Goal: Task Accomplishment & Management: Complete application form

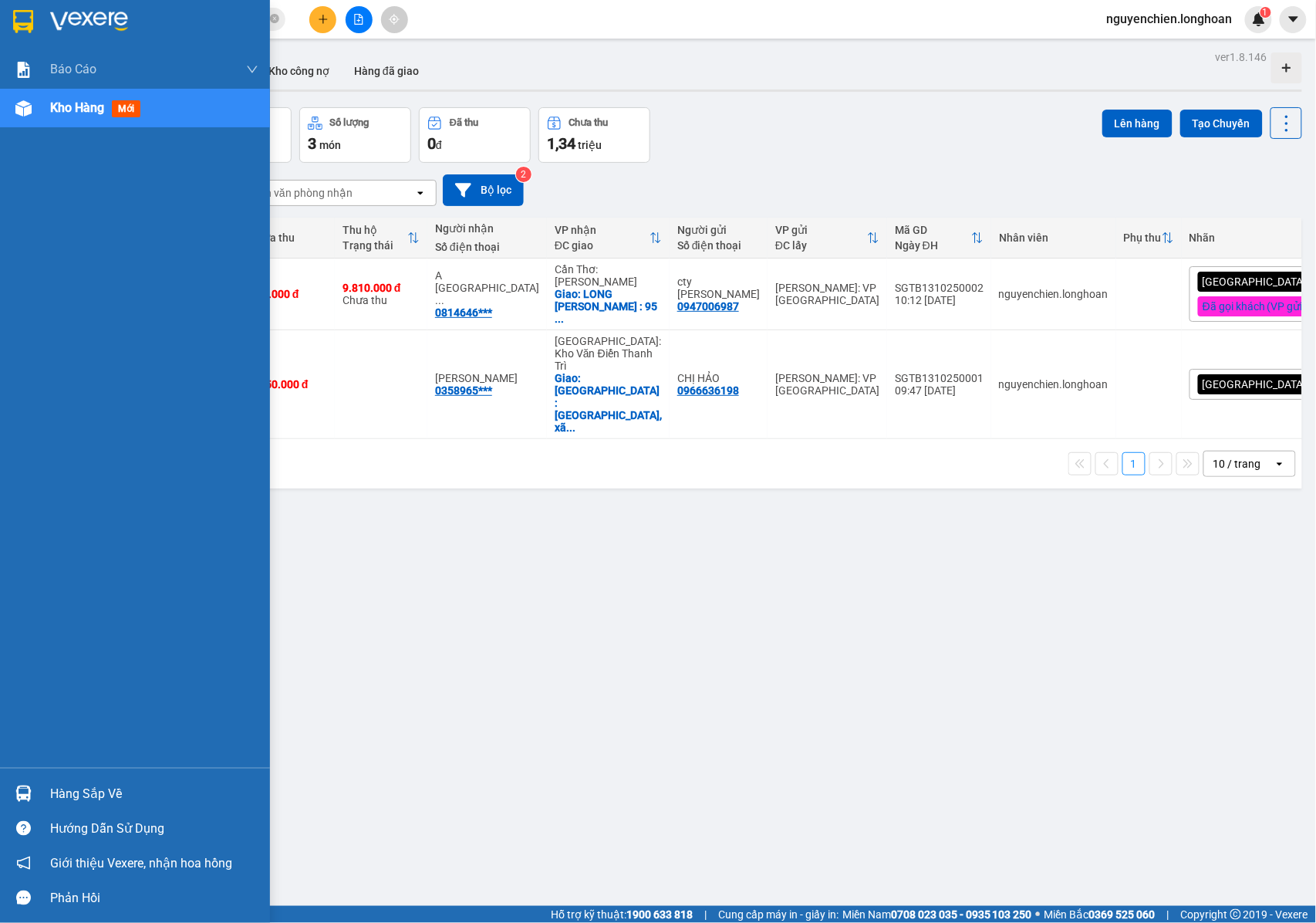
click at [50, 798] on div "Hàng sắp về" at bounding box center [154, 794] width 208 height 23
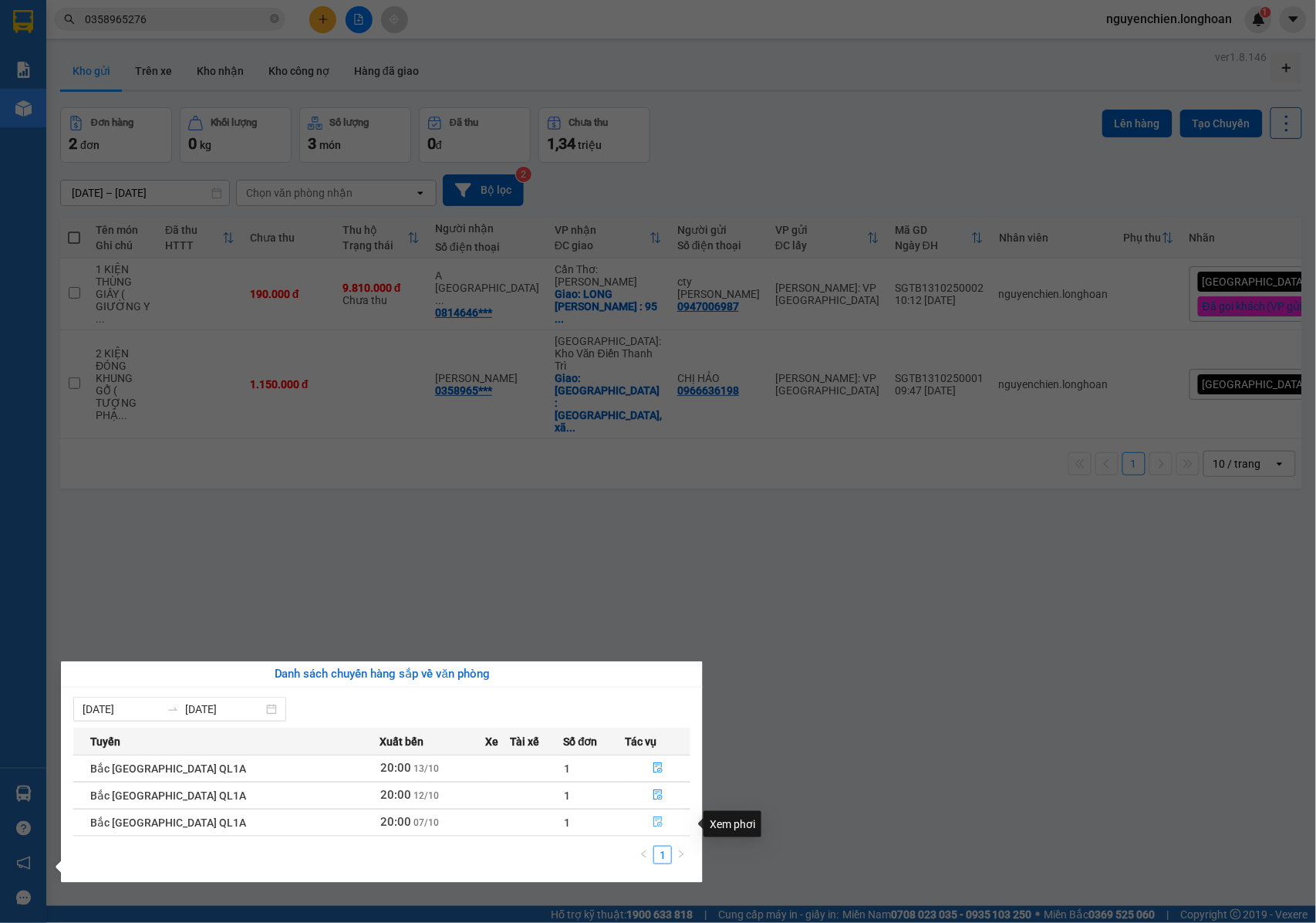
click at [653, 818] on icon "file-done" at bounding box center [657, 822] width 9 height 11
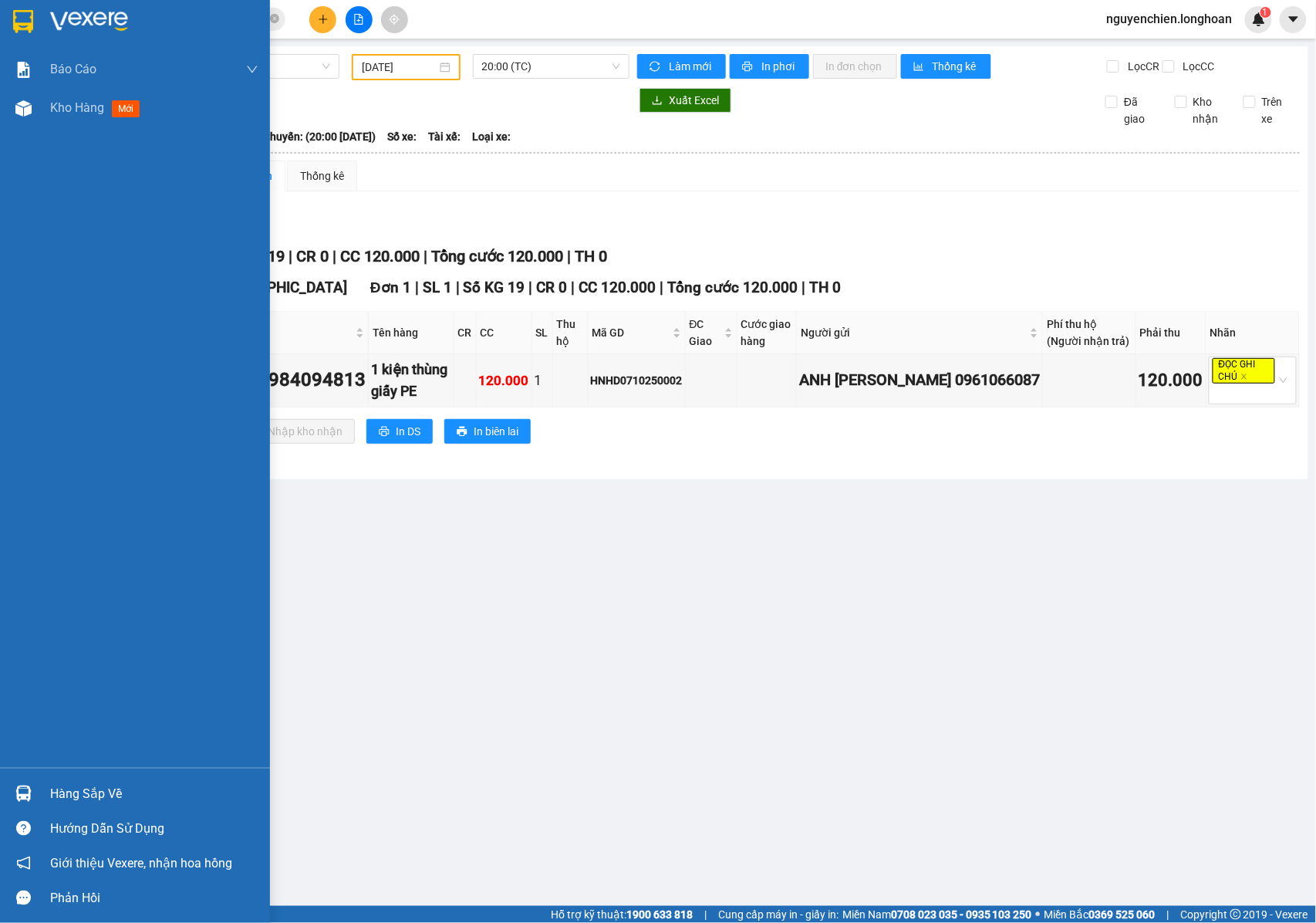
drag, startPoint x: 75, startPoint y: 791, endPoint x: 383, endPoint y: 723, distance: 315.4
click at [77, 792] on div "Hàng sắp về" at bounding box center [154, 794] width 208 height 23
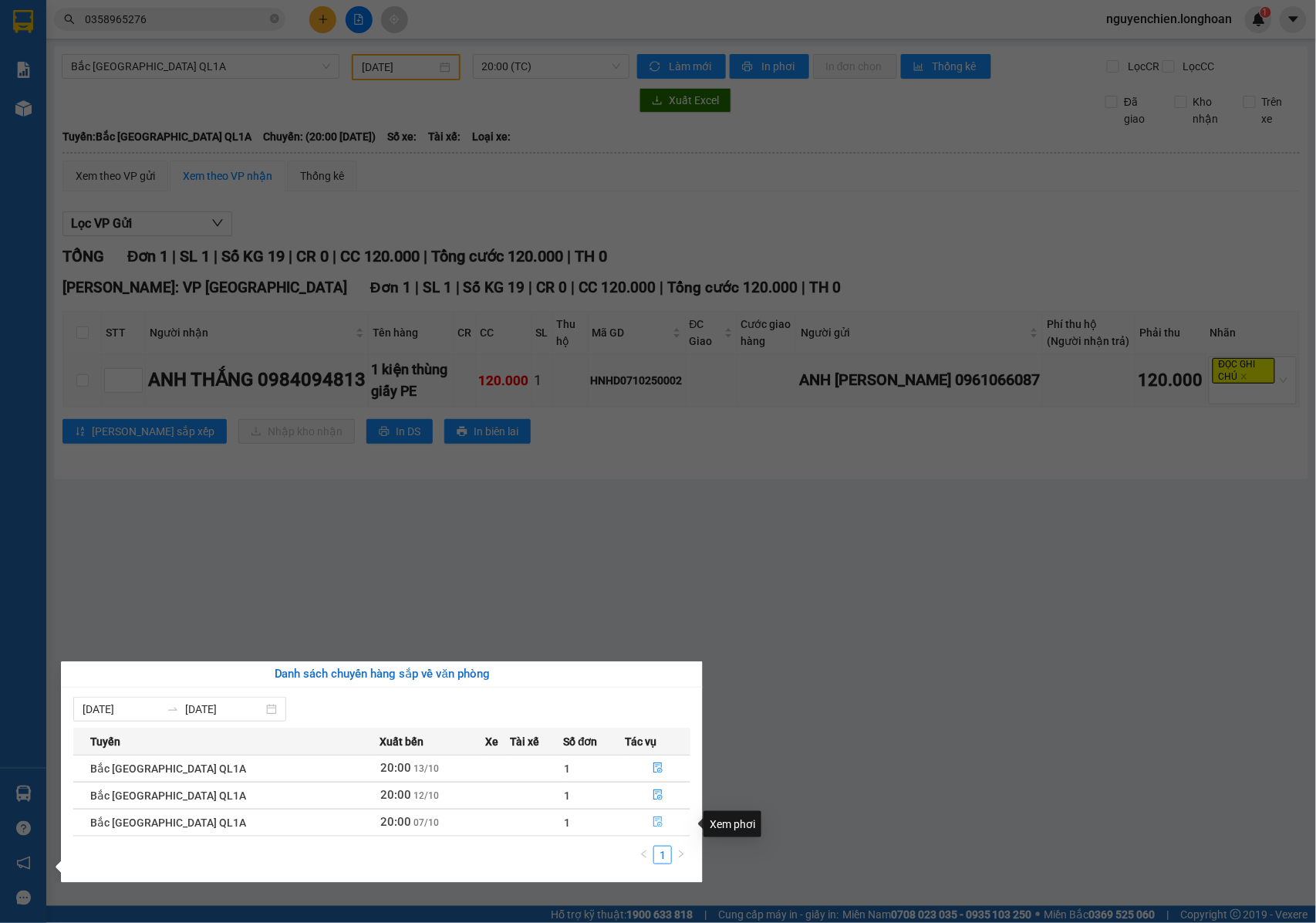
click at [655, 828] on icon "file-done" at bounding box center [657, 822] width 11 height 11
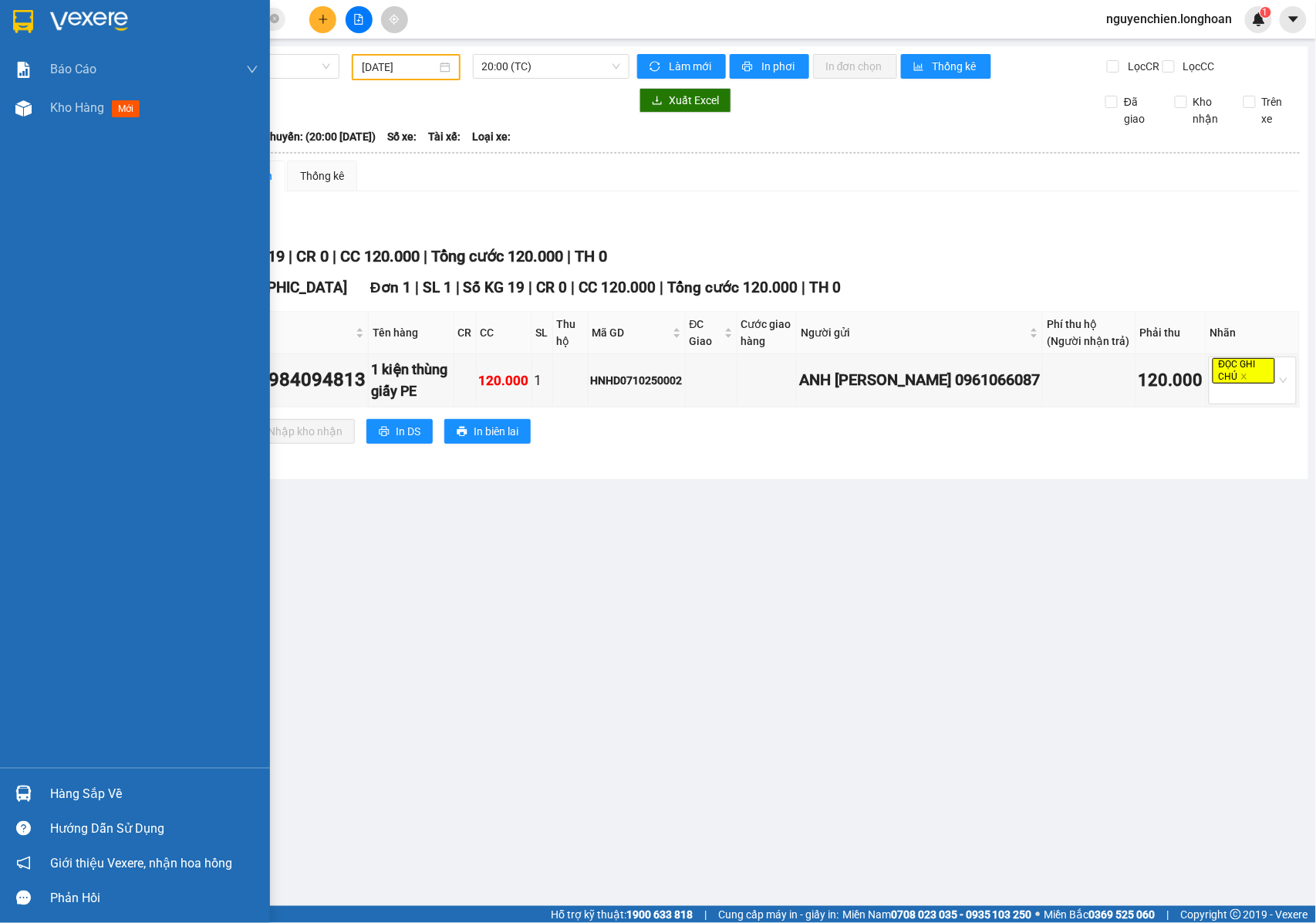
drag, startPoint x: 39, startPoint y: 791, endPoint x: 100, endPoint y: 803, distance: 62.2
click at [51, 793] on div "Hàng sắp về" at bounding box center [135, 793] width 270 height 34
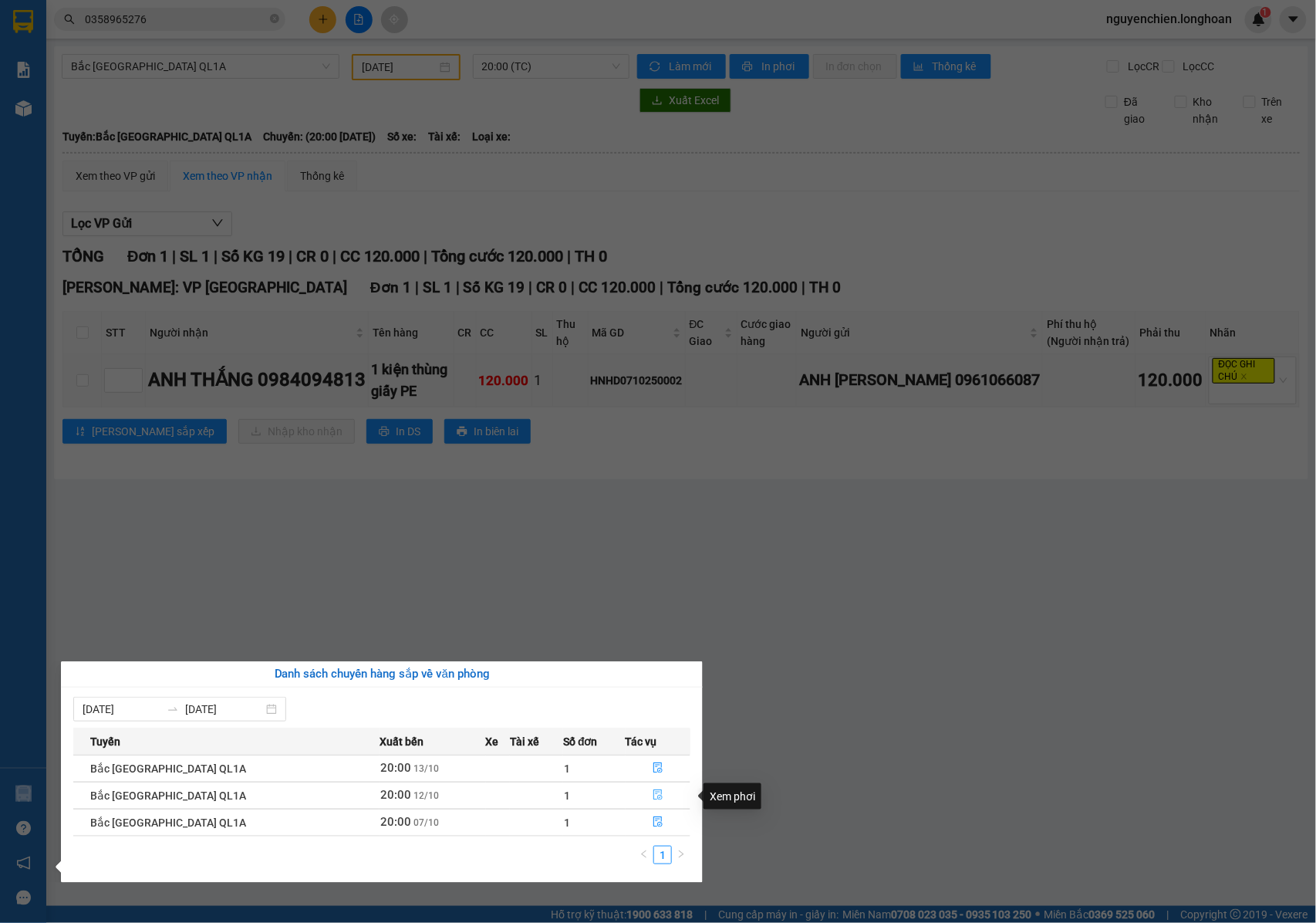
click at [653, 799] on icon "file-done" at bounding box center [657, 795] width 9 height 11
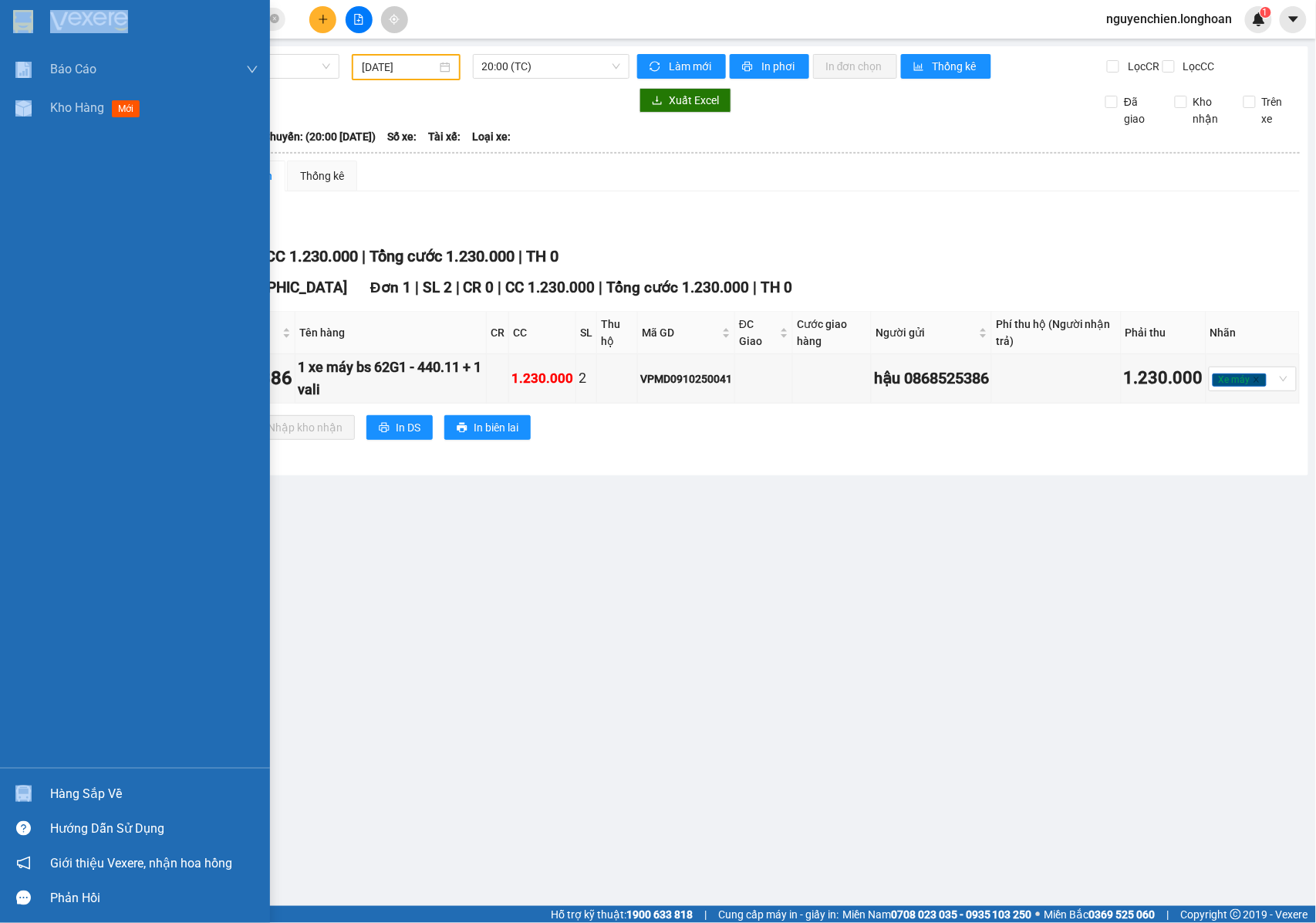
click at [23, 788] on img at bounding box center [23, 793] width 16 height 16
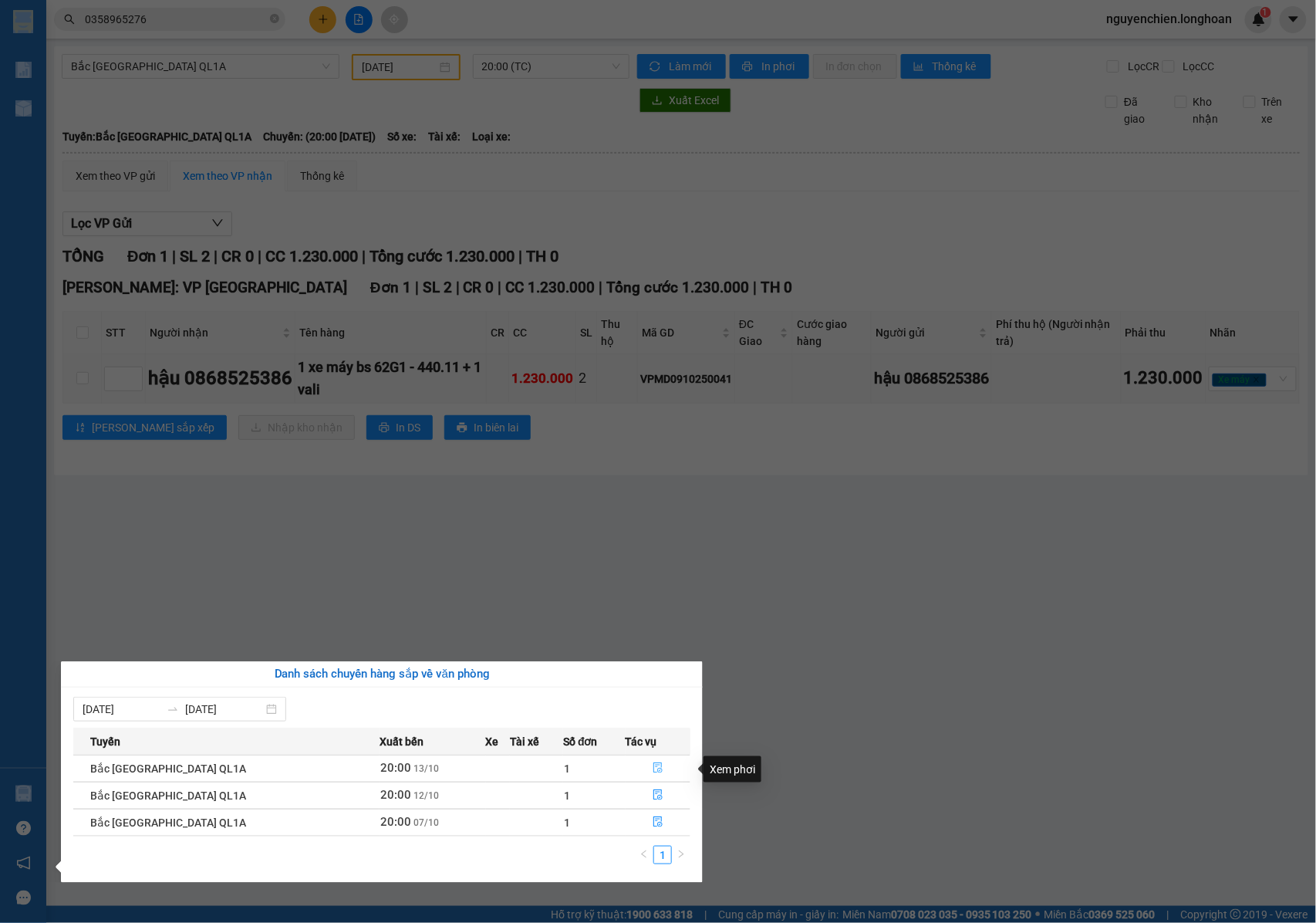
click at [652, 766] on icon "file-done" at bounding box center [657, 767] width 11 height 11
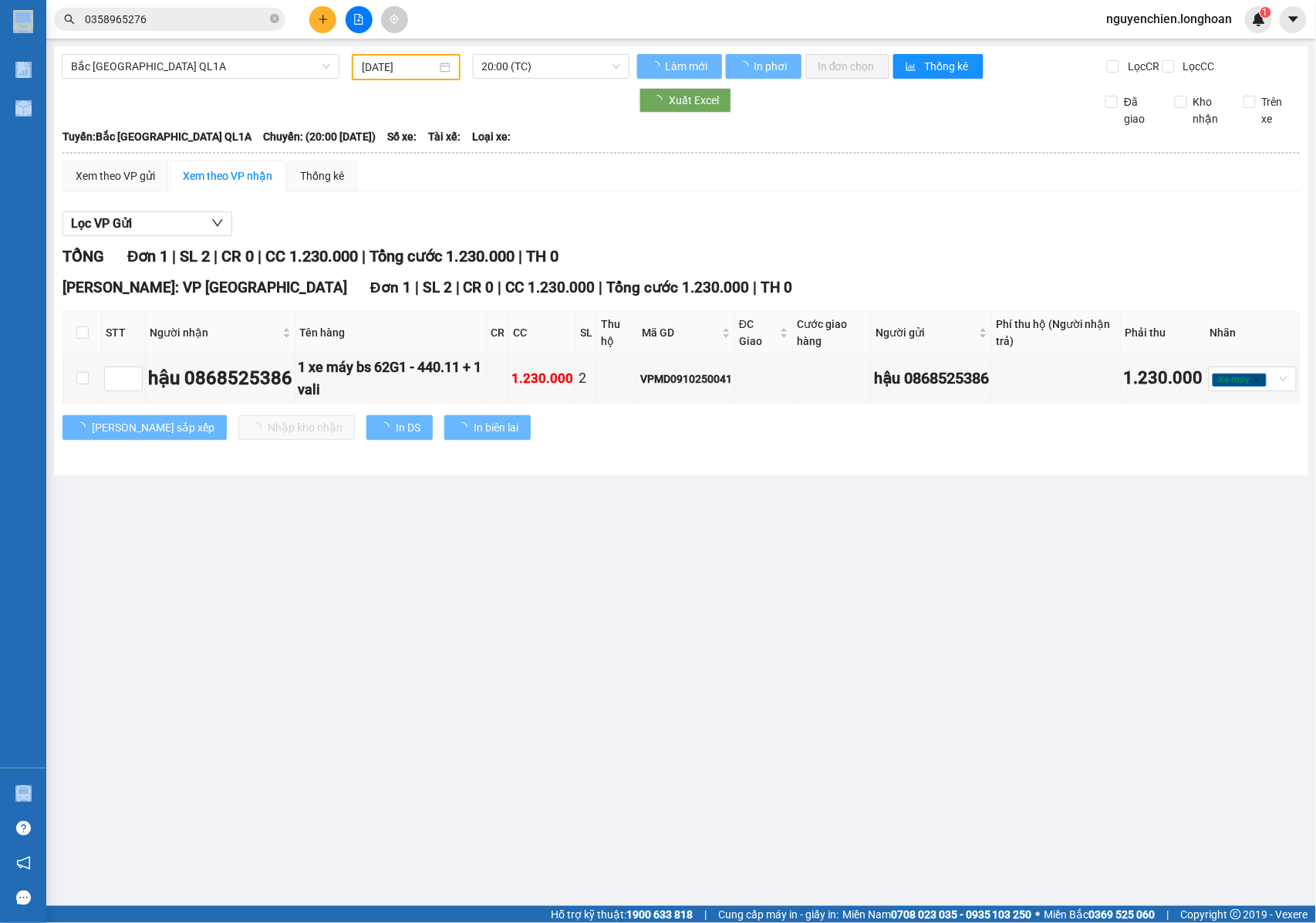
type input "[DATE]"
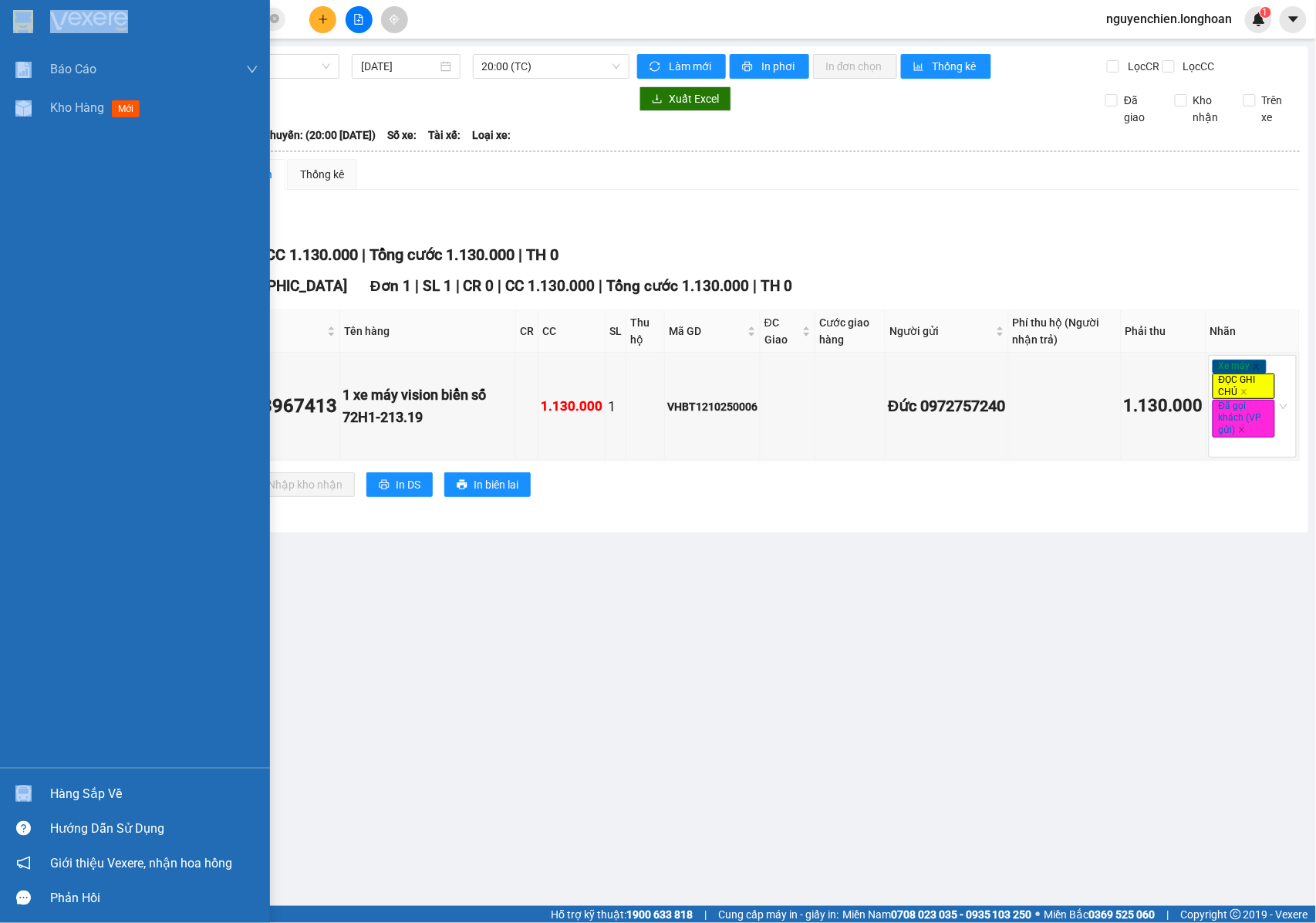
click at [20, 800] on img at bounding box center [23, 793] width 16 height 16
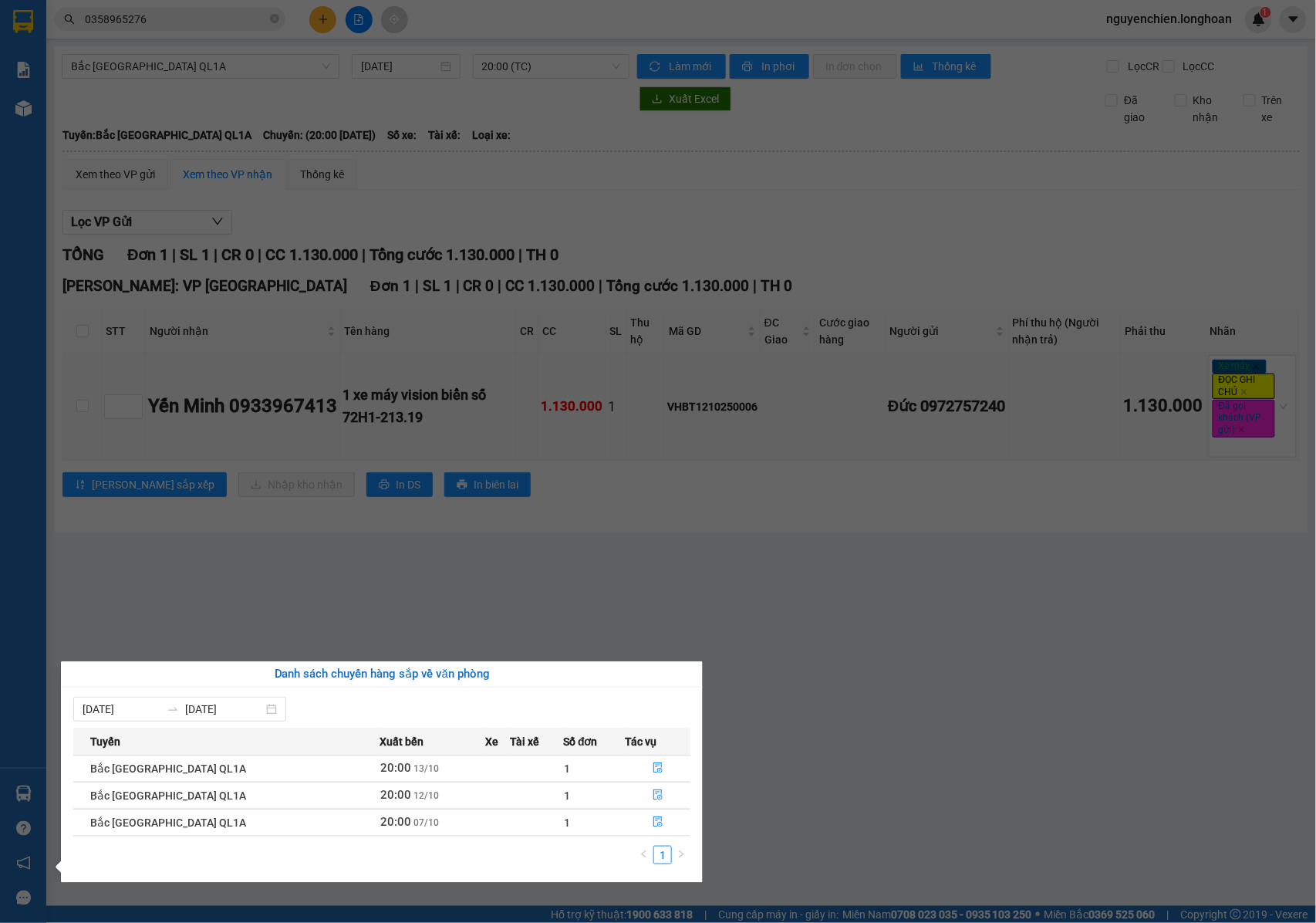
click at [791, 710] on section "Kết quả tìm kiếm ( 3 ) Bộ lọc Mã ĐH Trạng thái Món hàng Thu hộ Tổng cước Chưa c…" at bounding box center [658, 462] width 1316 height 923
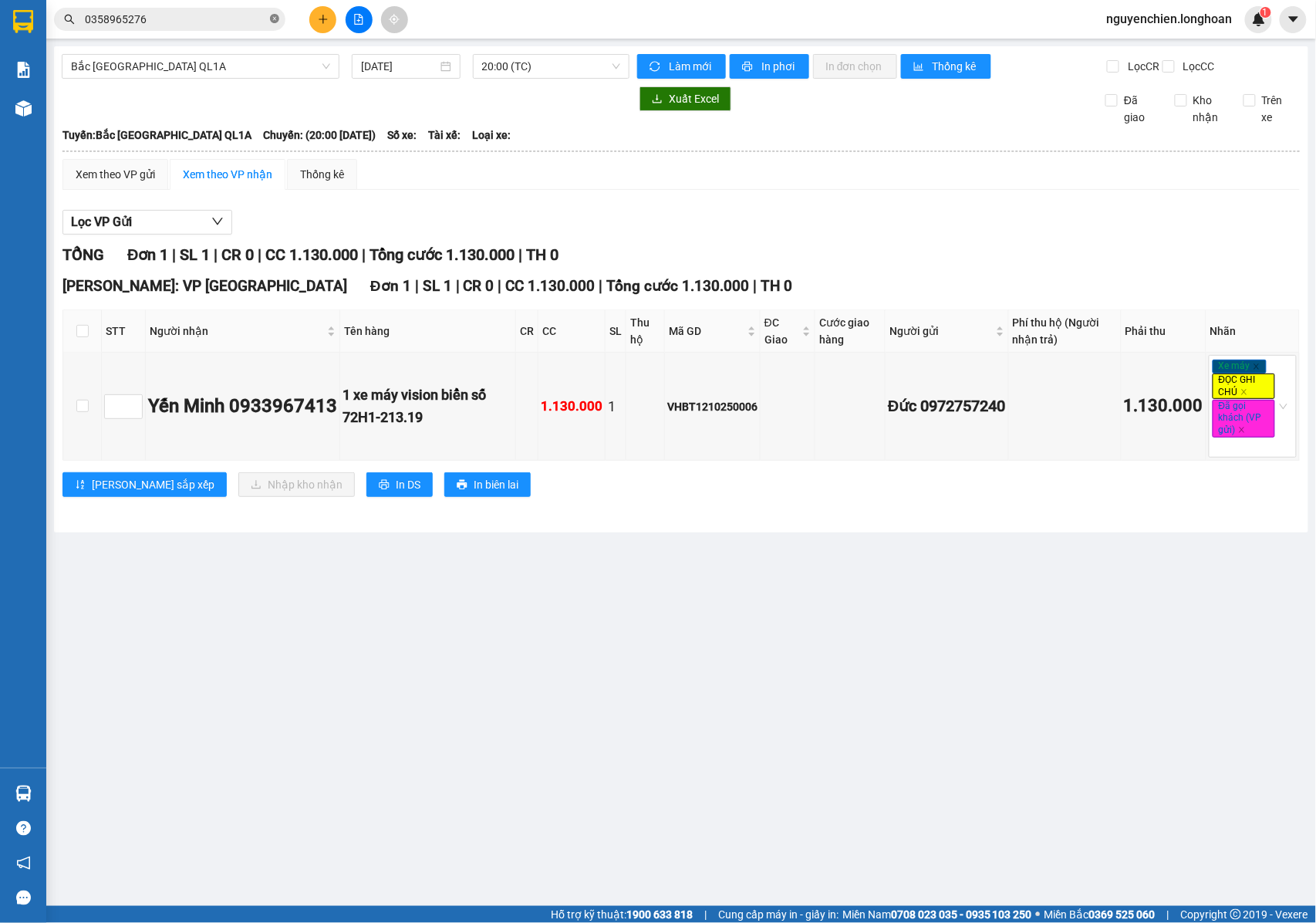
click at [278, 14] on icon "close-circle" at bounding box center [274, 18] width 9 height 9
click at [229, 22] on input "text" at bounding box center [175, 19] width 182 height 17
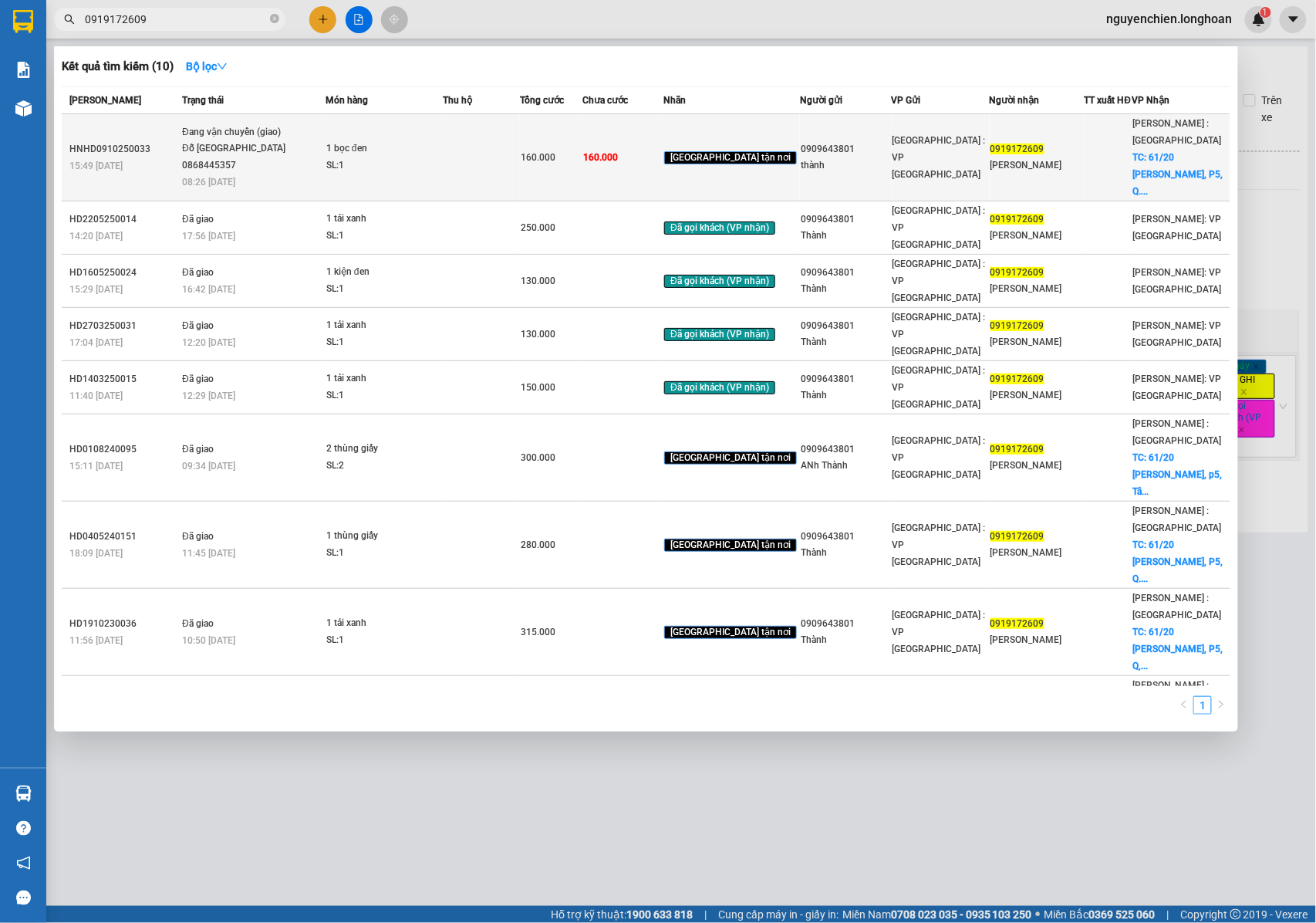
type input "0919172609"
click at [663, 159] on td "160.000" at bounding box center [623, 157] width 81 height 87
click at [1028, 165] on td "0919172609 [PERSON_NAME]" at bounding box center [1036, 157] width 95 height 87
drag, startPoint x: 1049, startPoint y: 134, endPoint x: 990, endPoint y: 145, distance: 60.0
click at [990, 145] on td "0919172609 [PERSON_NAME]" at bounding box center [1036, 157] width 95 height 87
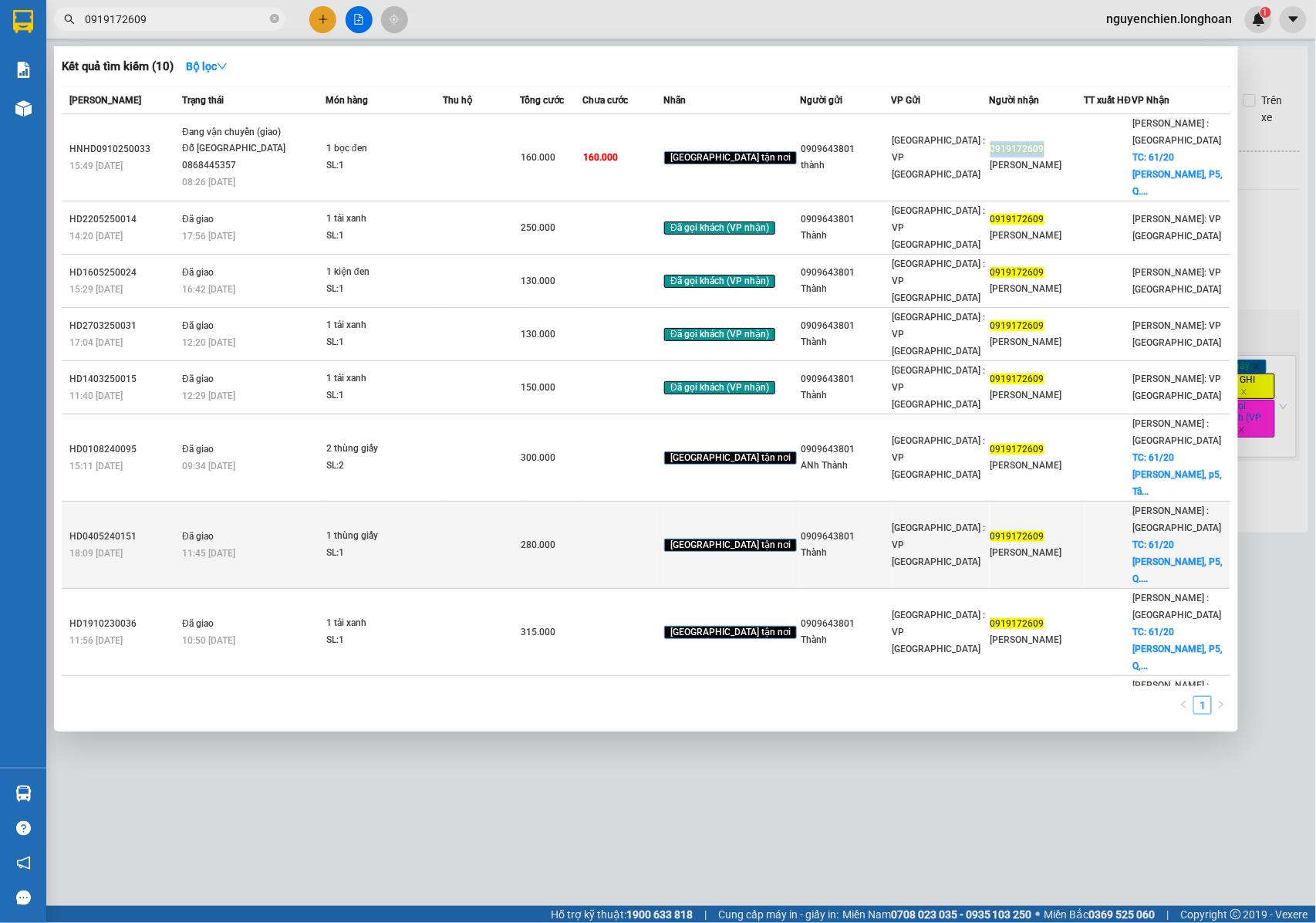
copy span "0919172609"
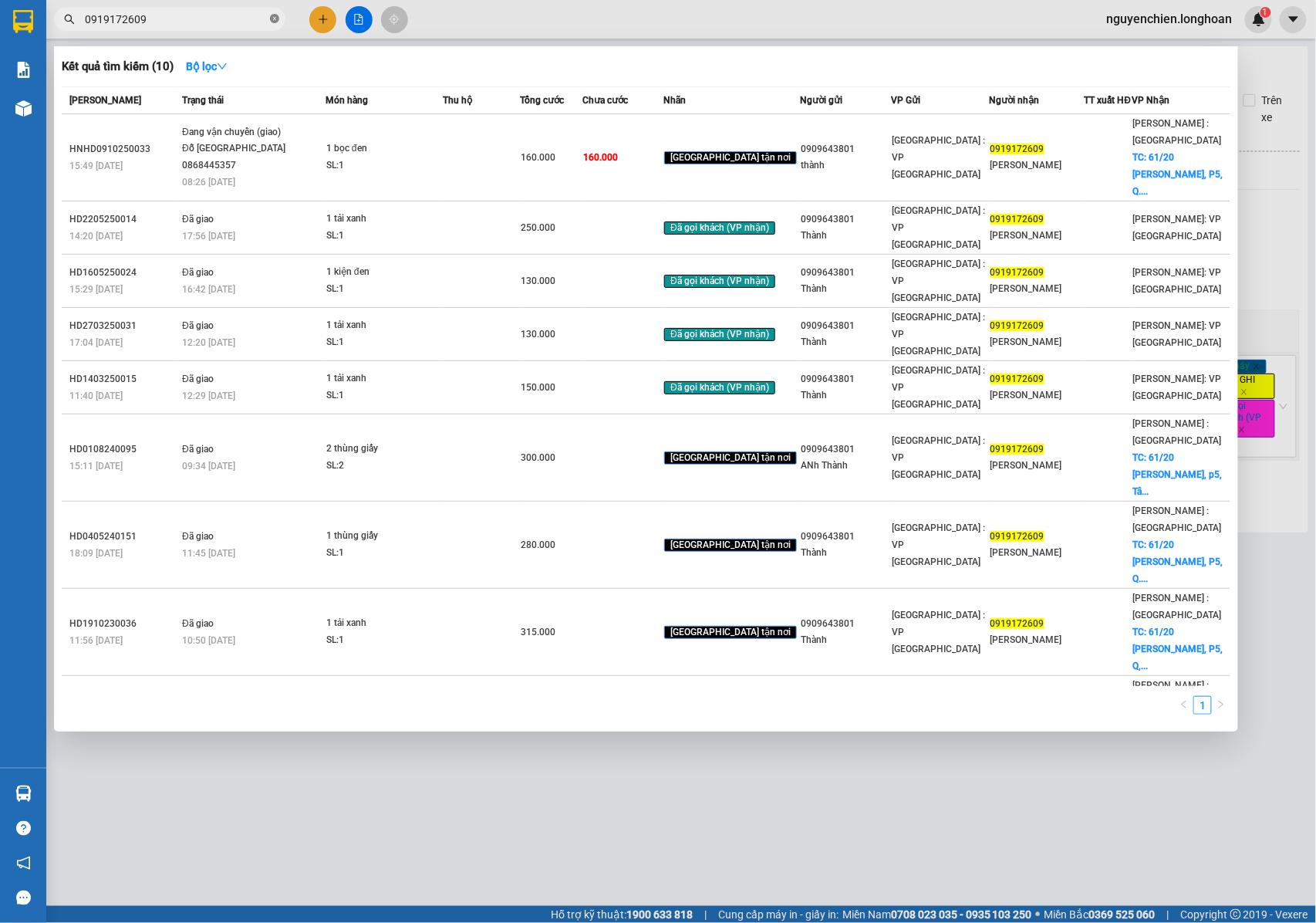
click at [275, 22] on icon "close-circle" at bounding box center [274, 18] width 9 height 9
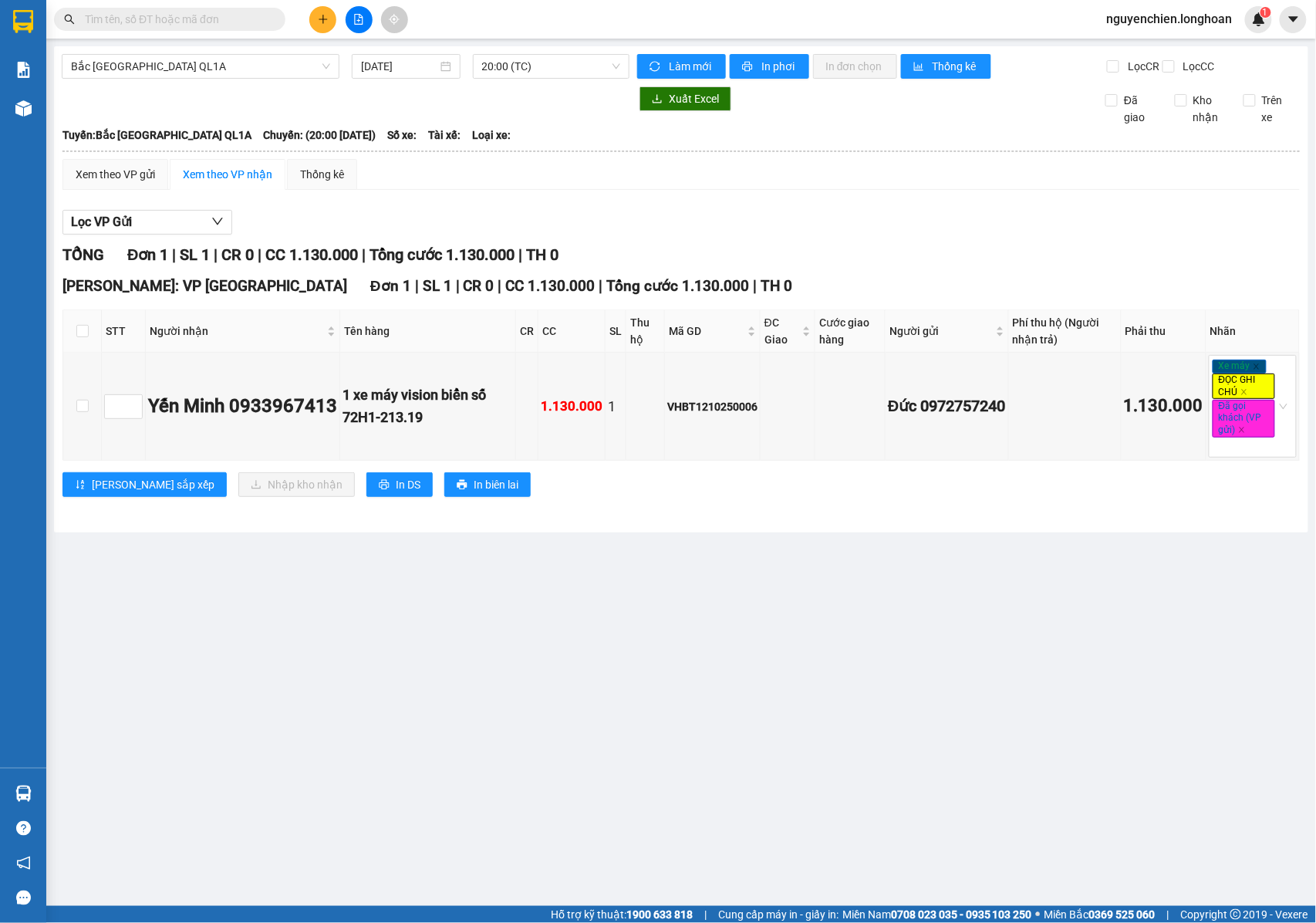
click at [181, 24] on input "text" at bounding box center [175, 19] width 182 height 17
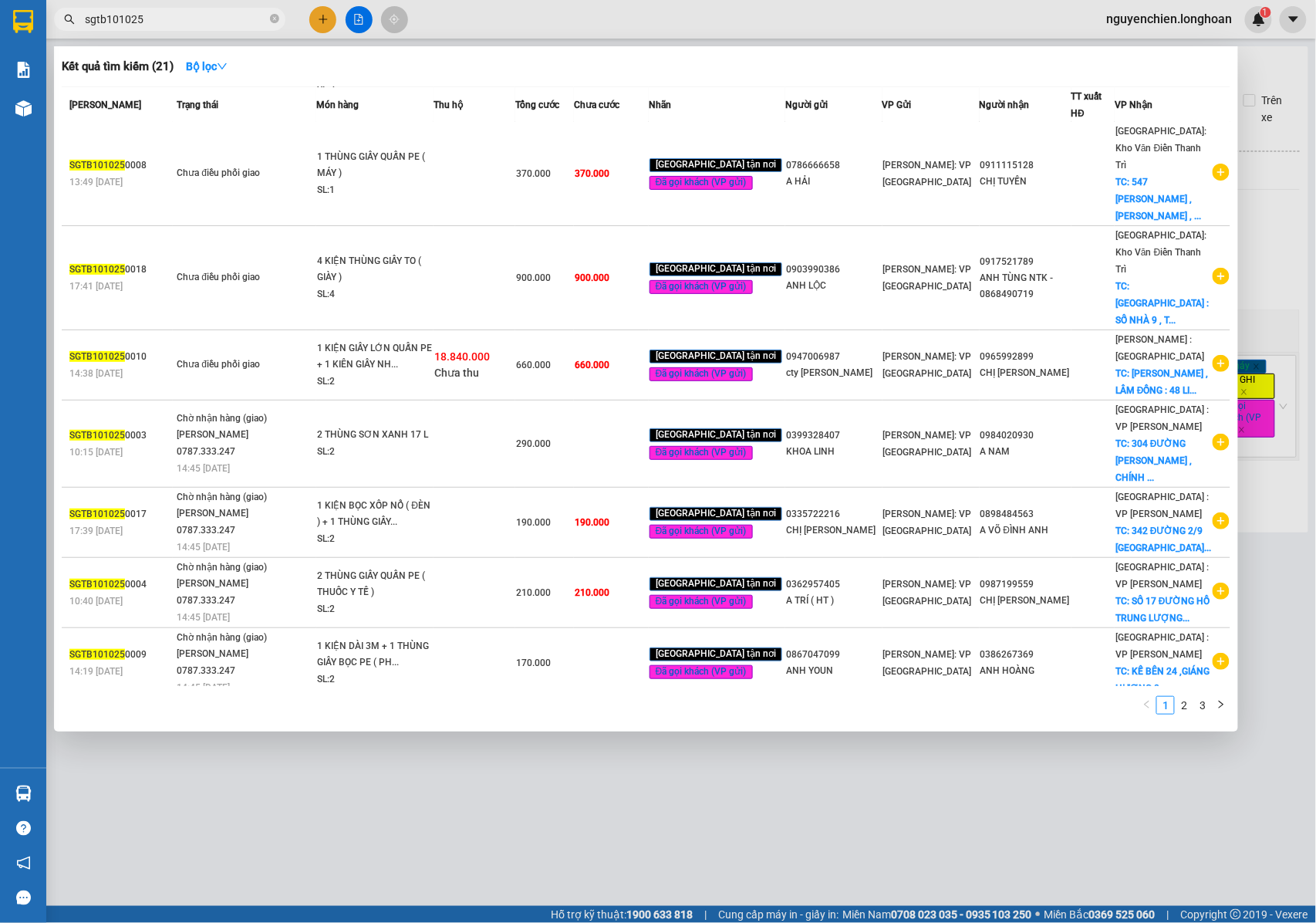
scroll to position [233, 0]
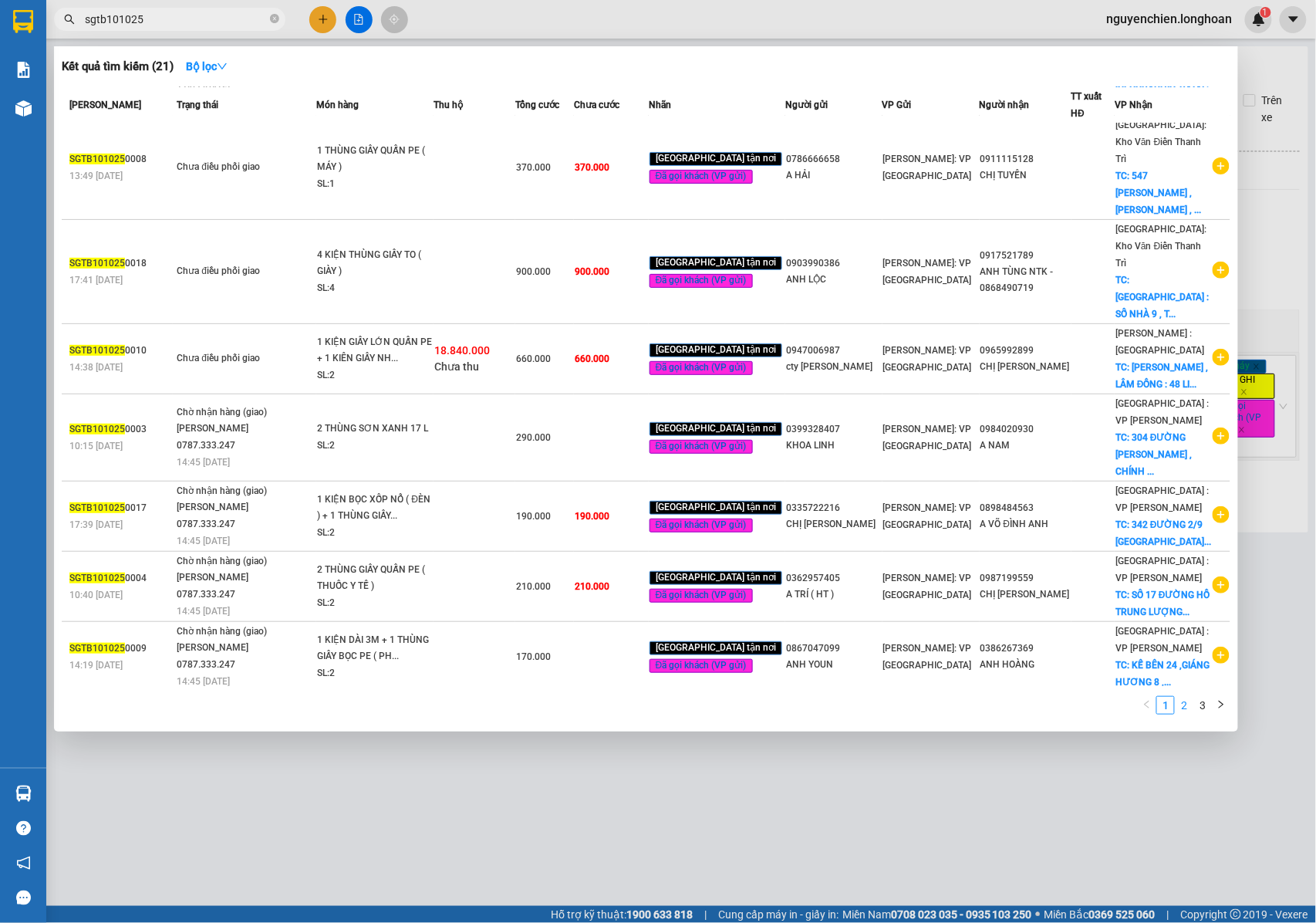
click at [1177, 710] on link "2" at bounding box center [1184, 705] width 17 height 17
click at [1201, 708] on link "3" at bounding box center [1202, 705] width 17 height 17
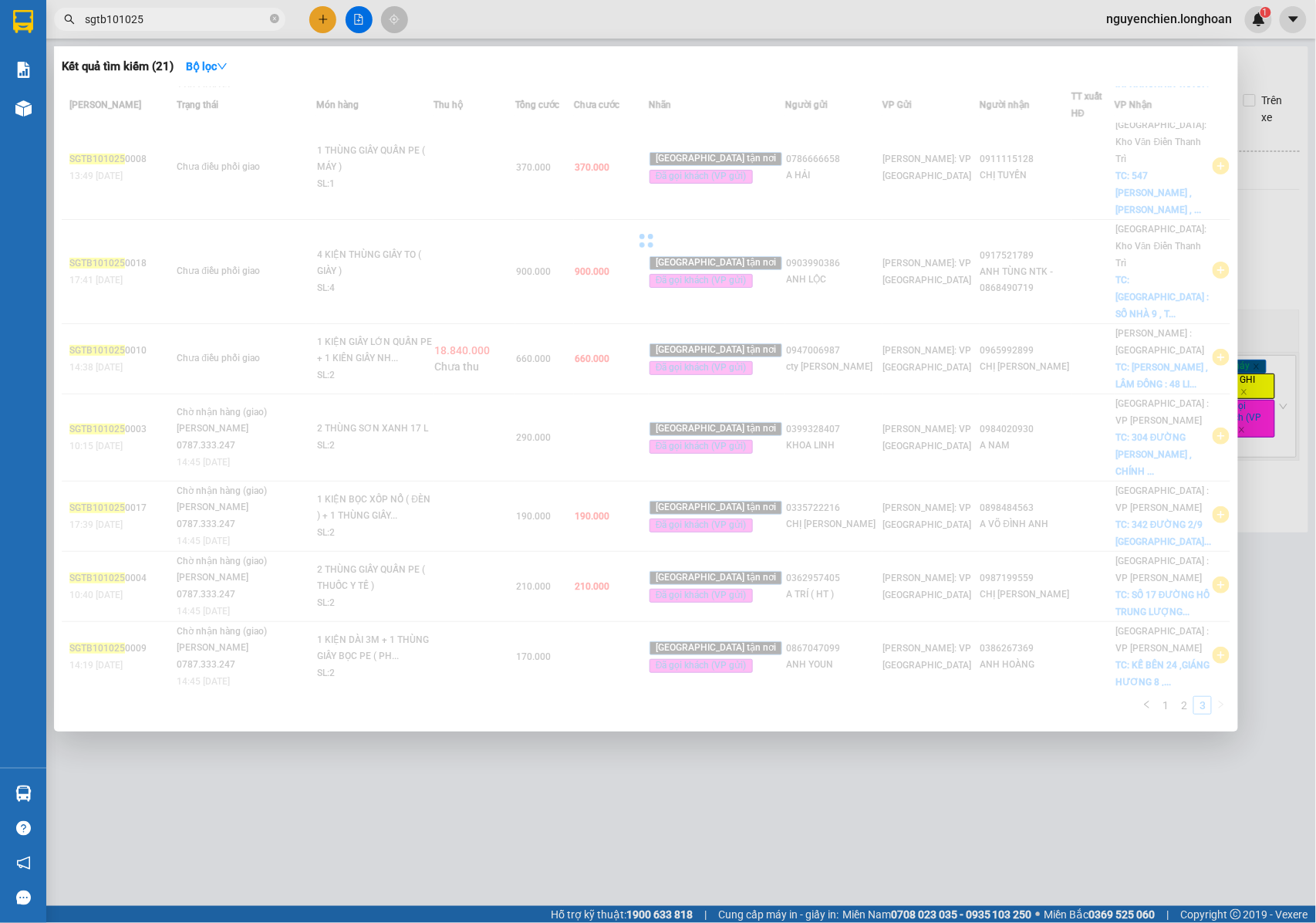
scroll to position [0, 0]
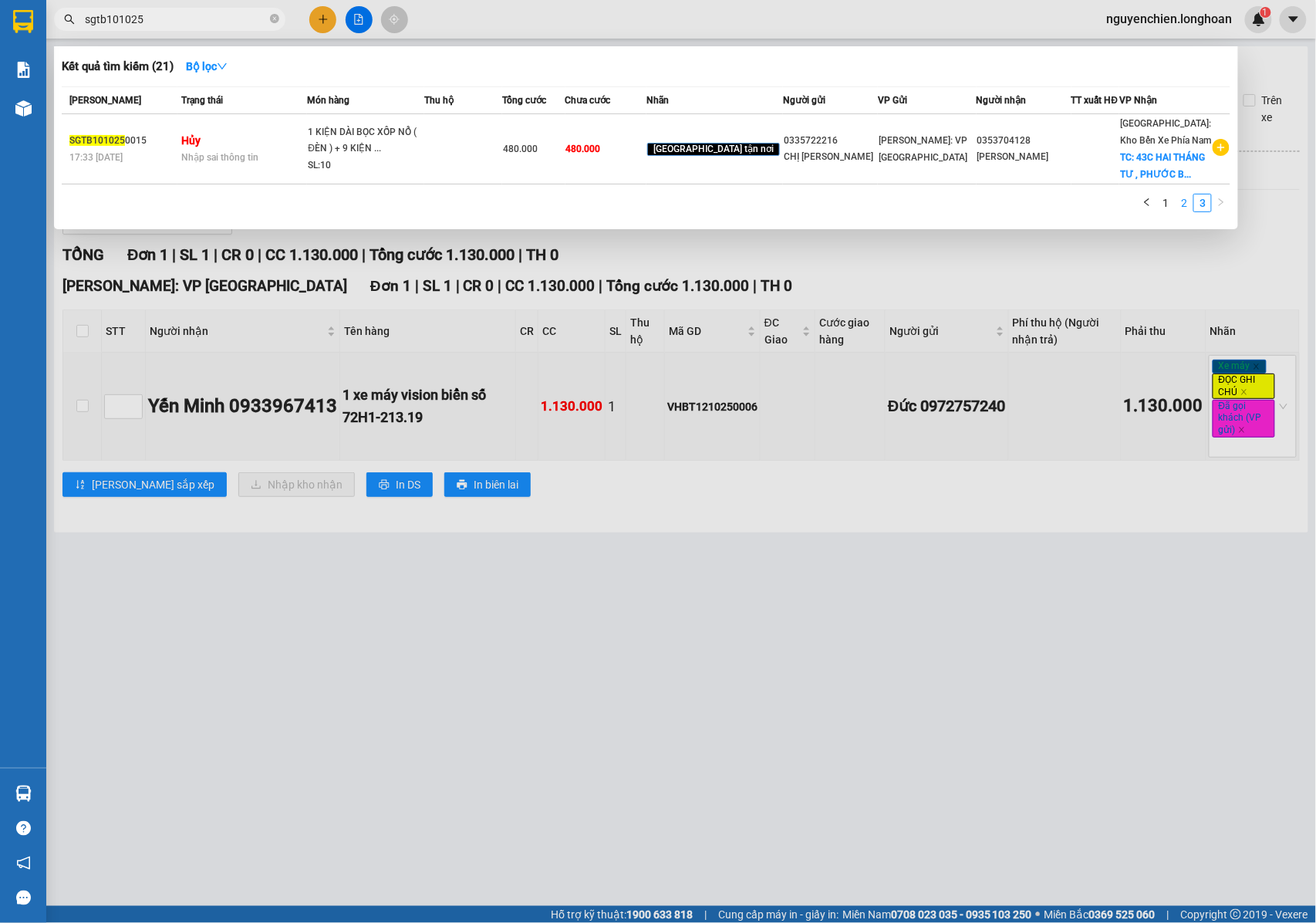
click at [1183, 211] on link "2" at bounding box center [1184, 203] width 17 height 17
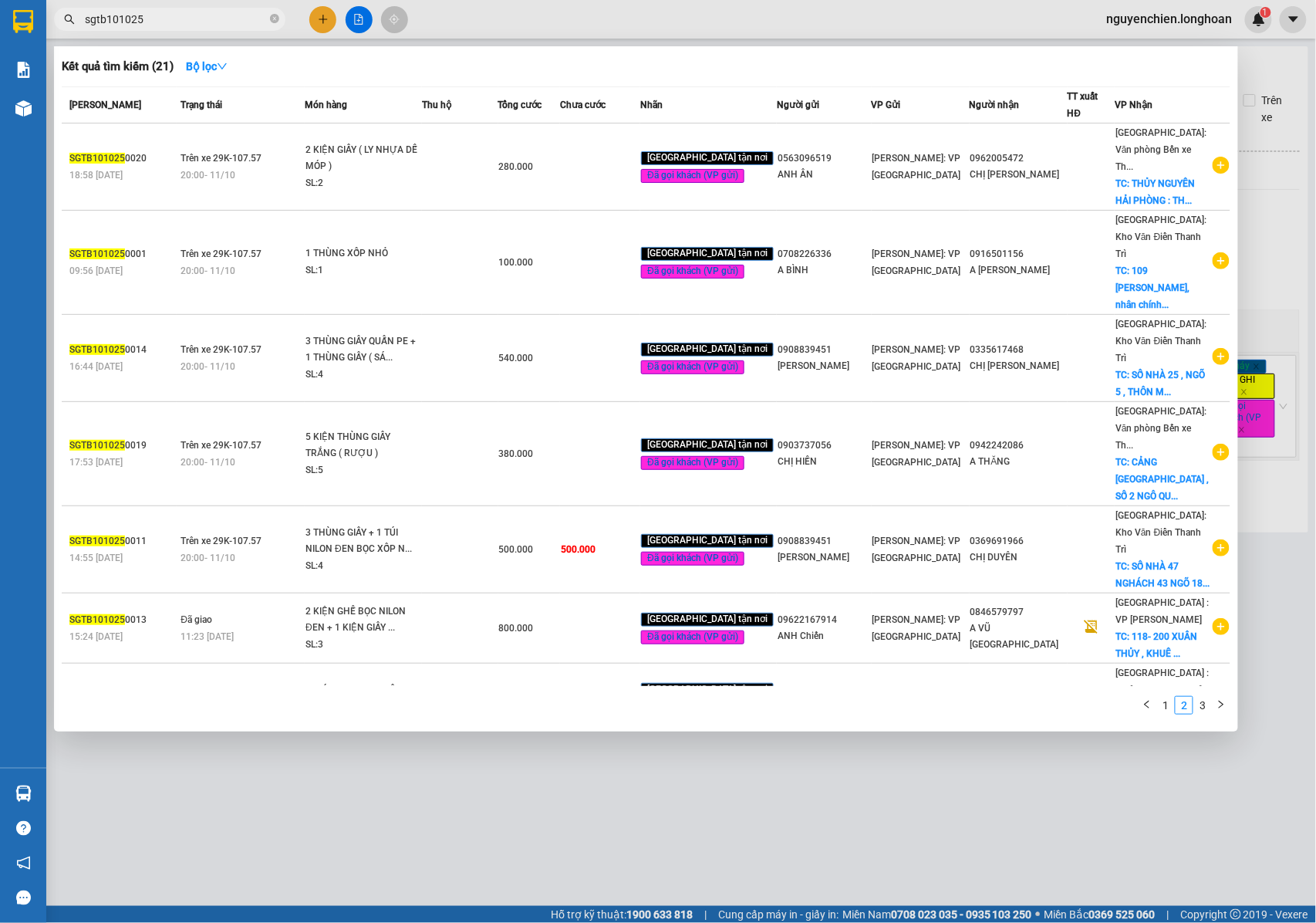
click at [119, 25] on input "sgtb101025" at bounding box center [175, 19] width 182 height 17
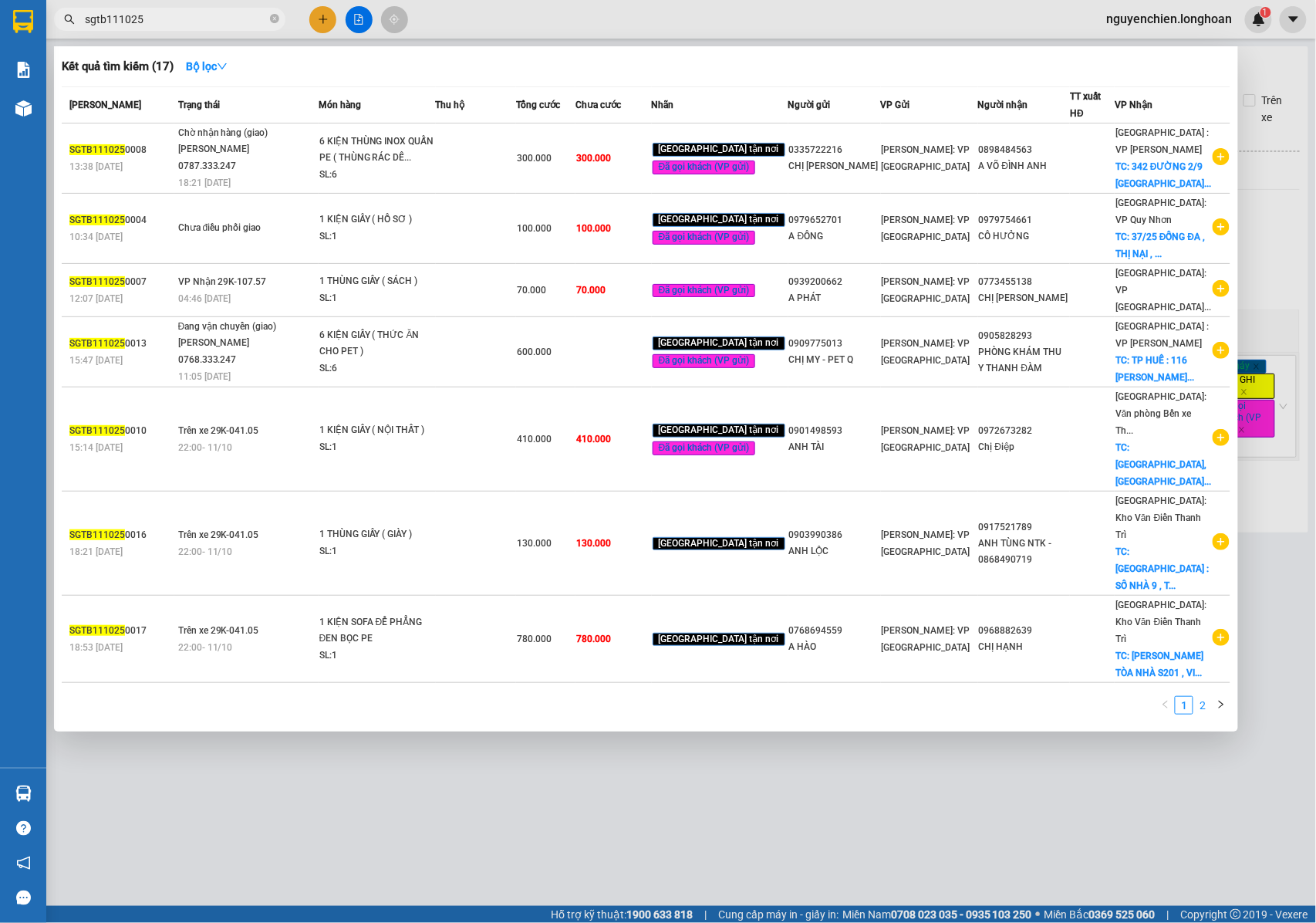
click at [1199, 701] on link "2" at bounding box center [1202, 705] width 17 height 17
click at [1182, 704] on link "1" at bounding box center [1184, 705] width 17 height 17
click at [1201, 704] on link "2" at bounding box center [1202, 705] width 17 height 17
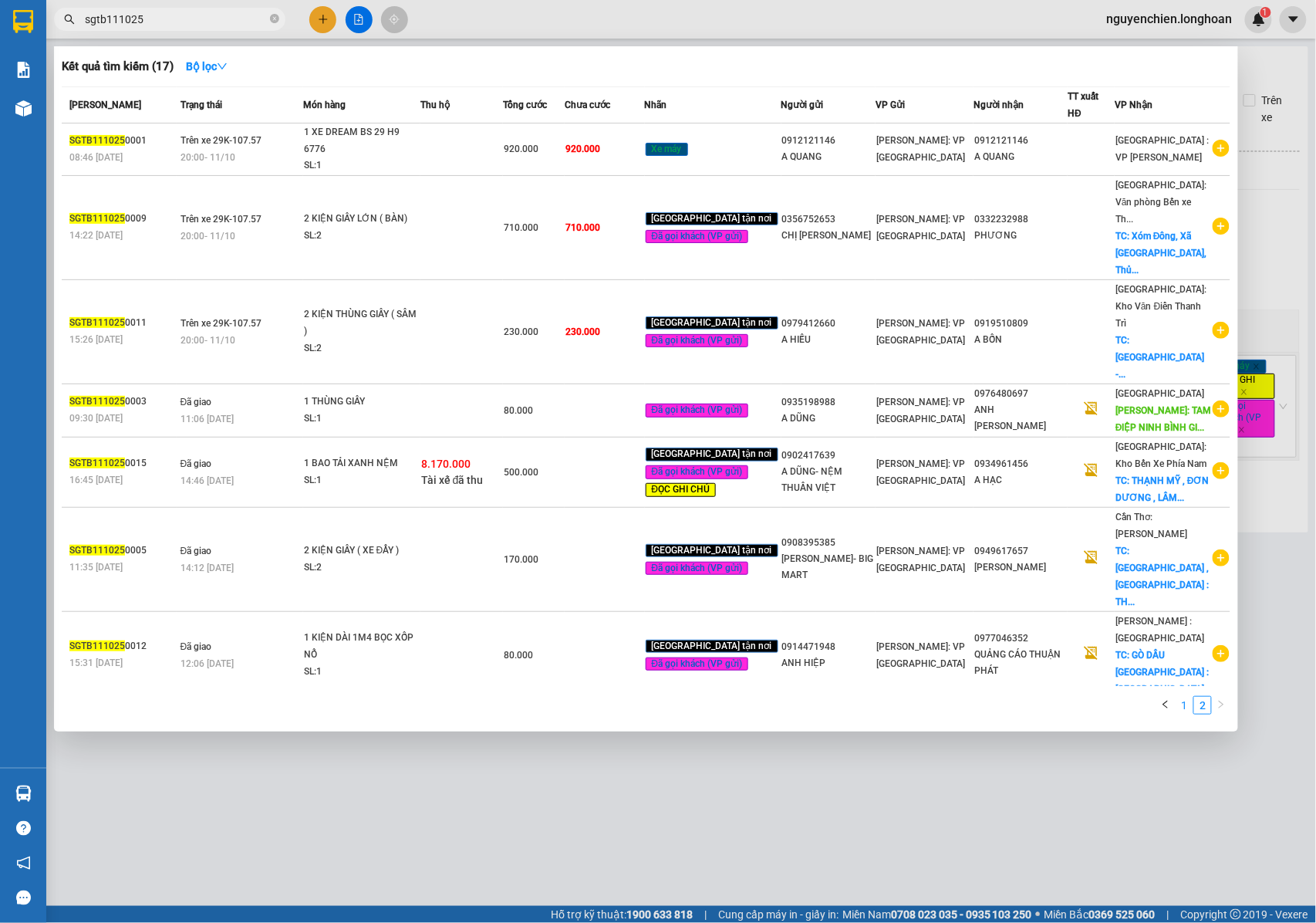
click at [1182, 697] on link "1" at bounding box center [1184, 705] width 17 height 17
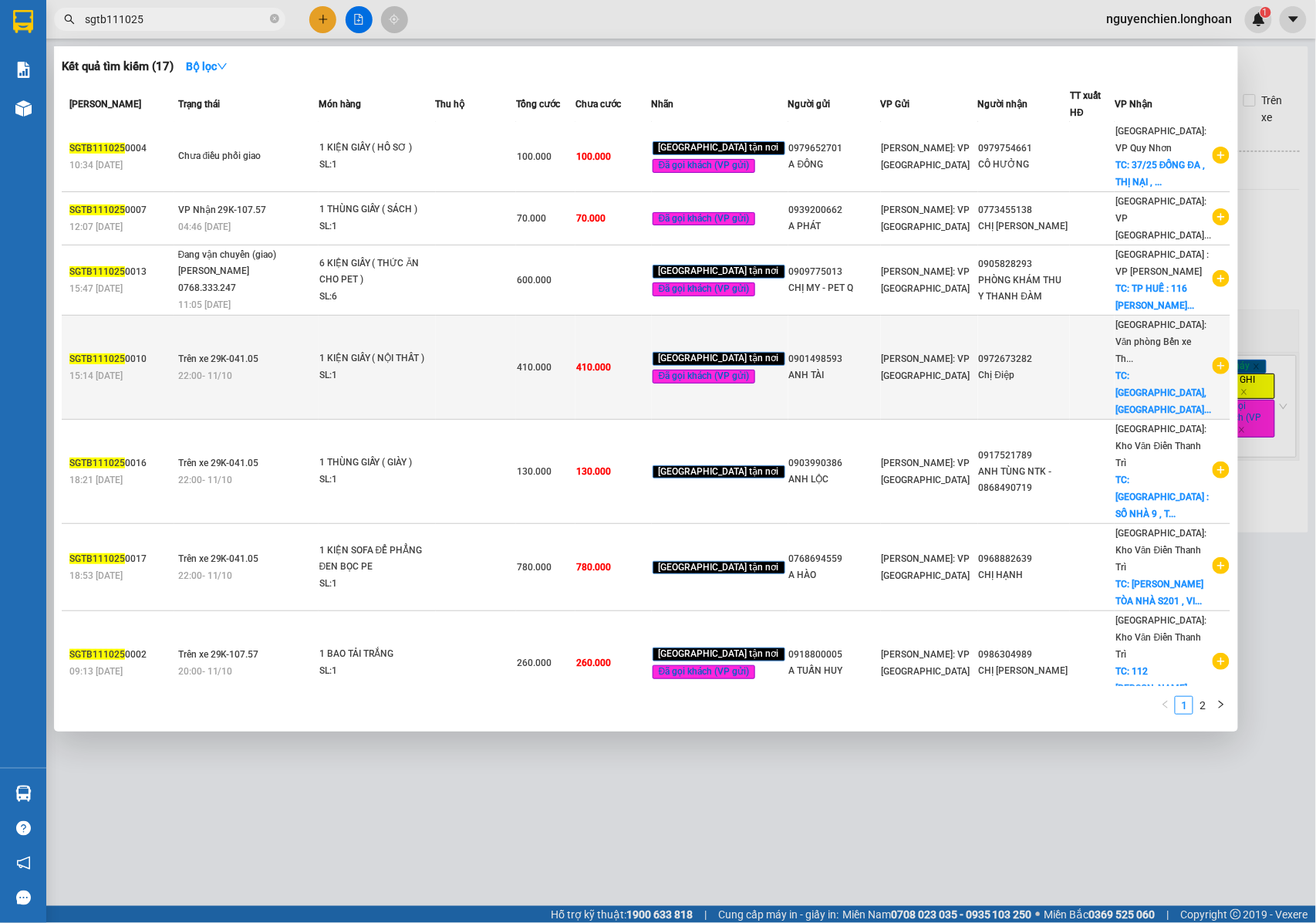
scroll to position [168, 0]
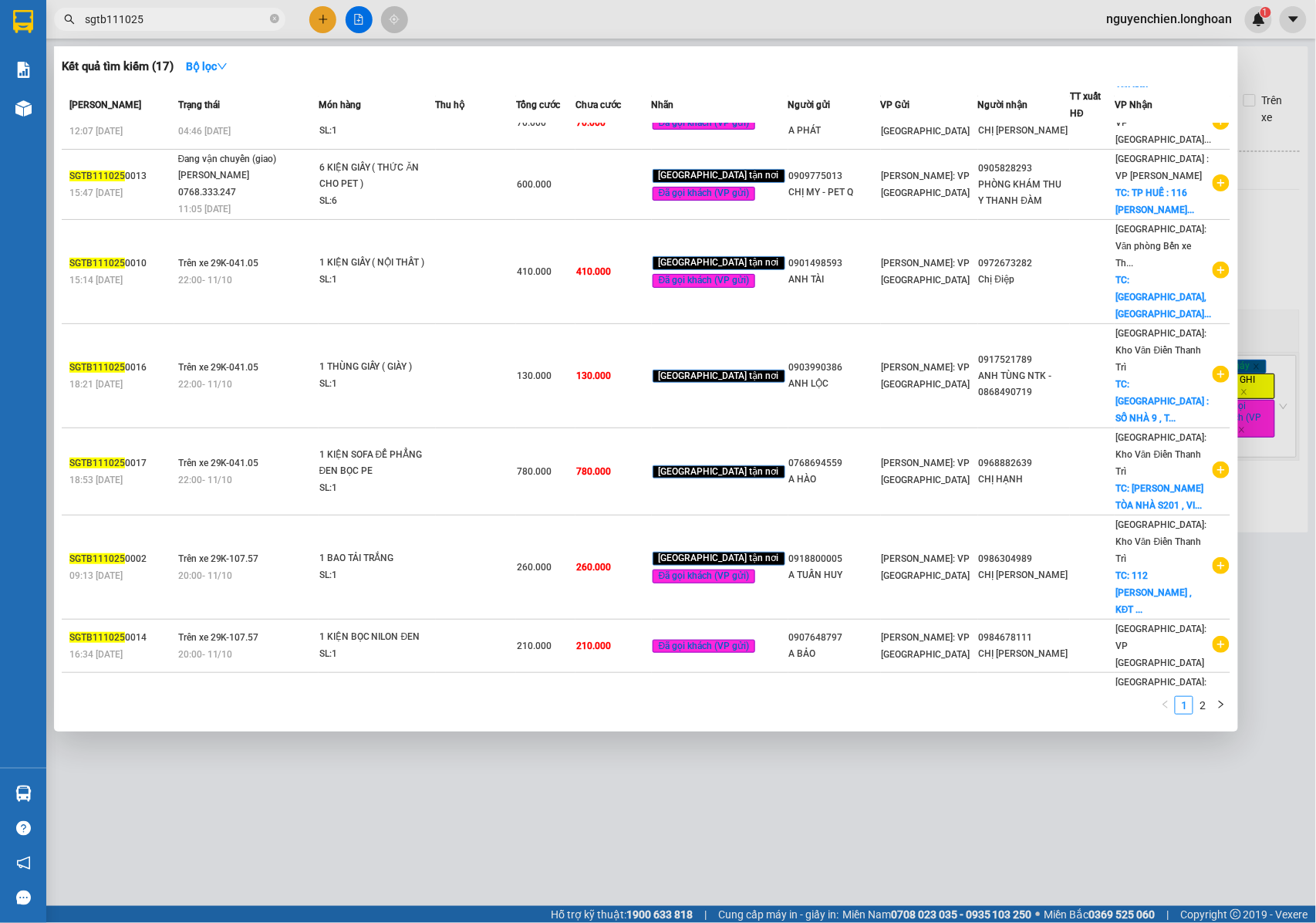
click at [115, 22] on input "sgtb111025" at bounding box center [175, 19] width 182 height 17
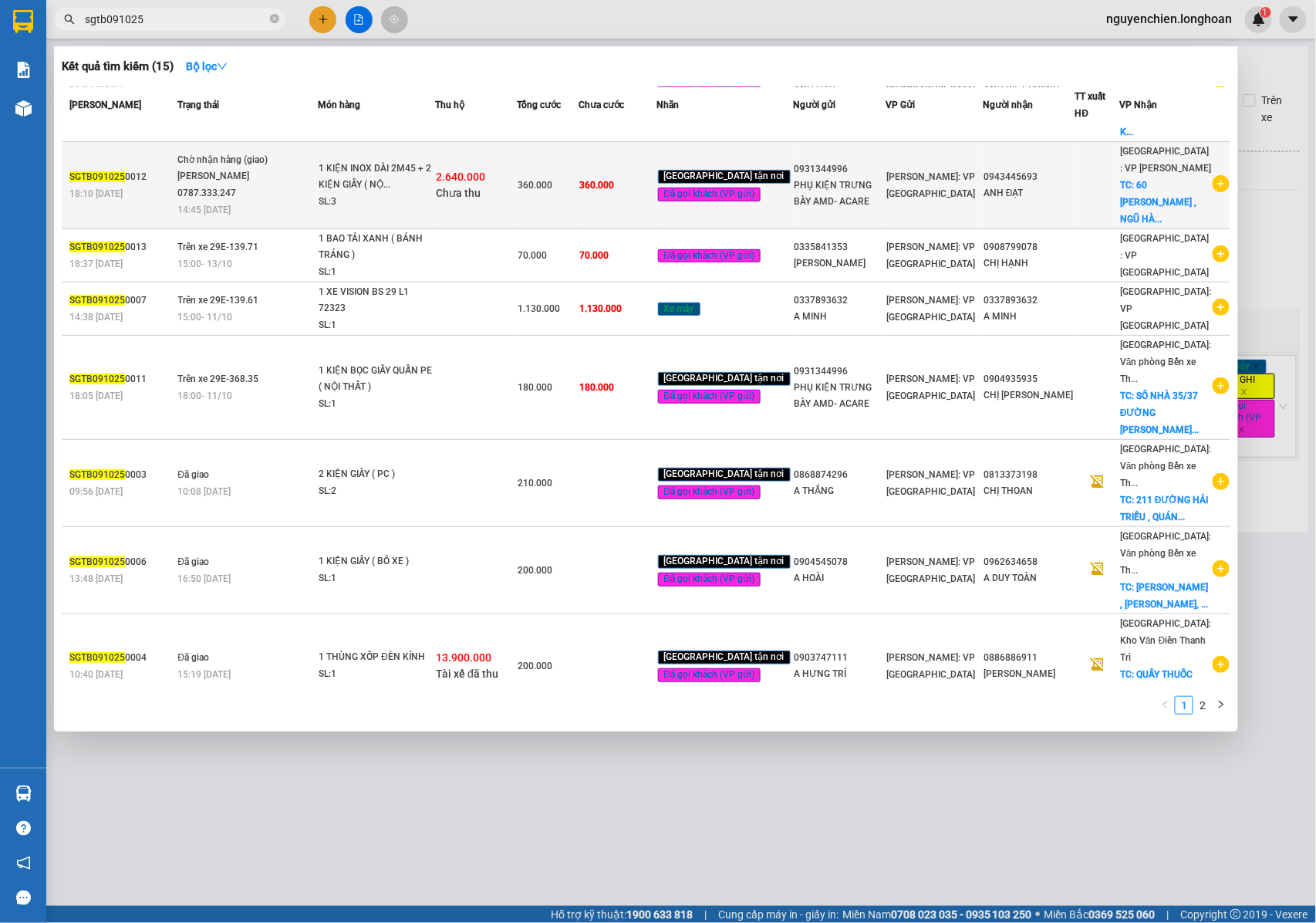
scroll to position [173, 0]
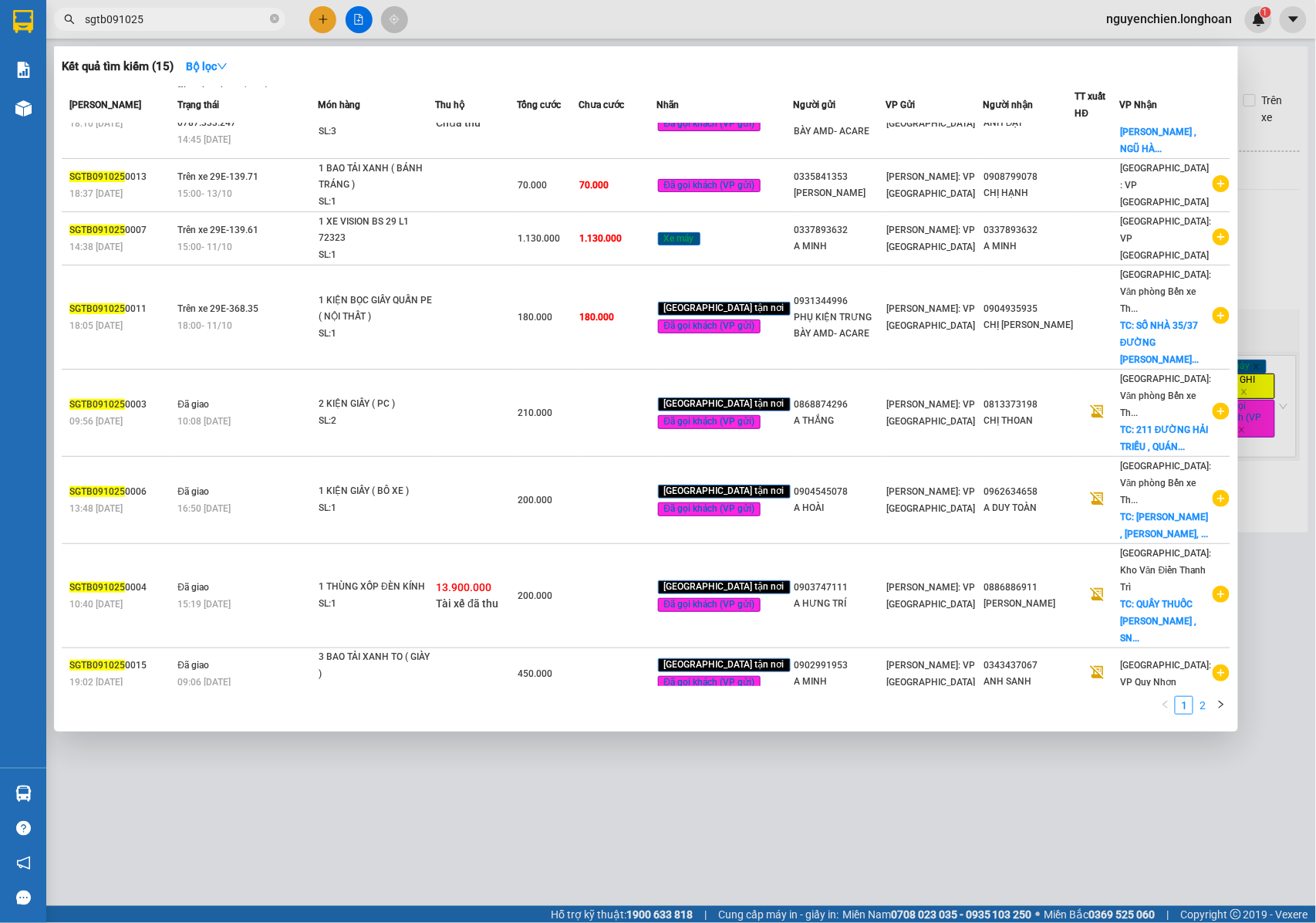
type input "sgtb091025"
click at [1203, 714] on li "2" at bounding box center [1202, 705] width 18 height 18
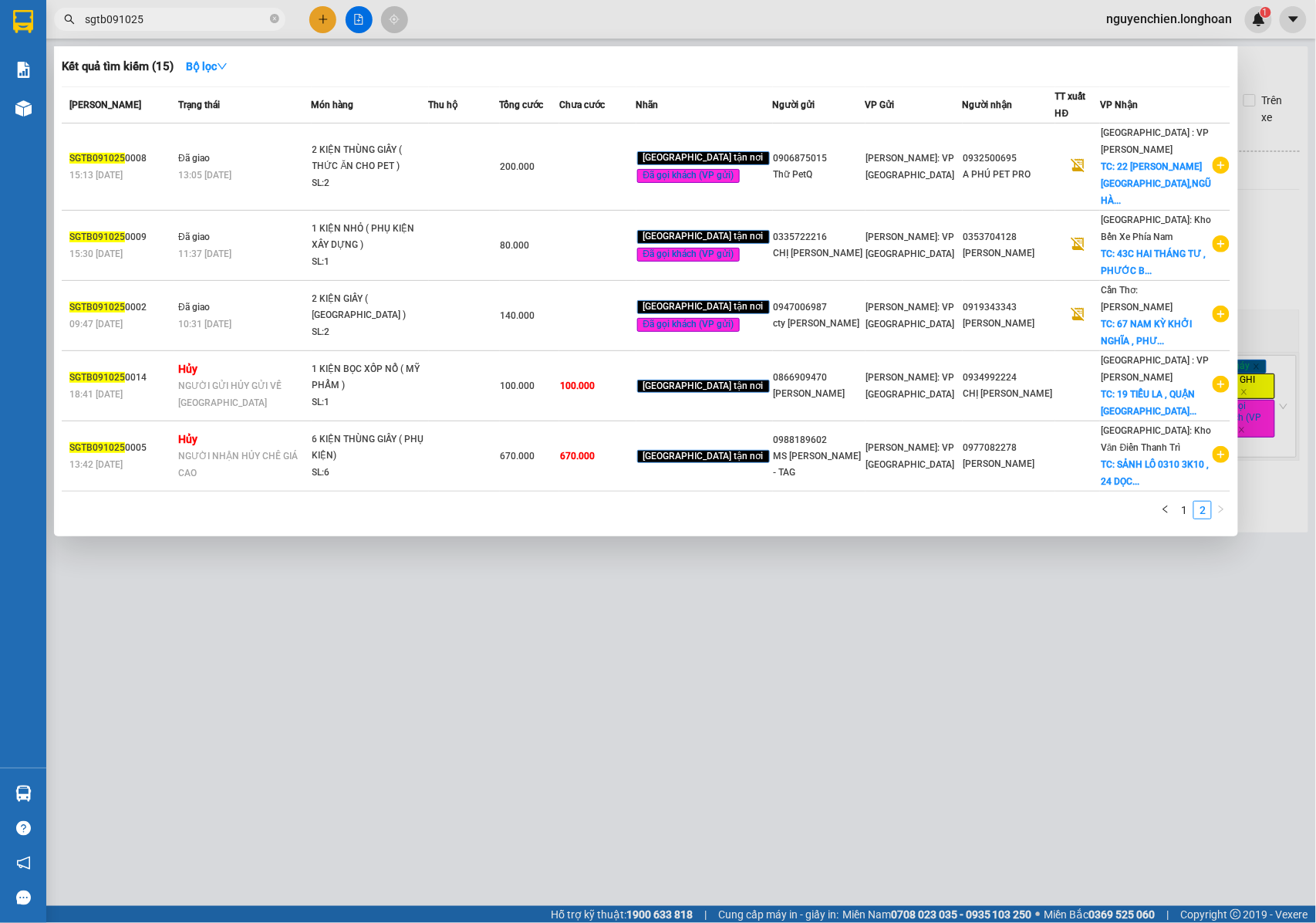
scroll to position [0, 0]
click at [1185, 518] on link "1" at bounding box center [1184, 510] width 17 height 17
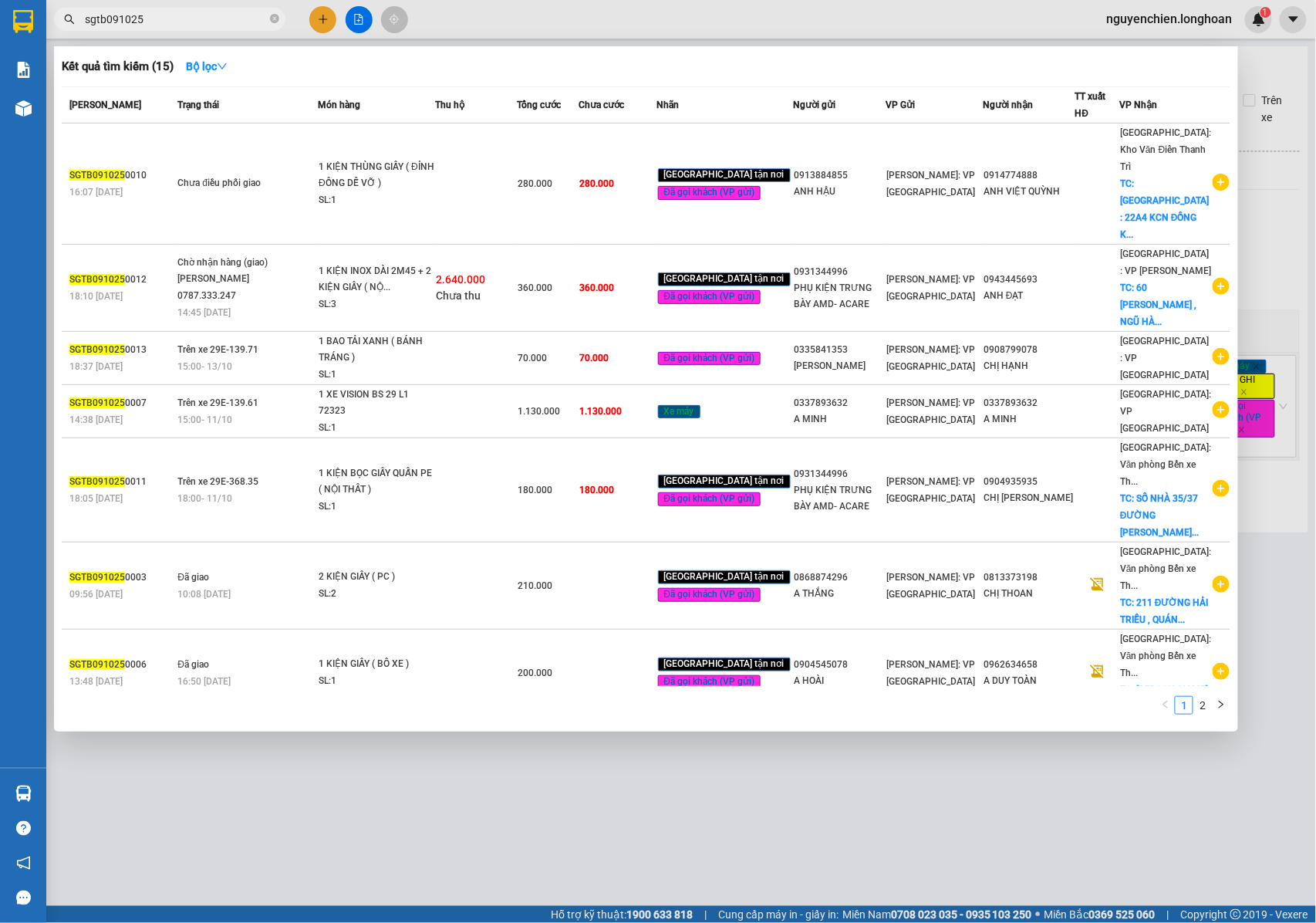
click at [912, 889] on div at bounding box center [658, 462] width 1316 height 923
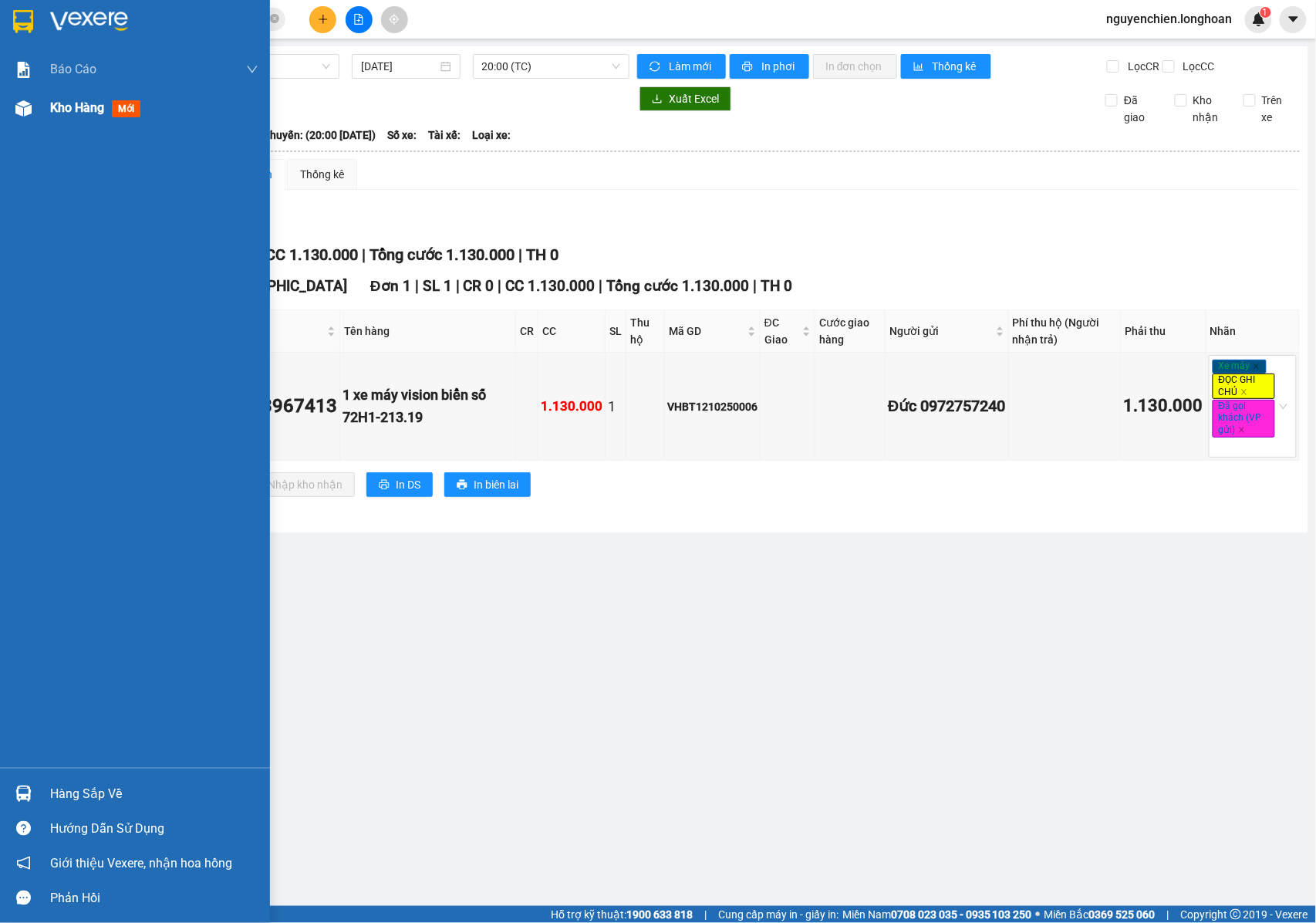
click at [31, 103] on img at bounding box center [23, 108] width 16 height 16
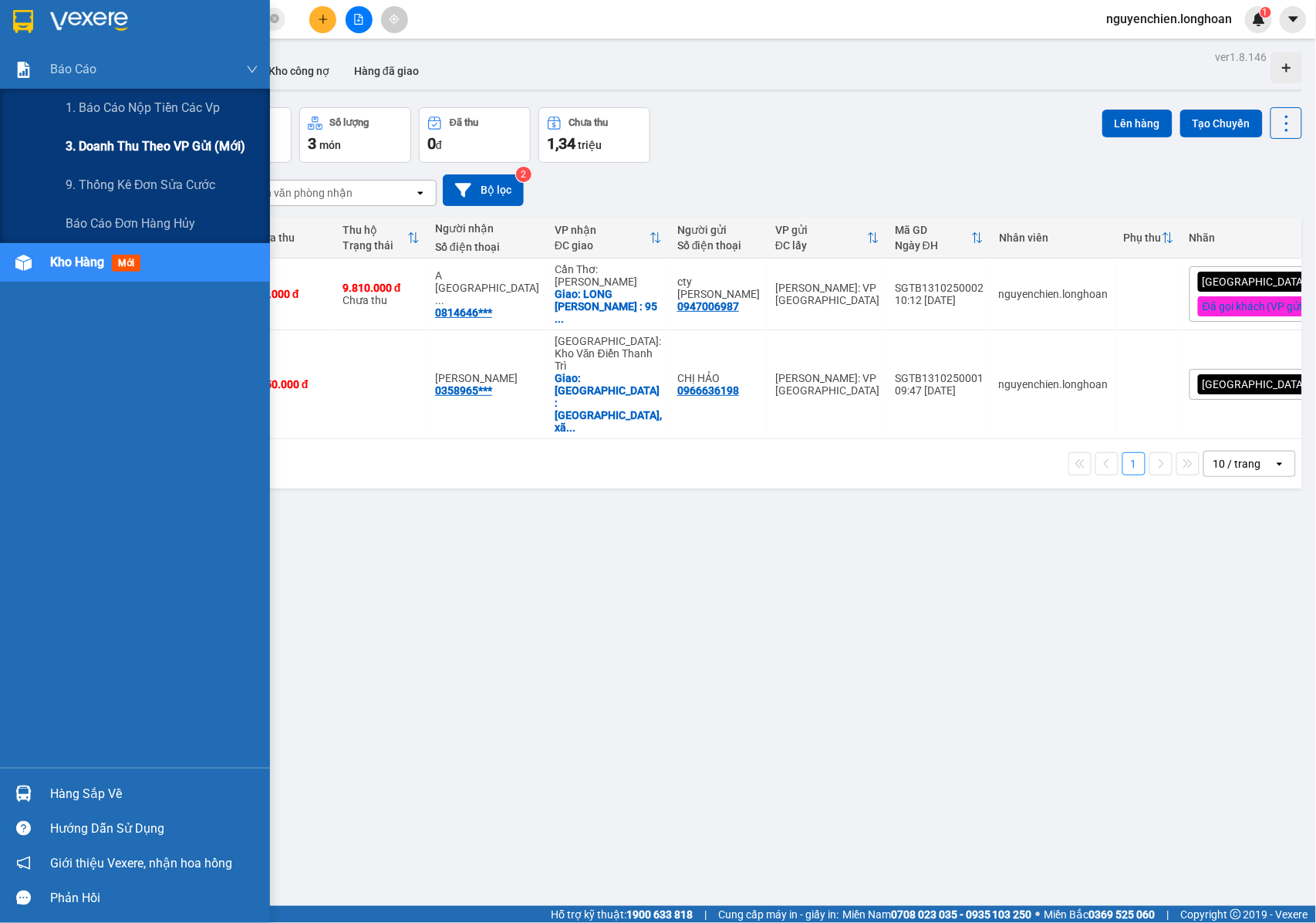
click at [93, 132] on div "3. Doanh Thu theo VP Gửi (mới)" at bounding box center [162, 147] width 193 height 39
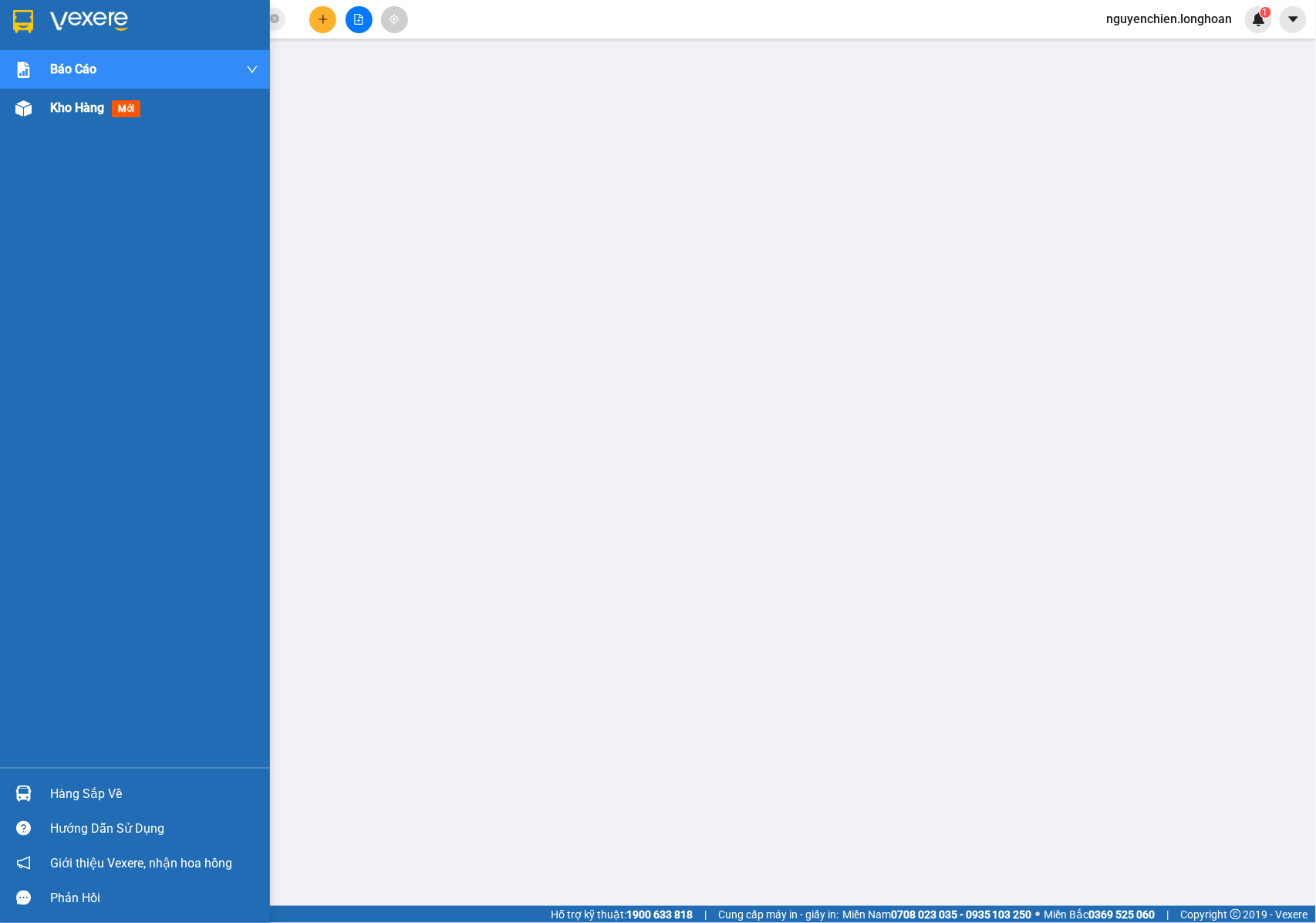
click at [23, 116] on div at bounding box center [23, 108] width 27 height 27
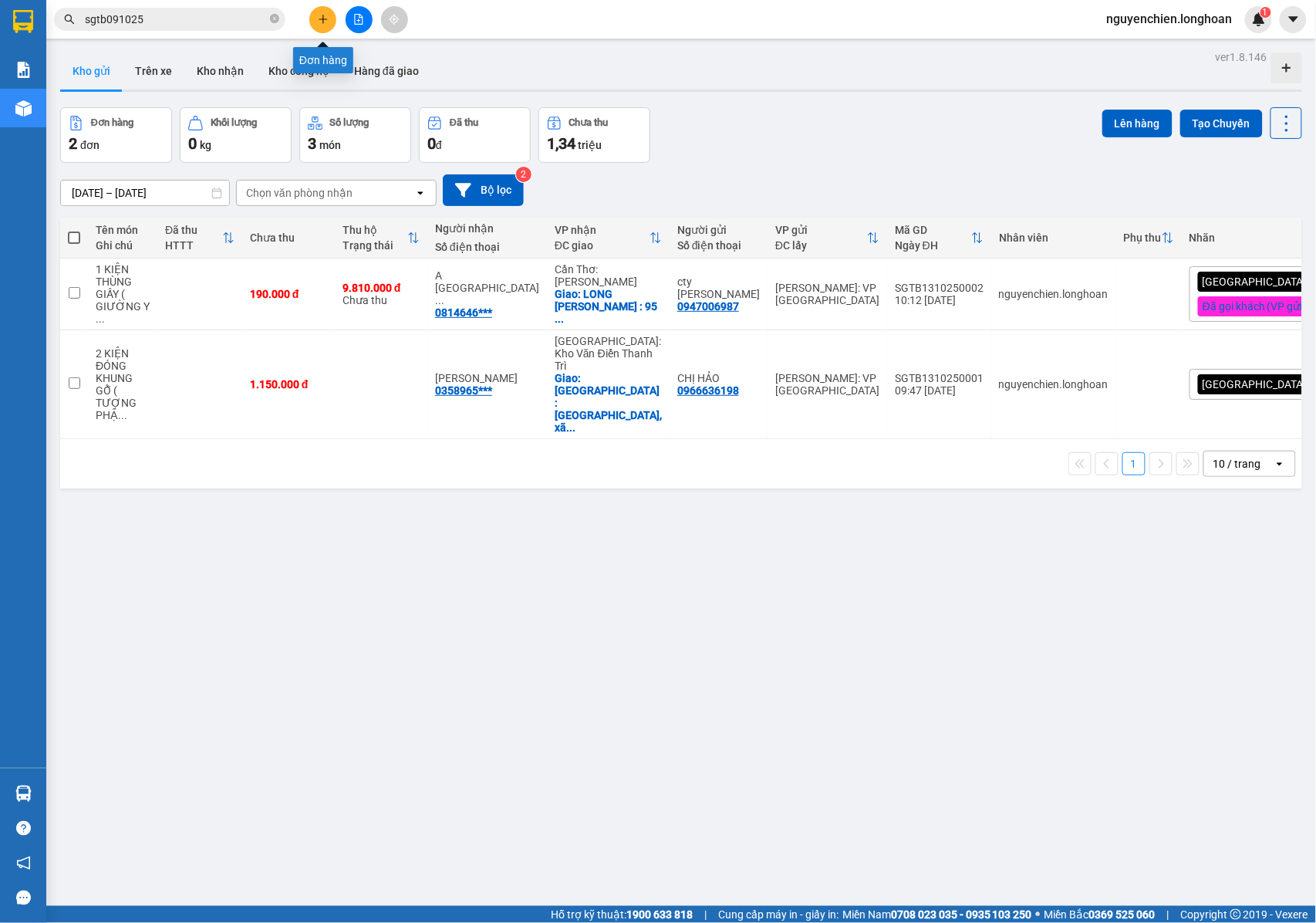
click at [318, 18] on icon "plus" at bounding box center [323, 19] width 11 height 11
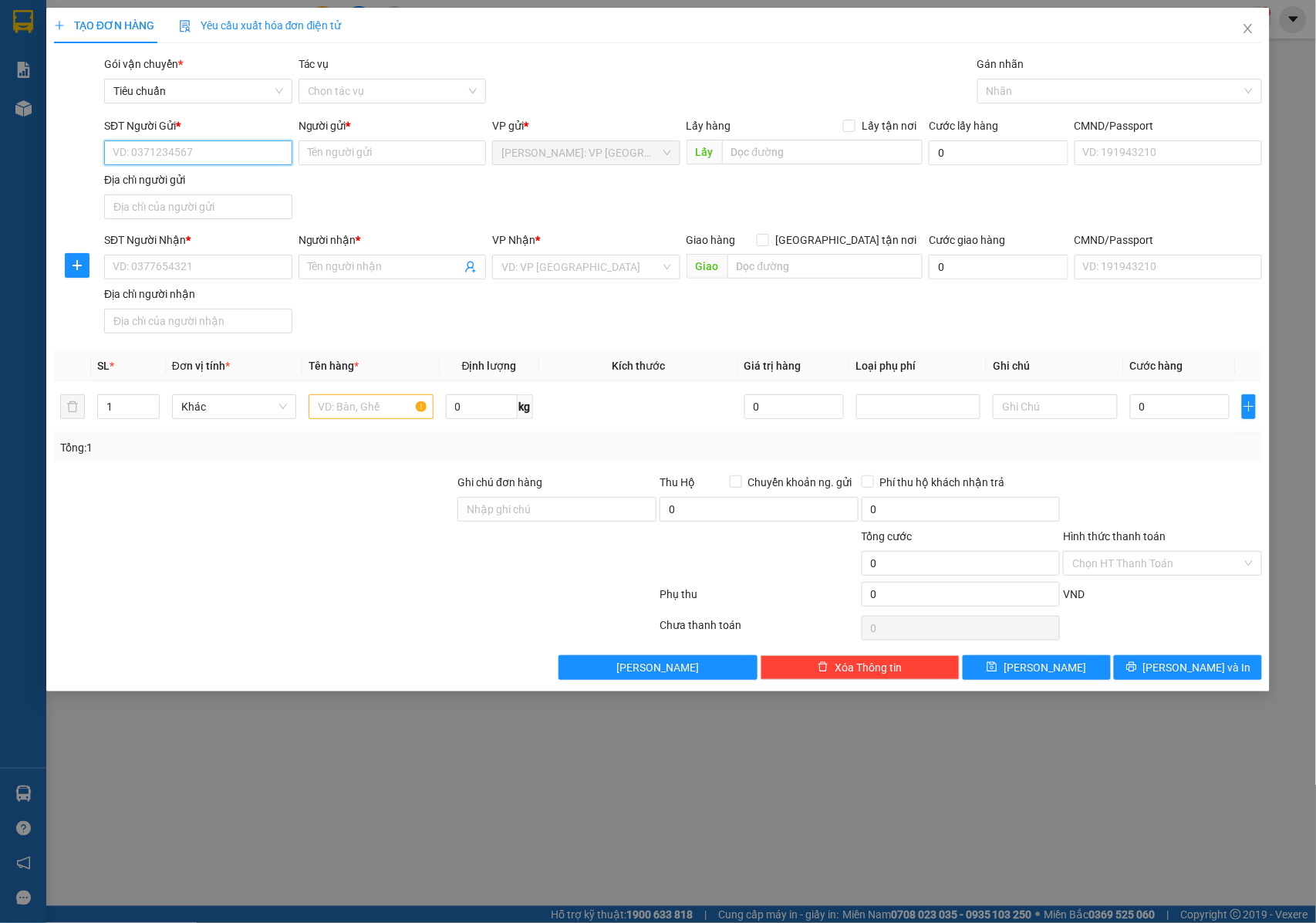
click at [217, 161] on input "SĐT Người Gửi *" at bounding box center [198, 152] width 188 height 24
click at [208, 152] on input "111" at bounding box center [198, 152] width 188 height 24
click at [216, 210] on div "0903747111 - A HƯNG TRÍ" at bounding box center [199, 209] width 173 height 17
type input "0903747111"
type input "A HƯNG TRÍ"
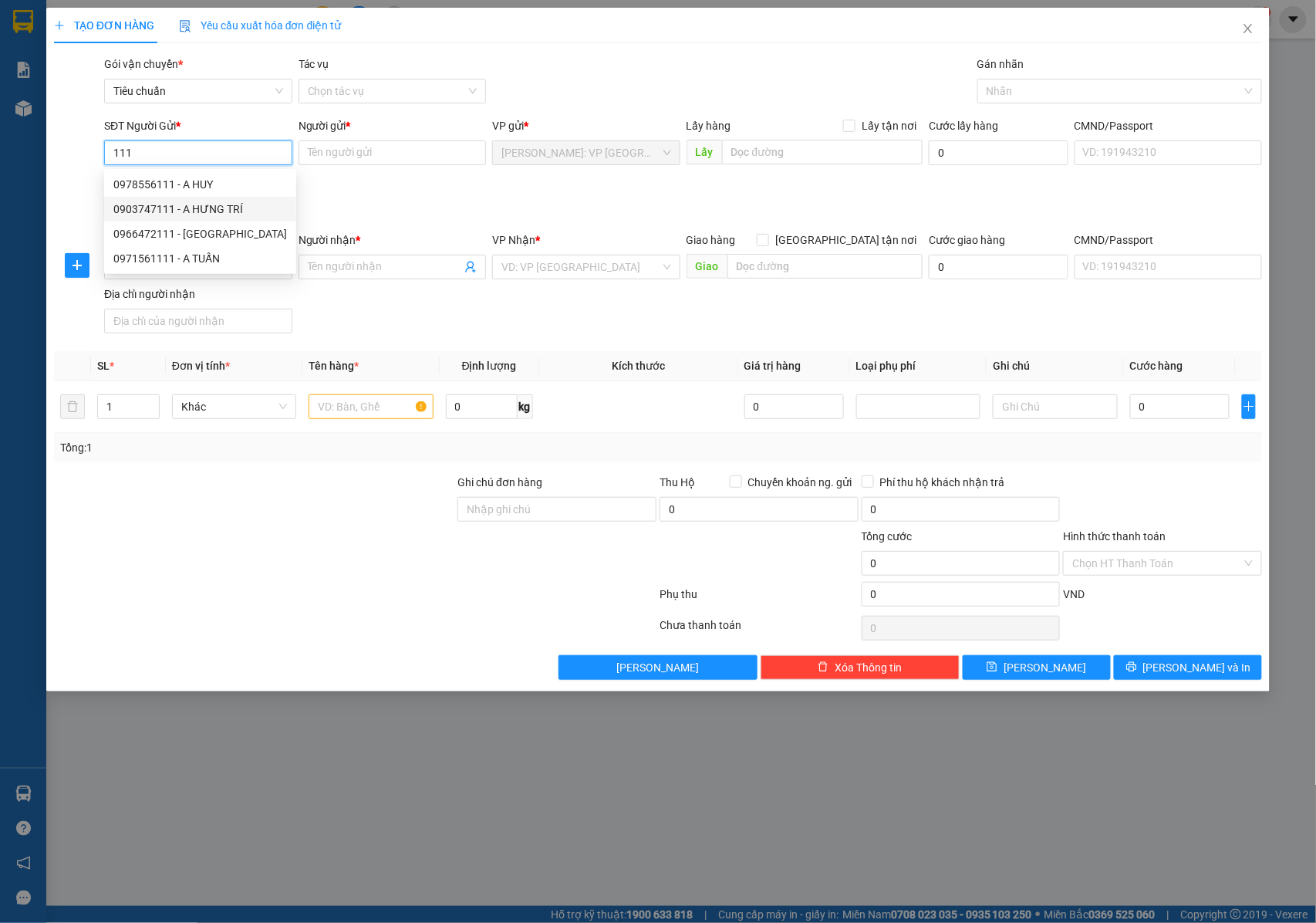
checkbox input "true"
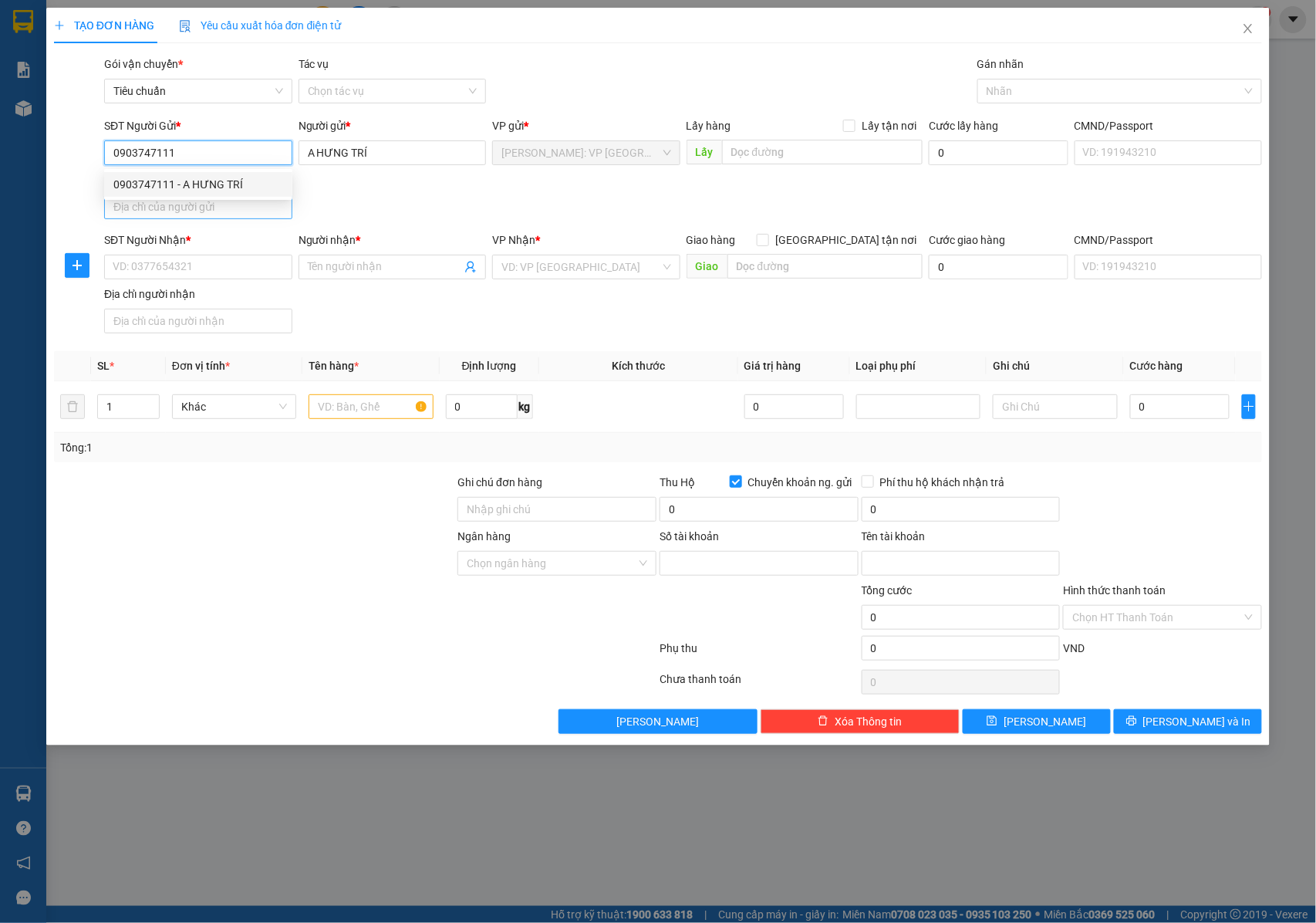
type input "0071004258616"
type input "[PERSON_NAME]"
type input "0903747111"
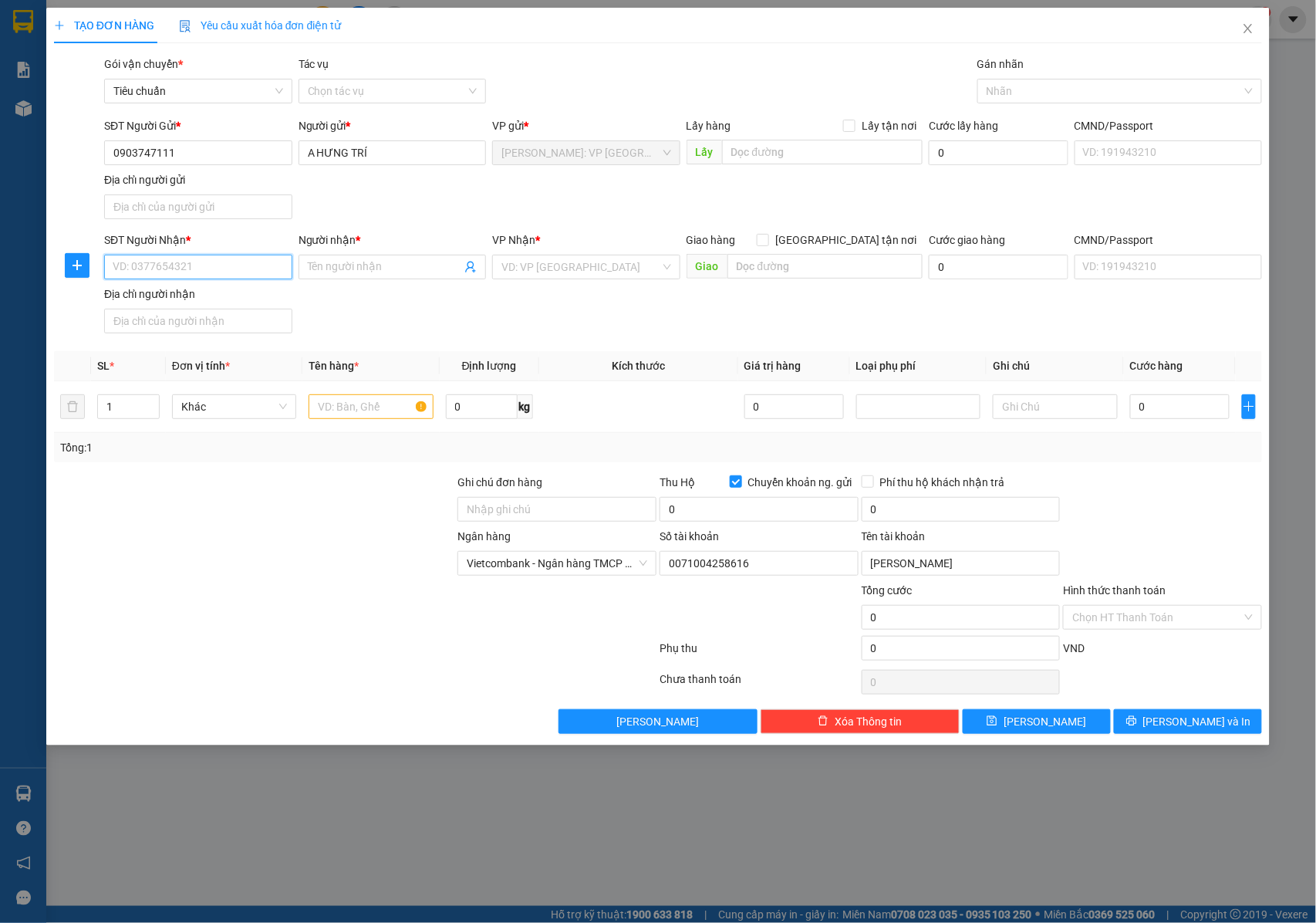
click at [167, 271] on input "SĐT Người Nhận *" at bounding box center [198, 266] width 188 height 24
type input "0982449880"
click at [328, 266] on input "Người nhận *" at bounding box center [385, 267] width 154 height 17
drag, startPoint x: 198, startPoint y: 267, endPoint x: 80, endPoint y: 270, distance: 118.0
click at [80, 270] on div "SĐT Người Nhận * 0982449880 0982449880 Người nhận * Tên người nhận VP Nhận * VD…" at bounding box center [658, 285] width 1211 height 108
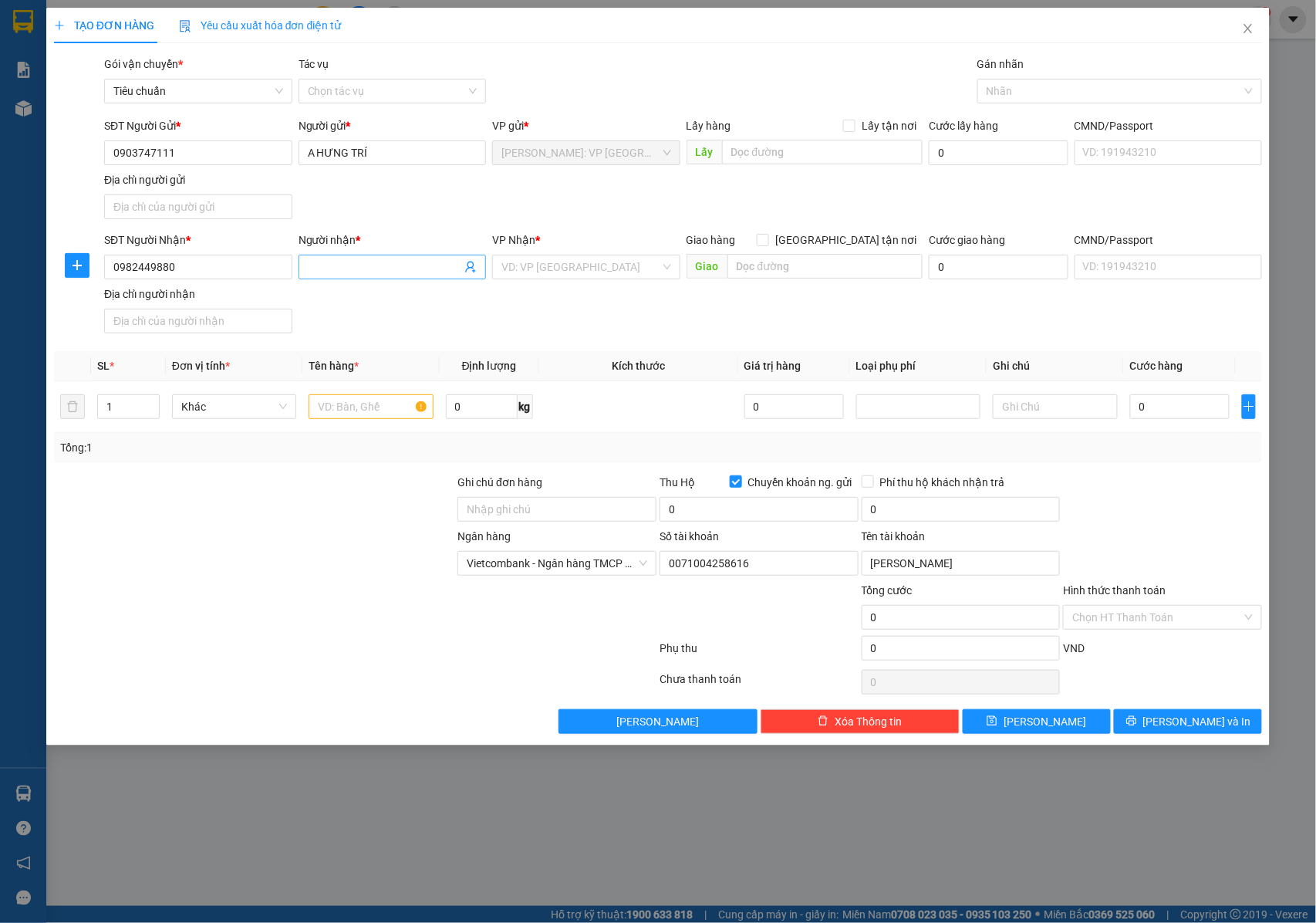
click at [352, 271] on input "Người nhận *" at bounding box center [385, 267] width 154 height 17
type input "p"
type input "PHẠM TRƯỚC NHẬT"
click at [553, 266] on input "search" at bounding box center [581, 267] width 159 height 23
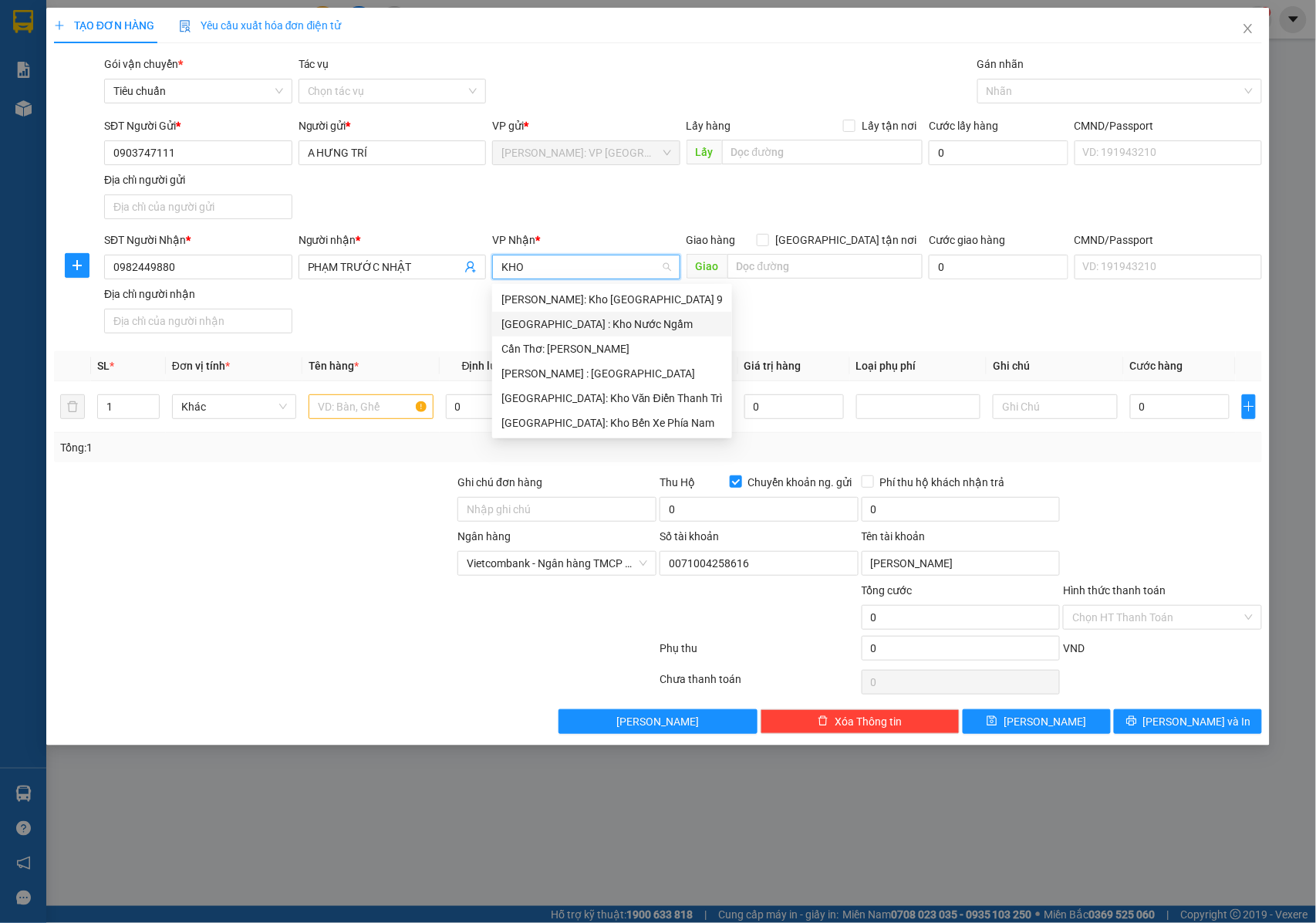
type input "KHO"
click at [532, 266] on input "search" at bounding box center [581, 267] width 159 height 23
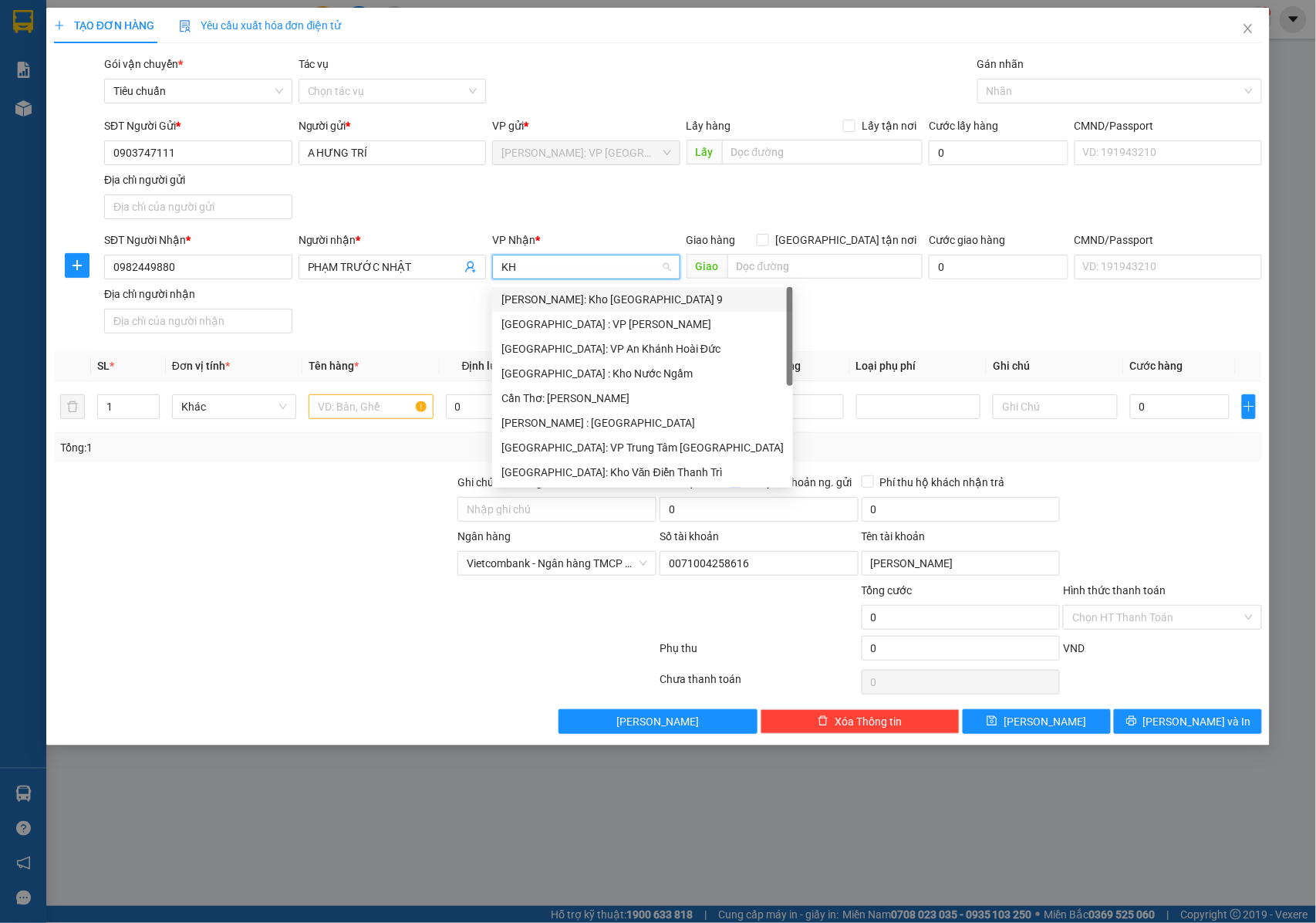
type input "KHO"
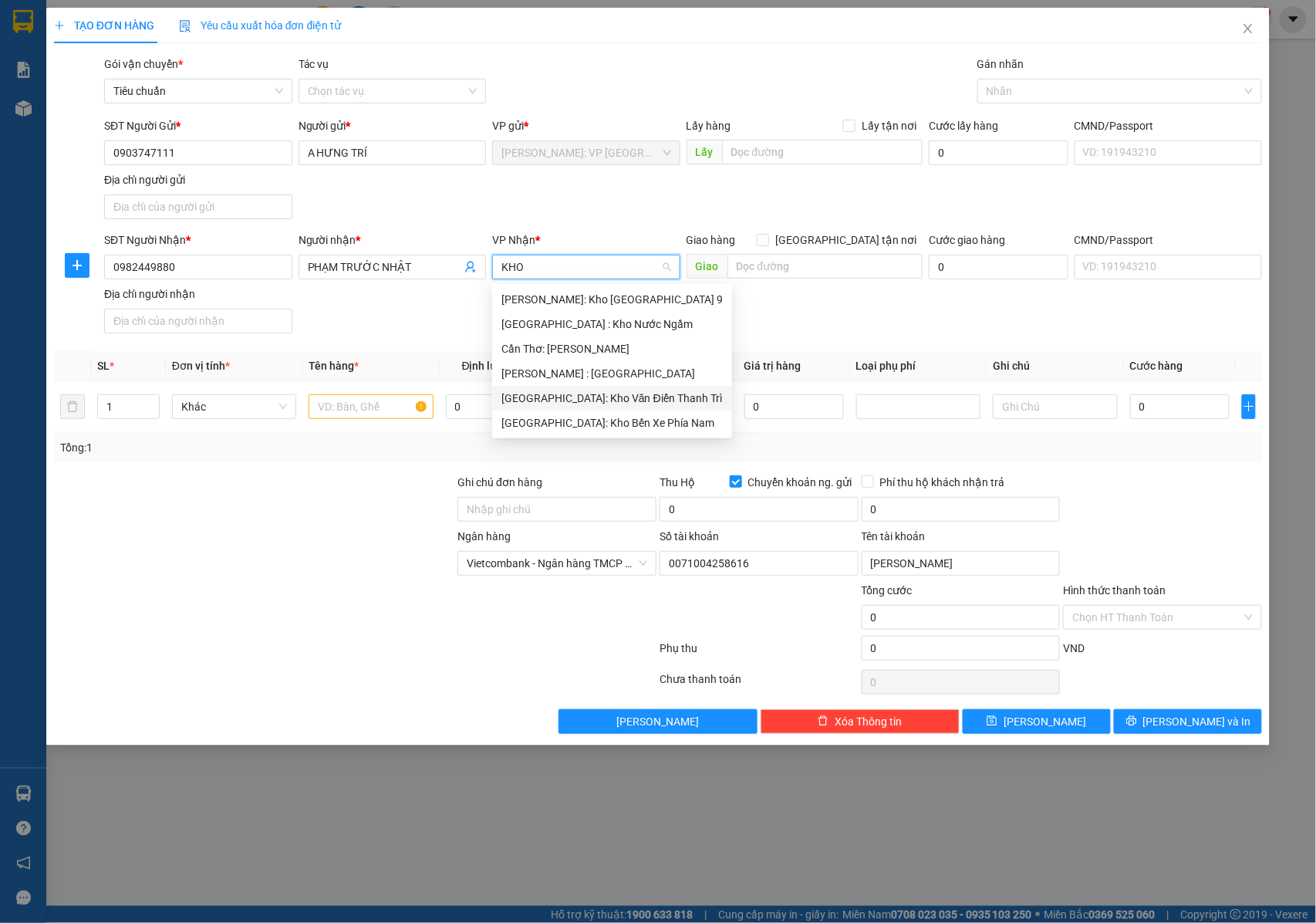
click at [553, 402] on div "[GEOGRAPHIC_DATA]: Kho Văn Điển Thanh Trì" at bounding box center [612, 398] width 221 height 17
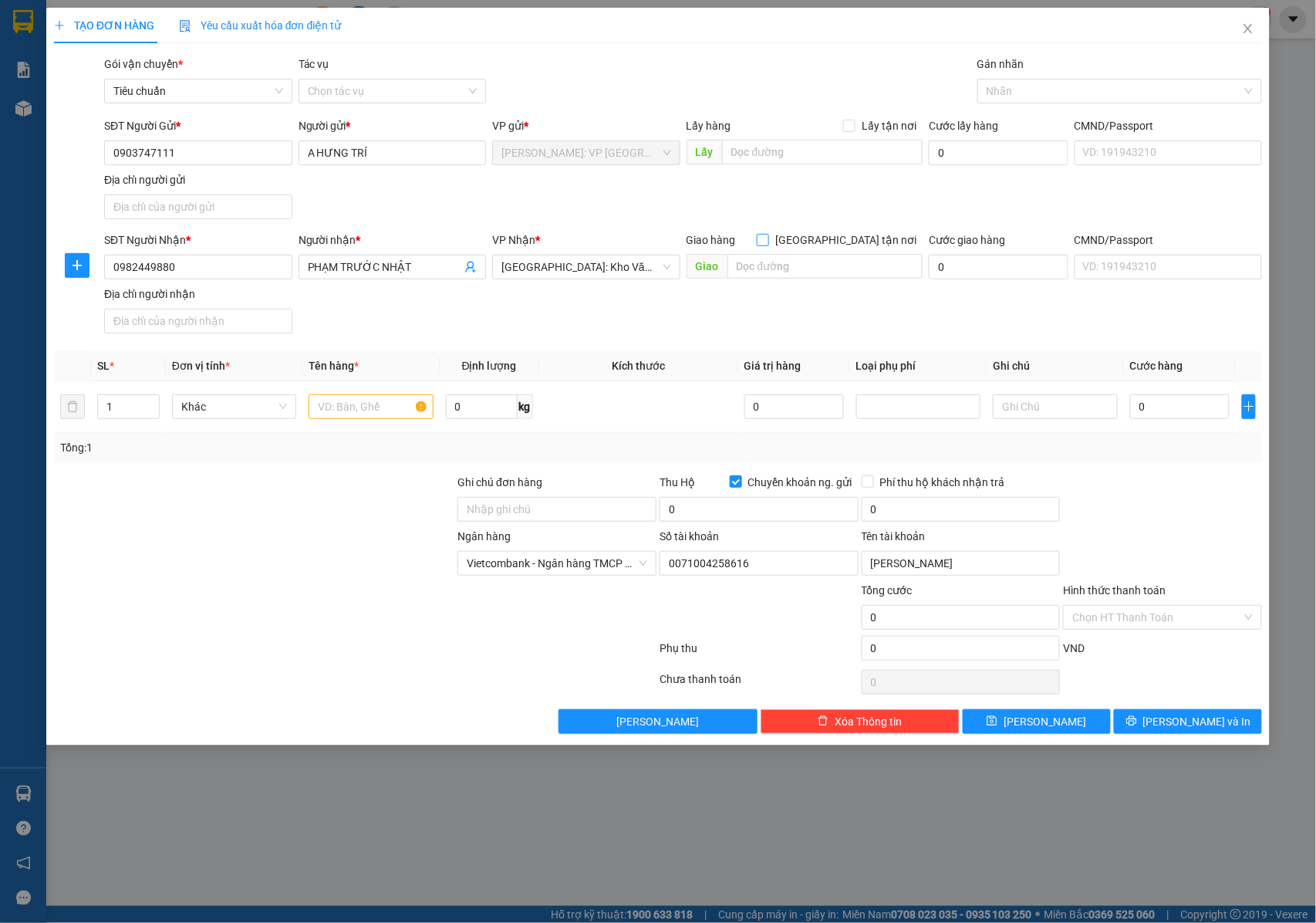
click at [768, 242] on input "[GEOGRAPHIC_DATA] tận nơi" at bounding box center [762, 239] width 11 height 11
checkbox input "true"
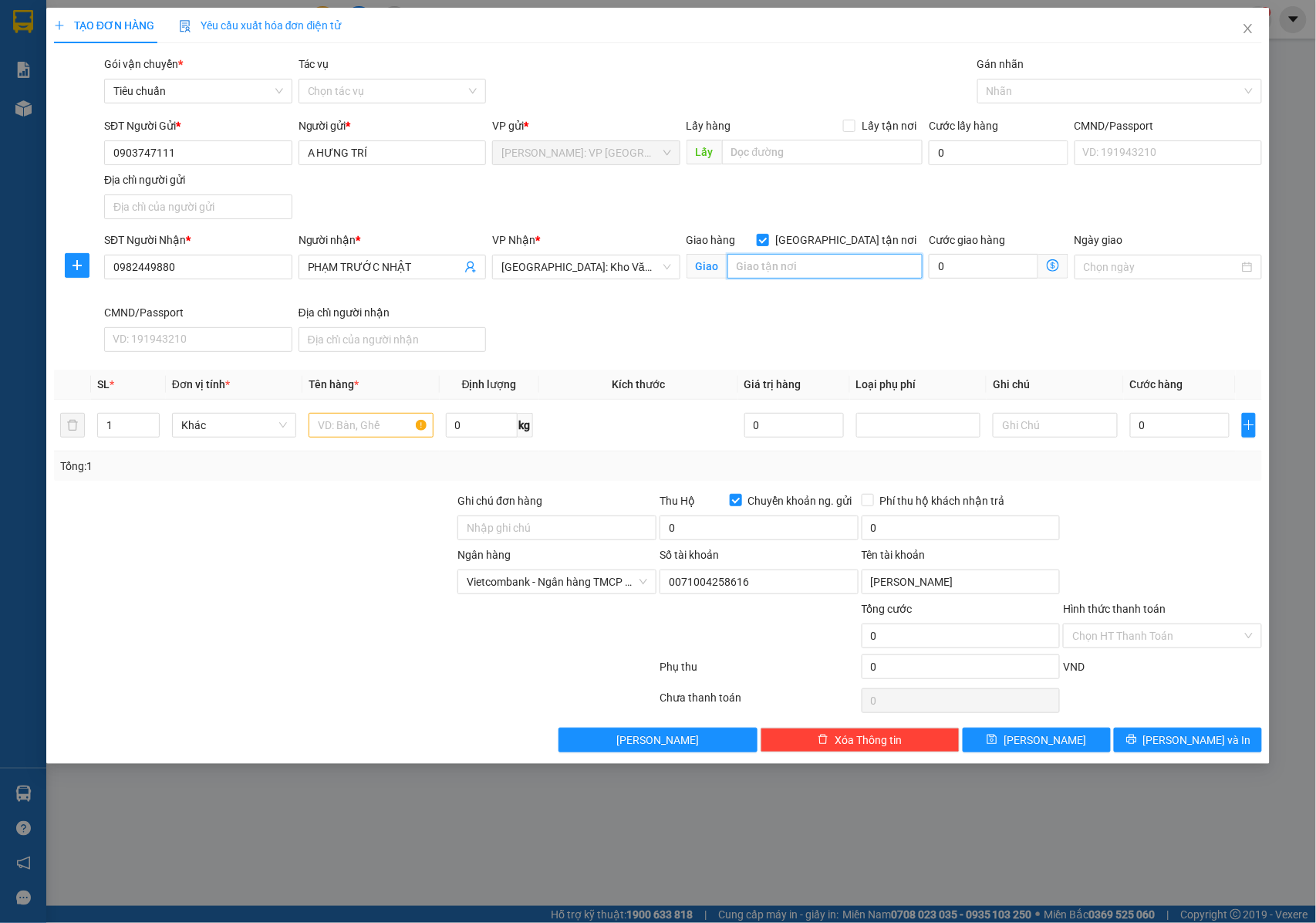
click at [782, 273] on input "text" at bounding box center [825, 266] width 195 height 24
click at [782, 273] on input "[GEOGRAPHIC_DATA] , [GEOGRAPHIC_DATA] : XÓM 5 , THÔN [GEOGRAPHIC_DATA] , XÃ [GE…" at bounding box center [825, 266] width 195 height 24
type input "[GEOGRAPHIC_DATA] , [GEOGRAPHIC_DATA] : XÓM 5 , THÔN [GEOGRAPHIC_DATA] , XÃ [GE…"
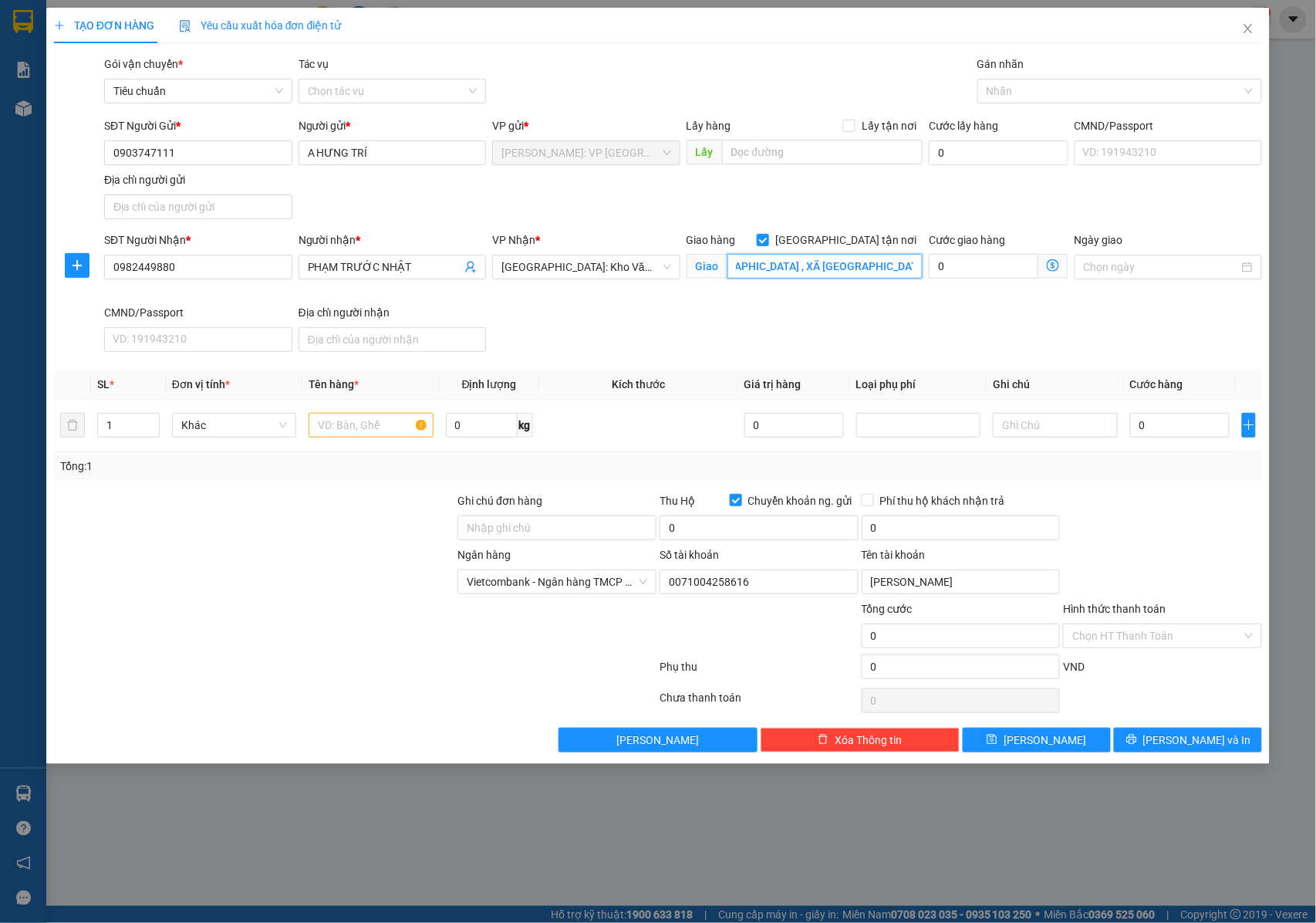
scroll to position [0, 0]
click at [828, 272] on input "[GEOGRAPHIC_DATA] , [GEOGRAPHIC_DATA] : XÓM 5 , THÔN [GEOGRAPHIC_DATA] , XÃ [GE…" at bounding box center [825, 266] width 195 height 24
drag, startPoint x: 866, startPoint y: 266, endPoint x: 951, endPoint y: 266, distance: 85.0
click at [951, 266] on div "SĐT Người Nhận * 0982449880 Người nhận * PHẠM TRƯỚC NHẬT VP Nhận * [GEOGRAPHIC_…" at bounding box center [683, 294] width 1164 height 126
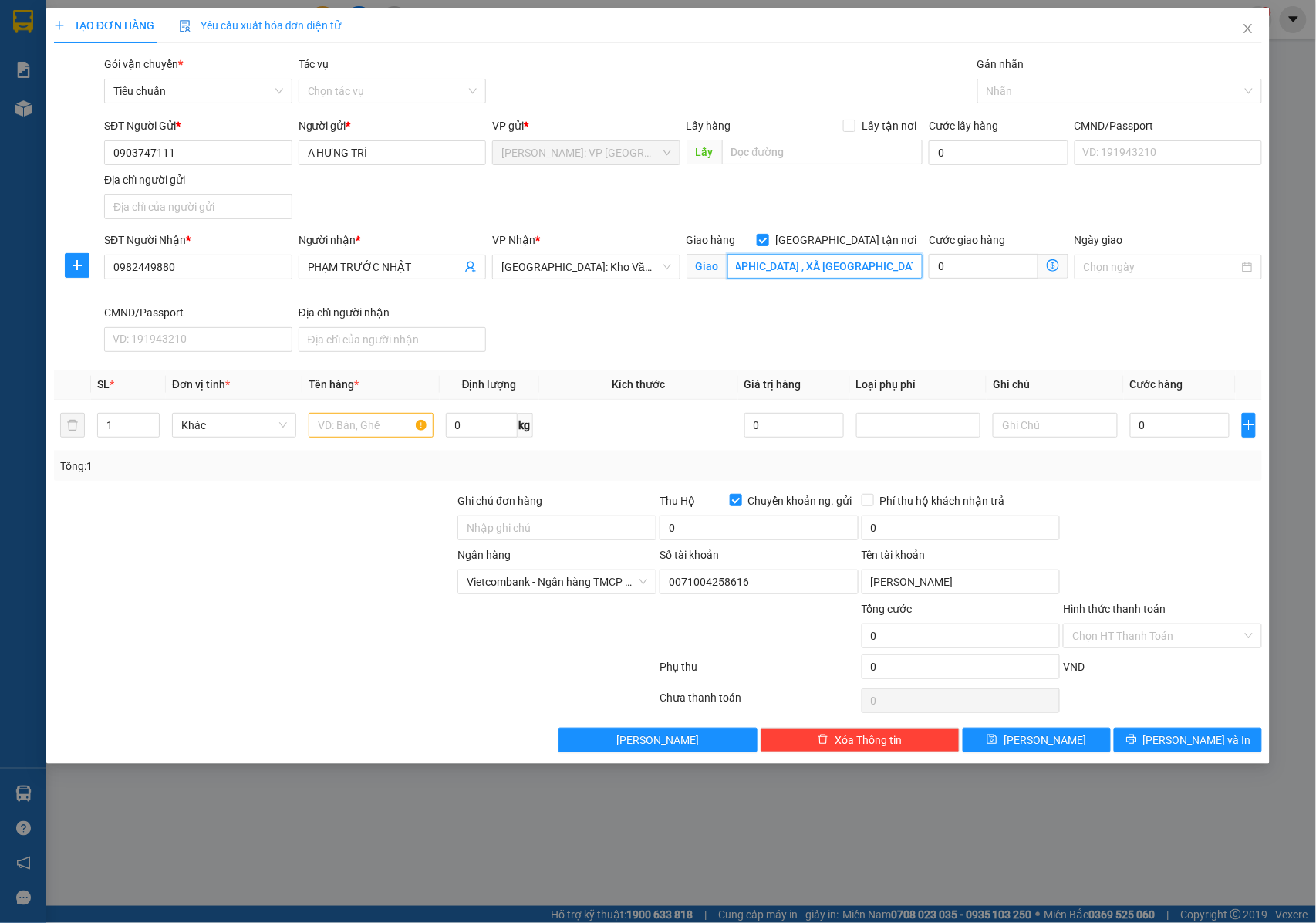
click at [868, 263] on input "[GEOGRAPHIC_DATA] , [GEOGRAPHIC_DATA] : XÓM 5 , THÔN [GEOGRAPHIC_DATA] , XÃ [GE…" at bounding box center [825, 266] width 195 height 24
click at [319, 434] on input "text" at bounding box center [370, 425] width 124 height 24
type input "X"
type input "1"
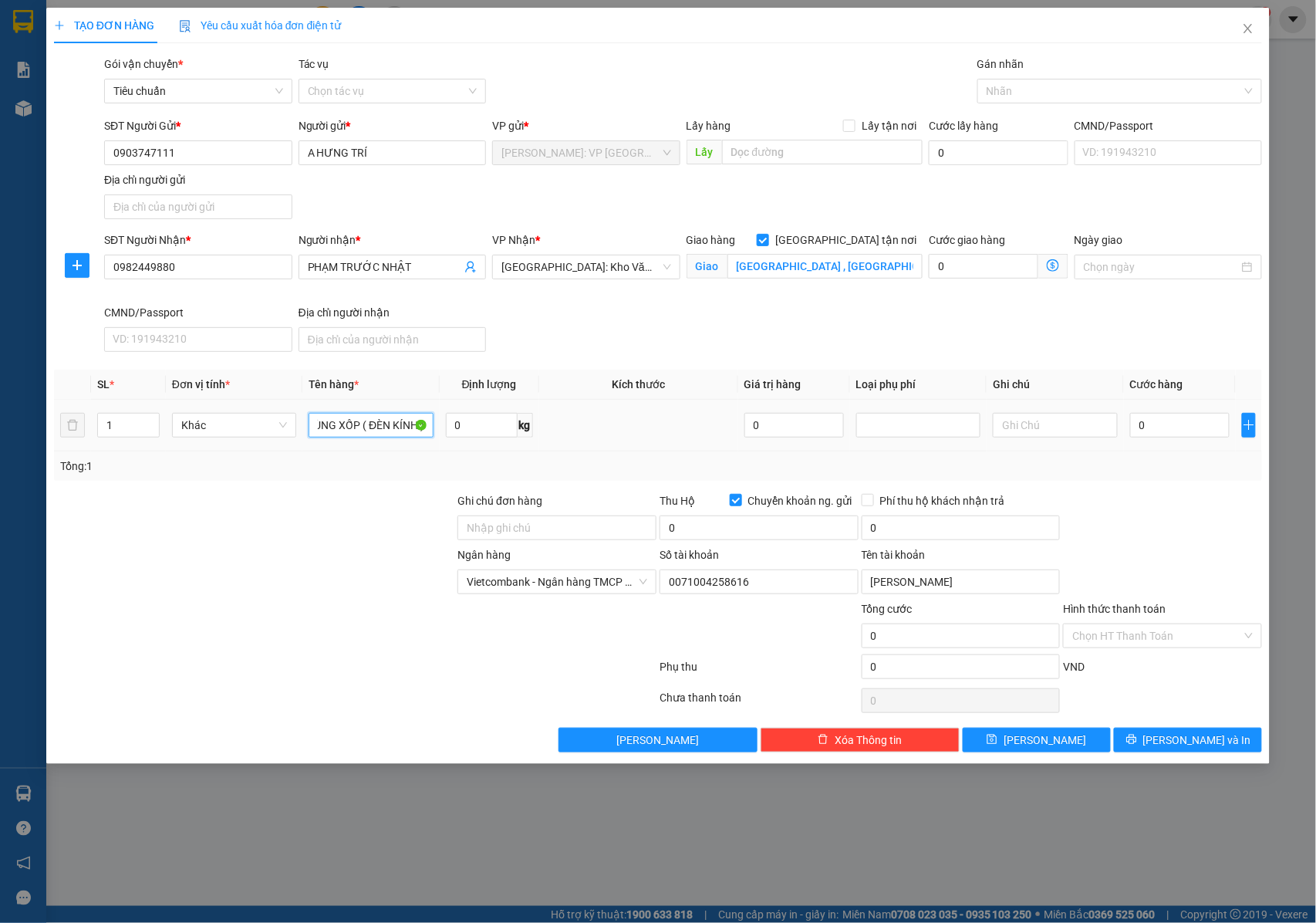
scroll to position [0, 29]
type input "1 THÙNG XỐP ( ĐÈN KÍNH )"
click at [612, 528] on input "Ghi chú đơn hàng" at bounding box center [557, 527] width 199 height 24
type input "NHẬN NGUYÊN KIỆN GIAO NGUYÊN KIỆN, HƯ VỠ K ĐỀN"
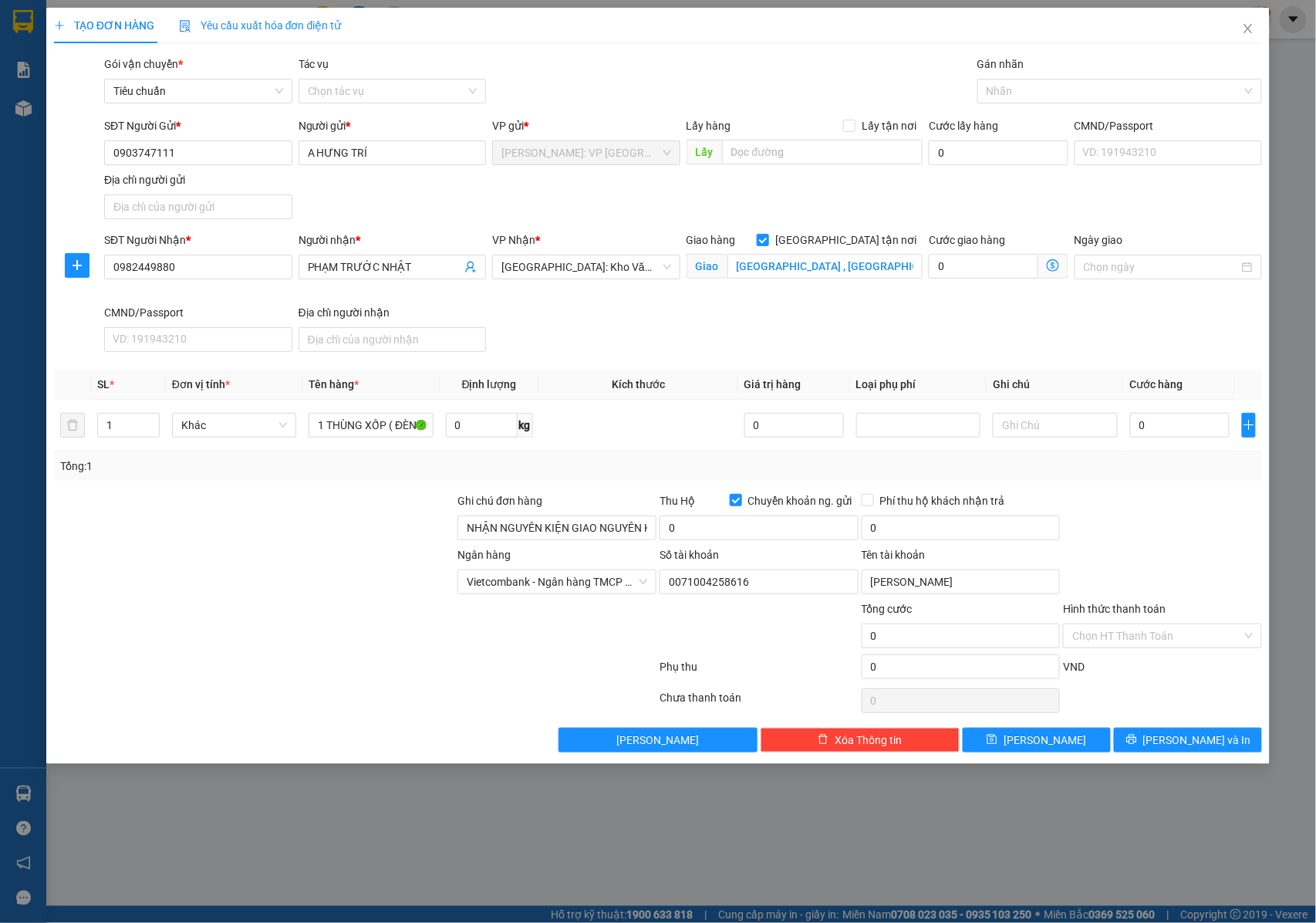
click at [1010, 77] on div "Gán nhãn" at bounding box center [1119, 67] width 285 height 23
click at [1013, 96] on div at bounding box center [1112, 91] width 261 height 18
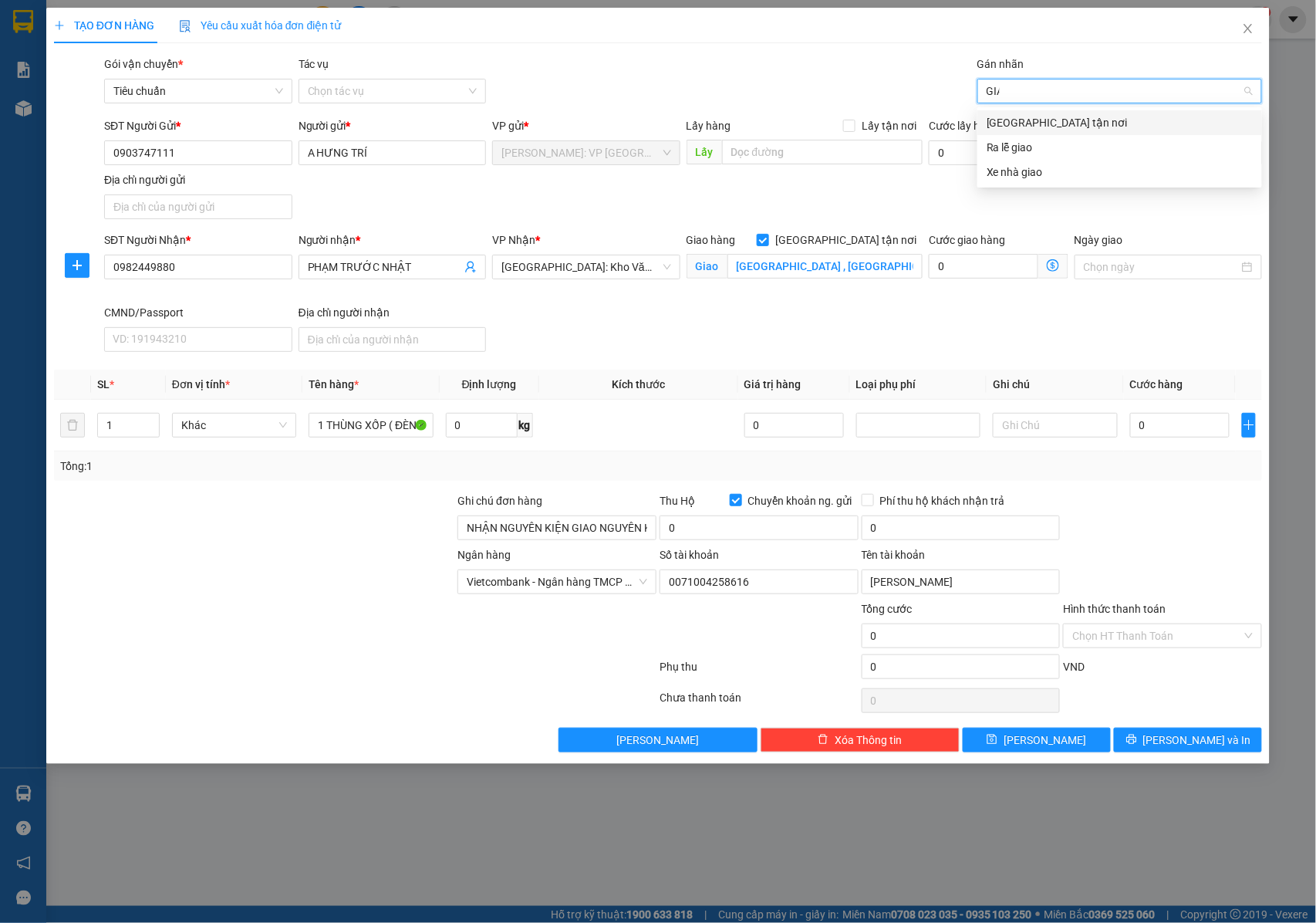
type input "GIAO"
click at [1010, 125] on div "[GEOGRAPHIC_DATA] tận nơi" at bounding box center [1119, 122] width 266 height 17
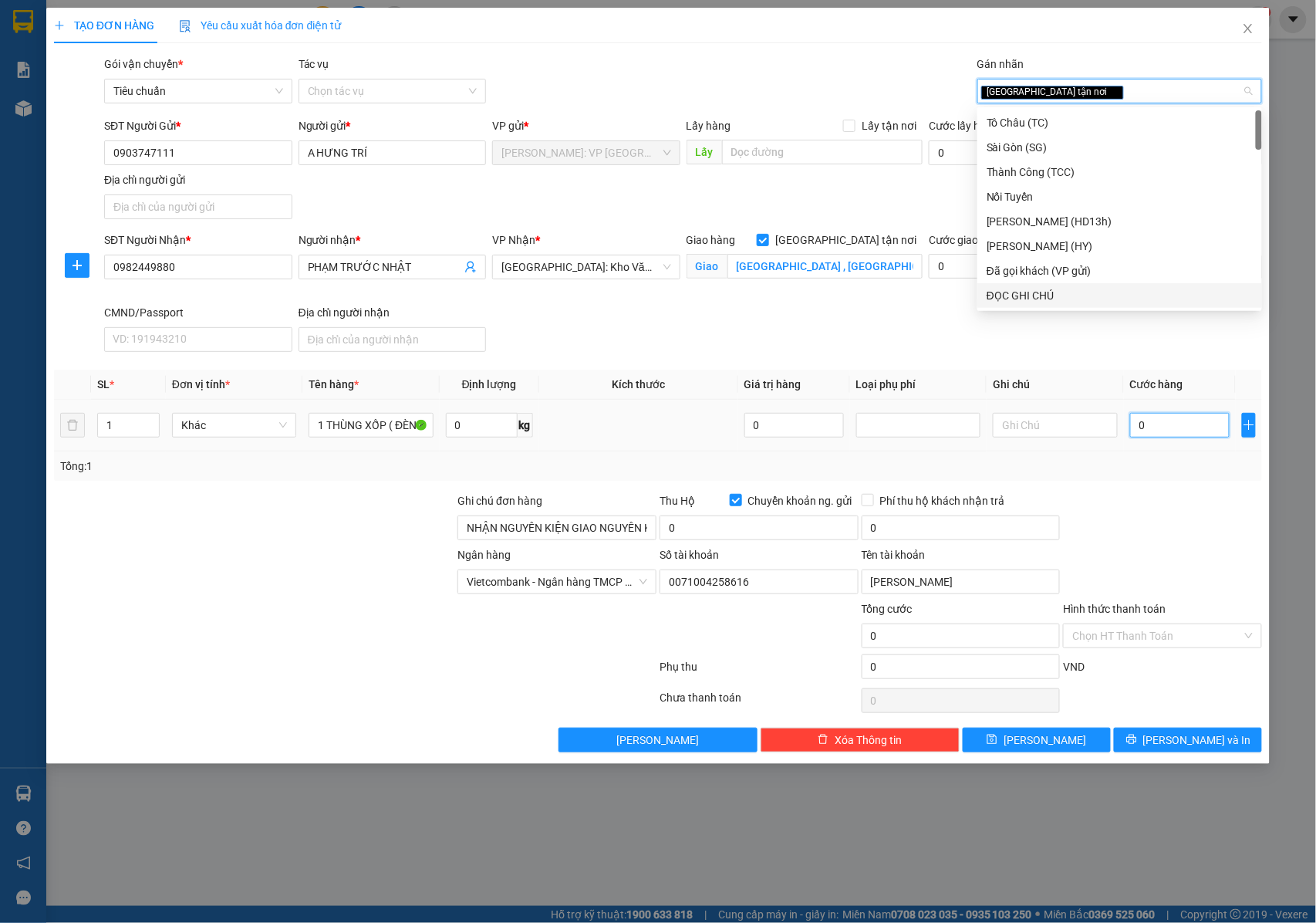
click at [1158, 426] on input "0" at bounding box center [1180, 425] width 100 height 24
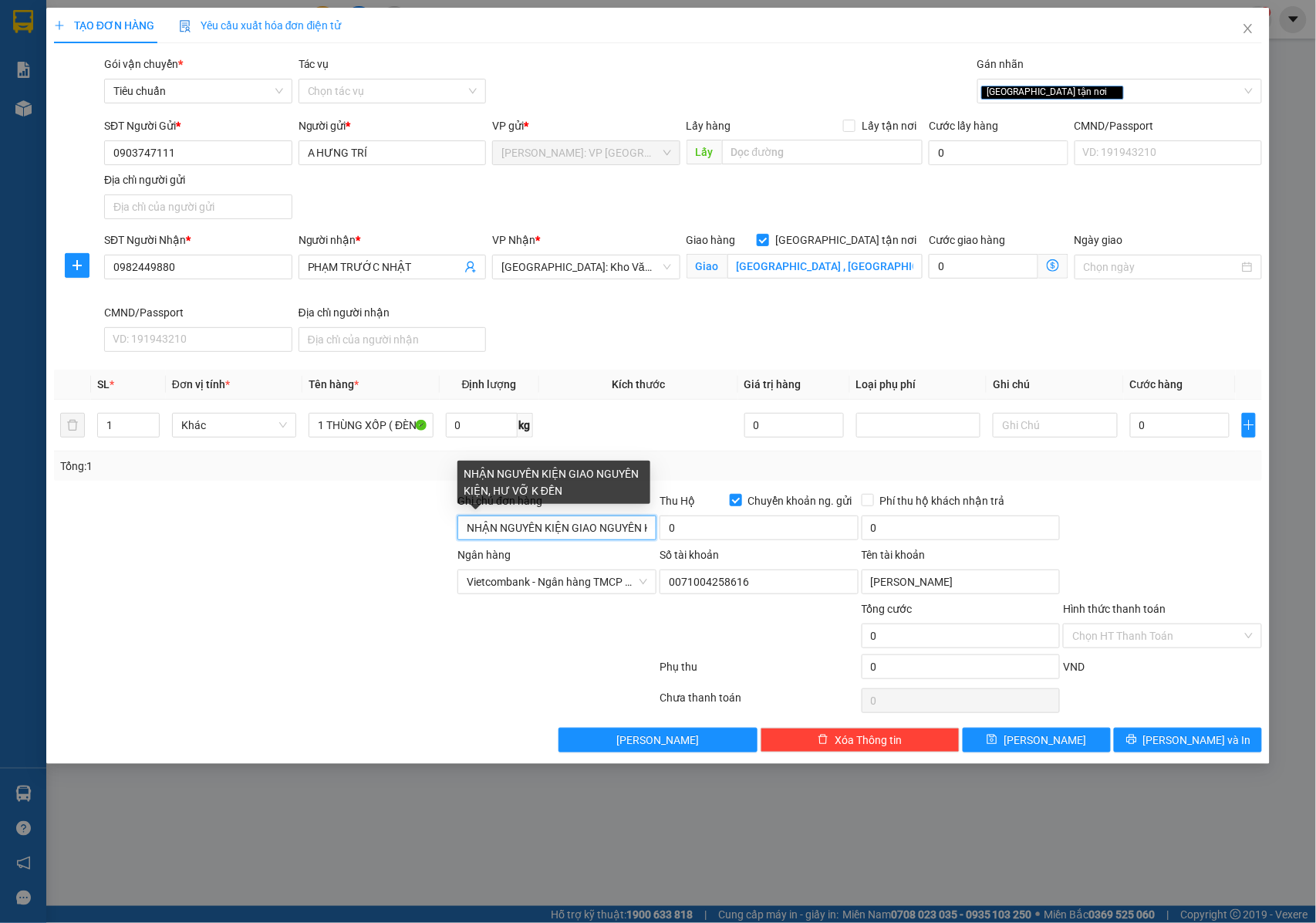
click at [568, 532] on input "NHẬN NGUYÊN KIỆN GIAO NGUYÊN KIỆN, HƯ VỠ K ĐỀN" at bounding box center [557, 527] width 199 height 24
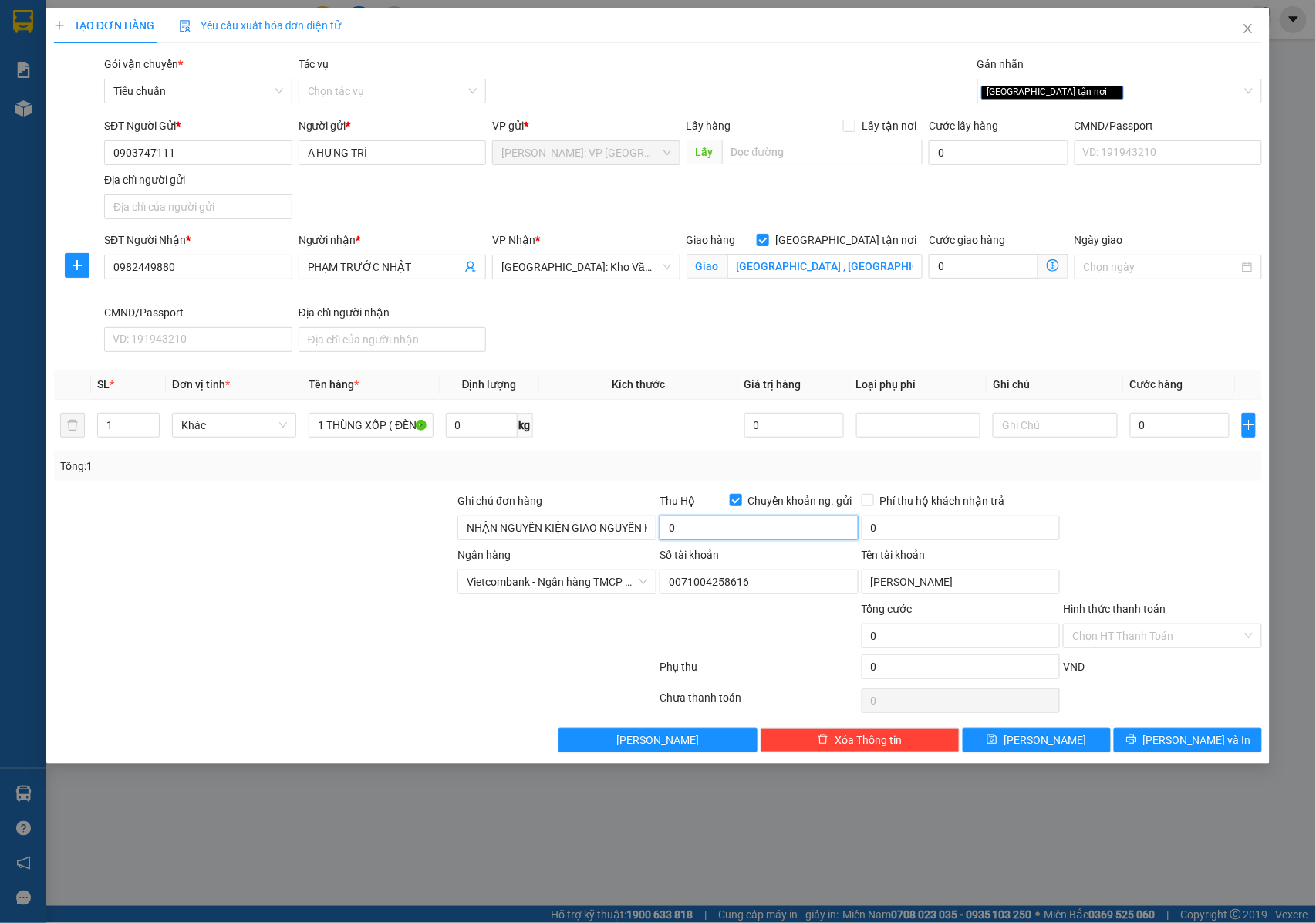
click at [699, 531] on input "0" at bounding box center [759, 527] width 199 height 24
type input "9.500.000"
click at [908, 535] on input "0" at bounding box center [961, 527] width 199 height 24
type input "25.000"
click at [1151, 437] on input "0" at bounding box center [1180, 425] width 100 height 24
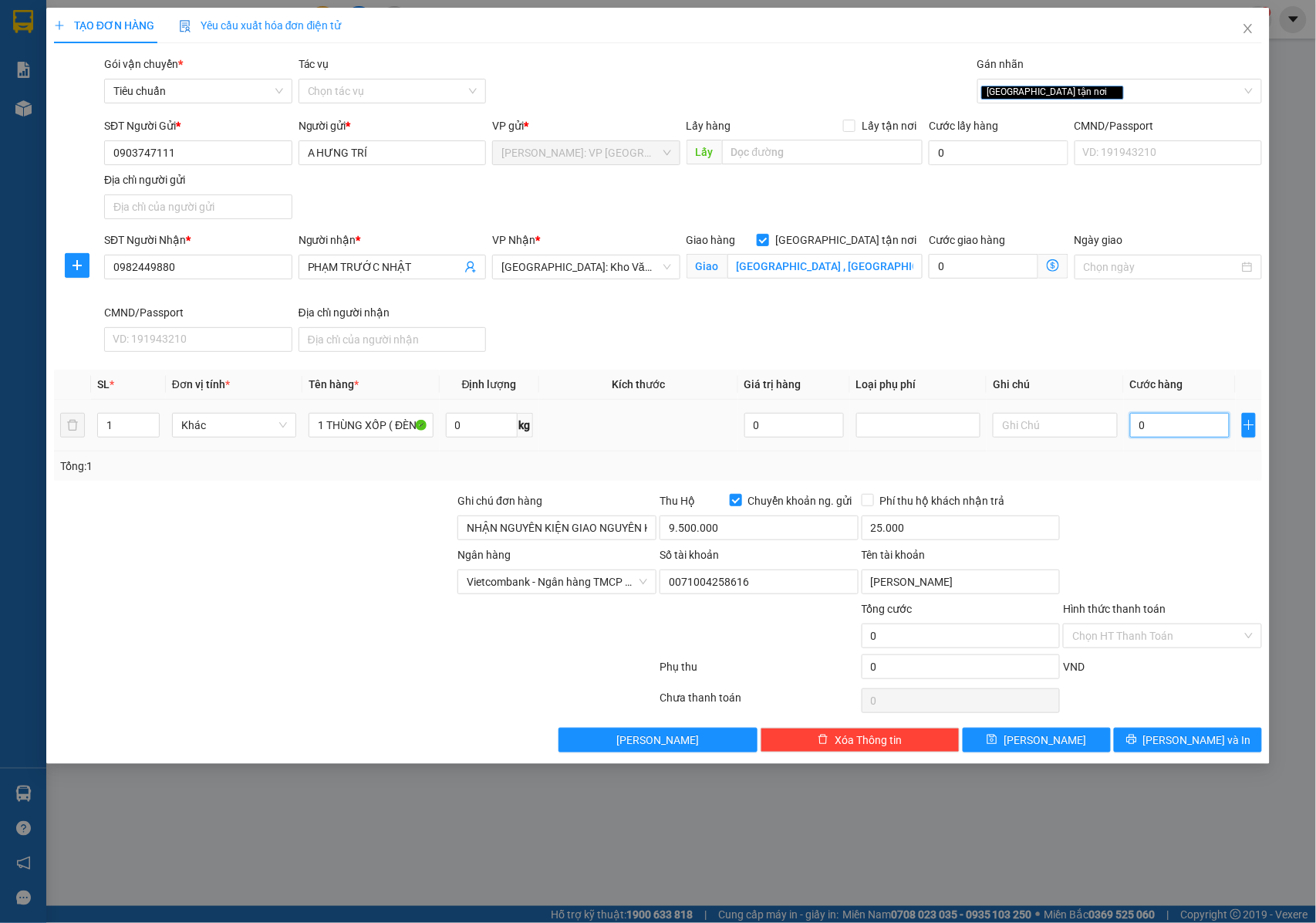
type input "2"
type input "25"
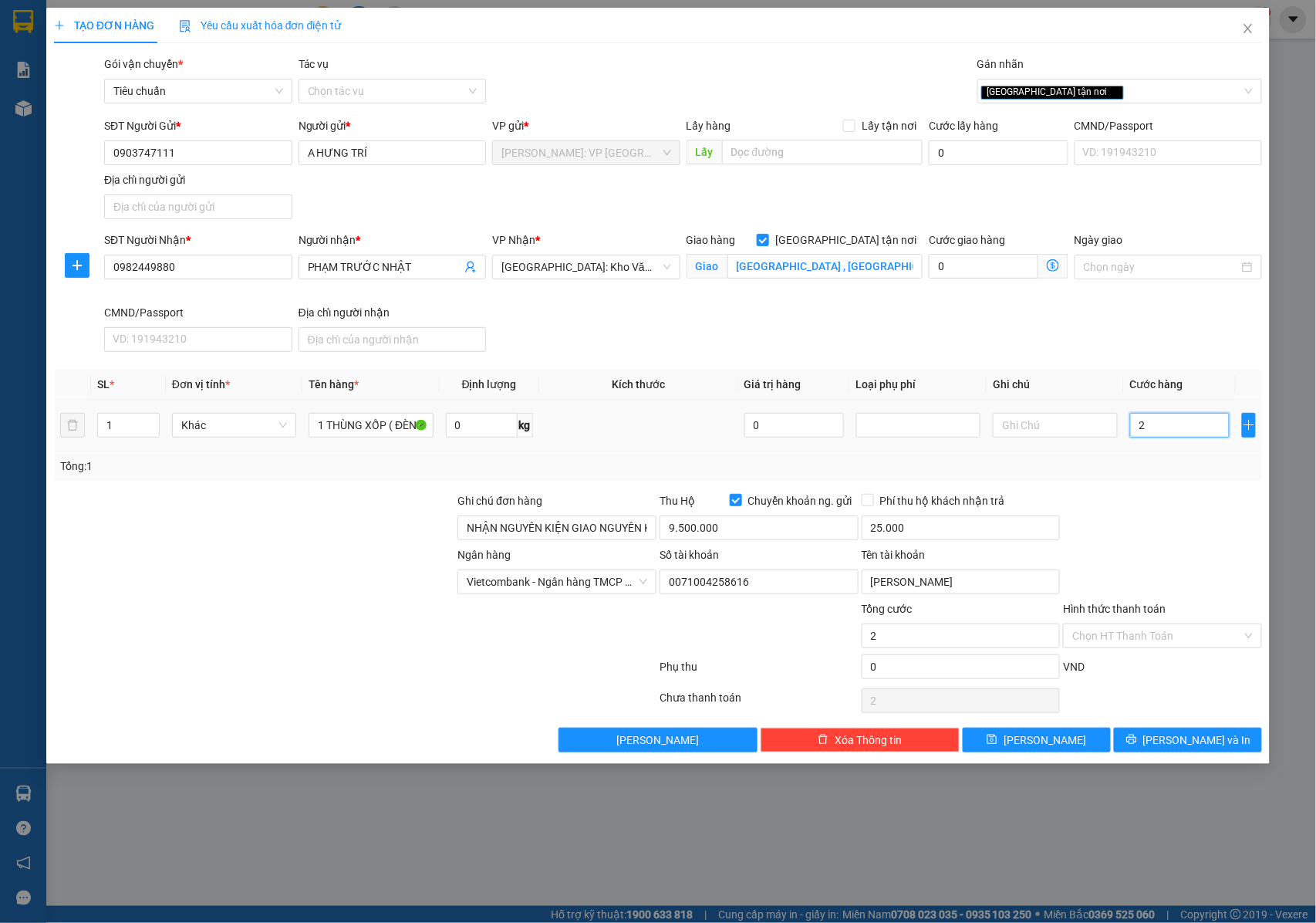
type input "25"
type input "250"
type input "2.500"
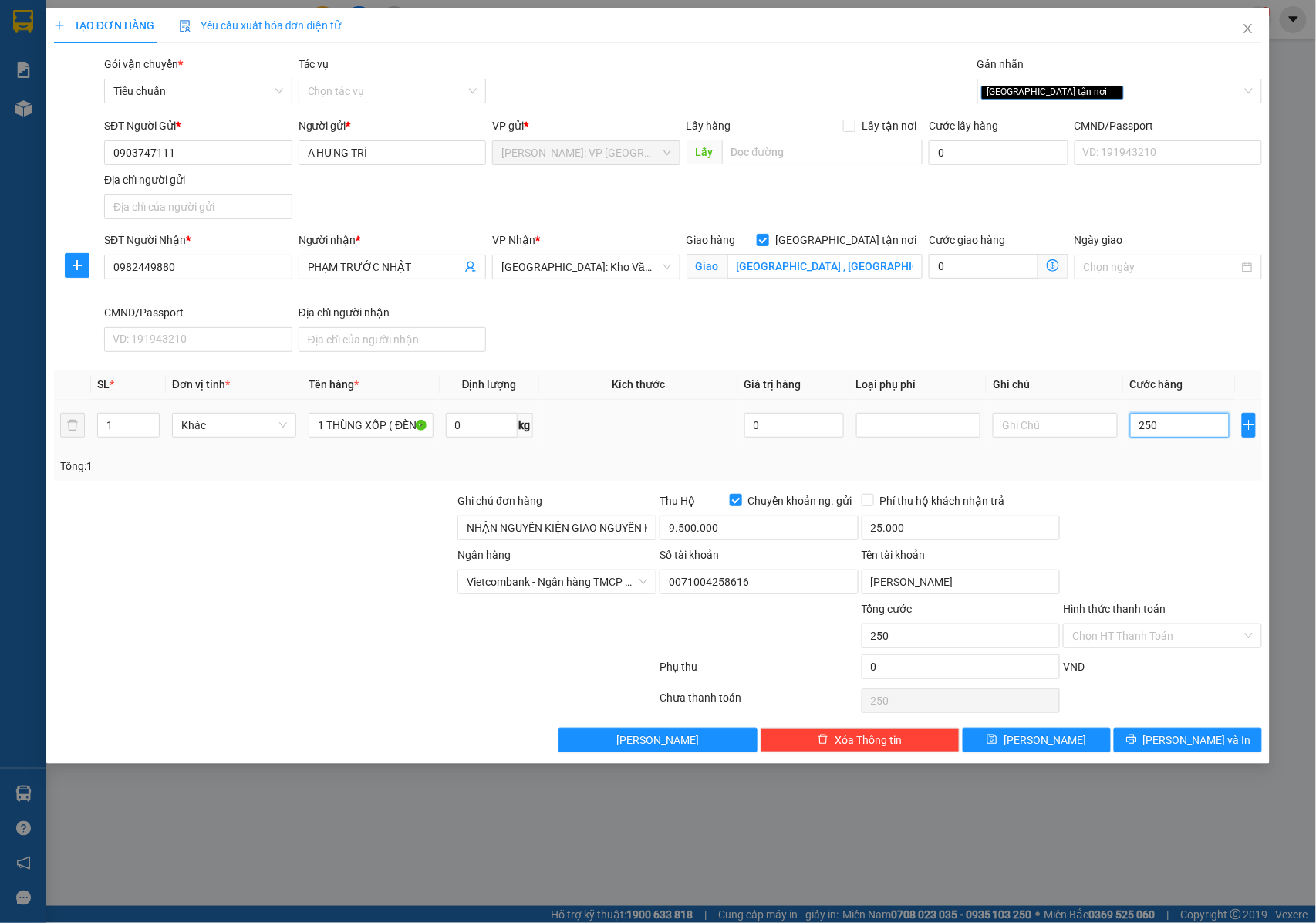
type input "2.500"
type input "25.000"
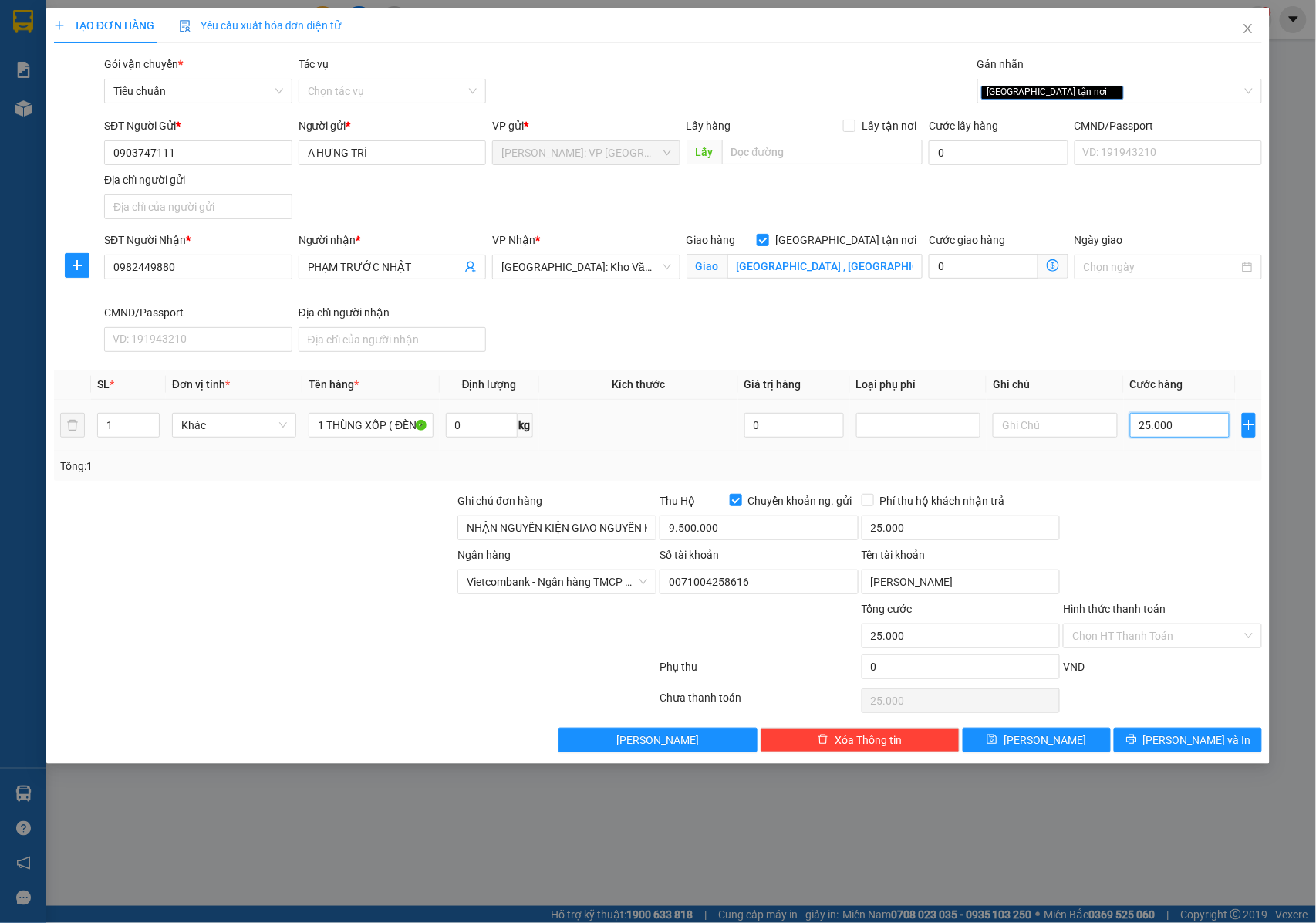
type input "250.000"
click at [1146, 748] on button "[PERSON_NAME] và In" at bounding box center [1187, 740] width 148 height 24
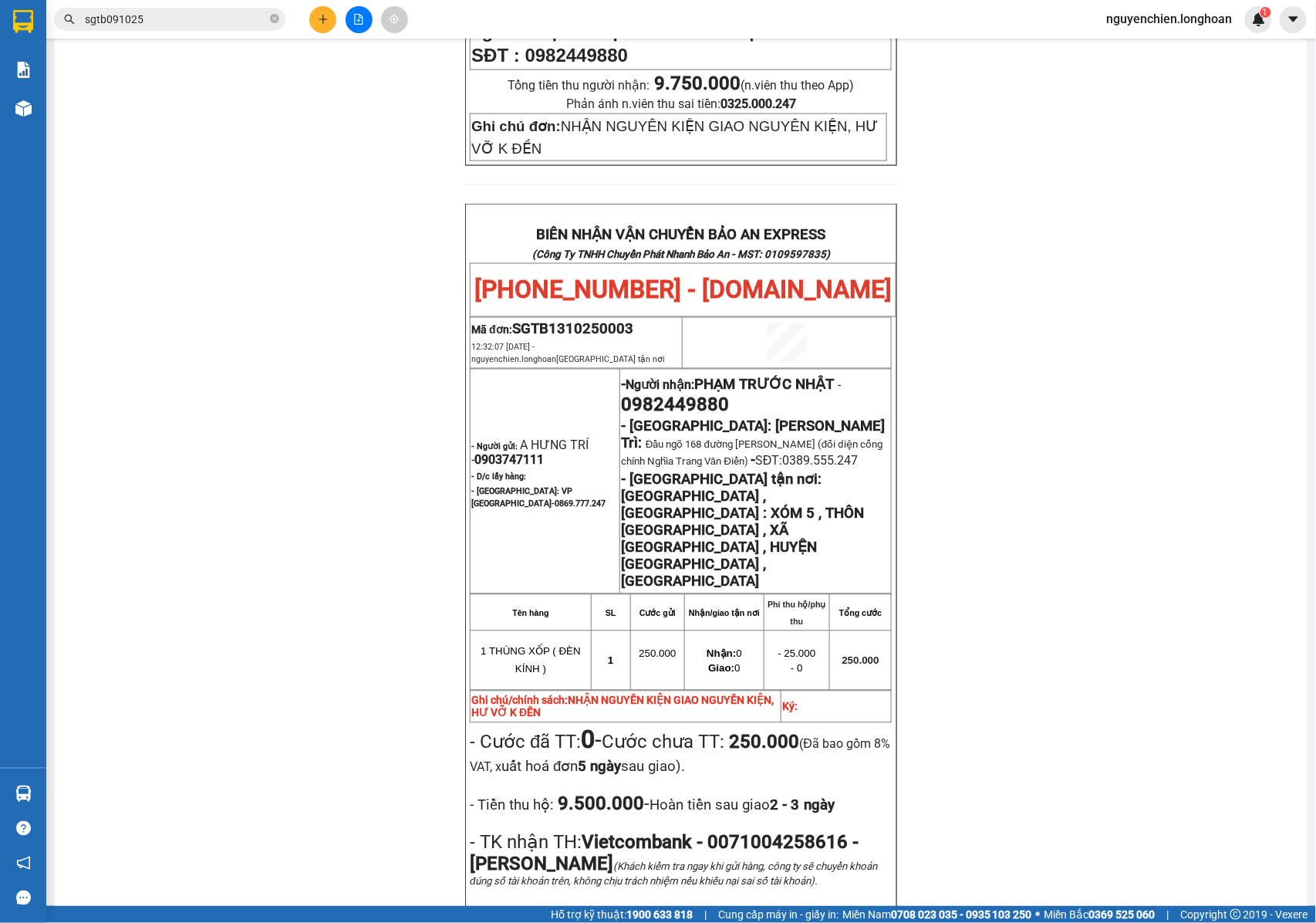
scroll to position [822, 0]
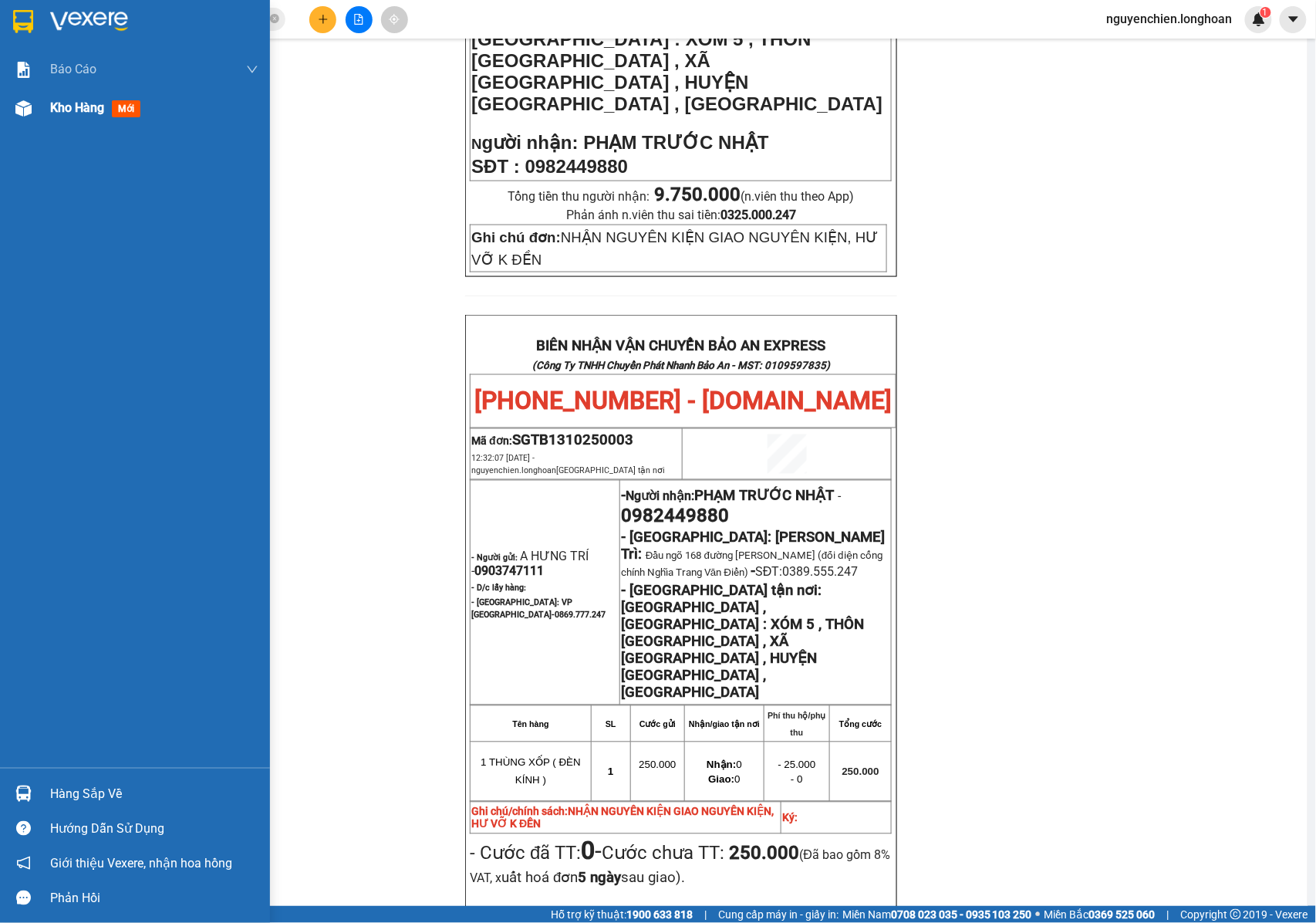
click at [13, 116] on div at bounding box center [23, 108] width 27 height 27
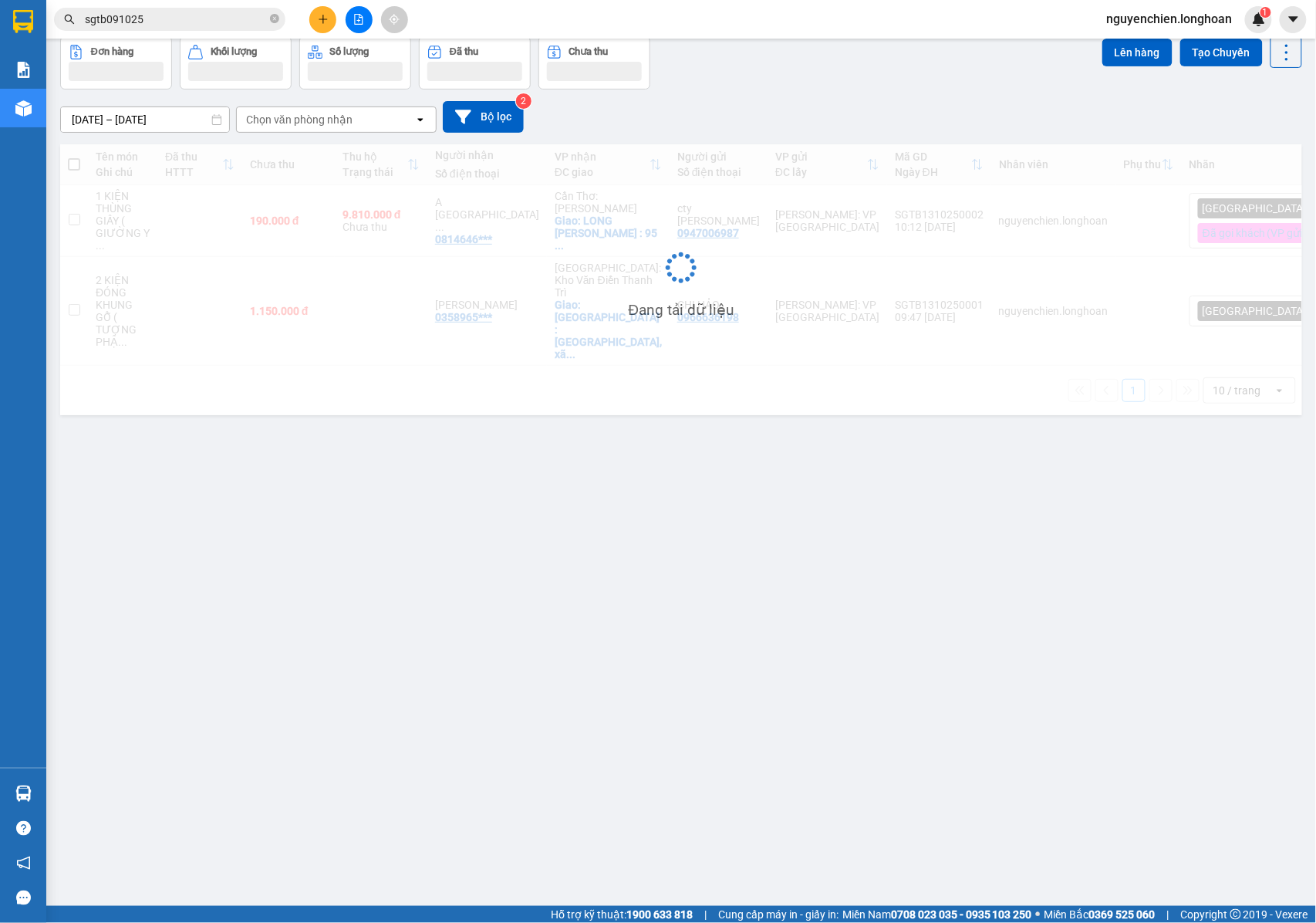
scroll to position [71, 0]
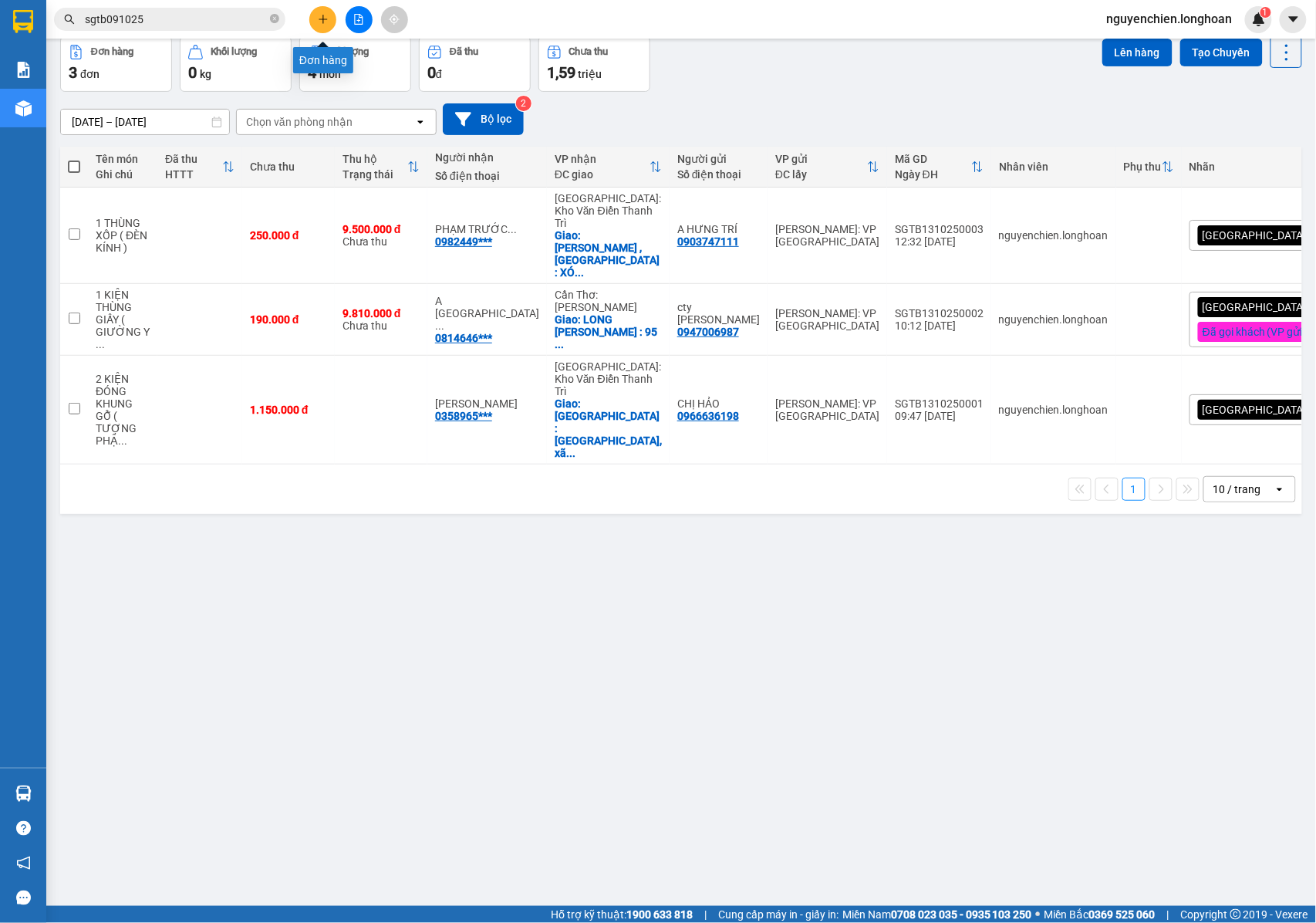
click at [322, 23] on icon "plus" at bounding box center [323, 19] width 11 height 11
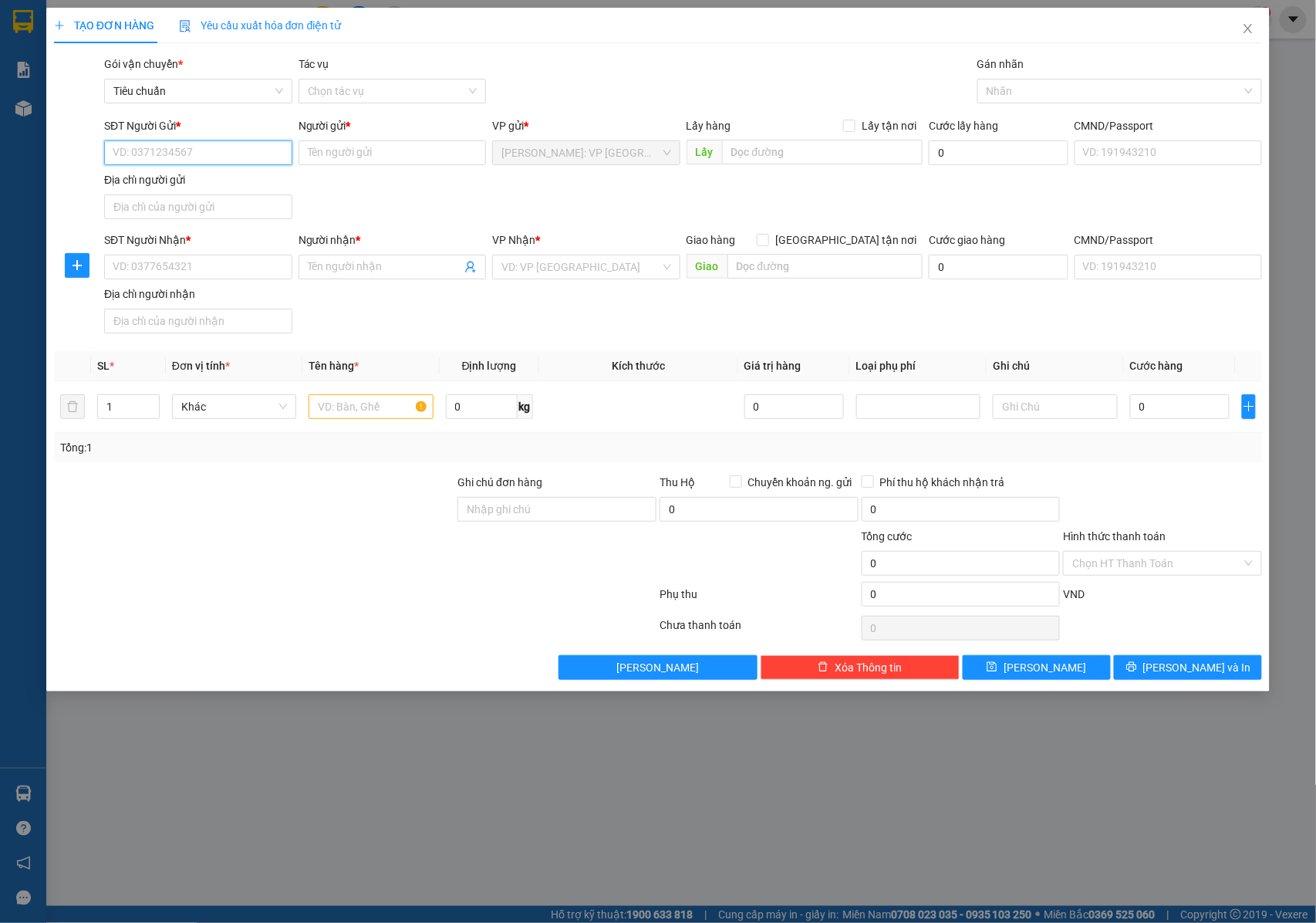
click at [208, 148] on input "SĐT Người Gửi *" at bounding box center [198, 152] width 188 height 24
click at [198, 188] on div "0903747111 - A HƯNG TRÍ" at bounding box center [199, 184] width 173 height 17
type input "0903747111"
type input "A HƯNG TRÍ"
checkbox input "true"
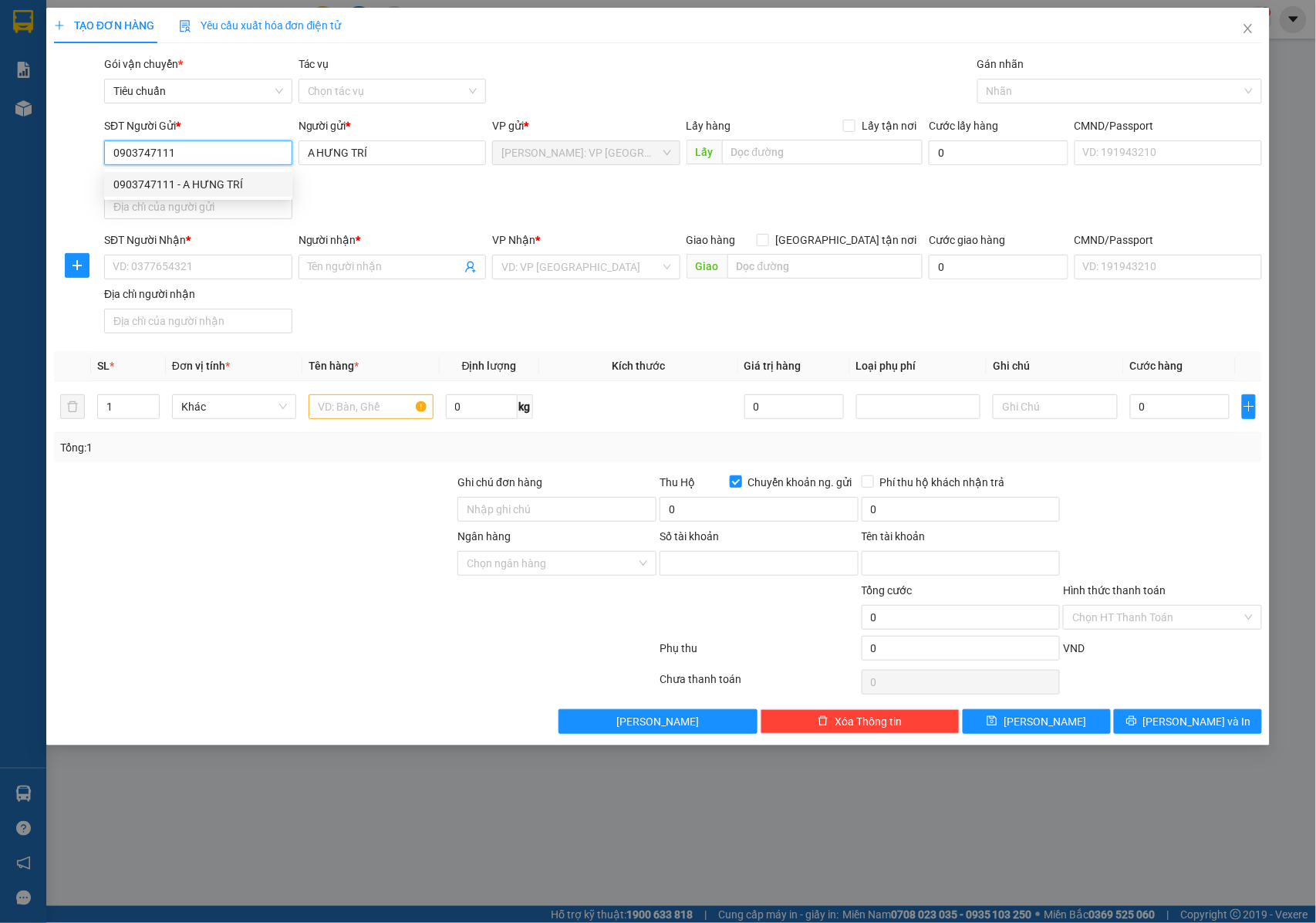
type input "0071004258616"
type input "[PERSON_NAME]"
type input "0903747111"
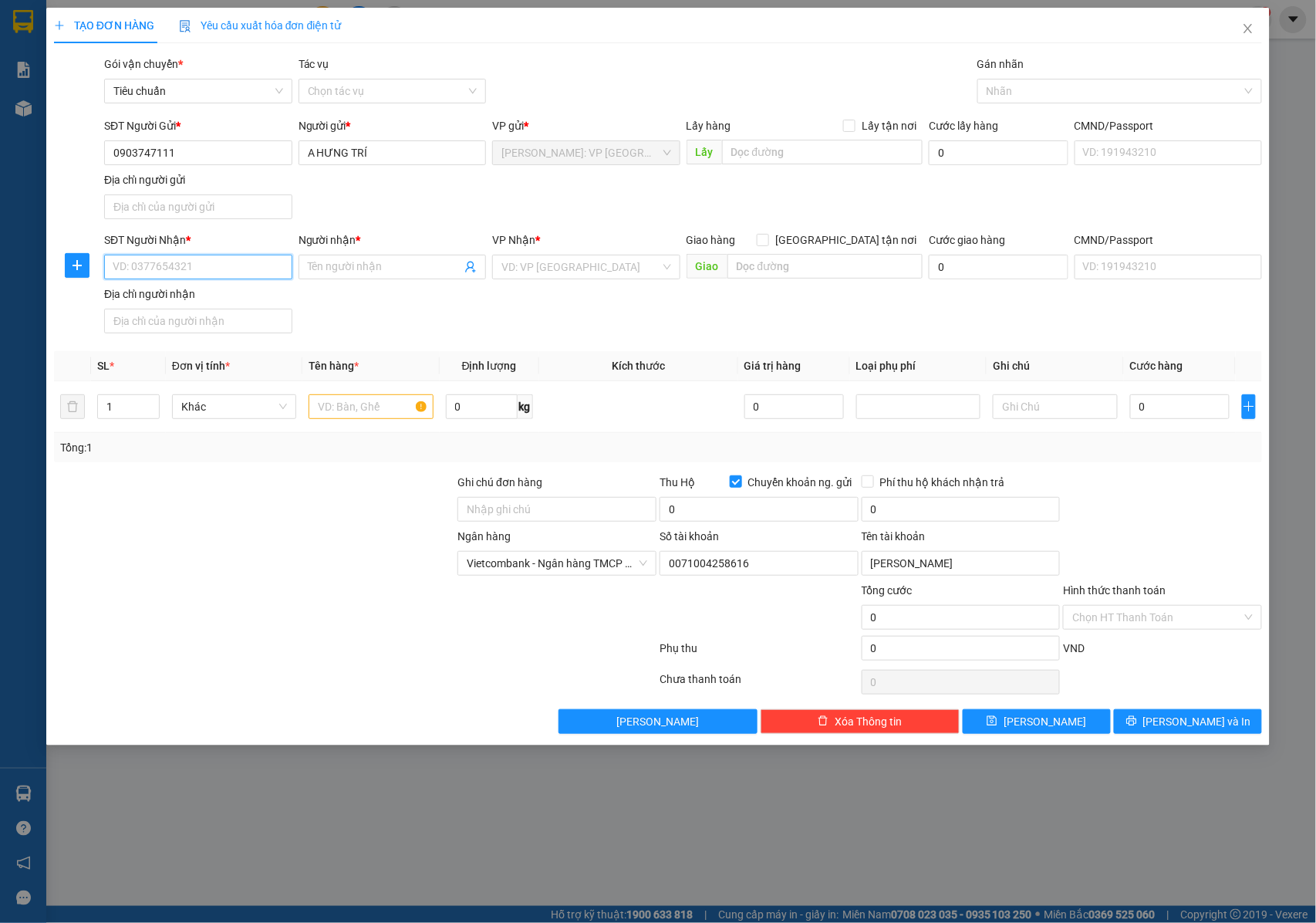
click at [188, 273] on input "SĐT Người Nhận *" at bounding box center [198, 266] width 188 height 24
click at [189, 272] on input "0378421929" at bounding box center [198, 266] width 188 height 24
type input "0378421929"
click at [337, 270] on input "Người nhận *" at bounding box center [385, 267] width 154 height 17
type input "a"
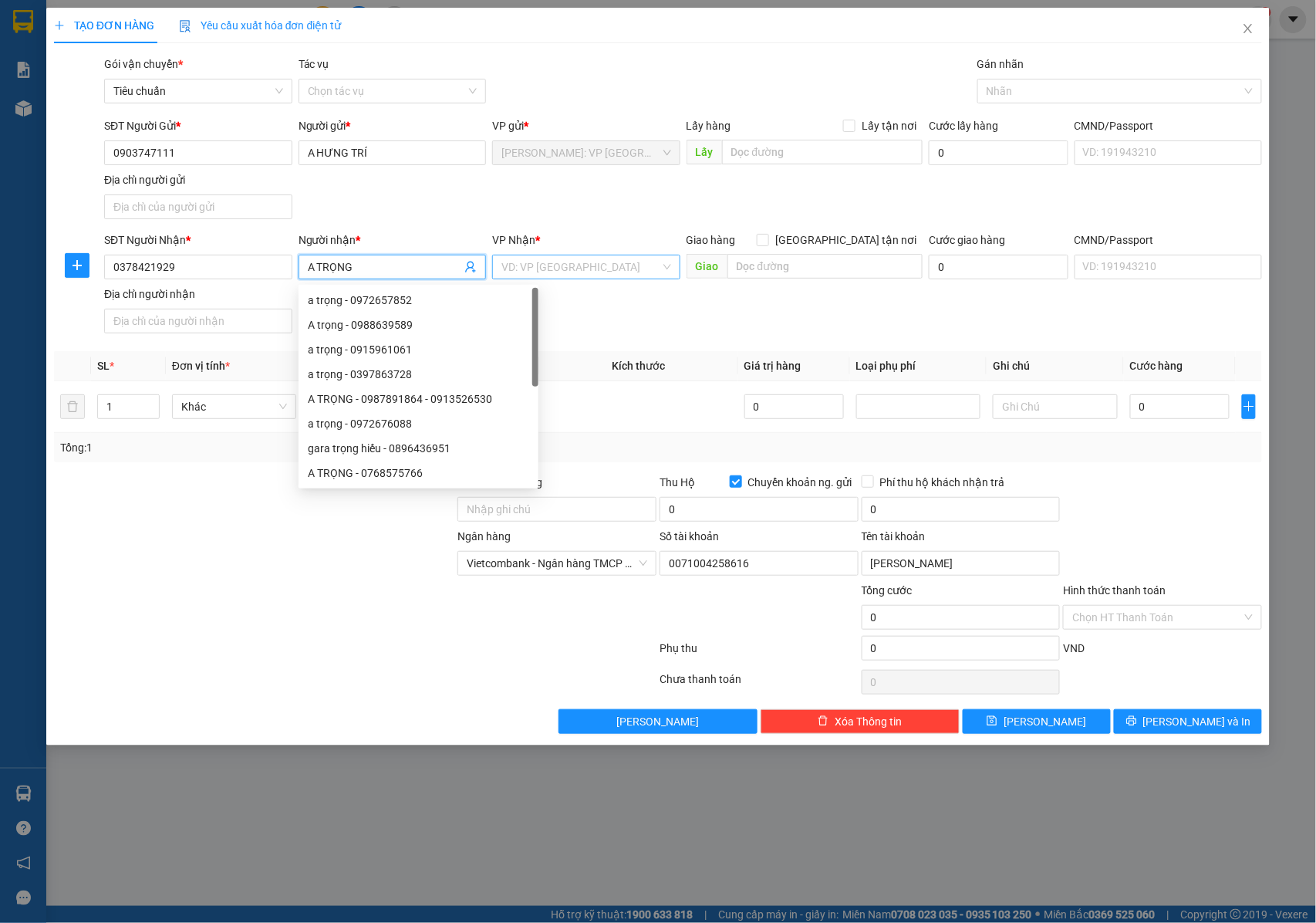
type input "A TRỌNG"
click at [532, 273] on input "search" at bounding box center [581, 267] width 159 height 23
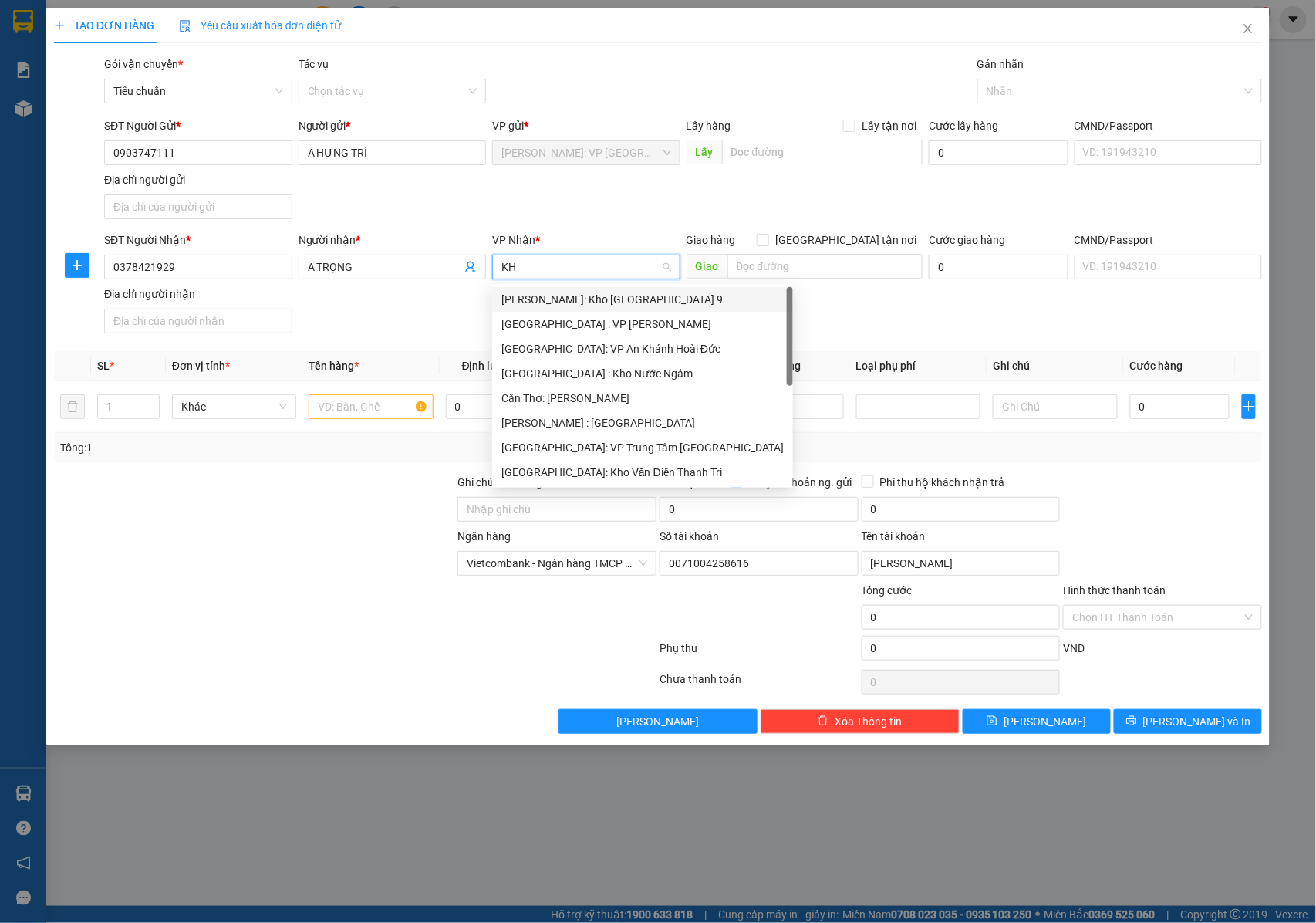
type input "KHO"
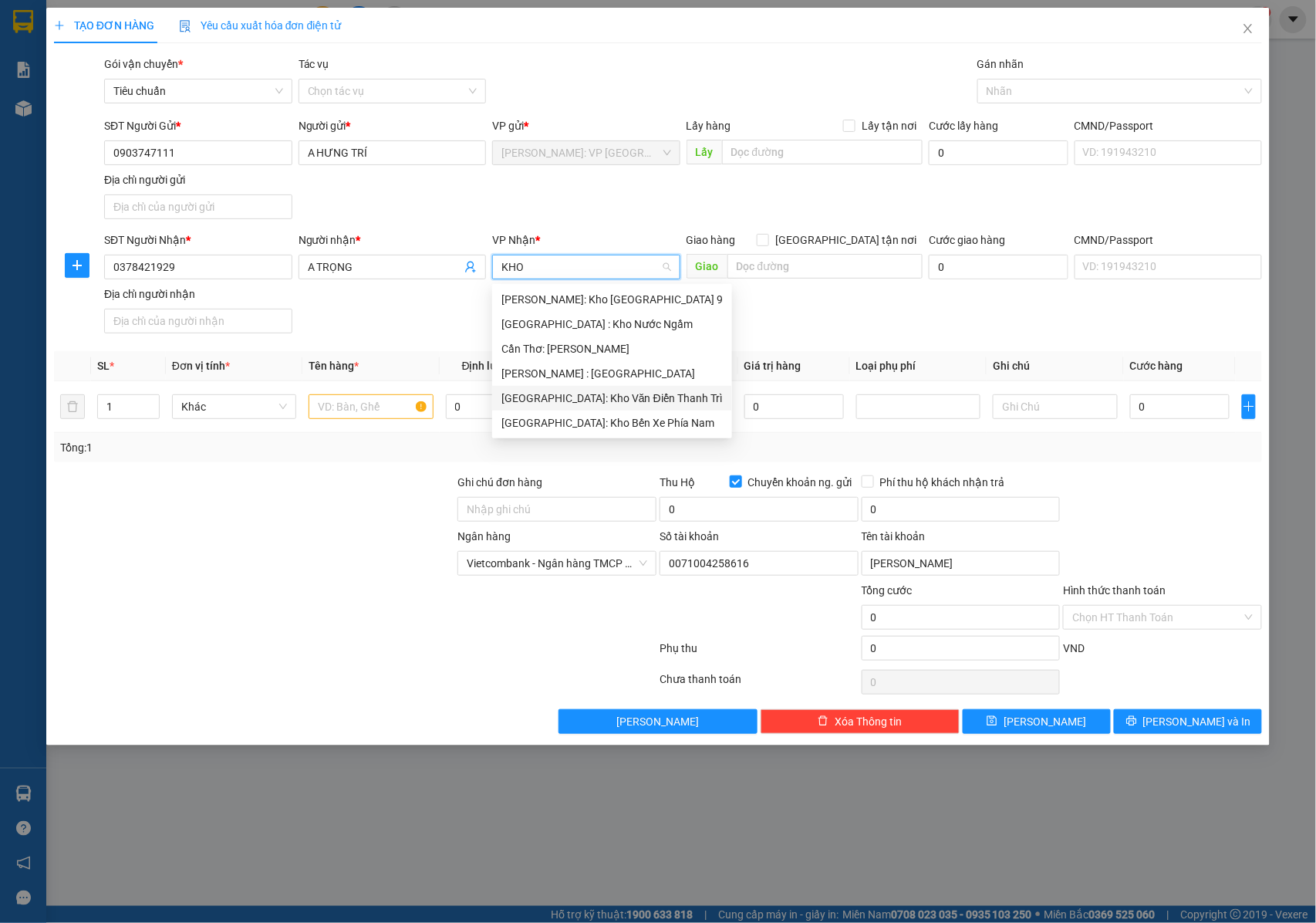
click at [569, 392] on div "[GEOGRAPHIC_DATA]: Kho Văn Điển Thanh Trì" at bounding box center [612, 398] width 221 height 17
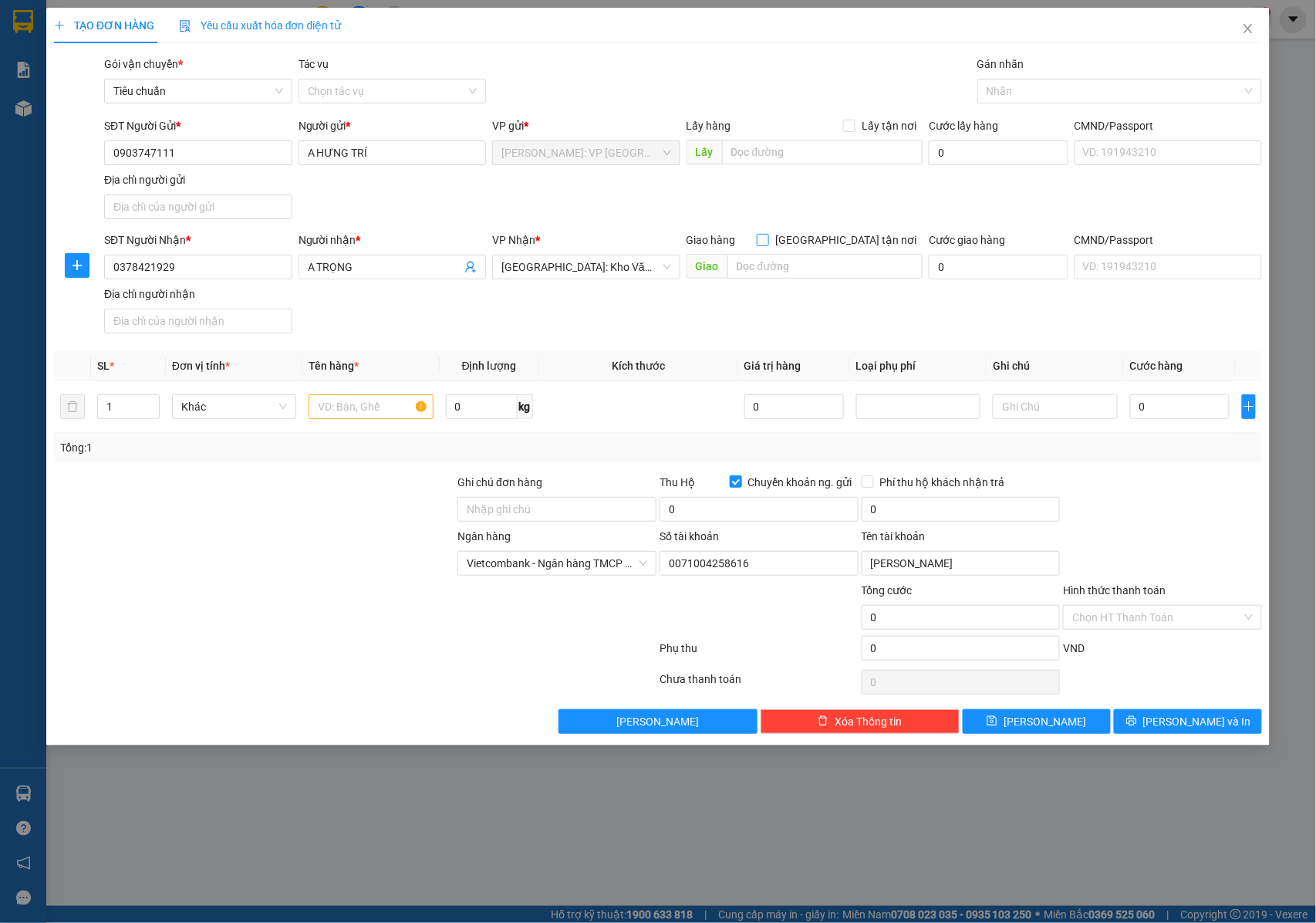
click at [768, 238] on input "[GEOGRAPHIC_DATA] tận nơi" at bounding box center [762, 239] width 11 height 11
checkbox input "true"
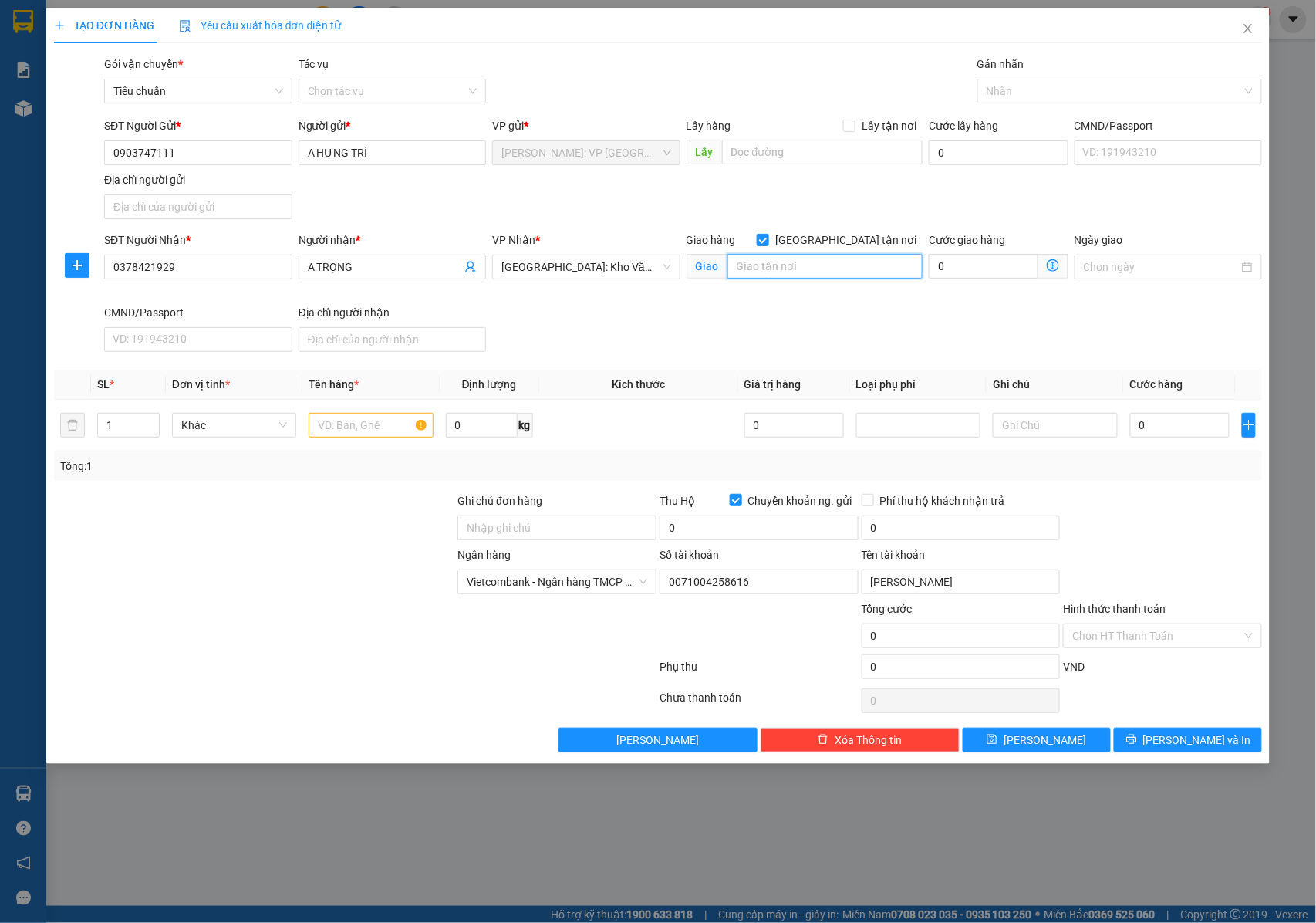
click at [805, 270] on input "text" at bounding box center [825, 266] width 195 height 24
type input "[GEOGRAPHIC_DATA] [GEOGRAPHIC_DATA] : XÃ [GEOGRAPHIC_DATA] , [GEOGRAPHIC_DATA] …"
click at [377, 433] on input "text" at bounding box center [370, 425] width 124 height 24
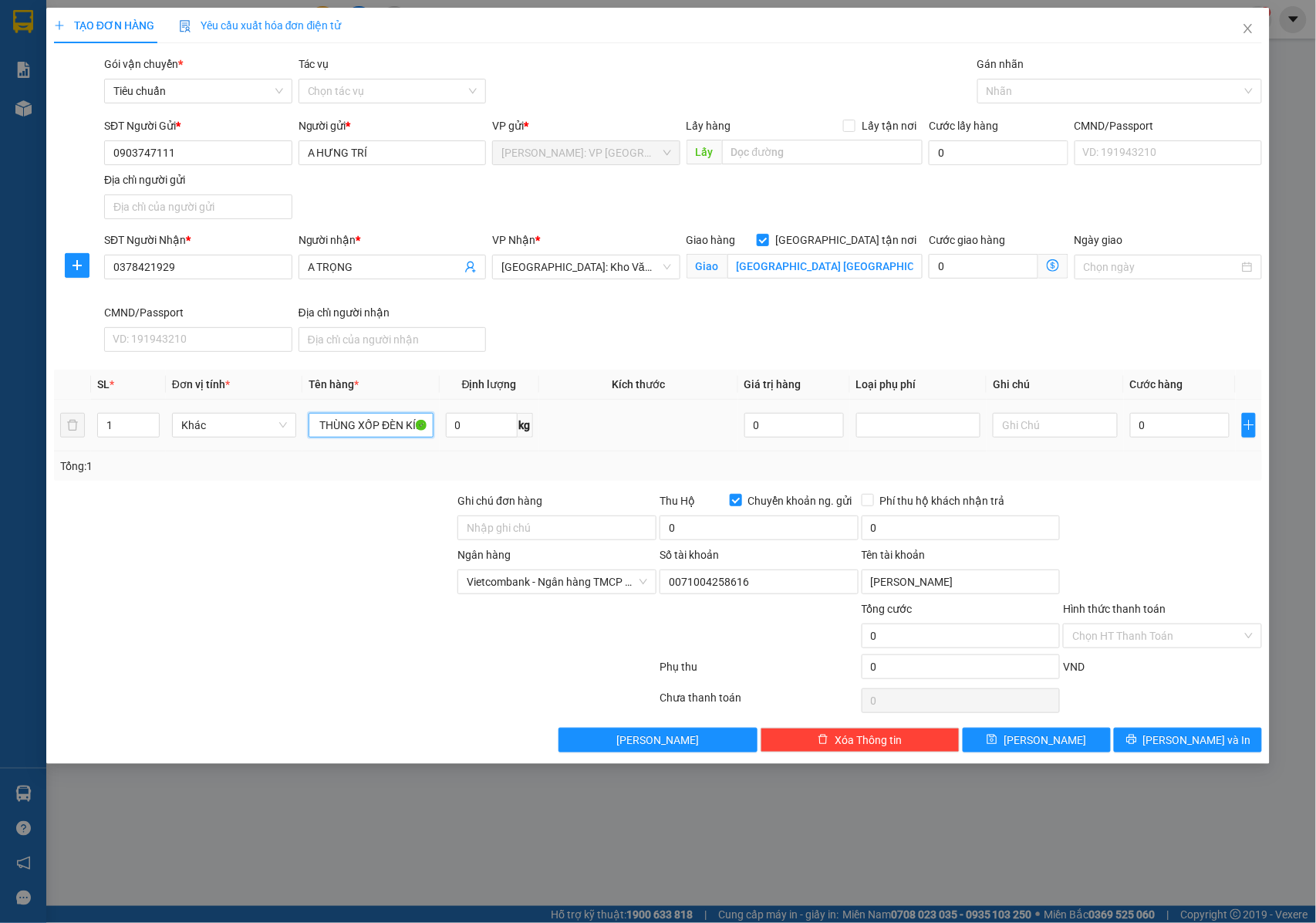
scroll to position [0, 17]
type input "1 THÙNG XỐP ĐÈN KÍNH"
click at [514, 522] on input "Ghi chú đơn hàng" at bounding box center [557, 527] width 199 height 24
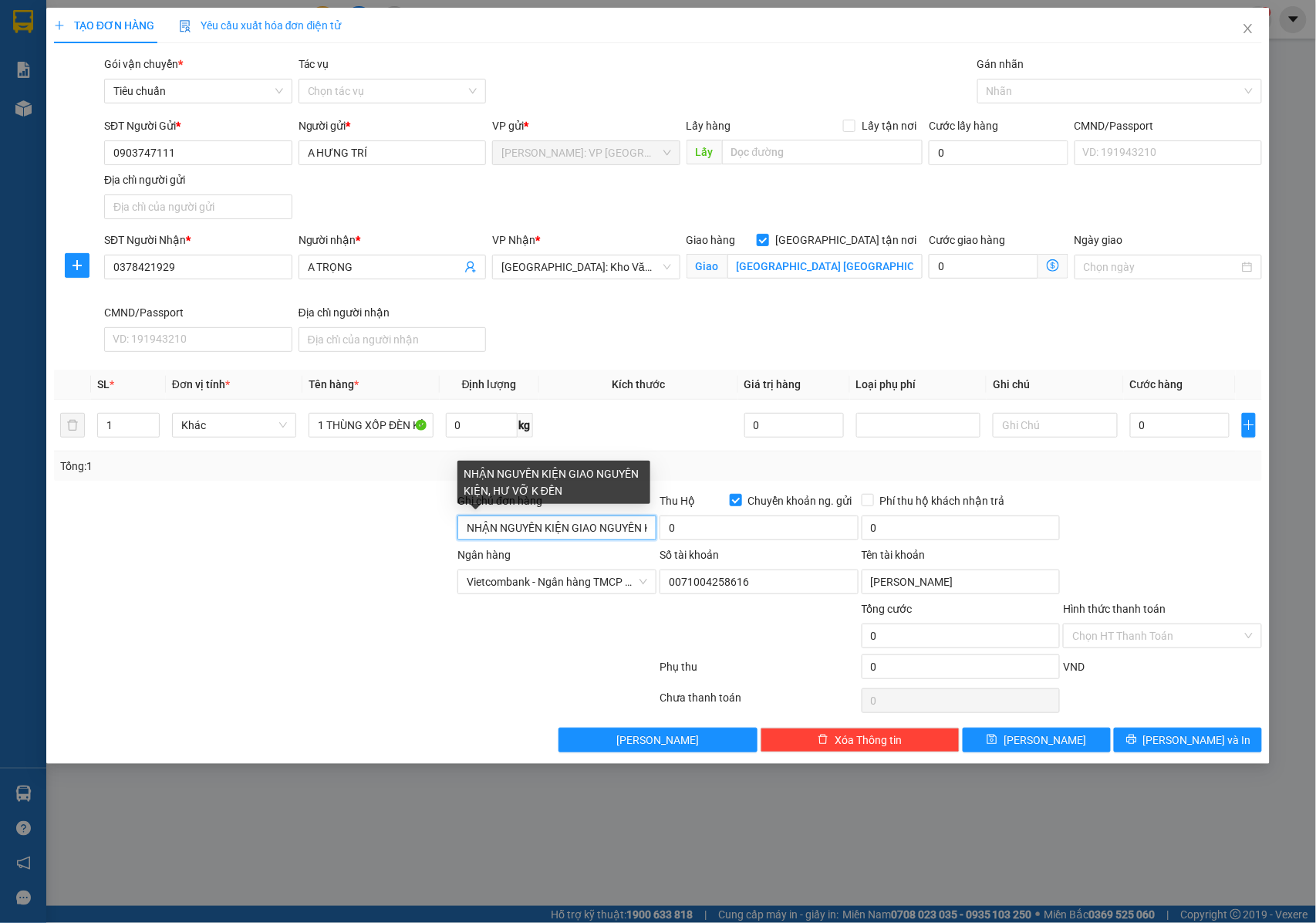
scroll to position [0, 93]
drag, startPoint x: 617, startPoint y: 524, endPoint x: 655, endPoint y: 524, distance: 38.0
click at [655, 524] on input "NHẬN NGUYÊN KIỆN GIAO NGUYÊN KIỆN, HƯ VỠ K ĐỀN" at bounding box center [557, 527] width 199 height 24
click at [642, 529] on input "NHẬN NGUYÊN KIỆN GIAO NGUYÊN KIỆN, HƯ VỠ K ĐỀN" at bounding box center [557, 527] width 199 height 24
click at [649, 533] on input "NHẬN NGUYÊN KIỆN GIAO NGUYÊN KIỆN, HƯ VỠ K ĐỀN" at bounding box center [557, 527] width 199 height 24
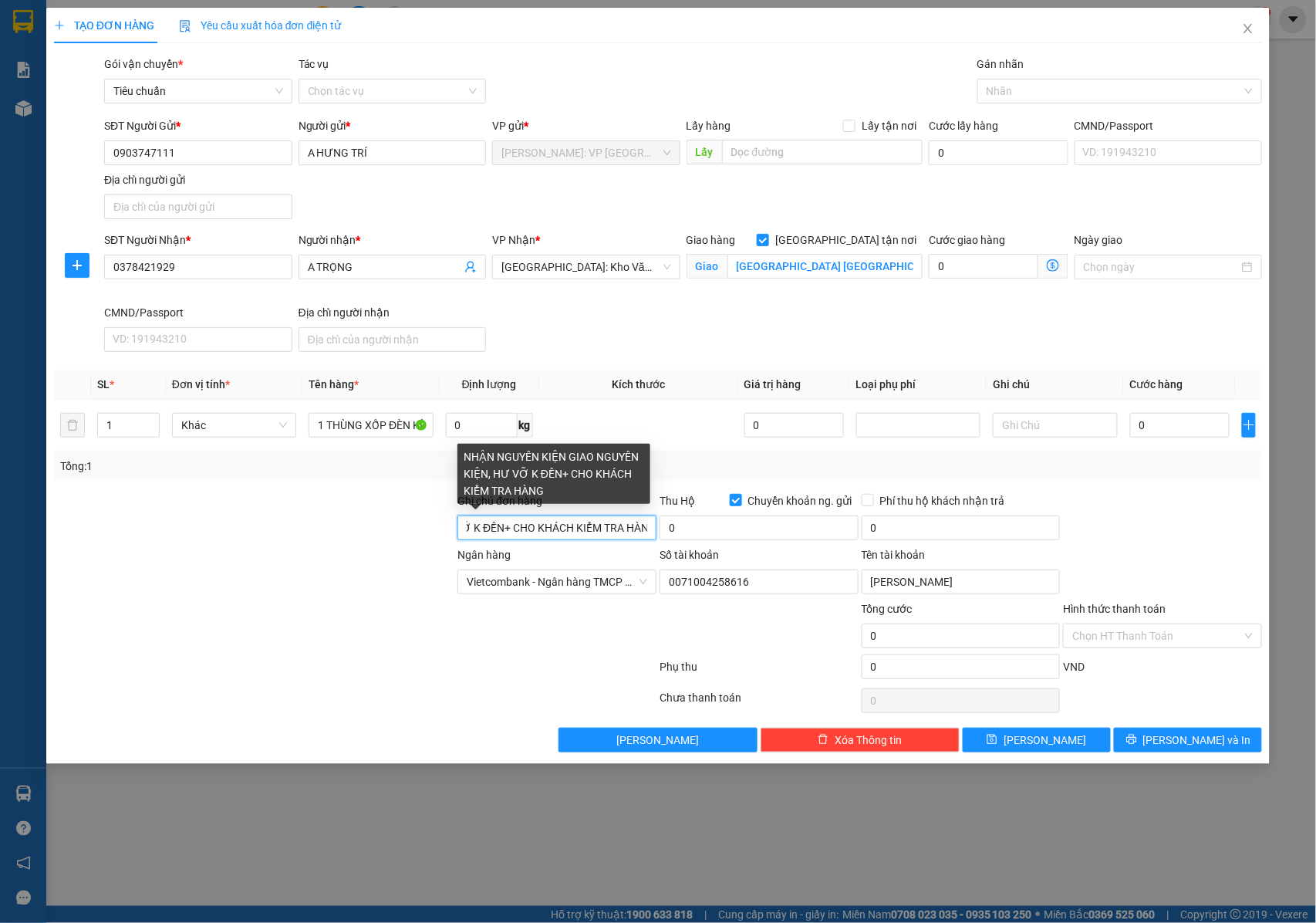
scroll to position [0, 249]
type input "NHẬN NGUYÊN KIỆN GIAO NGUYÊN KIỆN, HƯ VỠ K ĐỀN+ CHO KHÁCH KIỂM TRA HÀNG"
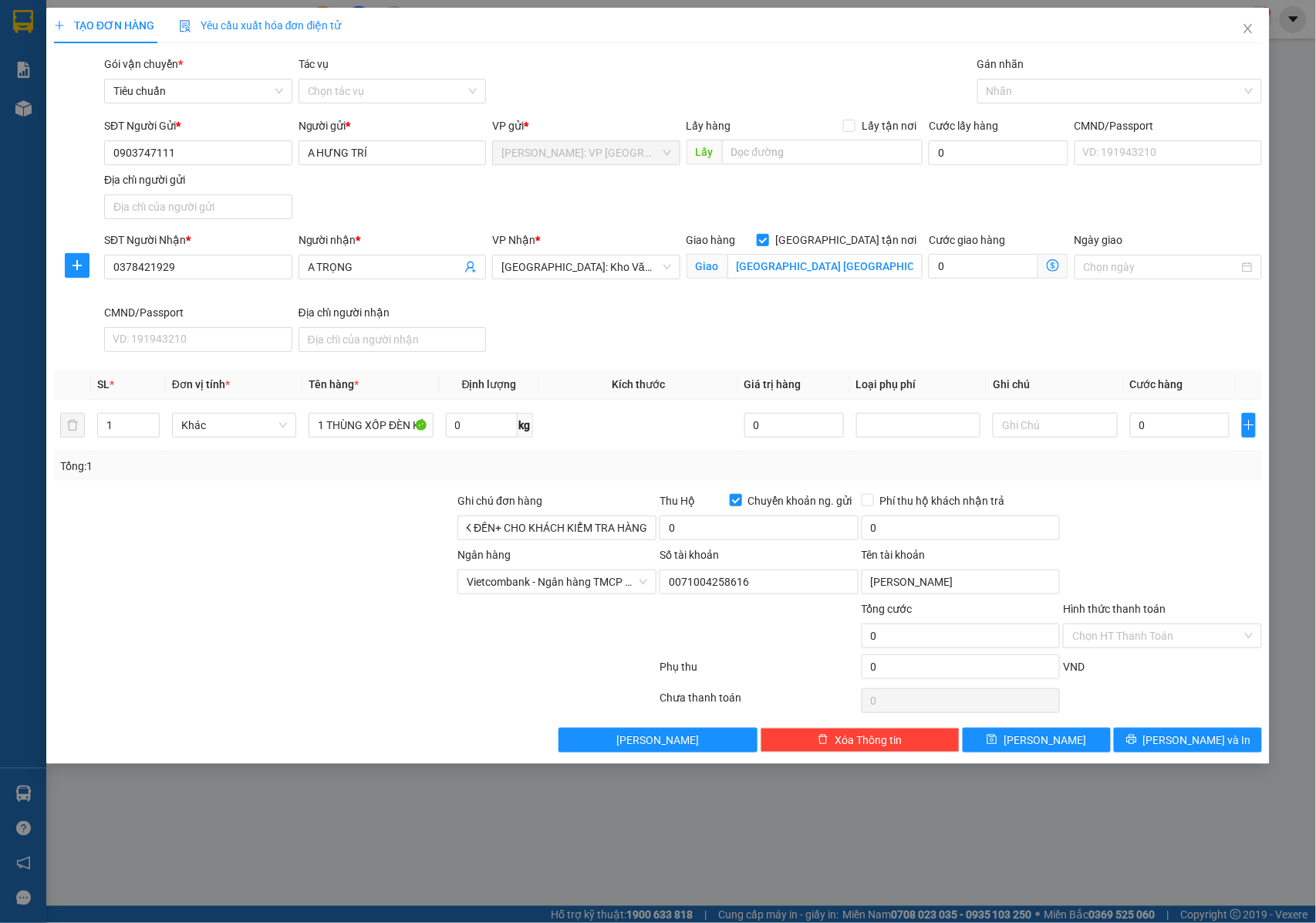
click at [797, 546] on div "0" at bounding box center [759, 530] width 199 height 31
click at [797, 535] on input "0" at bounding box center [759, 527] width 199 height 24
type input "20.000.000"
click at [933, 539] on input "0" at bounding box center [961, 527] width 199 height 24
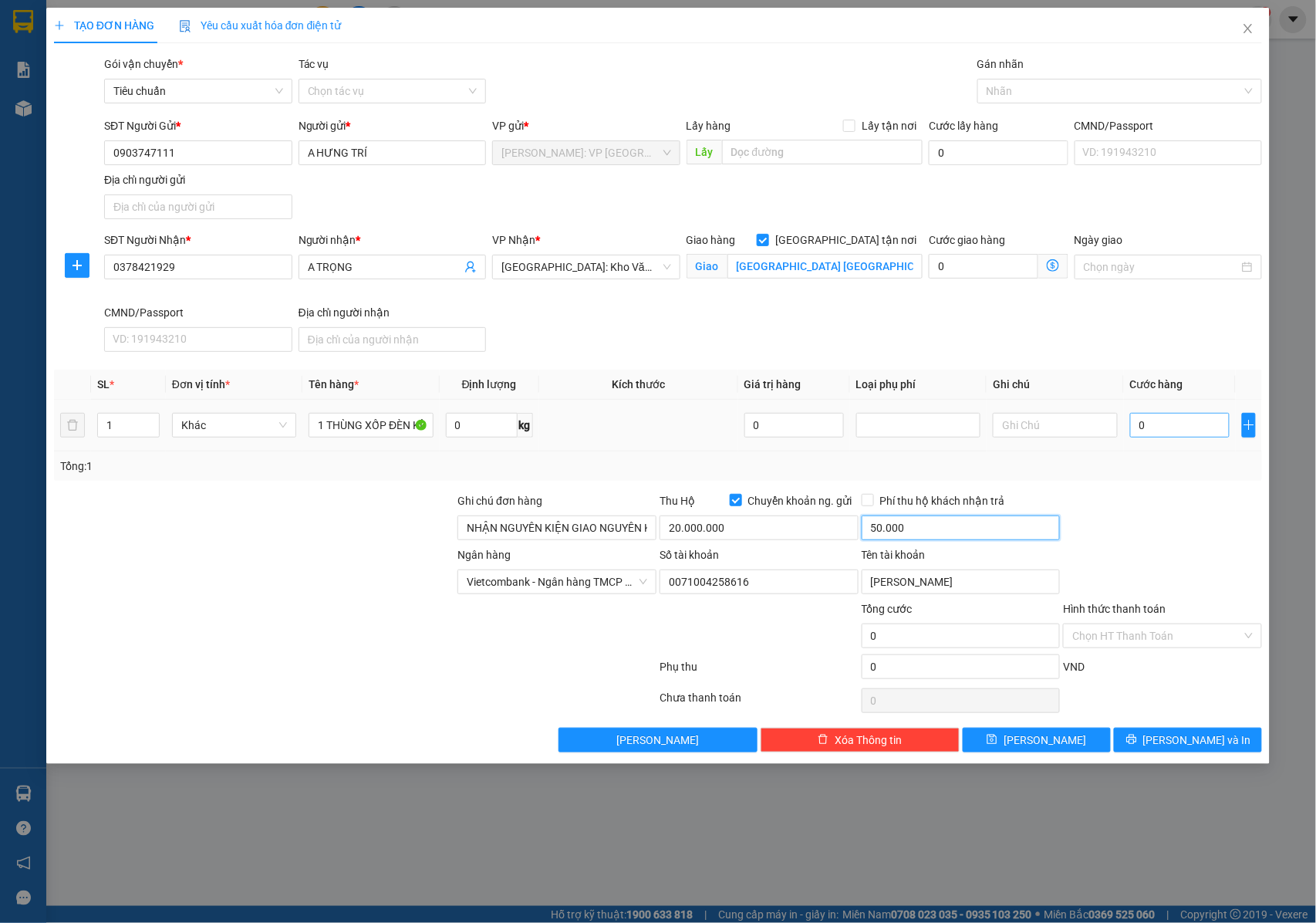
type input "50.000"
click at [1157, 426] on input "0" at bounding box center [1180, 425] width 100 height 24
click at [1015, 94] on div at bounding box center [1112, 91] width 261 height 18
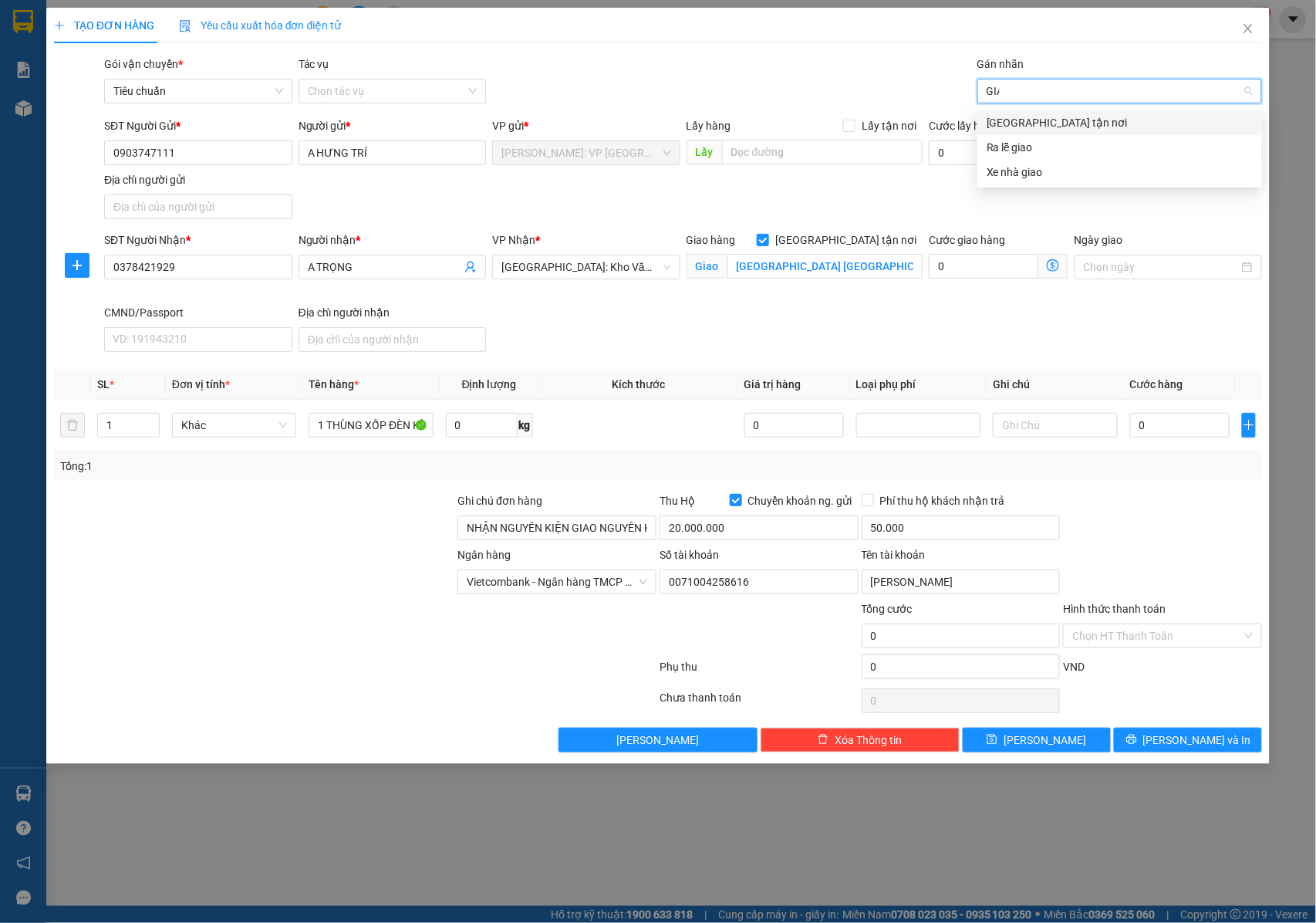
type input "GIAO"
click at [1007, 117] on div "[GEOGRAPHIC_DATA] tận nơi" at bounding box center [1119, 122] width 266 height 17
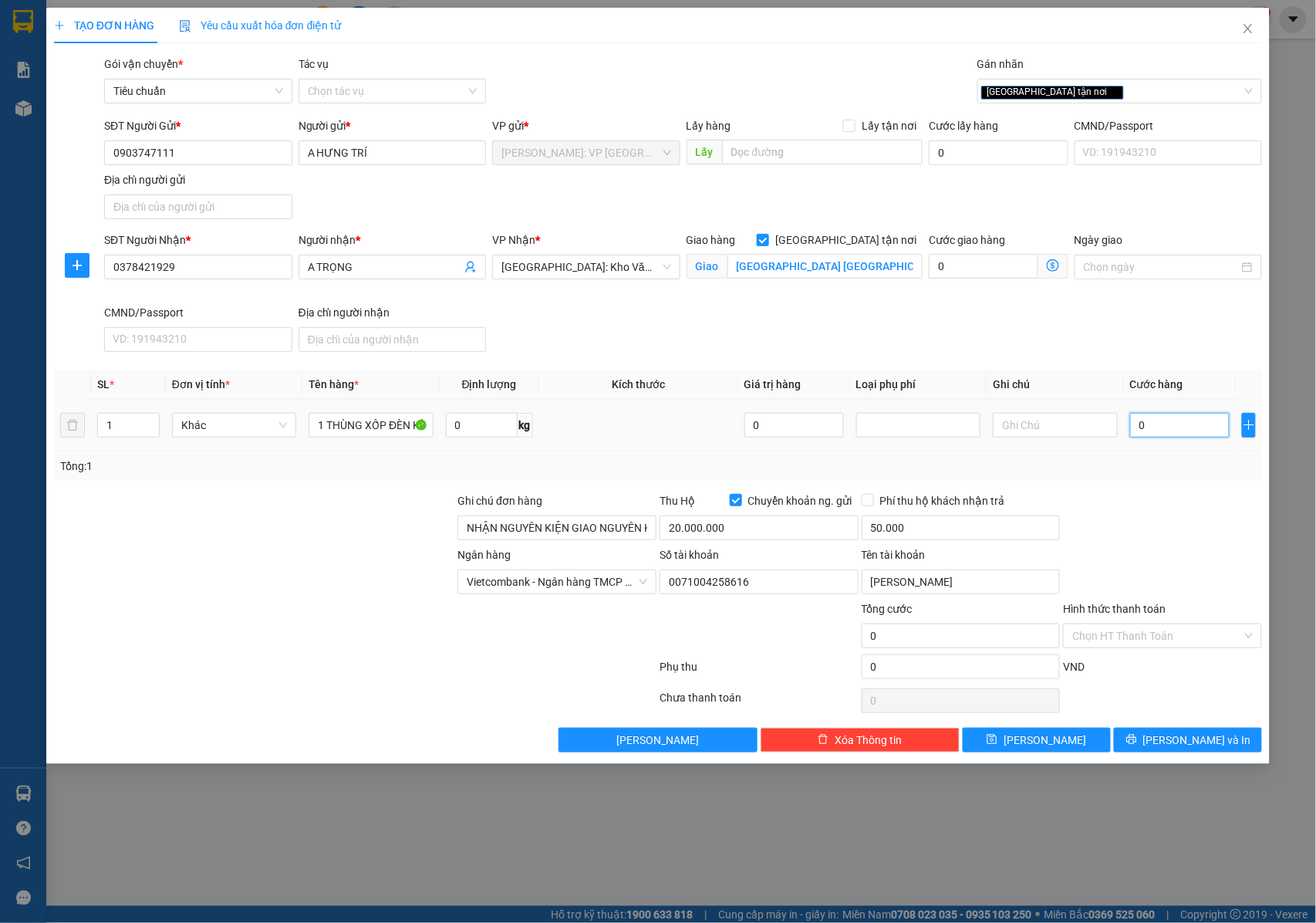
click at [1167, 426] on input "0" at bounding box center [1180, 425] width 100 height 24
type input "2"
type input "28"
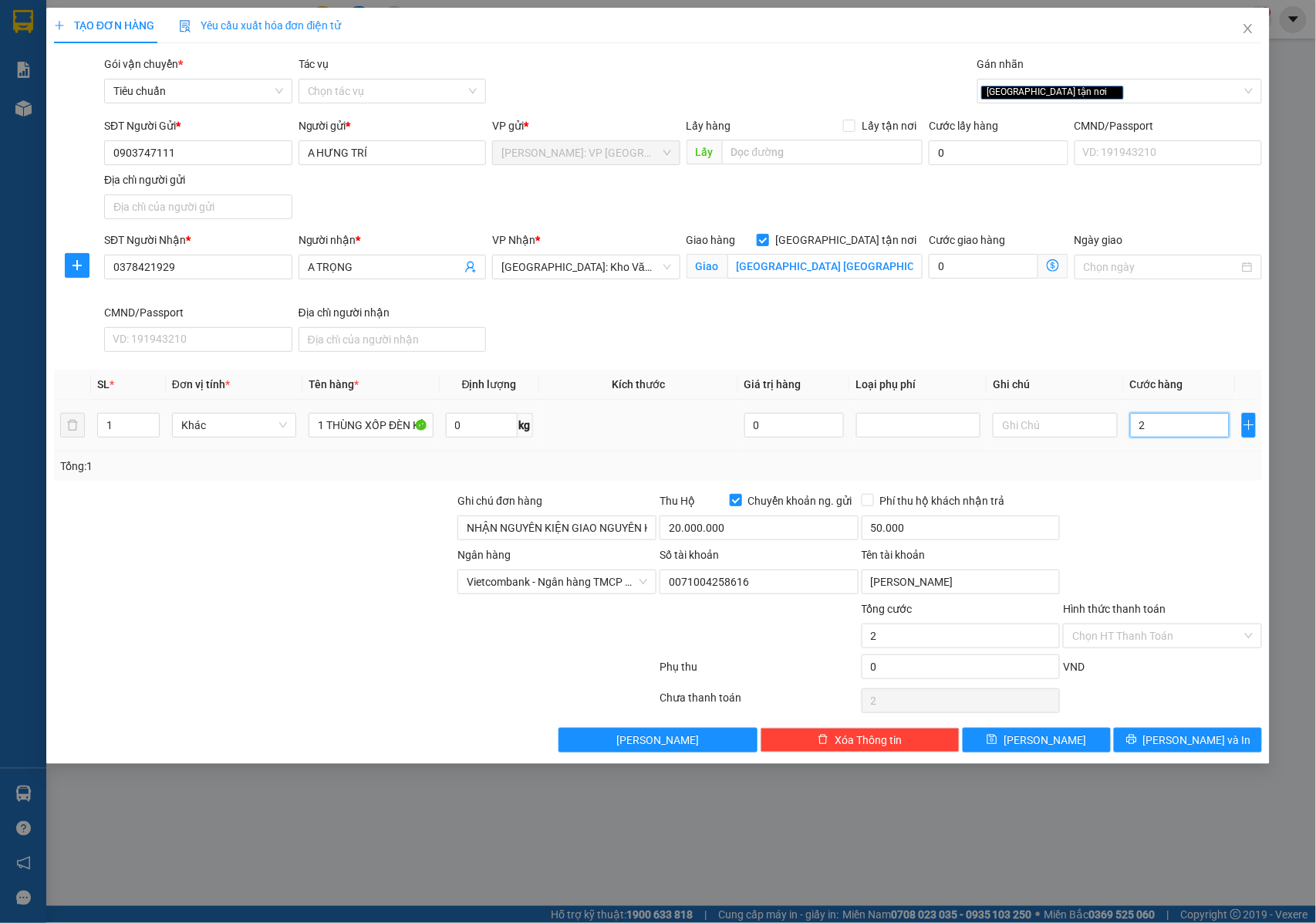
type input "28"
type input "280"
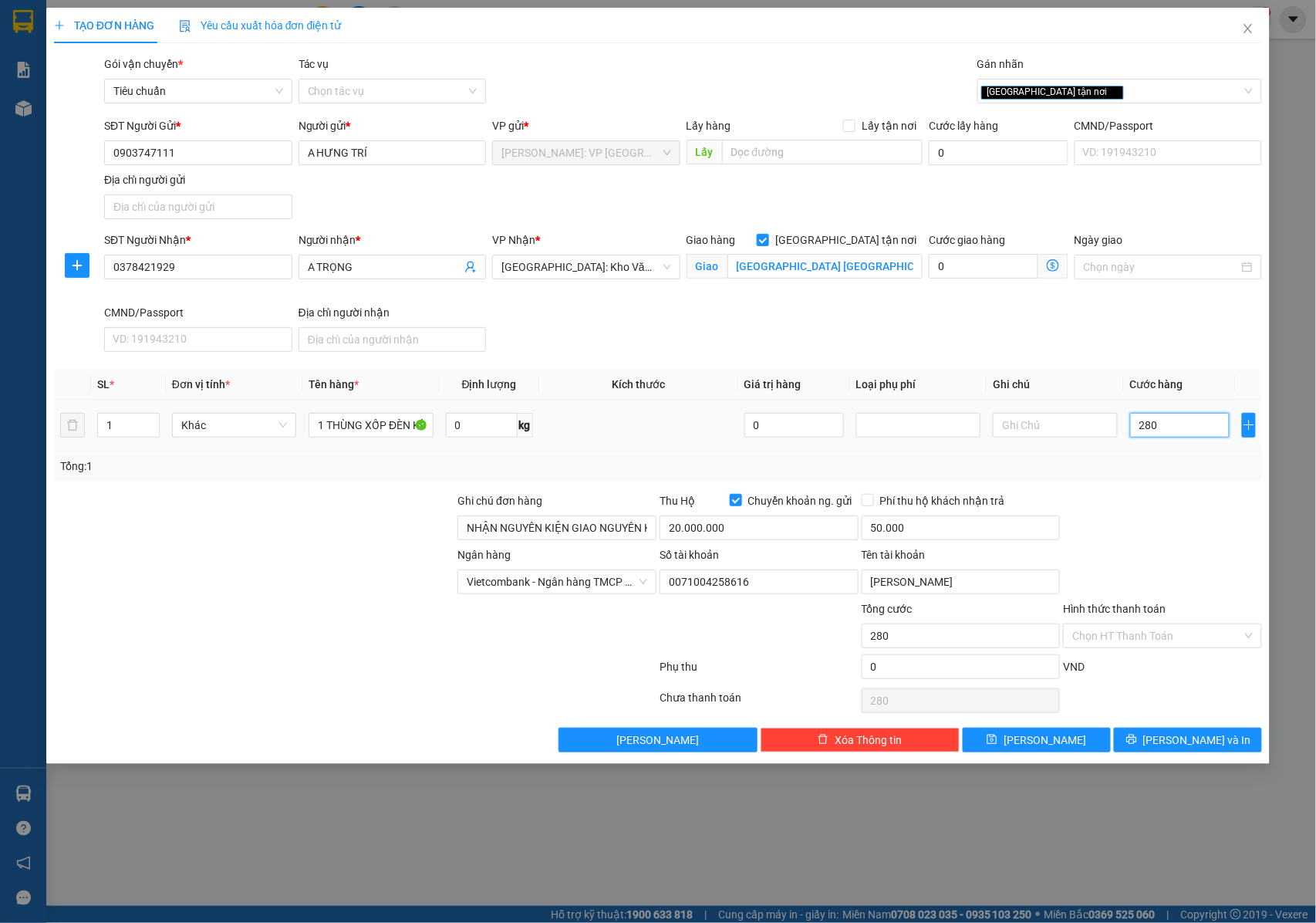
type input "2.800"
type input "28.000"
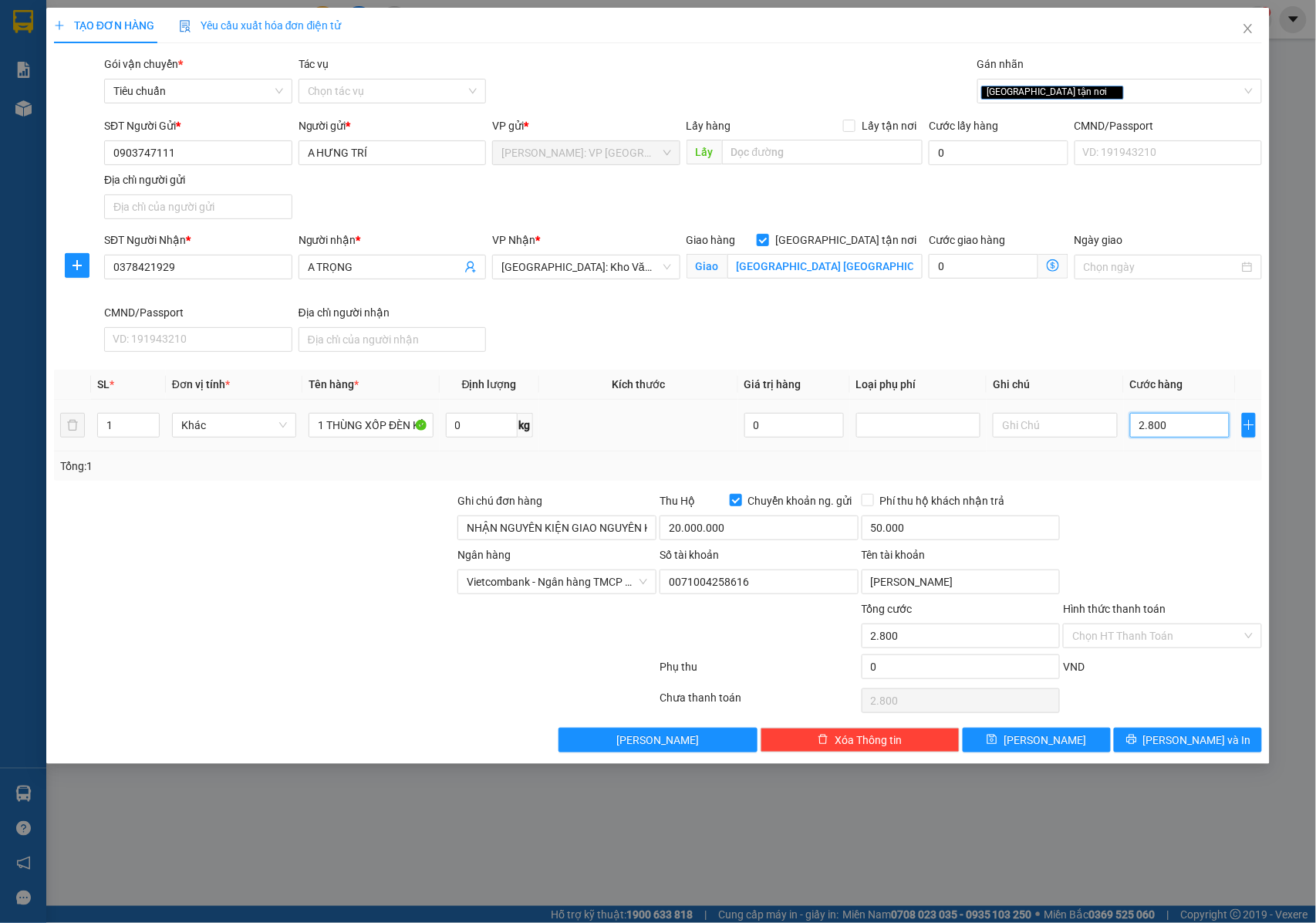
type input "28.000"
type input "280.000"
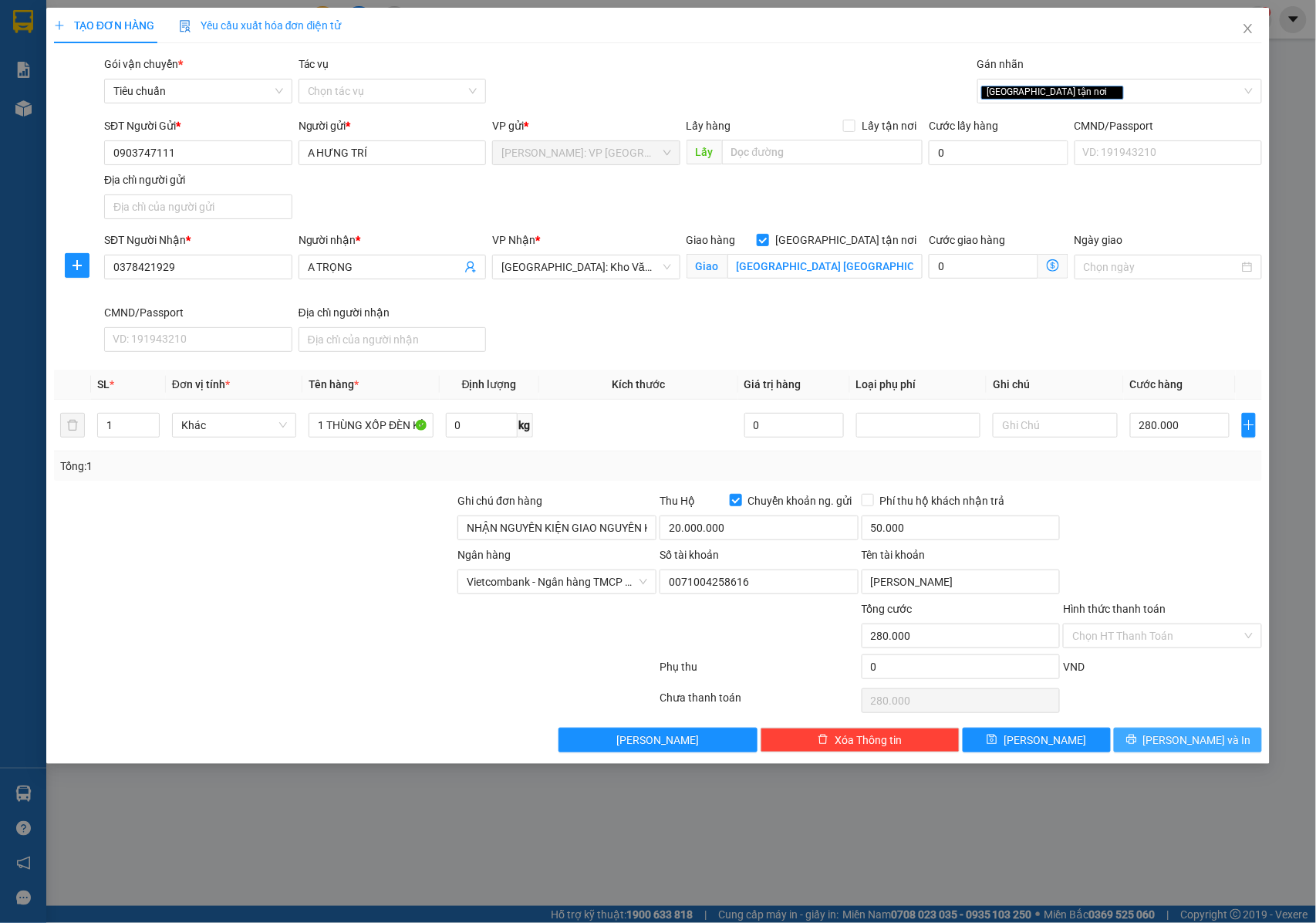
click at [1152, 740] on button "[PERSON_NAME] và In" at bounding box center [1187, 740] width 148 height 24
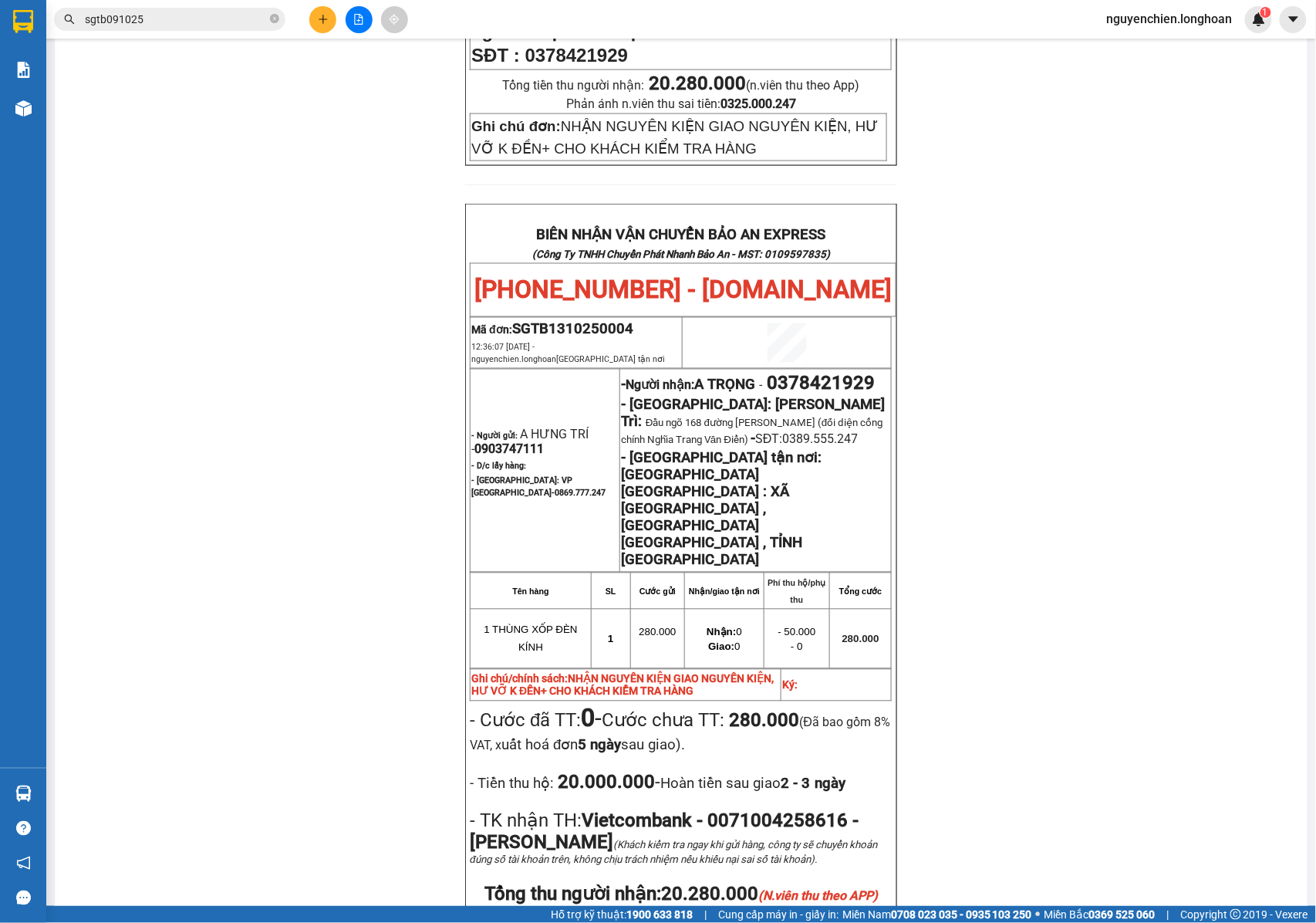
scroll to position [822, 0]
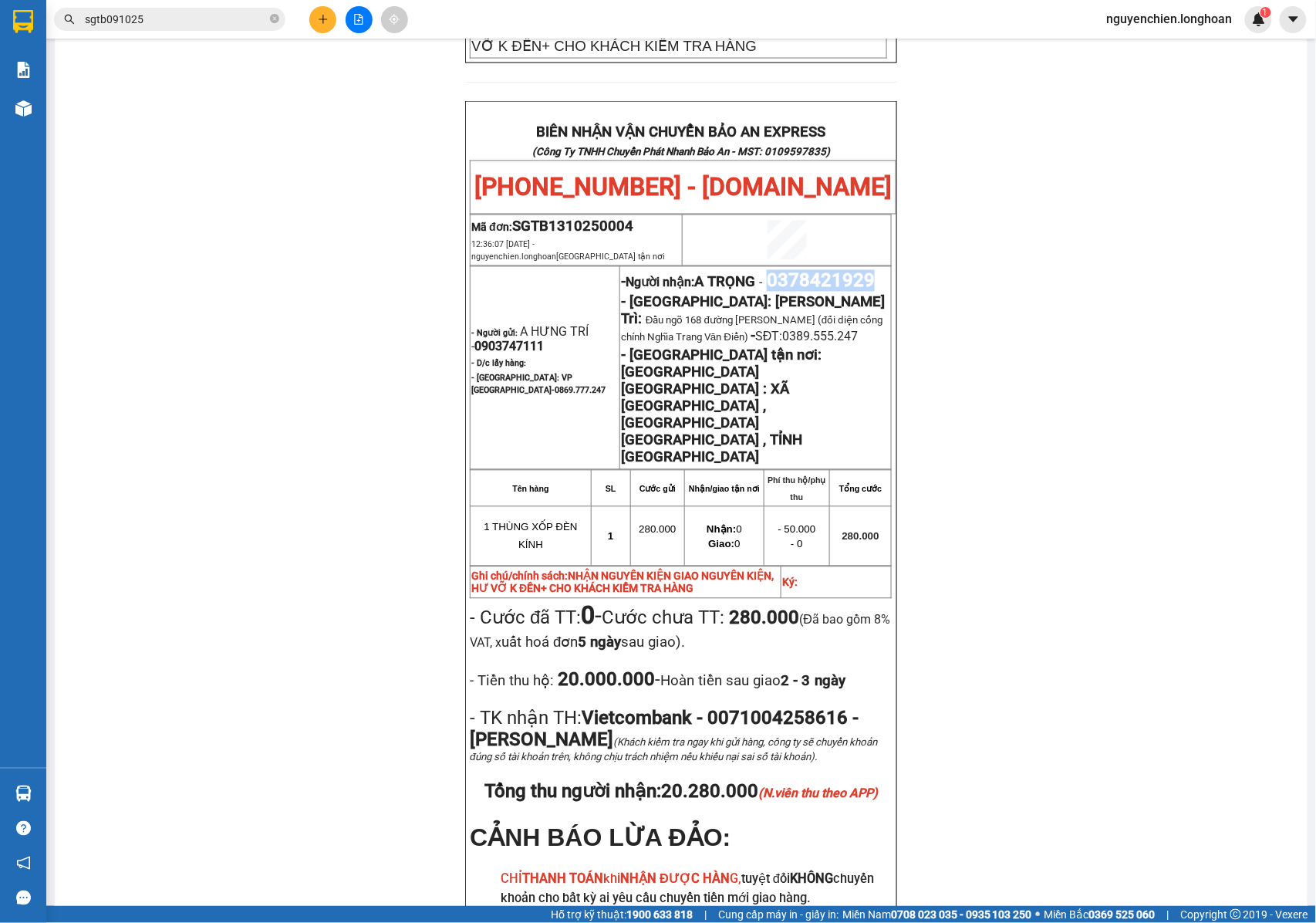
drag, startPoint x: 726, startPoint y: 183, endPoint x: 612, endPoint y: 185, distance: 114.0
click at [621, 270] on p "- Người nhận: A TRỌNG - 0378421929" at bounding box center [756, 281] width 270 height 22
copy span "0378421929"
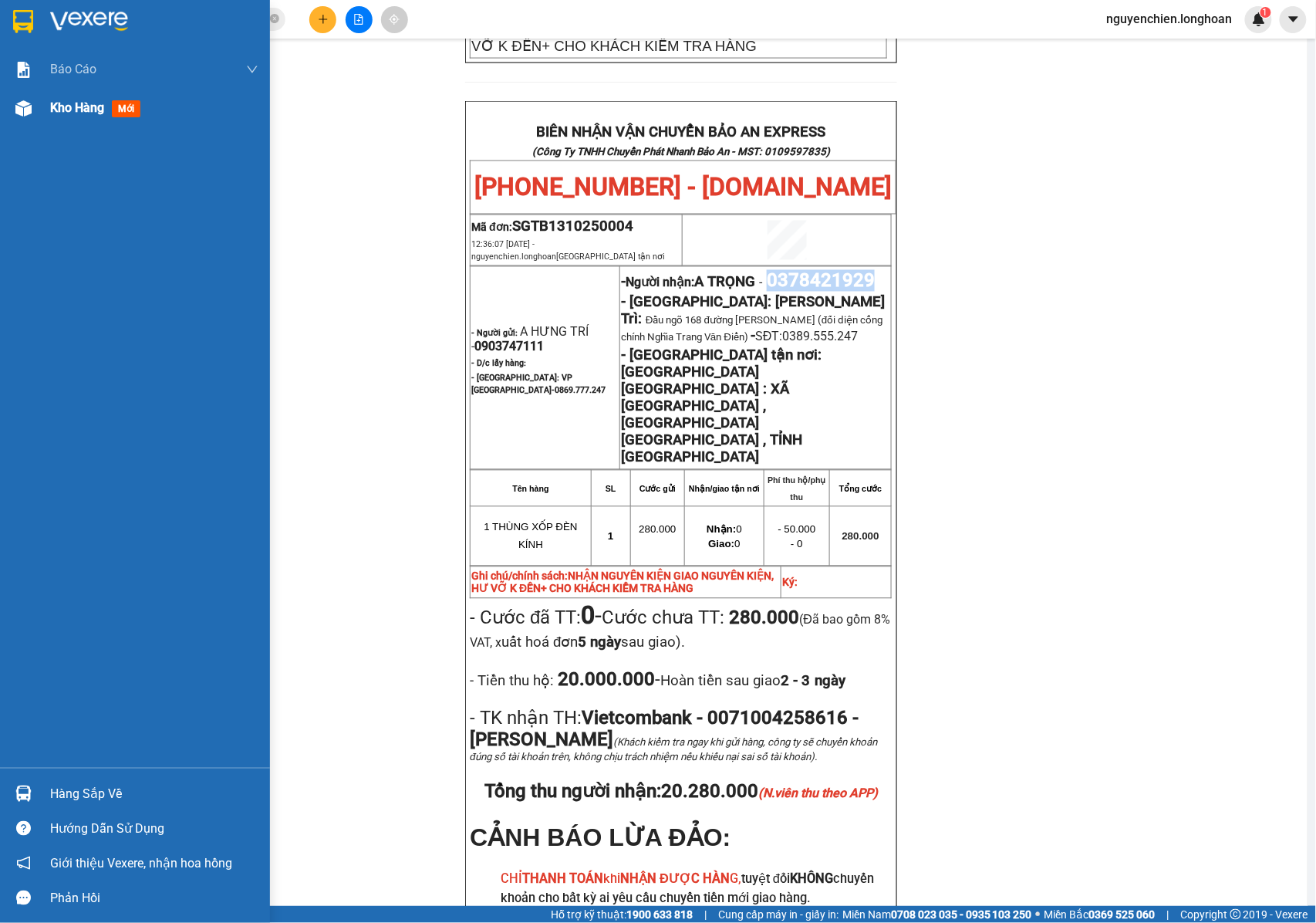
click at [24, 101] on img at bounding box center [23, 108] width 16 height 16
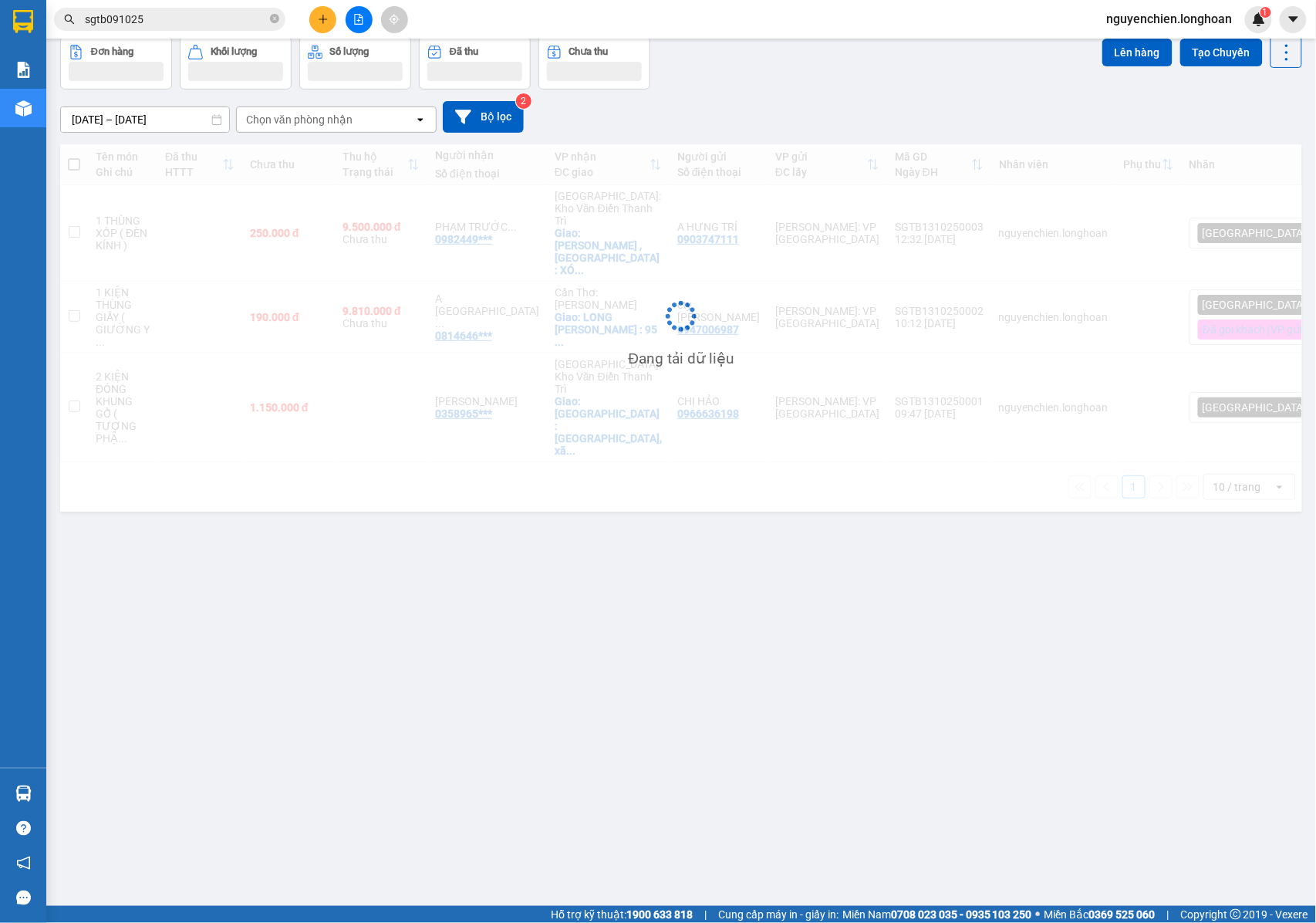
scroll to position [71, 0]
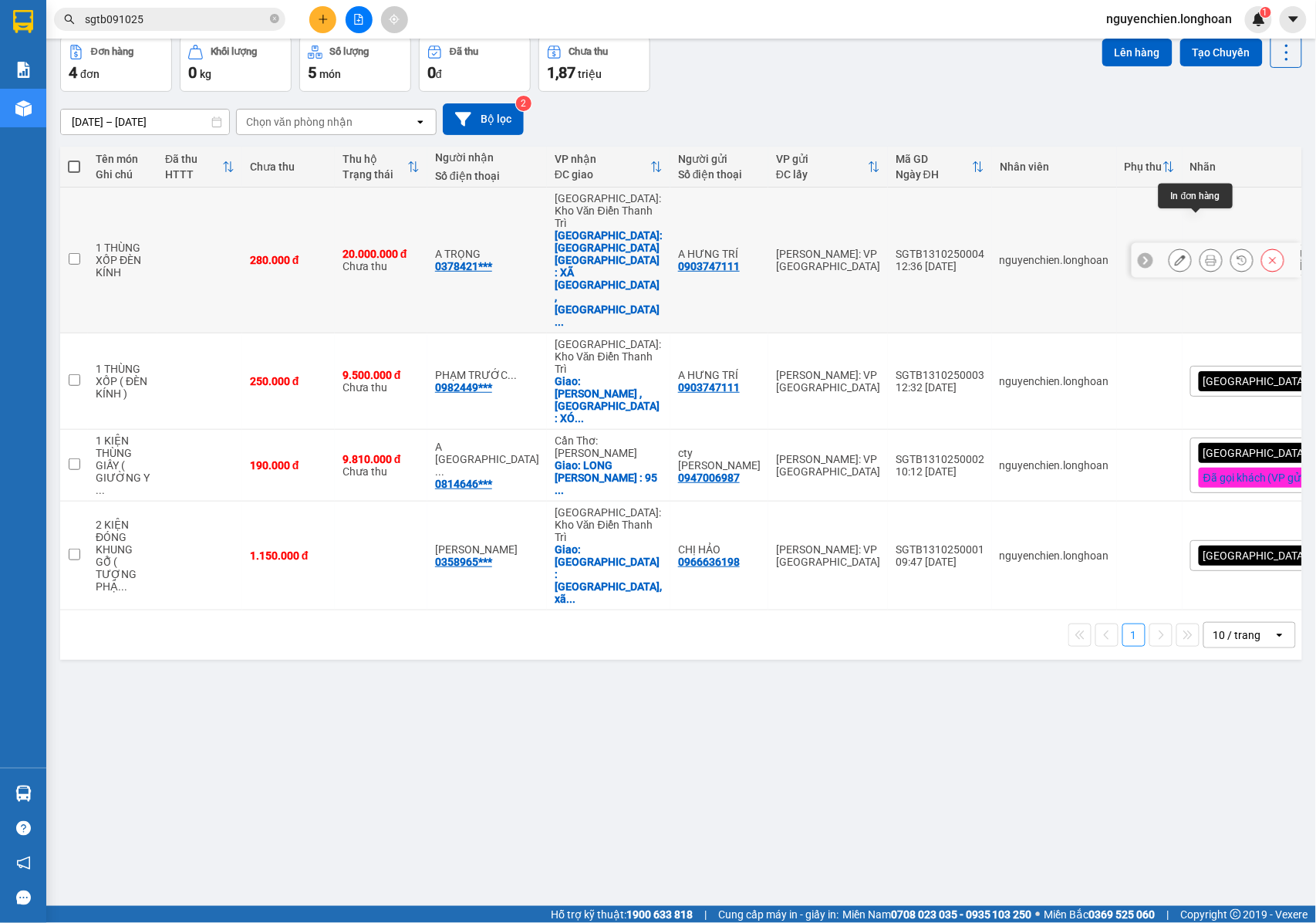
click at [1200, 247] on button at bounding box center [1211, 260] width 22 height 27
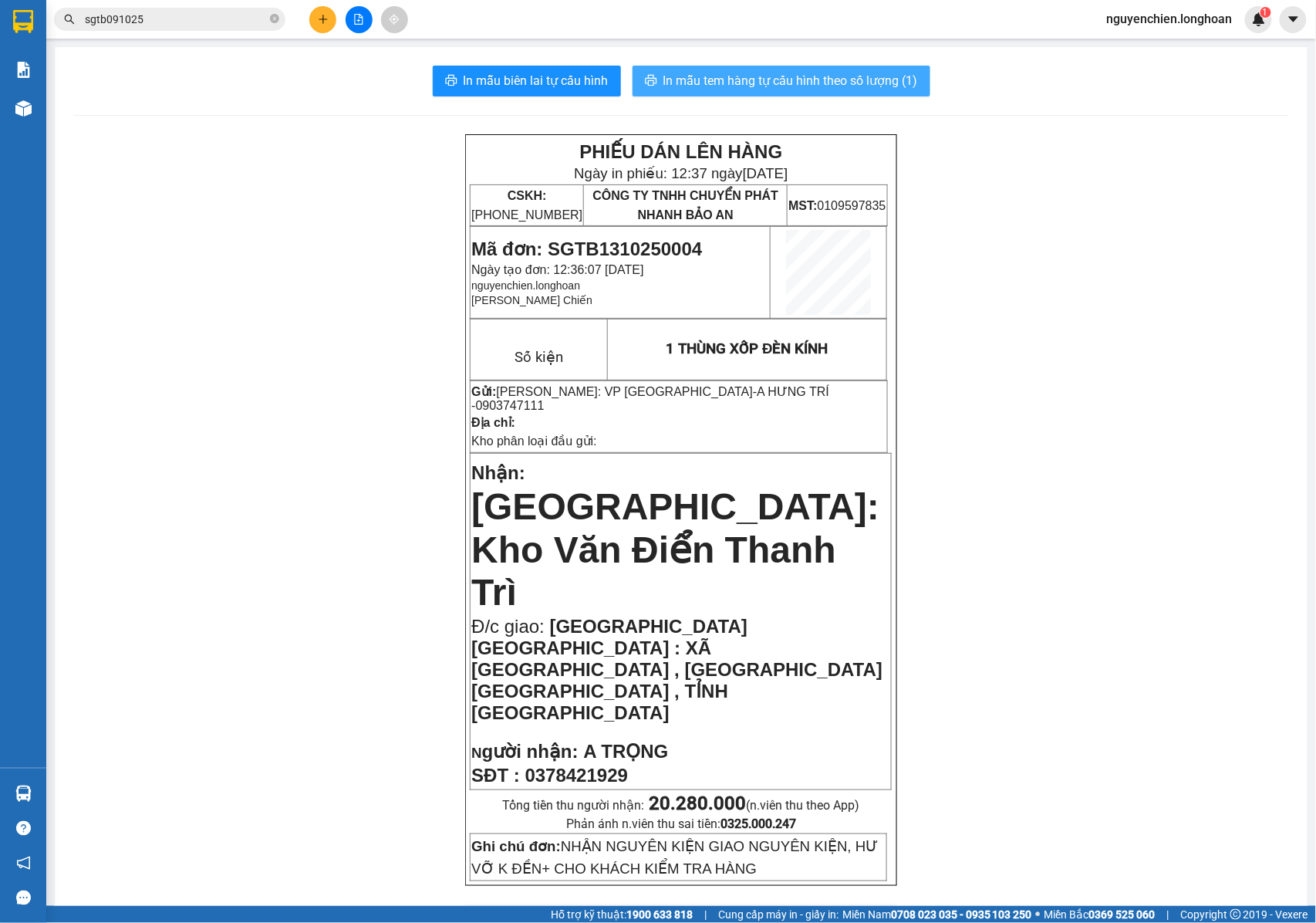
click at [812, 78] on span "In mẫu tem hàng tự cấu hình theo số lượng (1)" at bounding box center [790, 80] width 254 height 19
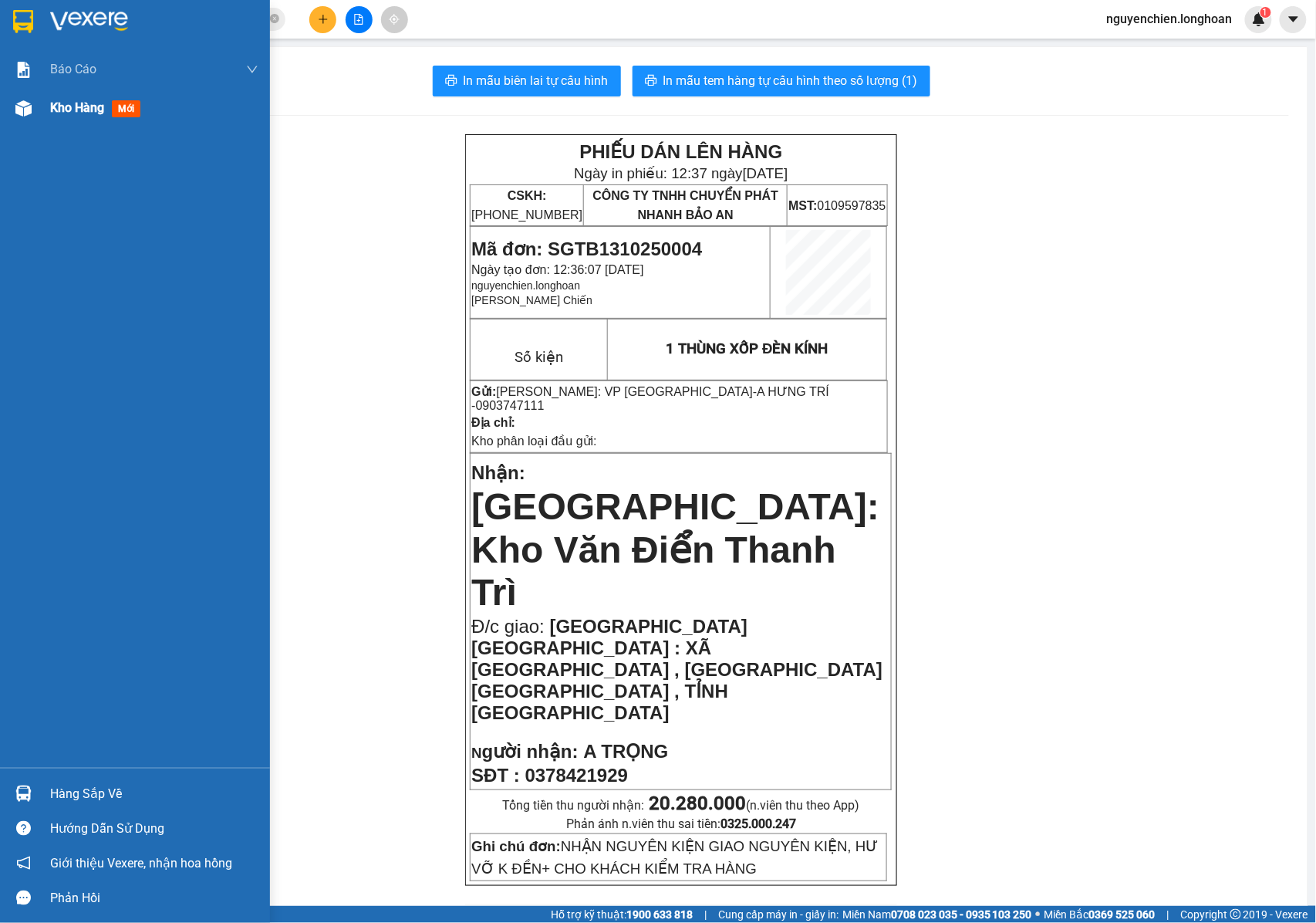
click at [26, 108] on img at bounding box center [23, 108] width 16 height 16
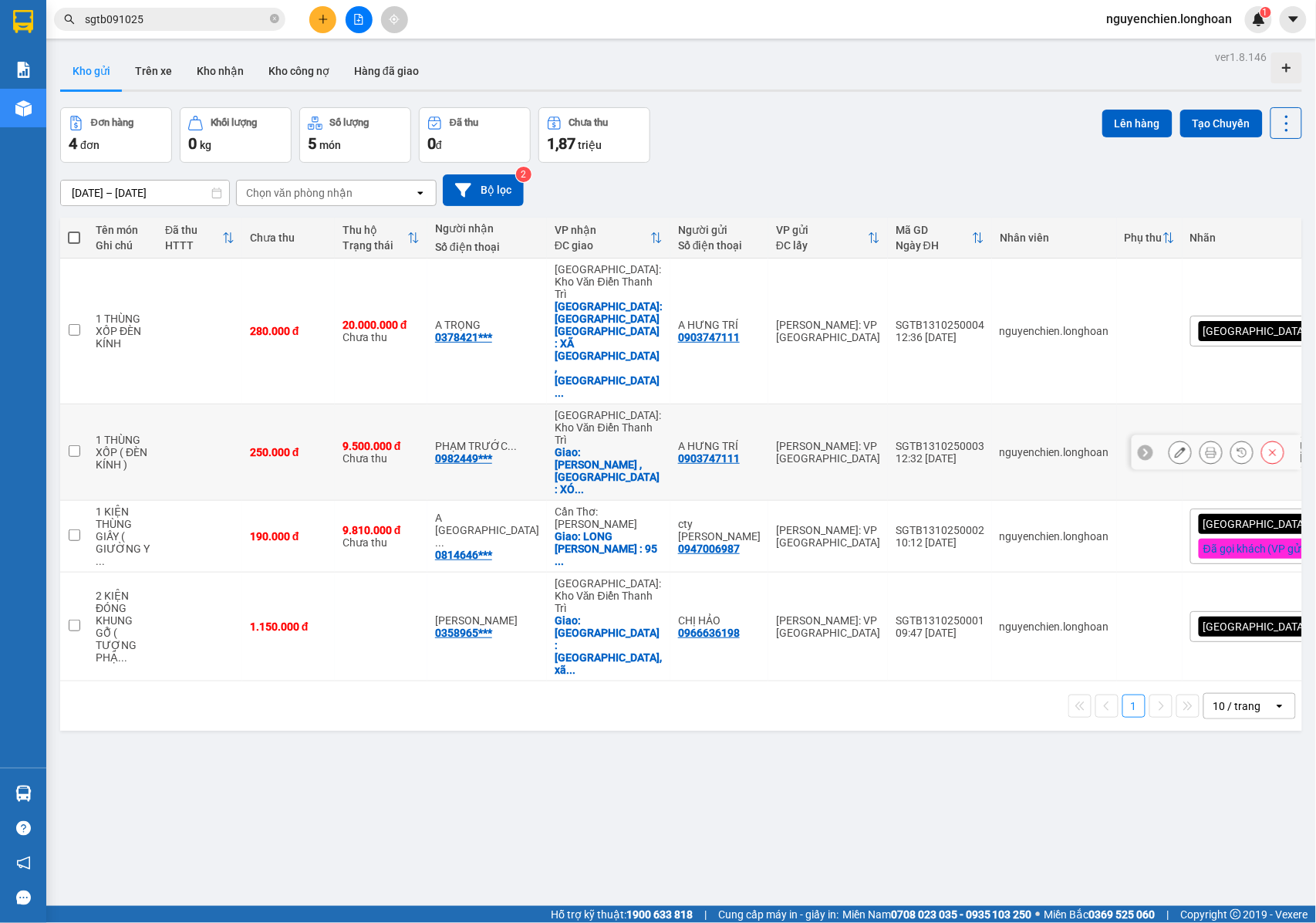
click at [1169, 439] on button at bounding box center [1180, 452] width 22 height 27
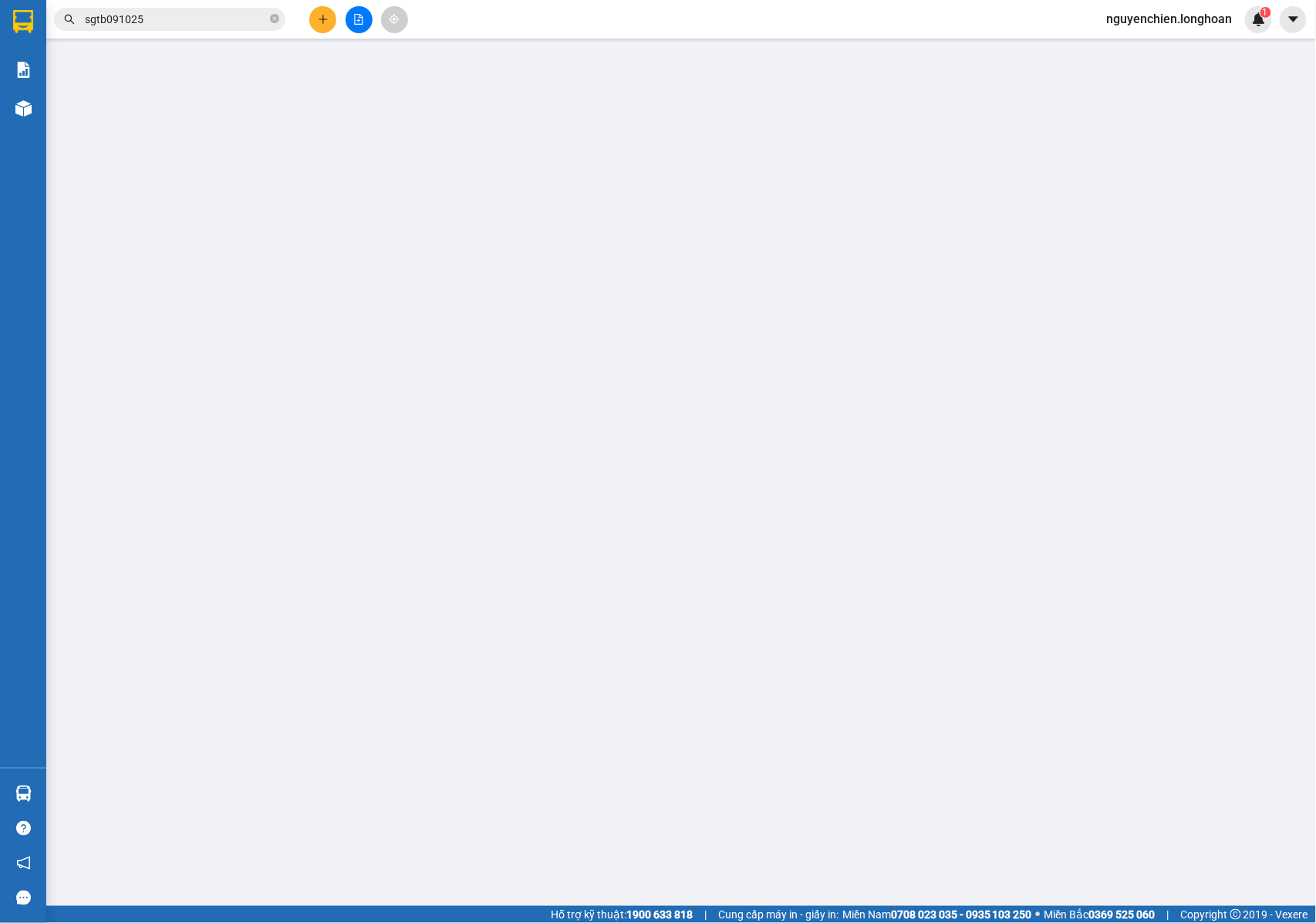
type input "0903747111"
type input "A HƯNG TRÍ"
type input "0982449880"
type input "PHẠM TRƯỚC NHẬT"
checkbox input "true"
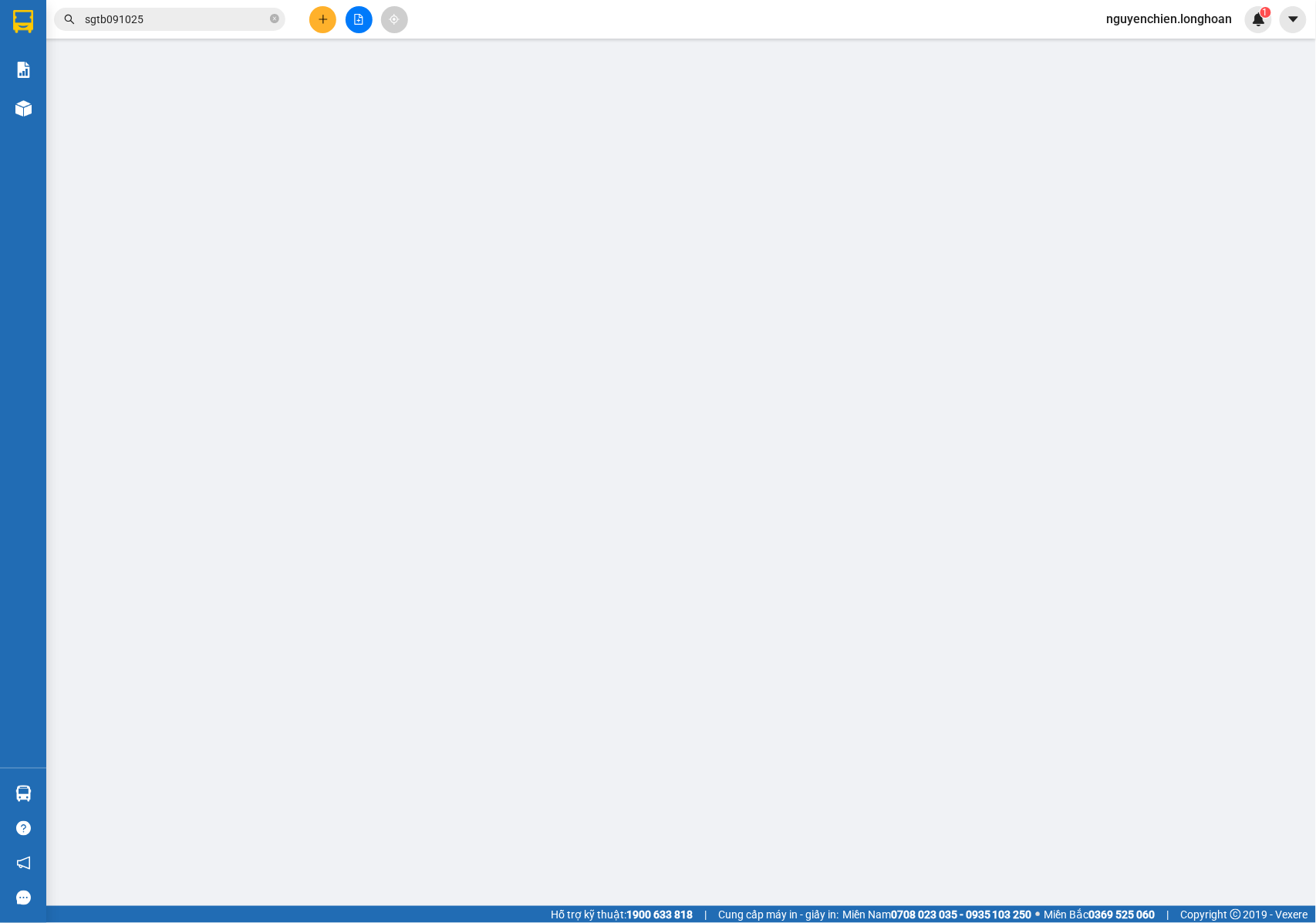
type input "[GEOGRAPHIC_DATA] , [GEOGRAPHIC_DATA] : XÓM 5 , THÔN [GEOGRAPHIC_DATA] , XÃ [GE…"
type input "NHẬN NGUYÊN KIỆN GIAO NGUYÊN KIỆN, HƯ VỠ K ĐỀN"
type input "250.000"
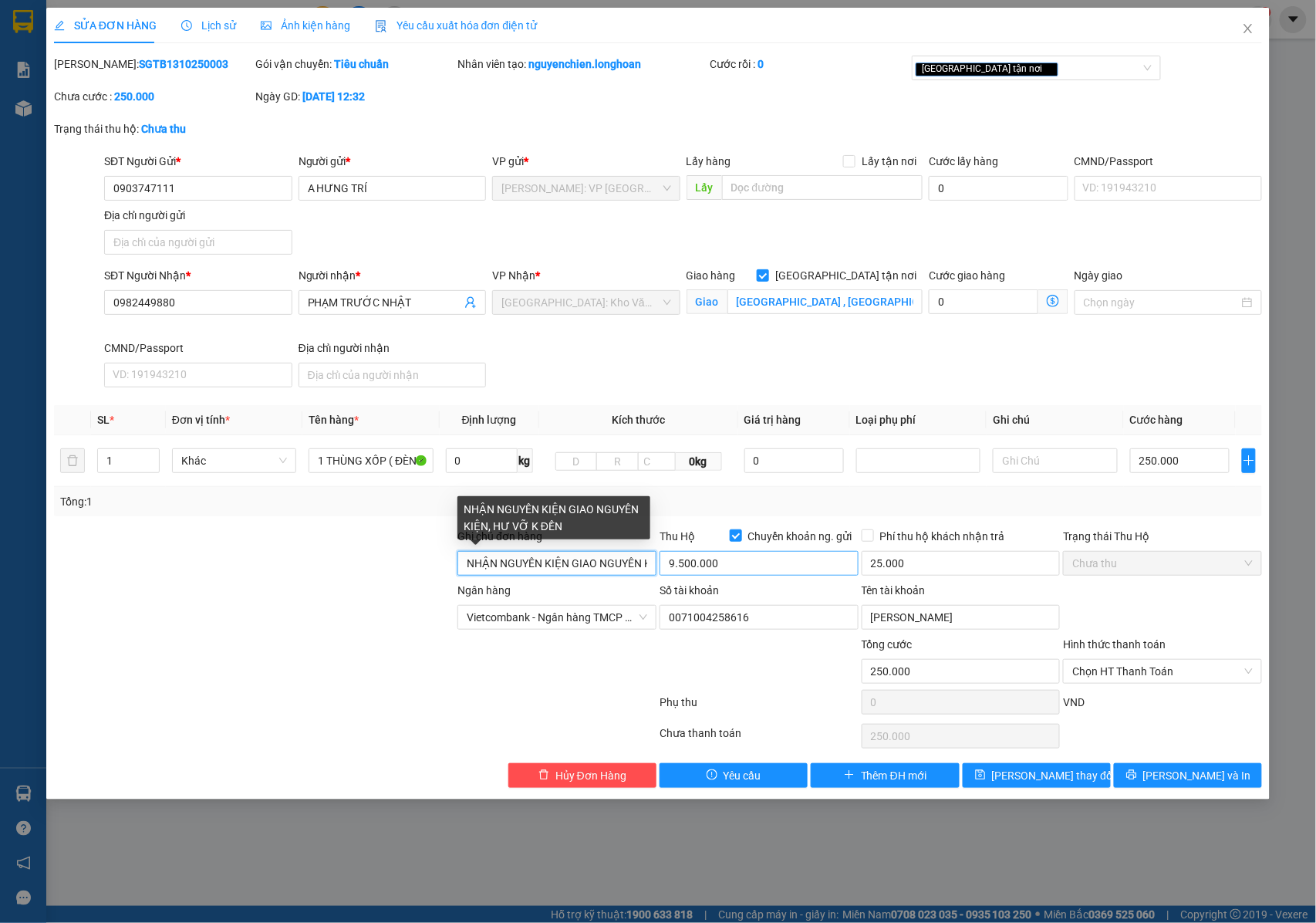
scroll to position [0, 93]
drag, startPoint x: 620, startPoint y: 568, endPoint x: 668, endPoint y: 571, distance: 48.1
click at [668, 571] on div "Ghi chú đơn hàng NHẬN NGUYÊN KIỆN GIAO NGUYÊN KIỆN, HƯ VỠ K ĐỀN Thu Hộ Chuyển k…" at bounding box center [658, 554] width 1211 height 54
click at [649, 571] on input "NHẬN NGUYÊN KIỆN GIAO NGUYÊN KIỆN, HƯ VỠ K ĐỀN" at bounding box center [557, 563] width 199 height 24
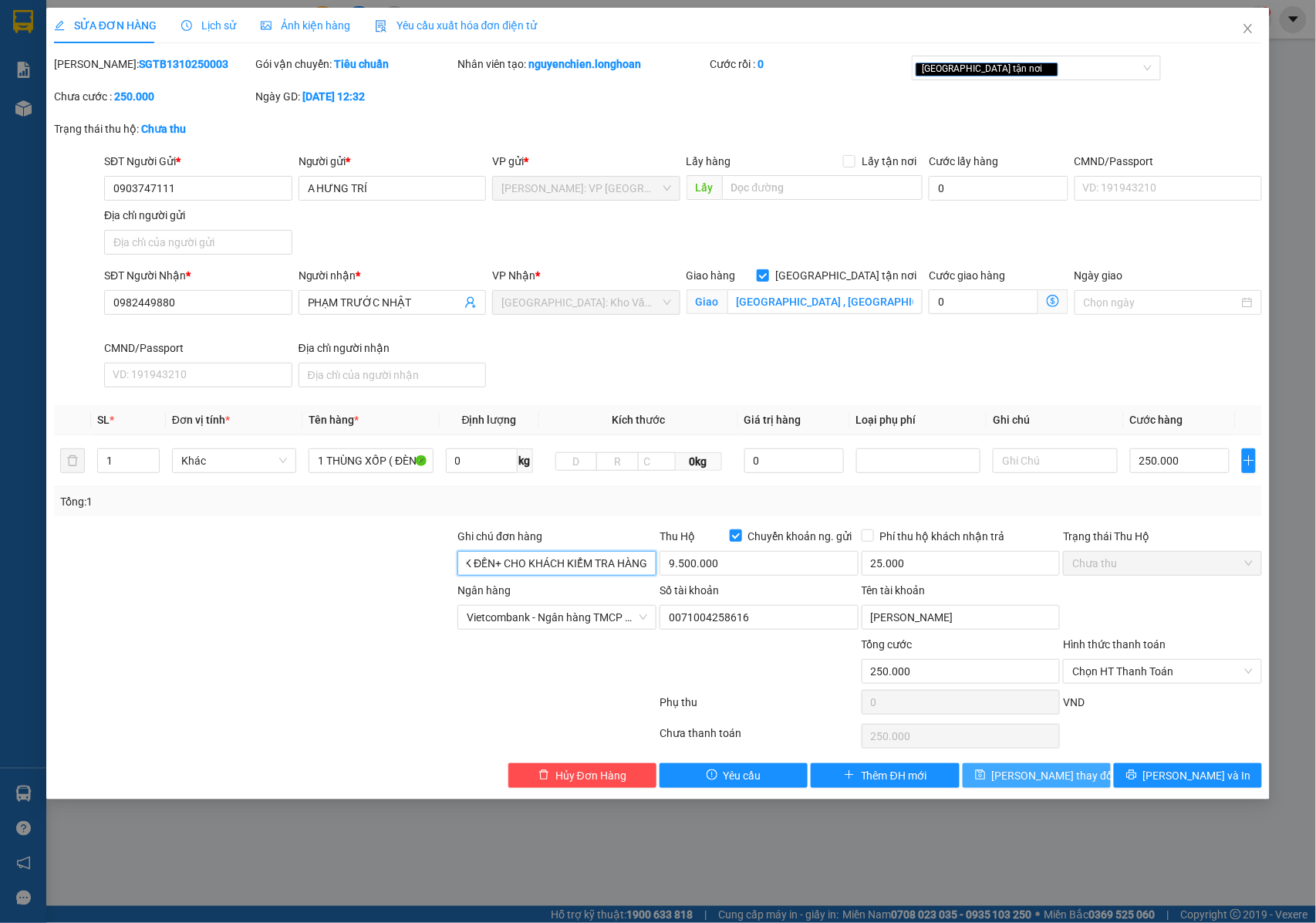
type input "NHẬN NGUYÊN KIỆN GIAO NGUYÊN KIỆN, HƯ VỠ K ĐỀN+ CHO KHÁCH KIỂM TRA HÀNG"
click at [1059, 779] on span "[PERSON_NAME] thay đổi" at bounding box center [1053, 776] width 123 height 17
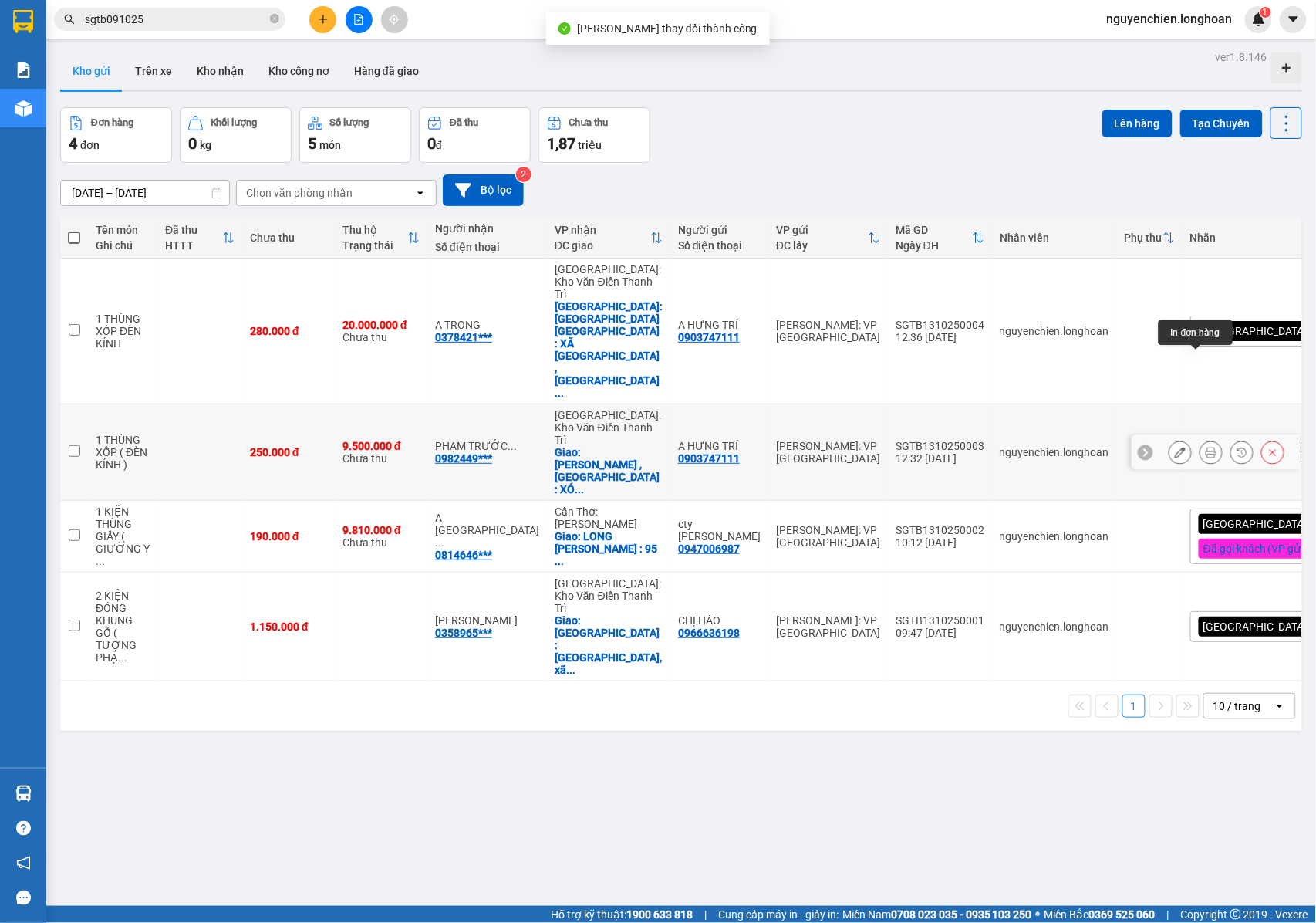
click at [1205, 446] on icon at bounding box center [1211, 451] width 11 height 11
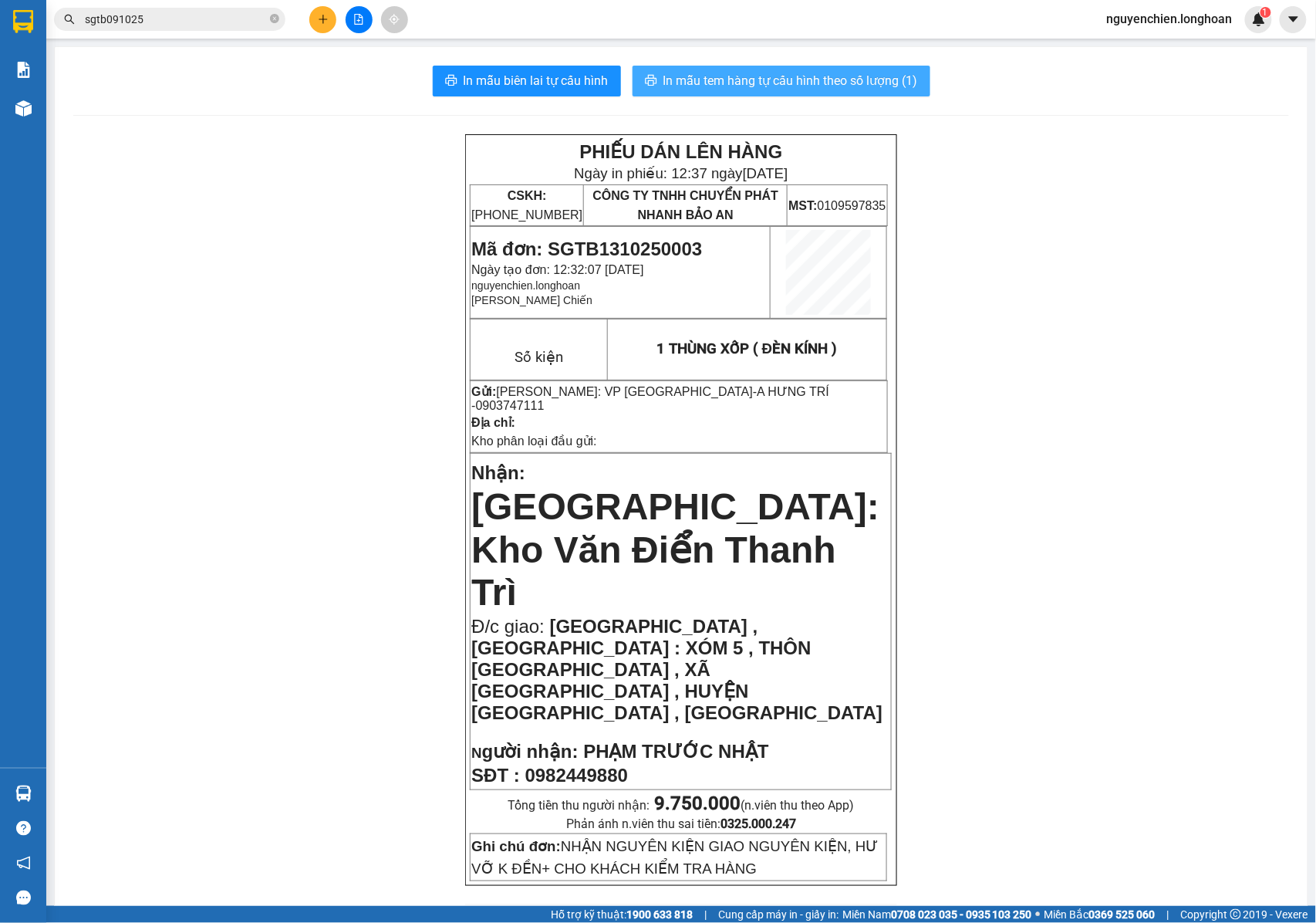
click at [864, 93] on button "In mẫu tem hàng tự cấu hình theo số lượng (1)" at bounding box center [781, 80] width 298 height 31
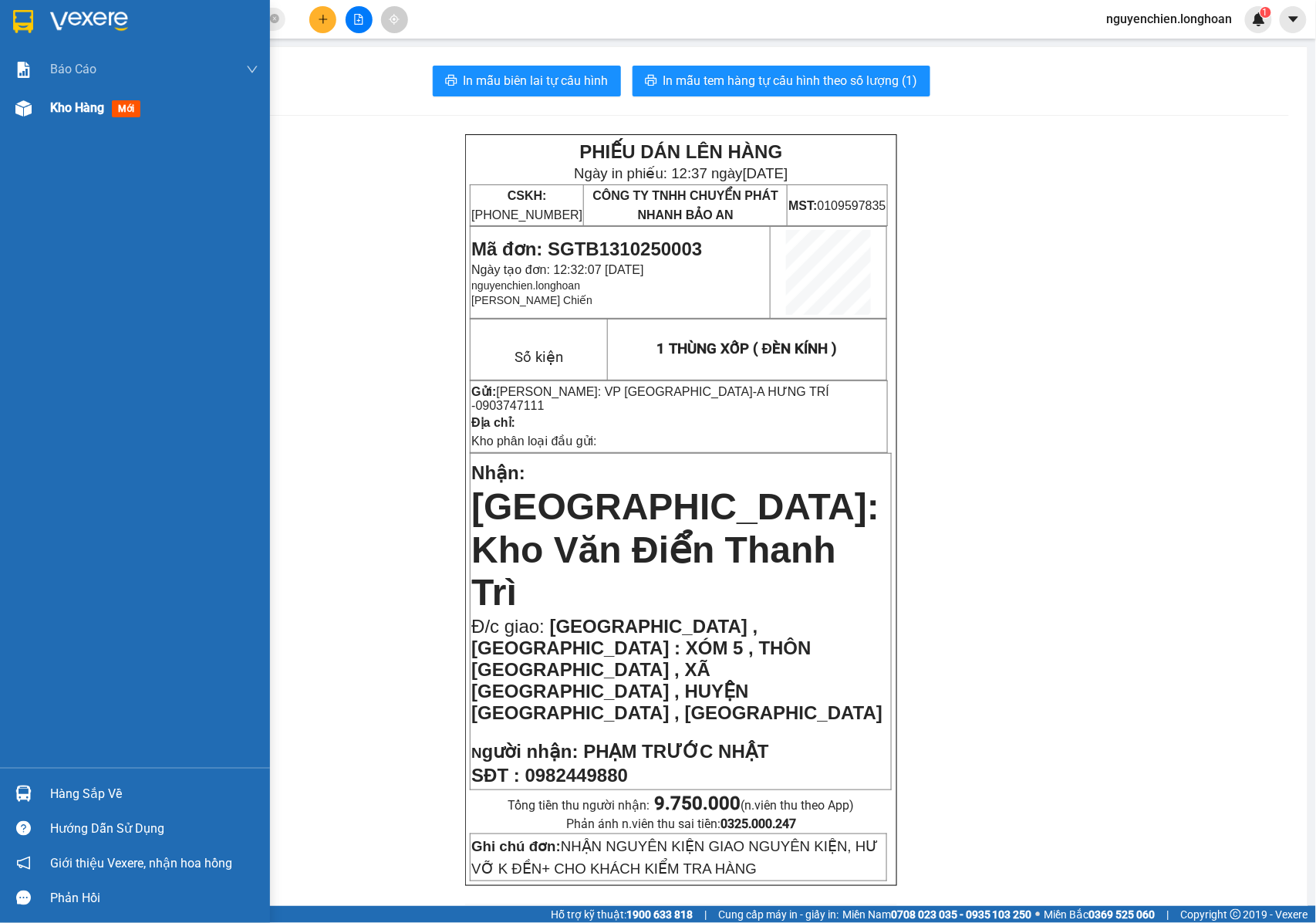
click at [38, 118] on div "Kho hàng mới" at bounding box center [135, 108] width 270 height 39
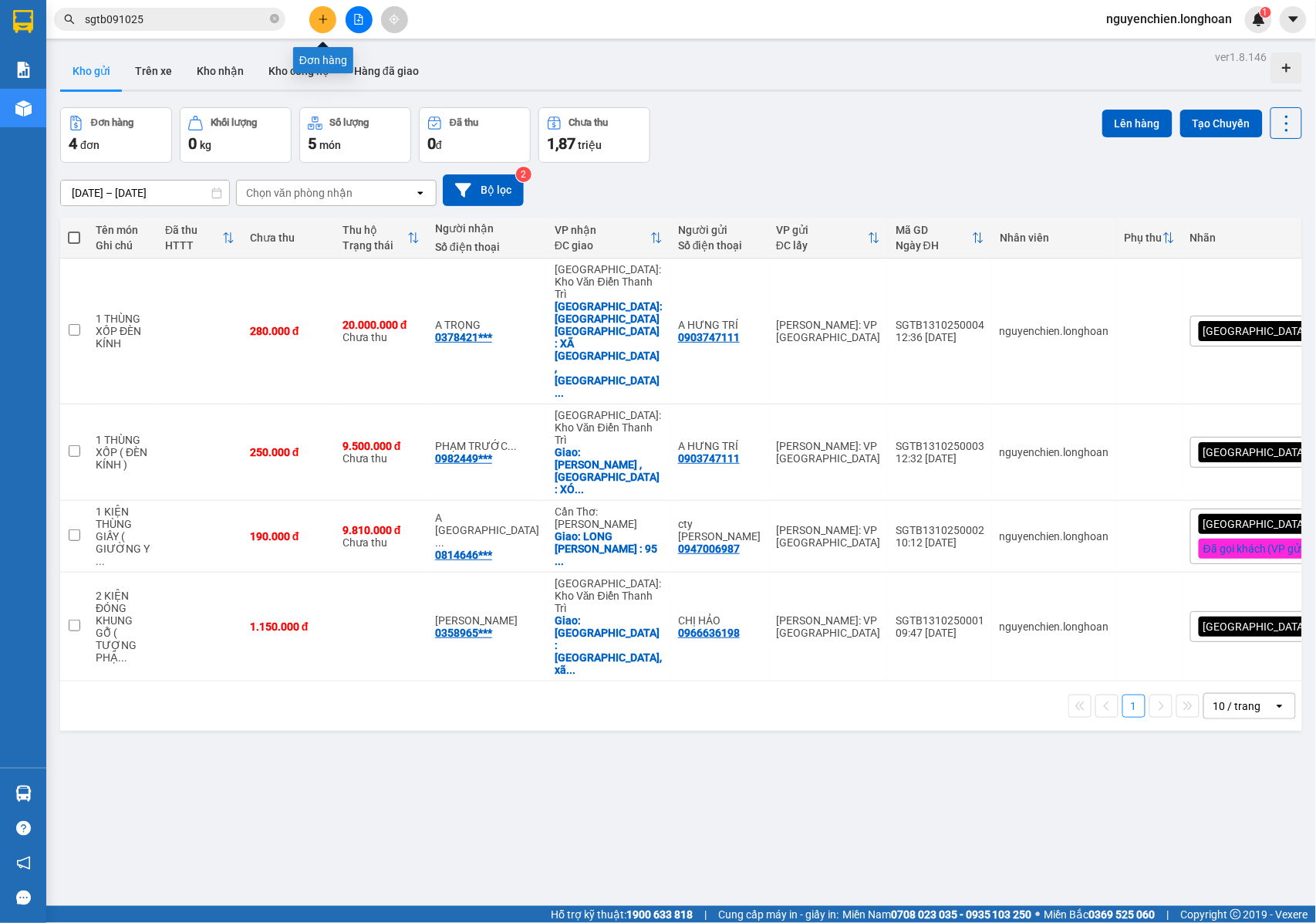
click at [313, 25] on button at bounding box center [322, 19] width 27 height 27
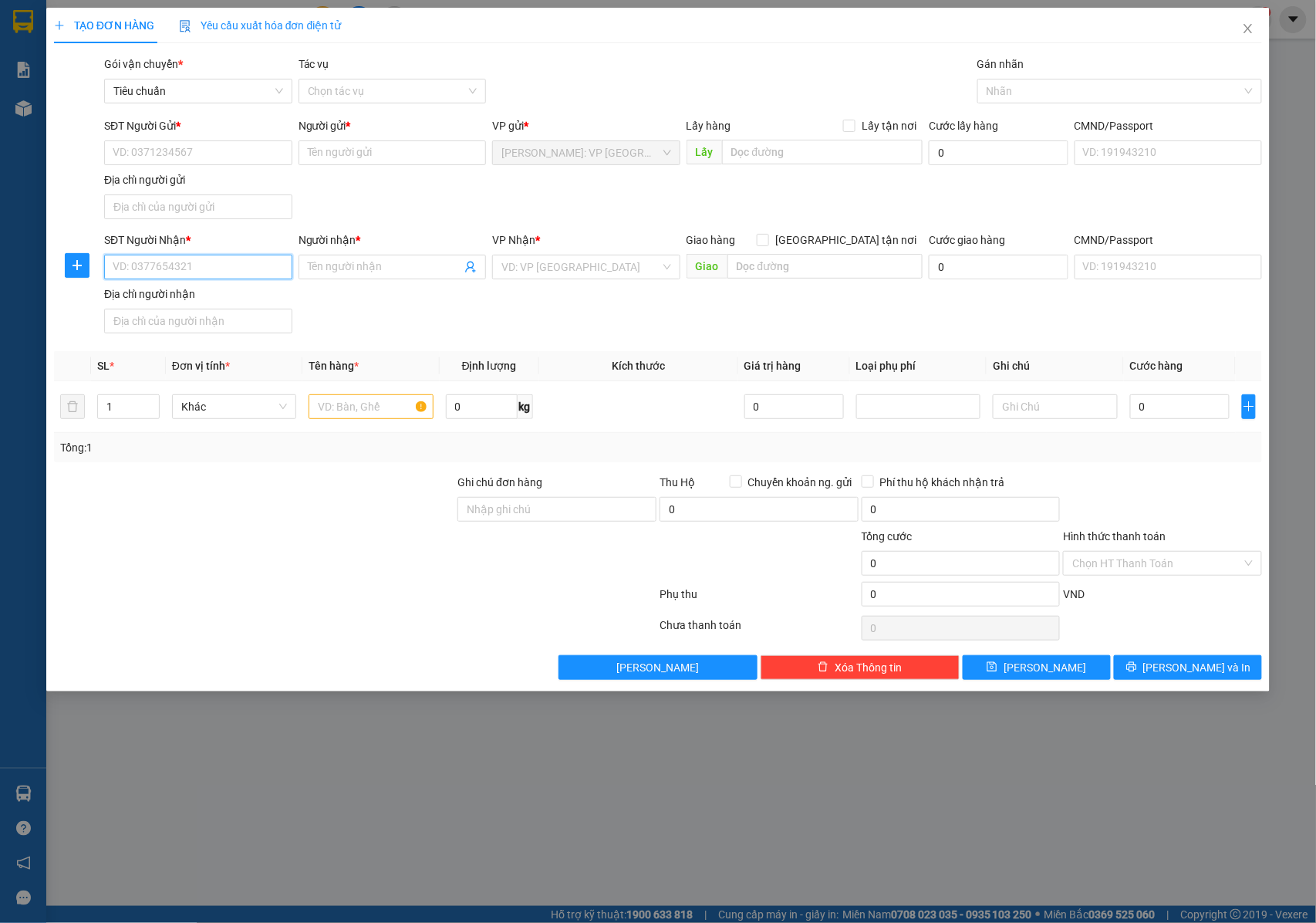
click at [226, 272] on input "SĐT Người Nhận *" at bounding box center [198, 266] width 188 height 24
paste input "0974898425"
type input "0"
paste input "0974898425"
type input "0974898425"
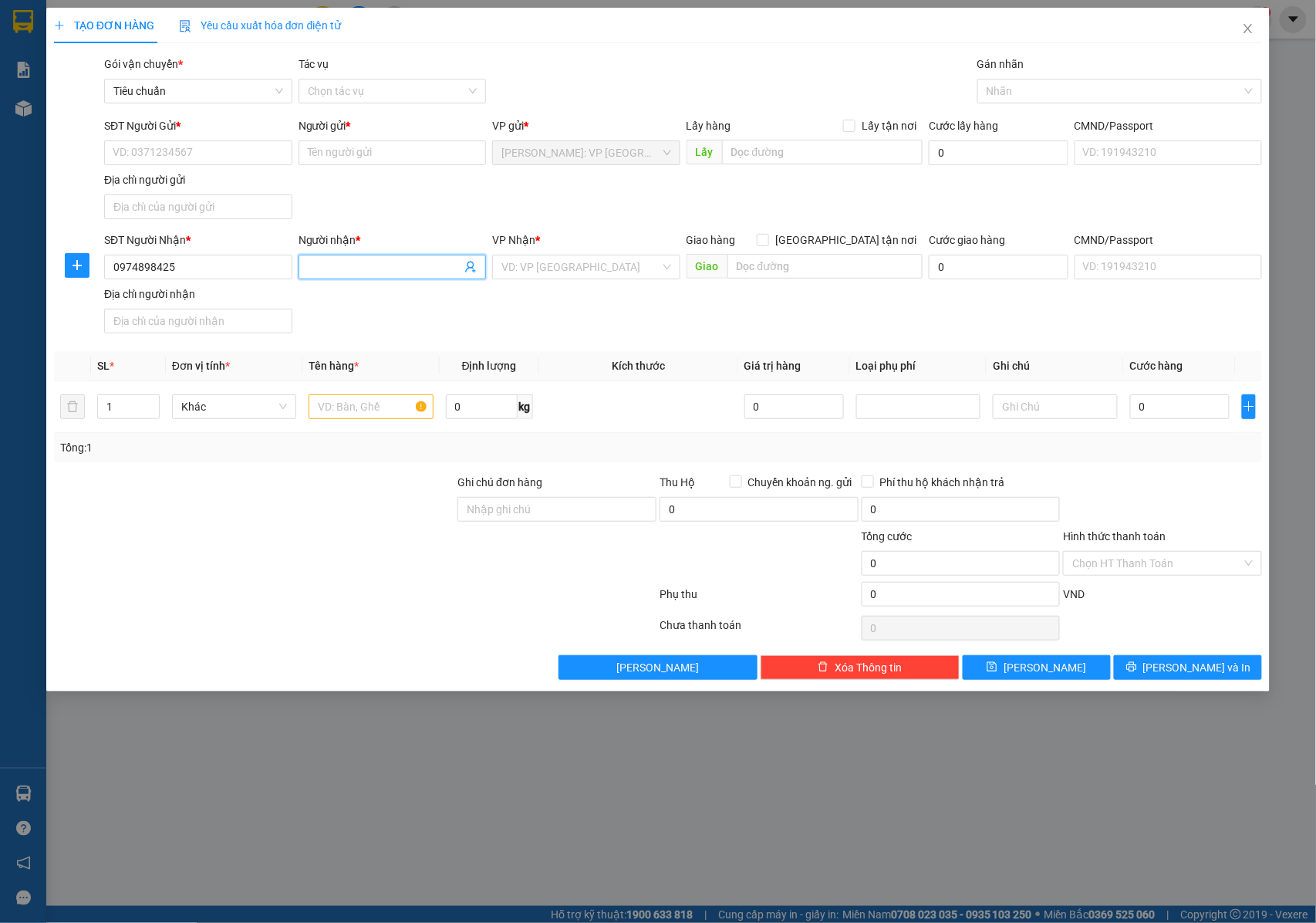
click at [321, 266] on input "Người nhận *" at bounding box center [385, 267] width 154 height 17
click at [358, 271] on input "Người nhận *" at bounding box center [385, 267] width 154 height 17
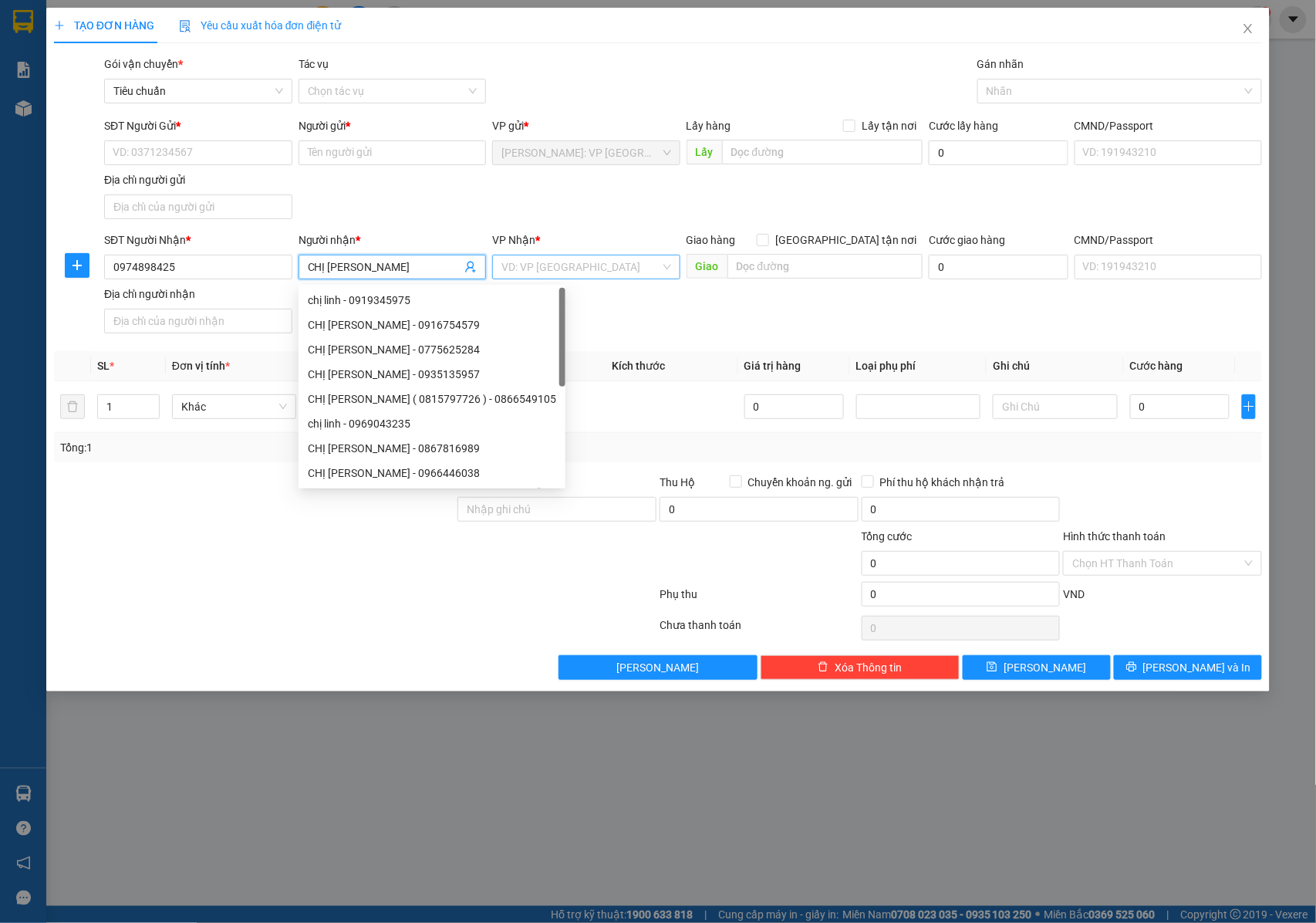
type input "CHỊ [PERSON_NAME]"
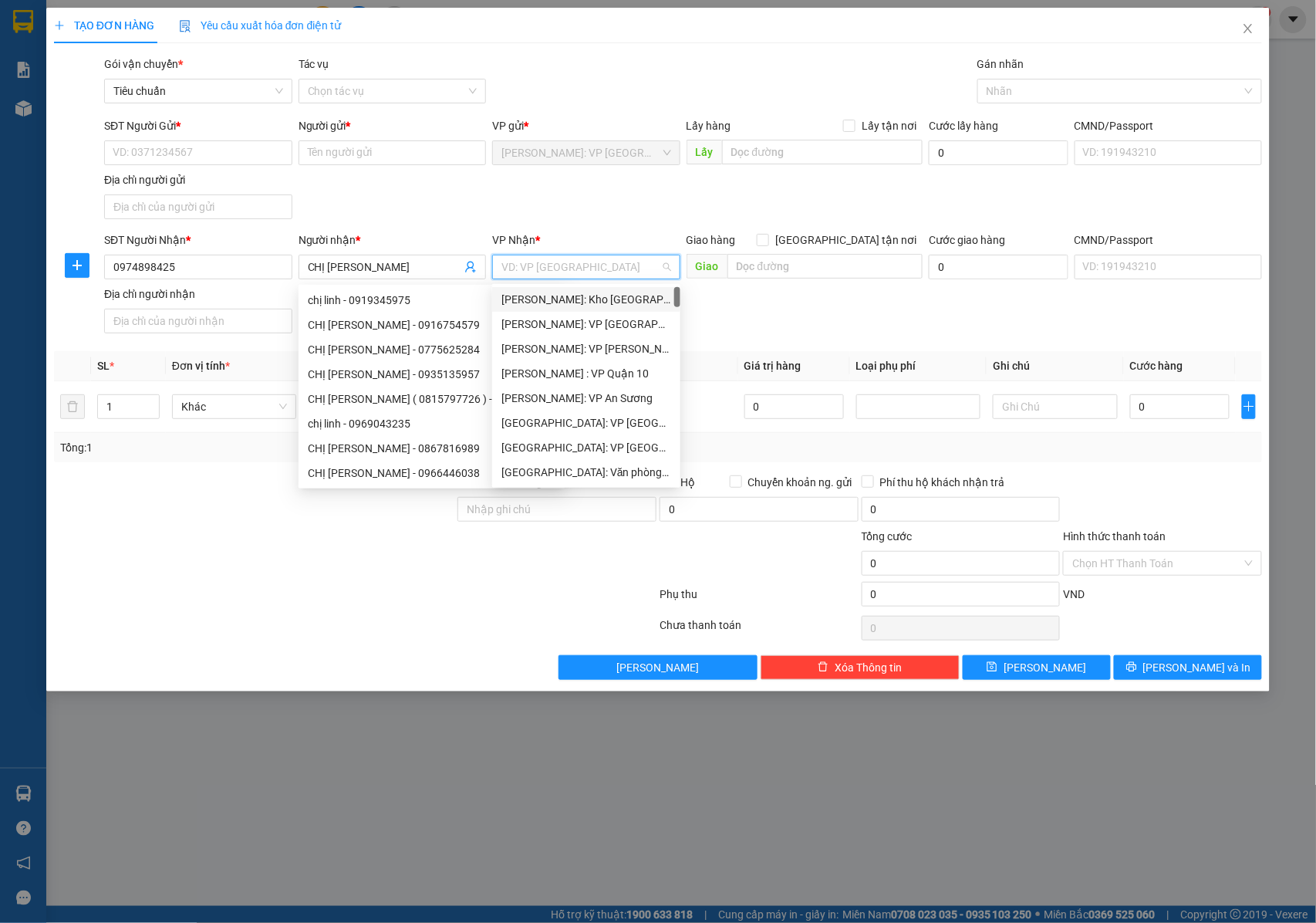
click at [595, 257] on input "search" at bounding box center [581, 267] width 159 height 23
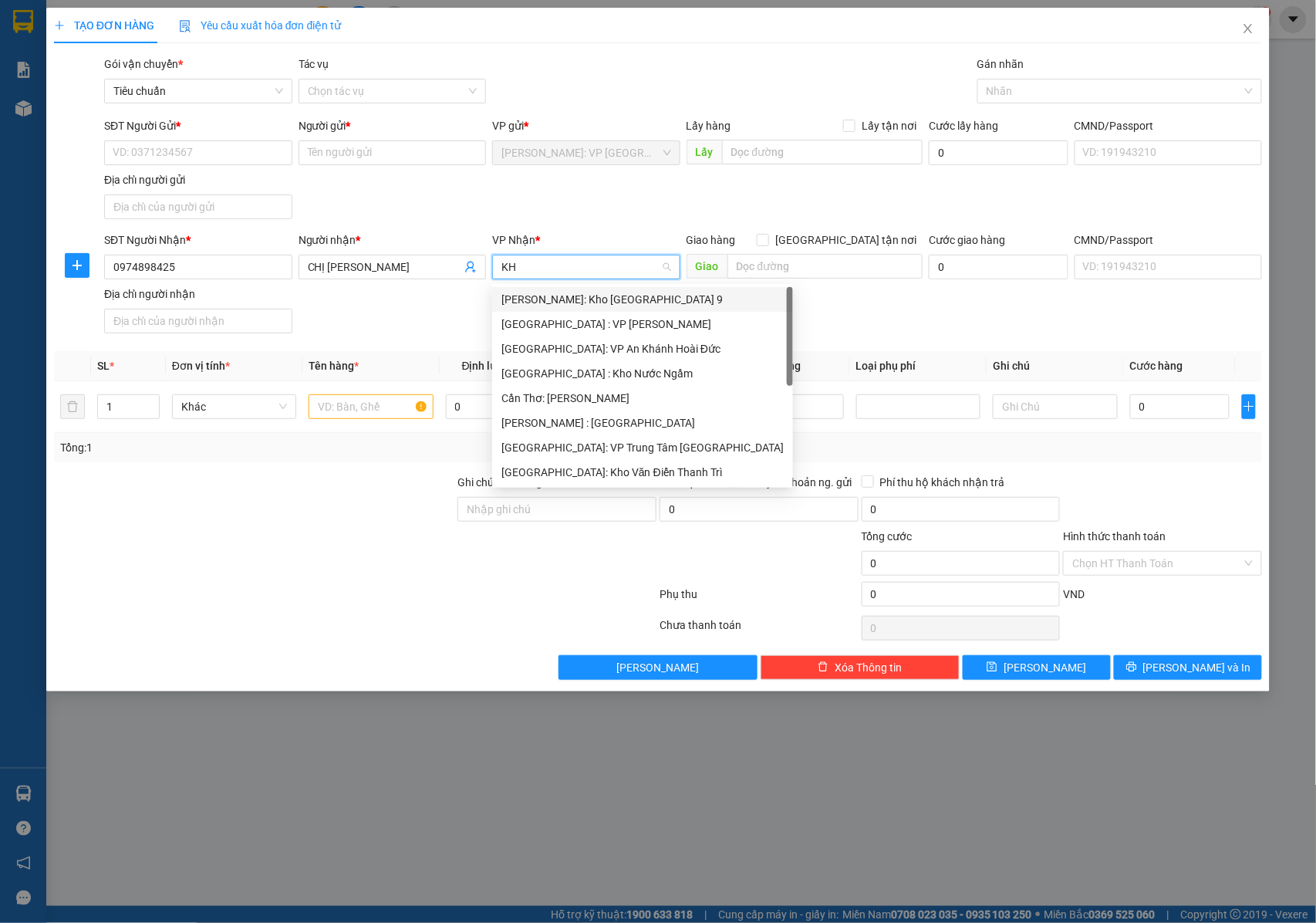
type input "KHO"
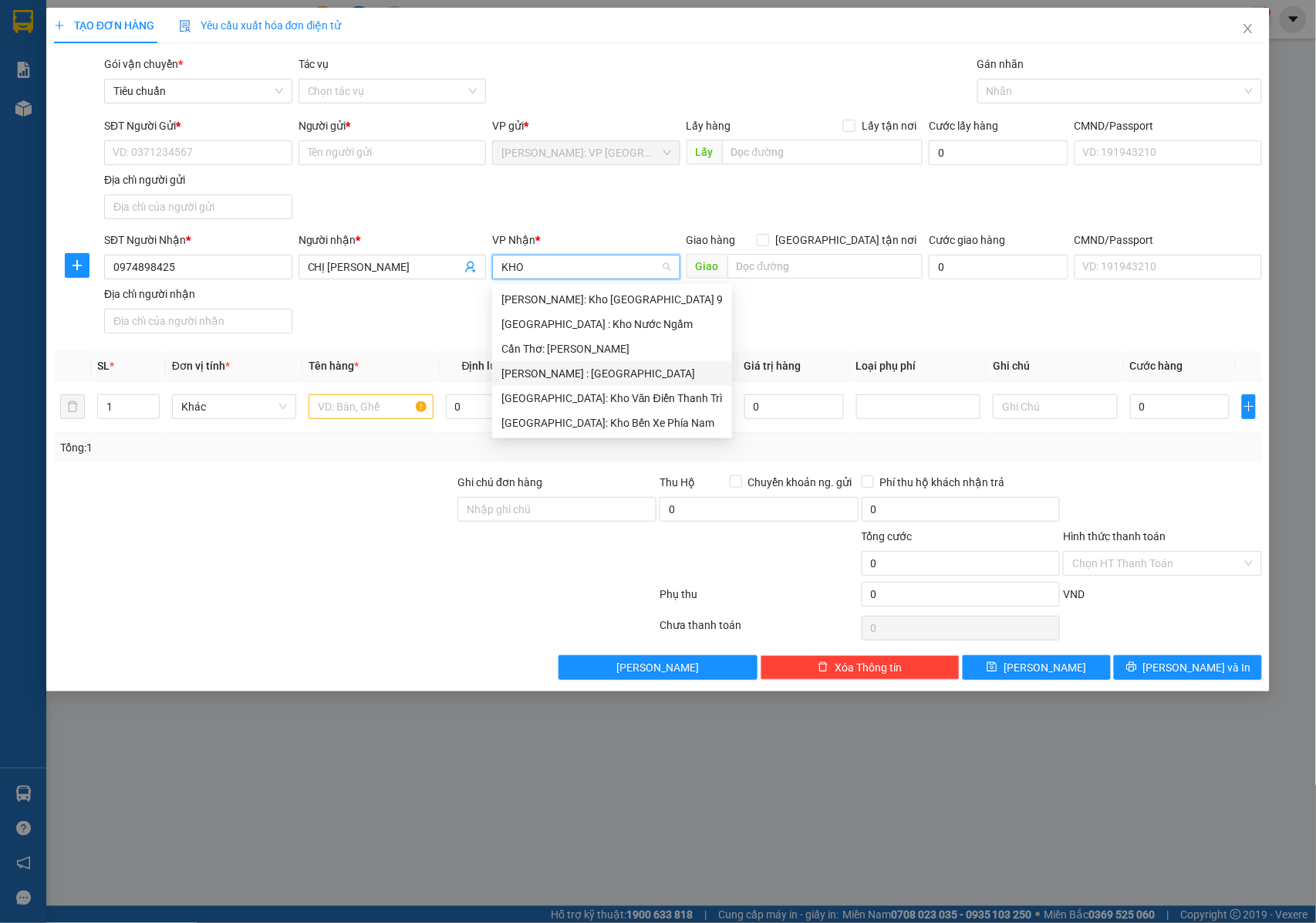
click at [588, 377] on div "[PERSON_NAME] : [GEOGRAPHIC_DATA]" at bounding box center [612, 374] width 221 height 17
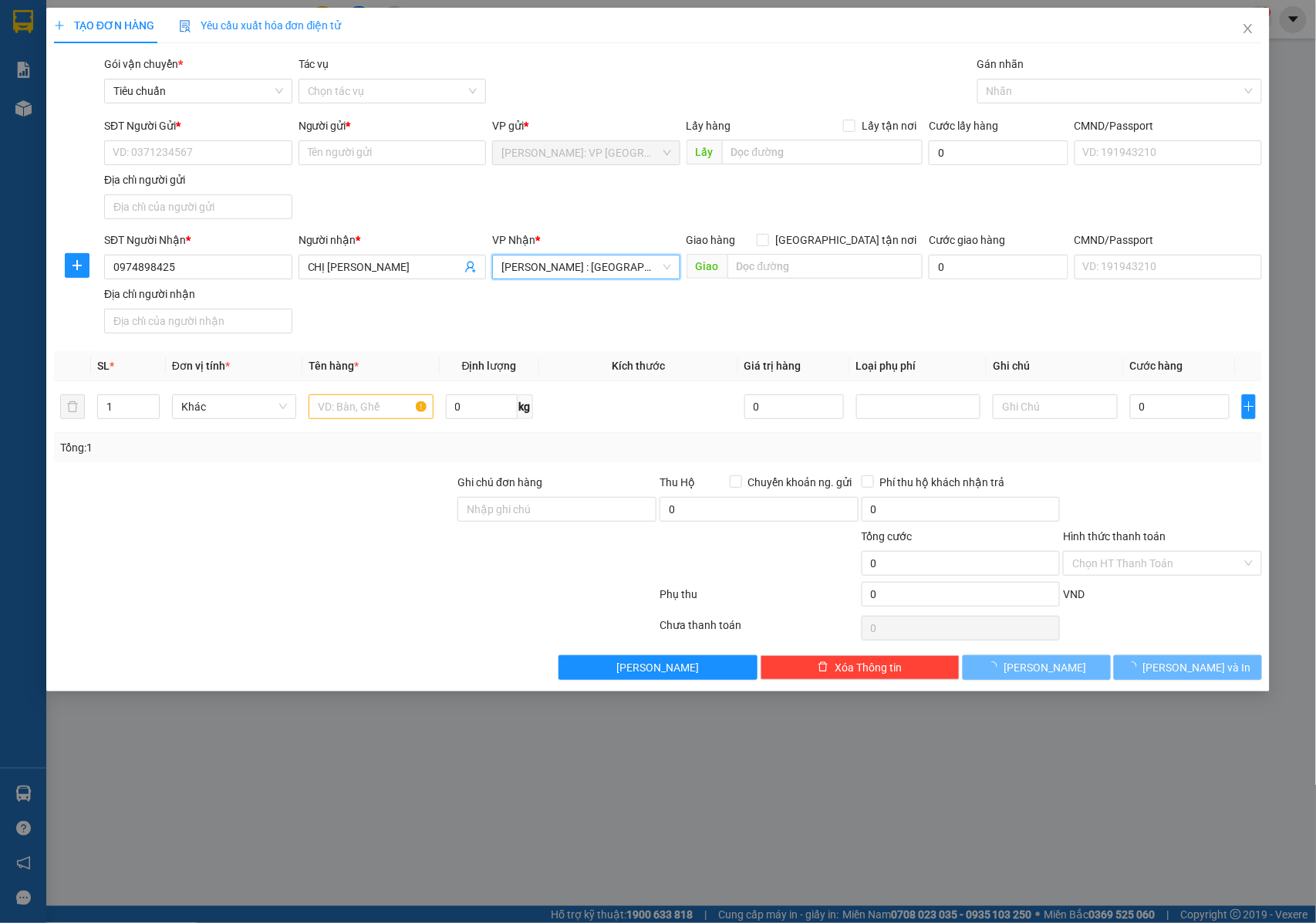
click at [852, 235] on span "[GEOGRAPHIC_DATA] tận nơi" at bounding box center [845, 240] width 153 height 17
click at [768, 235] on input "[GEOGRAPHIC_DATA] tận nơi" at bounding box center [762, 239] width 11 height 11
checkbox input "true"
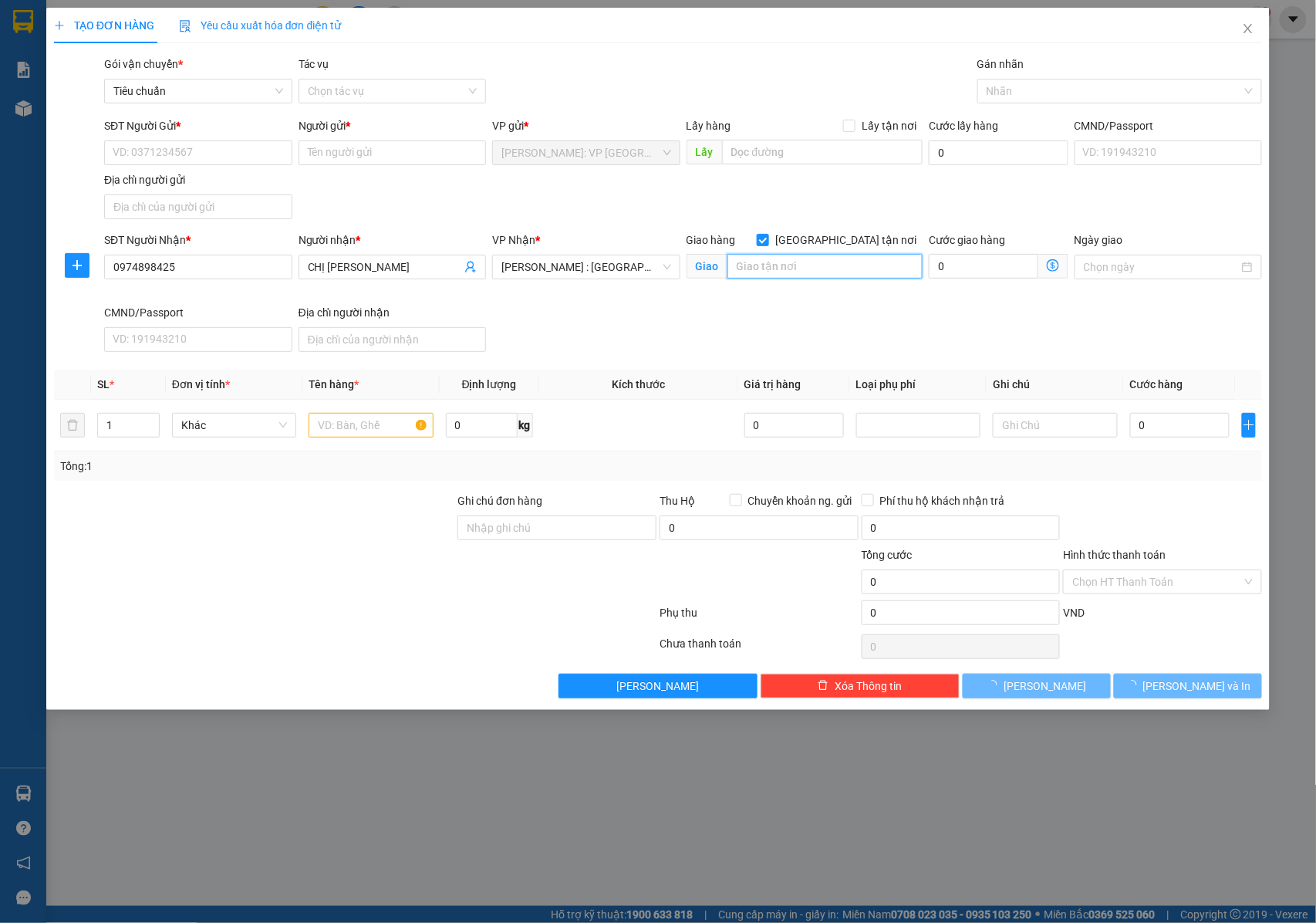
click at [802, 266] on input "text" at bounding box center [825, 266] width 195 height 24
click at [750, 267] on input "TP BÀ RỊA" at bounding box center [825, 266] width 195 height 24
click at [822, 263] on input "TX BÀ RỊA" at bounding box center [825, 266] width 195 height 24
click at [886, 263] on input "TX BÀ RỊA , [GEOGRAPHIC_DATA] :" at bounding box center [825, 266] width 195 height 24
paste input "Hương Lộ 2 _tổ 5 _ấp Nam_ xã [GEOGRAPHIC_DATA] thành phố [GEOGRAPHIC_DATA] _tỉn…"
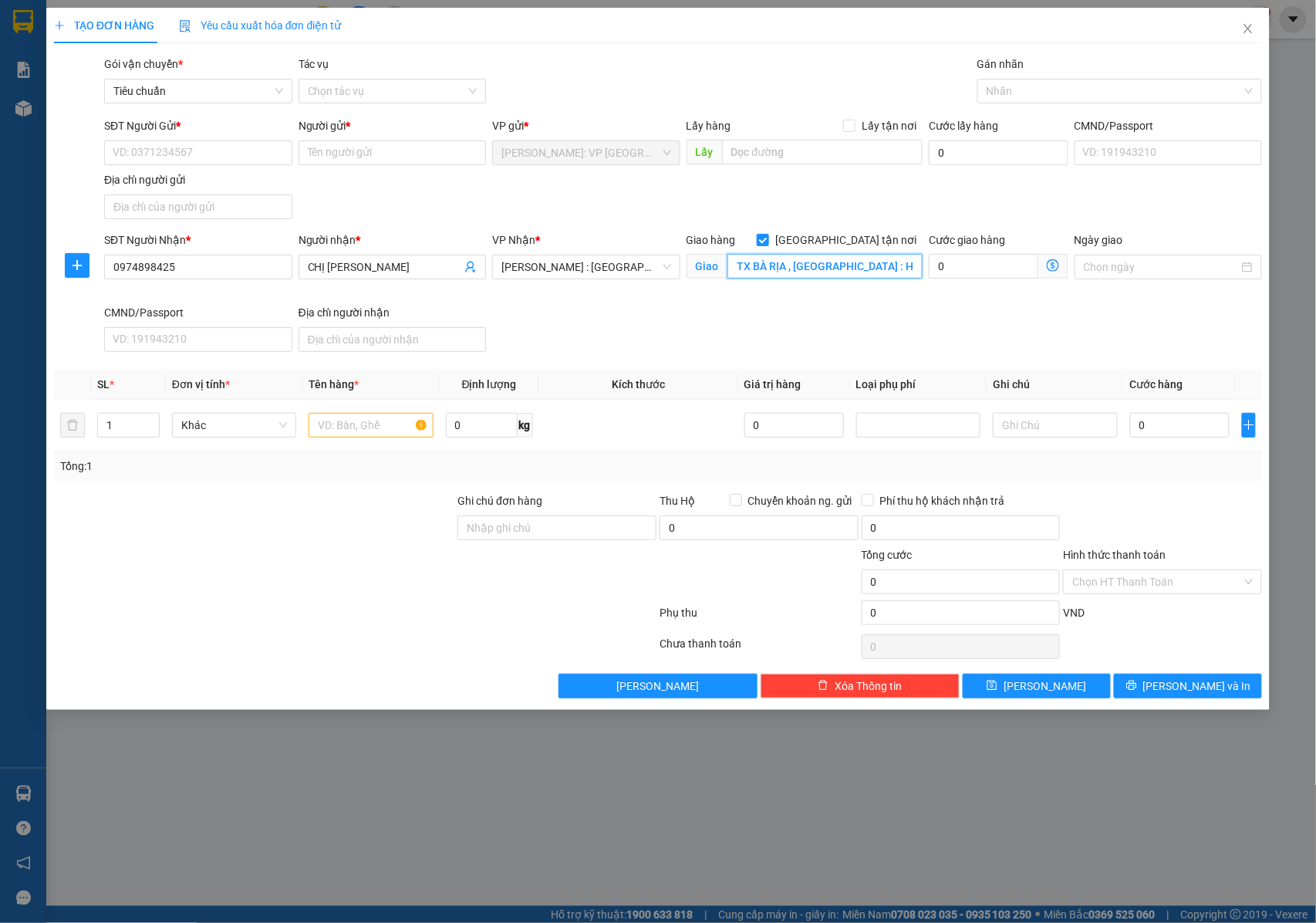
scroll to position [0, 342]
click at [1013, 86] on div at bounding box center [1112, 91] width 261 height 18
type input "TX BÀ RỊA , [GEOGRAPHIC_DATA] : Hương Lộ 2 _tổ 5 _ấp Nam_ xã [GEOGRAPHIC_DATA] …"
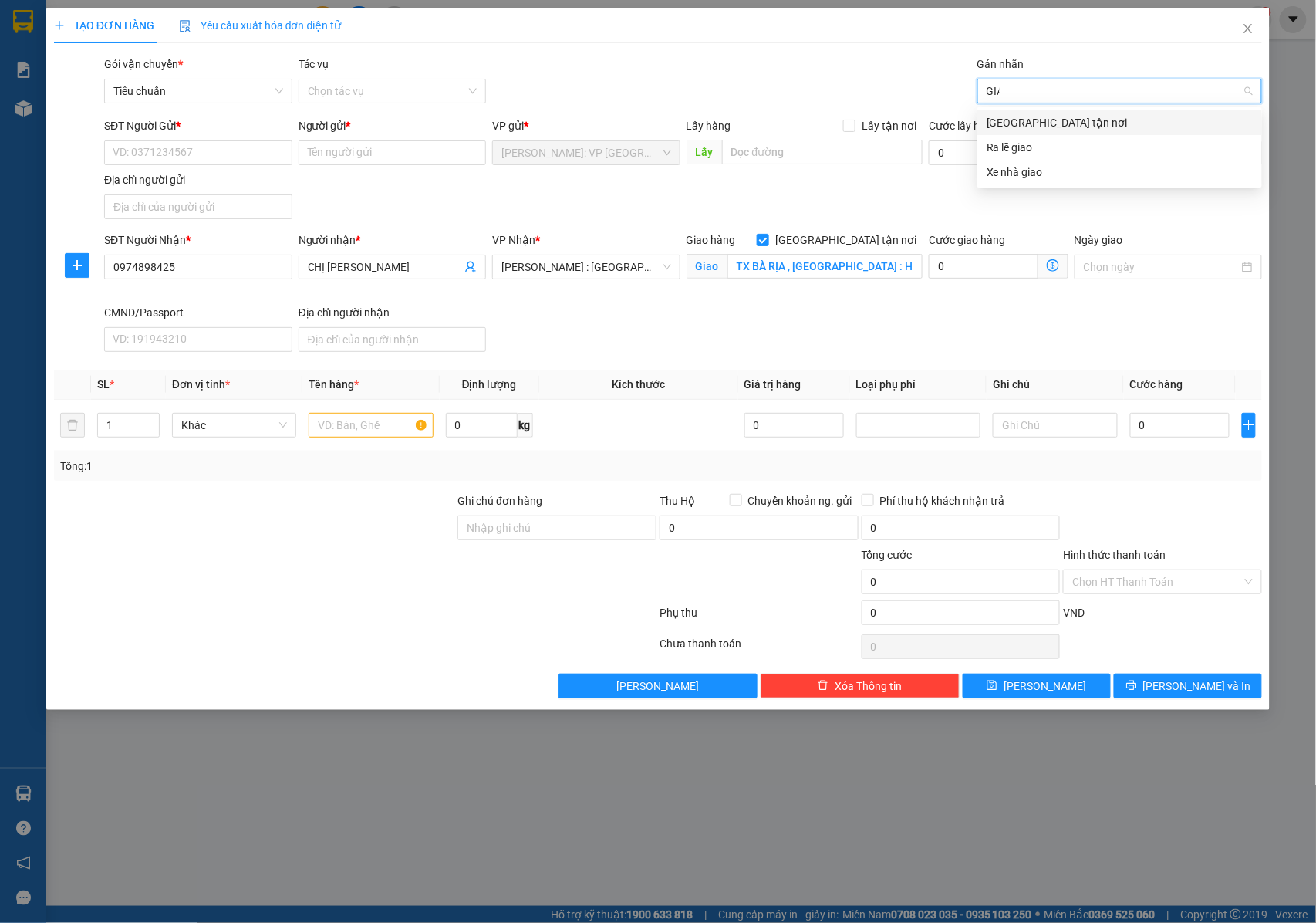
type input "GIAO"
click at [1015, 122] on div "[GEOGRAPHIC_DATA] tận nơi" at bounding box center [1119, 122] width 266 height 17
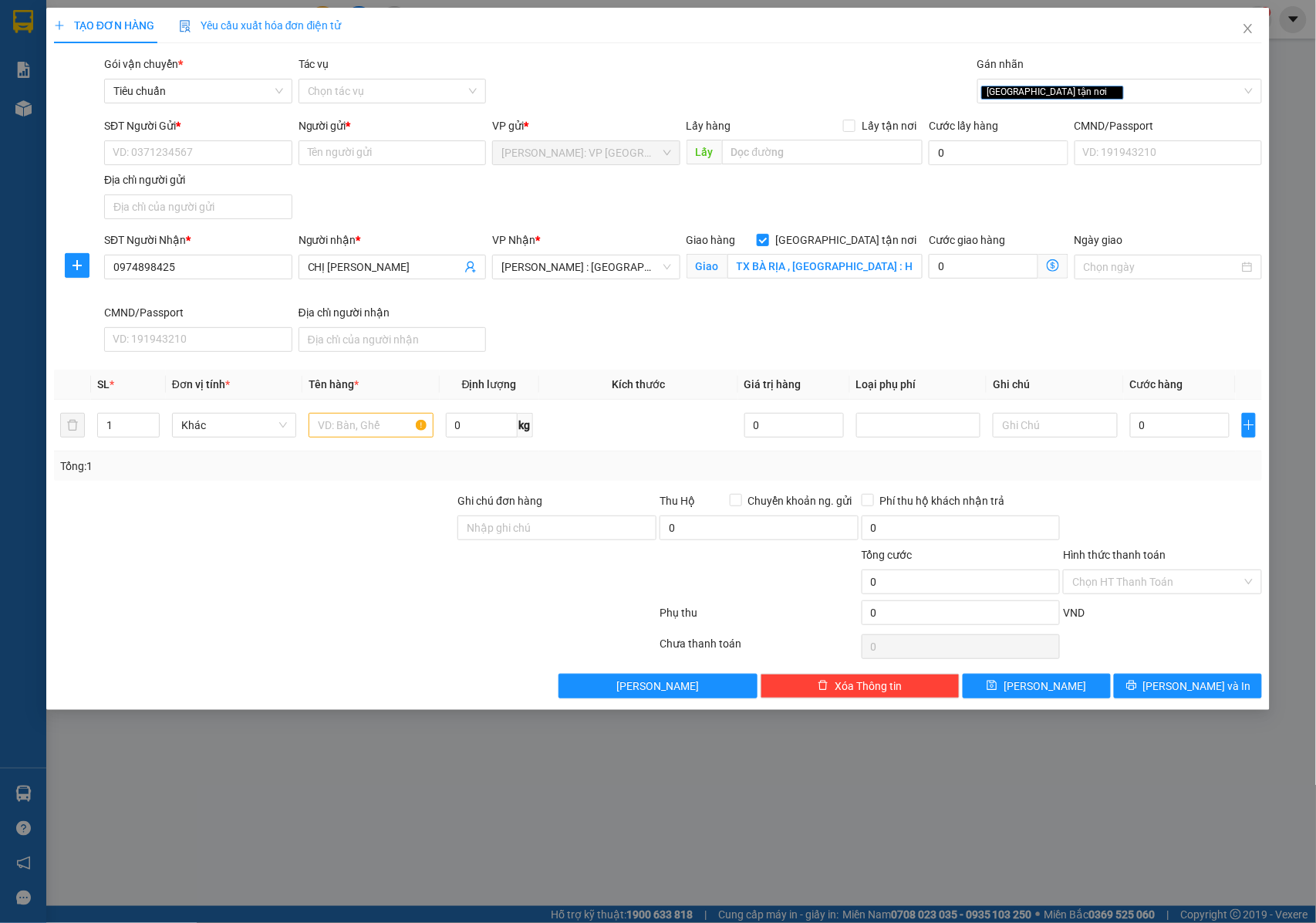
click at [821, 319] on div "SĐT Người Nhận * 0974898425 Người nhận * CHỊ LINH VP Nhận * [GEOGRAPHIC_DATA] :…" at bounding box center [683, 294] width 1164 height 126
click at [333, 430] on input "text" at bounding box center [370, 425] width 124 height 24
type input "1 XE ĐIỆN CỠ NHỎ"
click at [481, 525] on input "Ghi chú đơn hàng" at bounding box center [557, 527] width 199 height 24
type input "2"
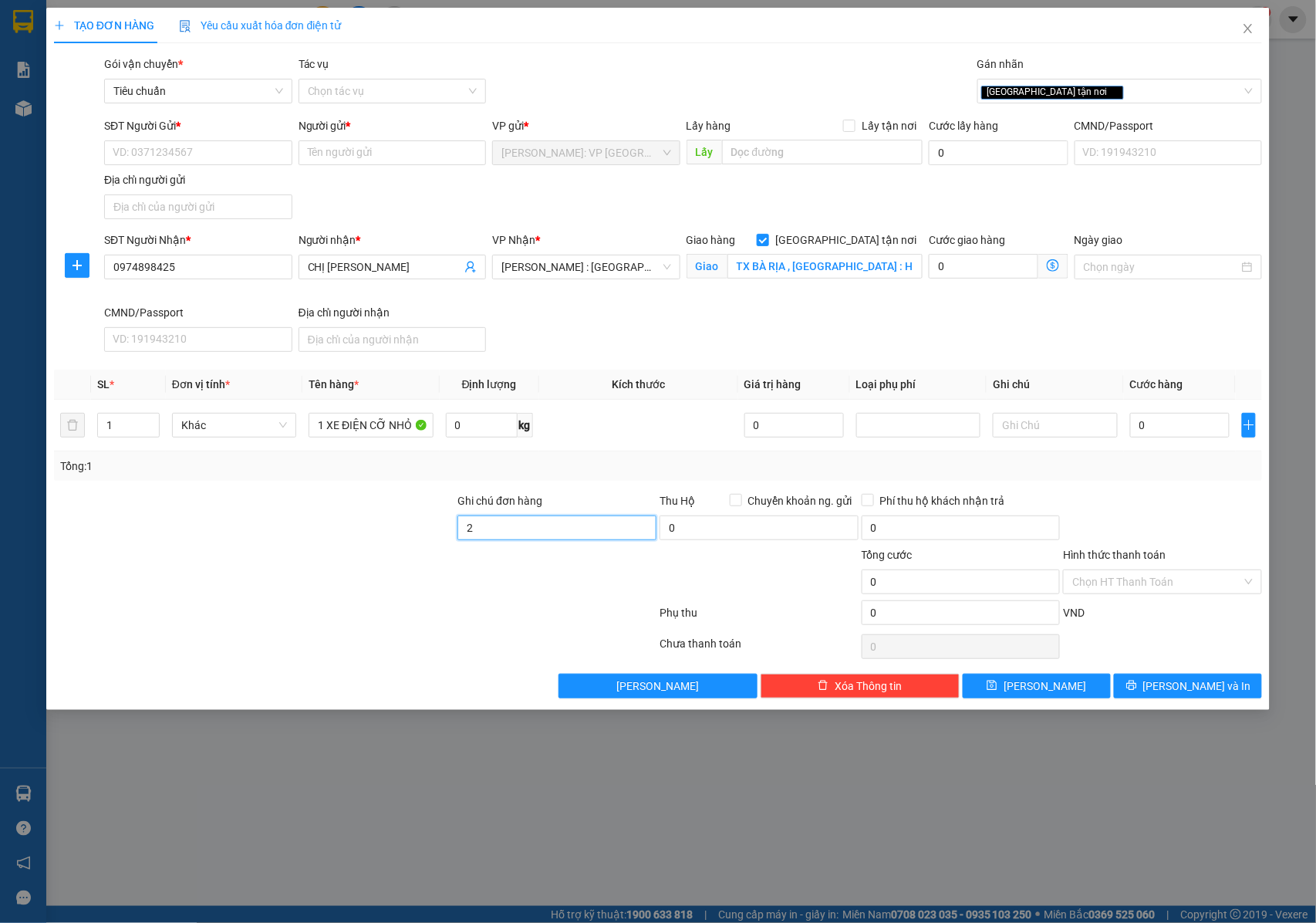
type input "2"
click at [733, 503] on input "Chuyển khoản ng. gửi" at bounding box center [734, 499] width 11 height 11
checkbox input "true"
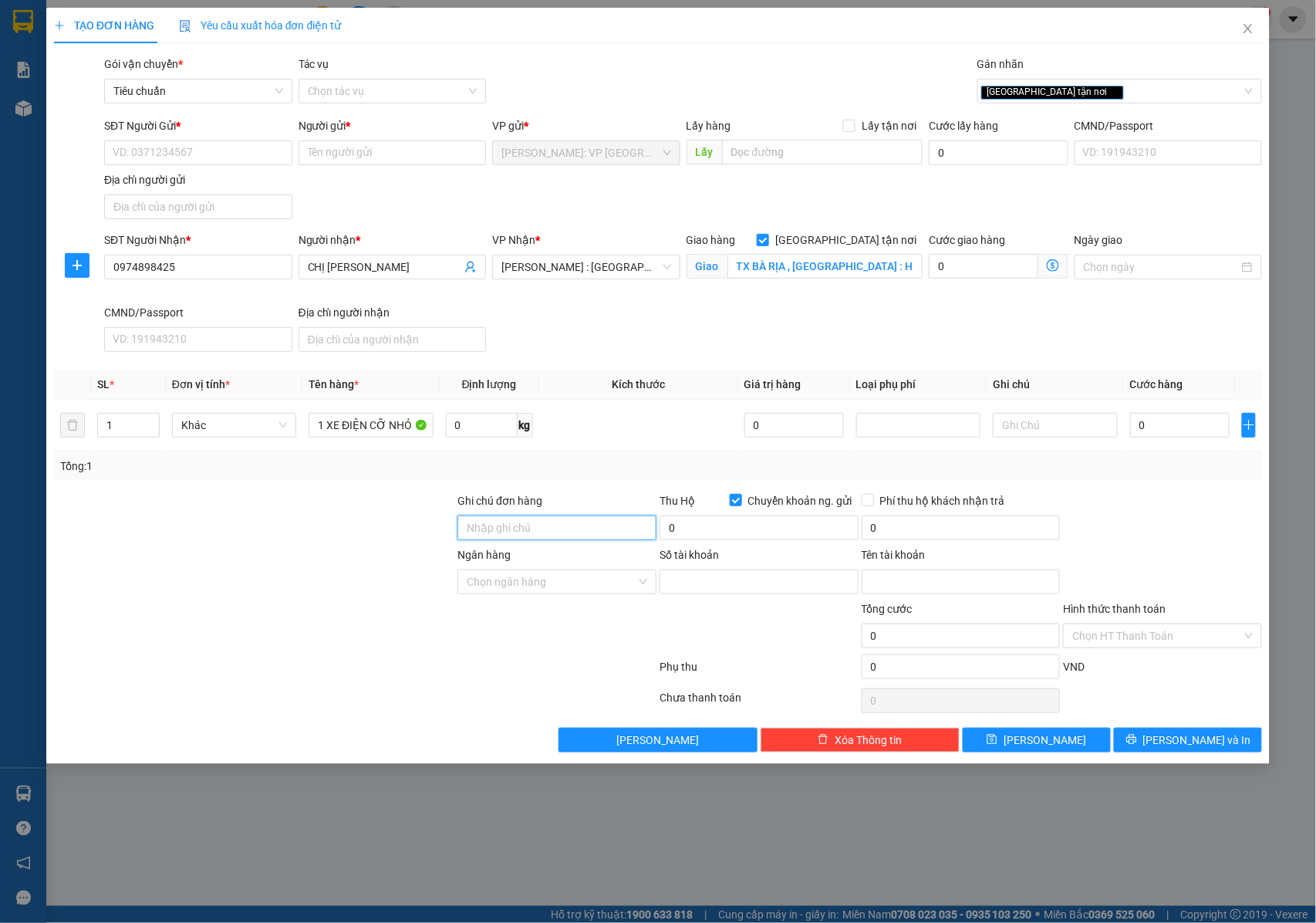
click at [504, 531] on input "Ghi chú đơn hàng" at bounding box center [557, 527] width 199 height 24
click at [476, 586] on input "Ngân hàng" at bounding box center [551, 582] width 170 height 23
click at [182, 164] on input "SĐT Người Gửi *" at bounding box center [198, 152] width 188 height 24
paste input "0983456778"
type input "0983456778"
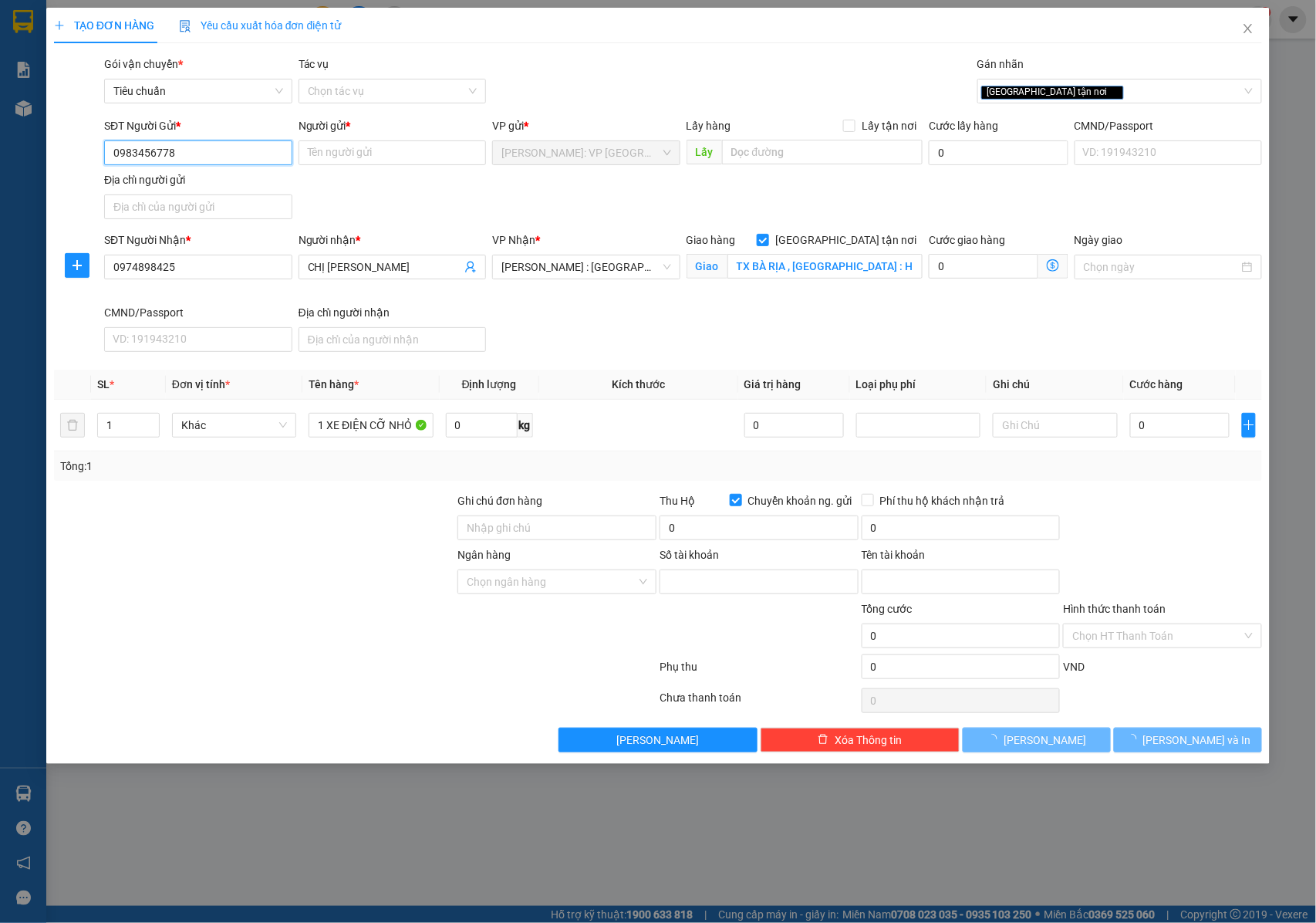
click at [192, 155] on input "0983456778" at bounding box center [198, 152] width 188 height 24
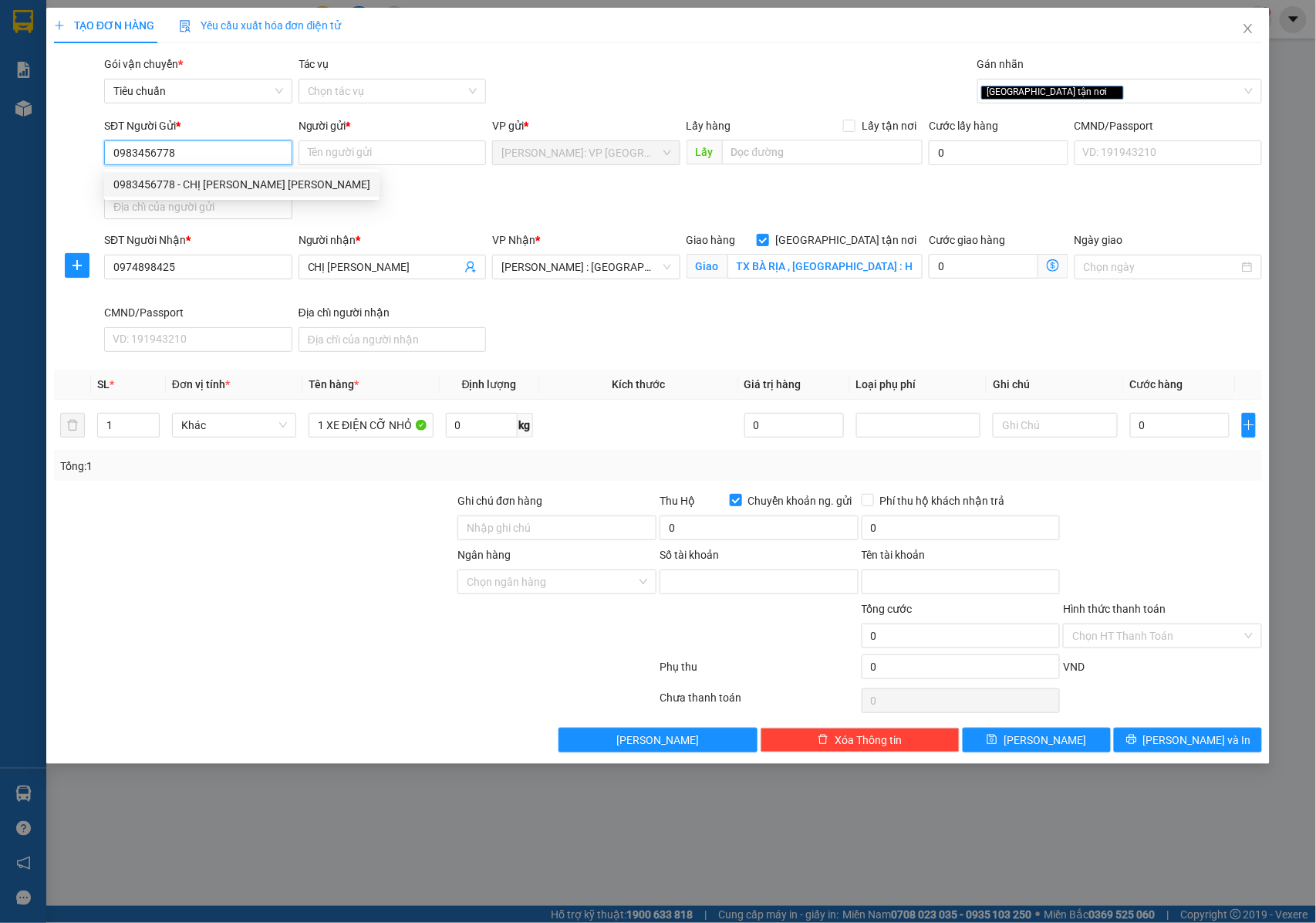
click at [199, 188] on div "0983456778 - CHỊ [PERSON_NAME] [PERSON_NAME]" at bounding box center [241, 184] width 257 height 17
type input "CHỊ [PERSON_NAME] [PERSON_NAME]"
type input "0331000422138"
type input "LE THUY DIEP UYEN"
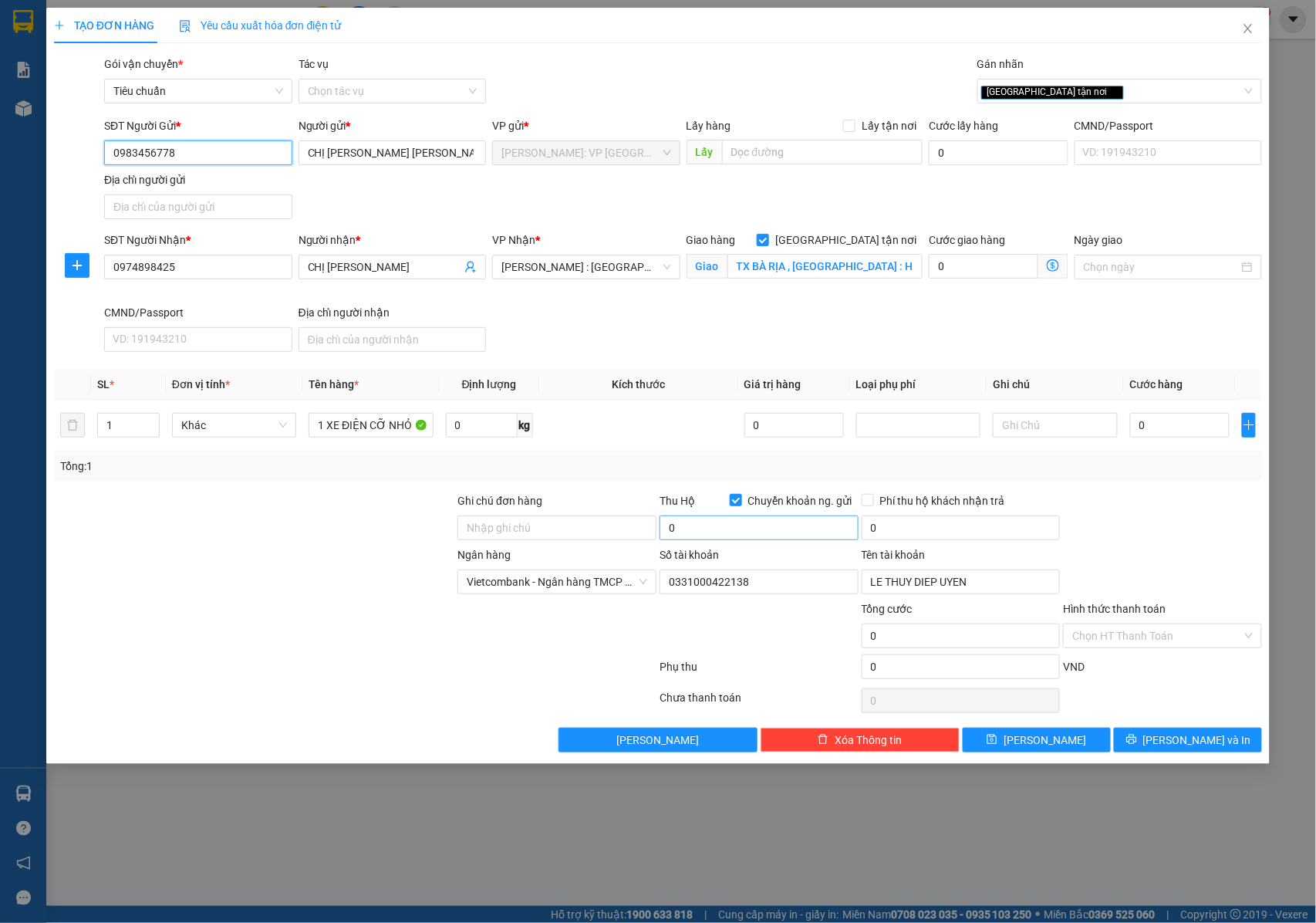
type input "0983456778"
click at [720, 529] on input "0" at bounding box center [759, 527] width 199 height 24
type input "12.830.000"
click at [892, 531] on input "0" at bounding box center [961, 527] width 199 height 24
click at [1072, 90] on div "[GEOGRAPHIC_DATA] tận nơi" at bounding box center [1112, 91] width 261 height 18
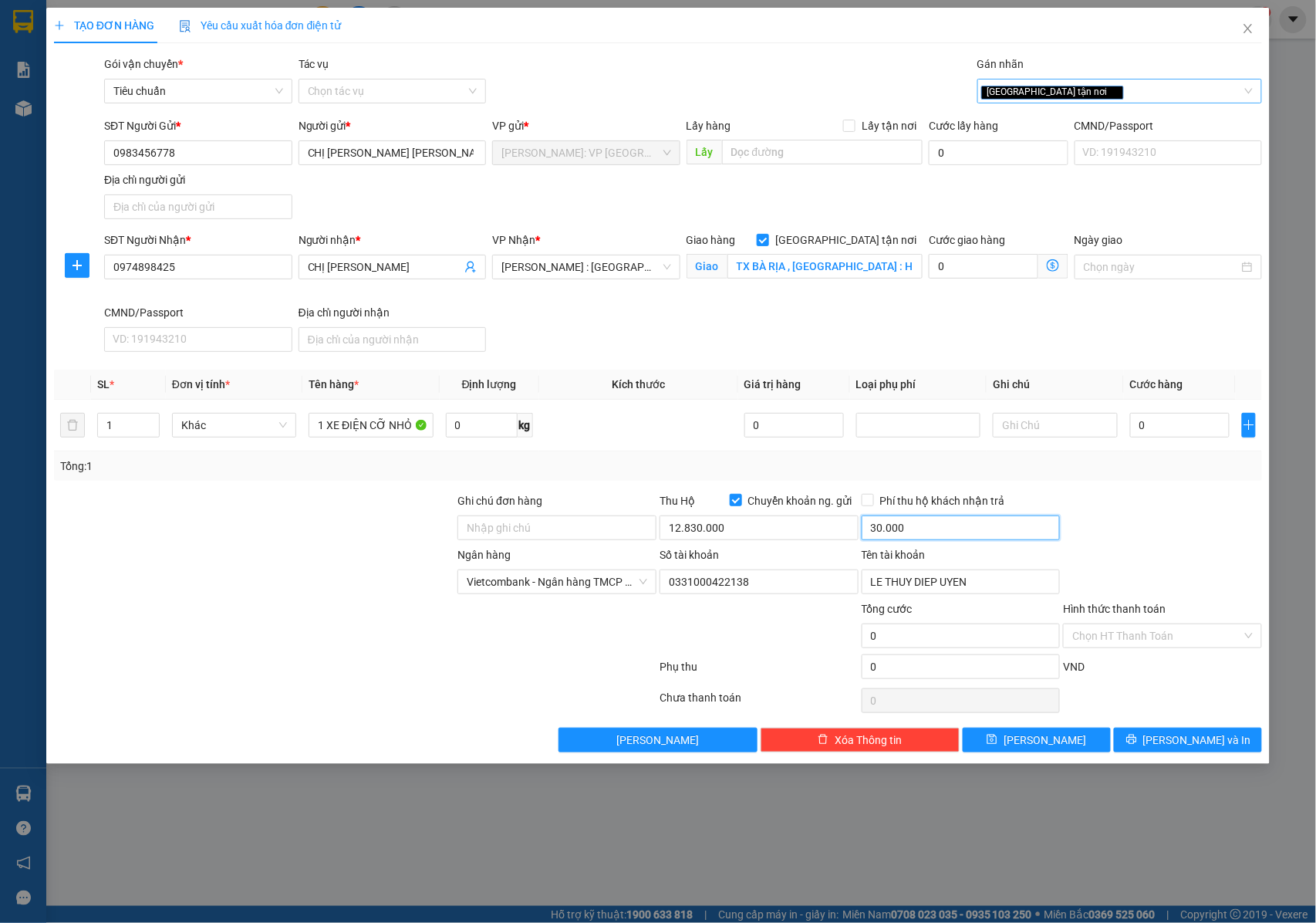
type input "30.000"
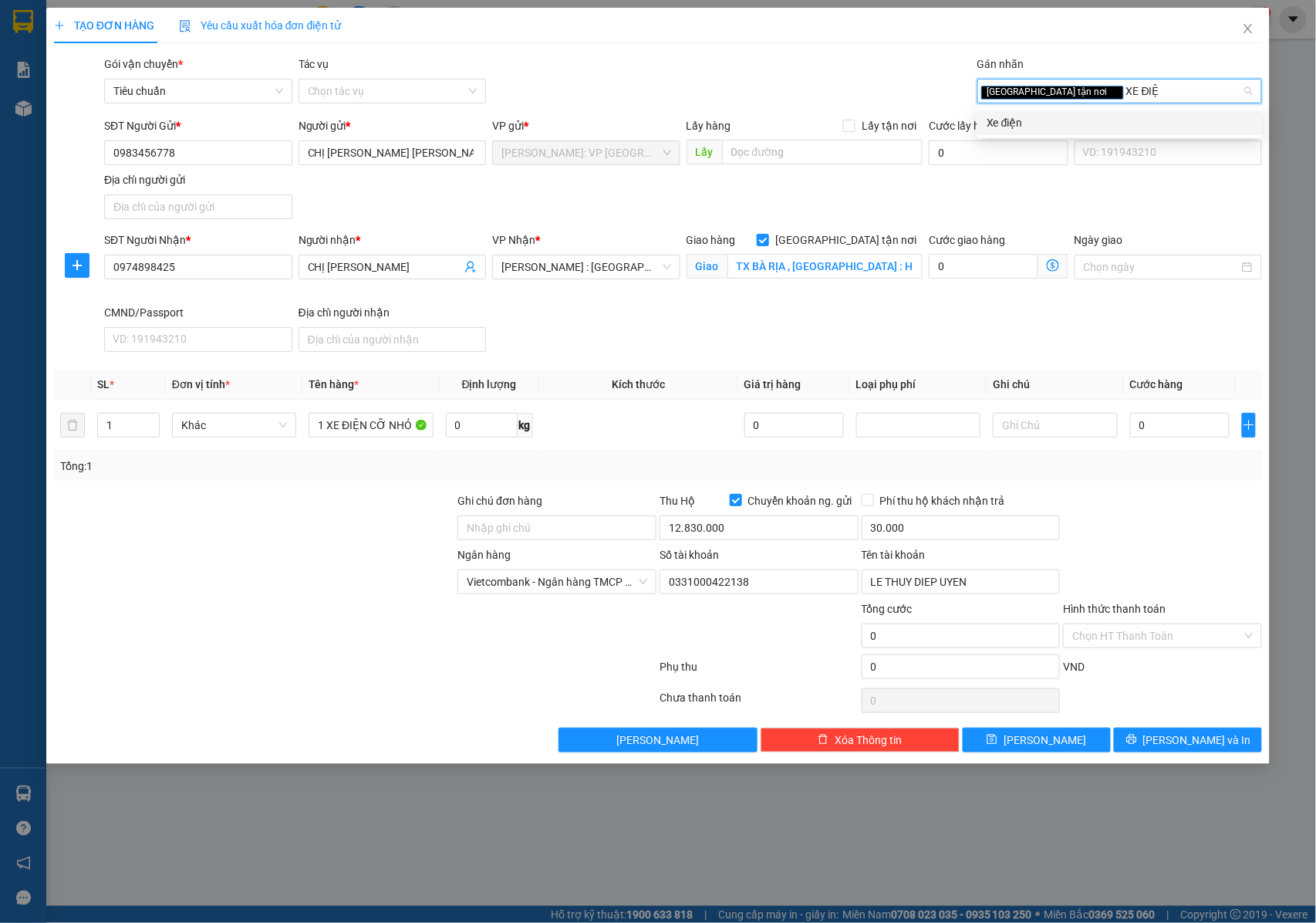
type input "XE ĐIỆN"
click at [1026, 118] on div "Xe điện" at bounding box center [1119, 122] width 266 height 17
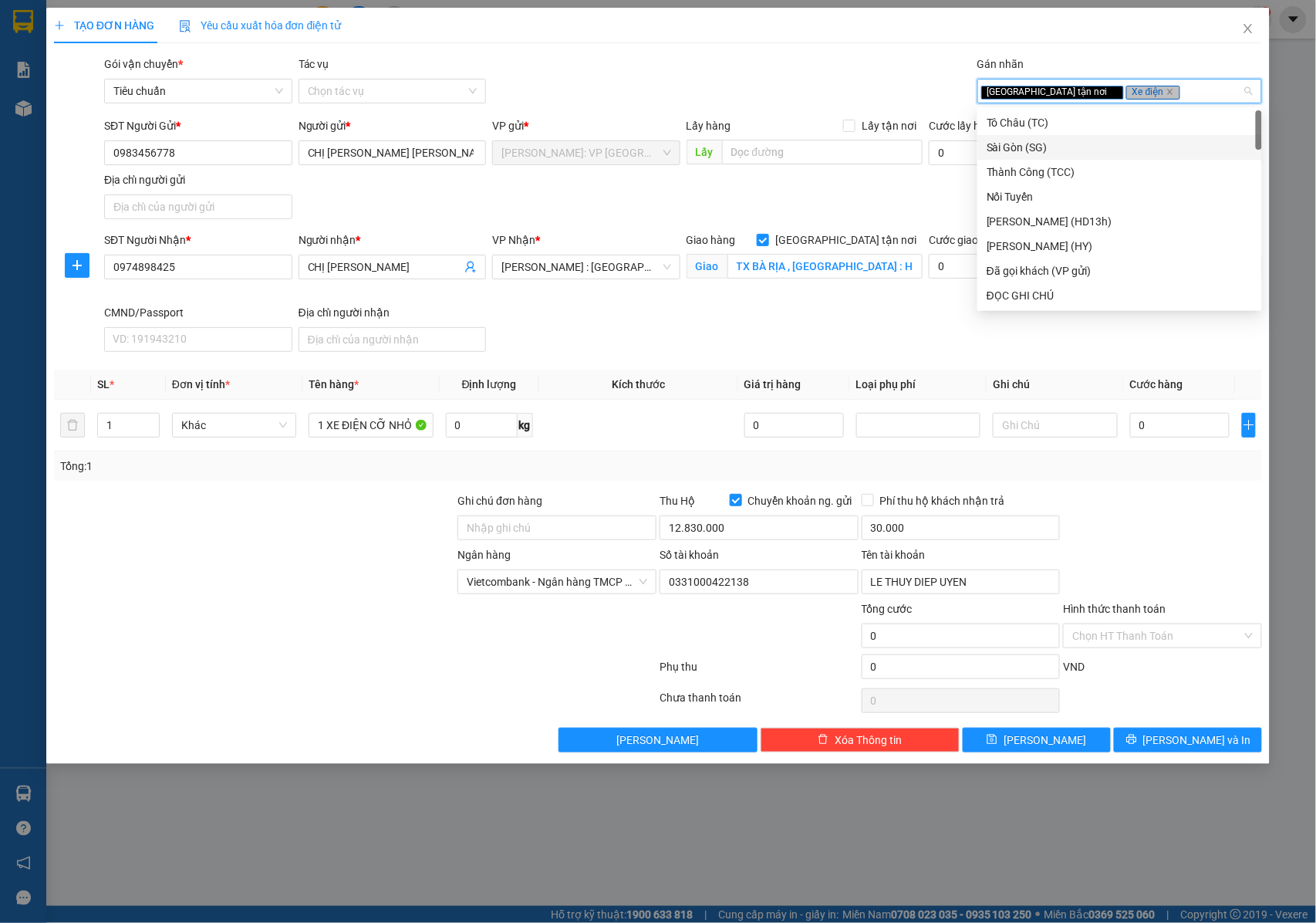
drag, startPoint x: 1172, startPoint y: 485, endPoint x: 1172, endPoint y: 464, distance: 21.0
click at [1172, 483] on div "Transit Pickup Surcharge Ids Transit Deliver Surcharge Ids Transit Deliver Surc…" at bounding box center [658, 404] width 1209 height 697
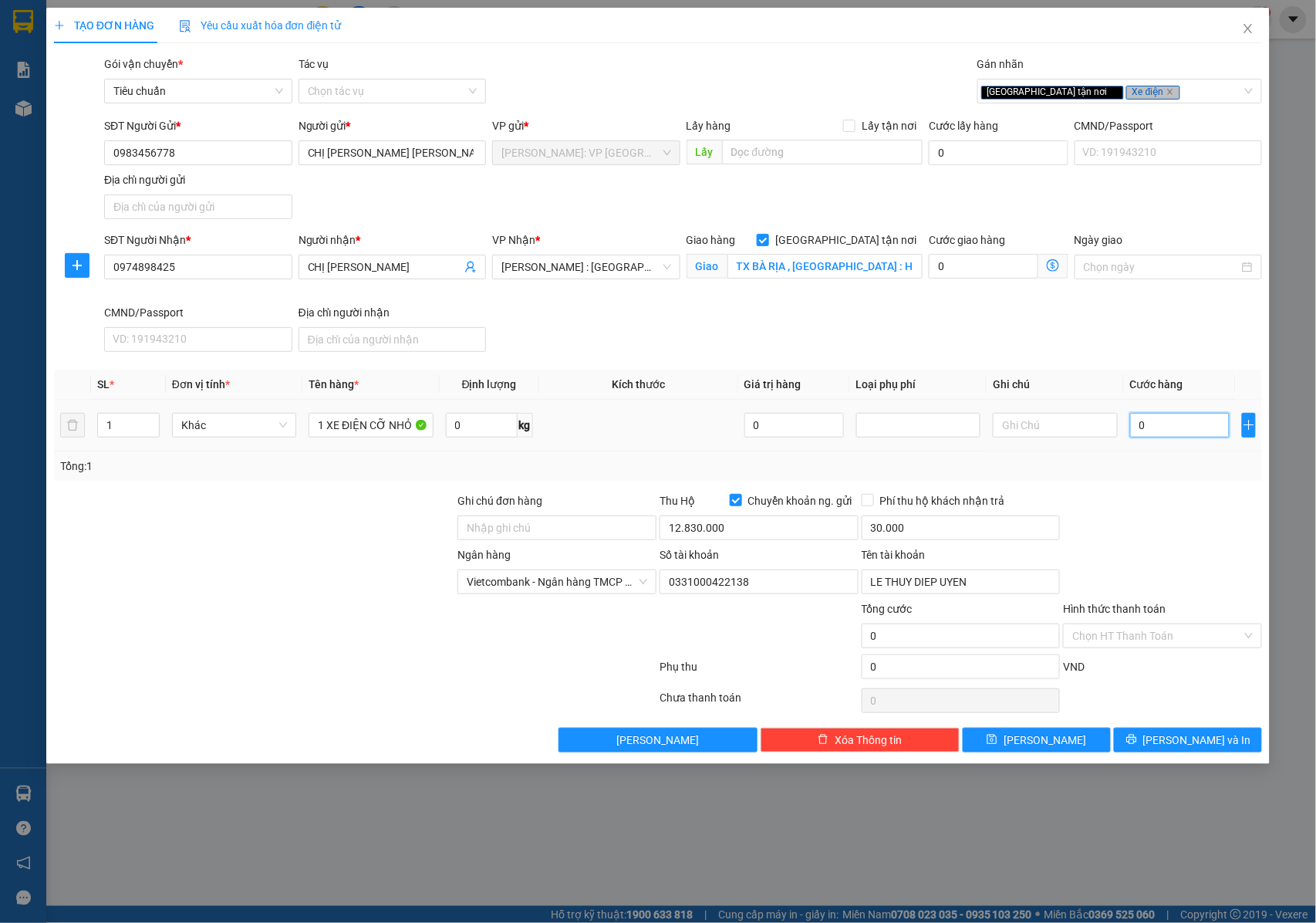
click at [1163, 421] on input "0" at bounding box center [1180, 425] width 100 height 24
click at [397, 426] on input "1 XE ĐIỆN CỠ NHỎ" at bounding box center [370, 425] width 124 height 24
drag, startPoint x: 371, startPoint y: 430, endPoint x: 407, endPoint y: 431, distance: 36.0
click at [407, 431] on input "1 XE ĐIỆN CỠ NHỎ" at bounding box center [370, 425] width 124 height 24
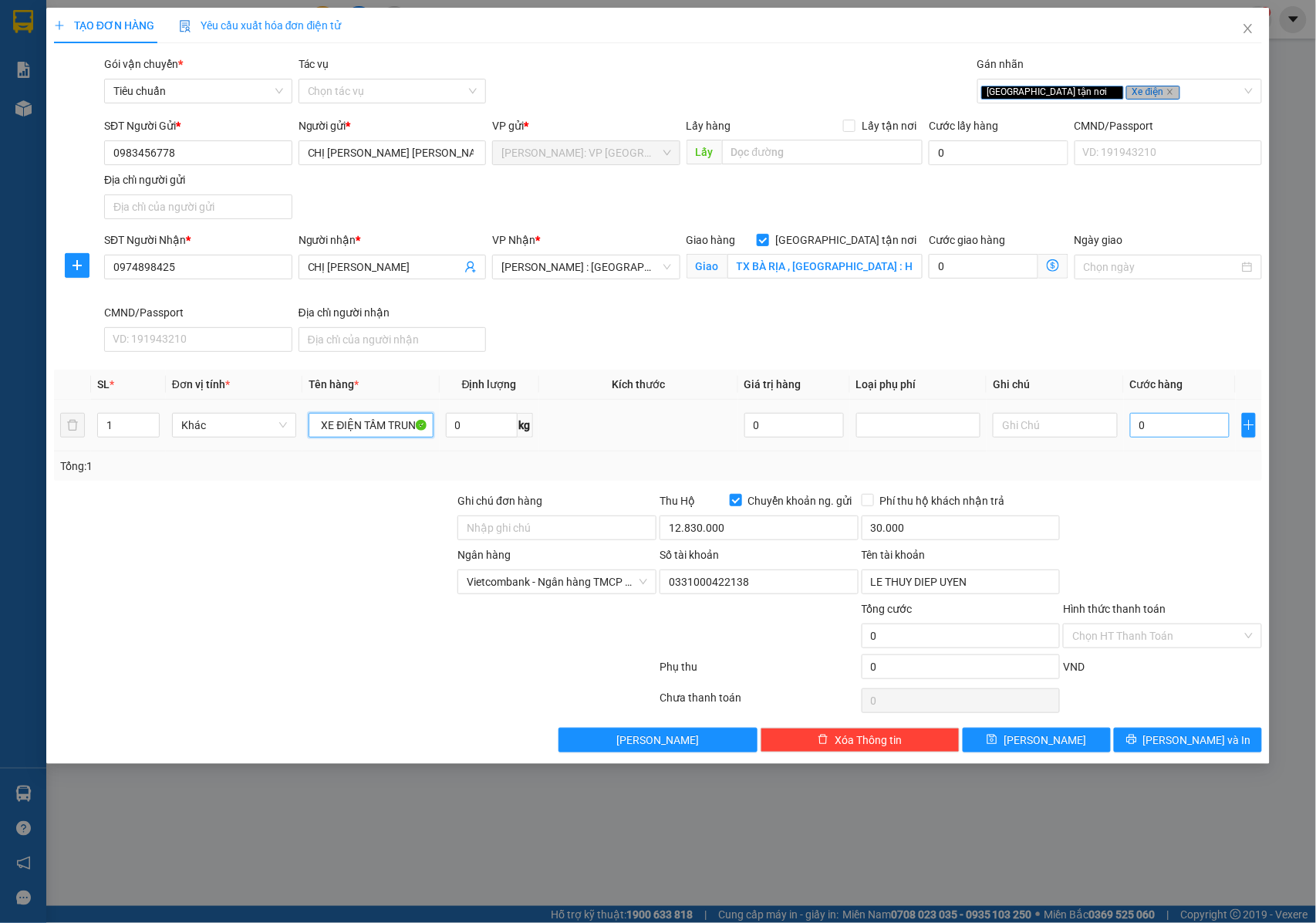
type input "1 XE ĐIỆN TẦM TRUNG"
click at [1166, 426] on input "0" at bounding box center [1180, 425] width 100 height 24
type input "2"
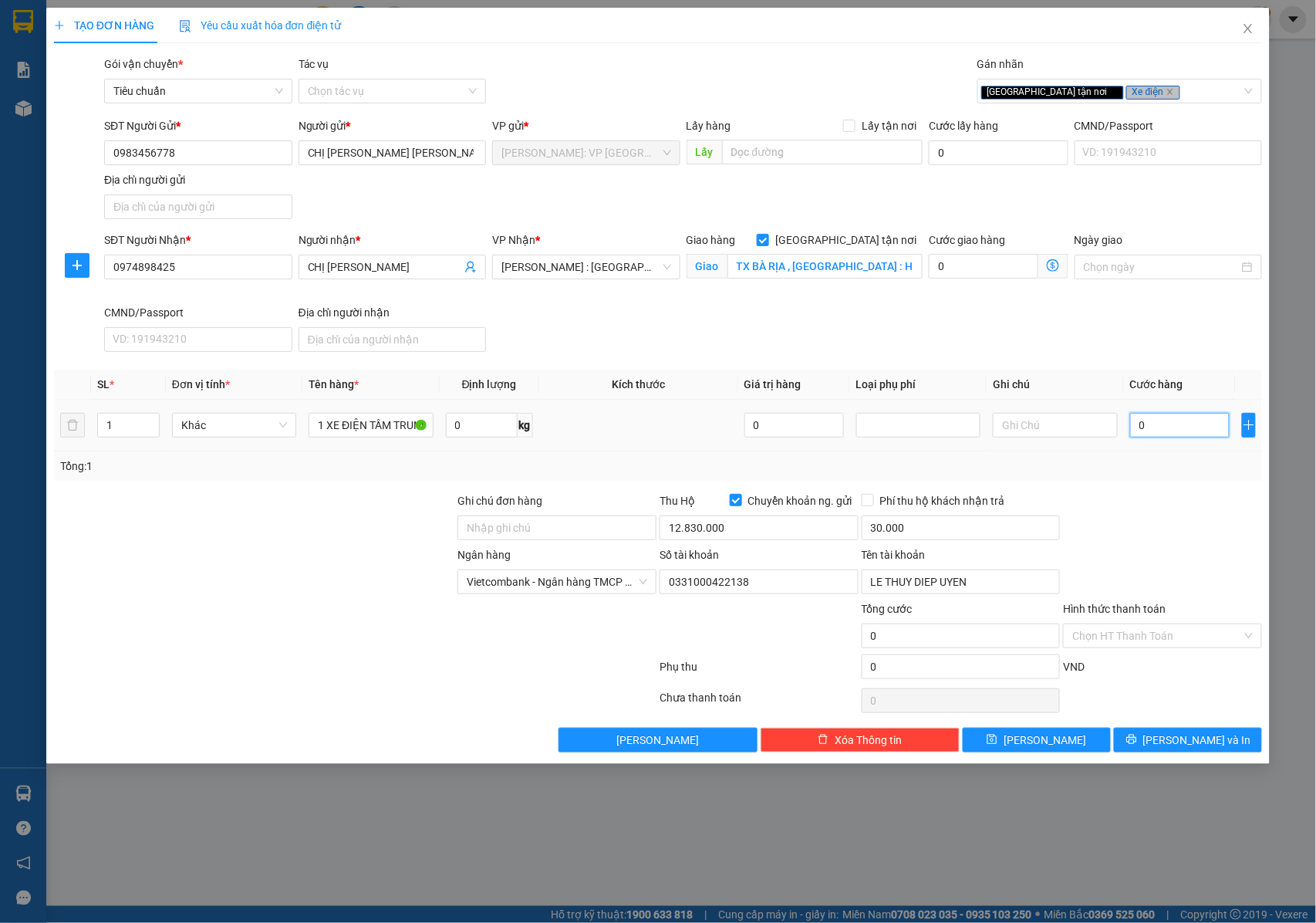
type input "2"
type input "25"
type input "250"
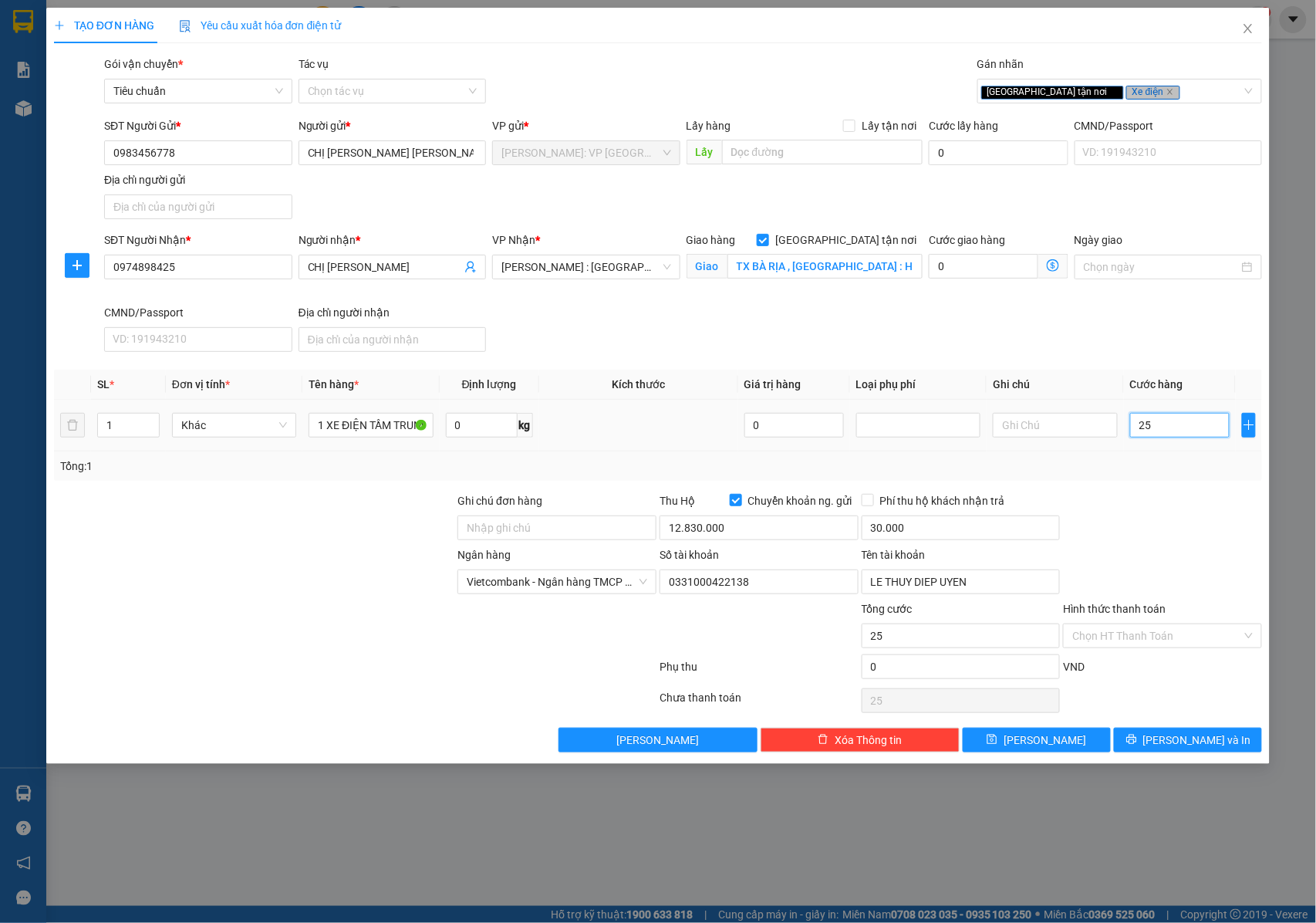
type input "250"
type input "2.500"
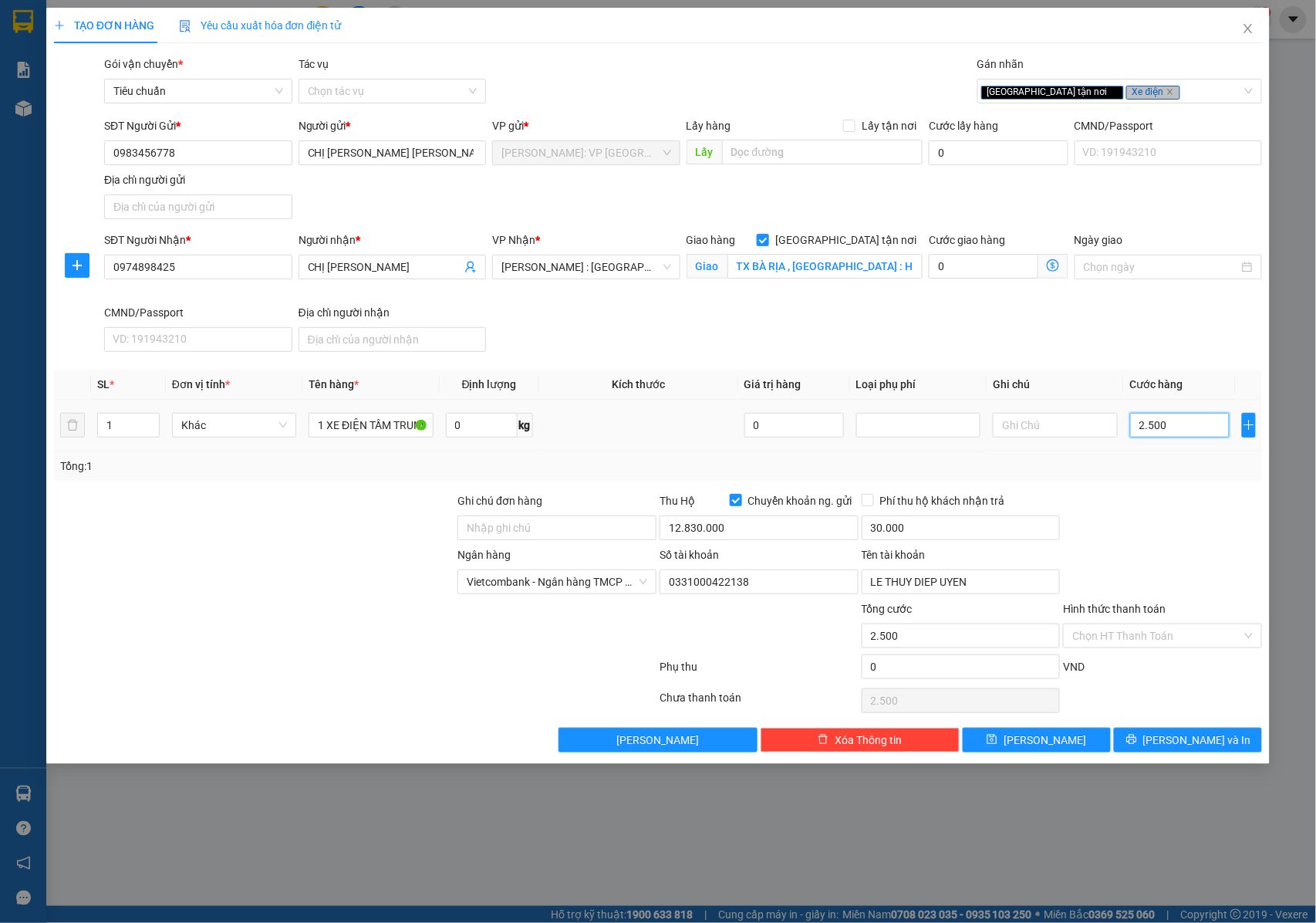
type input "25.000"
type input "250.000"
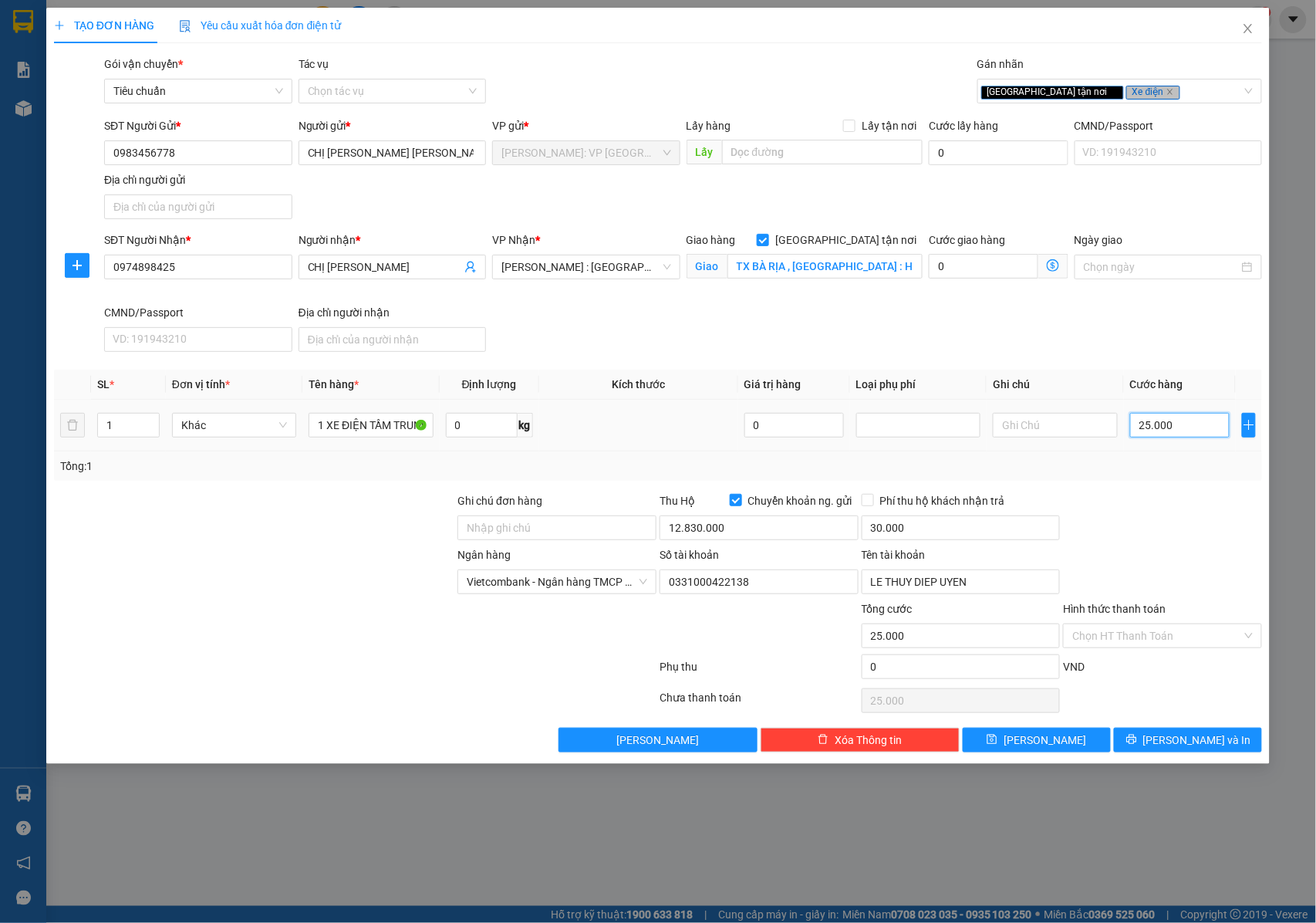
type input "250.000"
click at [549, 526] on input "Ghi chú đơn hàng" at bounding box center [557, 527] width 199 height 24
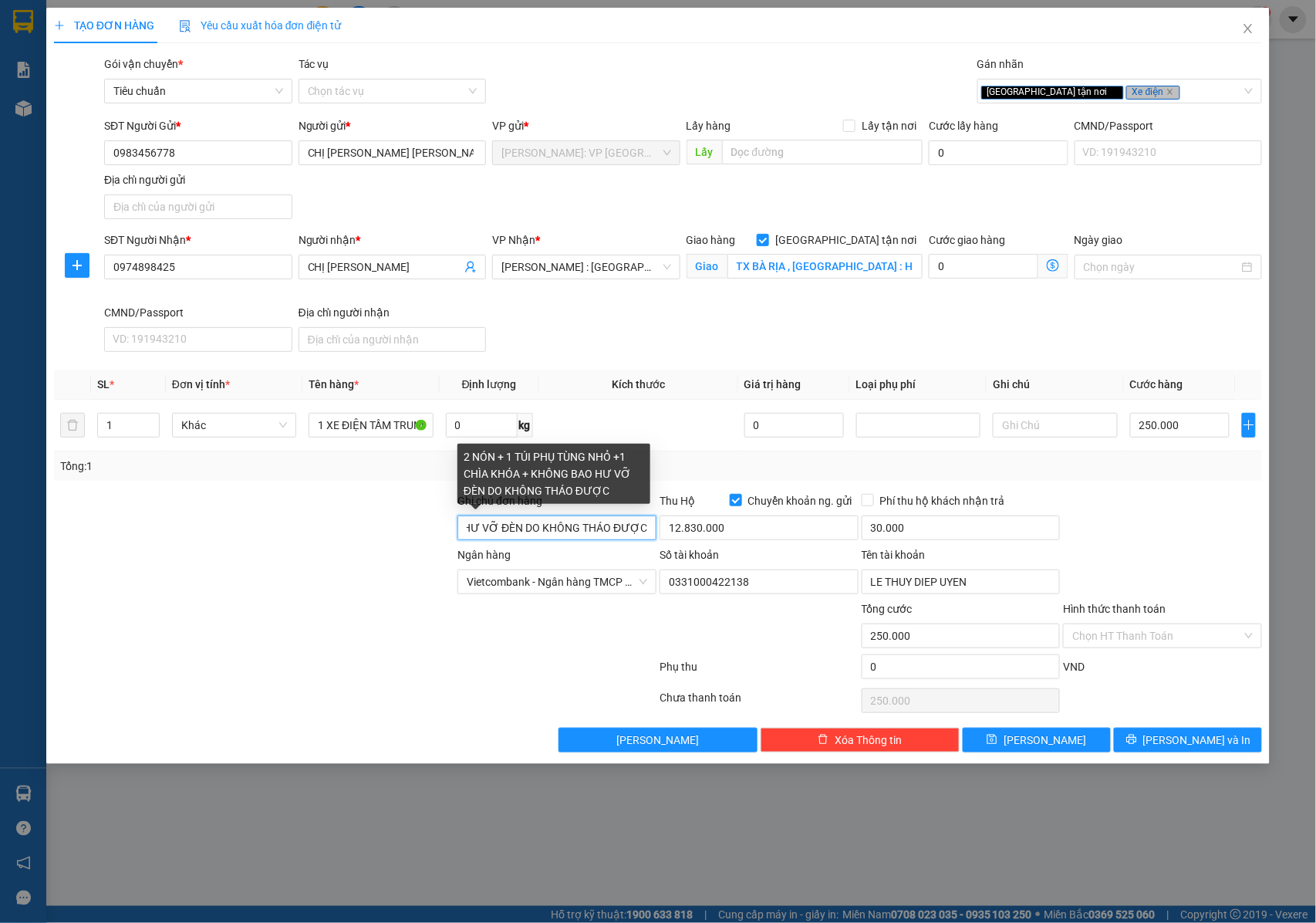
scroll to position [0, 313]
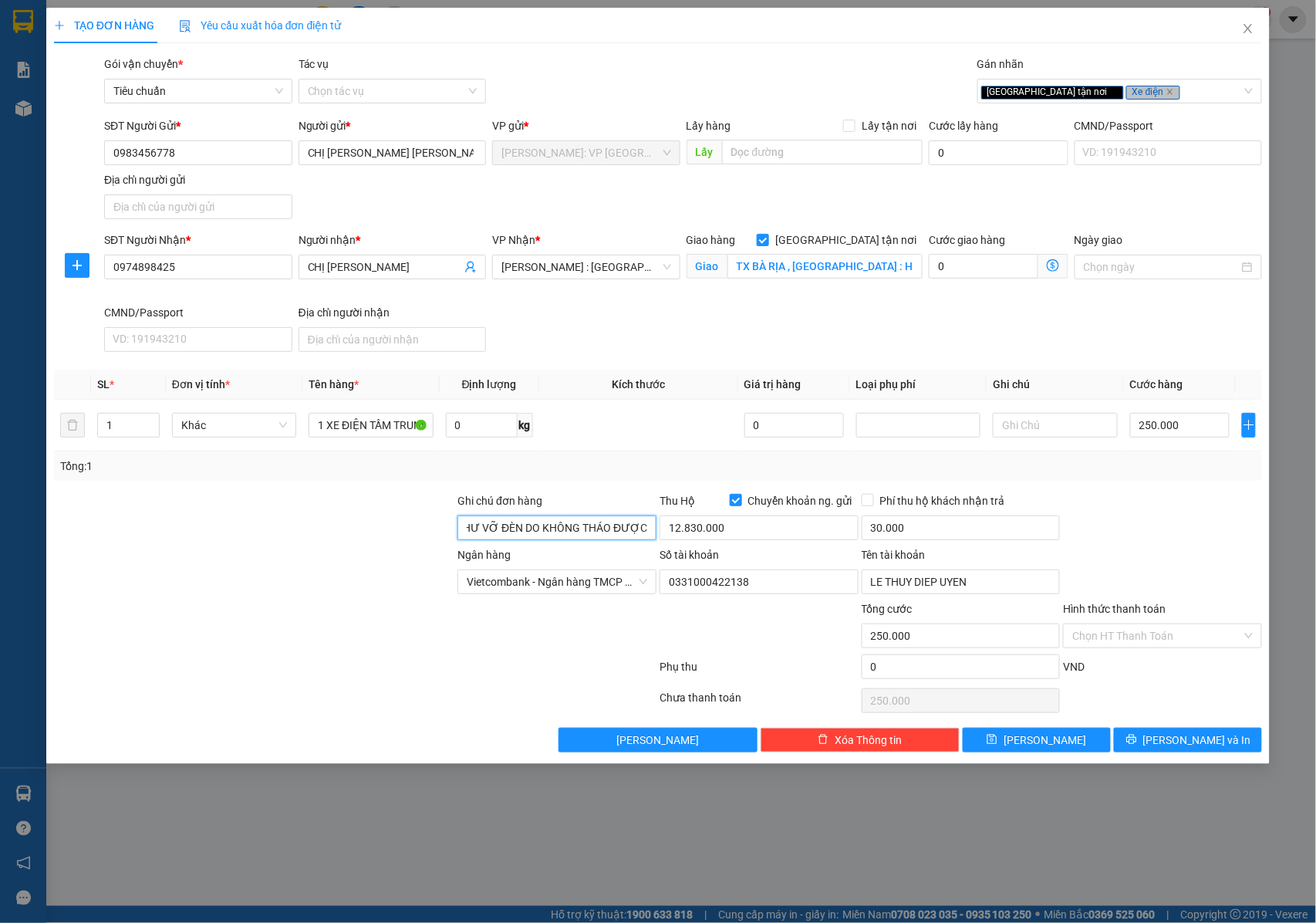
type input "2 NÓN + 1 TÚI PHỤ TÙNG NHỎ +1 CHÌA KHÓA + KHÔNG BAO HƯ VỠ ĐÈN DO KHÔNG THÁO ĐƯỢC"
click at [1049, 479] on div "Tổng: 1" at bounding box center [658, 466] width 1209 height 29
click at [717, 537] on input "12.830.000" at bounding box center [759, 527] width 199 height 24
type input "12.580.000"
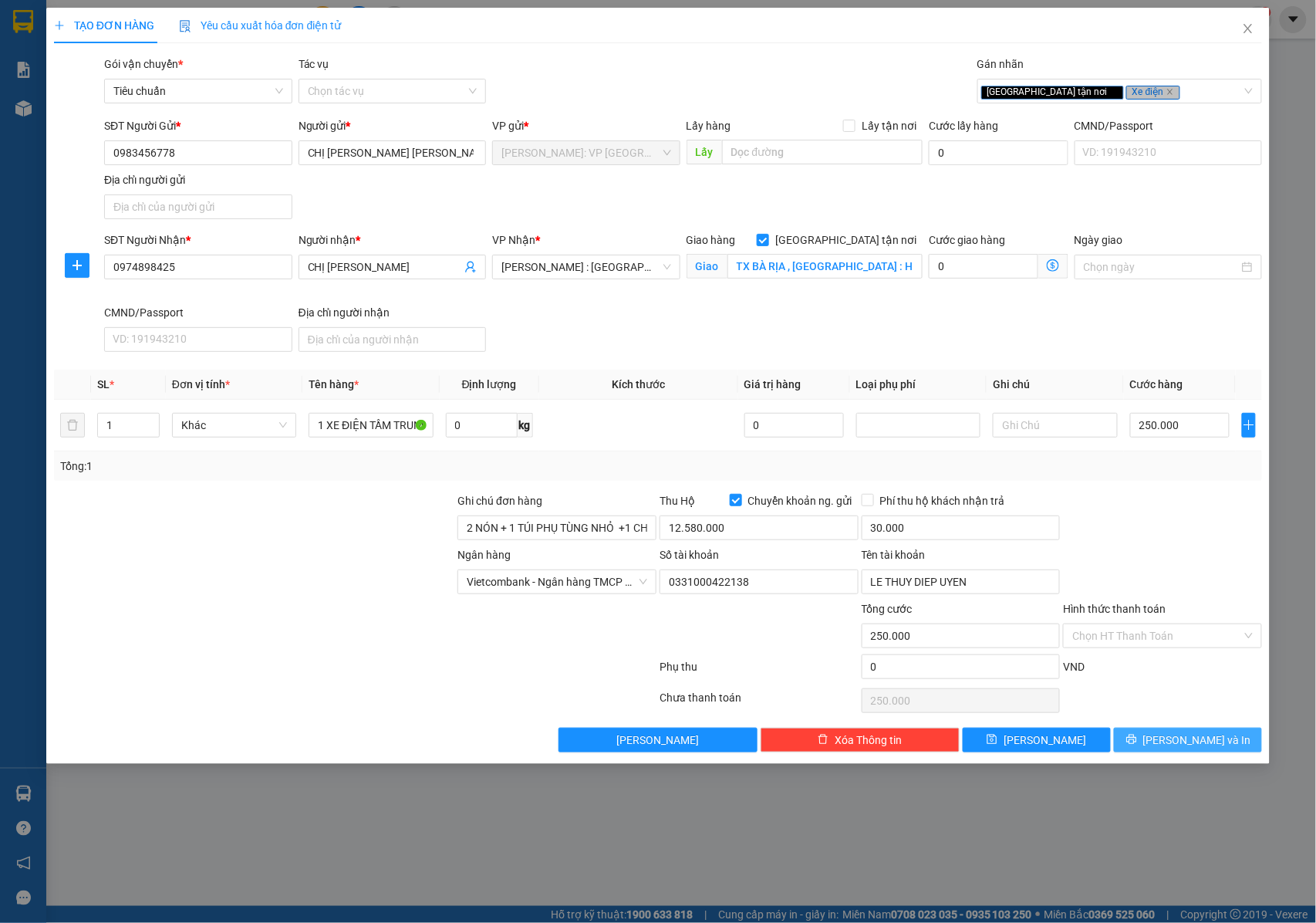
click at [1151, 745] on button "[PERSON_NAME] và In" at bounding box center [1187, 740] width 148 height 24
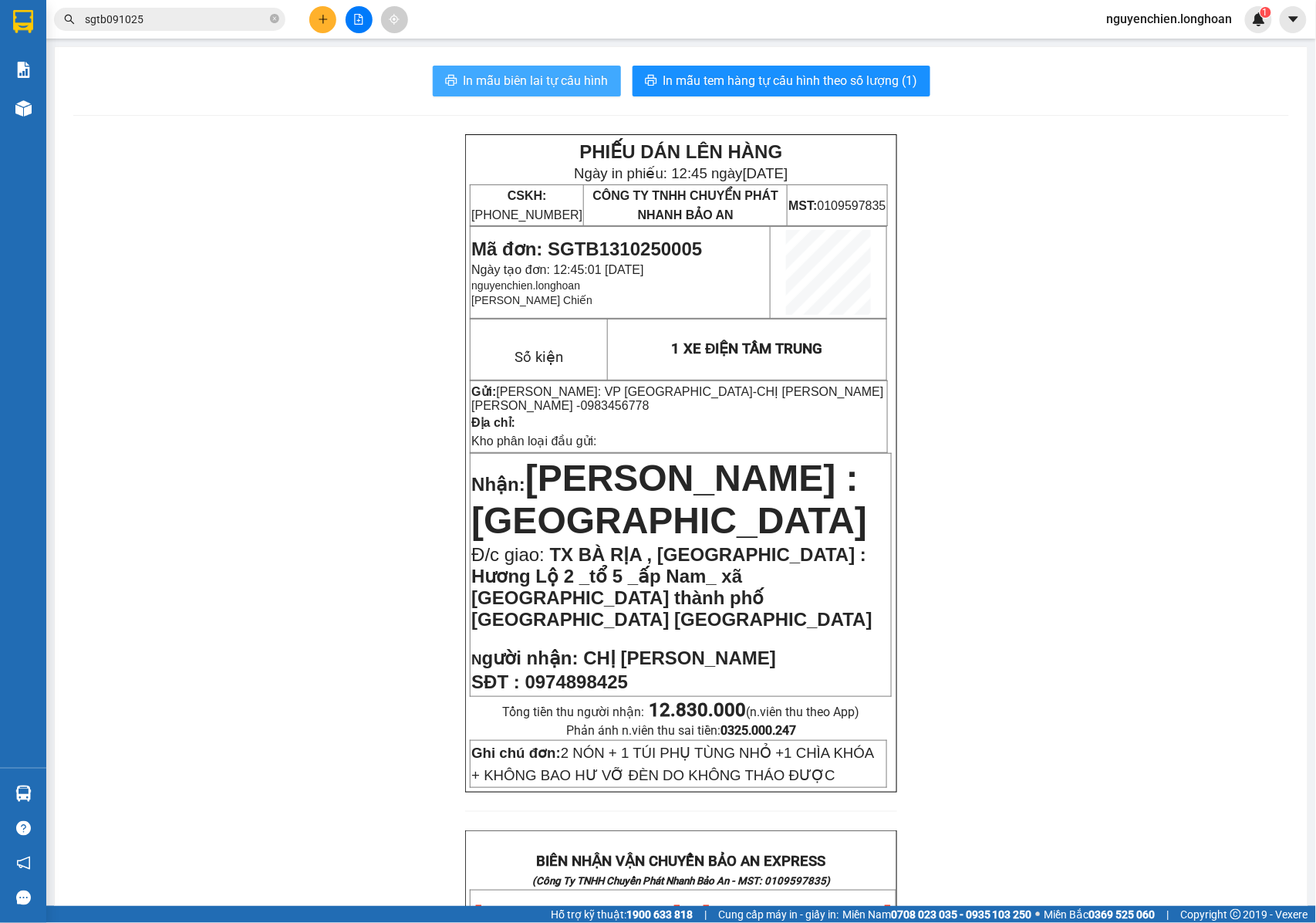
click at [547, 86] on span "In mẫu biên lai tự cấu hình" at bounding box center [536, 80] width 145 height 19
click at [319, 20] on icon "plus" at bounding box center [323, 19] width 11 height 11
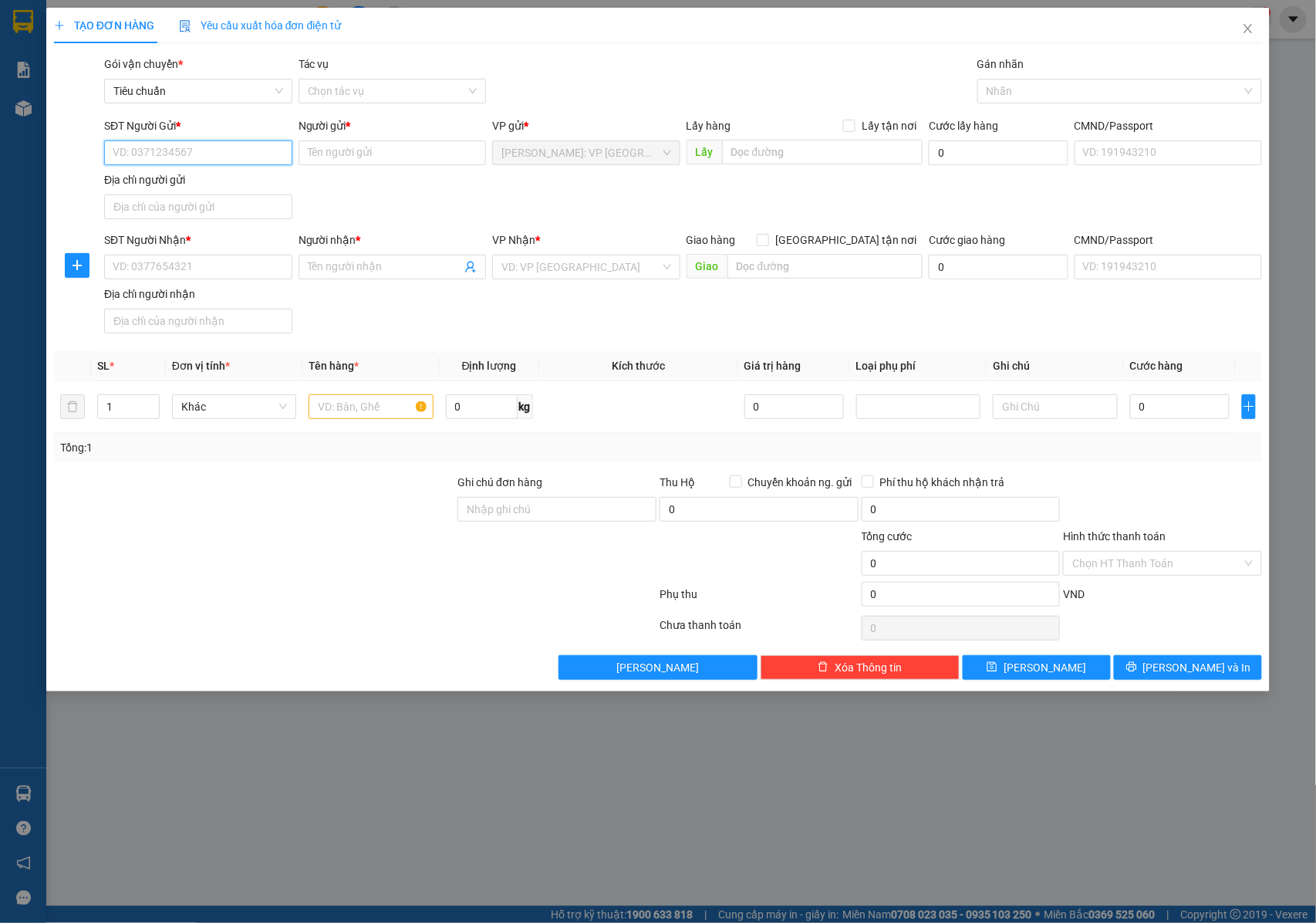
click at [199, 148] on input "SĐT Người Gửi *" at bounding box center [198, 152] width 188 height 24
paste input "0702143091"
click at [225, 155] on input "0702143091" at bounding box center [198, 152] width 188 height 24
type input "0702143091"
click at [350, 158] on input "Người gửi *" at bounding box center [393, 152] width 188 height 24
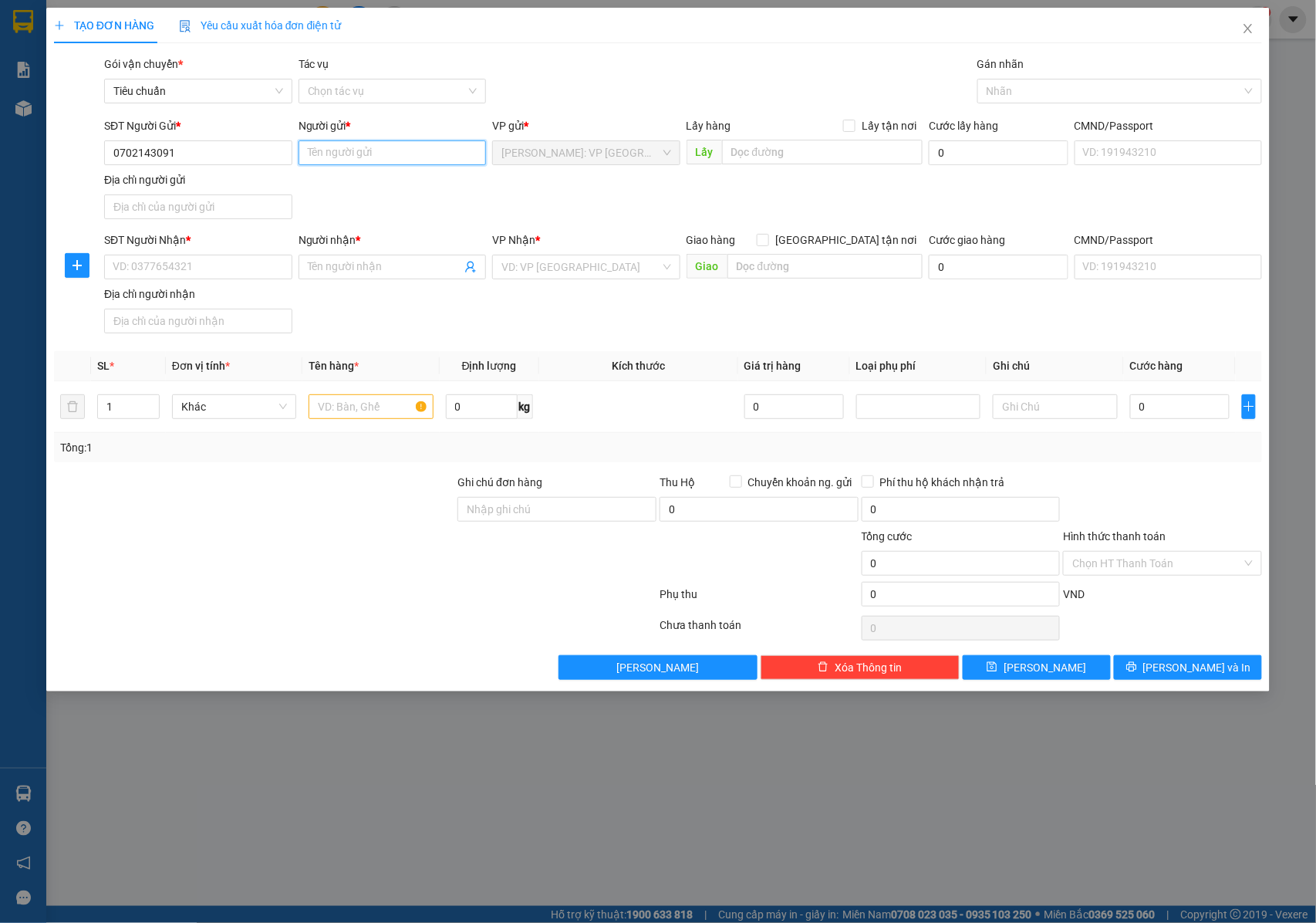
click at [315, 152] on input "Người gửi *" at bounding box center [393, 152] width 188 height 24
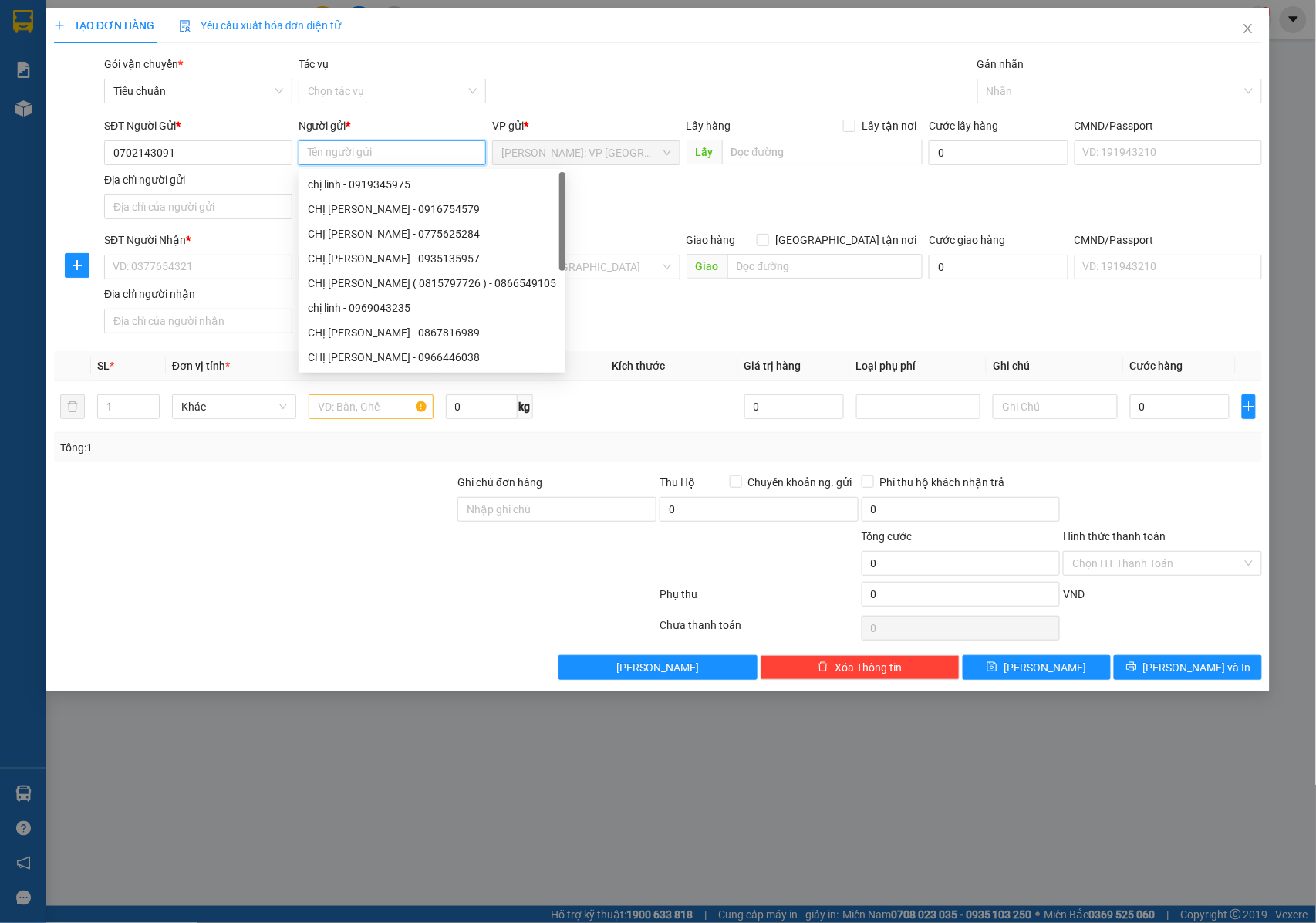
paste input "[PERSON_NAME]"
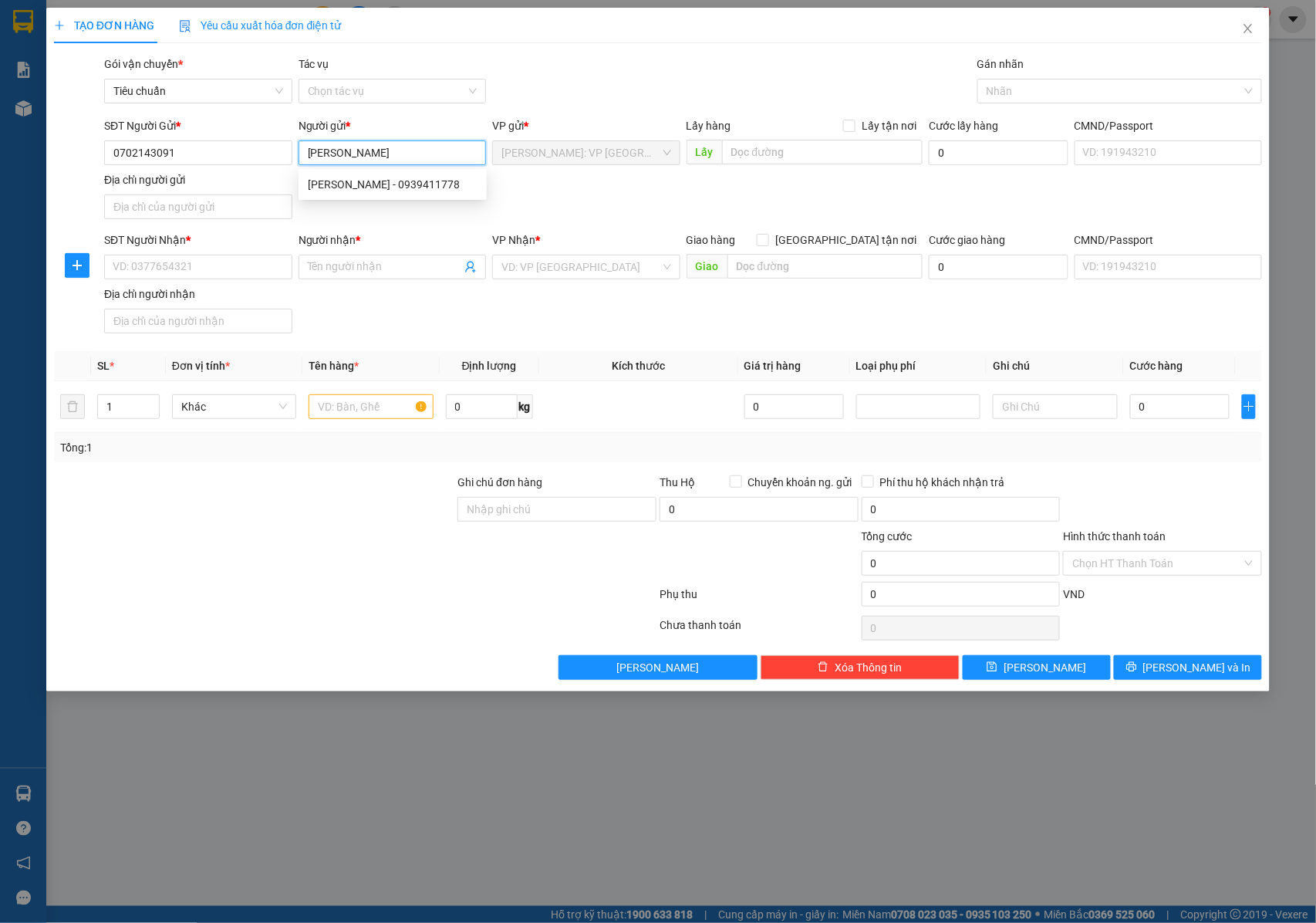
click at [377, 156] on input "[PERSON_NAME]" at bounding box center [393, 152] width 188 height 24
click at [615, 915] on div "TẠO ĐƠN HÀNG Yêu cầu xuất hóa đơn điện tử Transit Pickup Surcharge Ids Transit …" at bounding box center [658, 462] width 1316 height 923
click at [380, 152] on input "Dĩ Khang-" at bounding box center [393, 152] width 188 height 24
paste input "Công ty Cổ phần Tép Bạ"
click at [306, 152] on input "Dĩ Khang- Công ty Cổ phần Tép Bạ" at bounding box center [393, 152] width 188 height 24
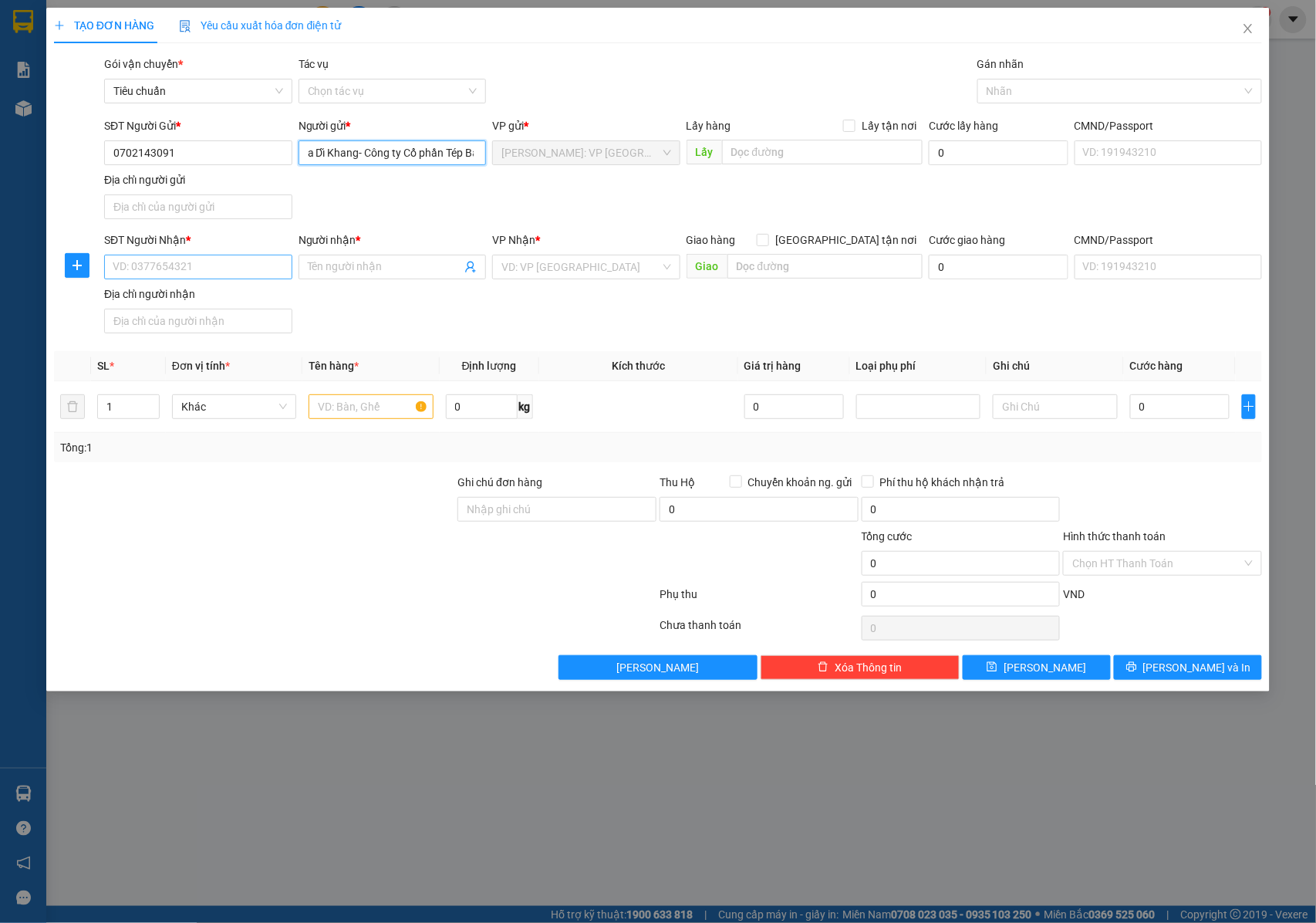
type input "a Dĩ Khang- Công ty Cổ phần Tép Bạ"
click at [172, 275] on input "SĐT Người Nhận *" at bounding box center [198, 266] width 188 height 24
click at [356, 272] on input "Người nhận *" at bounding box center [385, 267] width 154 height 17
paste input "Minh"
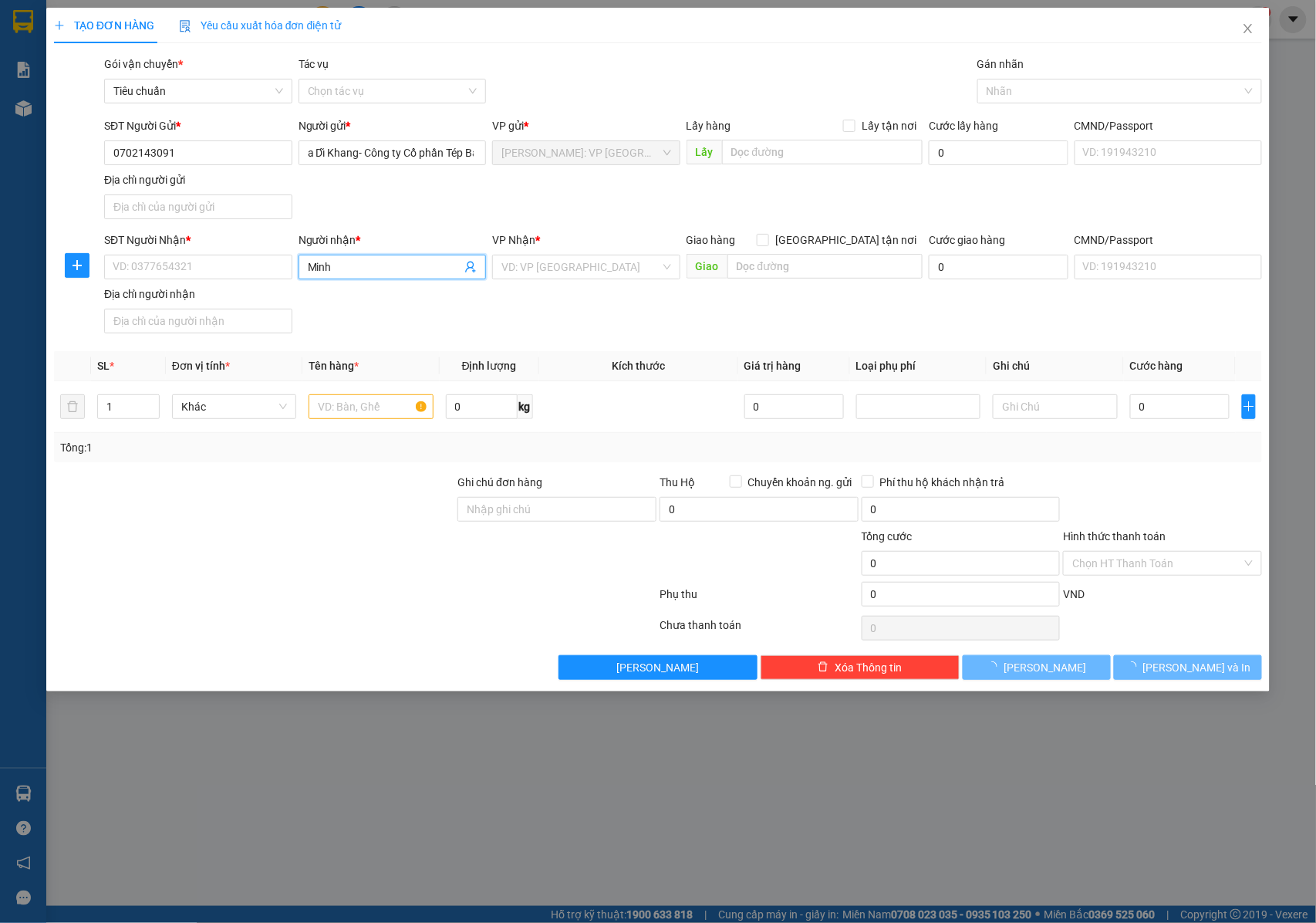
type input "Minh"
click at [186, 246] on b "*" at bounding box center [188, 240] width 5 height 13
click at [186, 255] on input "SĐT Người Nhận *" at bounding box center [198, 266] width 188 height 24
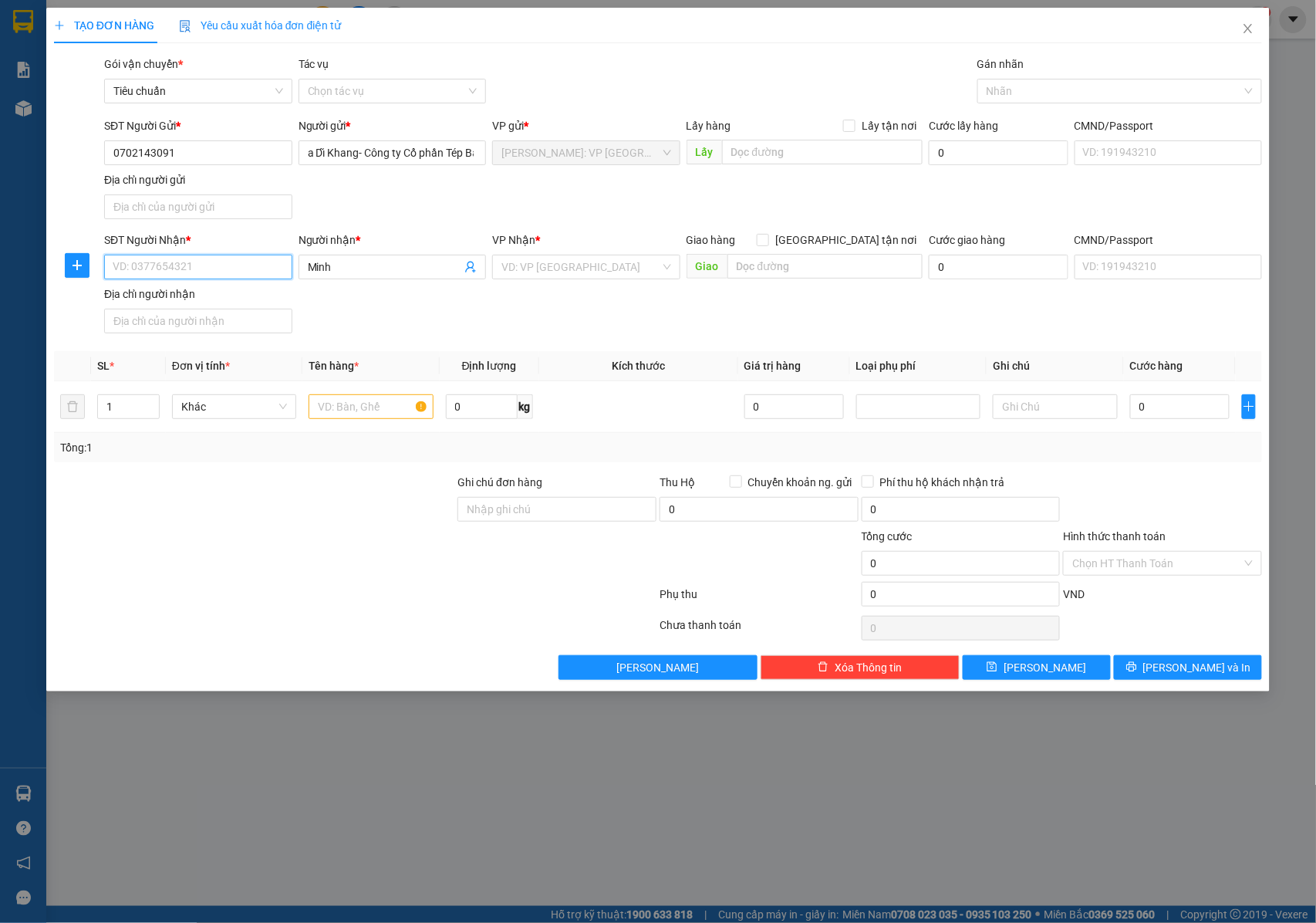
click at [193, 272] on input "SĐT Người Nhận *" at bounding box center [198, 266] width 188 height 24
paste input "[PHONE_NUMBER]"
drag, startPoint x: 136, startPoint y: 271, endPoint x: 115, endPoint y: 271, distance: 21.0
click at [115, 271] on input "[PHONE_NUMBER]" at bounding box center [198, 266] width 188 height 24
click at [131, 271] on input "[PHONE_NUMBER]" at bounding box center [198, 266] width 188 height 24
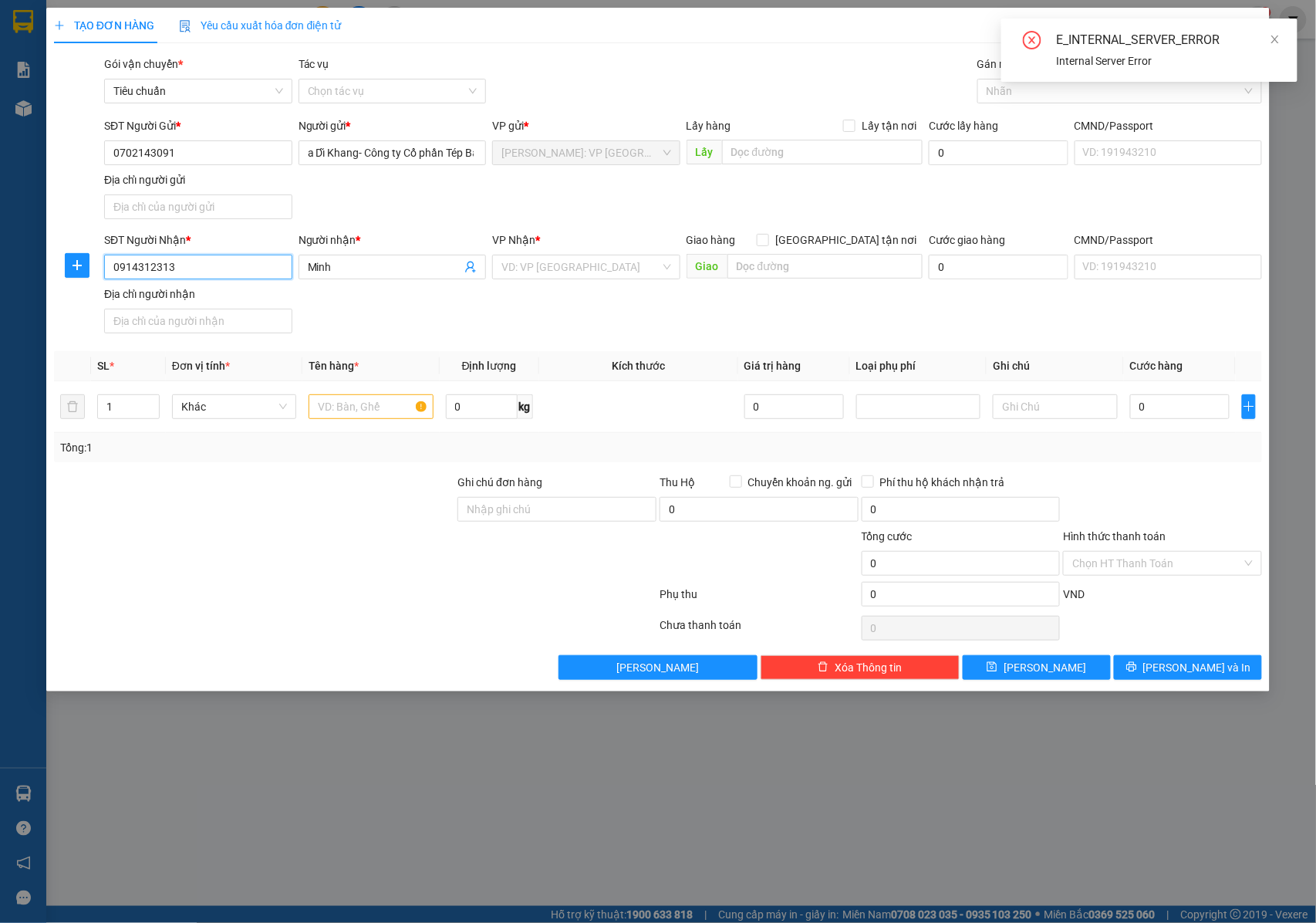
drag, startPoint x: 213, startPoint y: 267, endPoint x: 99, endPoint y: 267, distance: 114.0
click at [99, 267] on div "SĐT Người Nhận * 0914312313 0914312313 Người nhận * Minh VP Nhận * VD: VP [GEOG…" at bounding box center [658, 285] width 1211 height 108
type input "0914312313"
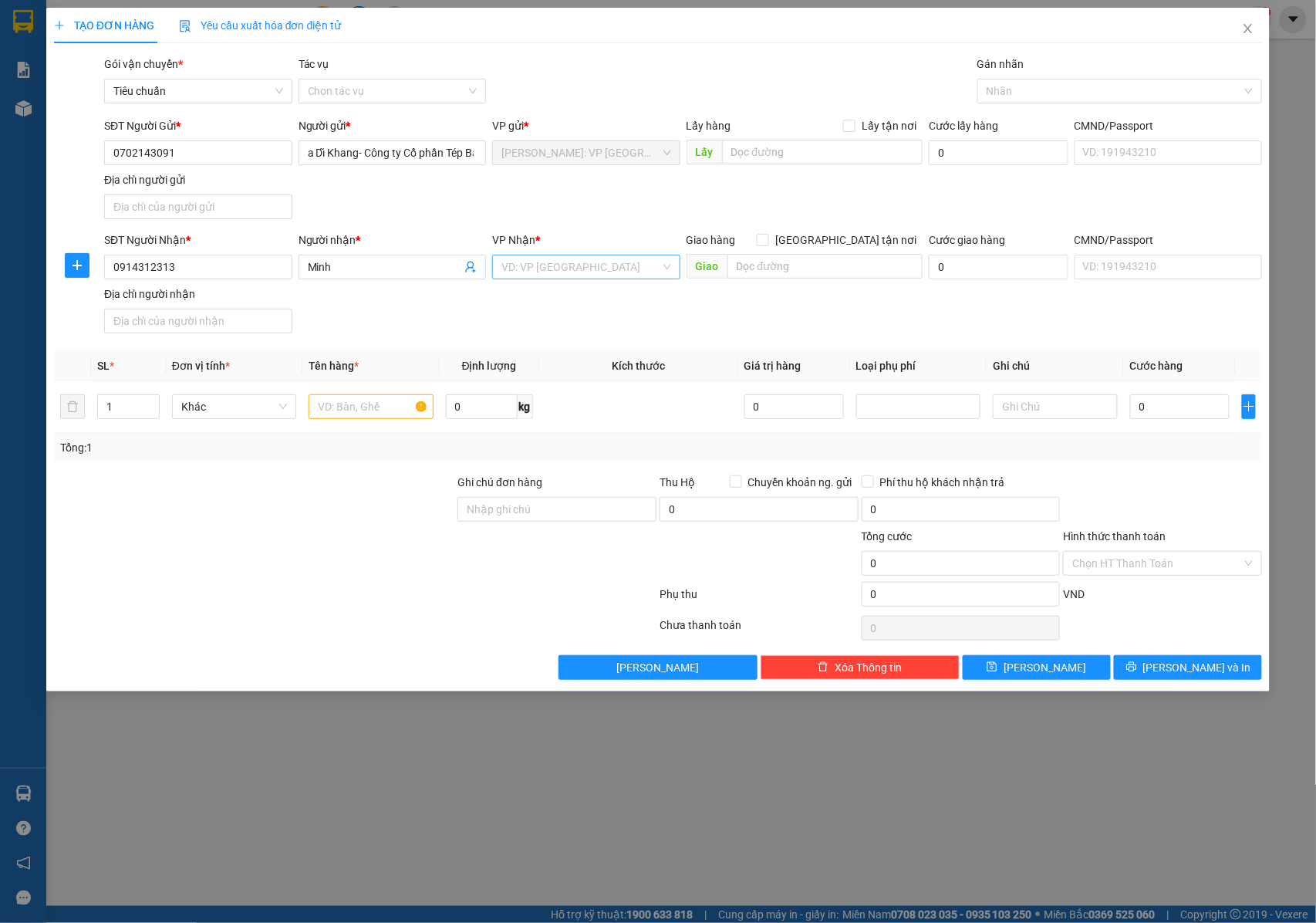
click at [550, 258] on input "search" at bounding box center [581, 267] width 159 height 23
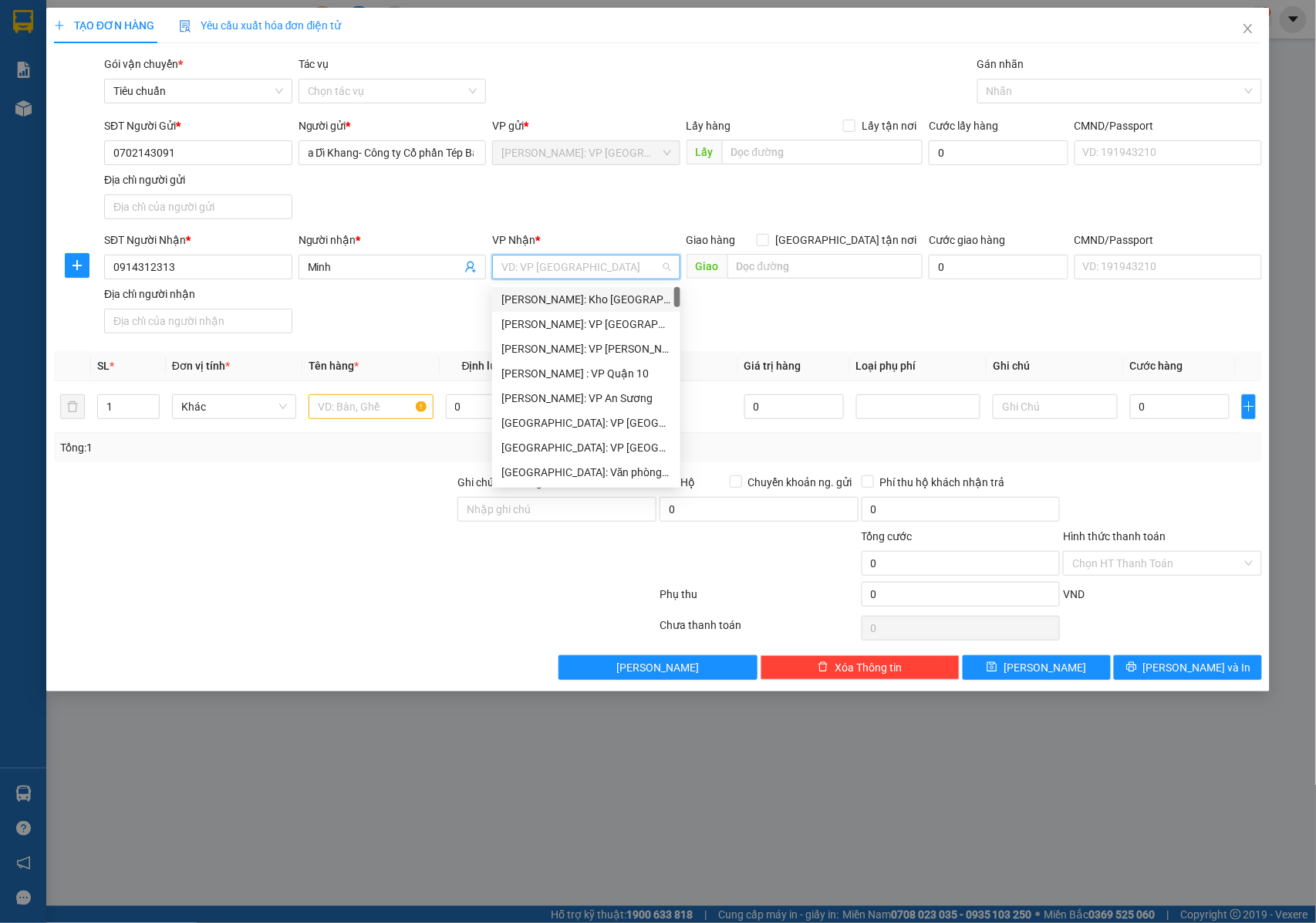
paste input "0914312313"
type input "0914312313"
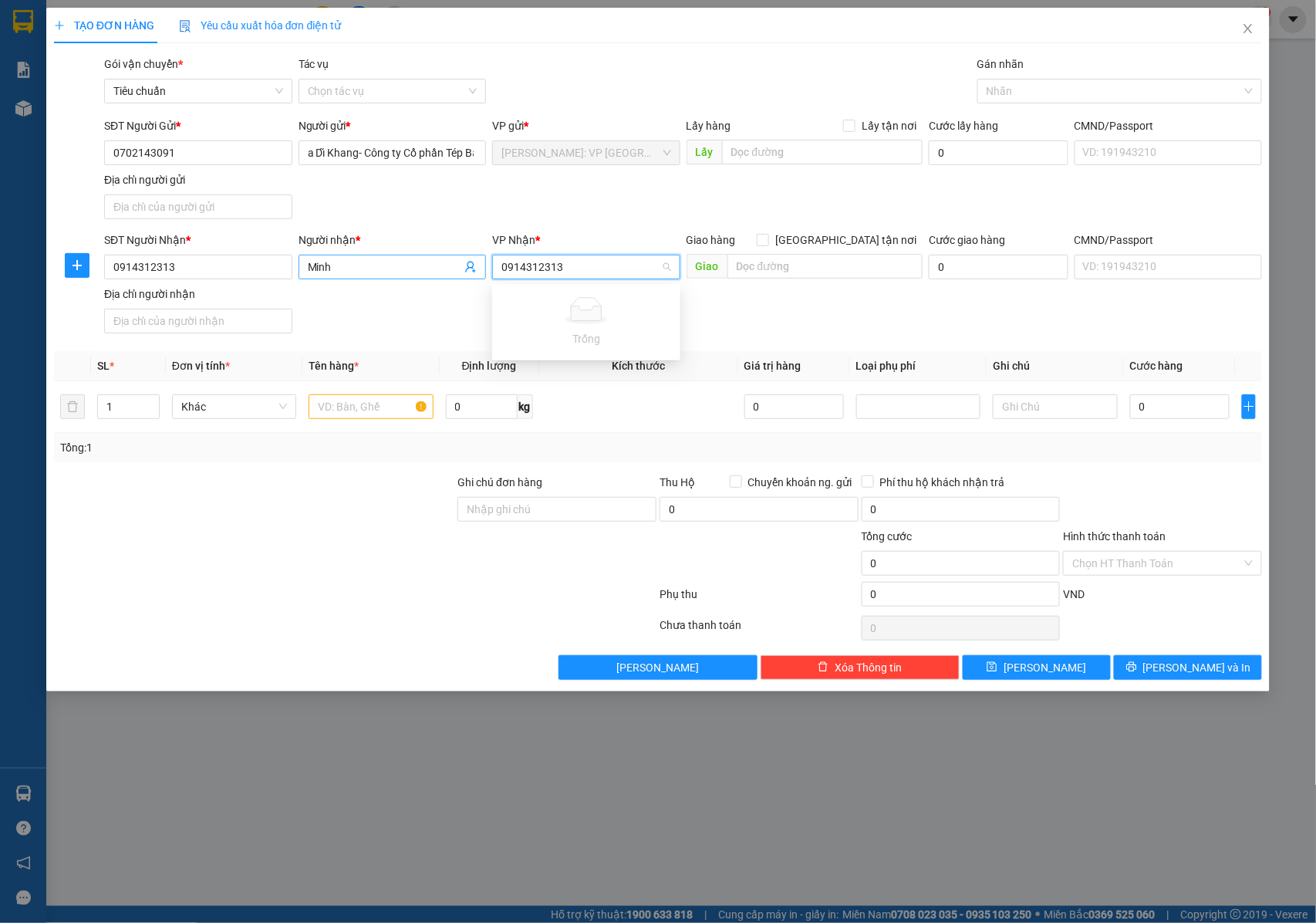
drag, startPoint x: 583, startPoint y: 266, endPoint x: 470, endPoint y: 266, distance: 113.0
click at [470, 266] on div "SĐT Người Nhận * 0914312313 Người nhận * Minh VP Nhận * 0914312313 VD: VP [GEOG…" at bounding box center [683, 285] width 1164 height 108
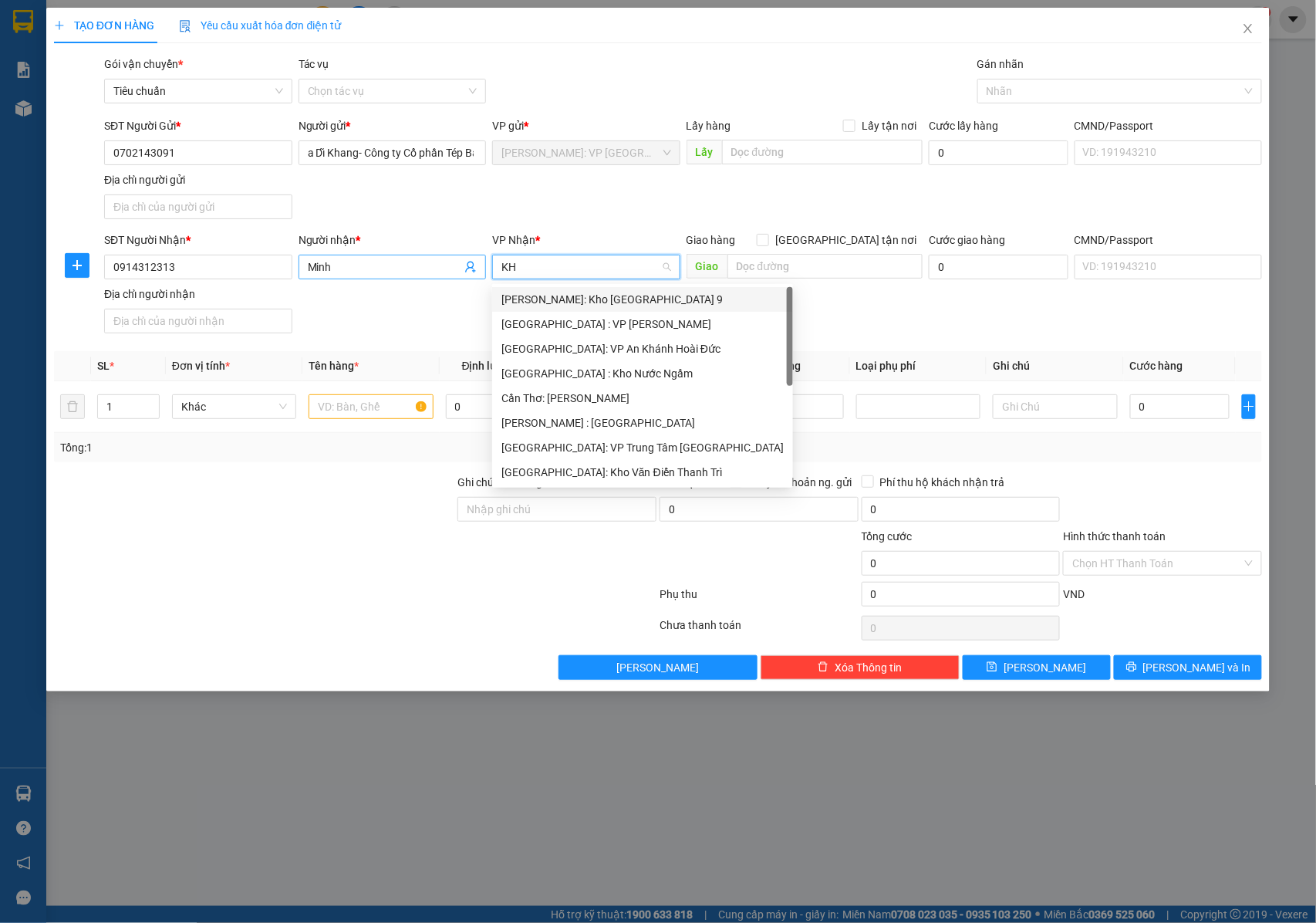
type input "K"
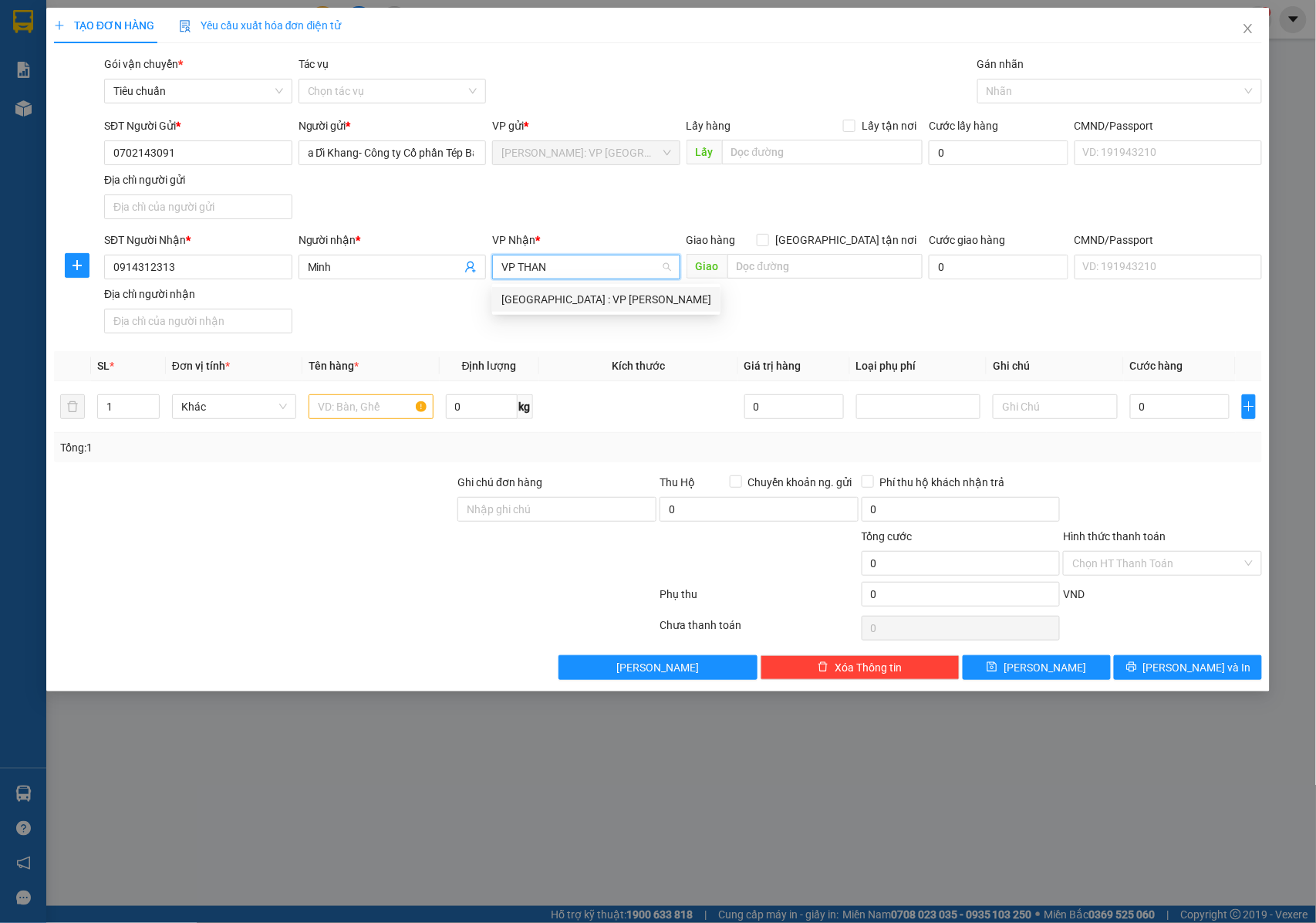
type input "VP [PERSON_NAME]"
click at [581, 307] on div "[GEOGRAPHIC_DATA] : VP [PERSON_NAME]" at bounding box center [606, 299] width 210 height 17
click at [844, 248] on label "[GEOGRAPHIC_DATA] tận nơi" at bounding box center [840, 240] width 166 height 17
click at [768, 245] on input "[GEOGRAPHIC_DATA] tận nơi" at bounding box center [762, 239] width 11 height 11
checkbox input "true"
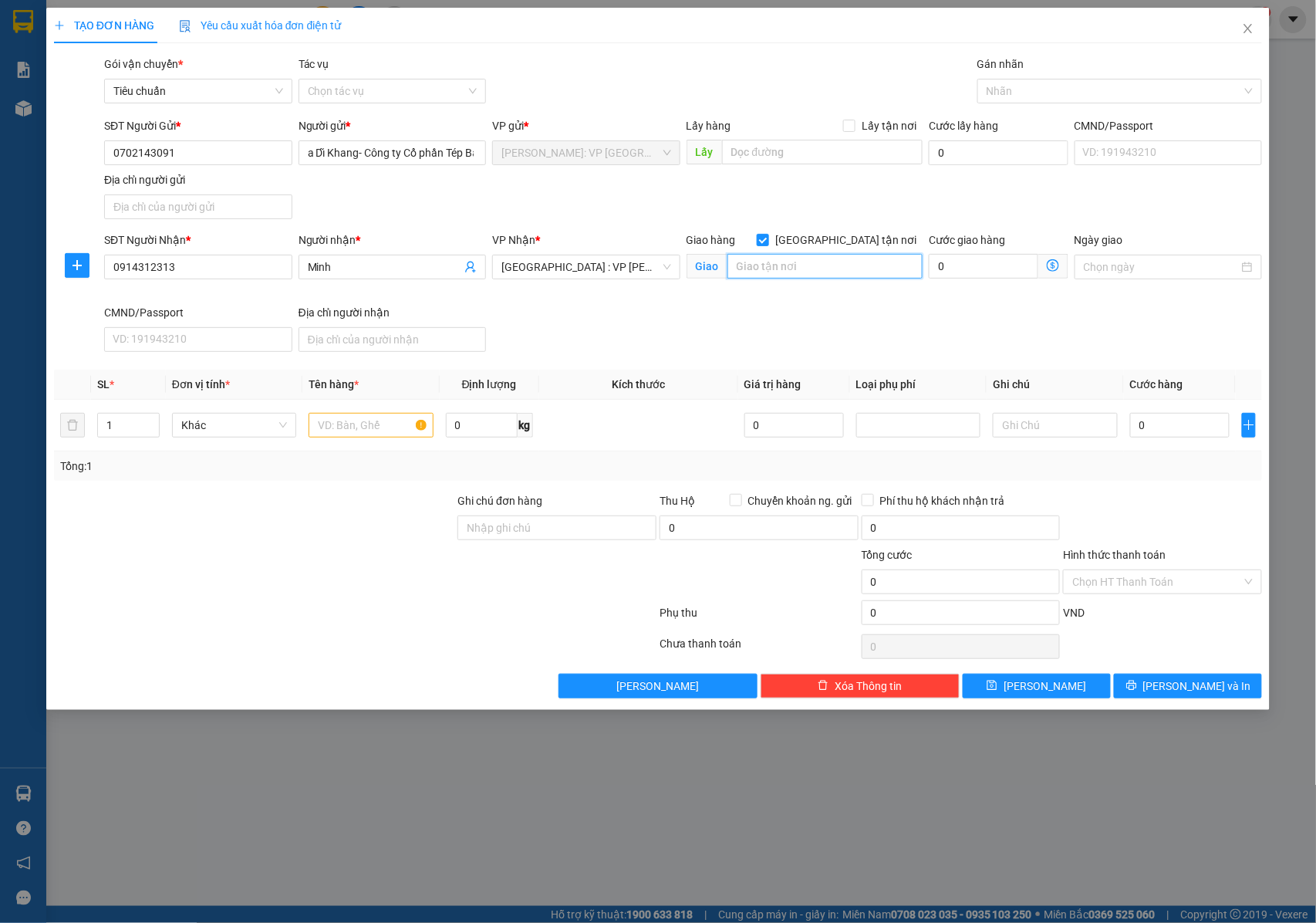
click at [774, 272] on input "text" at bounding box center [825, 266] width 195 height 24
click at [802, 271] on input "TP HUẾ :" at bounding box center [825, 266] width 195 height 24
paste input "Tổ dân phố [GEOGRAPHIC_DATA]."
drag, startPoint x: 843, startPoint y: 266, endPoint x: 881, endPoint y: 267, distance: 38.0
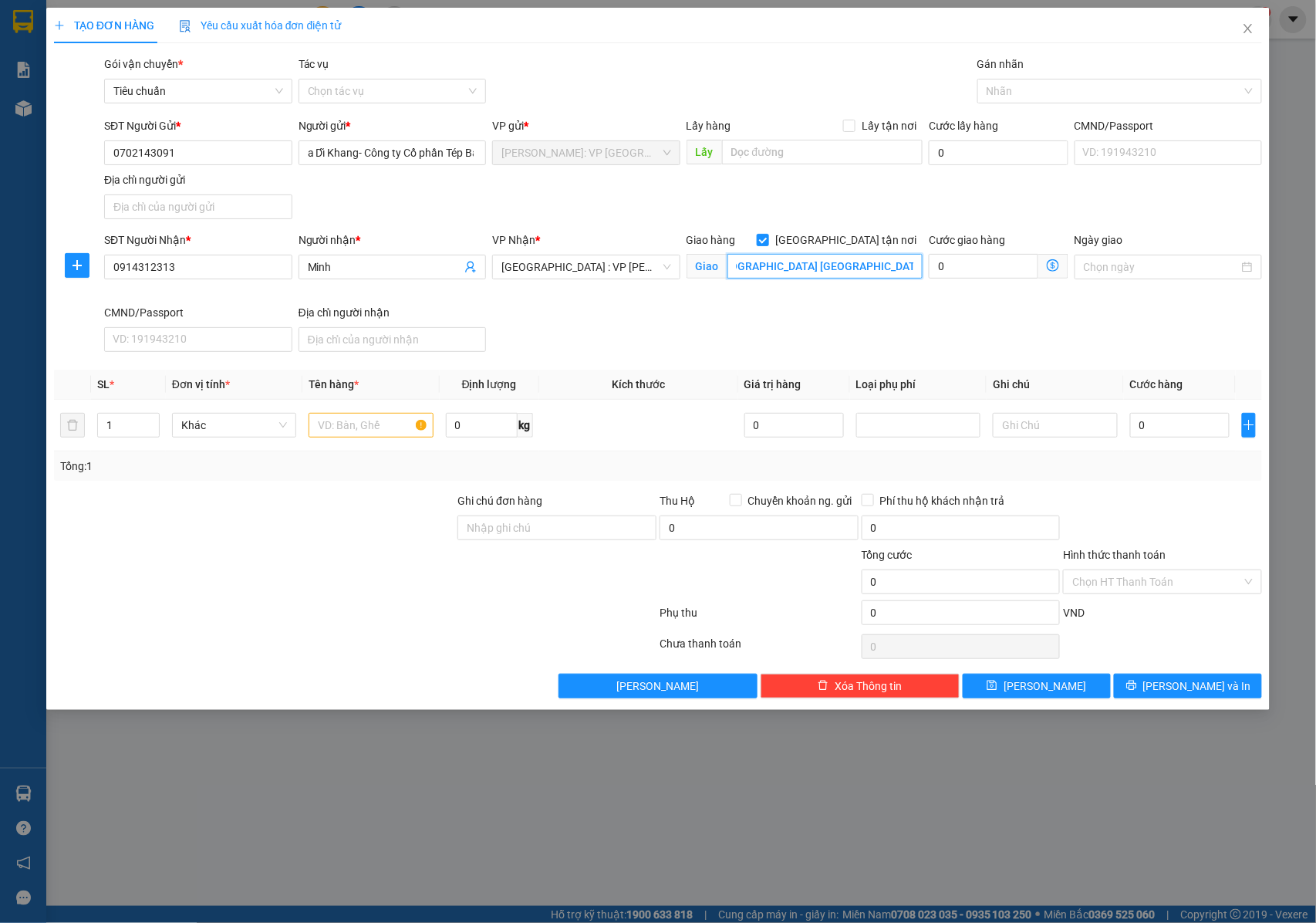
click at [881, 267] on input "[GEOGRAPHIC_DATA] : Tổ dân phố [GEOGRAPHIC_DATA] [GEOGRAPHIC_DATA]." at bounding box center [825, 266] width 195 height 24
click at [820, 269] on input "[GEOGRAPHIC_DATA] : Tổ dân phố [GEOGRAPHIC_DATA] [GEOGRAPHIC_DATA]." at bounding box center [825, 266] width 195 height 24
drag, startPoint x: 781, startPoint y: 270, endPoint x: 836, endPoint y: 270, distance: 55.0
click at [836, 270] on input "[GEOGRAPHIC_DATA] : Tổ dân phố [GEOGRAPHIC_DATA] [GEOGRAPHIC_DATA]." at bounding box center [825, 266] width 195 height 24
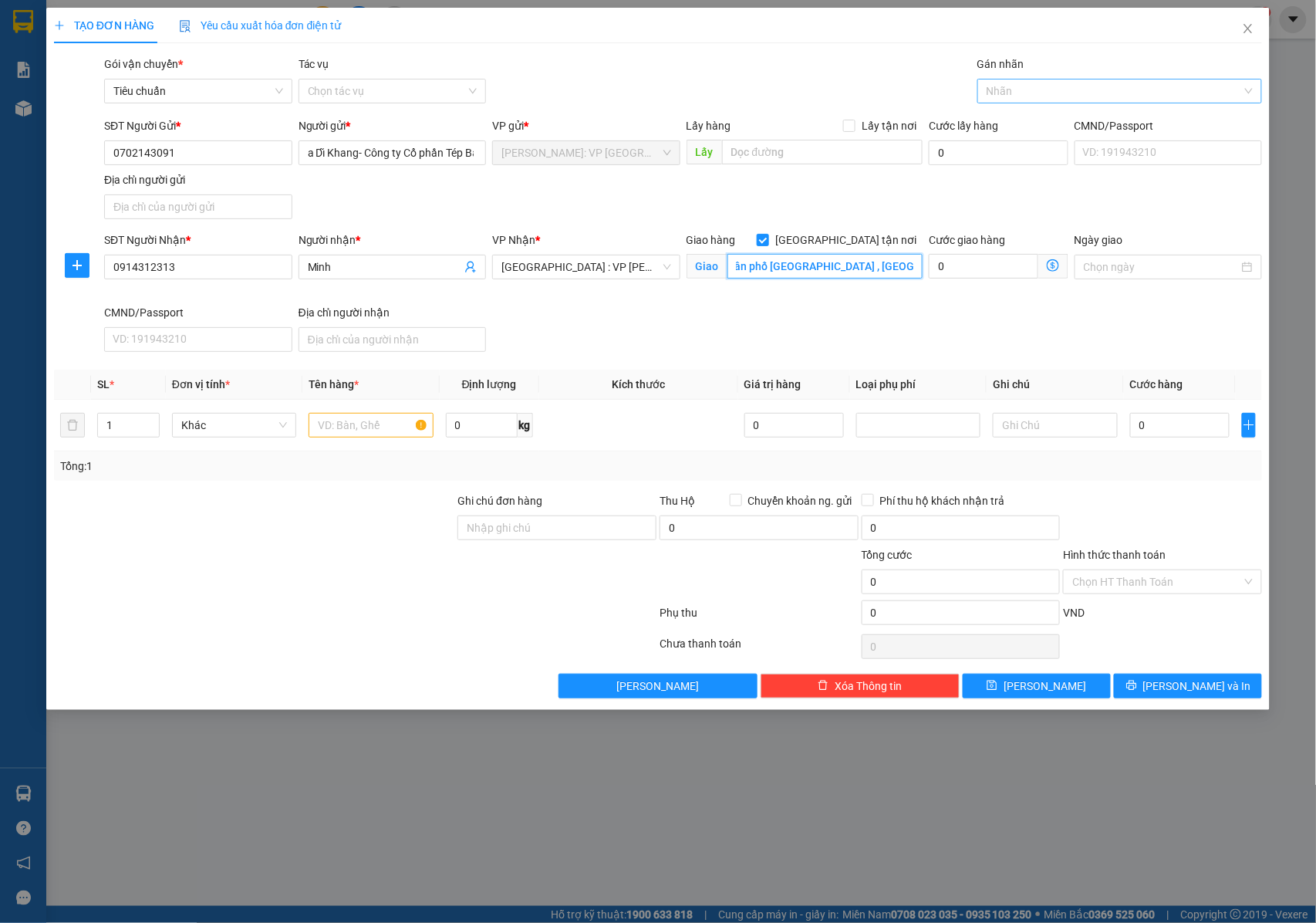
click at [1037, 85] on div at bounding box center [1112, 91] width 261 height 18
type input "[GEOGRAPHIC_DATA] : Tổ dân phố [GEOGRAPHIC_DATA] , [GEOGRAPHIC_DATA]."
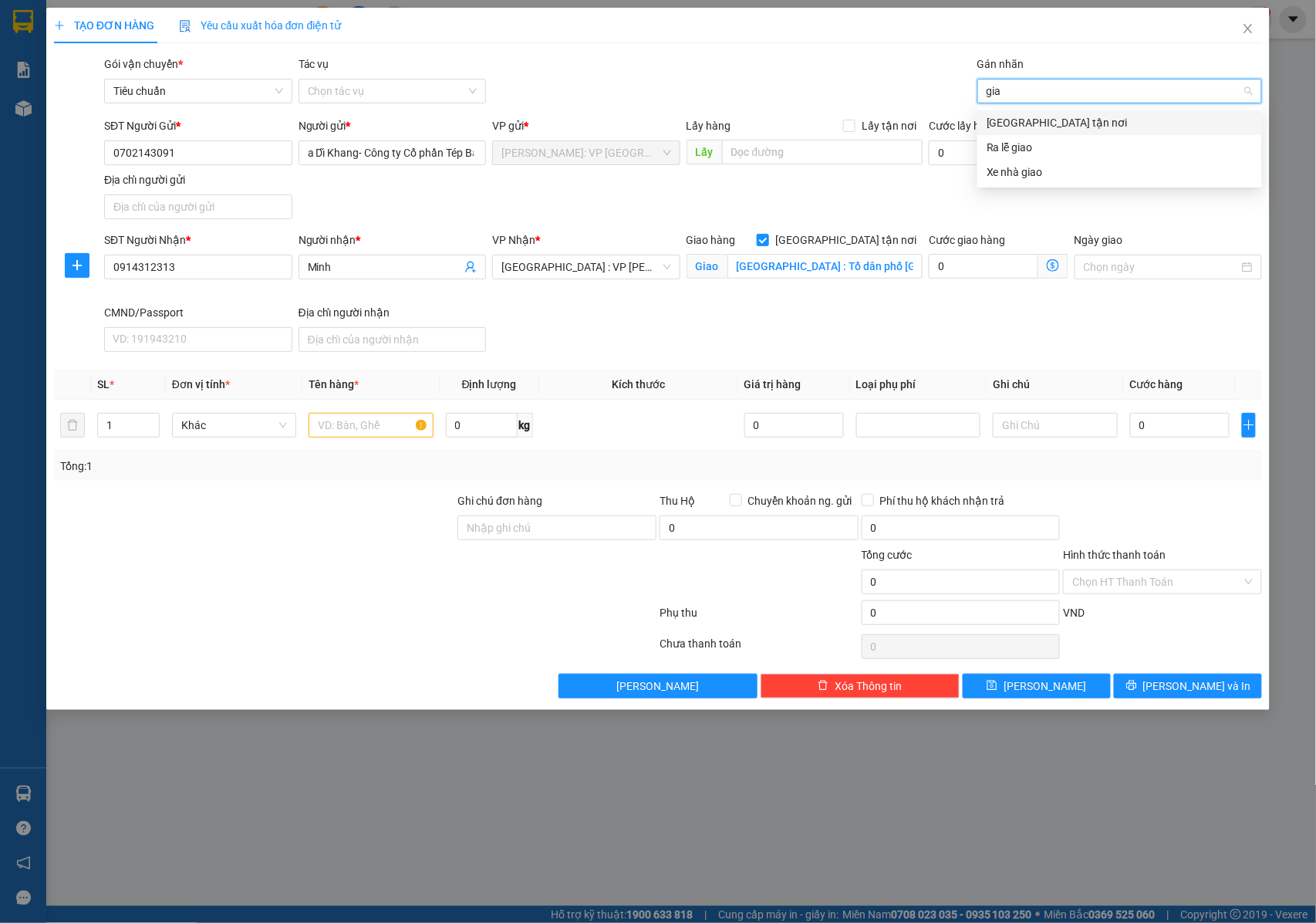
type input "giao"
click at [1035, 124] on div "[GEOGRAPHIC_DATA] tận nơi" at bounding box center [1119, 122] width 266 height 17
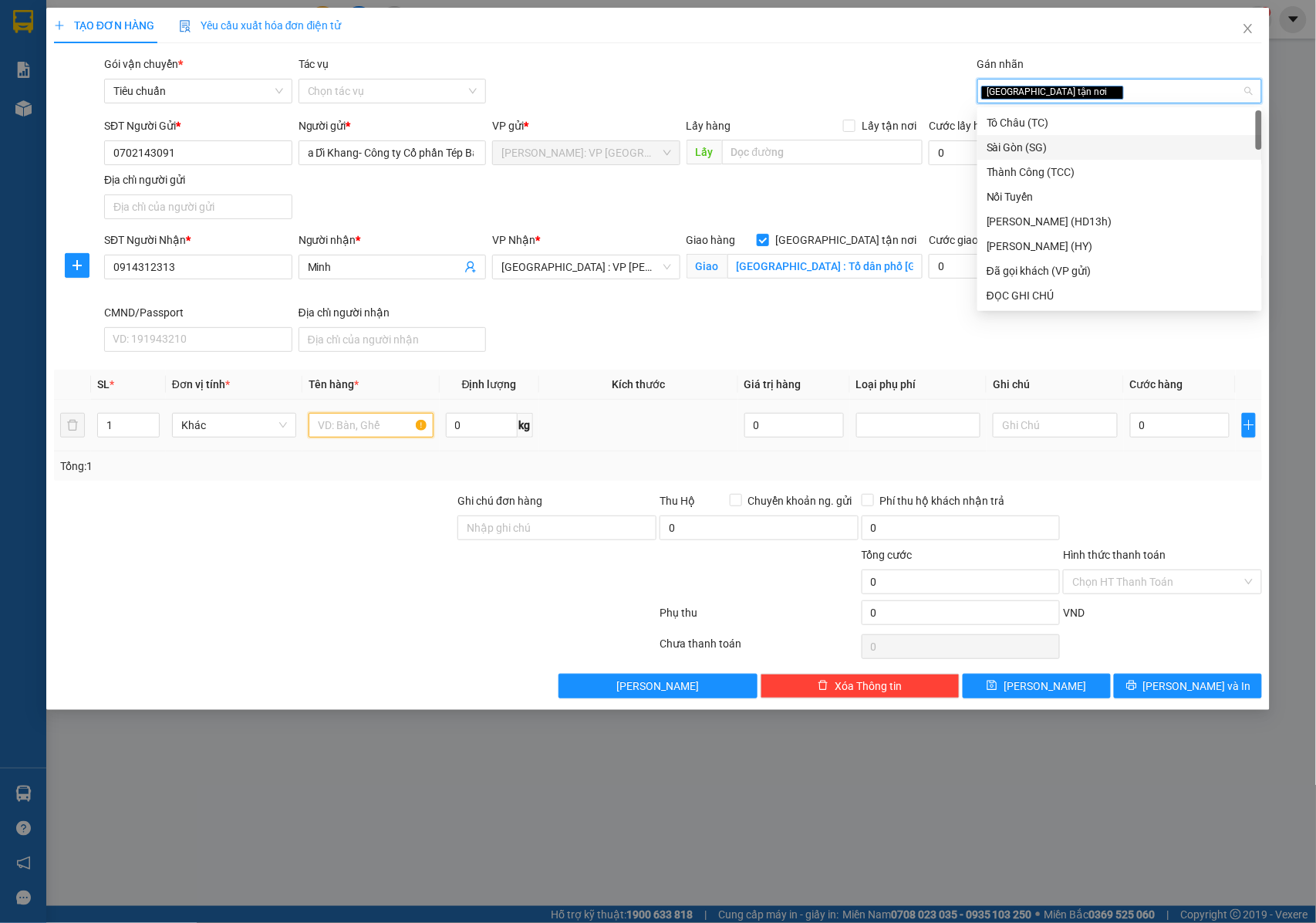
click at [347, 436] on input "text" at bounding box center [370, 425] width 124 height 24
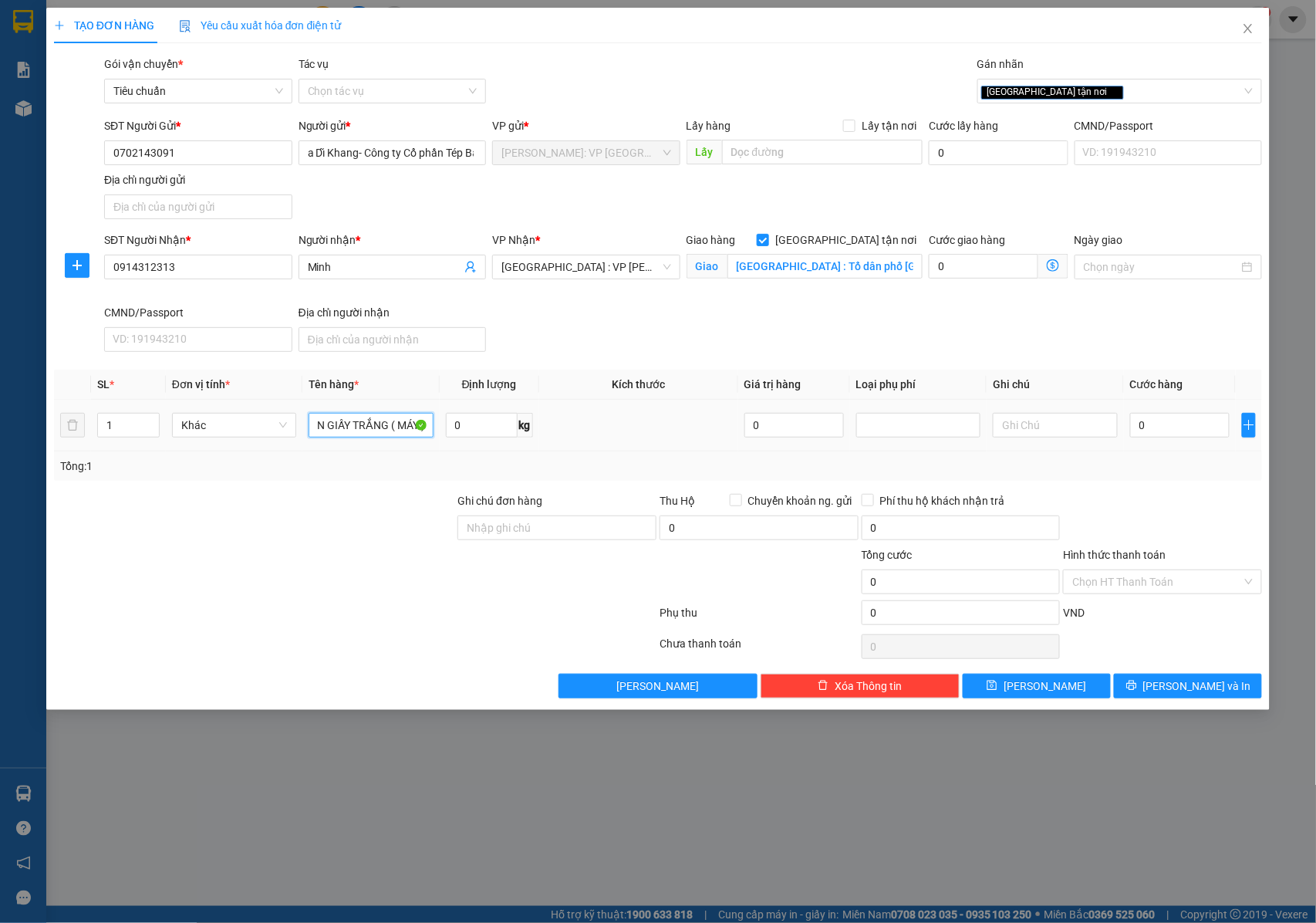
scroll to position [0, 29]
type input "1 KIỆN GIẤY TRẮNG ( MÁY )"
click at [504, 525] on input "Ghi chú đơn hàng" at bounding box center [557, 527] width 199 height 24
type input "NHẬN NGUYÊN KIỆN GIAO NGUYÊN KIỆN, HƯ VỠ K ĐỀN"
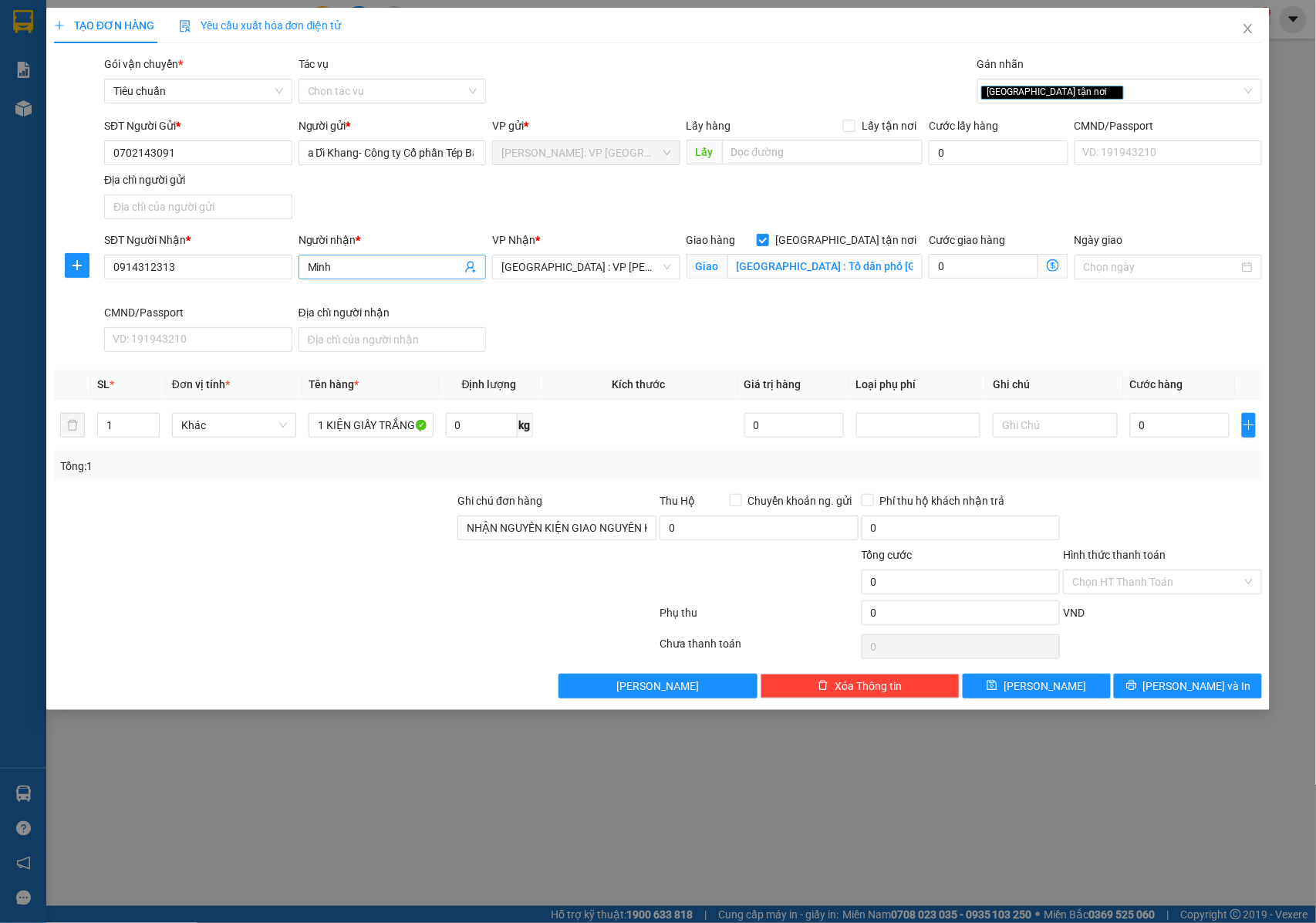
click at [312, 270] on input "Minh" at bounding box center [385, 267] width 154 height 17
type input "A/[PERSON_NAME]"
drag, startPoint x: 187, startPoint y: 279, endPoint x: 78, endPoint y: 276, distance: 109.0
click at [78, 276] on div "SĐT Người Nhận * 0914312313 0914312313 Người nhận * A/C Minh VP Nhận * [GEOGRAP…" at bounding box center [658, 294] width 1211 height 126
click at [405, 425] on input "1 KIỆN GIẤY TRẮNG ( MÁY )" at bounding box center [370, 425] width 124 height 24
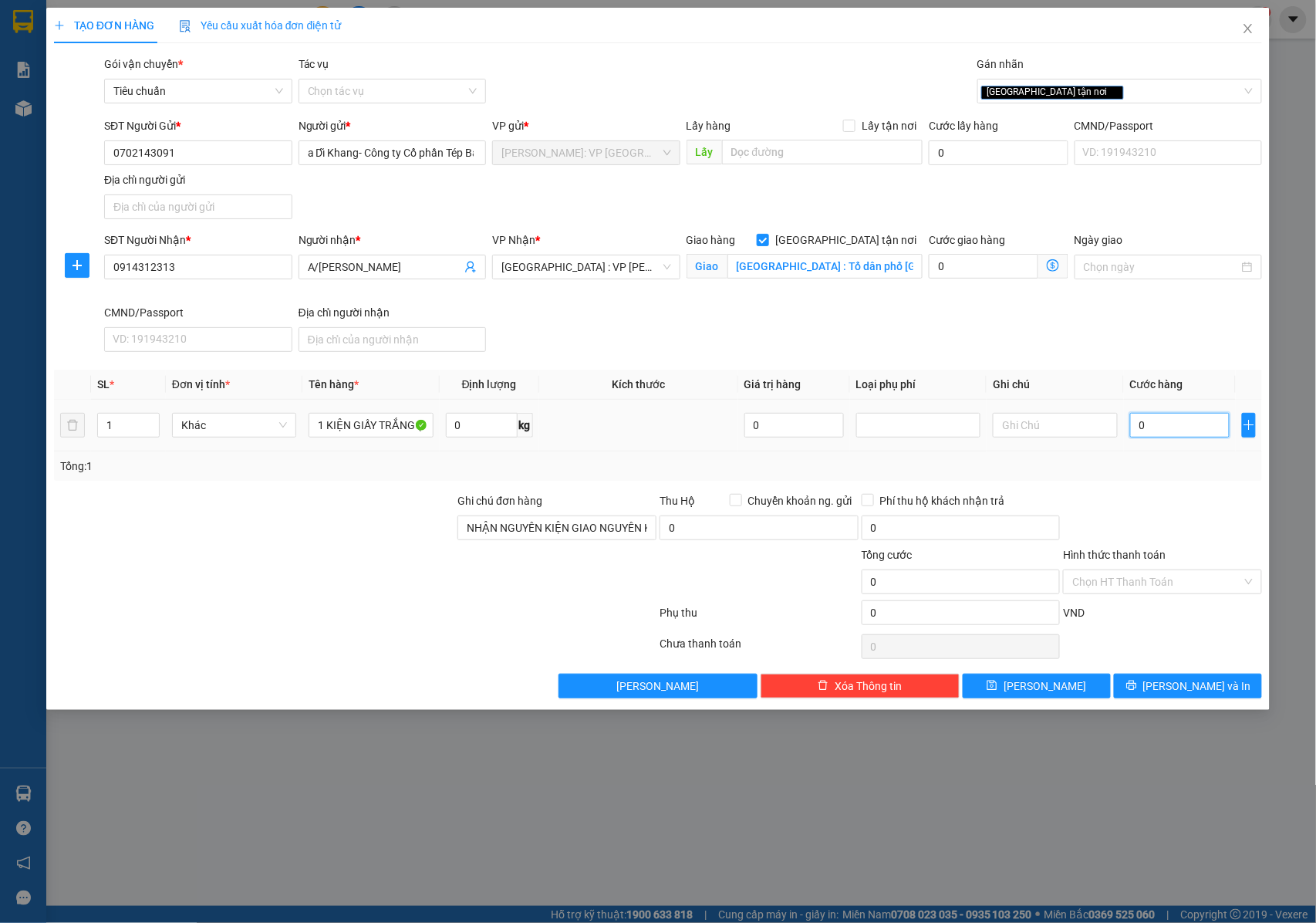
click at [1151, 429] on input "0" at bounding box center [1180, 425] width 100 height 24
type input "4"
type input "43"
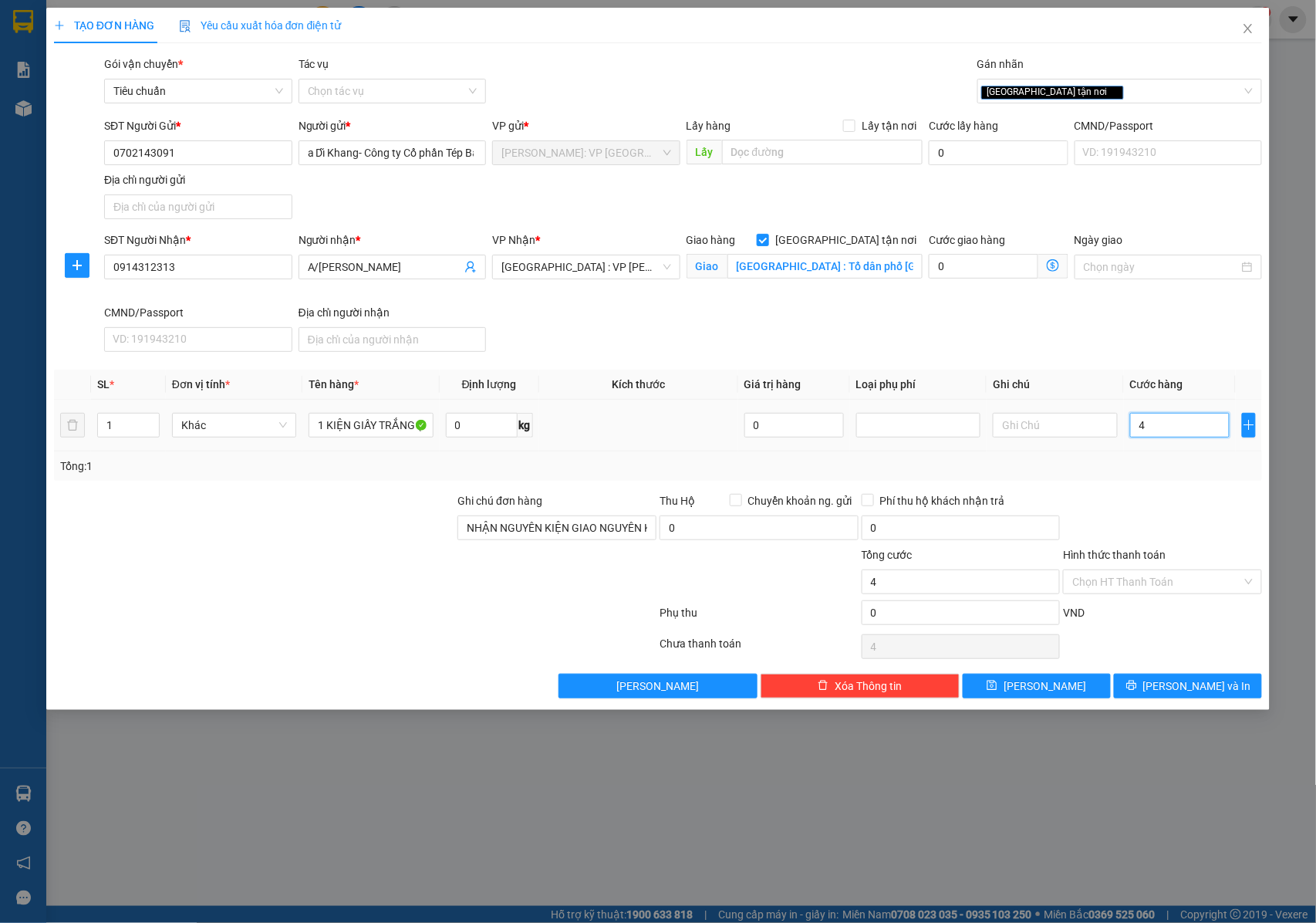
type input "43"
type input "430"
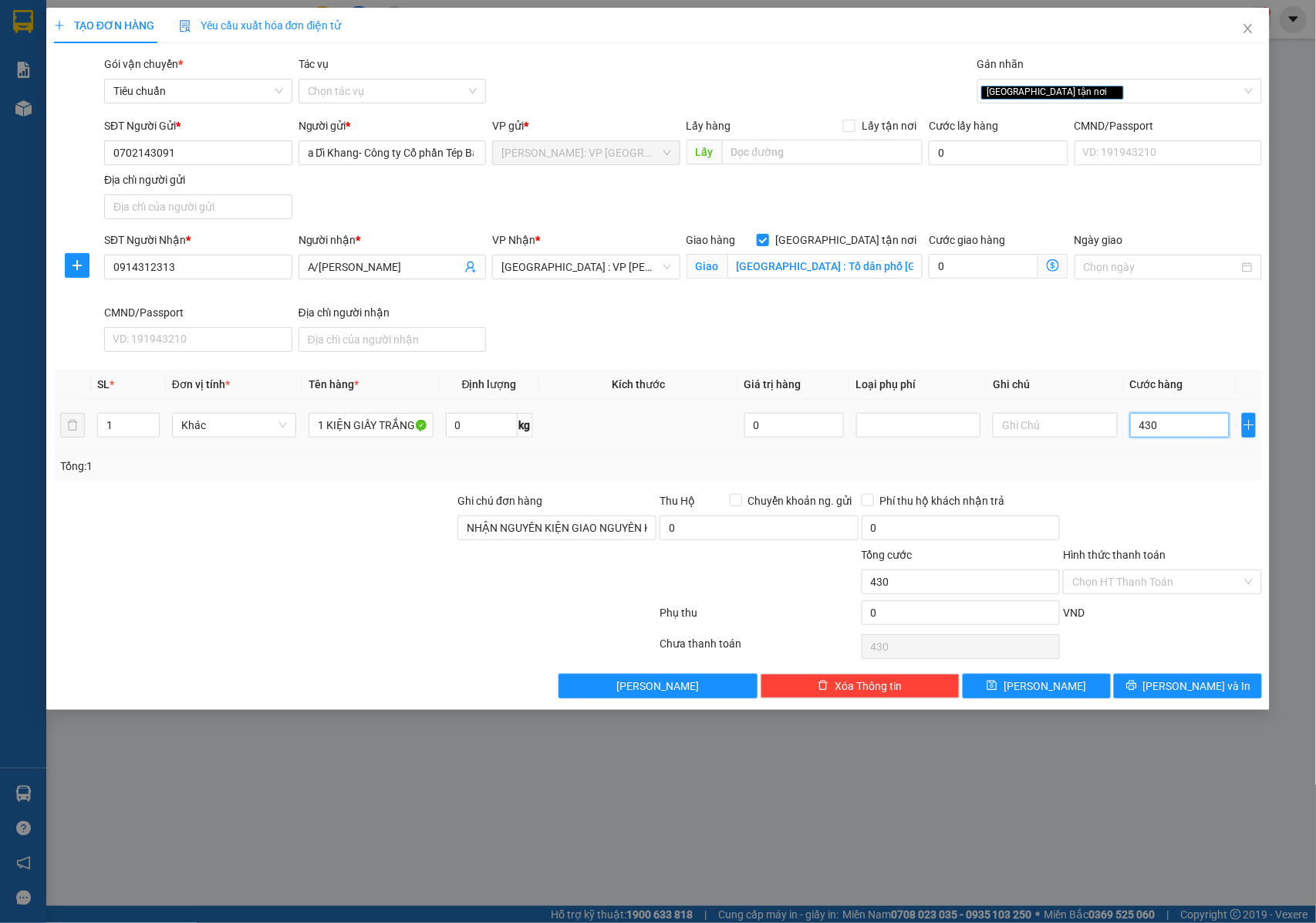
type input "4.300"
type input "43.000"
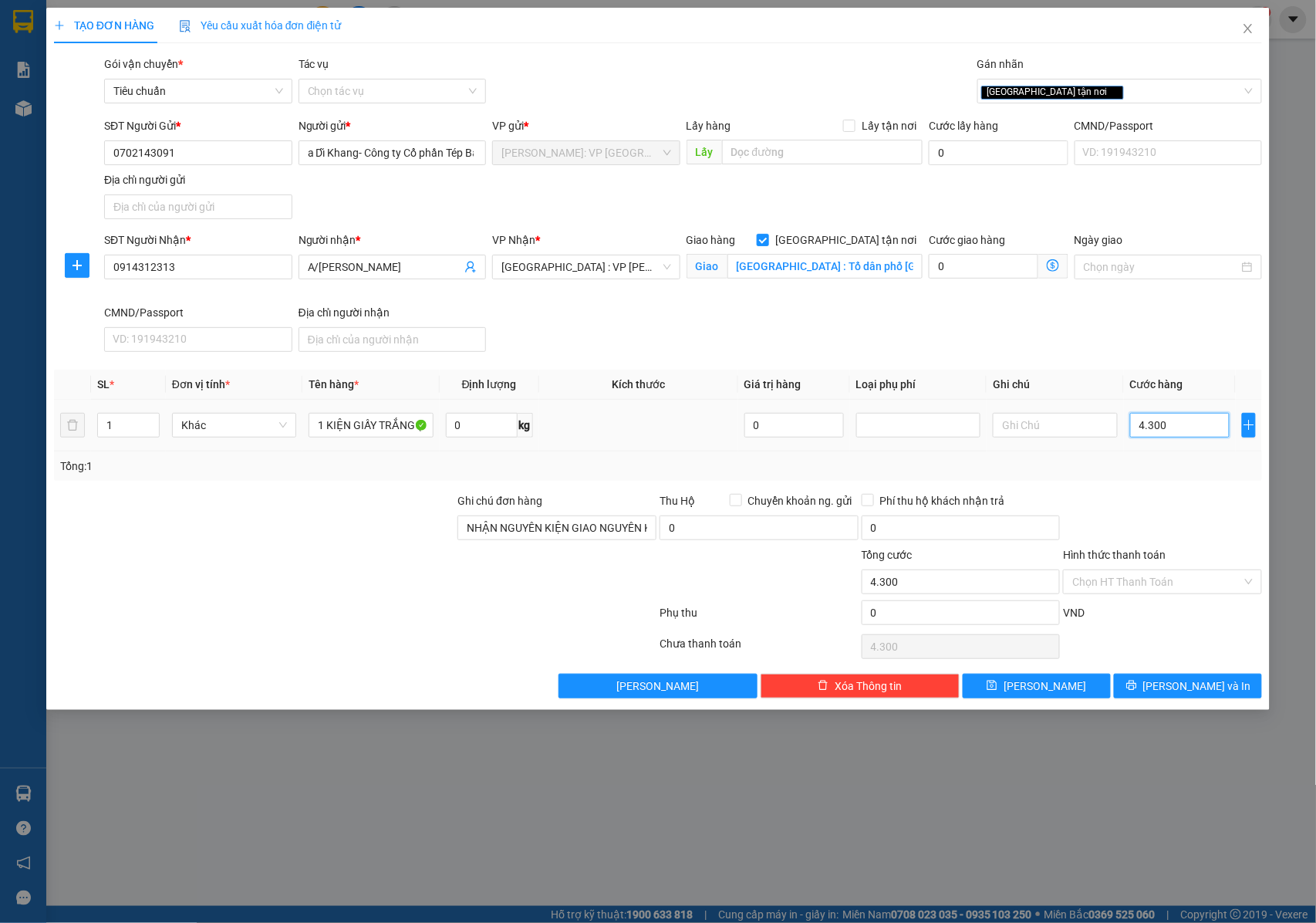
type input "43.000"
type input "430.000"
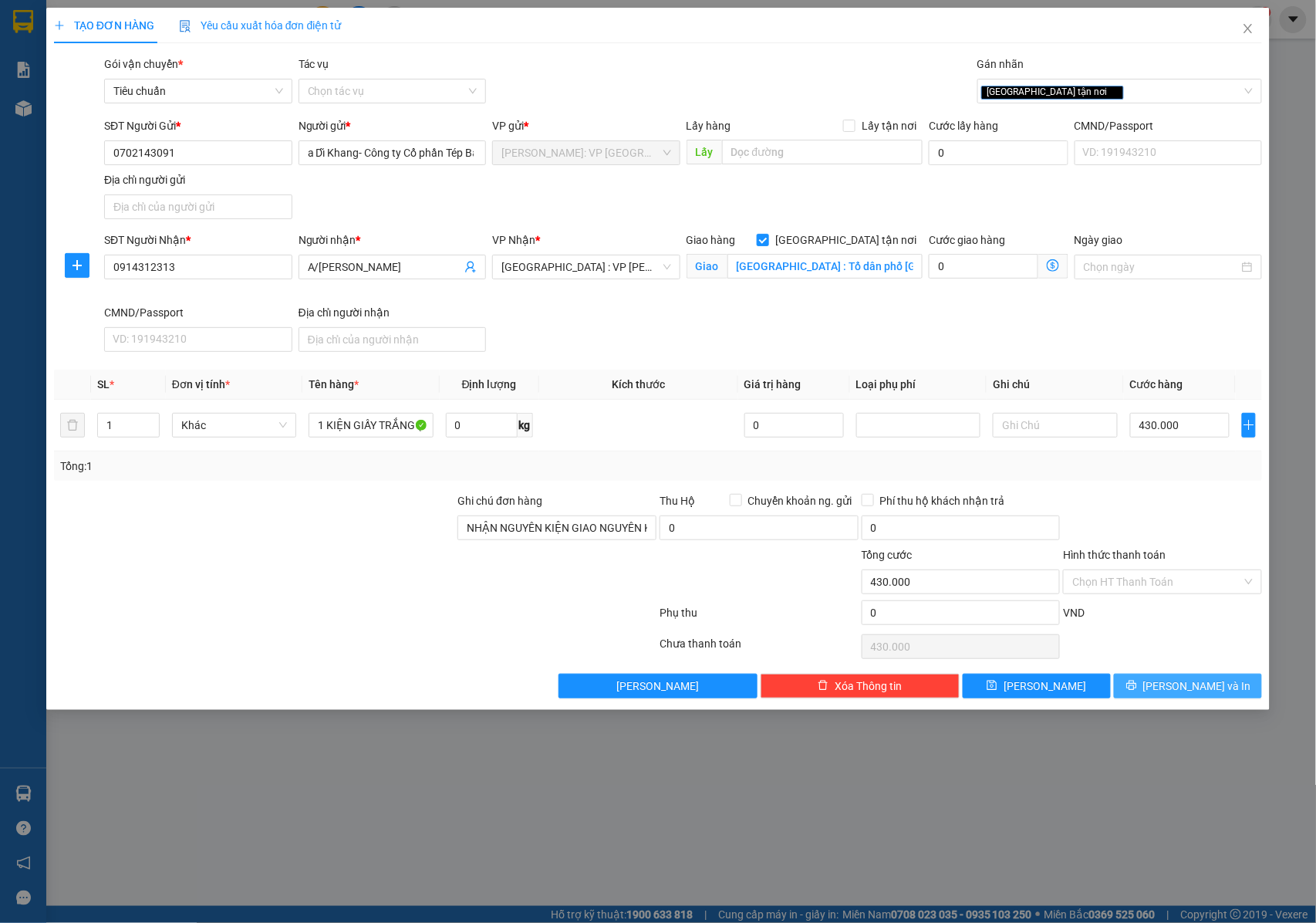
click at [1179, 694] on span "[PERSON_NAME] và In" at bounding box center [1196, 686] width 108 height 17
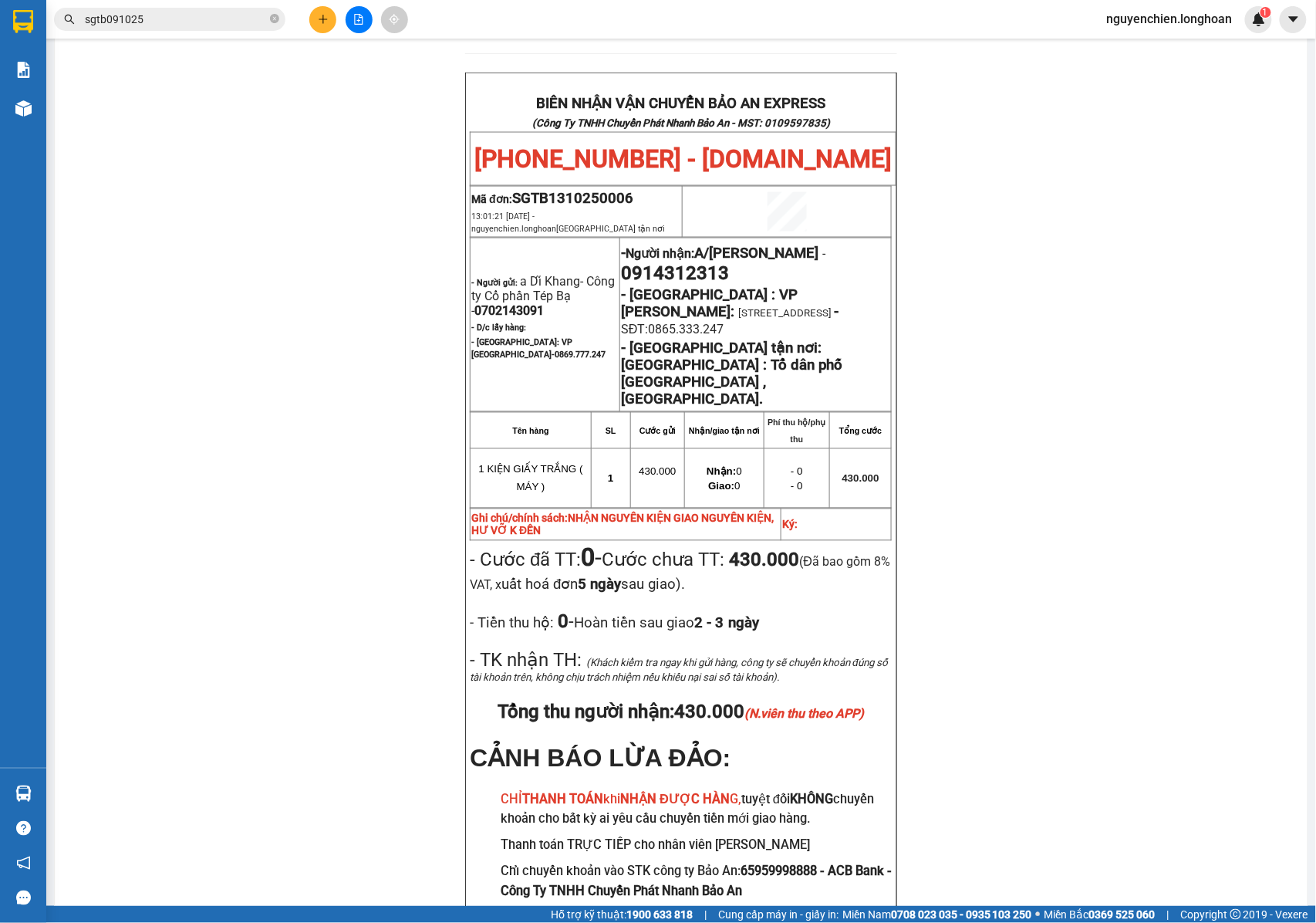
scroll to position [847, 0]
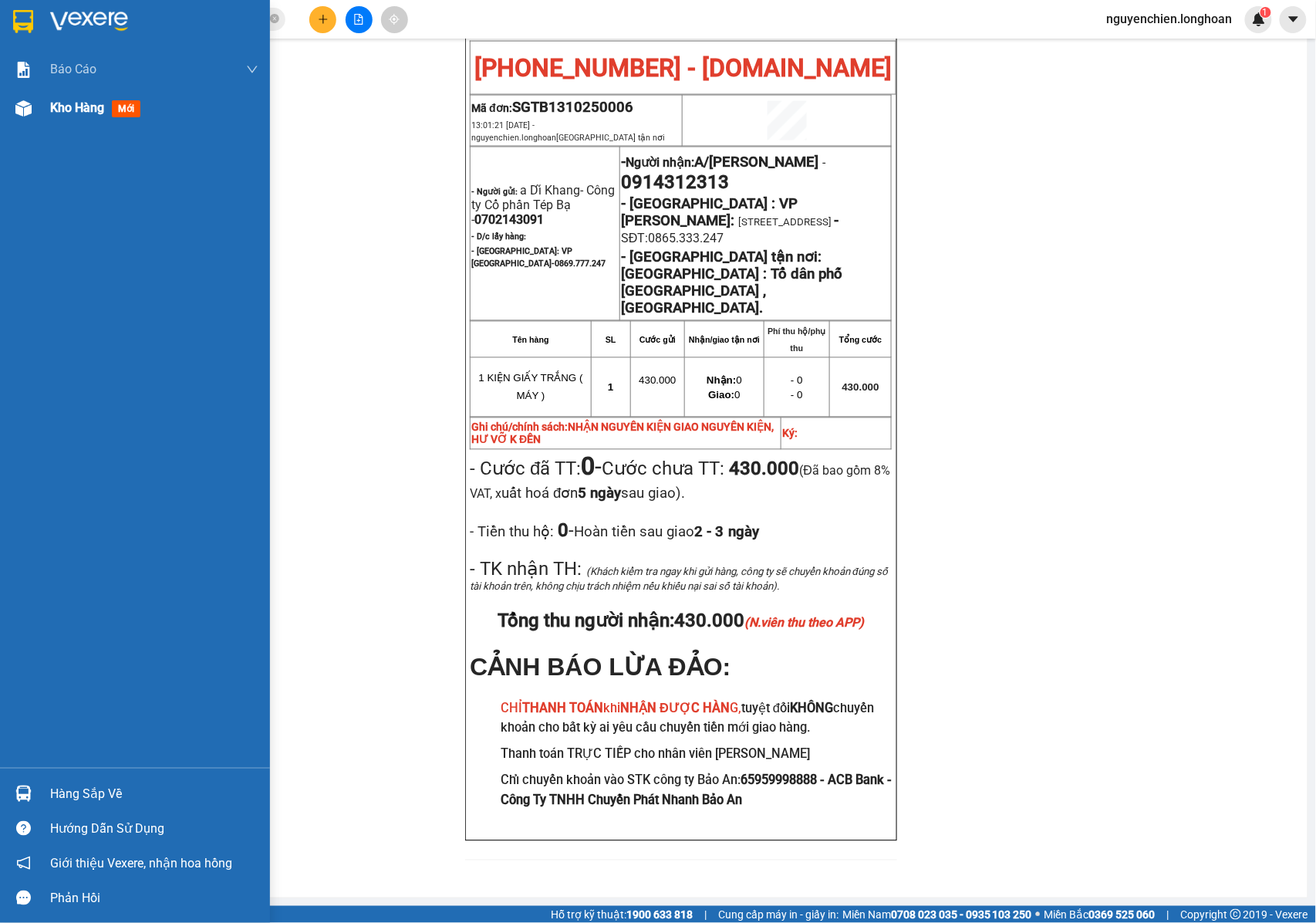
click at [7, 102] on div "Kho hàng mới" at bounding box center [135, 108] width 270 height 39
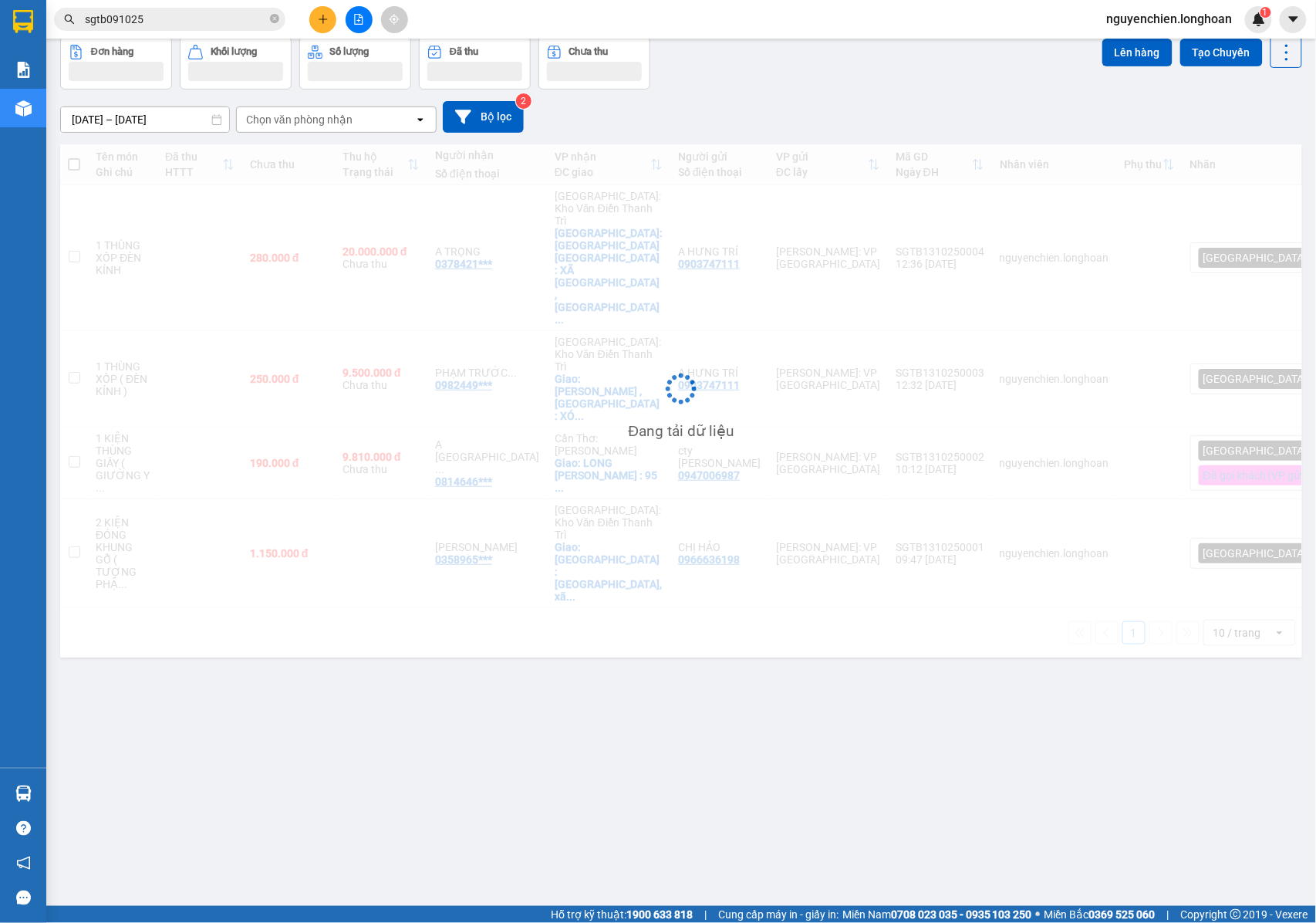
scroll to position [71, 0]
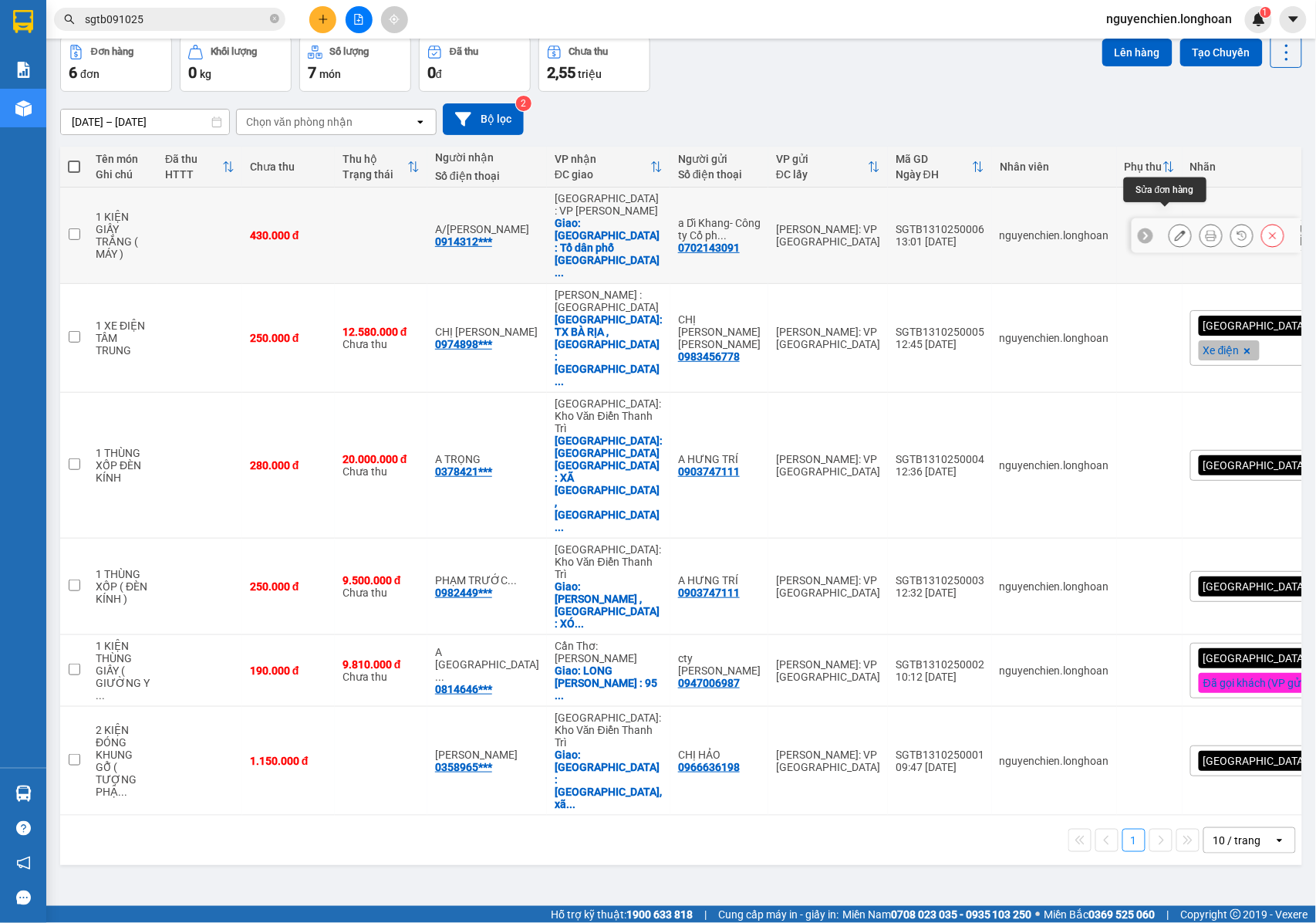
click at [1175, 230] on icon at bounding box center [1180, 235] width 11 height 11
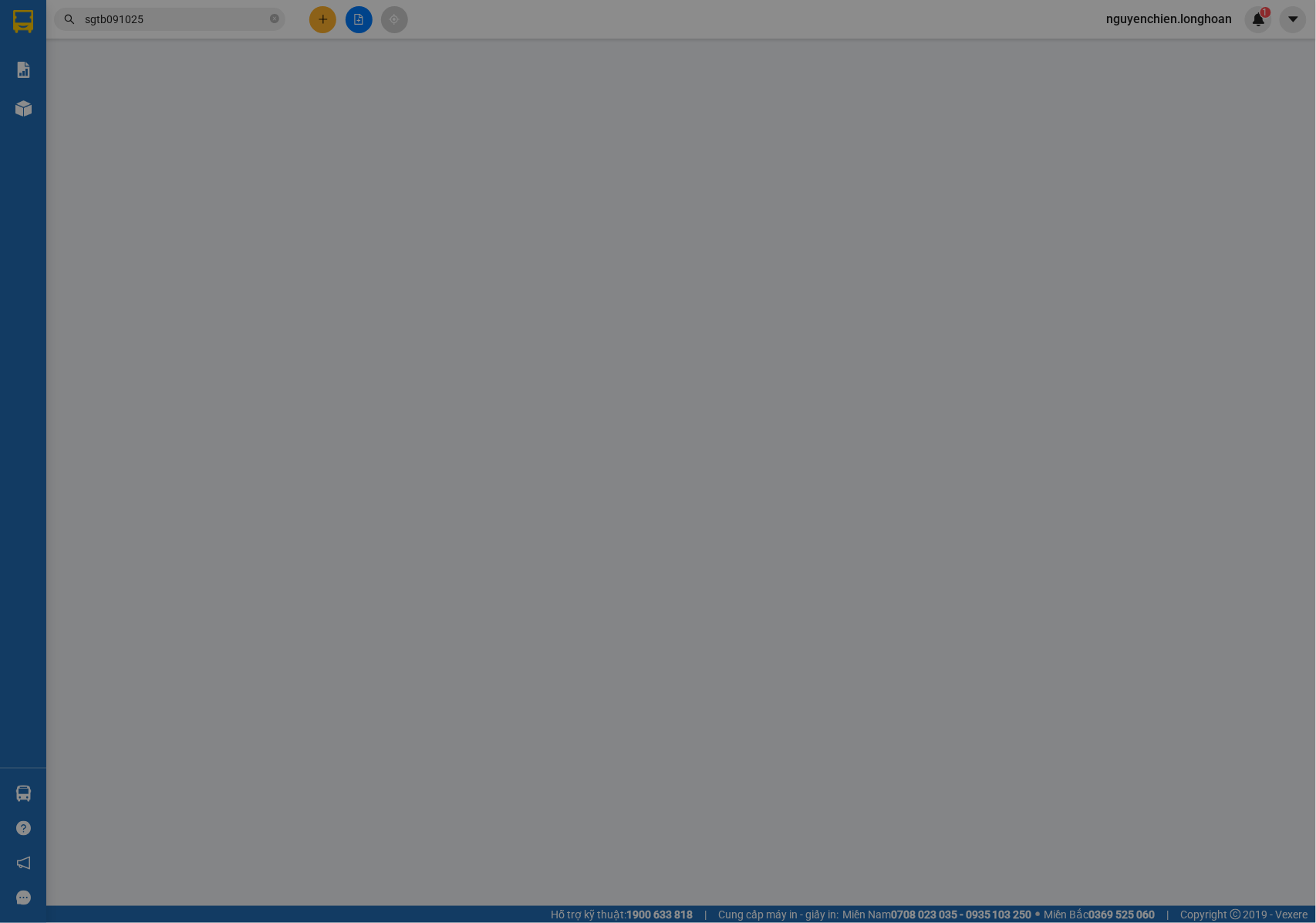
type input "0702143091"
type input "a Dĩ Khang- Công ty Cổ phần Tép Bạ"
type input "0914312313"
type input "A/[PERSON_NAME]"
checkbox input "true"
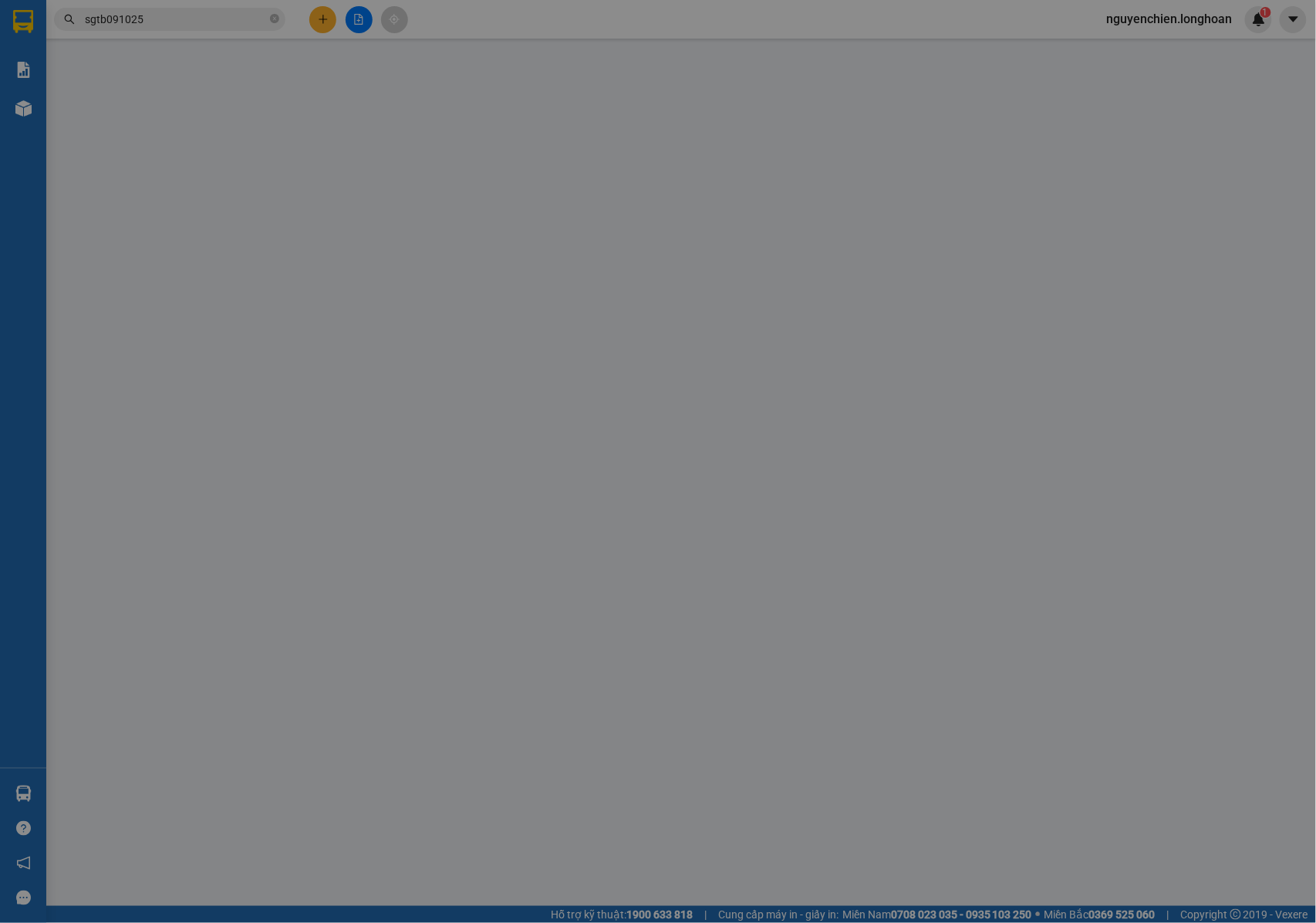
type input "[GEOGRAPHIC_DATA] : Tổ dân phố [GEOGRAPHIC_DATA] , [GEOGRAPHIC_DATA]."
type input "NHẬN NGUYÊN KIỆN GIAO NGUYÊN KIỆN, HƯ VỠ K ĐỀN"
type input "0"
type input "430.000"
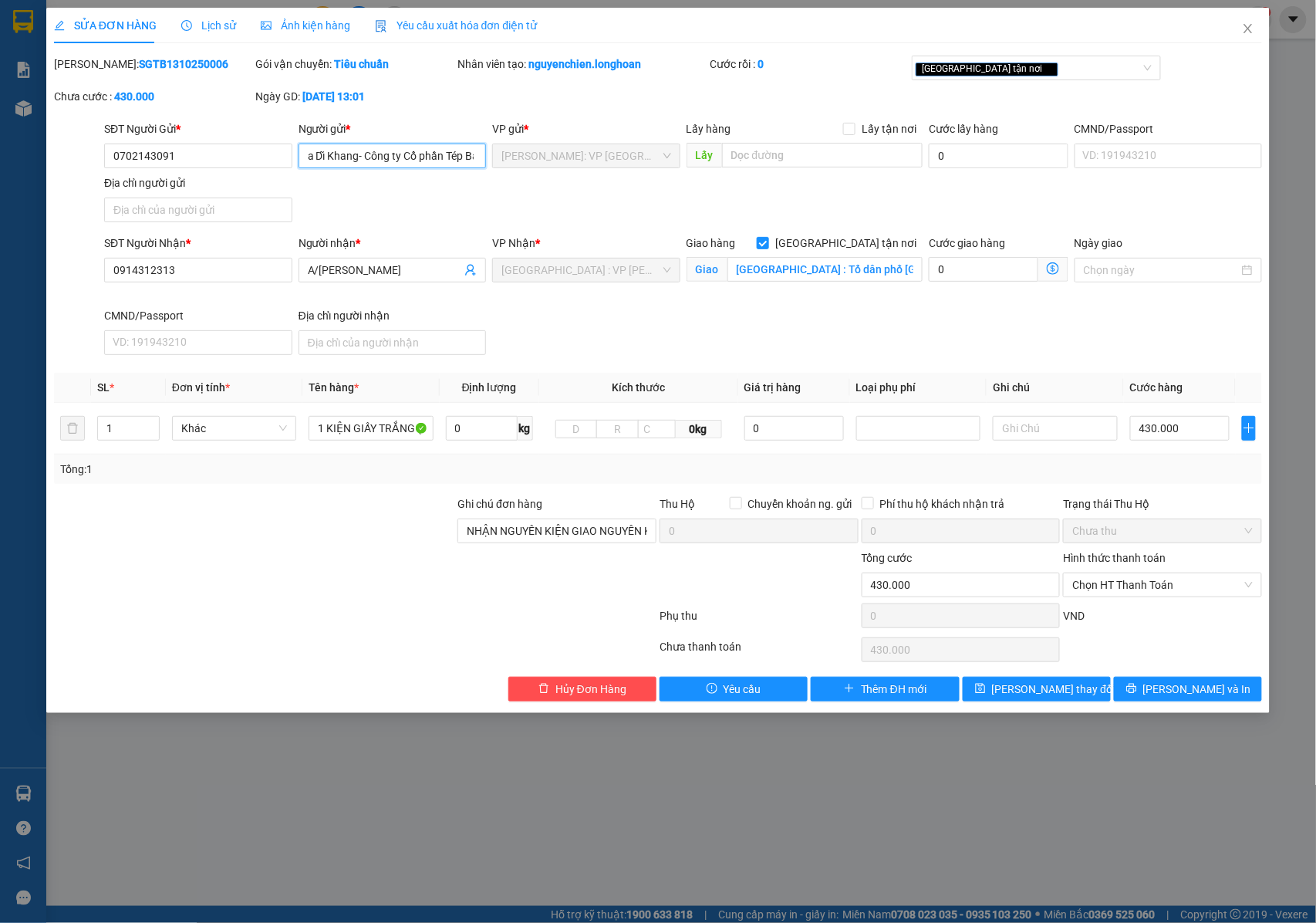
scroll to position [0, 8]
drag, startPoint x: 449, startPoint y: 164, endPoint x: 513, endPoint y: 171, distance: 64.4
click at [513, 171] on div "SĐT Người Gửi * 0702143091 Người gửi * a Dĩ Khang- Công ty Cổ phần Tép Bạ a Dĩ …" at bounding box center [683, 174] width 1164 height 108
click at [475, 162] on input "a Dĩ Khang- Công ty Cổ phần Tép Bạ" at bounding box center [393, 155] width 188 height 24
click at [478, 162] on input "a Dĩ Khang- Công ty Cổ phần Tép Bạ" at bounding box center [393, 155] width 188 height 24
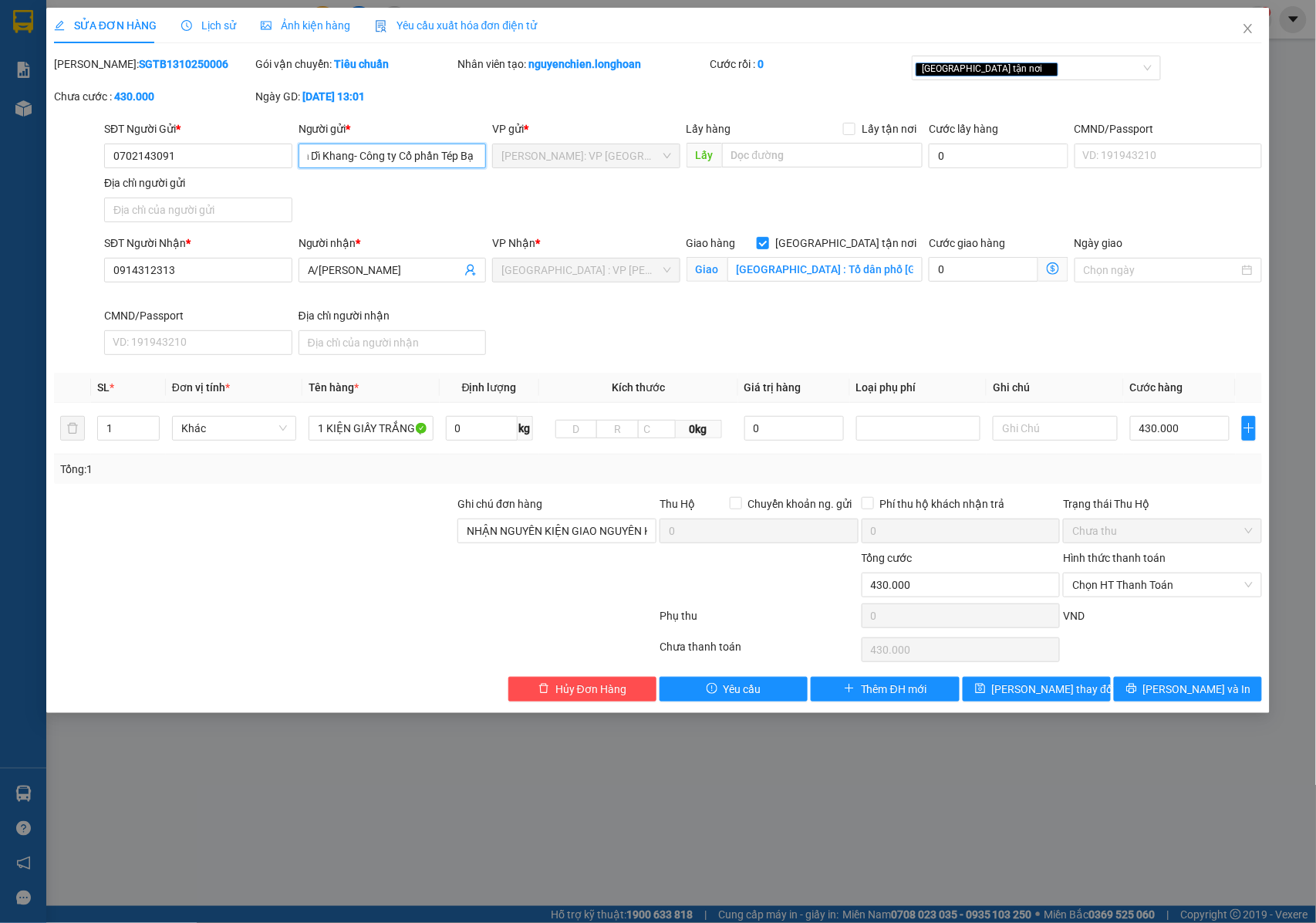
click at [479, 159] on input "a Dĩ Khang- Công ty Cổ phần Tép Bạ" at bounding box center [393, 155] width 188 height 24
click at [476, 155] on input "a Dĩ Khang- Công ty Cổ phần Tép Bạ" at bounding box center [393, 155] width 188 height 24
type input "a Dĩ Khang- Công ty Cổ phần Tép Bạc"
click at [1149, 688] on button "[PERSON_NAME] và In" at bounding box center [1187, 688] width 148 height 24
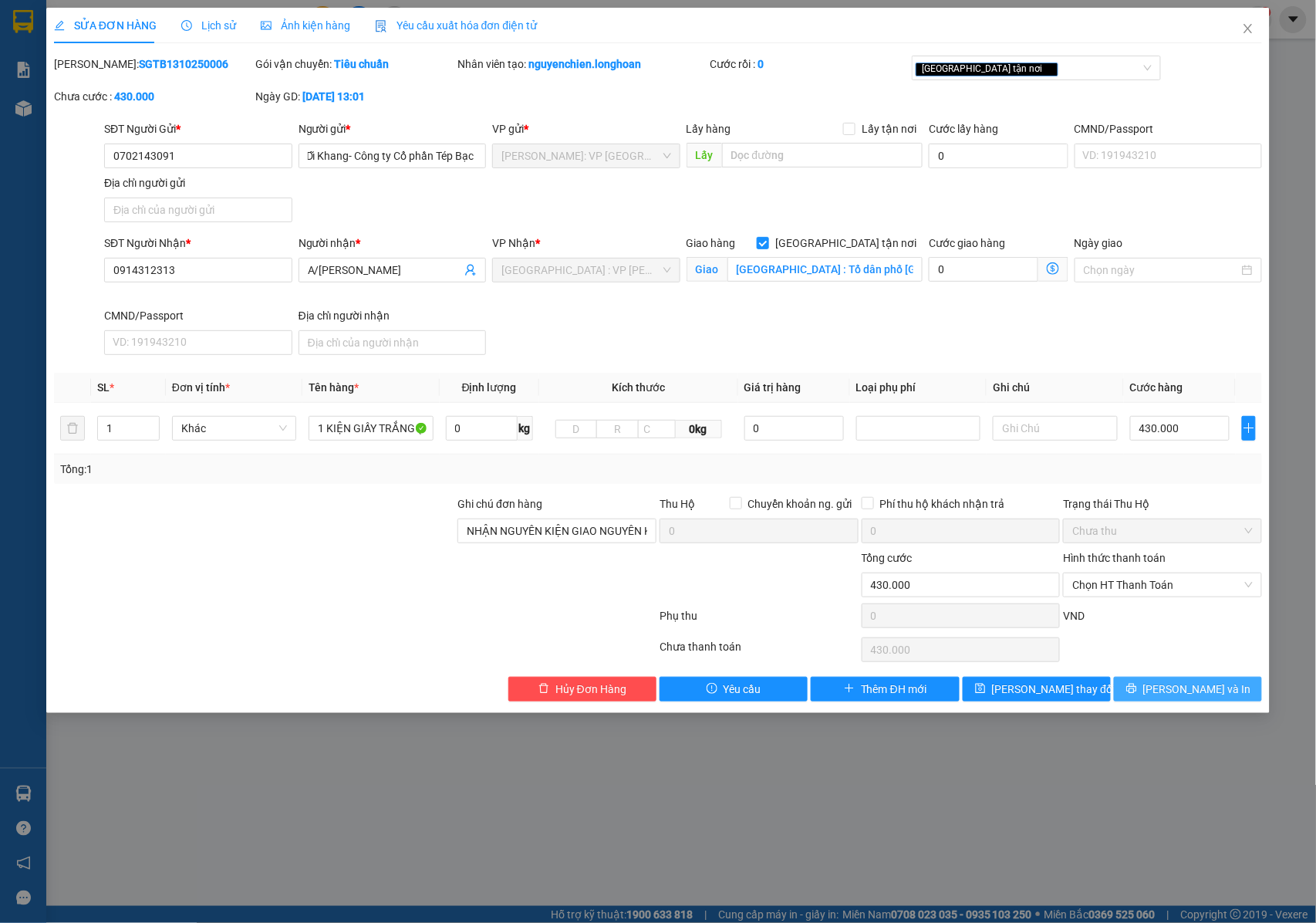
scroll to position [0, 0]
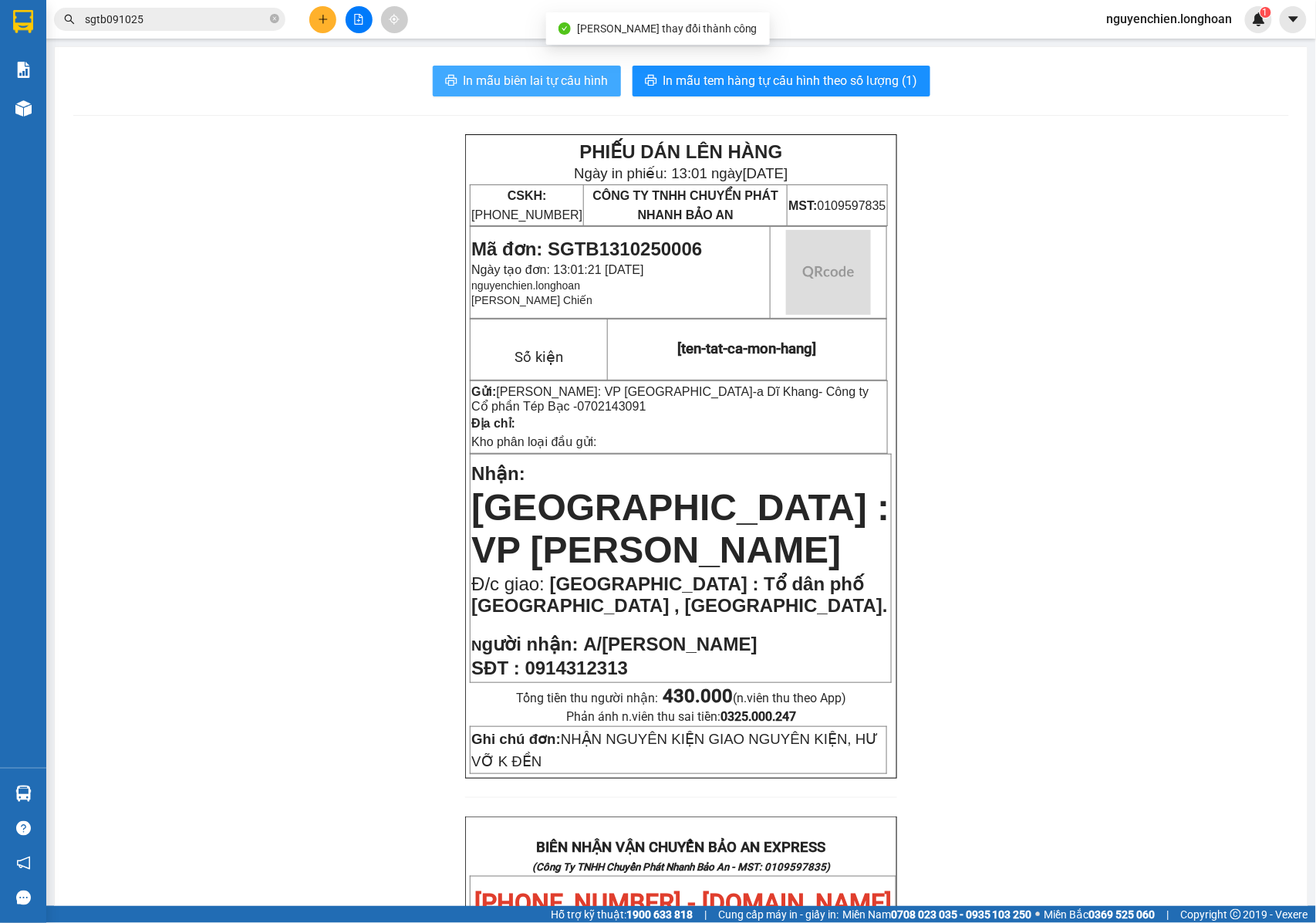
click at [514, 68] on button "In mẫu biên lai tự cấu hình" at bounding box center [527, 80] width 188 height 31
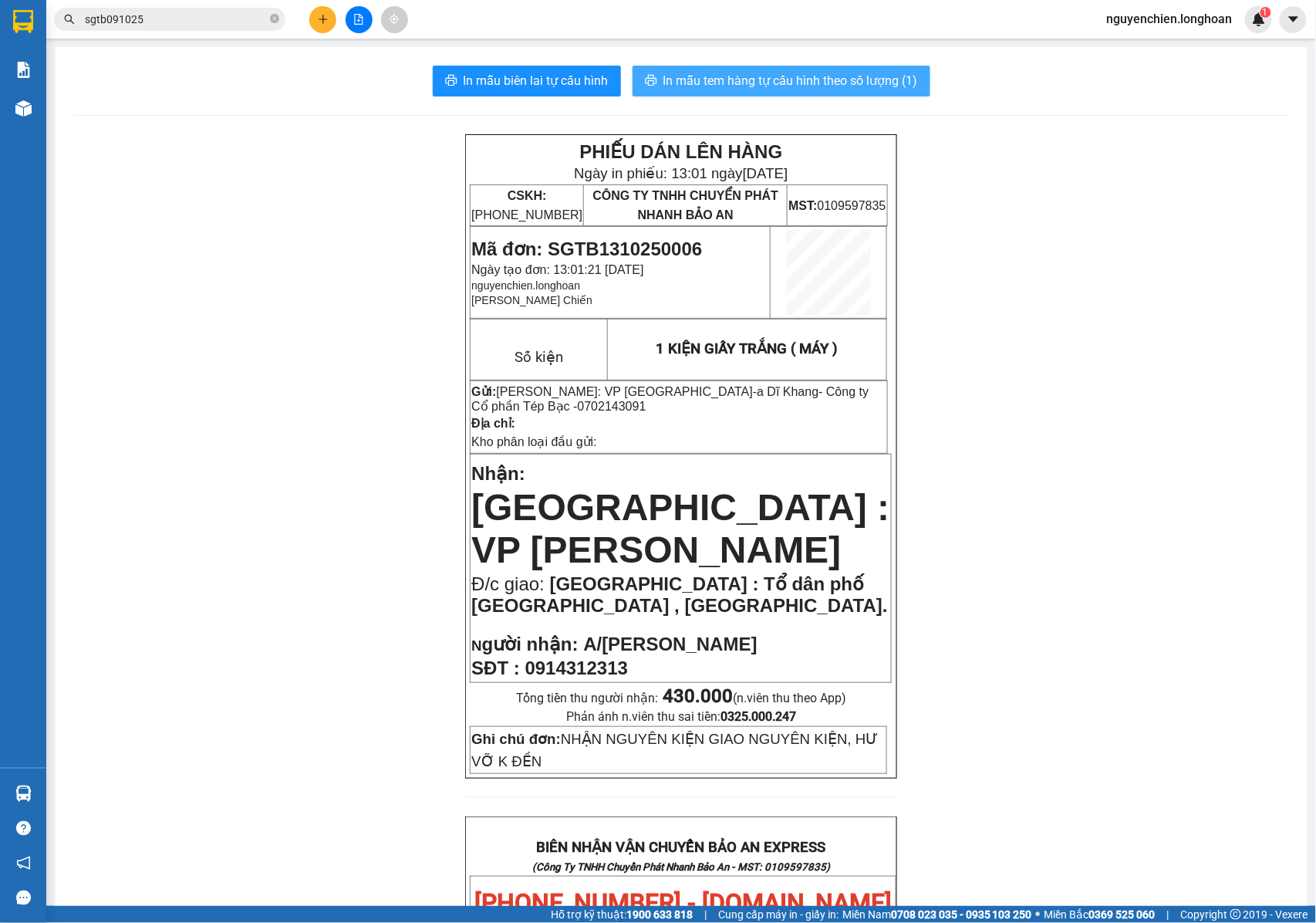
click at [788, 79] on span "In mẫu tem hàng tự cấu hình theo số lượng (1)" at bounding box center [790, 80] width 254 height 19
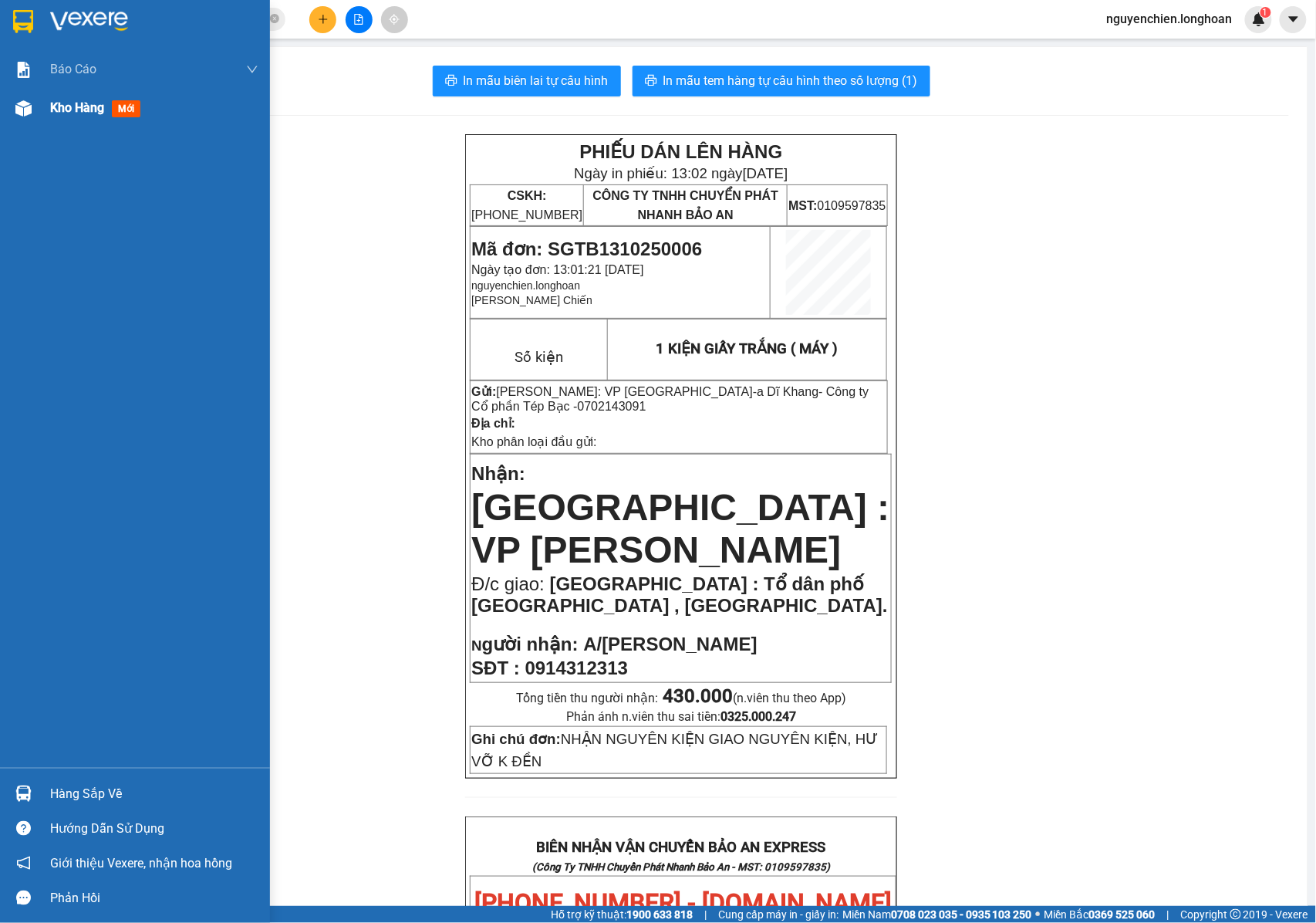
click at [44, 122] on div "Kho hàng mới" at bounding box center [135, 108] width 270 height 39
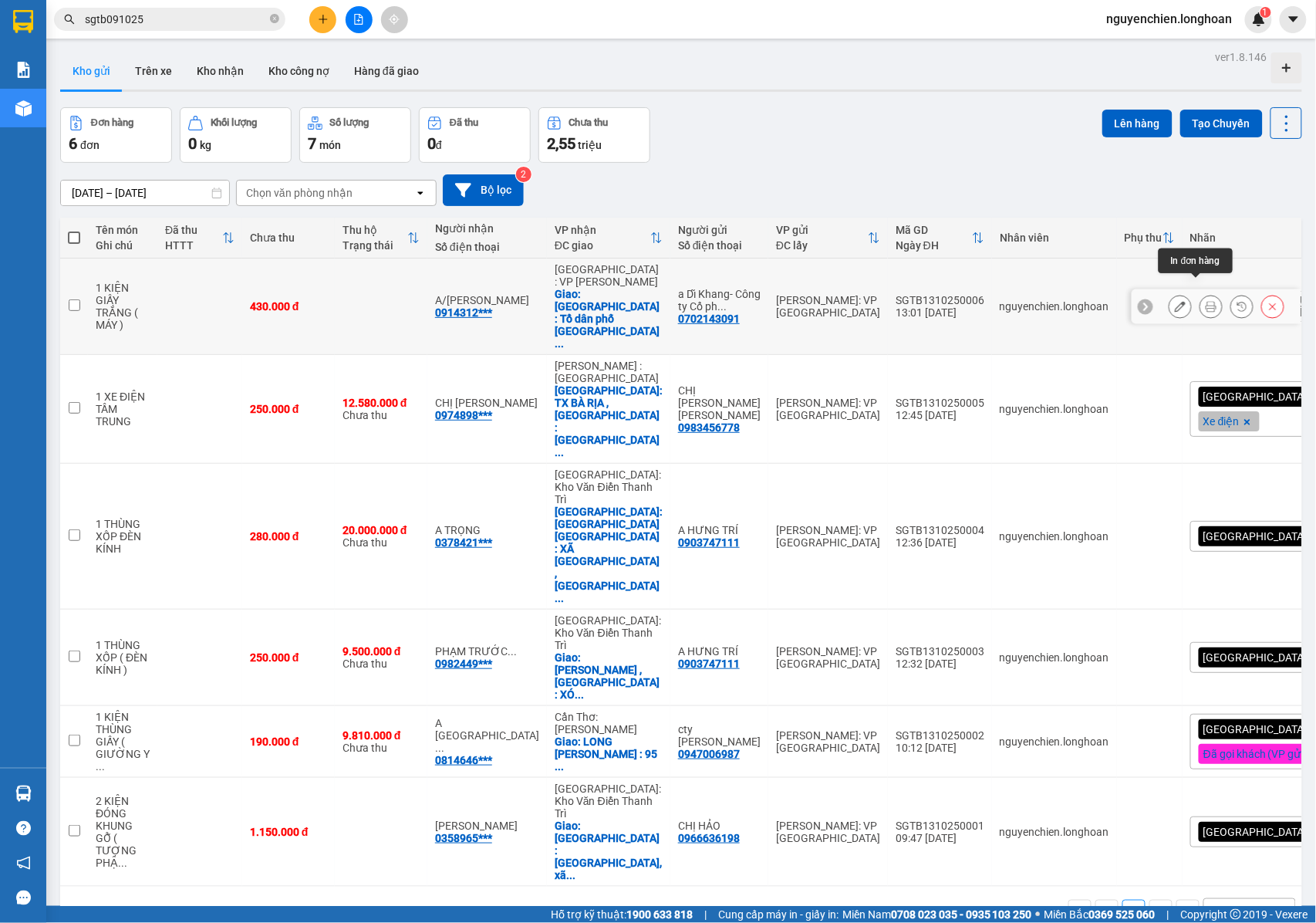
click at [1205, 301] on icon at bounding box center [1211, 306] width 11 height 11
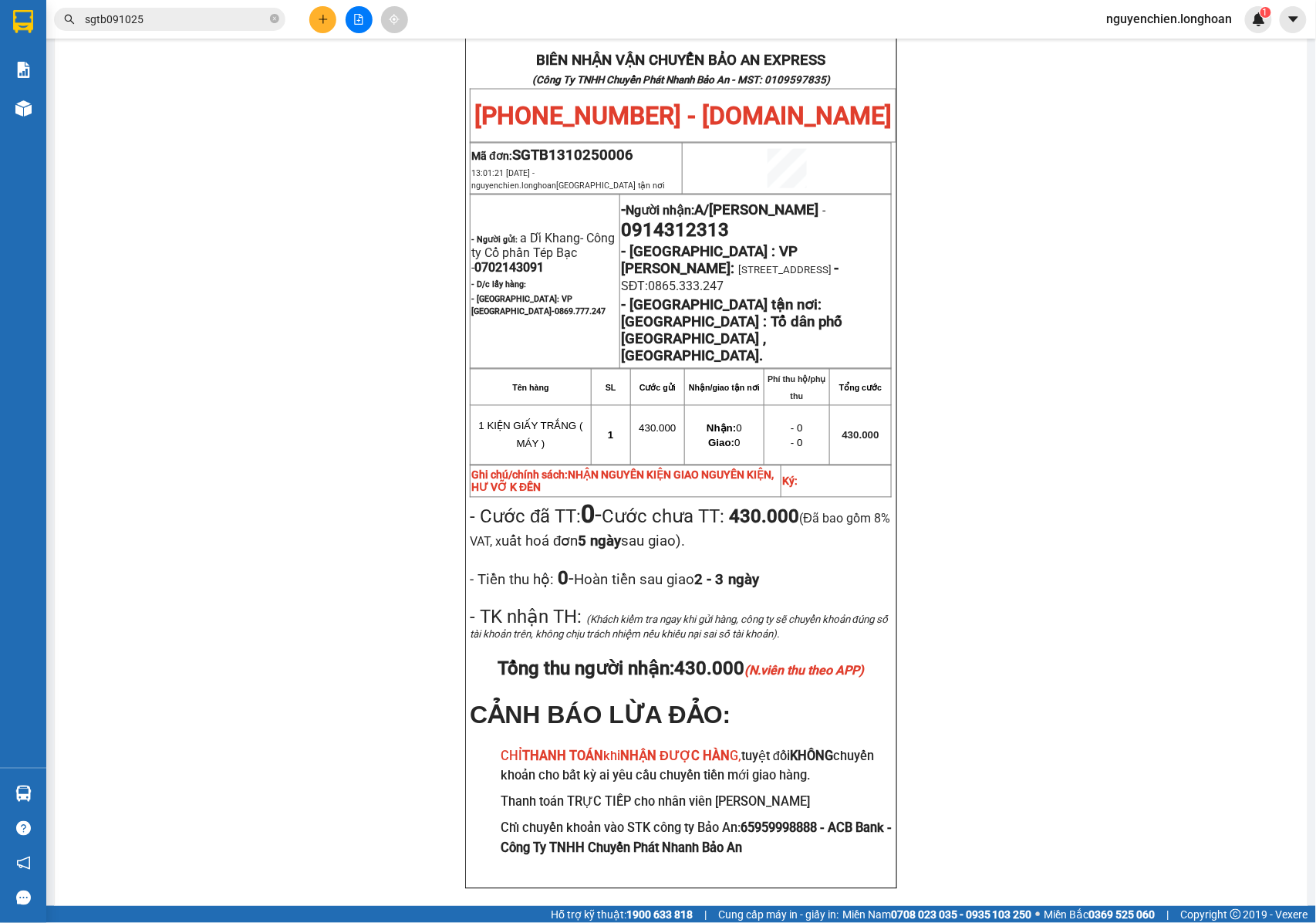
scroll to position [822, 0]
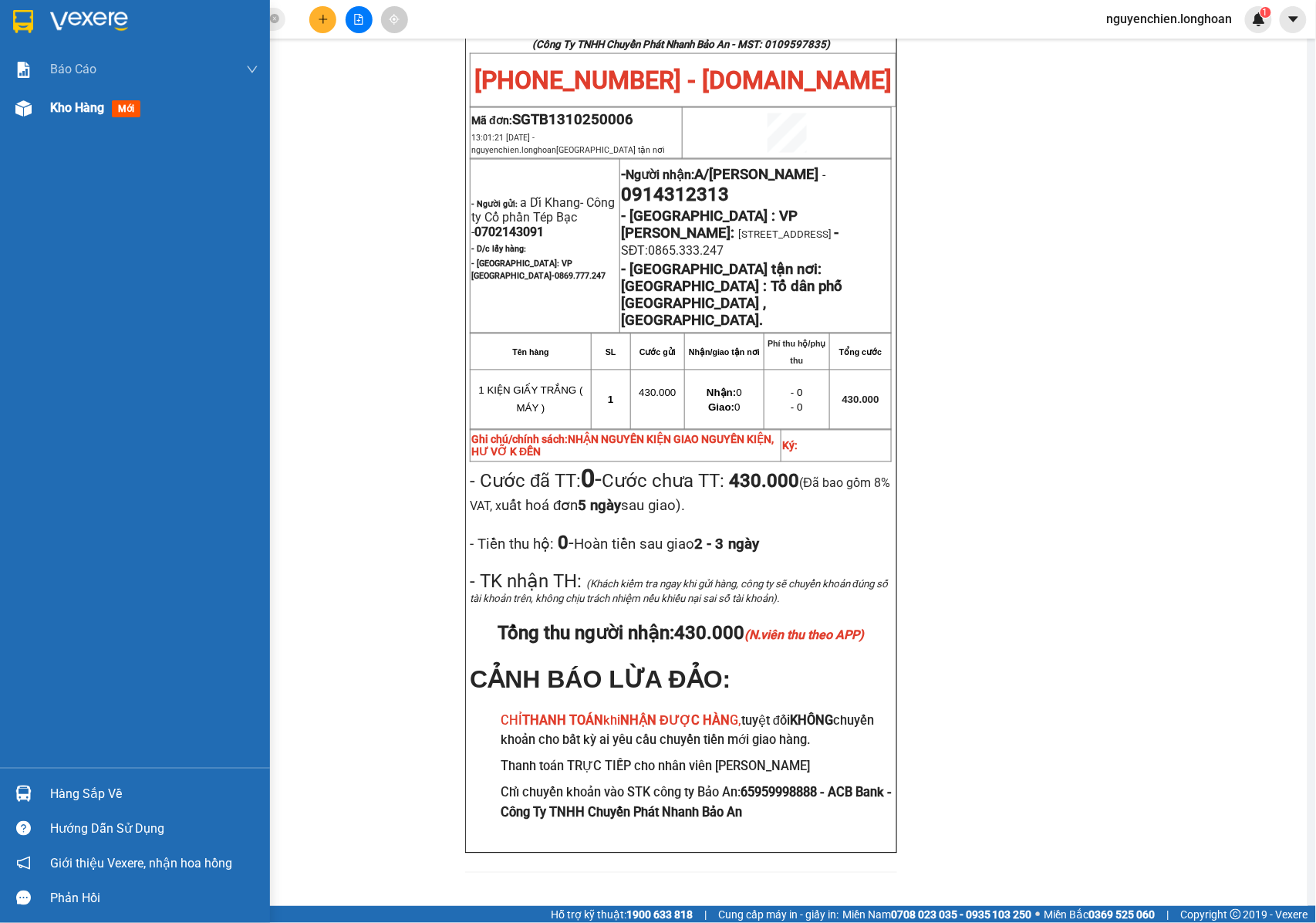
click at [28, 99] on div at bounding box center [23, 108] width 27 height 27
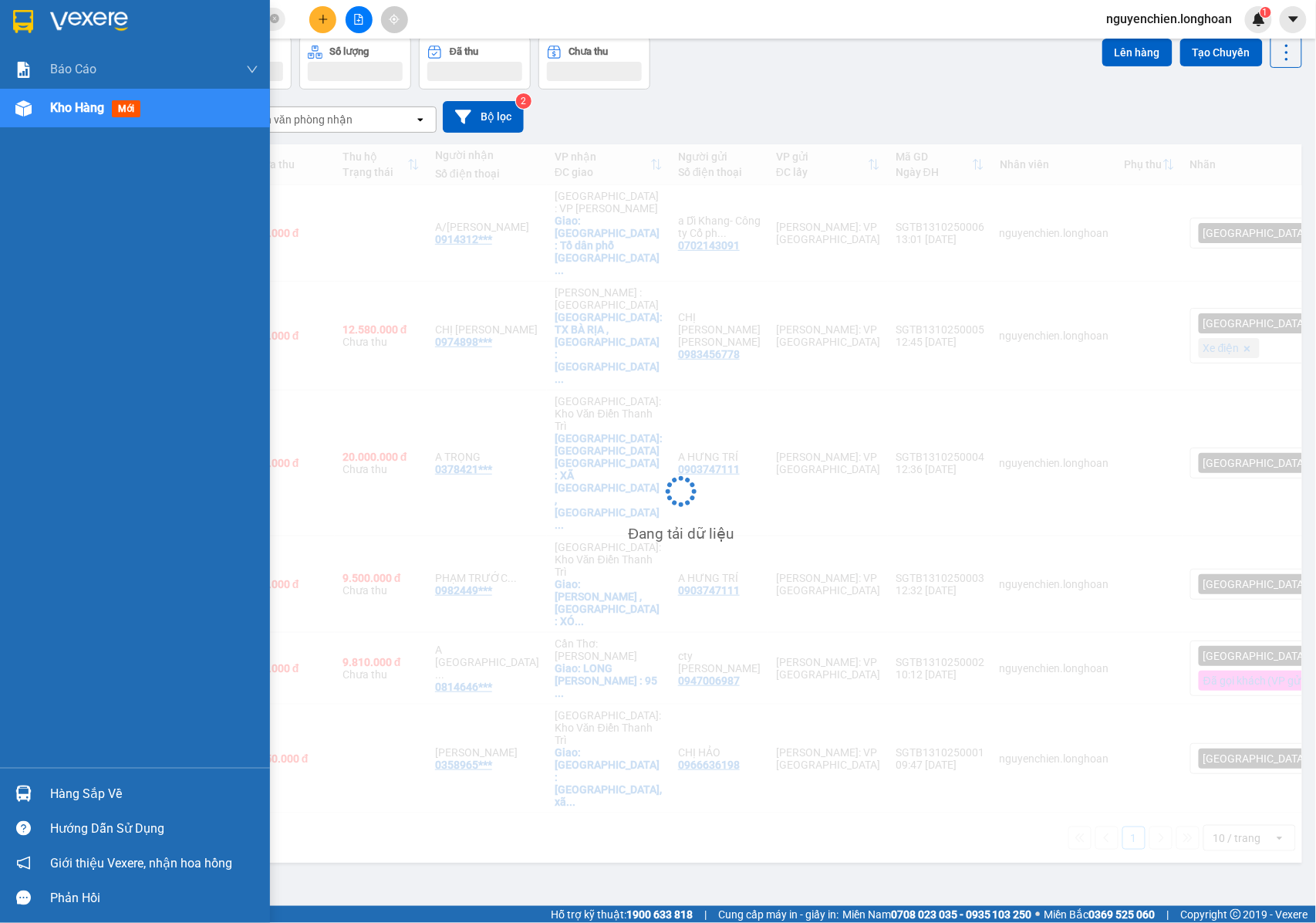
scroll to position [71, 0]
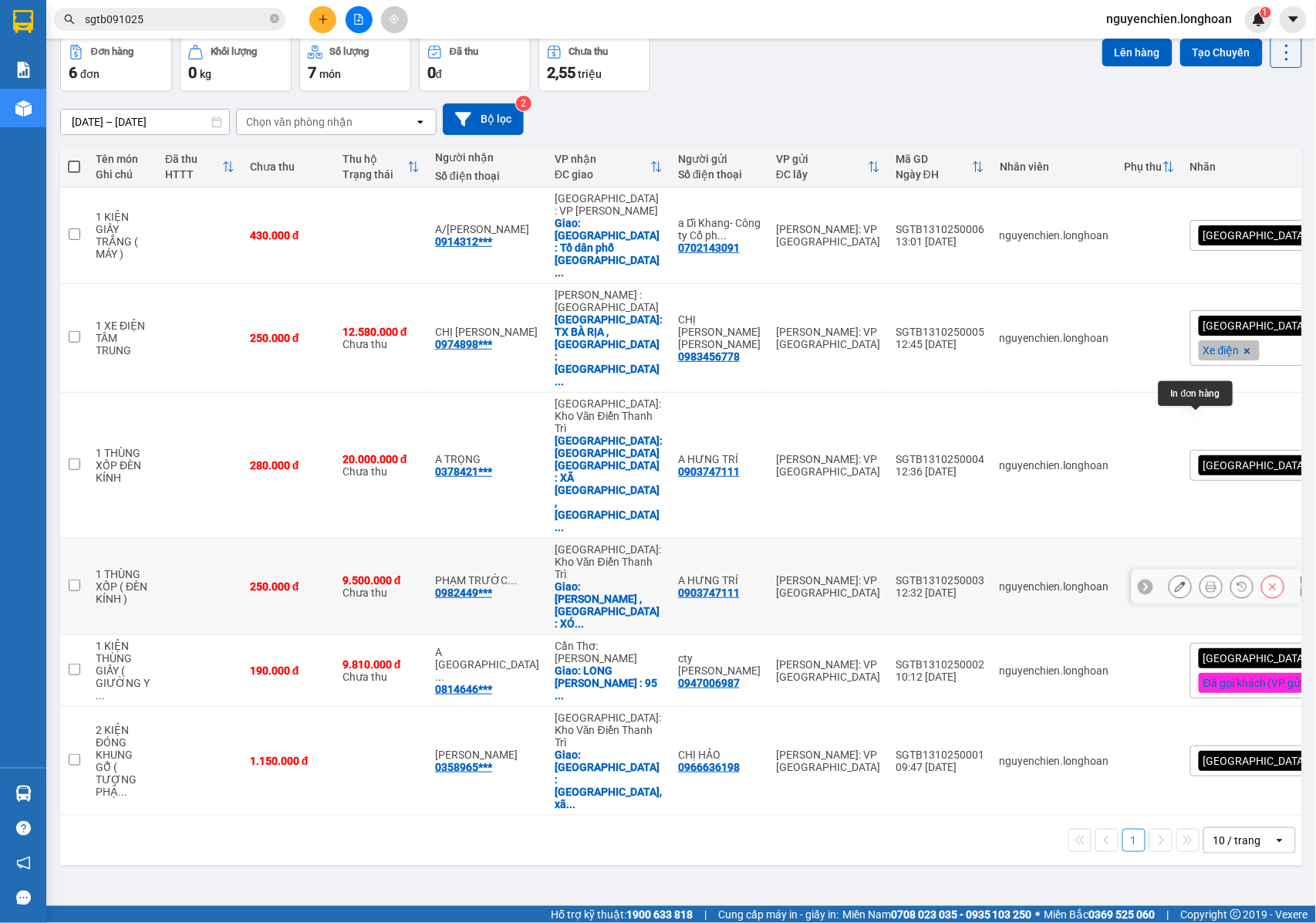
click at [1205, 581] on icon at bounding box center [1211, 586] width 11 height 11
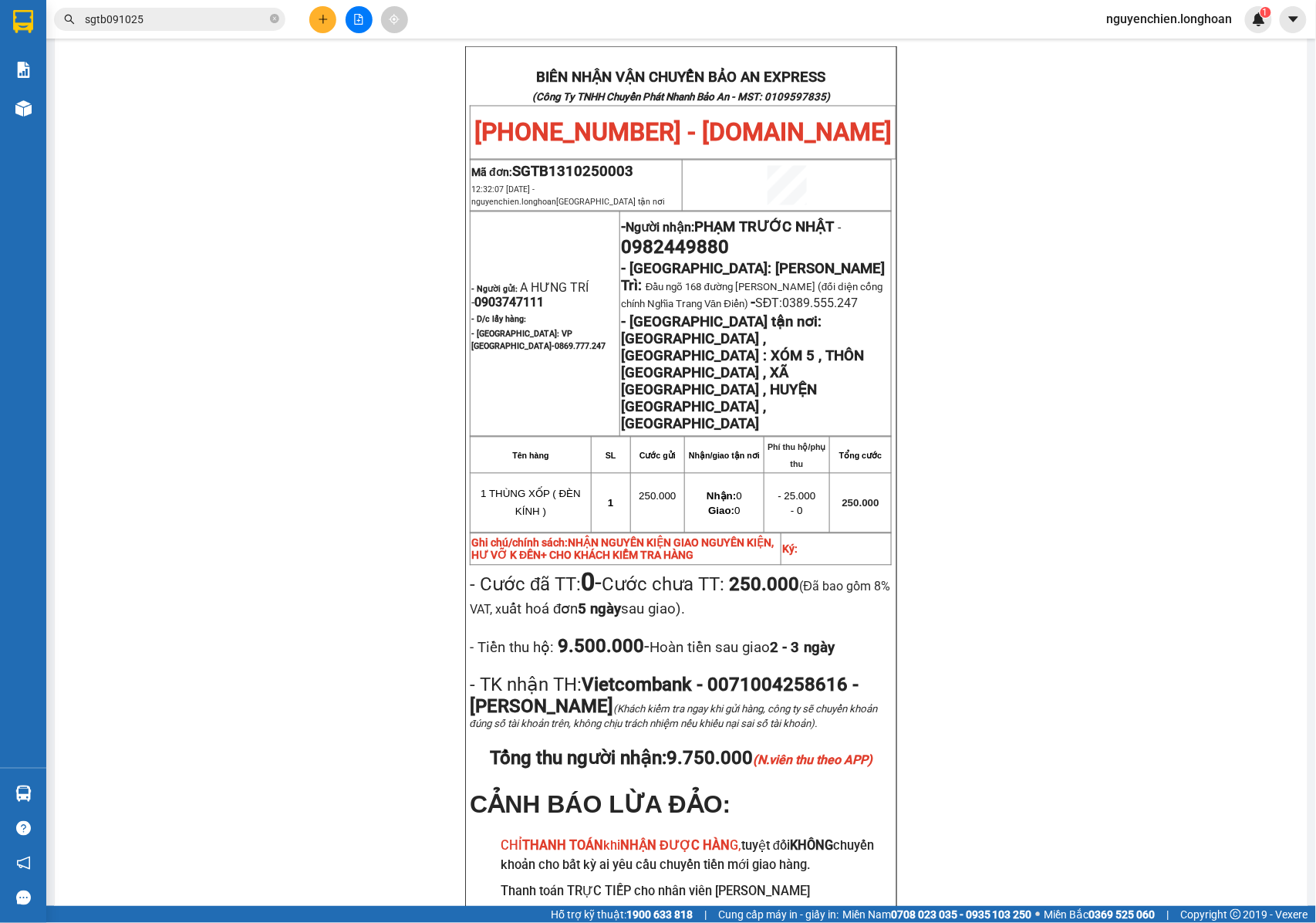
scroll to position [894, 0]
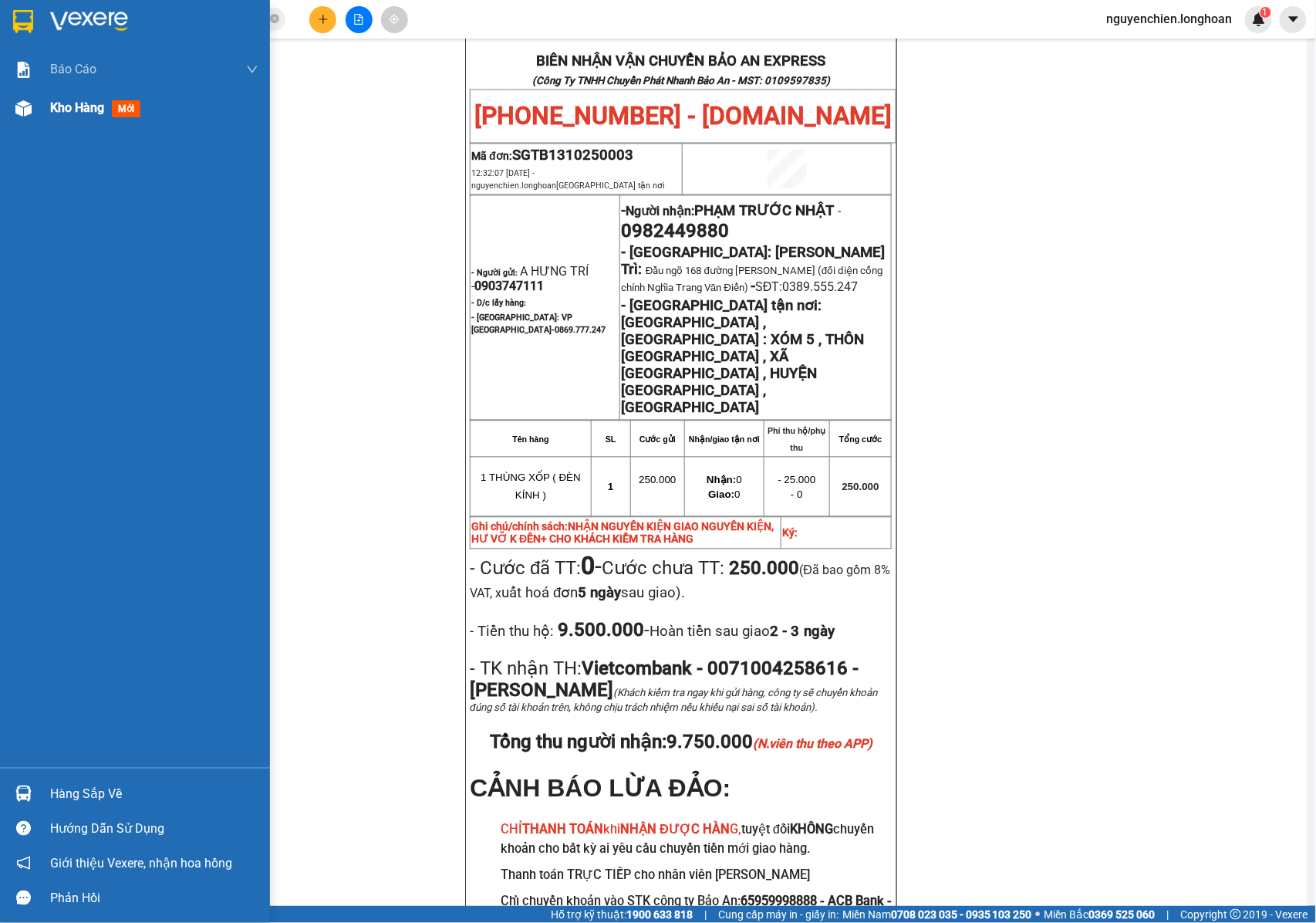
click at [32, 119] on div at bounding box center [23, 108] width 27 height 27
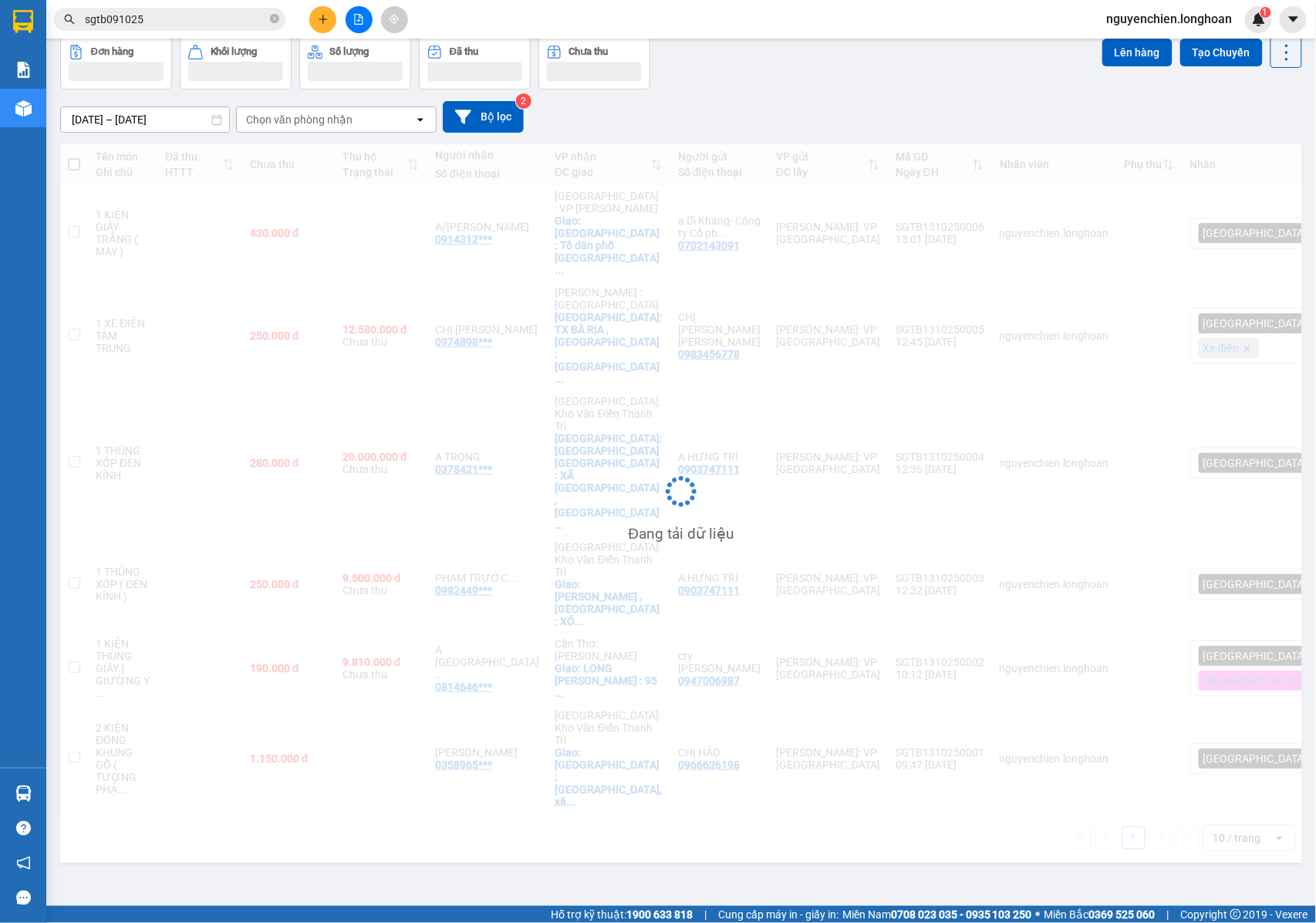
scroll to position [71, 0]
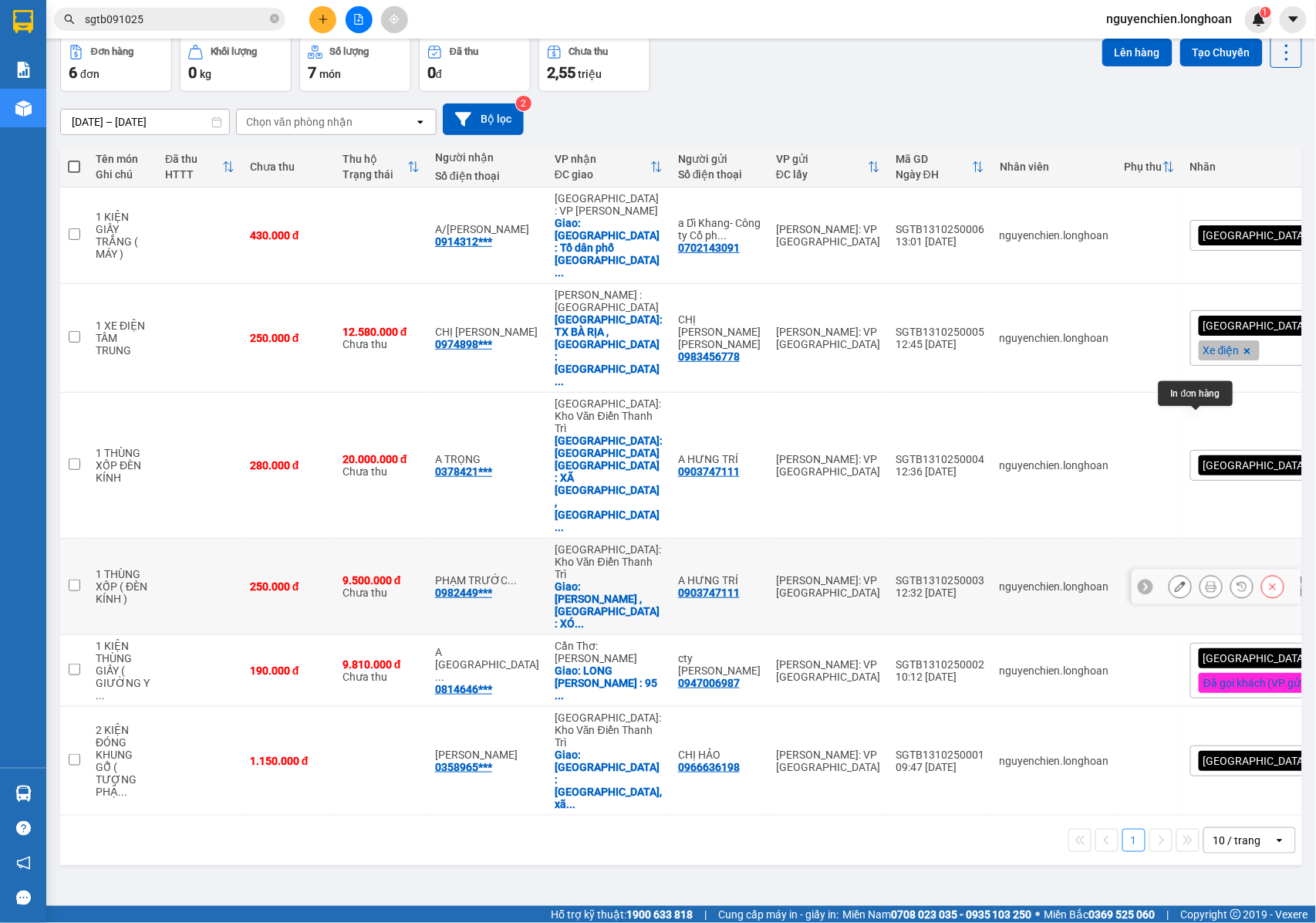
click at [1205, 581] on icon at bounding box center [1211, 586] width 11 height 11
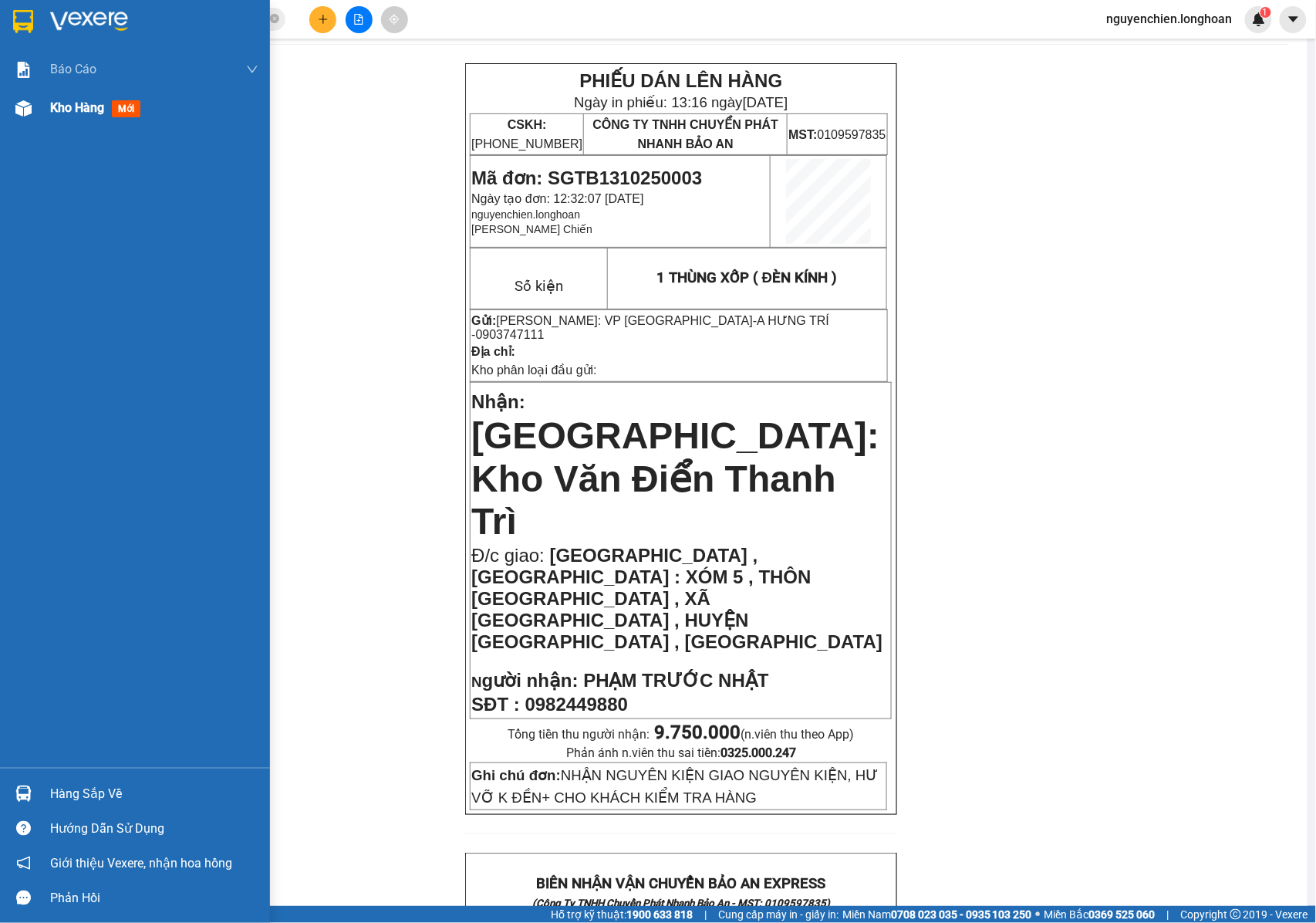
click at [22, 116] on div at bounding box center [23, 108] width 27 height 27
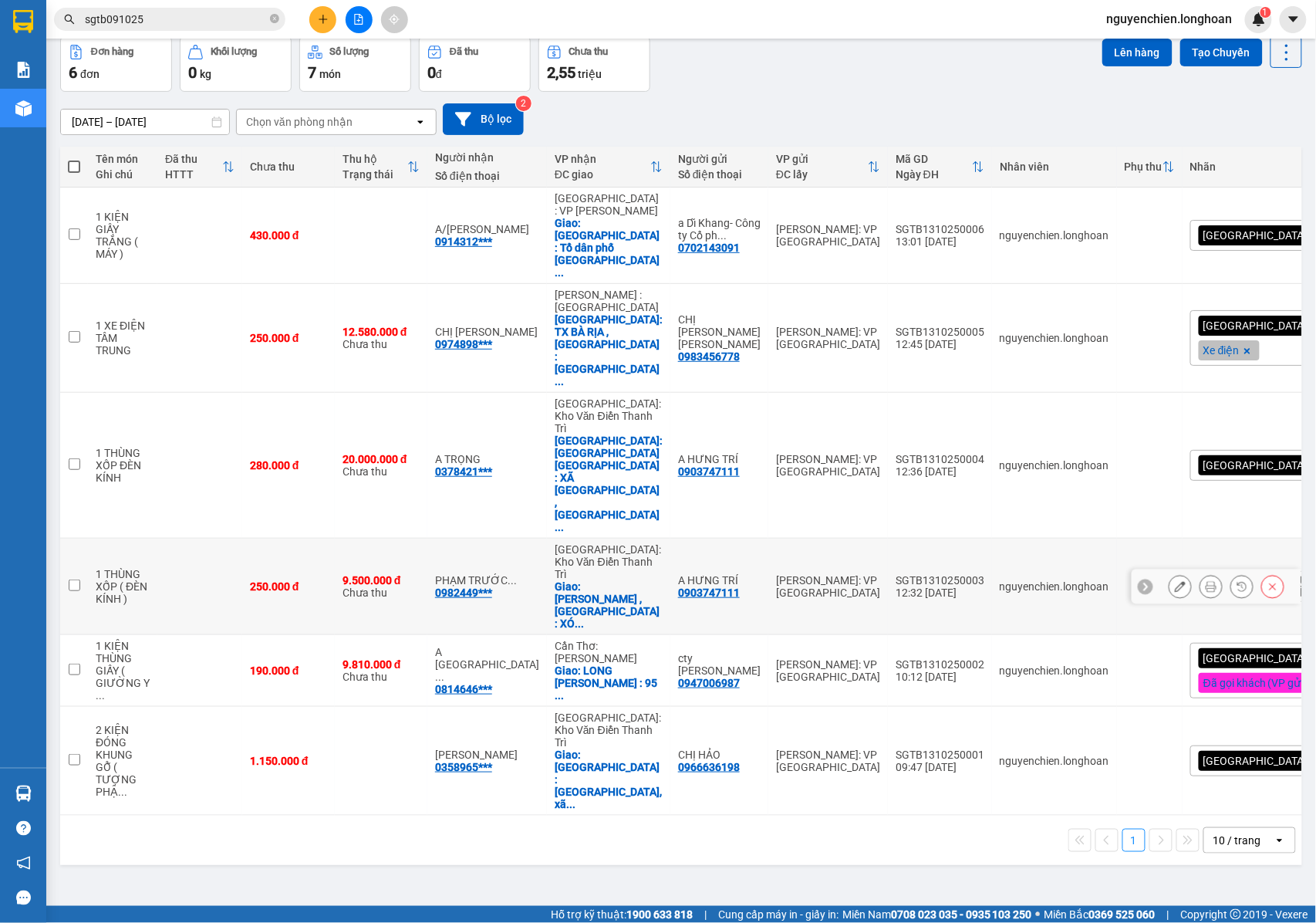
click at [1250, 575] on div at bounding box center [1226, 586] width 116 height 23
click at [1175, 581] on icon at bounding box center [1180, 586] width 11 height 11
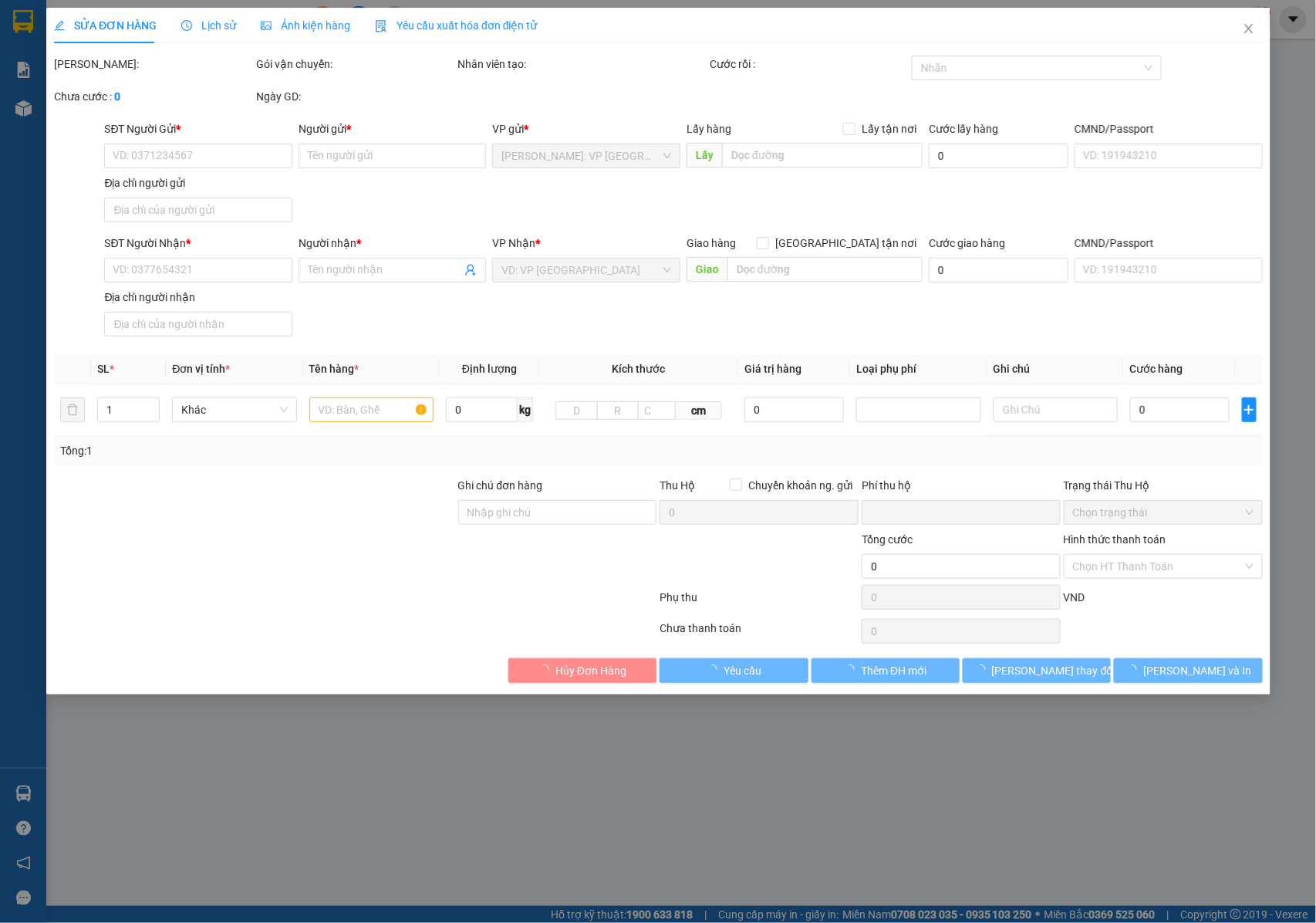
type input "0903747111"
type input "A HƯNG TRÍ"
type input "0982449880"
type input "PHẠM TRƯỚC NHẬT"
checkbox input "true"
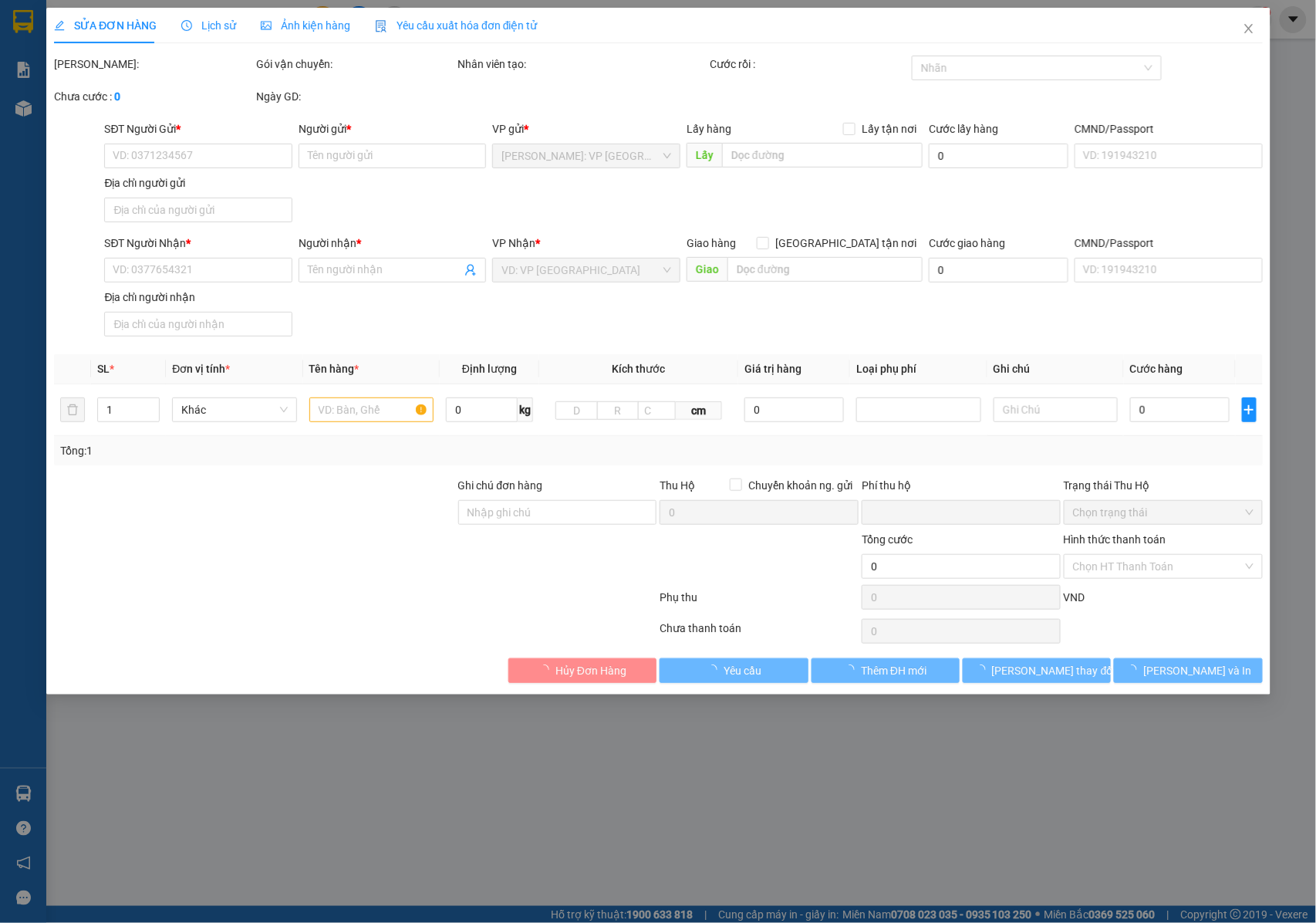
type input "[GEOGRAPHIC_DATA] , [GEOGRAPHIC_DATA] : XÓM 5 , THÔN [GEOGRAPHIC_DATA] , XÃ [GE…"
type input "NHẬN NGUYÊN KIỆN GIAO NGUYÊN KIỆN, HƯ VỠ K ĐỀN+ CHO KHÁCH KIỂM TRA HÀNG"
type input "250.000"
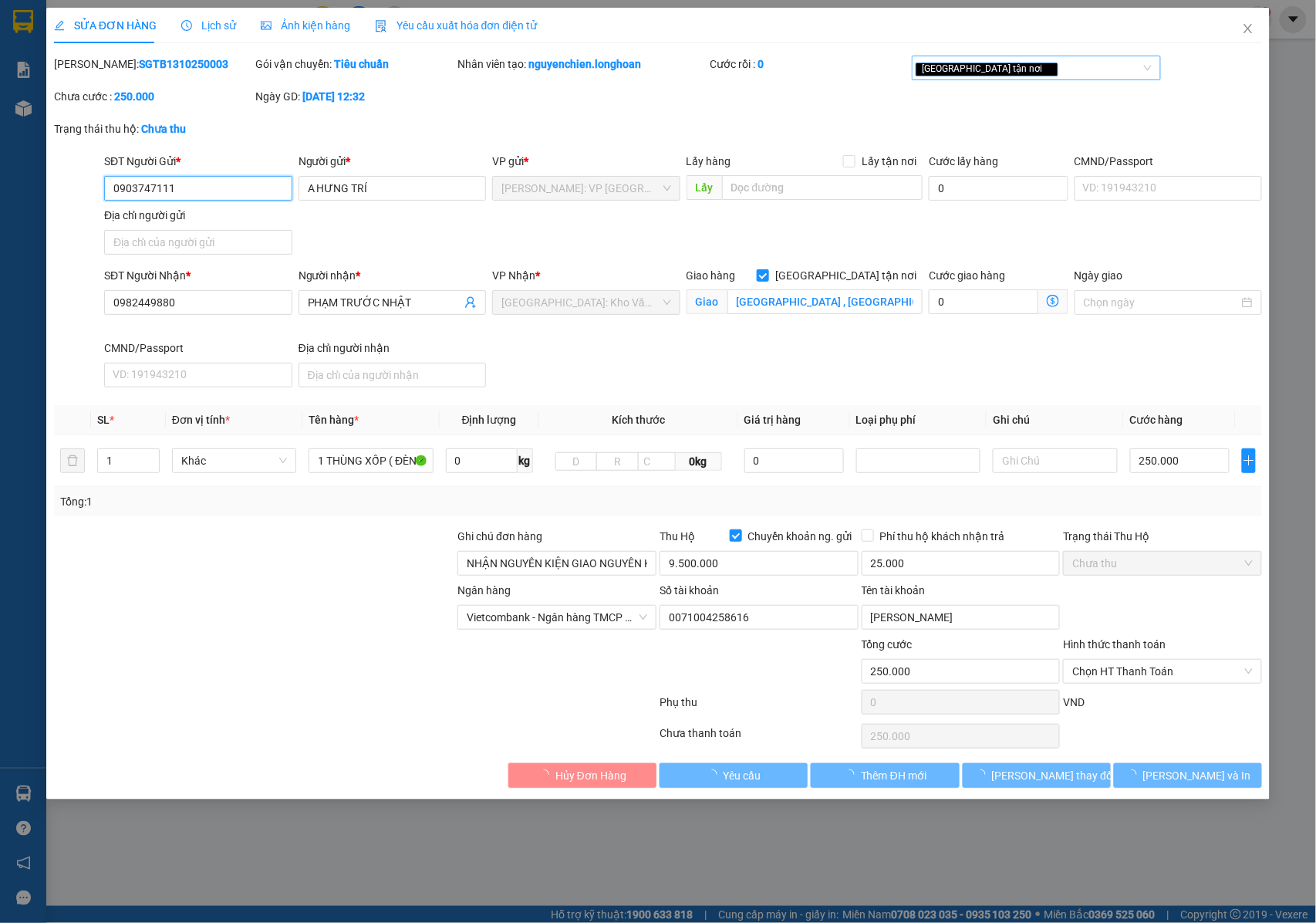
click at [1046, 62] on div "[GEOGRAPHIC_DATA] tận nơi" at bounding box center [1029, 68] width 226 height 18
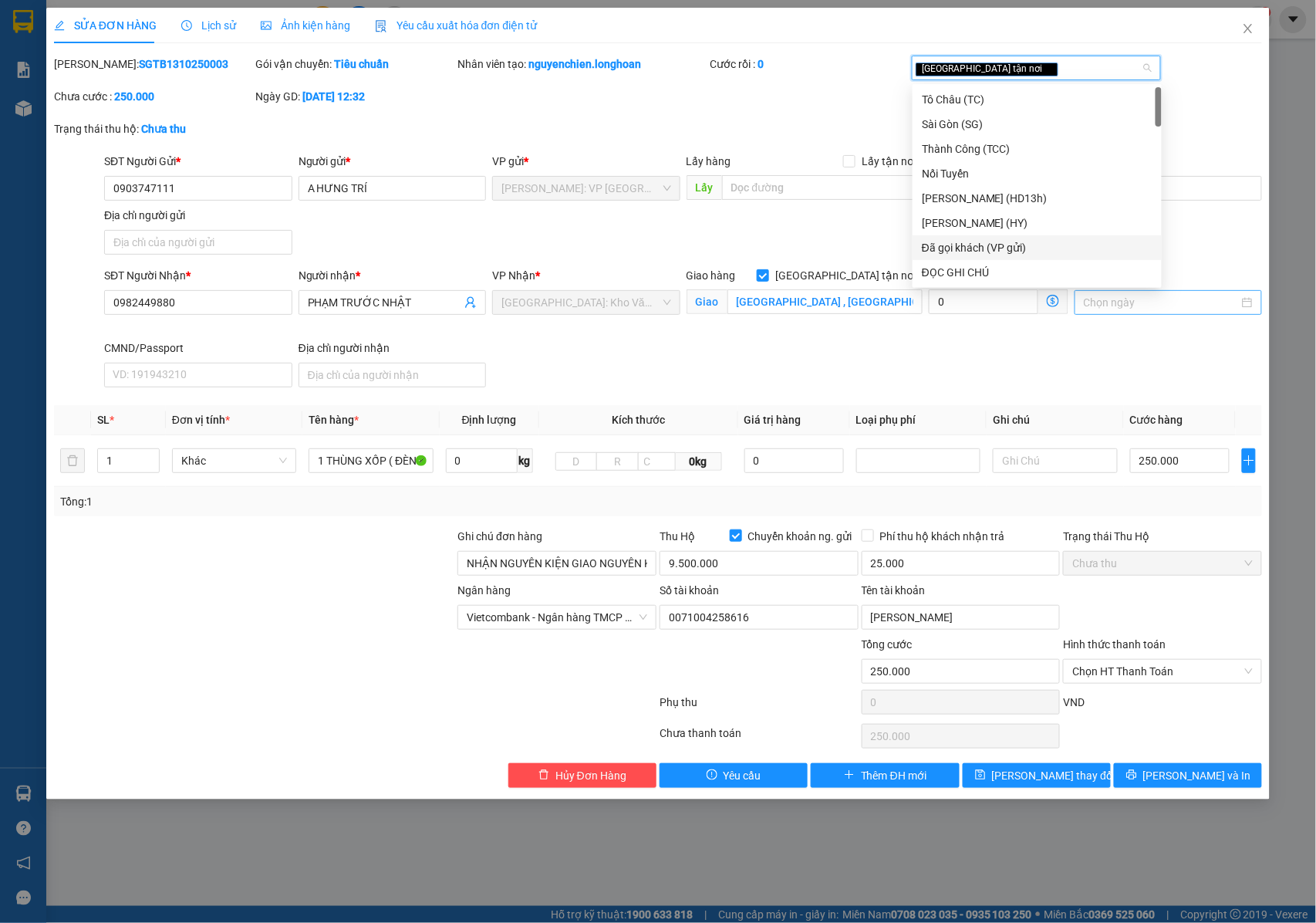
drag, startPoint x: 1004, startPoint y: 249, endPoint x: 1126, endPoint y: 301, distance: 132.6
click at [1004, 250] on div "Đã gọi khách (VP gửi)" at bounding box center [1036, 248] width 230 height 17
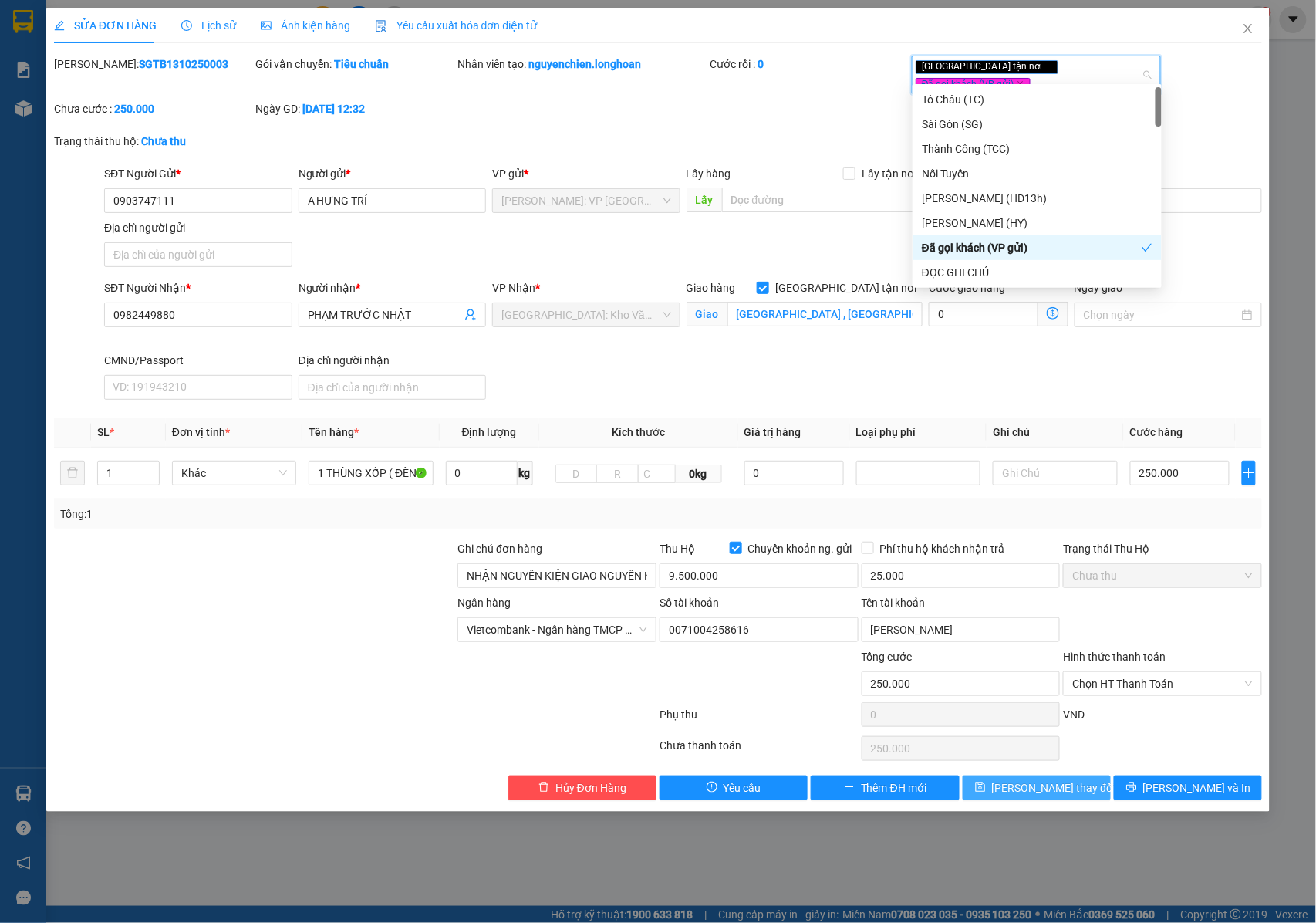
click at [1046, 790] on button "[PERSON_NAME] thay đổi" at bounding box center [1036, 787] width 148 height 24
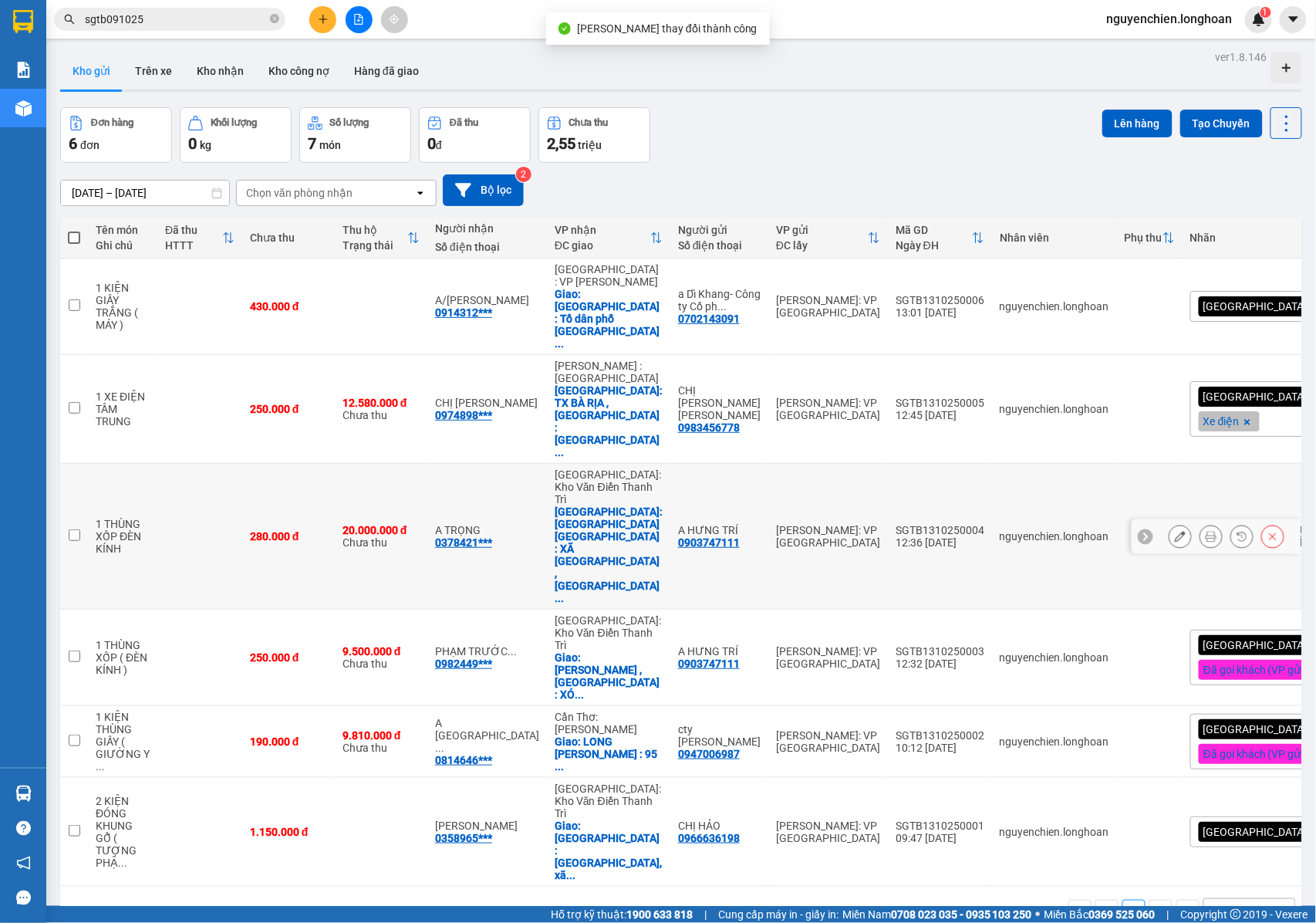
click at [1201, 523] on button at bounding box center [1211, 537] width 22 height 27
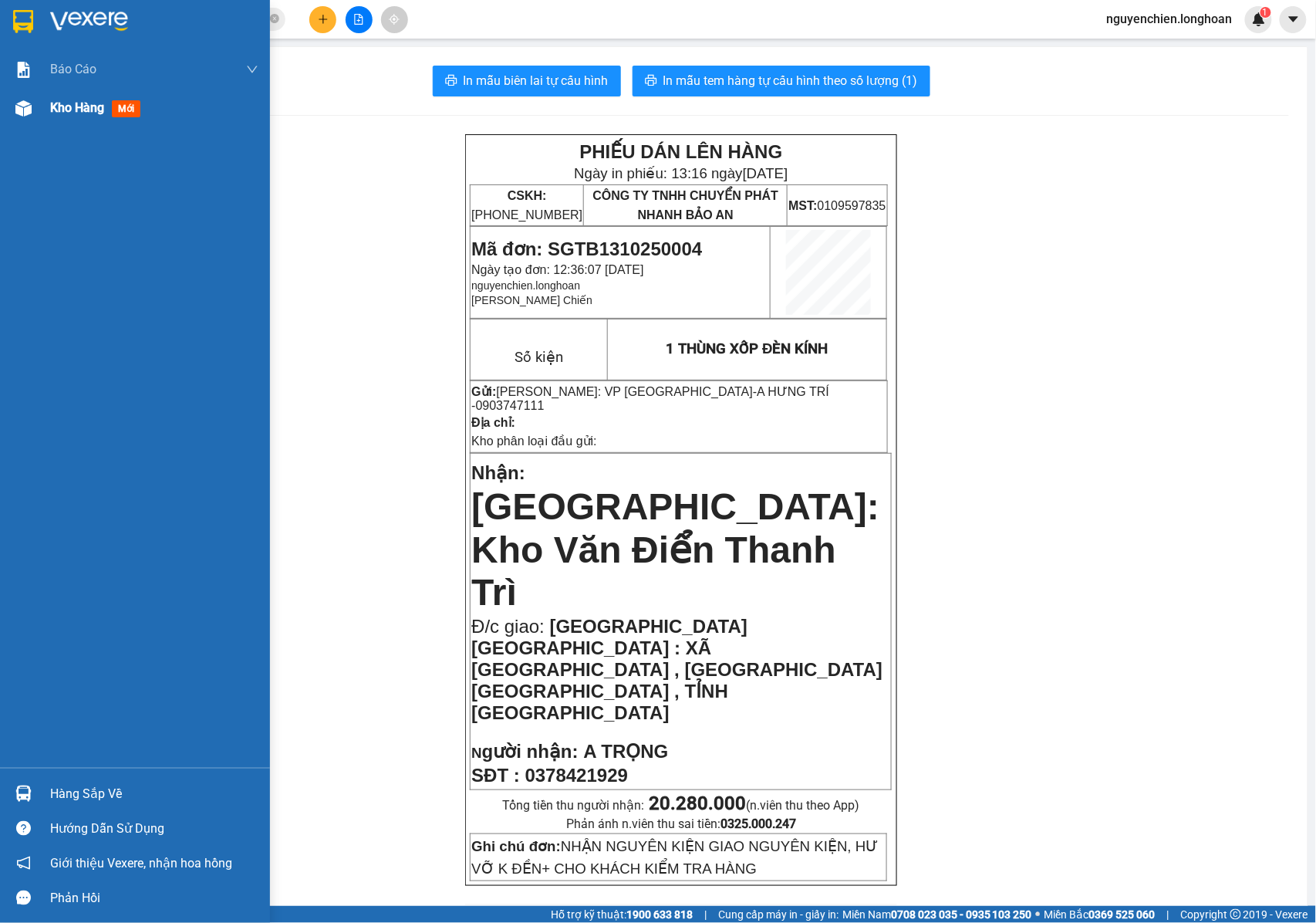
click at [3, 118] on div "Kho hàng mới" at bounding box center [135, 108] width 270 height 39
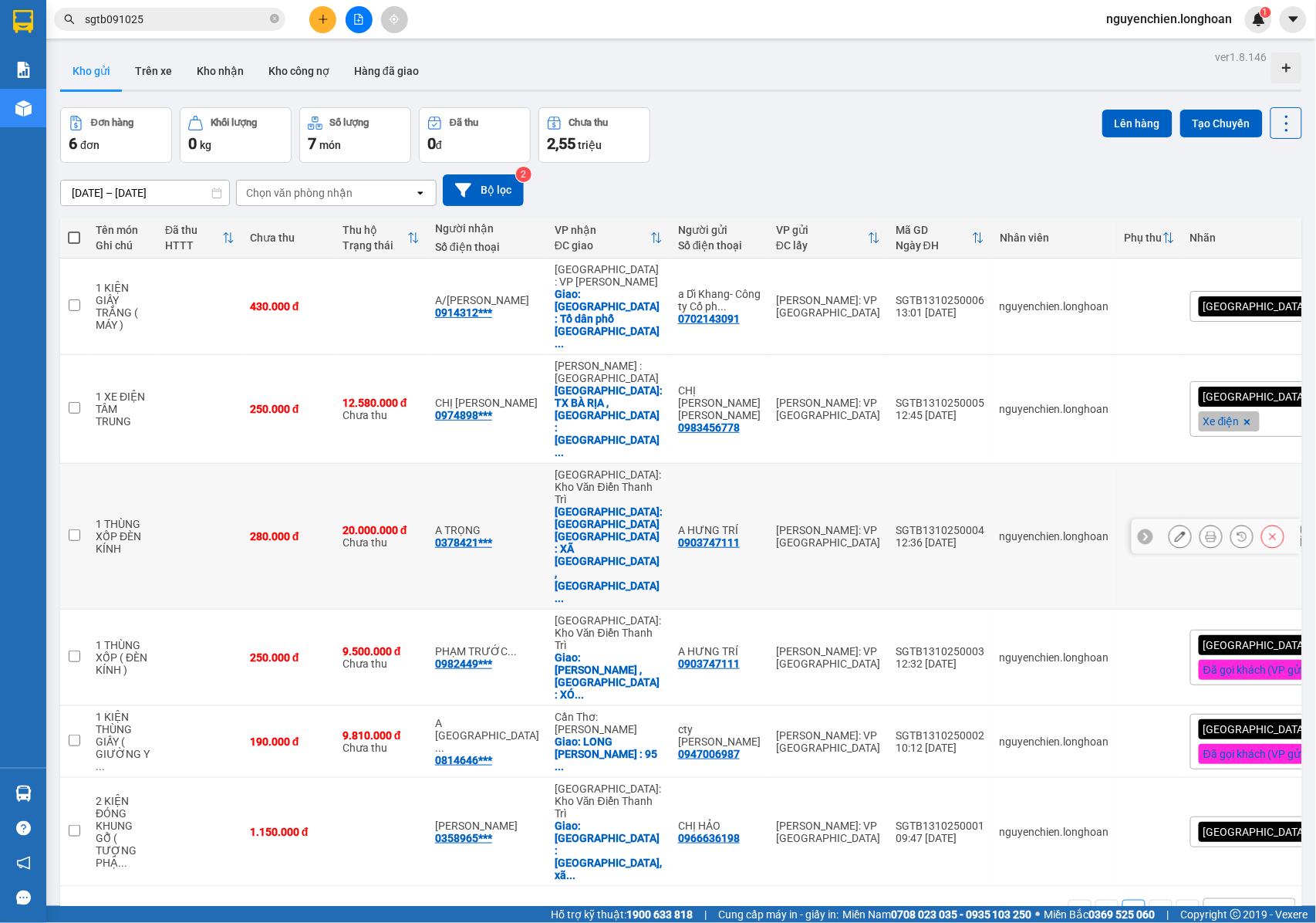
click at [1205, 531] on icon at bounding box center [1211, 536] width 11 height 11
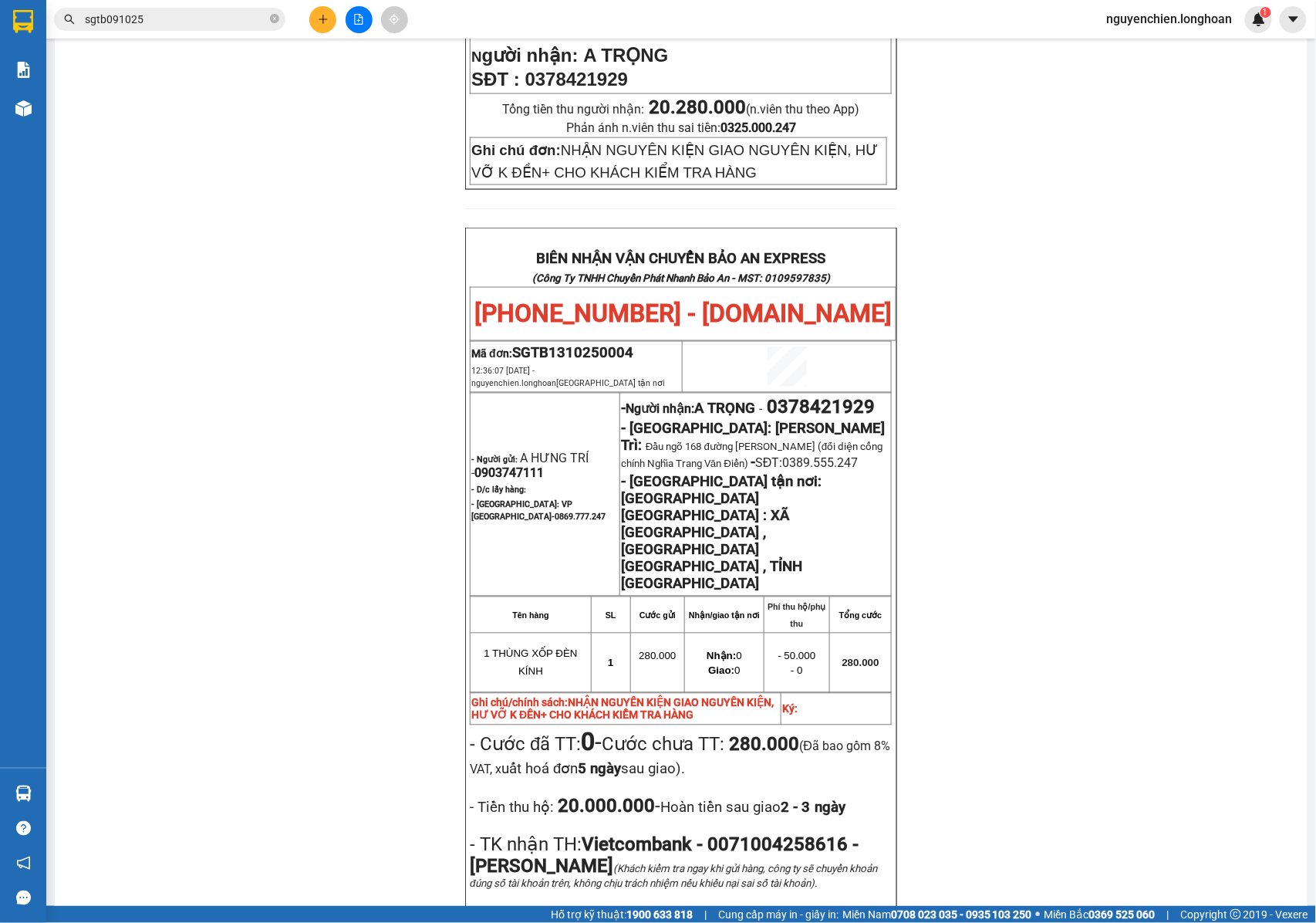
scroll to position [720, 0]
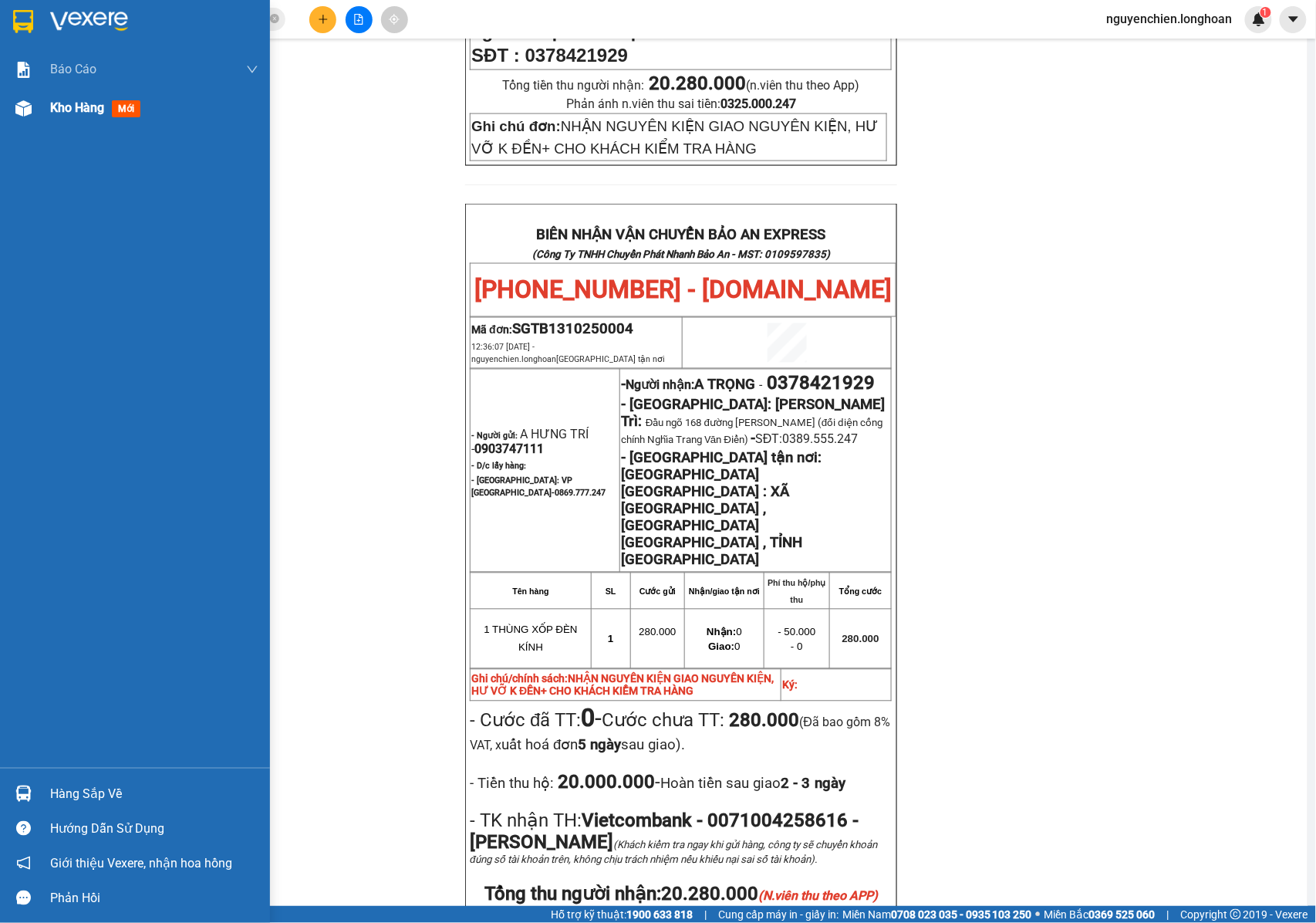
click at [29, 108] on img at bounding box center [23, 108] width 16 height 16
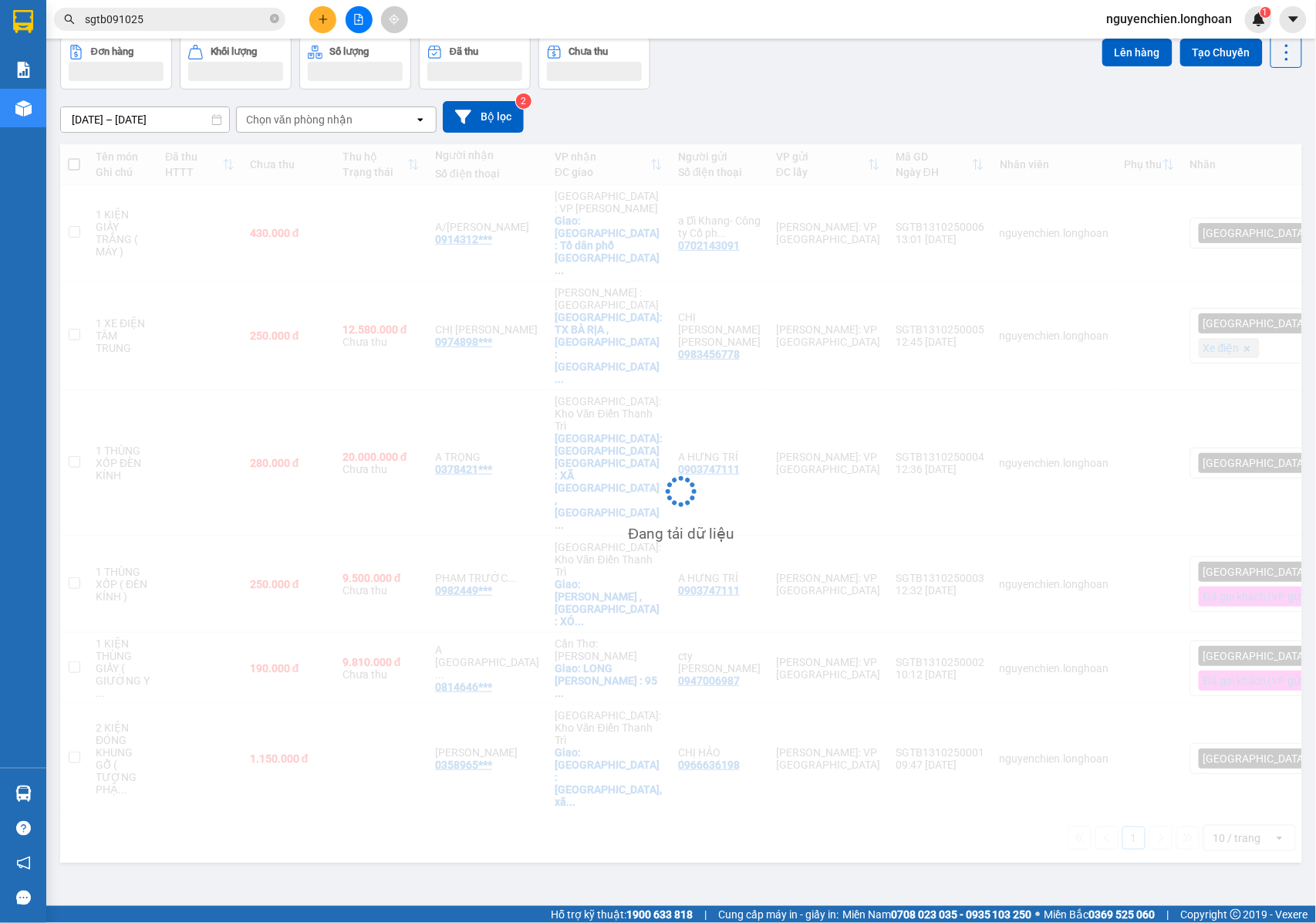
scroll to position [71, 0]
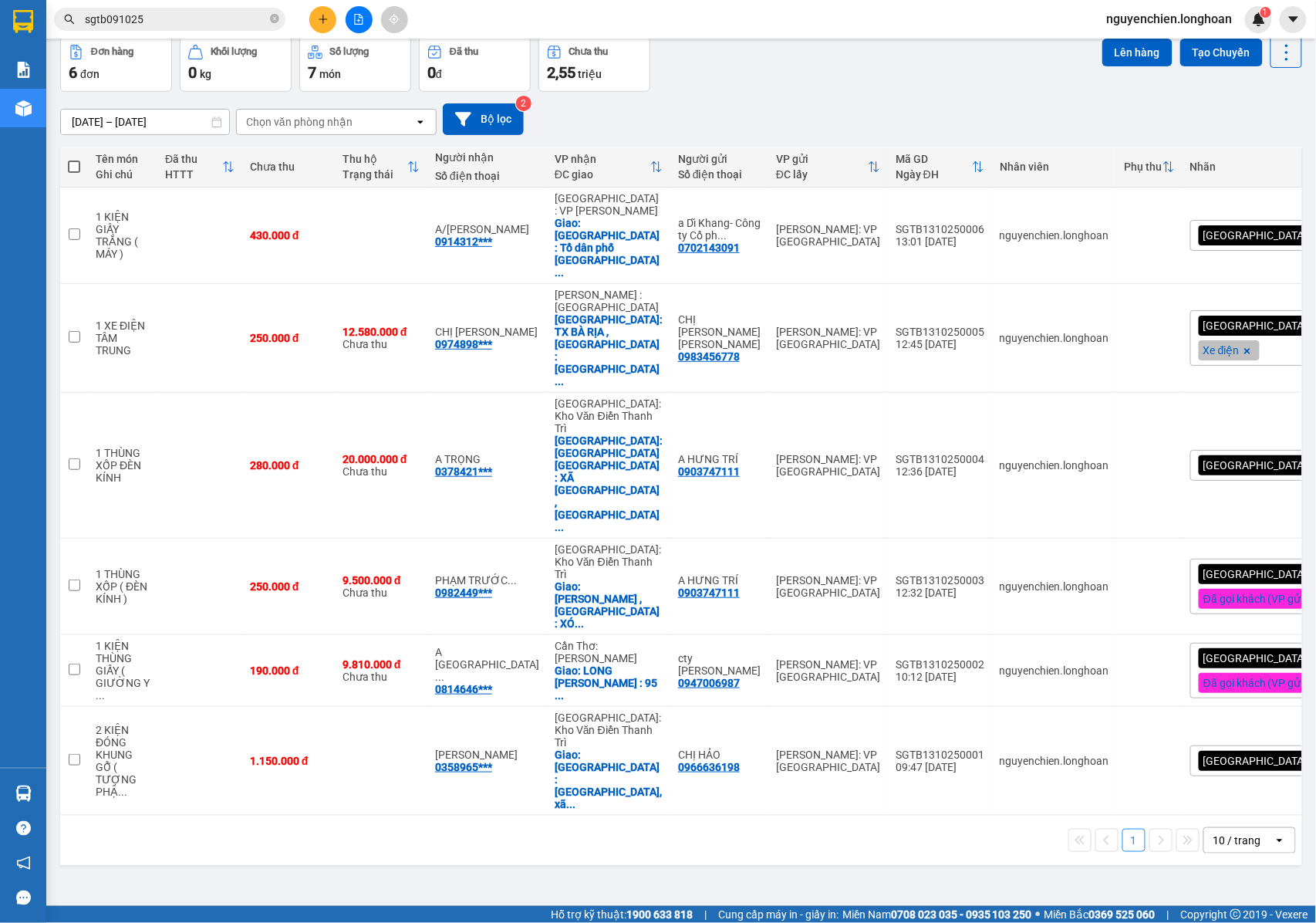
click at [1254, 450] on div "[GEOGRAPHIC_DATA] tận nơi" at bounding box center [1277, 465] width 175 height 31
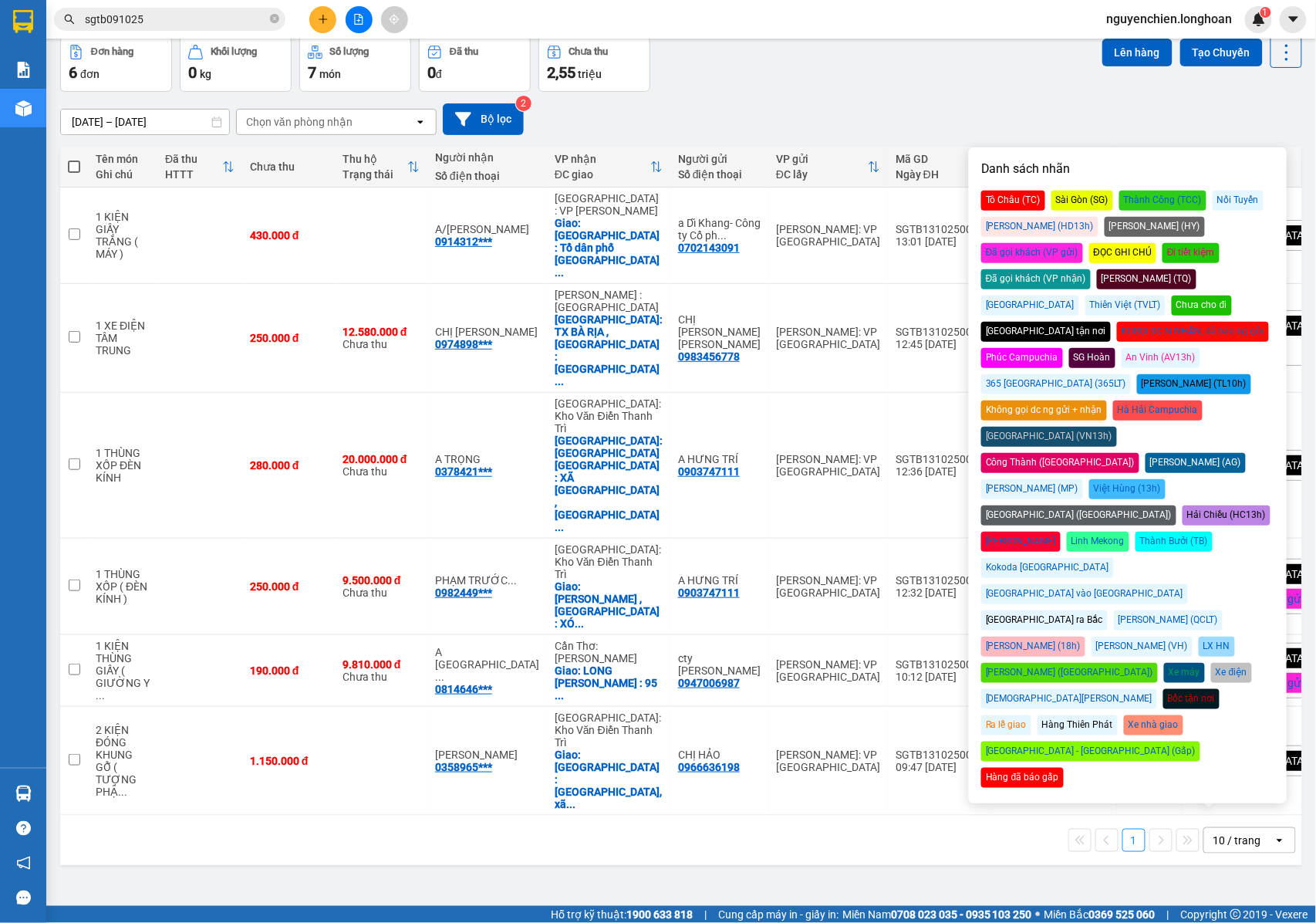
click at [1082, 243] on div "Đã gọi khách (VP gửi)" at bounding box center [1032, 253] width 102 height 20
click at [1015, 121] on div "[DATE] – [DATE] Press the down arrow key to interact with the calendar and sele…" at bounding box center [681, 119] width 1241 height 32
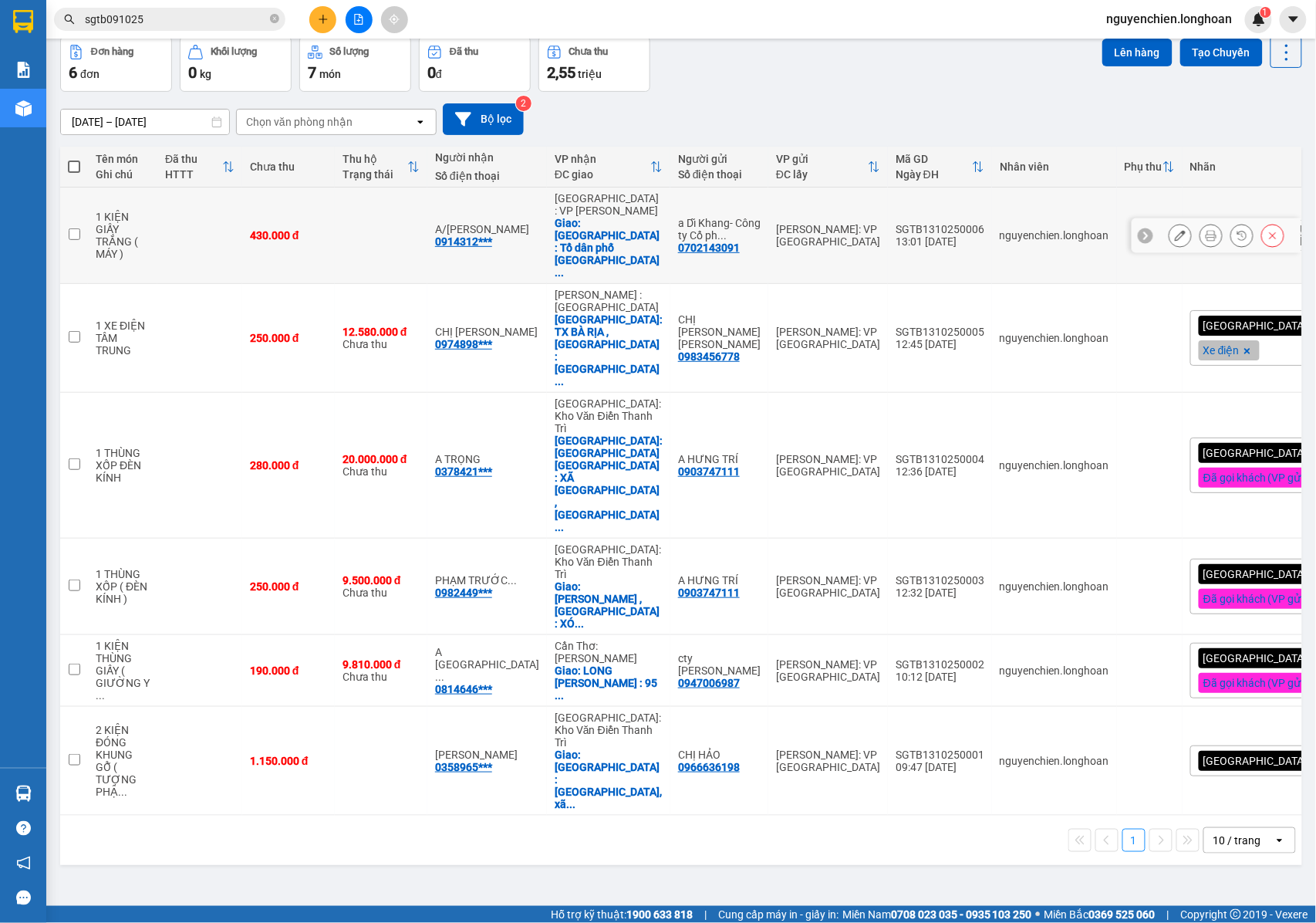
click at [1200, 229] on button at bounding box center [1211, 235] width 22 height 27
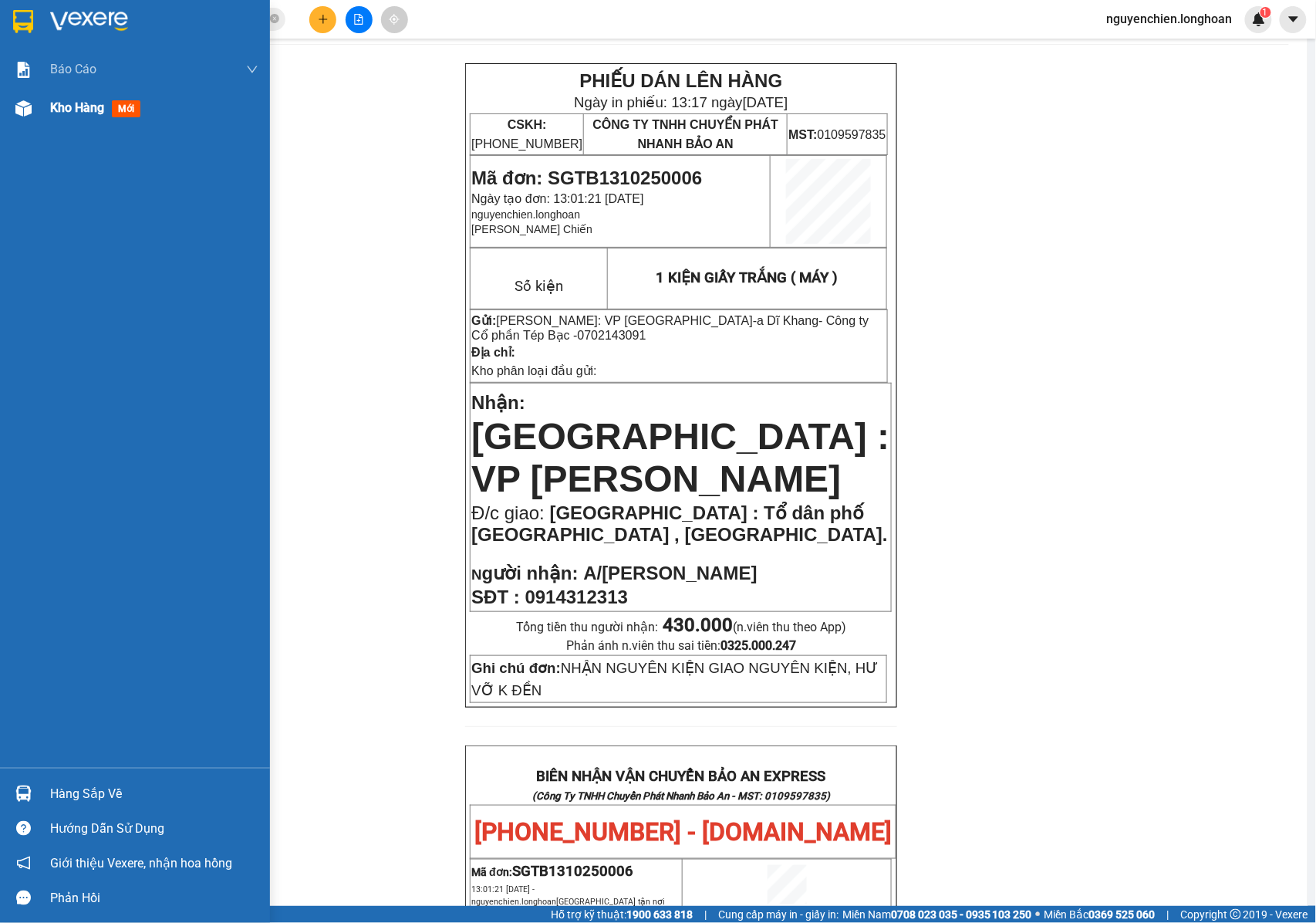
click at [28, 124] on div "Kho hàng mới" at bounding box center [135, 108] width 270 height 39
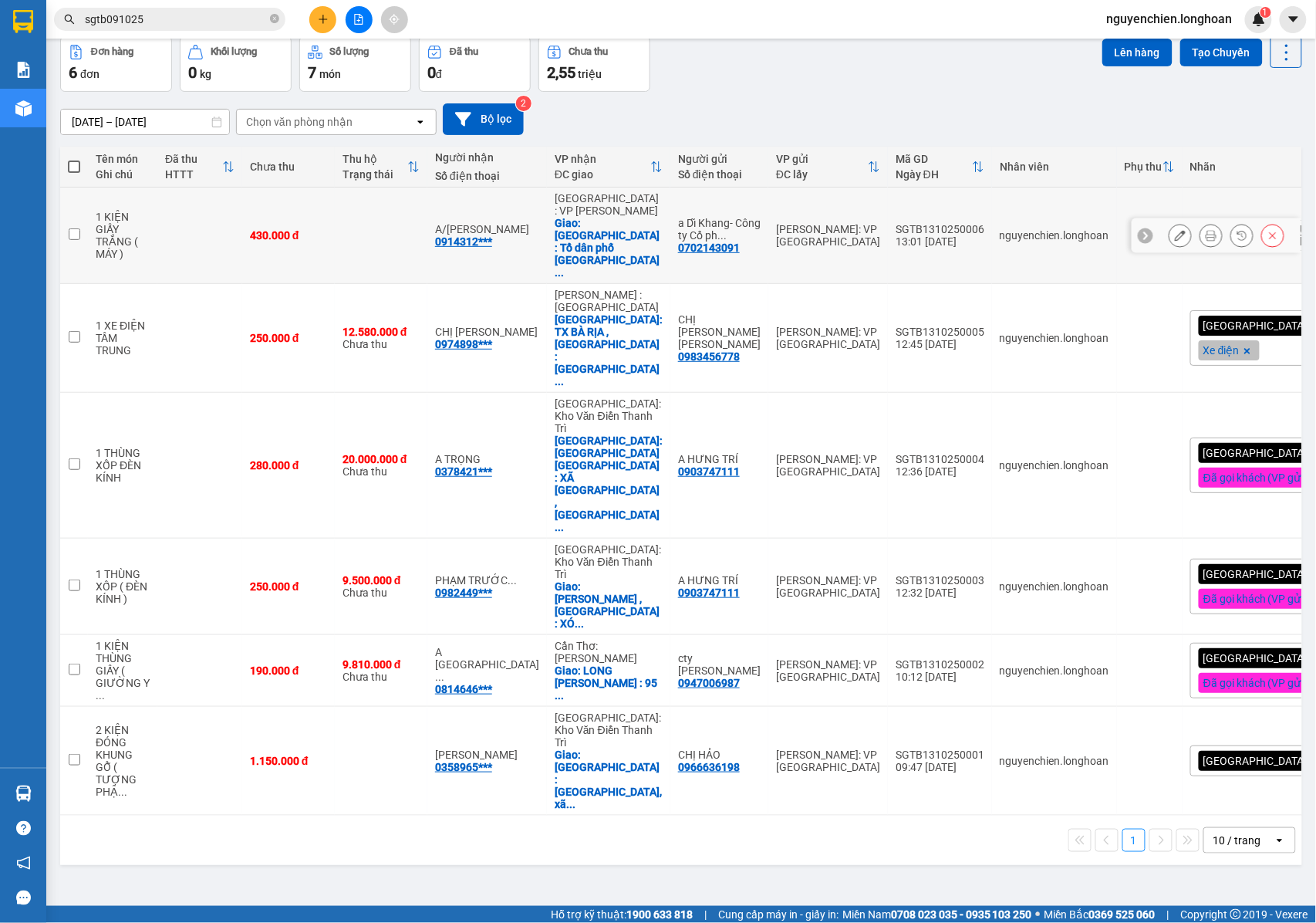
click at [1205, 230] on icon at bounding box center [1211, 235] width 11 height 11
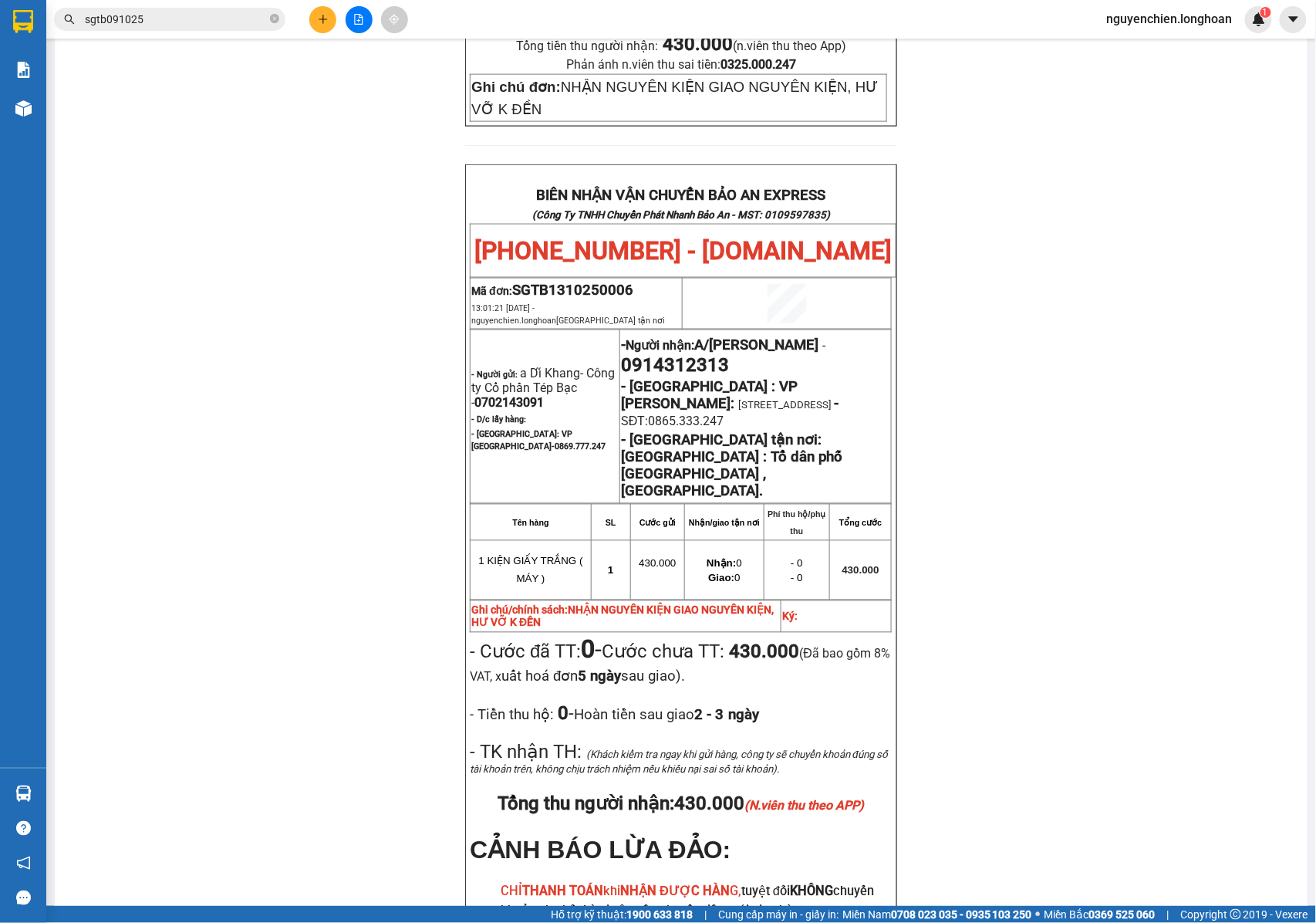
scroll to position [791, 0]
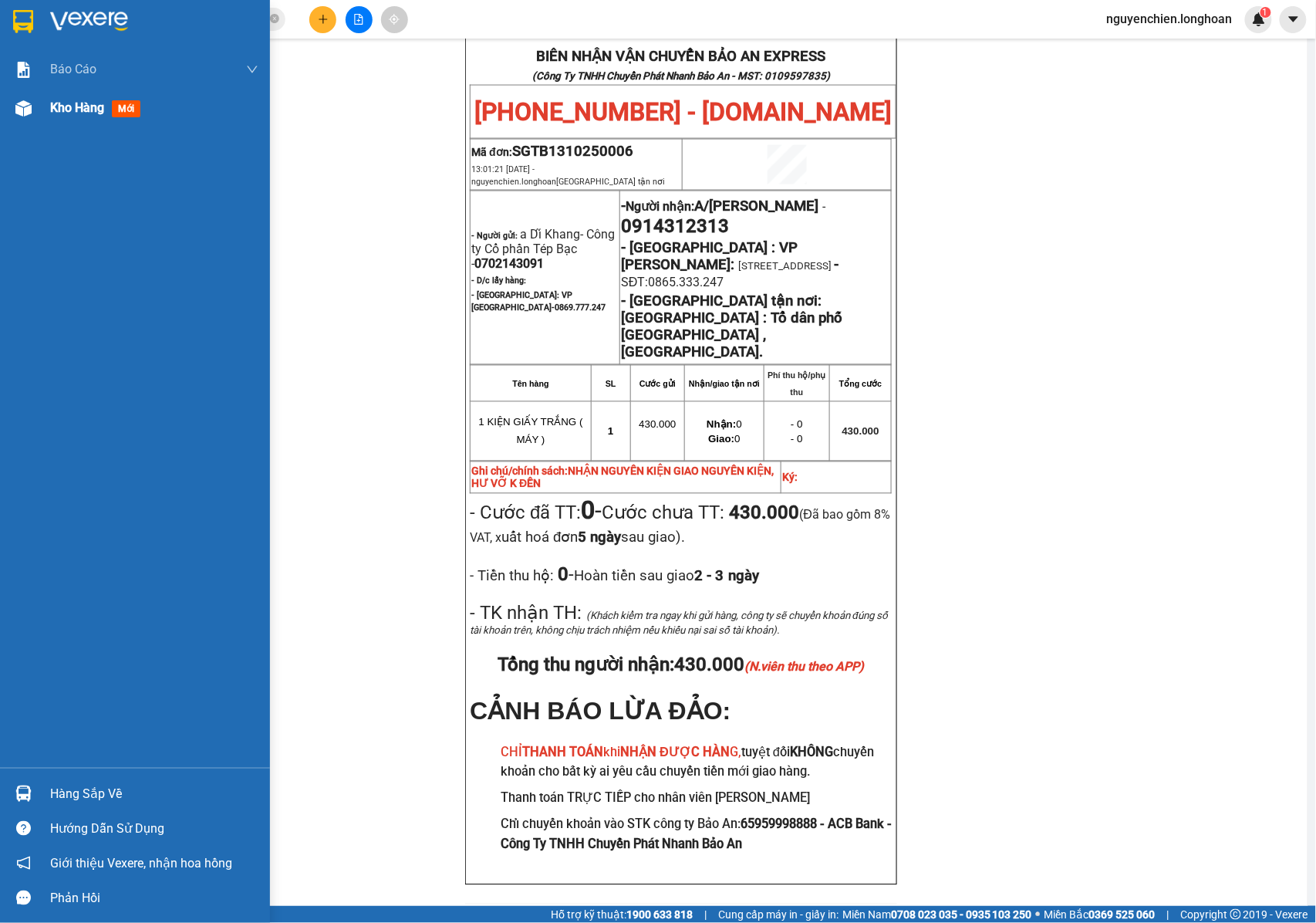
click at [34, 112] on div at bounding box center [23, 108] width 27 height 27
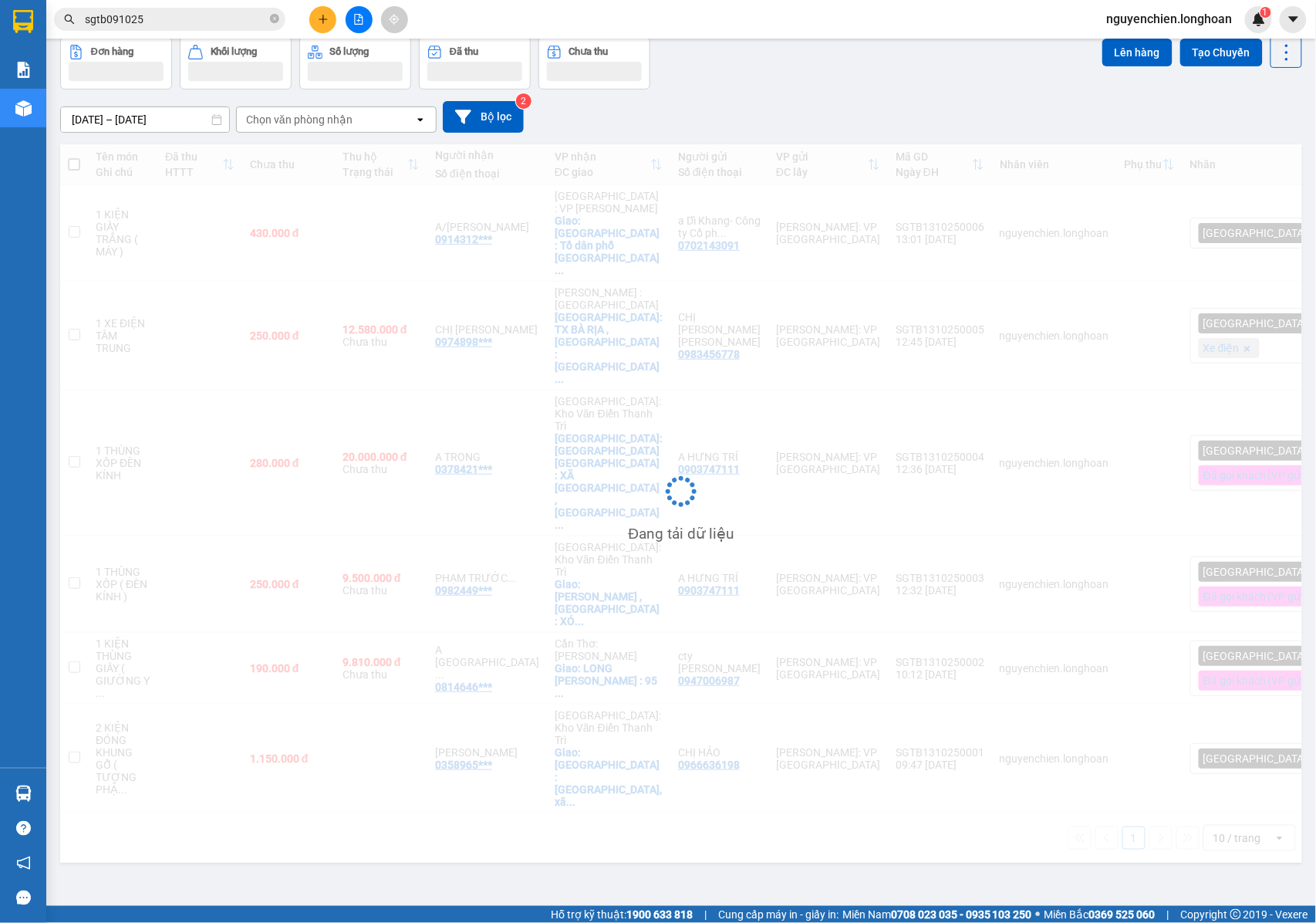
scroll to position [71, 0]
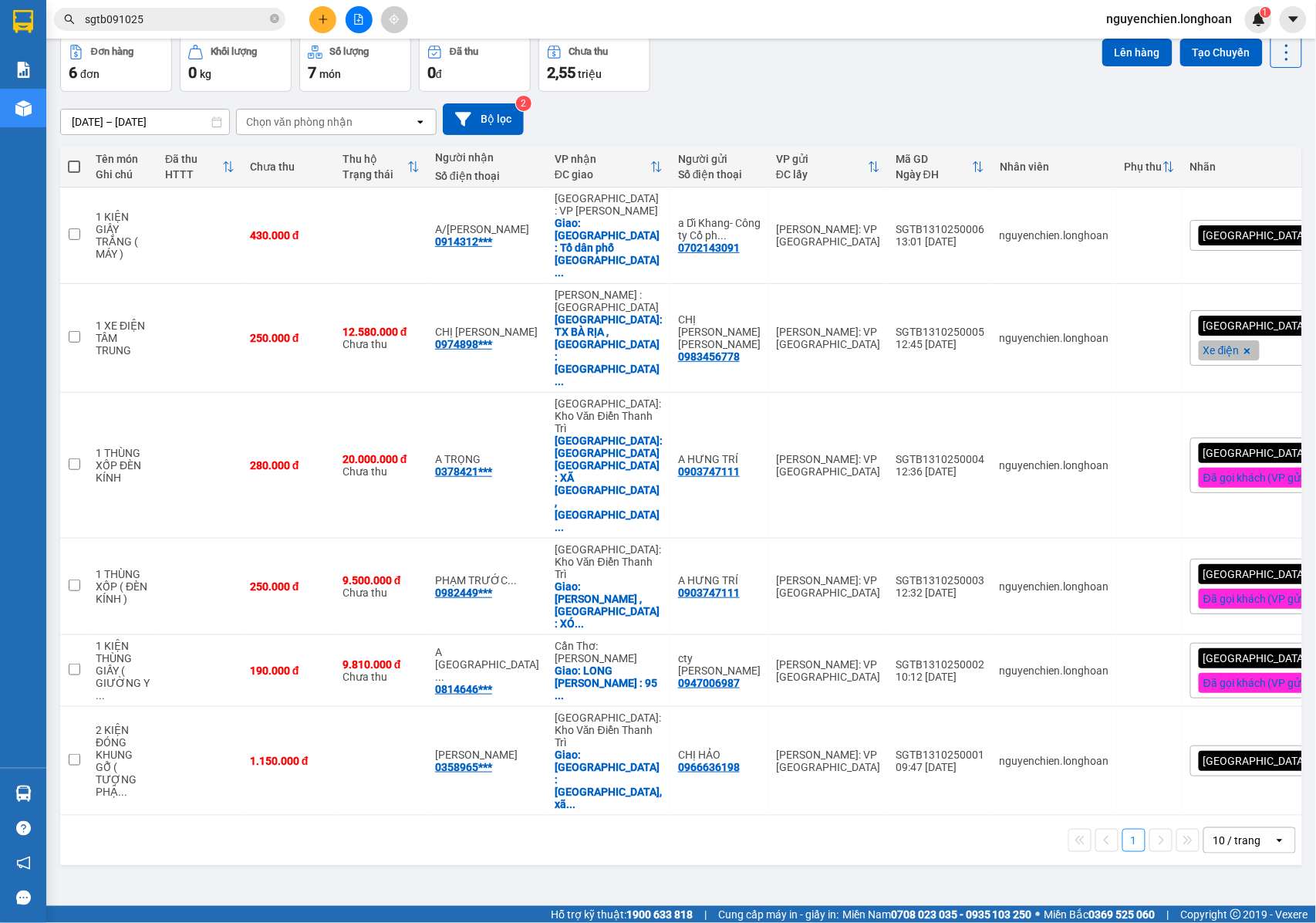
click at [1254, 220] on div "[GEOGRAPHIC_DATA] tận nơi" at bounding box center [1277, 235] width 175 height 31
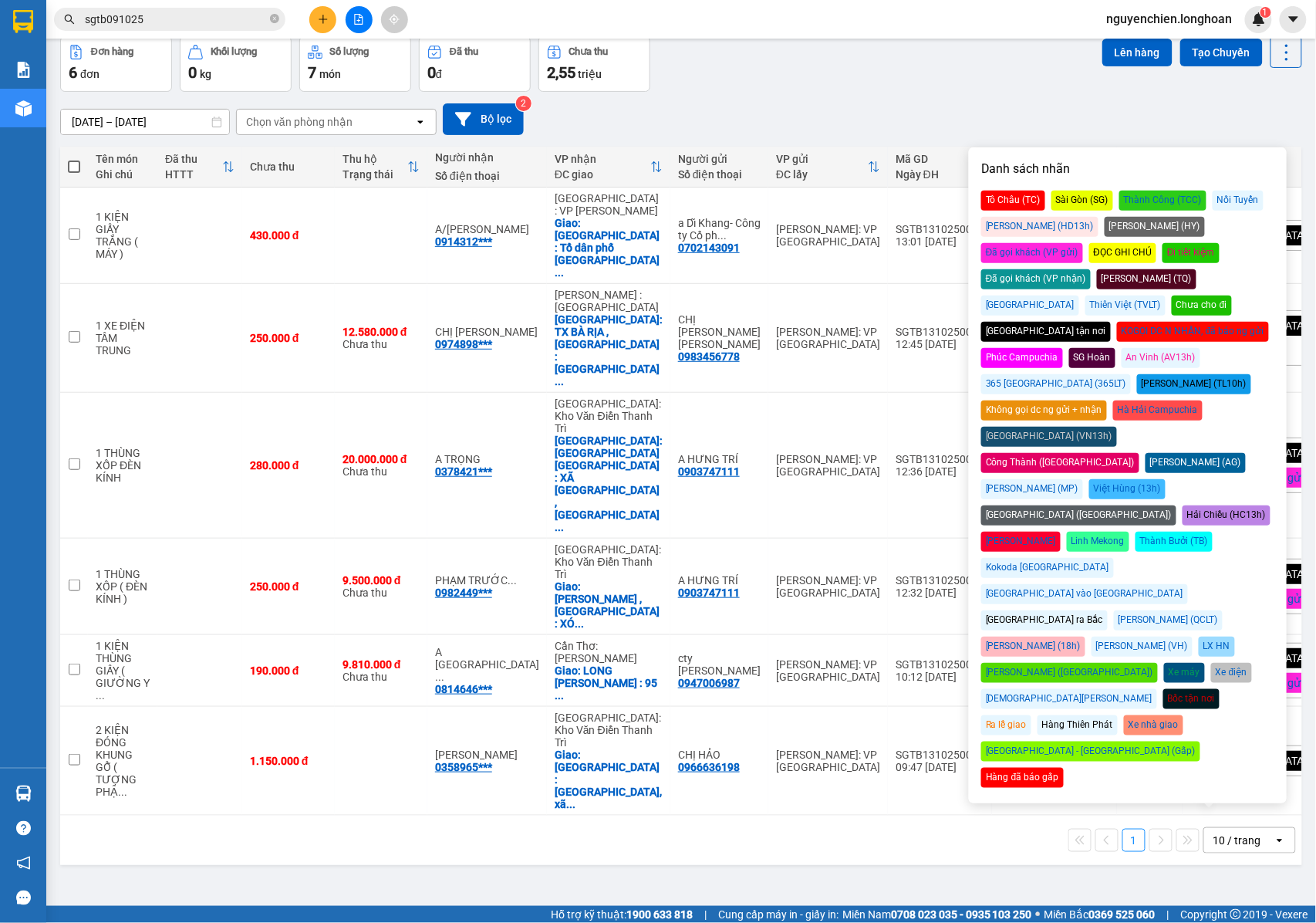
click at [1082, 243] on div "Đã gọi khách (VP gửi)" at bounding box center [1032, 253] width 102 height 20
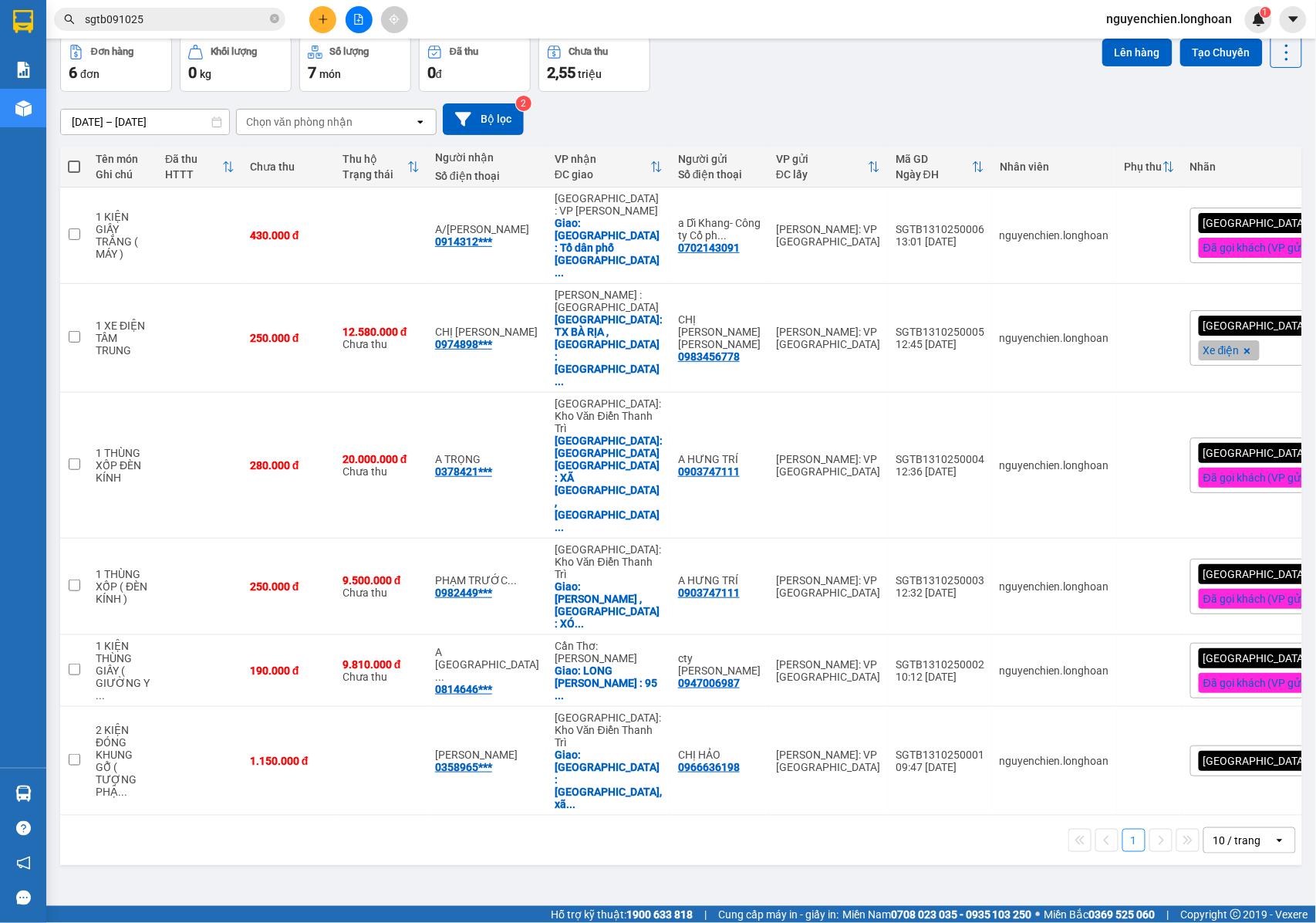
click at [707, 11] on div "Kết quả tìm kiếm ( 15 ) Bộ lọc Mã ĐH Trạng thái Món hàng Thu hộ Tổng cước Chưa …" at bounding box center [658, 19] width 1316 height 39
click at [1205, 333] on icon at bounding box center [1211, 338] width 11 height 11
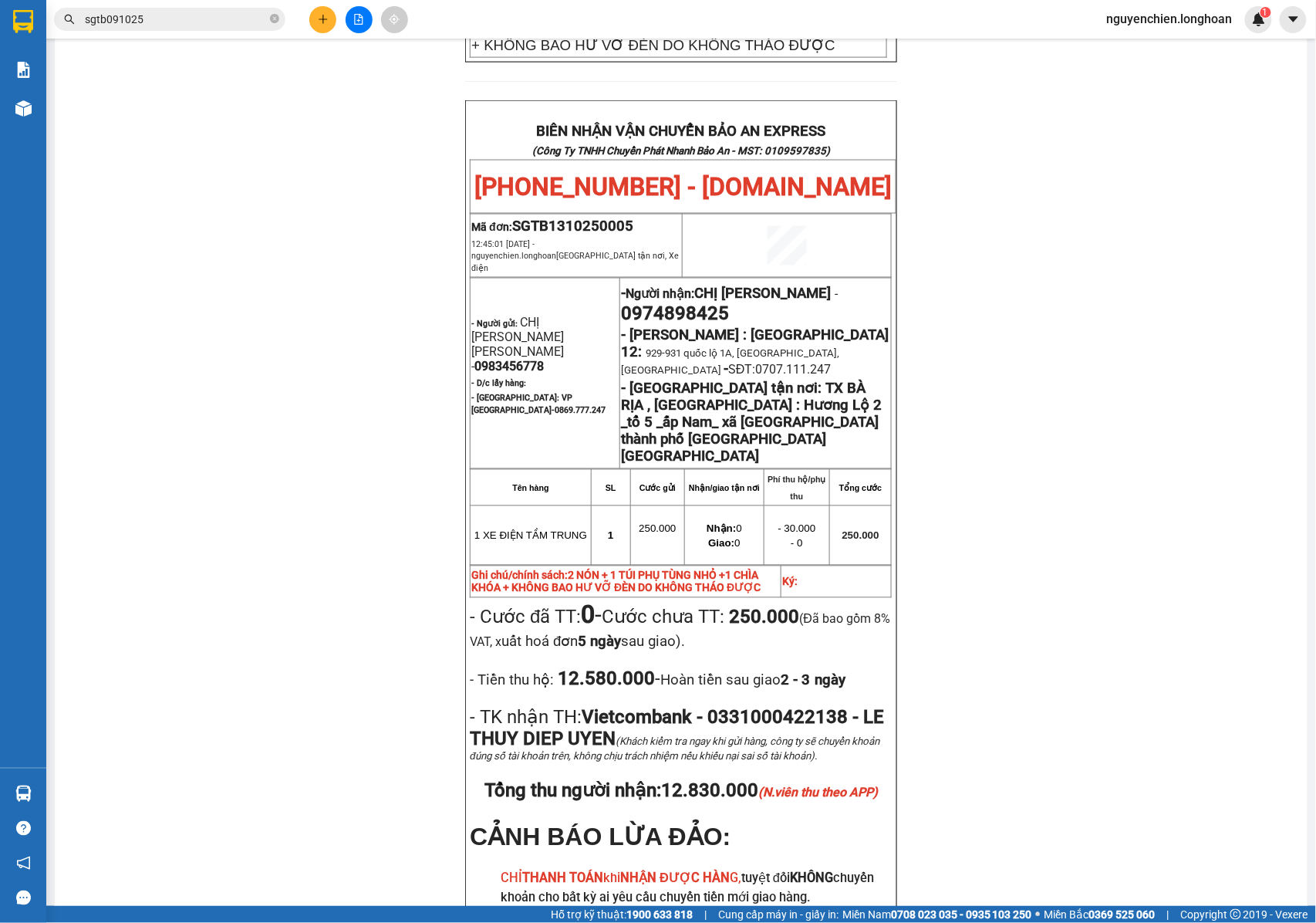
scroll to position [791, 0]
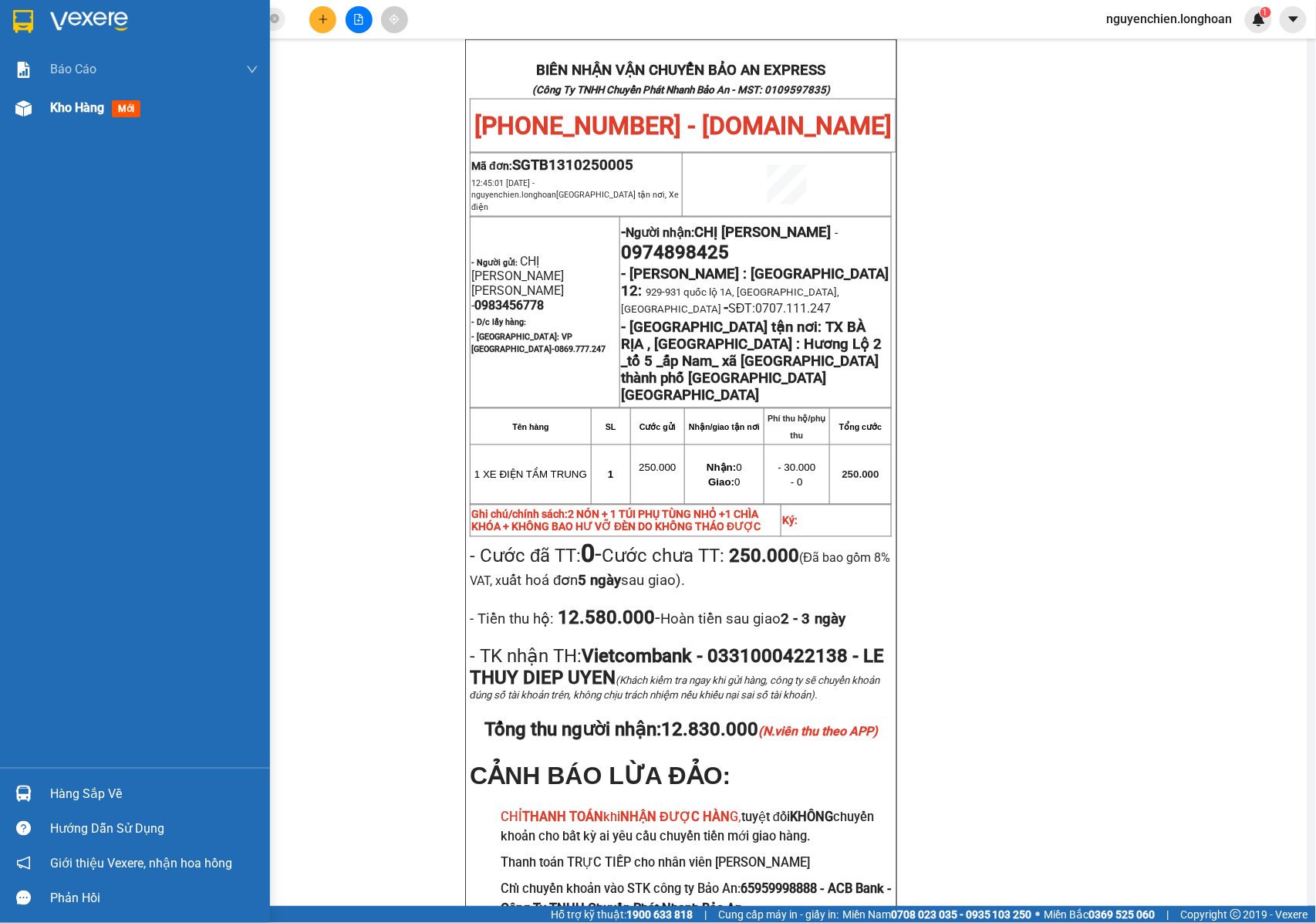
click at [16, 112] on img at bounding box center [23, 108] width 16 height 16
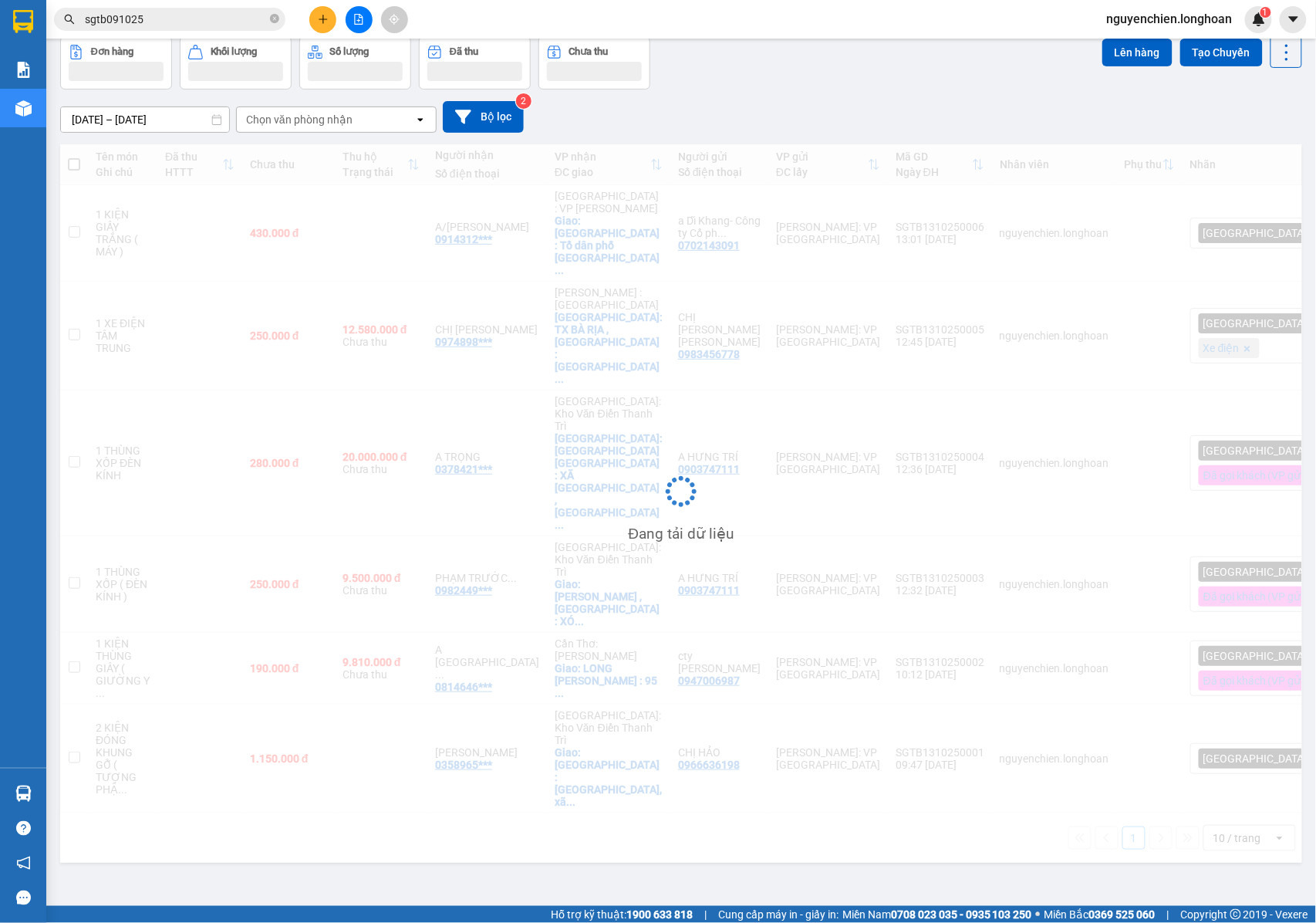
scroll to position [71, 0]
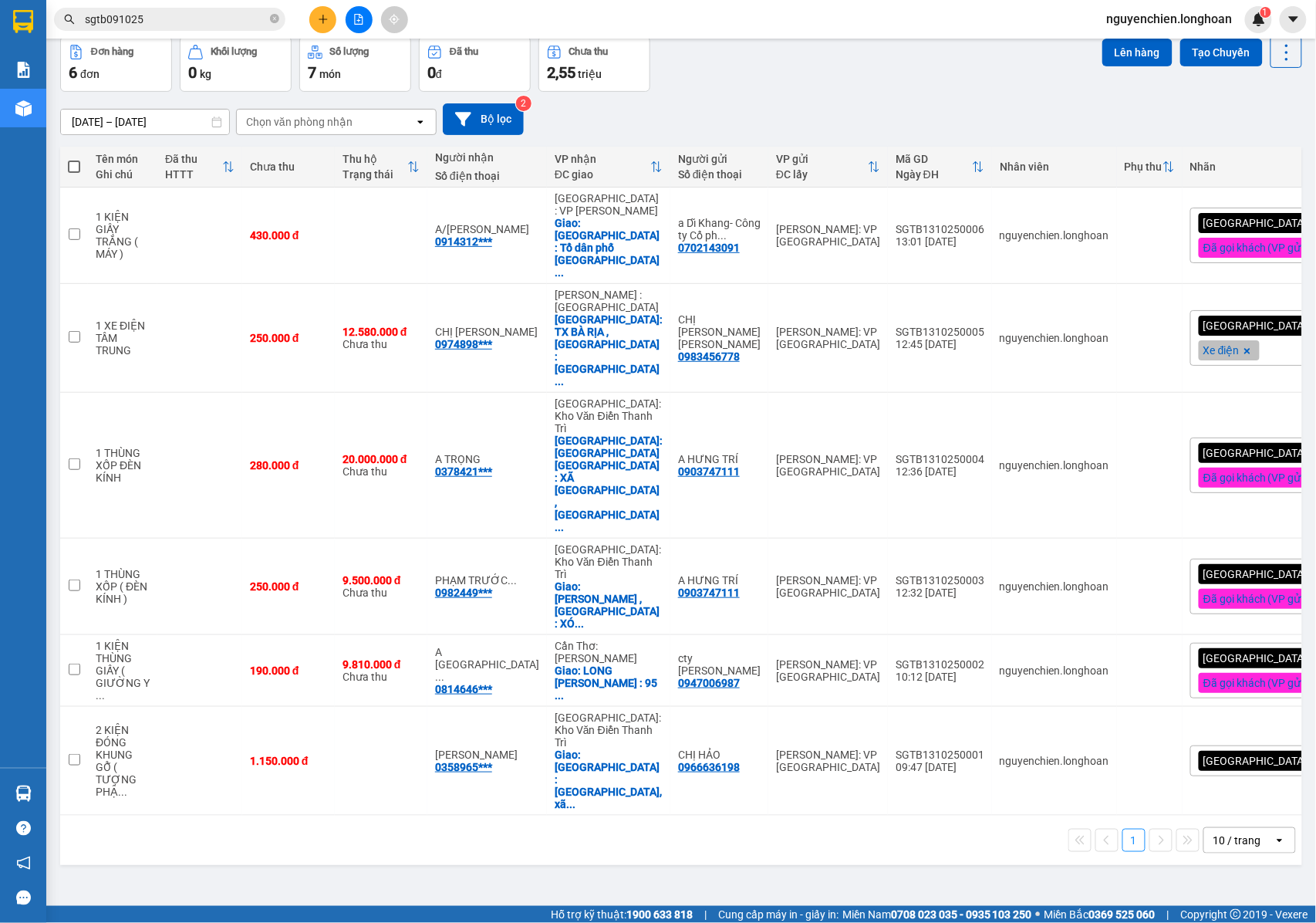
click at [1245, 310] on div "[GEOGRAPHIC_DATA] tận nơi Xe điện" at bounding box center [1277, 338] width 175 height 55
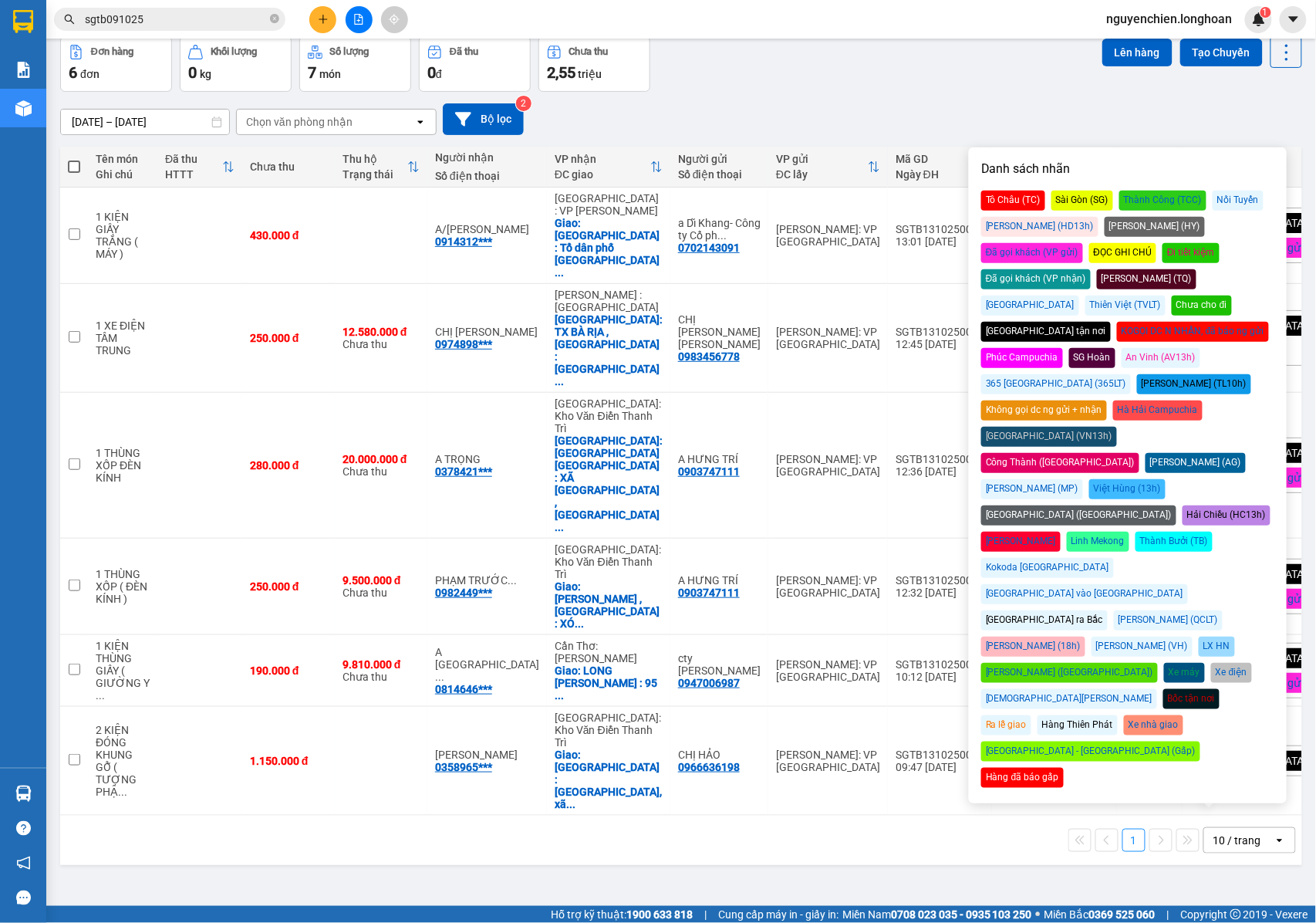
click at [1082, 243] on div "Đã gọi khách (VP gửi)" at bounding box center [1032, 253] width 102 height 20
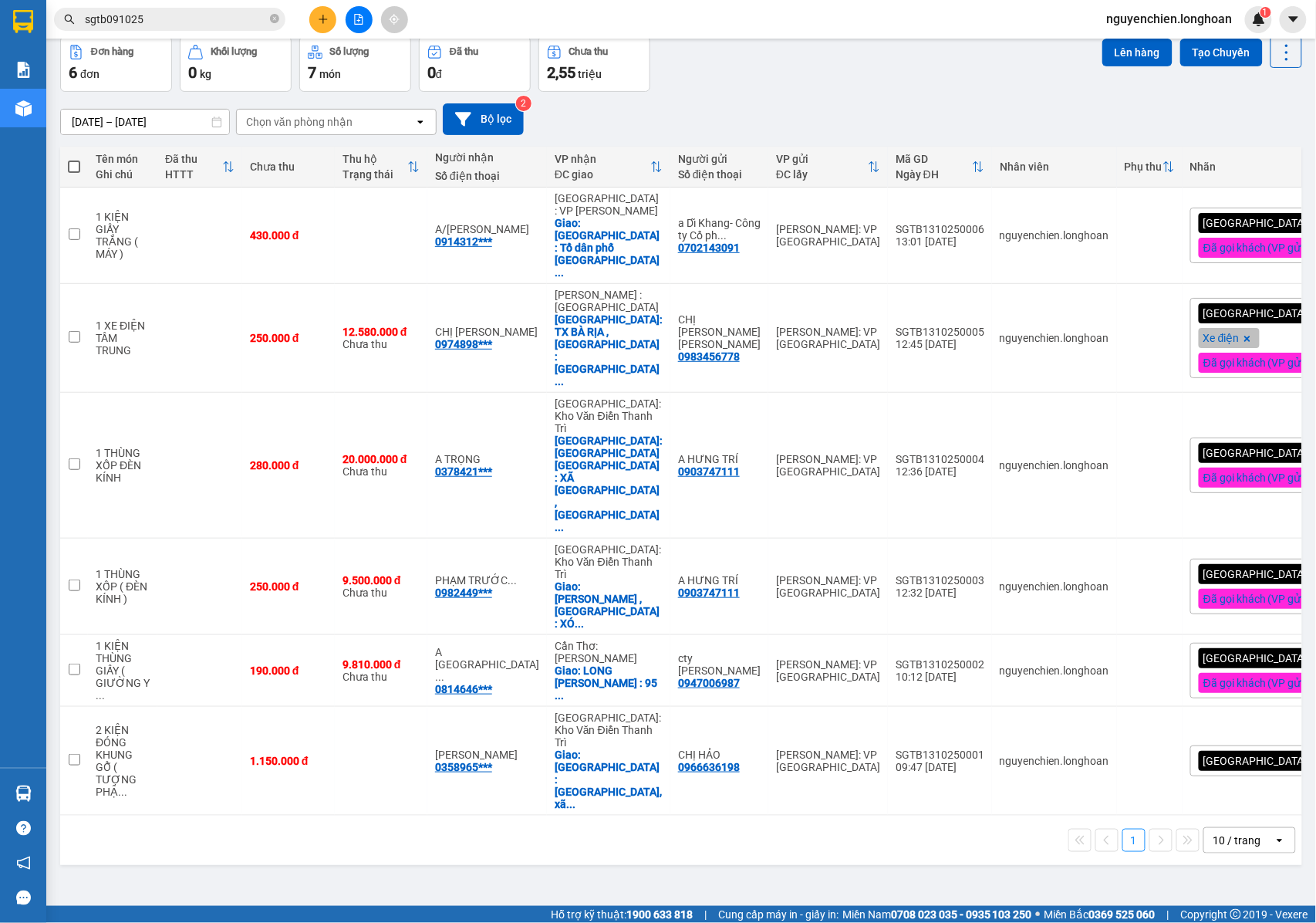
click at [609, 754] on div "ver 1.8.146 Kho gửi Trên xe Kho nhận Kho công nợ Hàng đã giao Đơn hàng 6 đơn Kh…" at bounding box center [681, 437] width 1254 height 923
click at [751, 691] on div "ver 1.8.146 Kho gửi Trên xe Kho nhận Kho công nợ Hàng đã giao Đơn hàng 6 đơn Kh…" at bounding box center [681, 437] width 1254 height 923
click at [282, 18] on span "sgtb091025" at bounding box center [169, 19] width 231 height 23
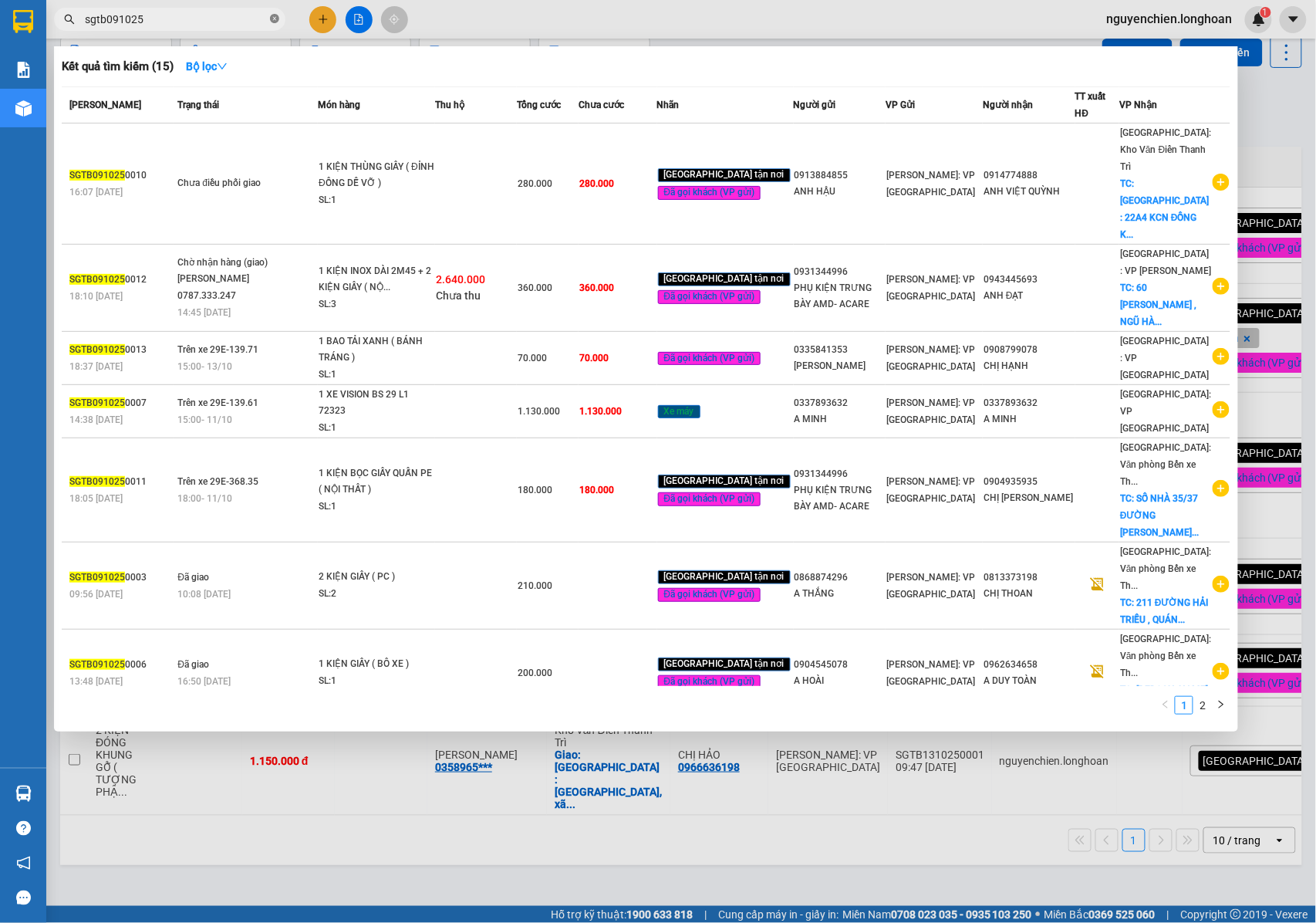
click at [275, 18] on icon "close-circle" at bounding box center [274, 18] width 9 height 9
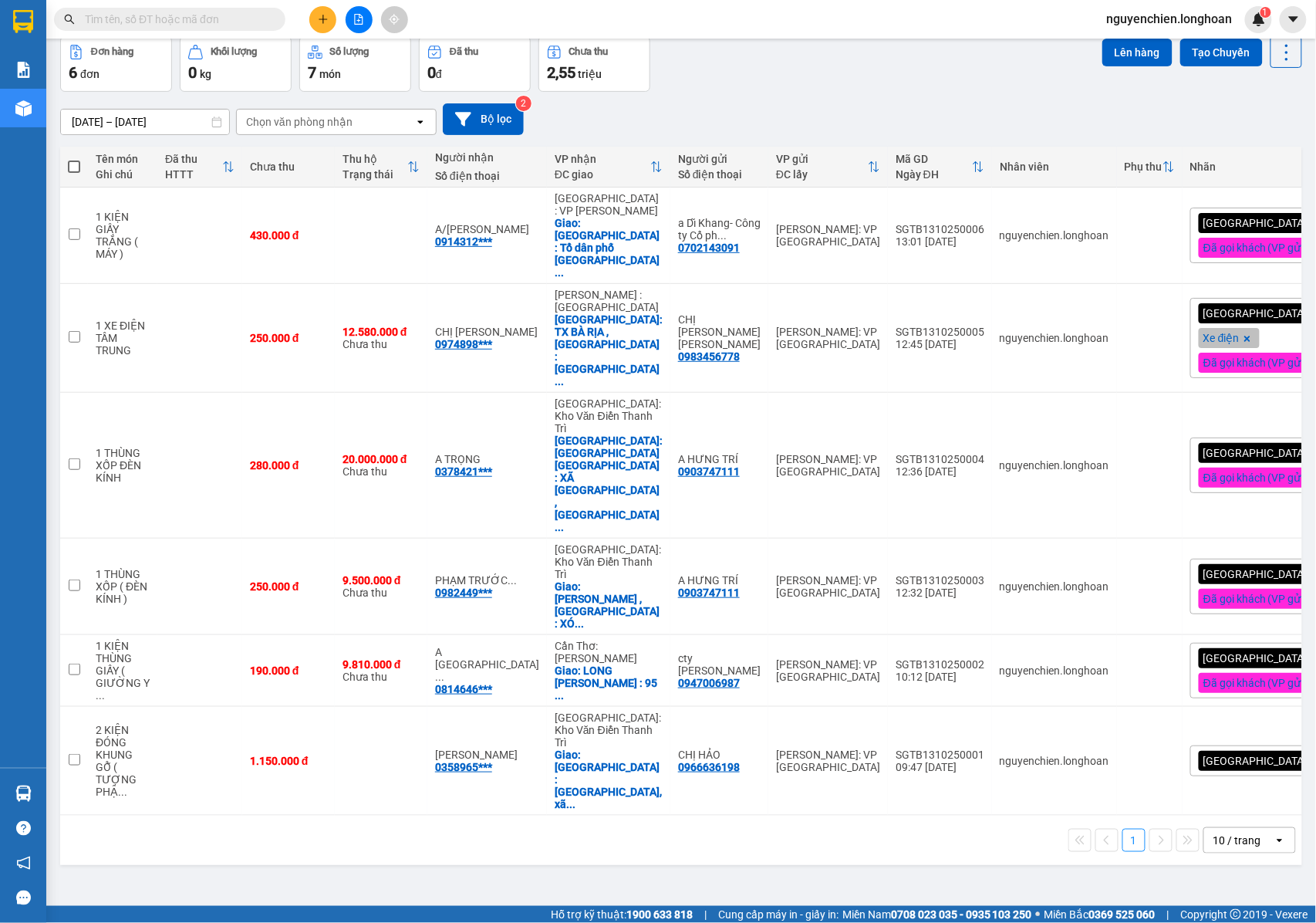
click at [249, 23] on input "text" at bounding box center [175, 19] width 182 height 17
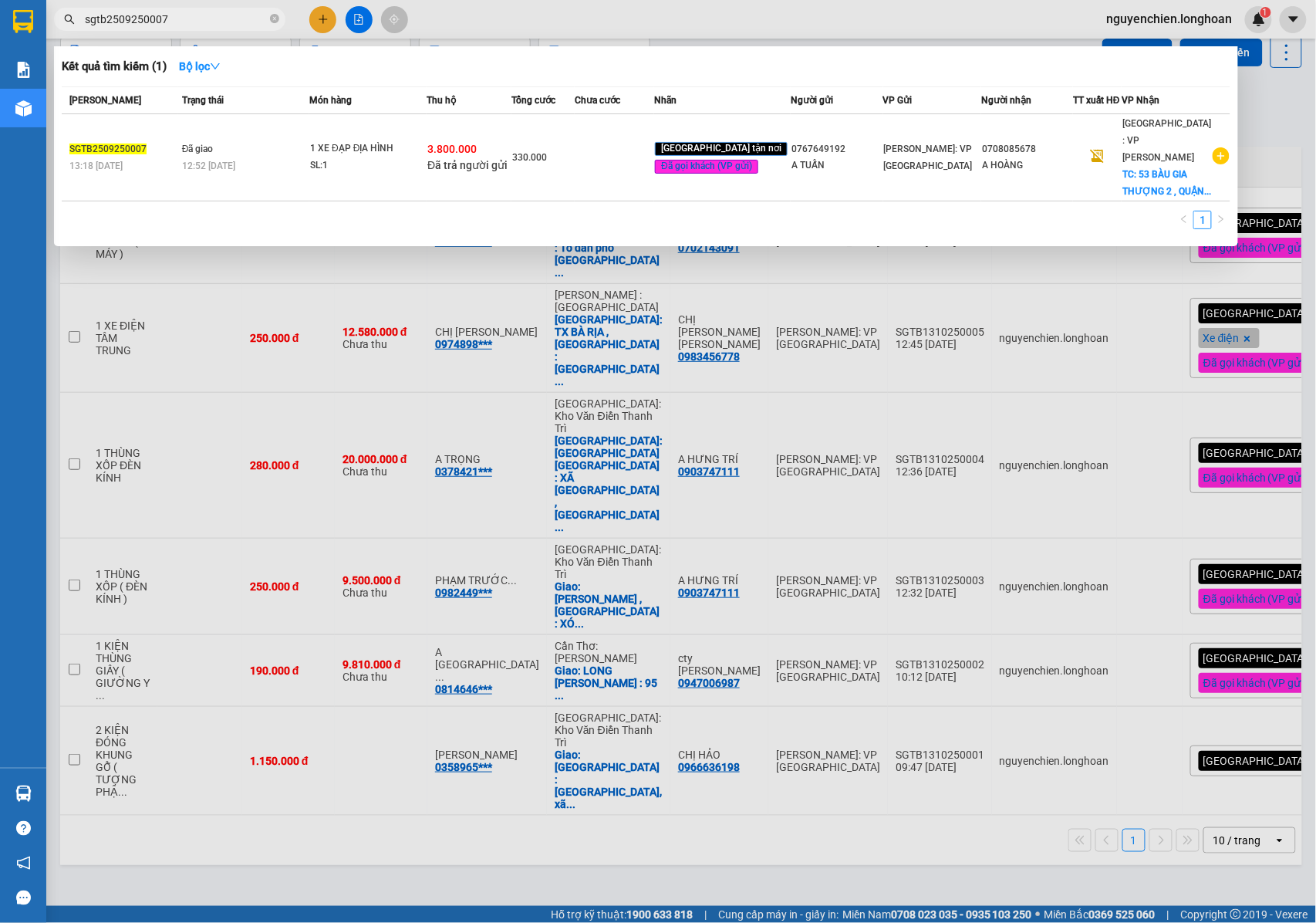
click at [179, 19] on input "sgtb2509250007" at bounding box center [175, 19] width 182 height 17
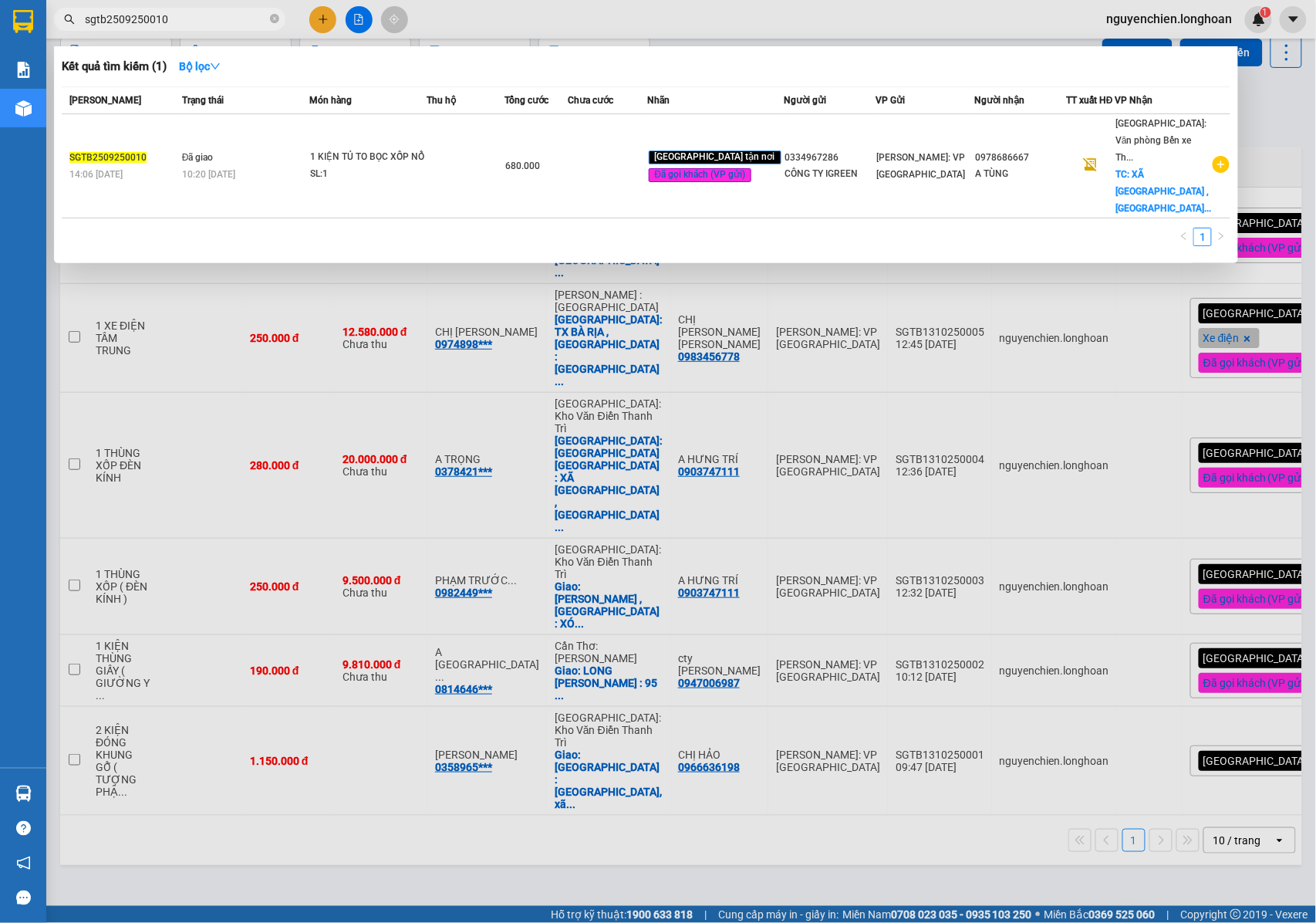
drag, startPoint x: 179, startPoint y: 19, endPoint x: 71, endPoint y: 19, distance: 108.0
click at [71, 19] on div "sgtb2509250010" at bounding box center [150, 19] width 301 height 23
type input "sgtb2509250010"
click at [1258, 112] on div at bounding box center [658, 462] width 1316 height 923
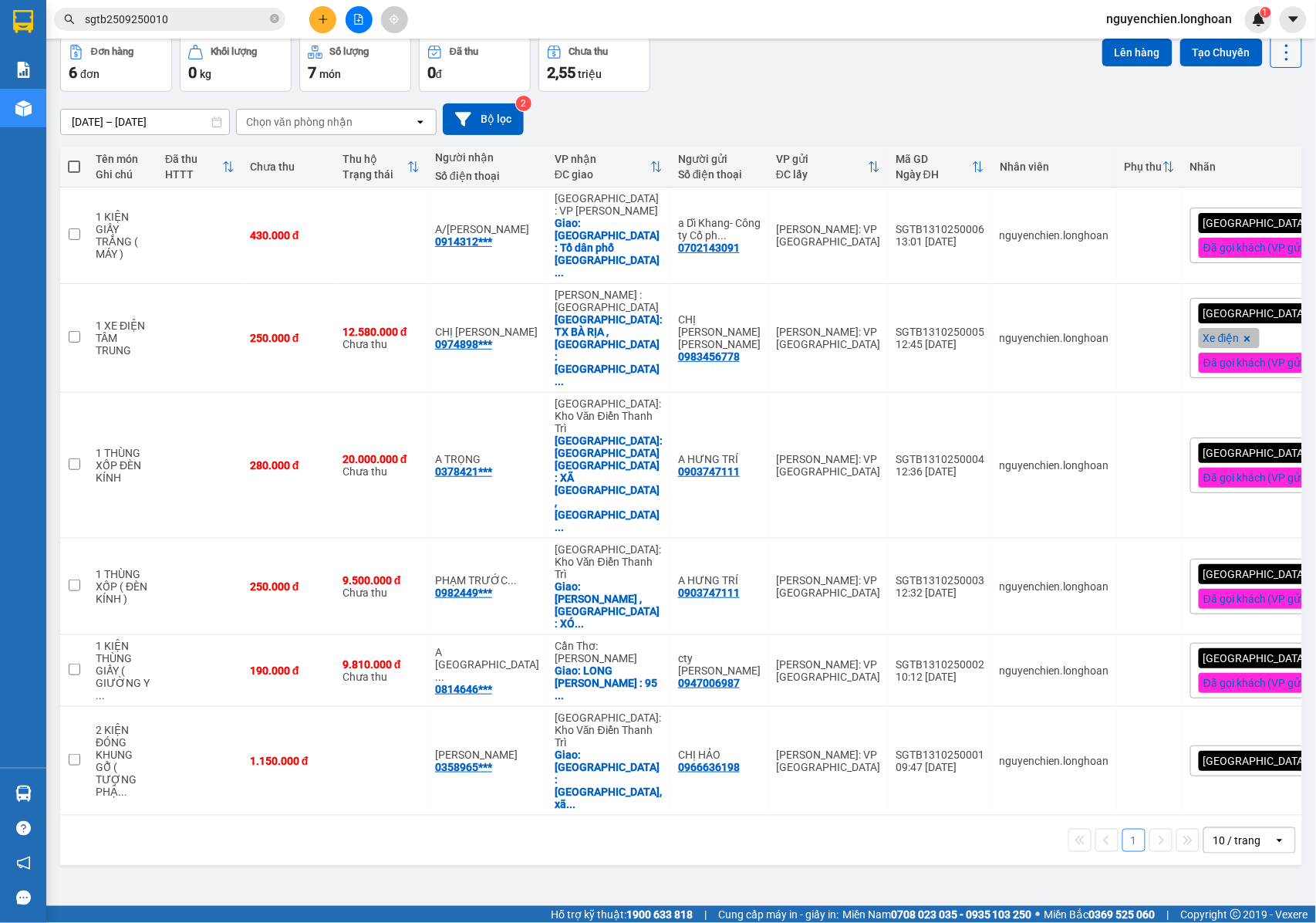
click at [1276, 49] on icon at bounding box center [1287, 53] width 22 height 22
drag, startPoint x: 1291, startPoint y: 1, endPoint x: 875, endPoint y: 105, distance: 428.8
click at [875, 105] on div "[DATE] – [DATE] Press the down arrow key to interact with the calendar and sele…" at bounding box center [681, 119] width 1241 height 32
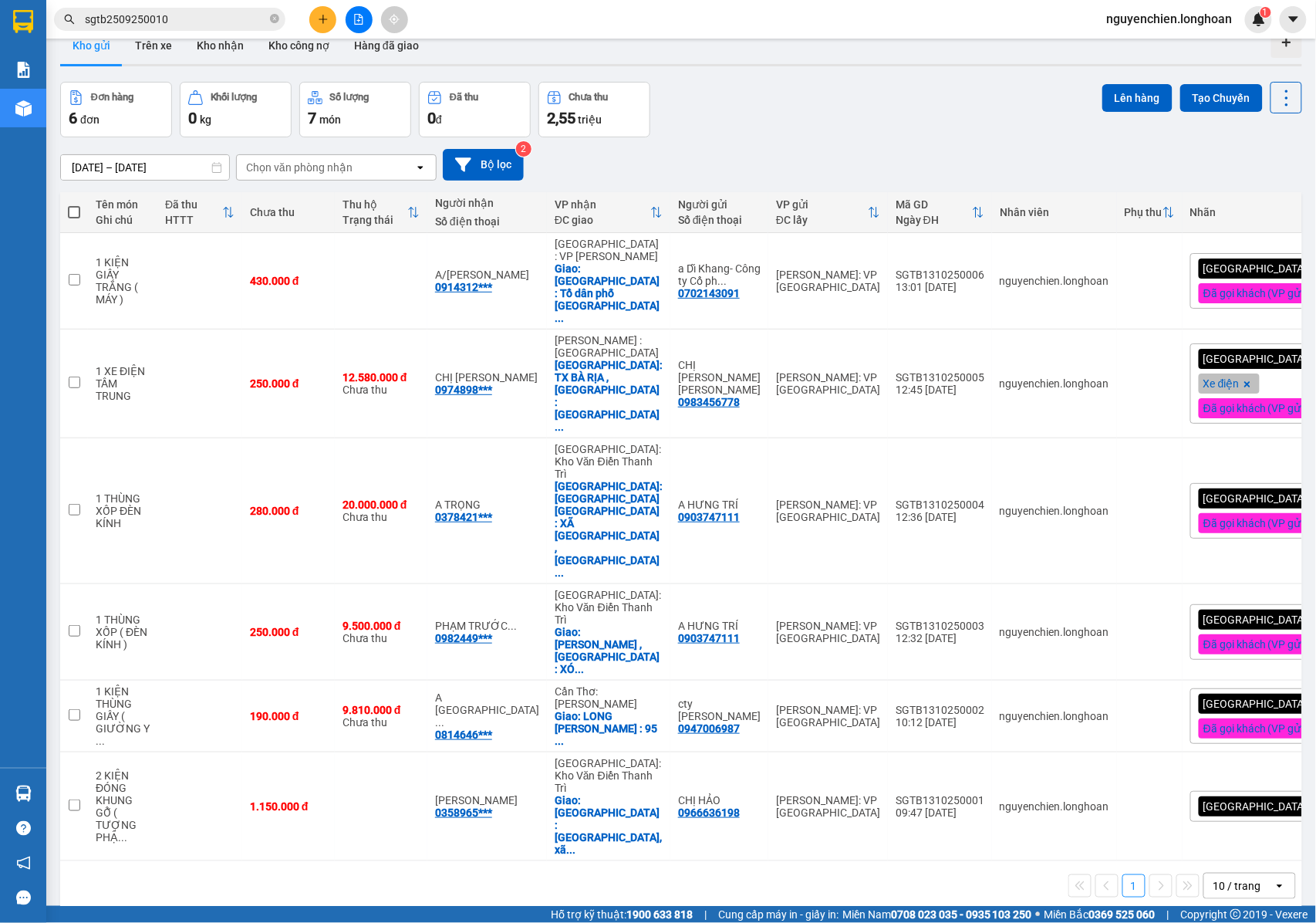
scroll to position [0, 0]
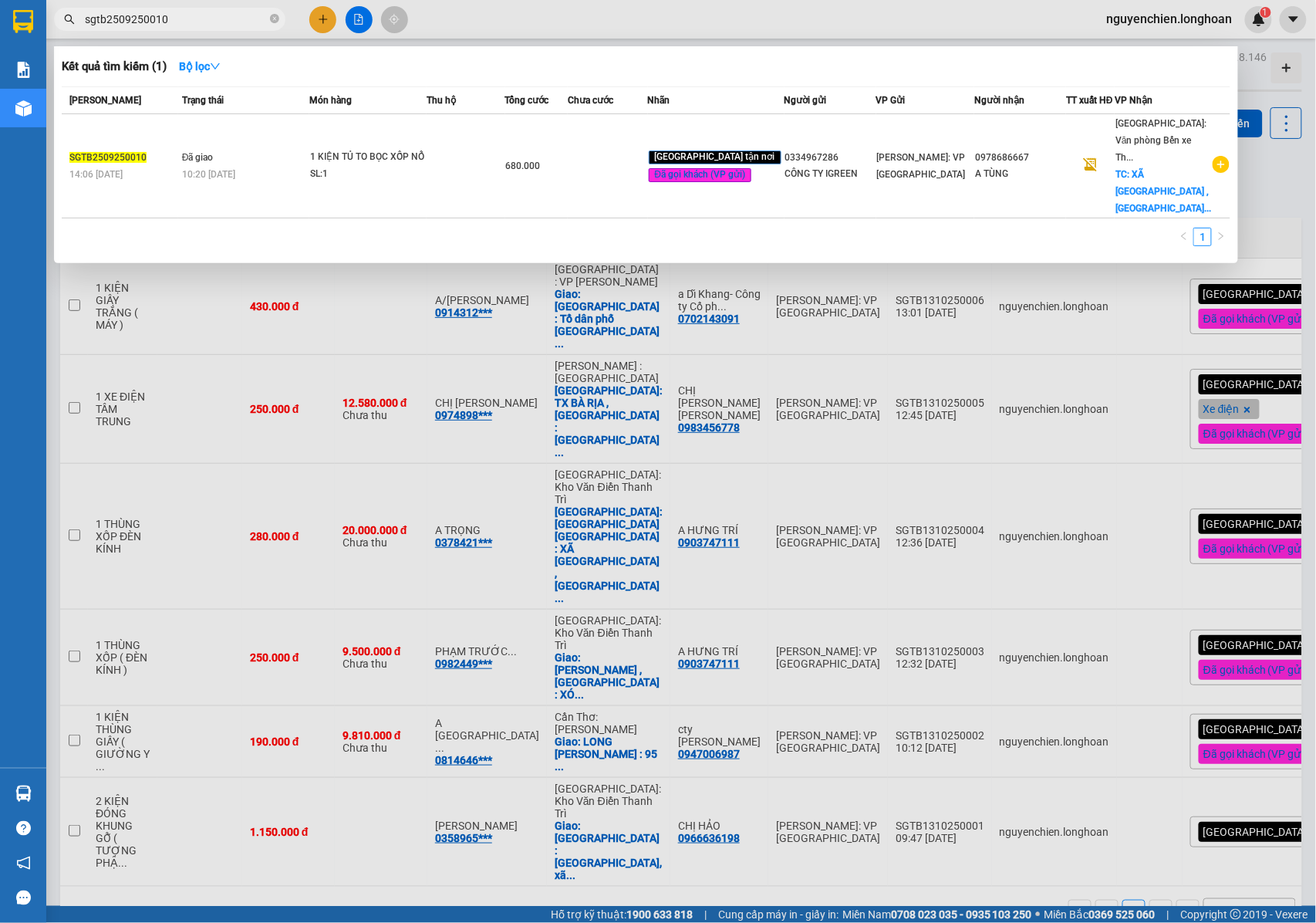
click at [163, 16] on input "sgtb2509250010" at bounding box center [175, 19] width 182 height 17
drag, startPoint x: 186, startPoint y: 20, endPoint x: 66, endPoint y: 23, distance: 120.0
click at [66, 23] on div "sgtb2509250010" at bounding box center [150, 19] width 301 height 23
click at [182, 28] on span "sgtb2509250010" at bounding box center [169, 19] width 231 height 23
click at [650, 760] on div at bounding box center [658, 462] width 1316 height 923
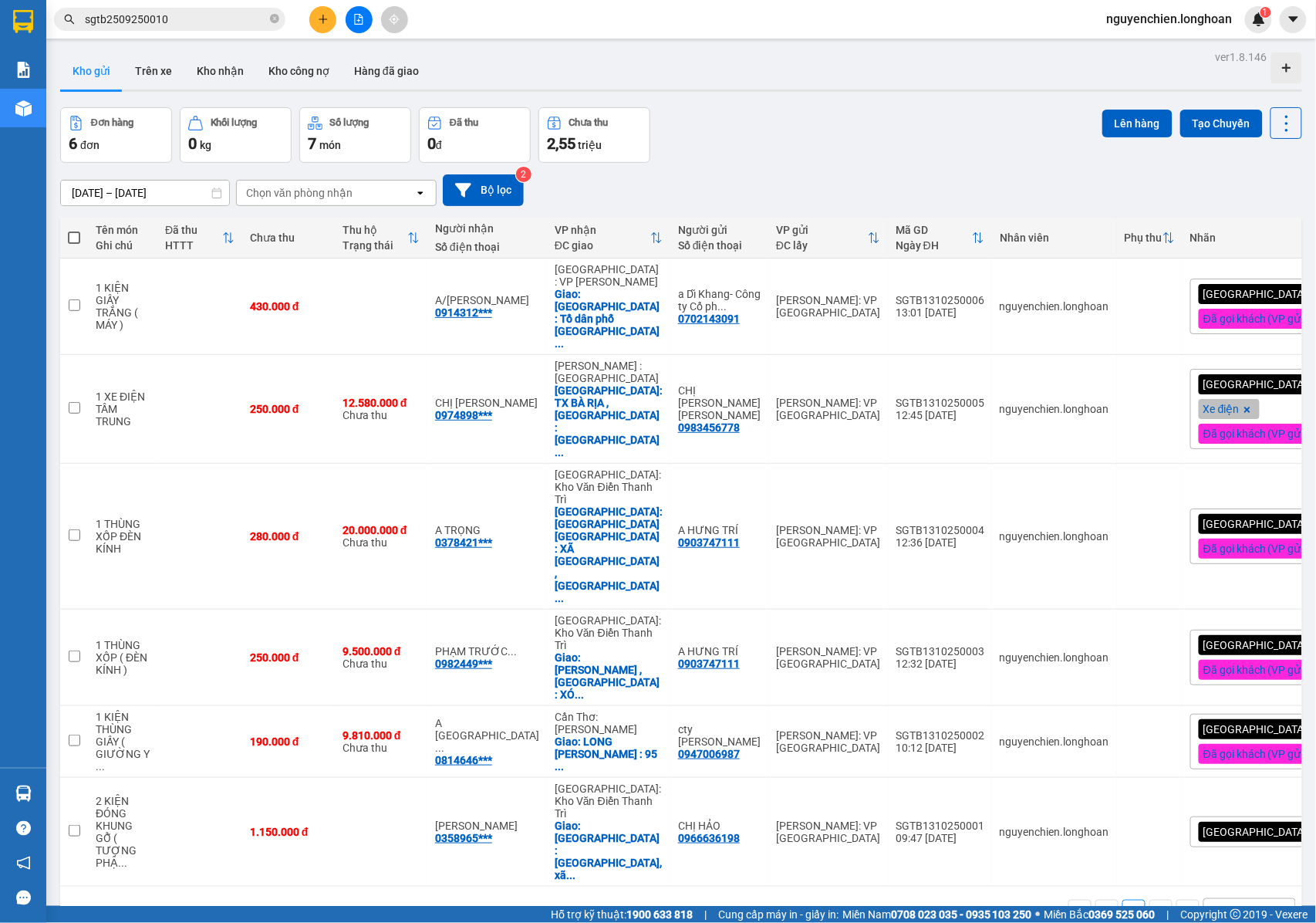
click at [174, 18] on input "sgtb2509250010" at bounding box center [175, 19] width 182 height 17
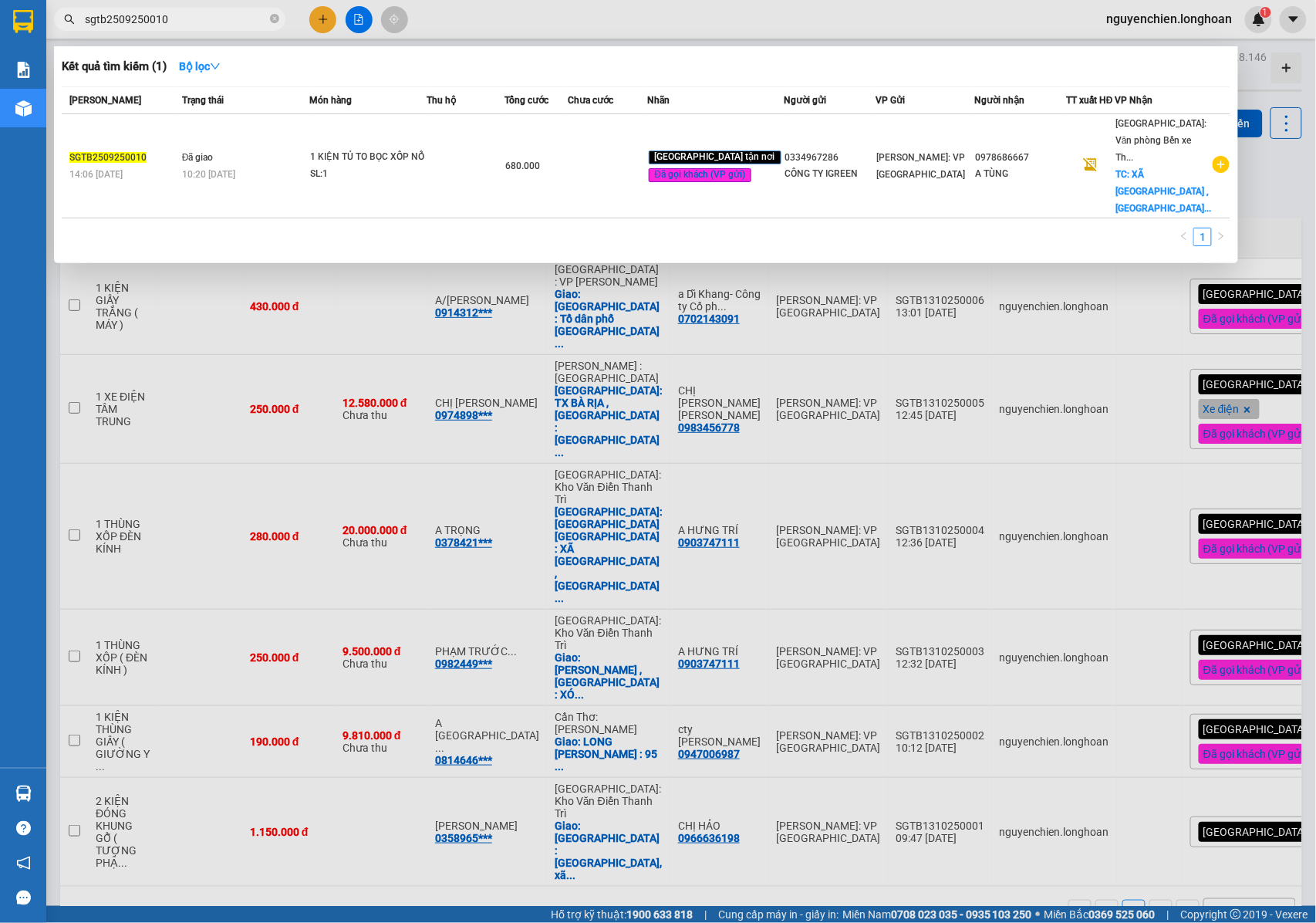
drag, startPoint x: 174, startPoint y: 18, endPoint x: 60, endPoint y: 18, distance: 114.0
click at [60, 18] on span "sgtb2509250010" at bounding box center [169, 19] width 231 height 23
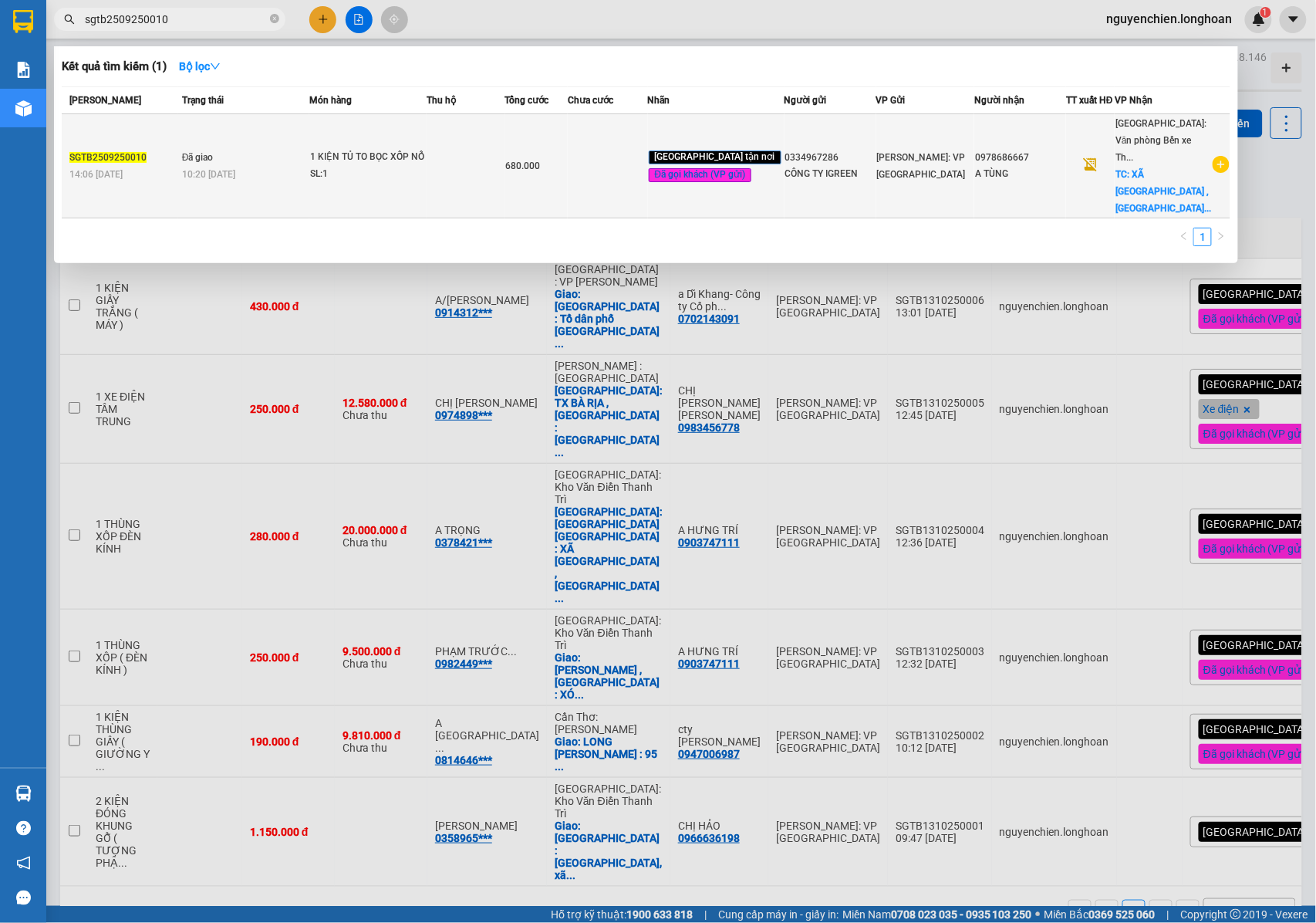
click at [177, 177] on div "14:06 [DATE]" at bounding box center [123, 174] width 108 height 17
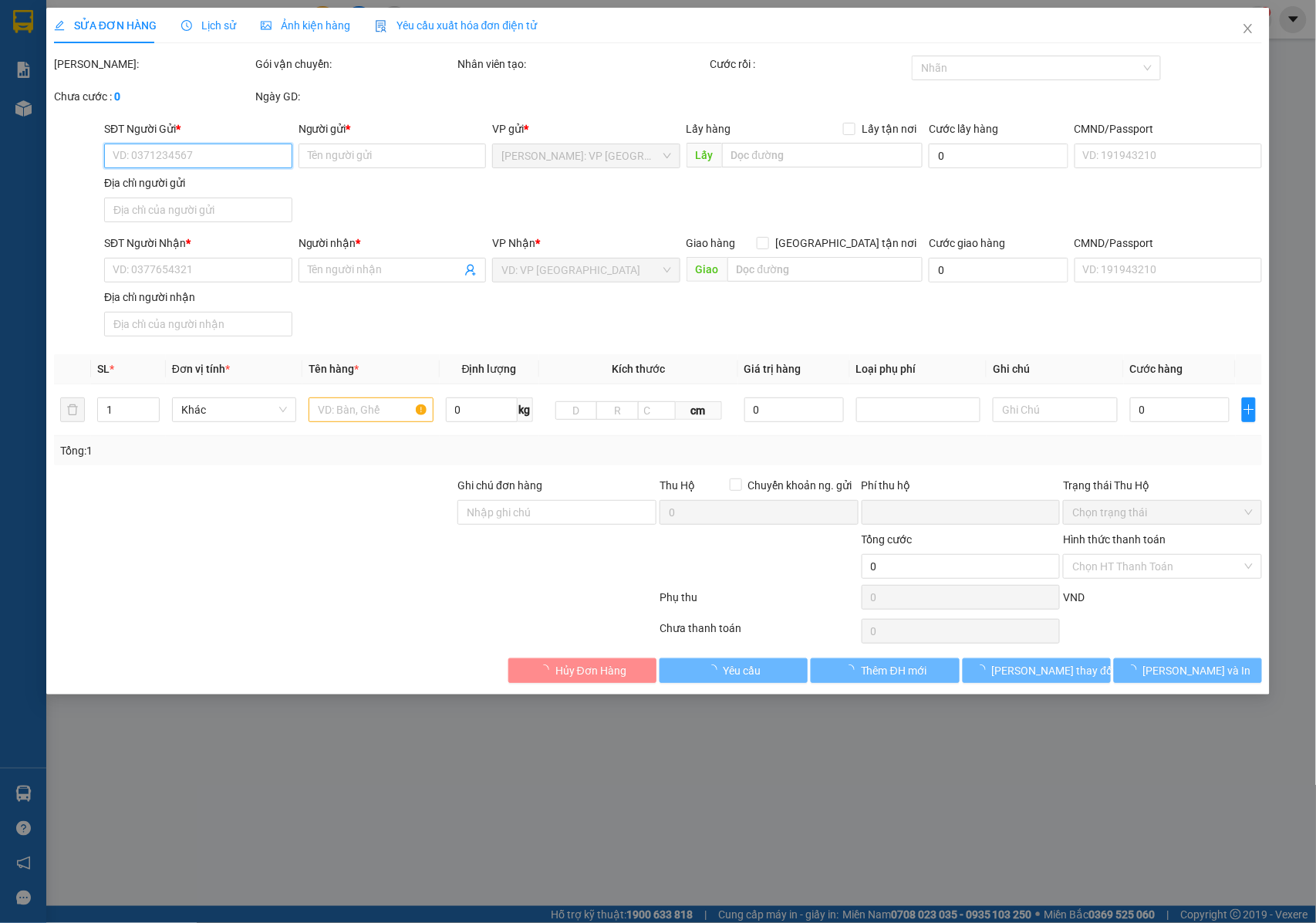
type input "0334967286"
type input "CÔNG TY IGREEN"
type input "0978686667"
type input "A TÙNG"
checkbox input "true"
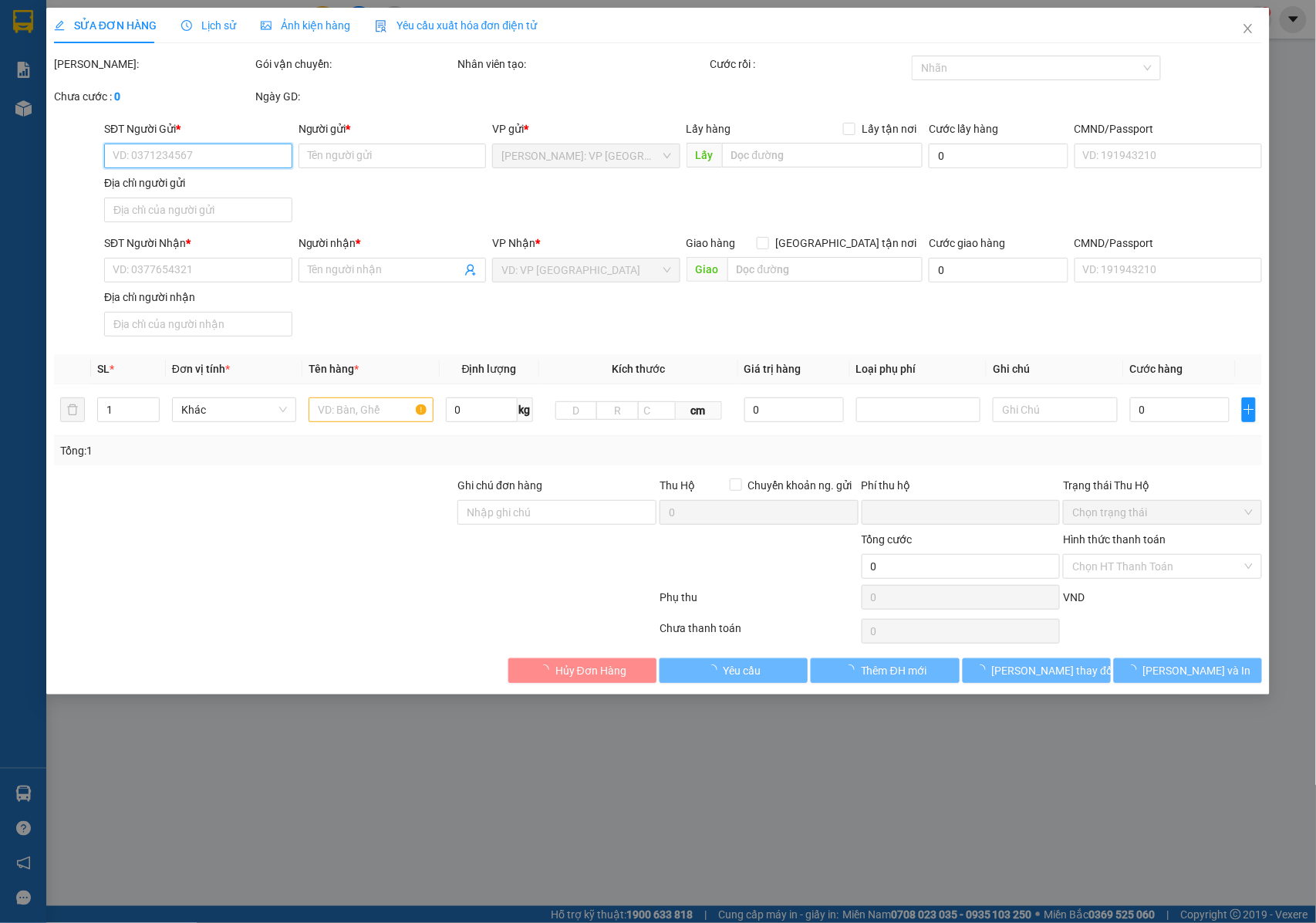
type input "XÃ [GEOGRAPHIC_DATA] , [GEOGRAPHIC_DATA] , [GEOGRAPHIC_DATA]"
type input "NHẬN NGUYÊN KIỆN GIAO NGUYÊN KIỆN, HƯ VỠ K ĐỀN"
type input "0"
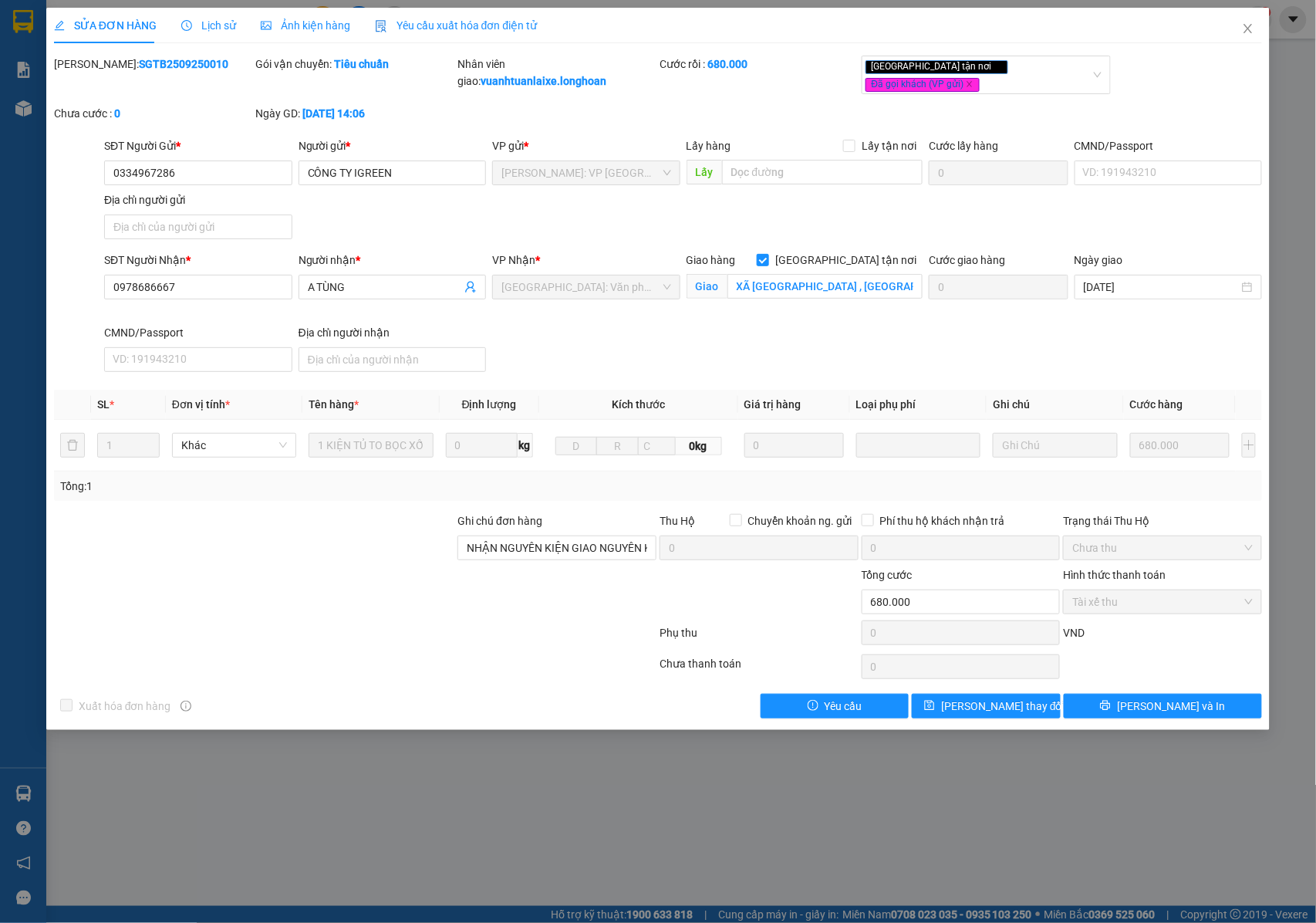
drag, startPoint x: 183, startPoint y: 62, endPoint x: 93, endPoint y: 62, distance: 90.0
click at [93, 62] on div "[PERSON_NAME]: SGTB2509250010" at bounding box center [153, 64] width 199 height 17
copy b "SGTB2509250010"
click at [1250, 22] on span "Close" at bounding box center [1248, 29] width 44 height 44
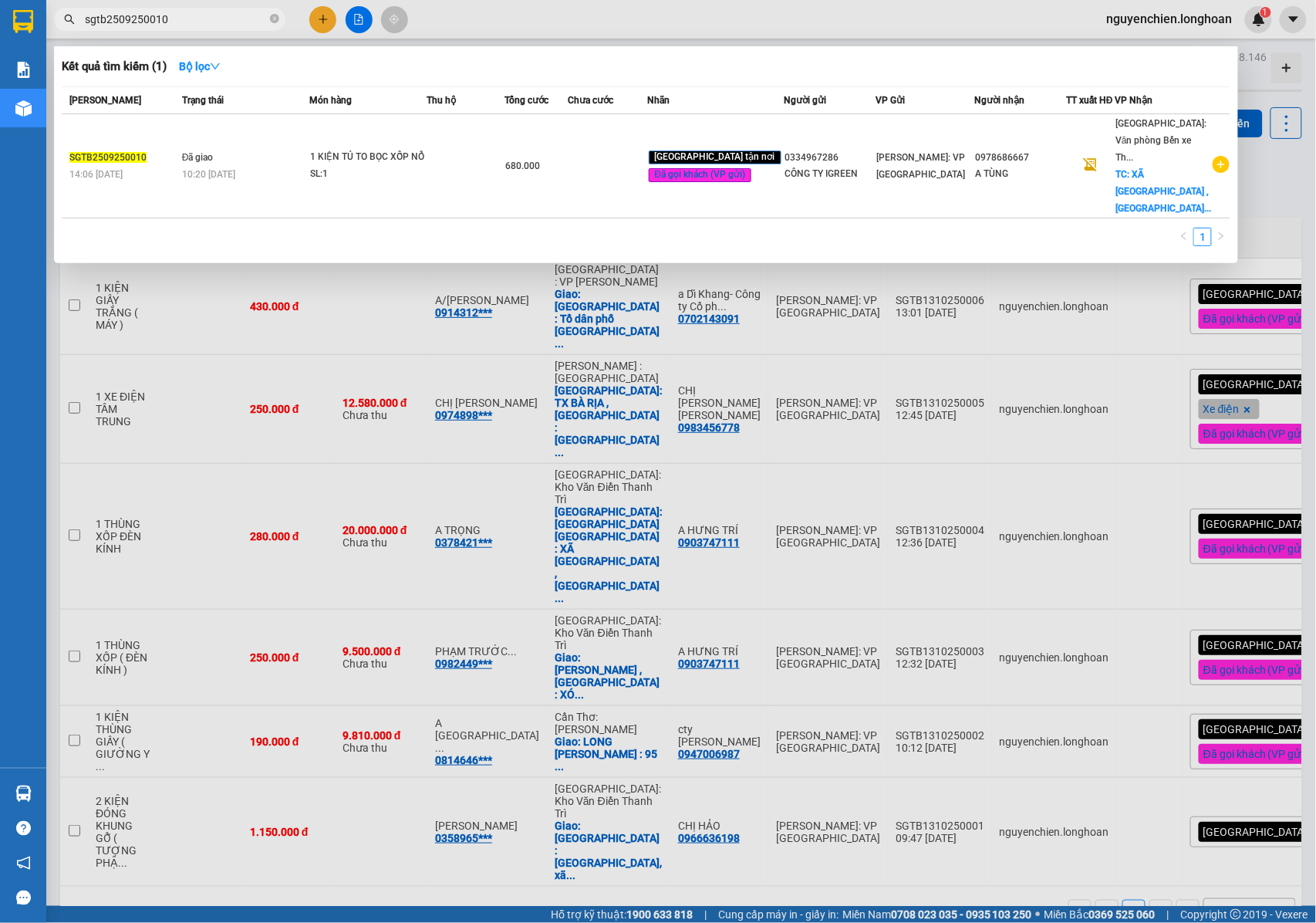
click at [272, 28] on span "sgtb2509250010" at bounding box center [169, 19] width 231 height 23
drag, startPoint x: 210, startPoint y: 20, endPoint x: 275, endPoint y: 17, distance: 65.1
click at [275, 17] on icon "close-circle" at bounding box center [274, 18] width 9 height 9
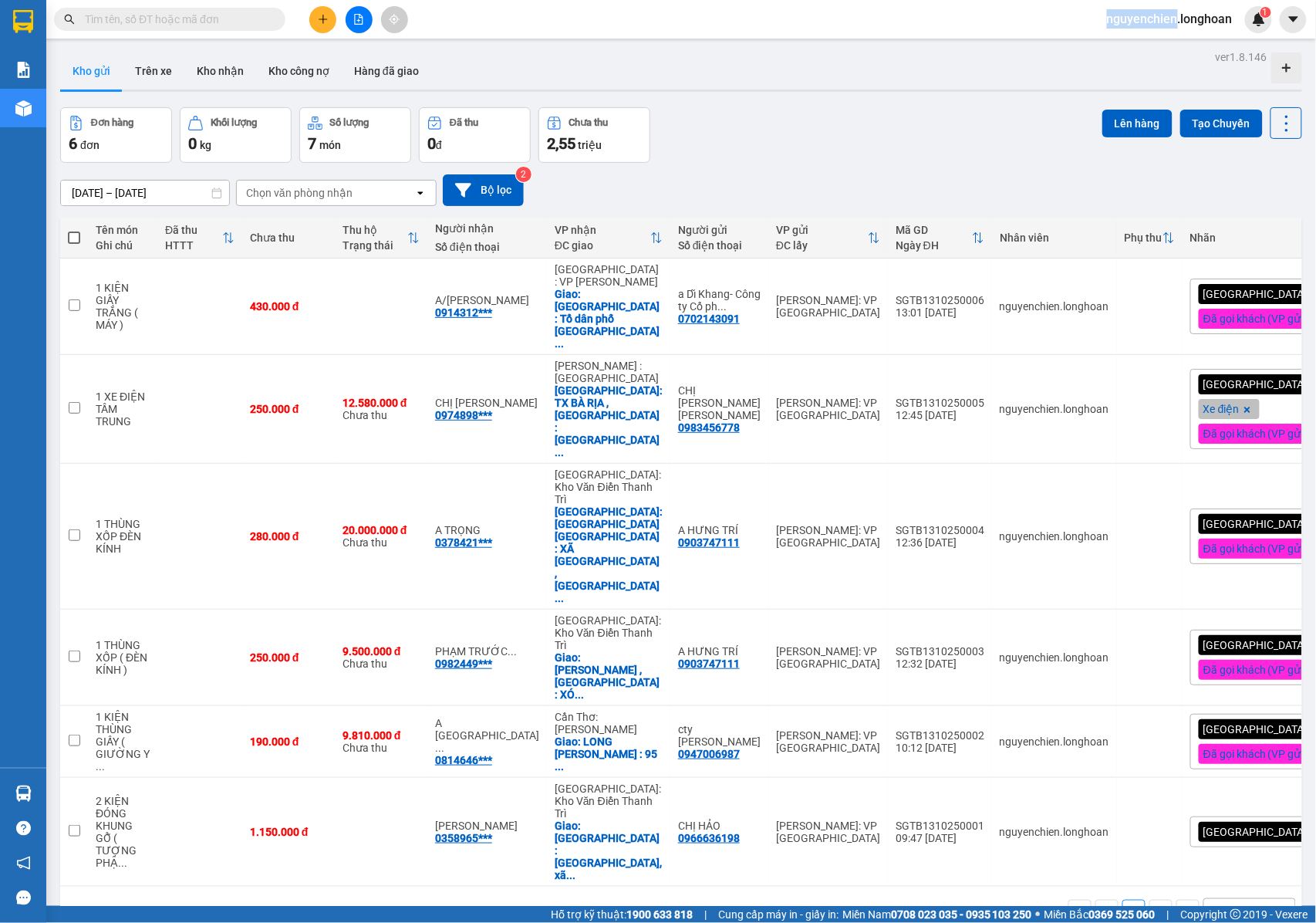
click at [273, 17] on span at bounding box center [274, 19] width 9 height 17
paste input "0862843899"
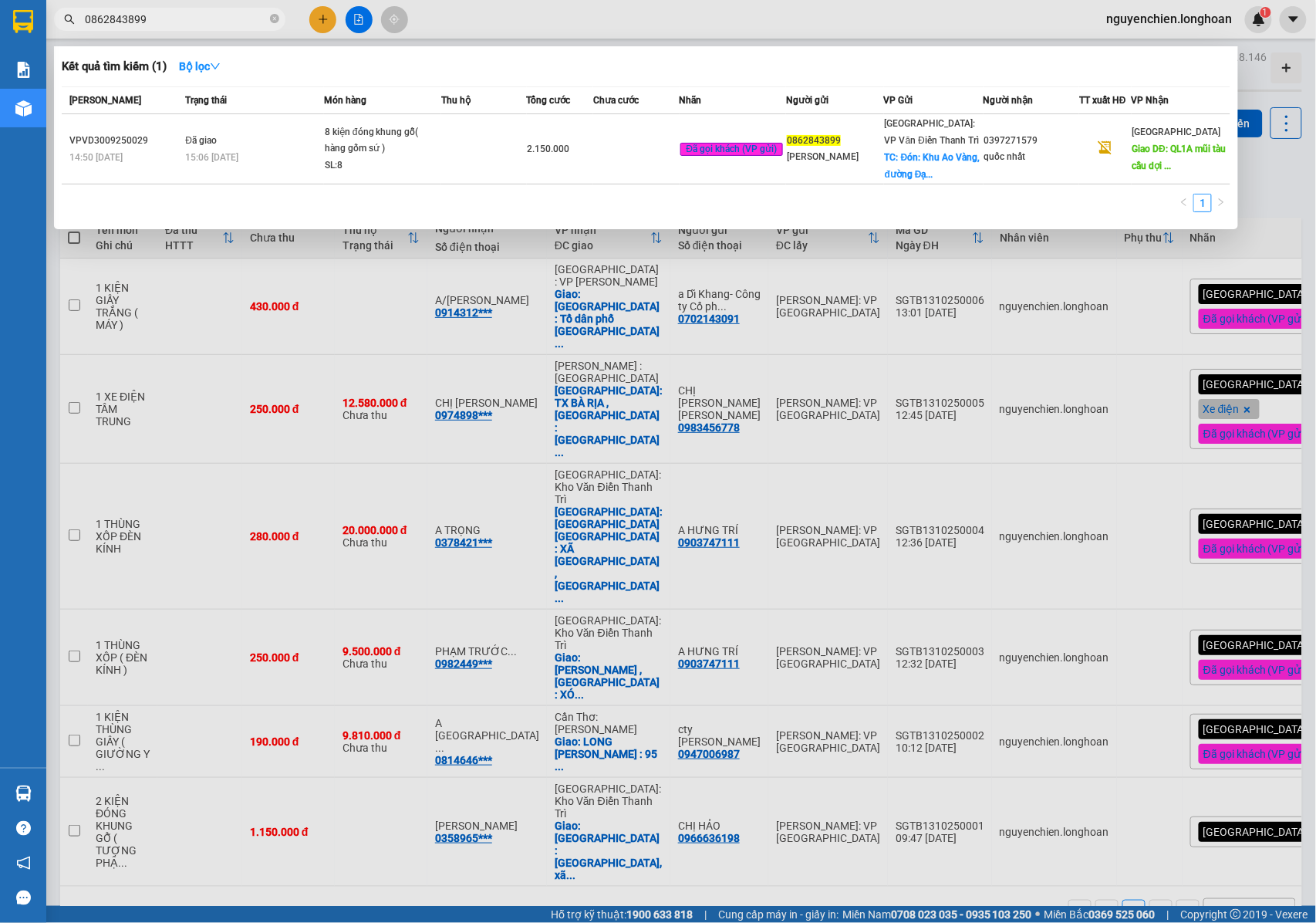
drag, startPoint x: 470, startPoint y: 791, endPoint x: 347, endPoint y: 575, distance: 248.6
click at [466, 788] on div at bounding box center [658, 462] width 1316 height 923
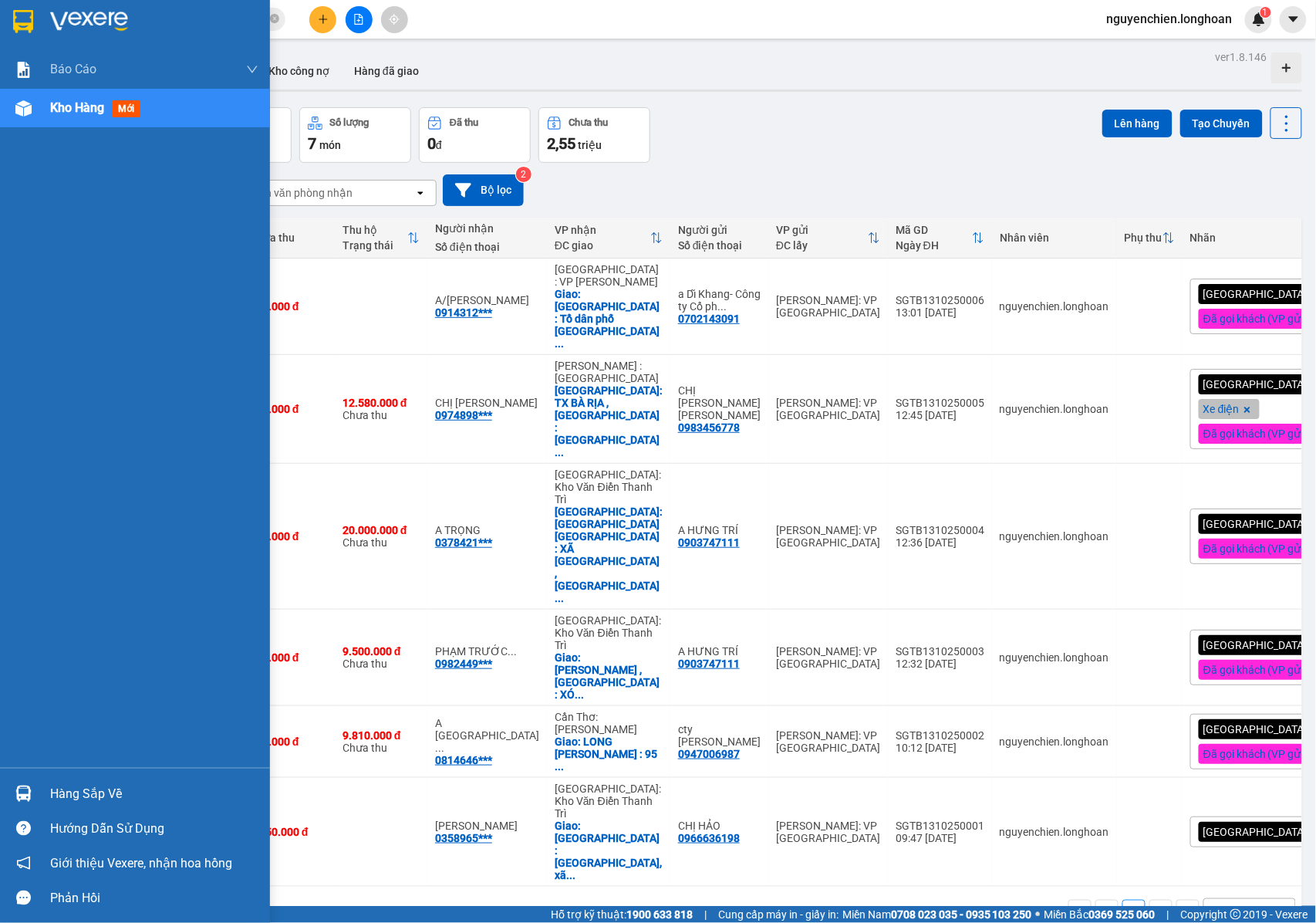
click at [23, 115] on img at bounding box center [23, 108] width 16 height 16
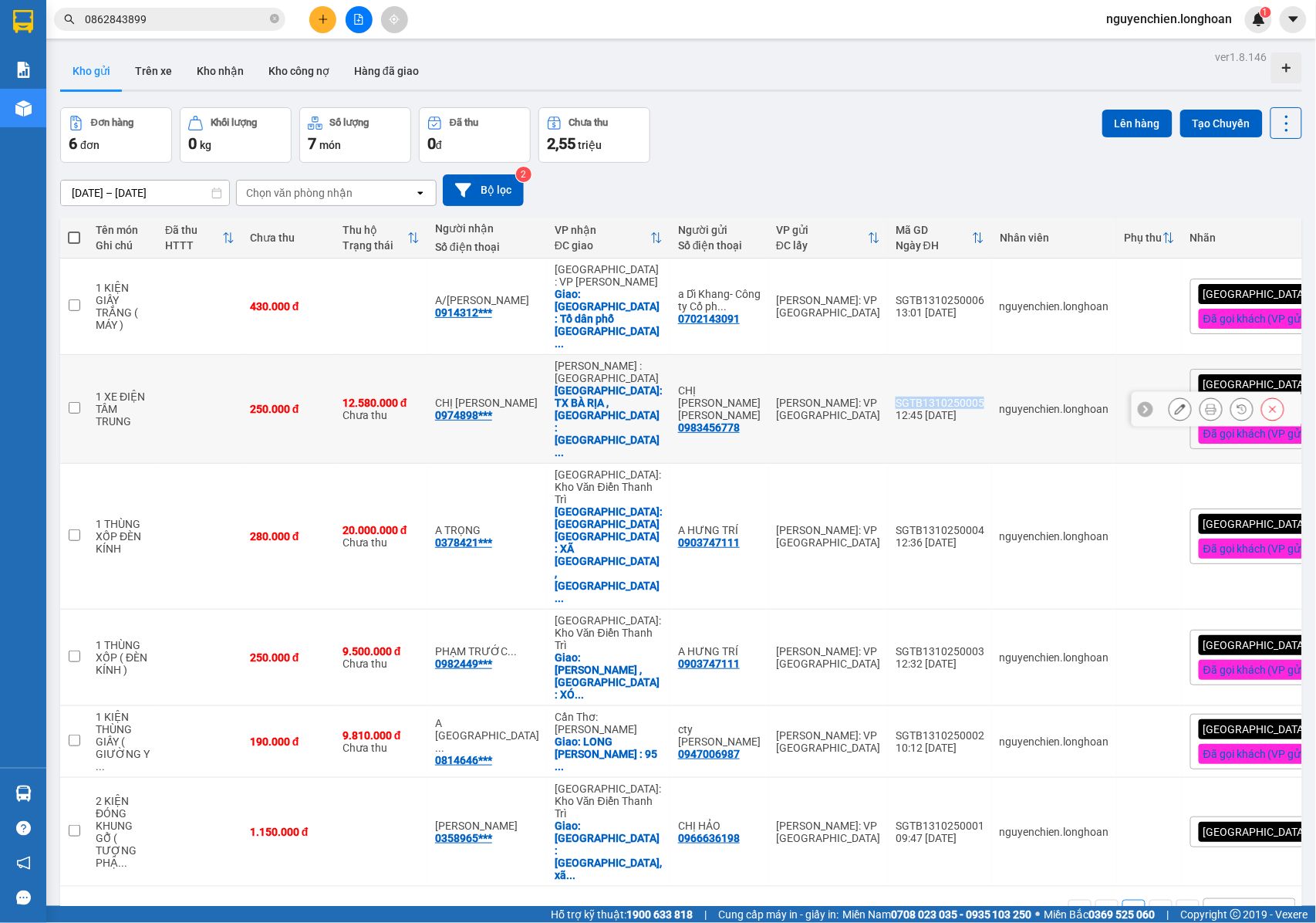
drag, startPoint x: 938, startPoint y: 361, endPoint x: 850, endPoint y: 362, distance: 88.0
click at [887, 362] on td "SGTB1310250005 12:45 [DATE]" at bounding box center [939, 410] width 104 height 109
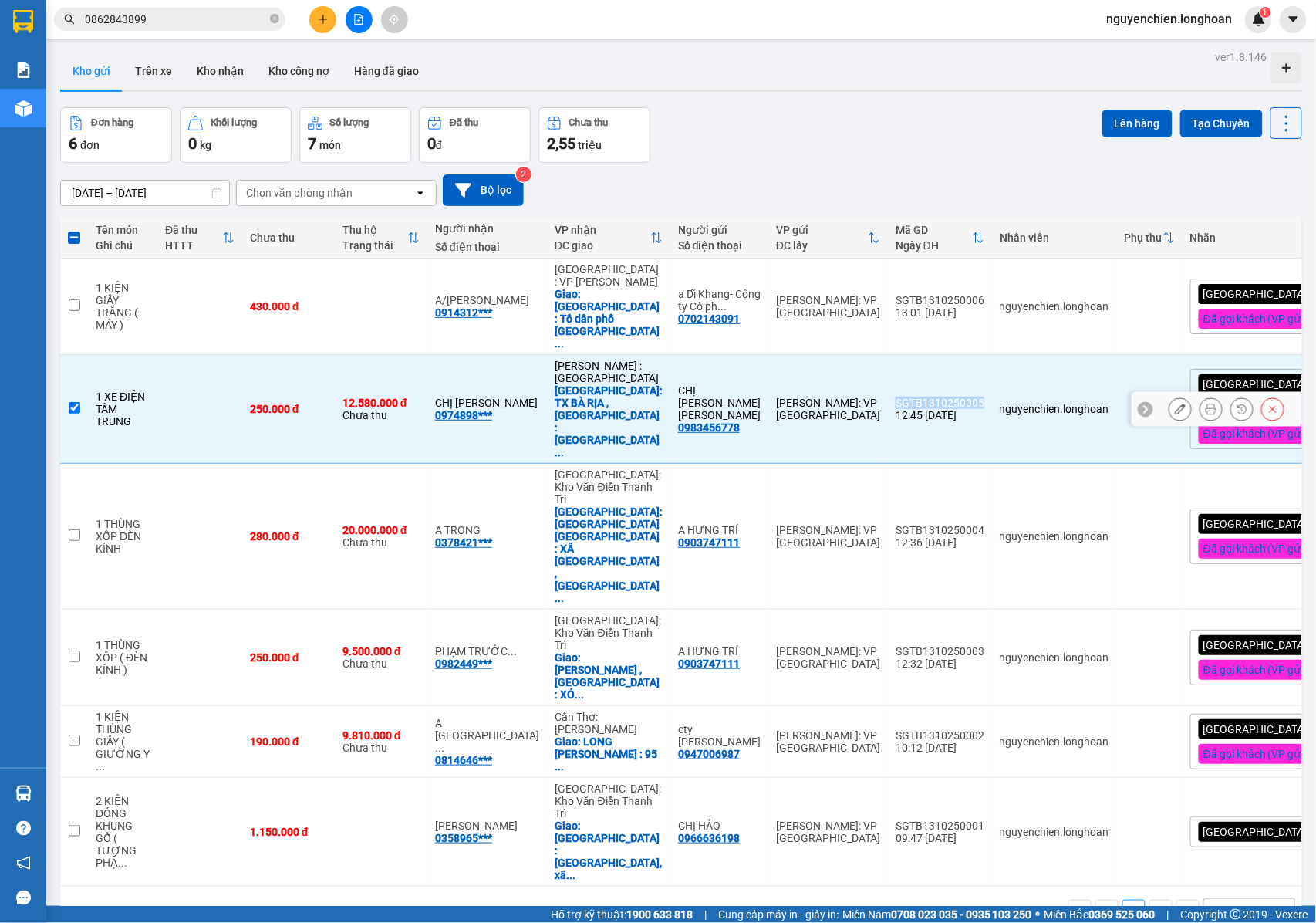
copy div "SGTB1310250005"
click at [79, 402] on input "checkbox" at bounding box center [75, 408] width 12 height 12
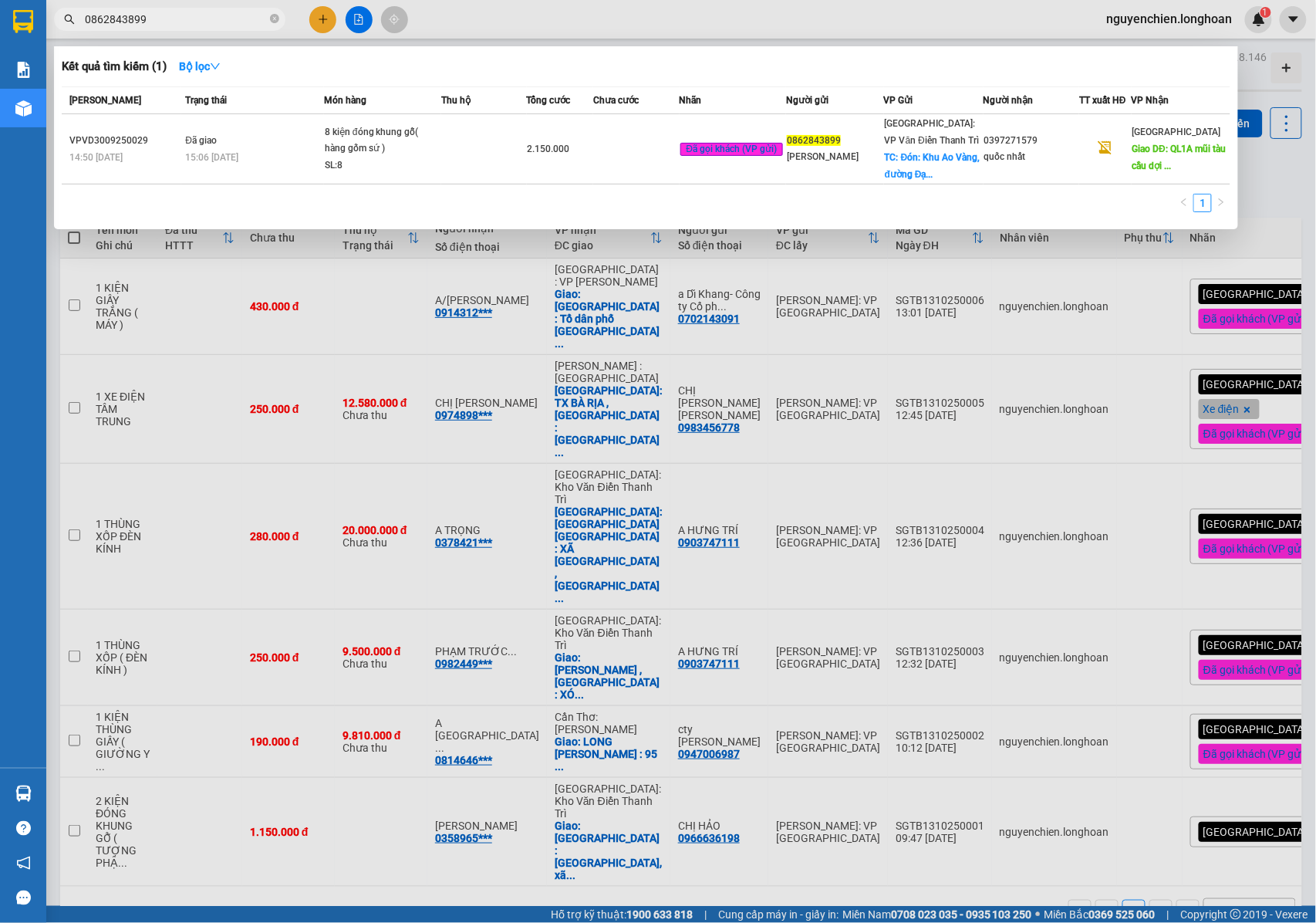
click at [210, 23] on input "0862843899" at bounding box center [175, 19] width 182 height 17
click at [275, 24] on span at bounding box center [274, 20] width 9 height 15
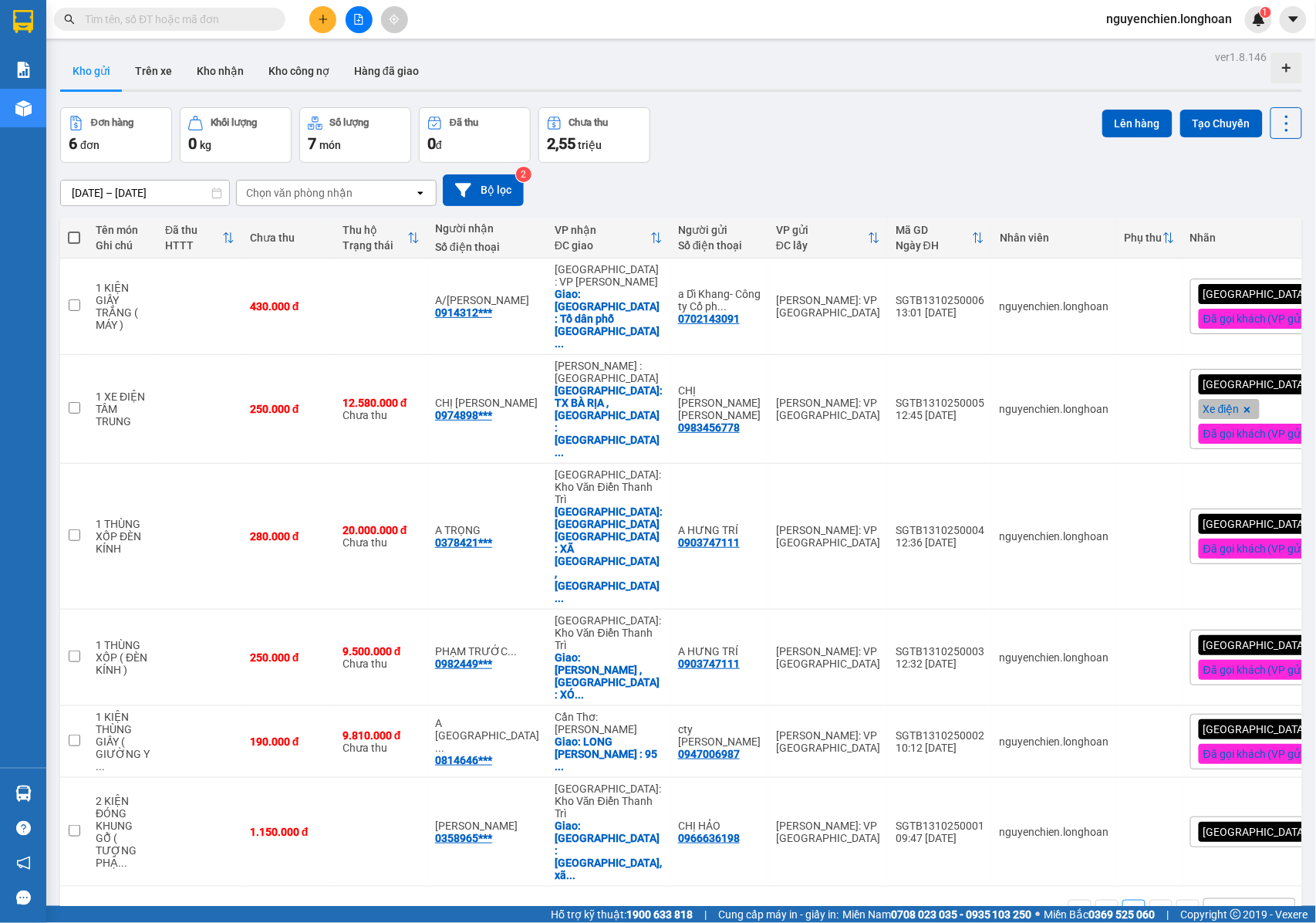
click at [244, 24] on input "text" at bounding box center [175, 19] width 182 height 17
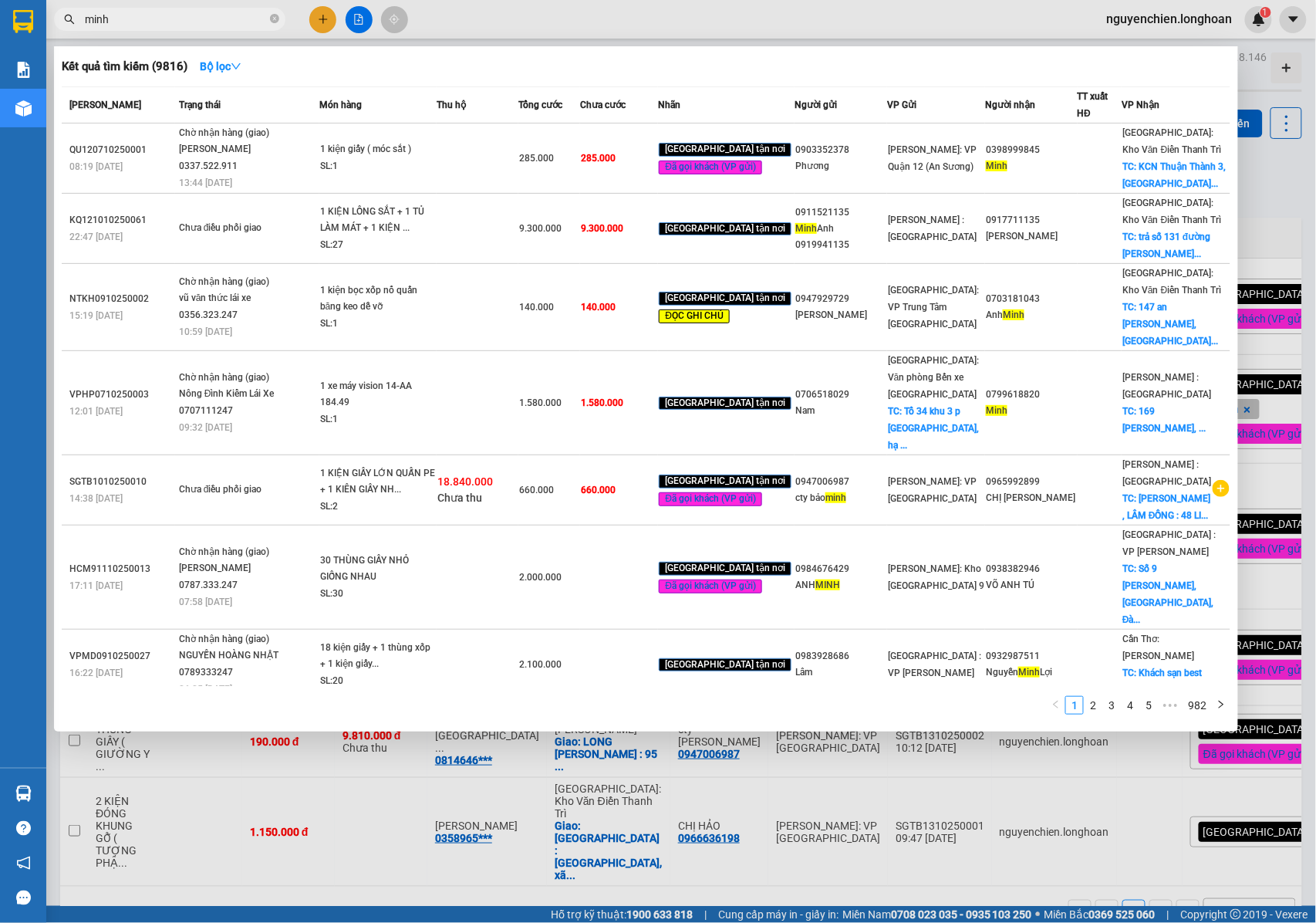
click at [390, 850] on div at bounding box center [658, 462] width 1316 height 923
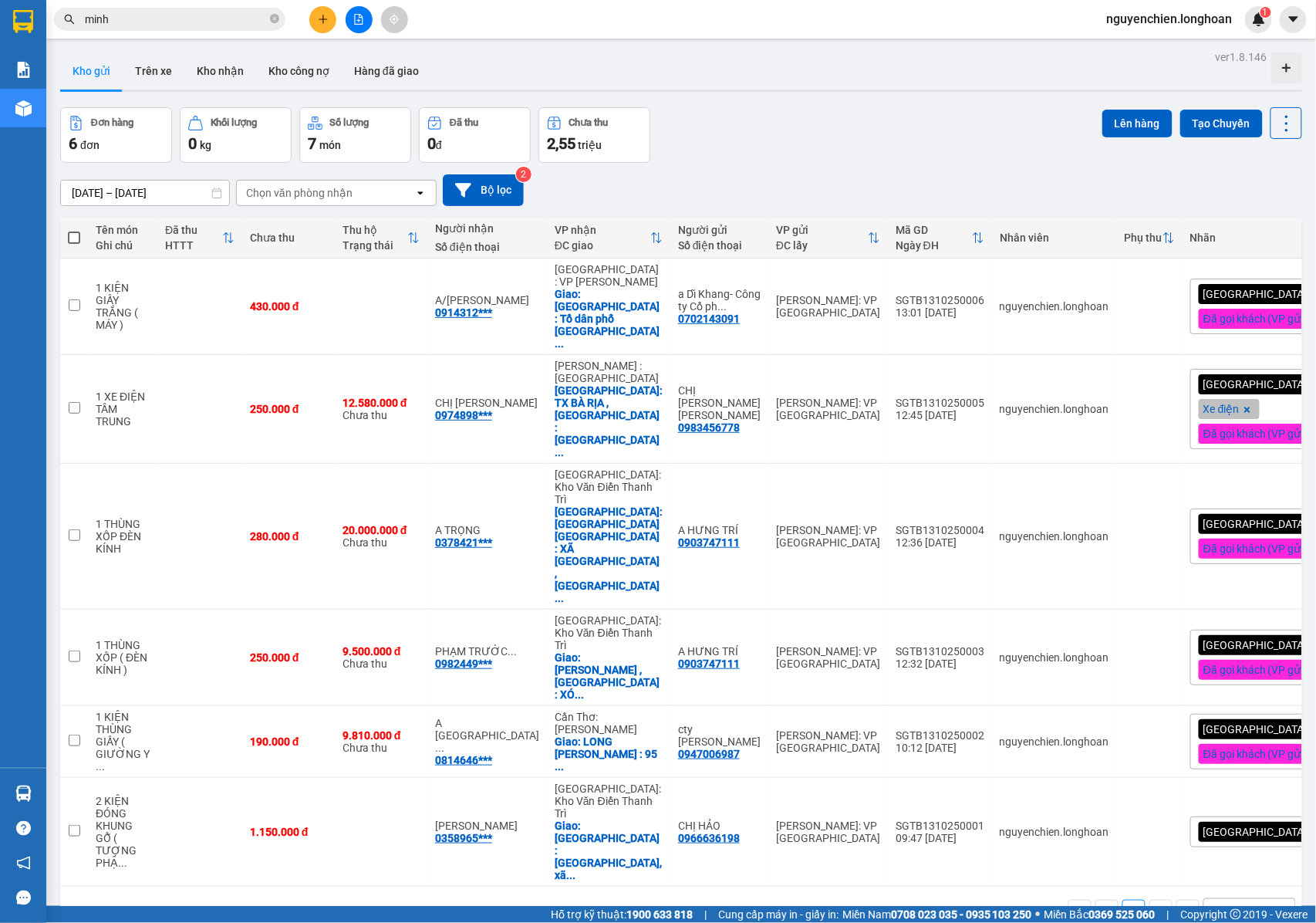
click at [318, 24] on button at bounding box center [322, 19] width 27 height 27
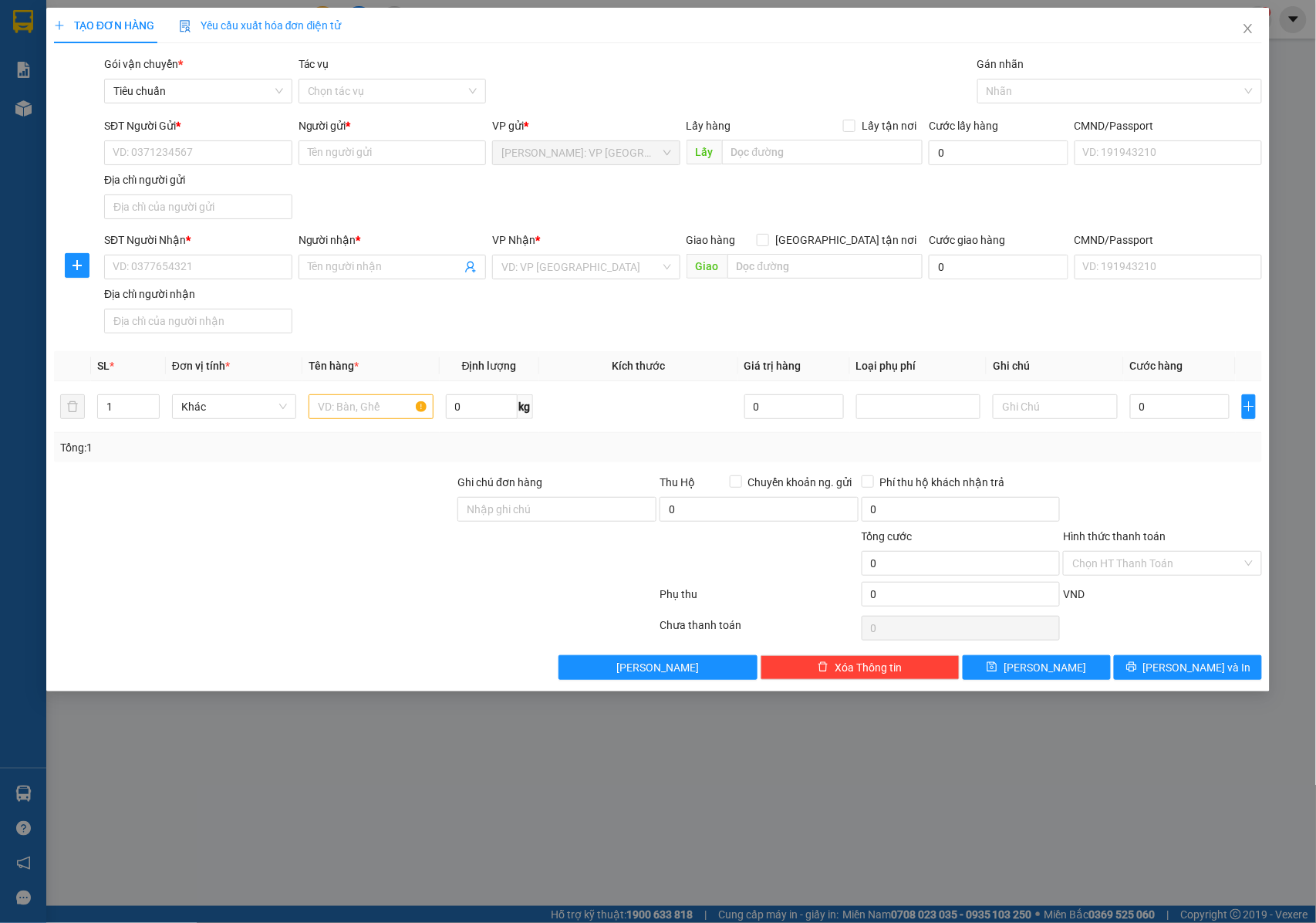
click at [177, 136] on div "SĐT Người Gửi *" at bounding box center [198, 129] width 188 height 23
click at [143, 152] on input "SĐT Người Gửi *" at bounding box center [198, 152] width 188 height 24
click at [198, 152] on input "0387845517" at bounding box center [198, 152] width 188 height 24
click at [213, 179] on div "0387845517 - [GEOGRAPHIC_DATA]" at bounding box center [199, 184] width 173 height 17
click at [560, 273] on input "search" at bounding box center [581, 267] width 159 height 23
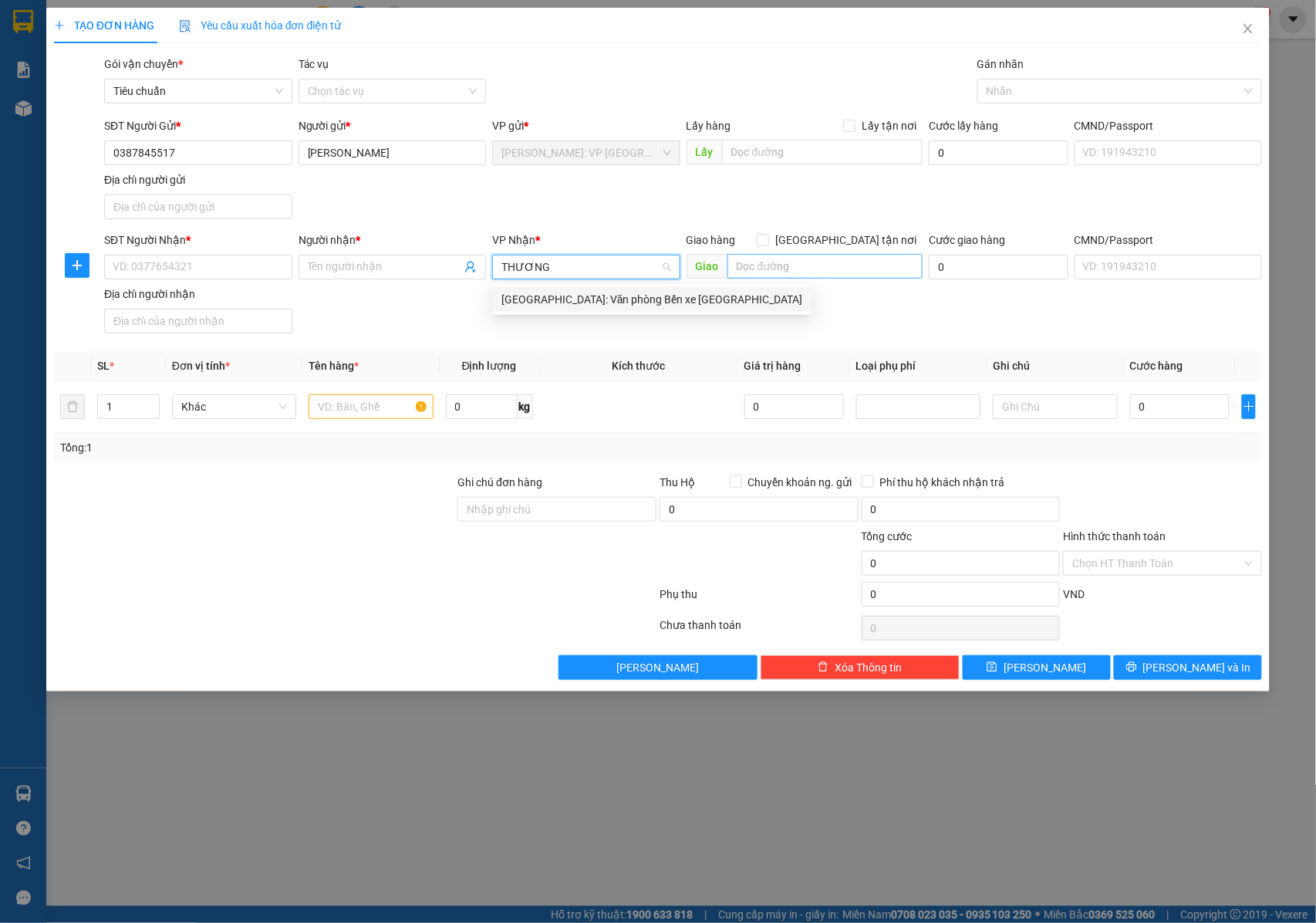
drag, startPoint x: 538, startPoint y: 303, endPoint x: 824, endPoint y: 255, distance: 290.0
click at [540, 303] on div "[GEOGRAPHIC_DATA]: Văn phòng Bến xe [GEOGRAPHIC_DATA]" at bounding box center [652, 299] width 301 height 17
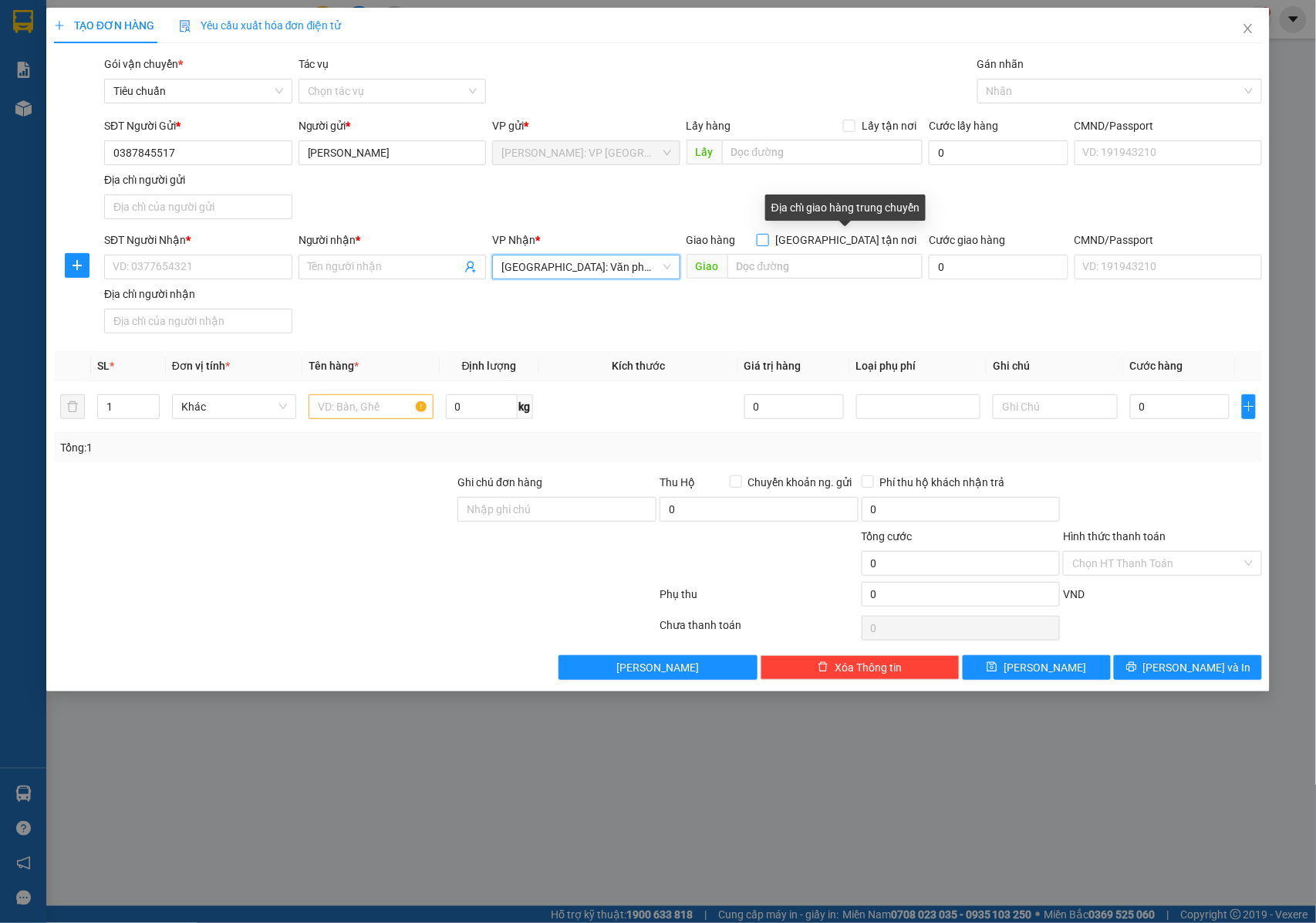
click at [852, 239] on span "[GEOGRAPHIC_DATA] tận nơi" at bounding box center [845, 240] width 153 height 17
click at [768, 239] on input "[GEOGRAPHIC_DATA] tận nơi" at bounding box center [762, 239] width 11 height 11
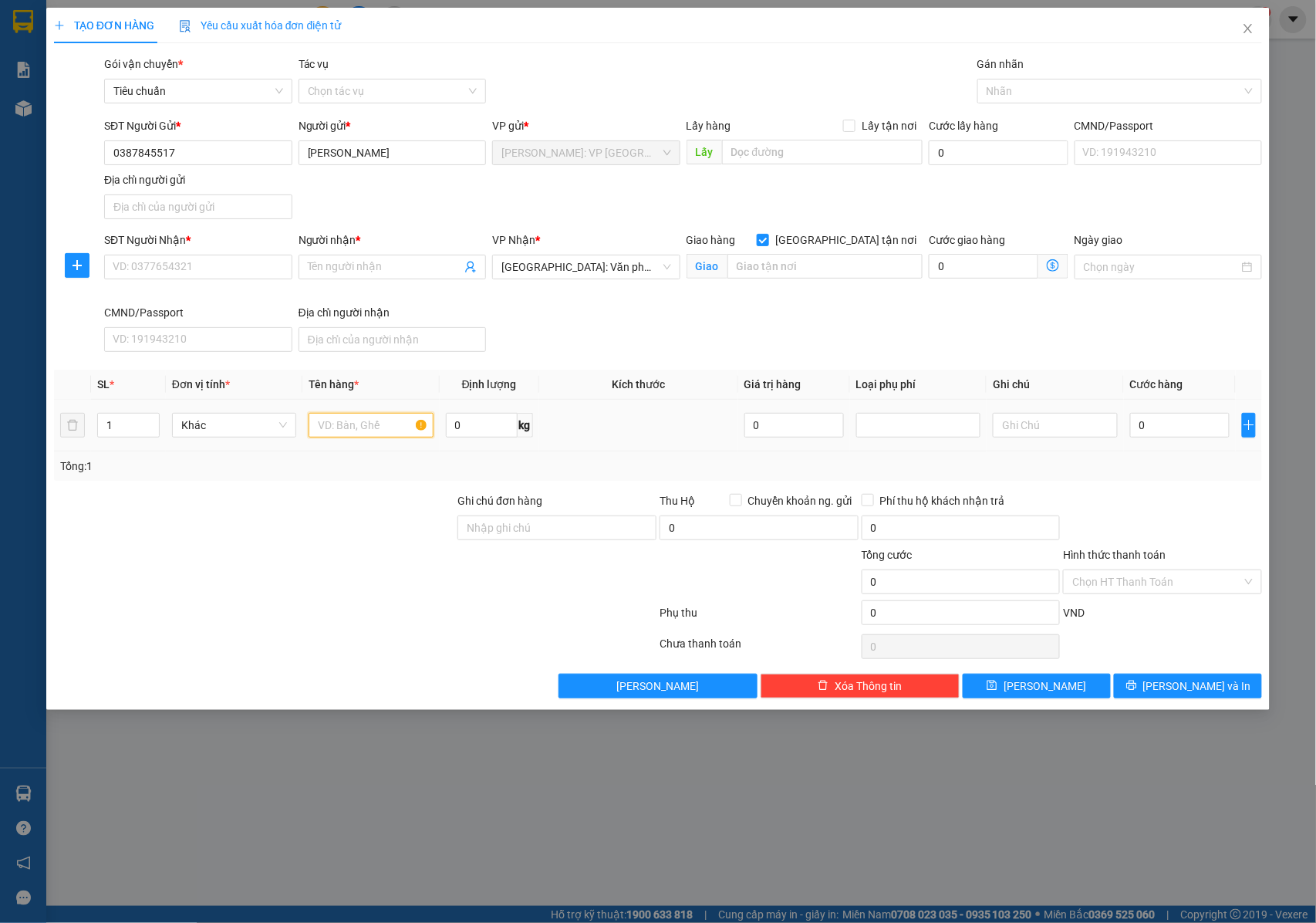
click at [322, 426] on input "text" at bounding box center [370, 425] width 124 height 24
click at [509, 529] on input "Ghi chú đơn hàng" at bounding box center [557, 527] width 199 height 24
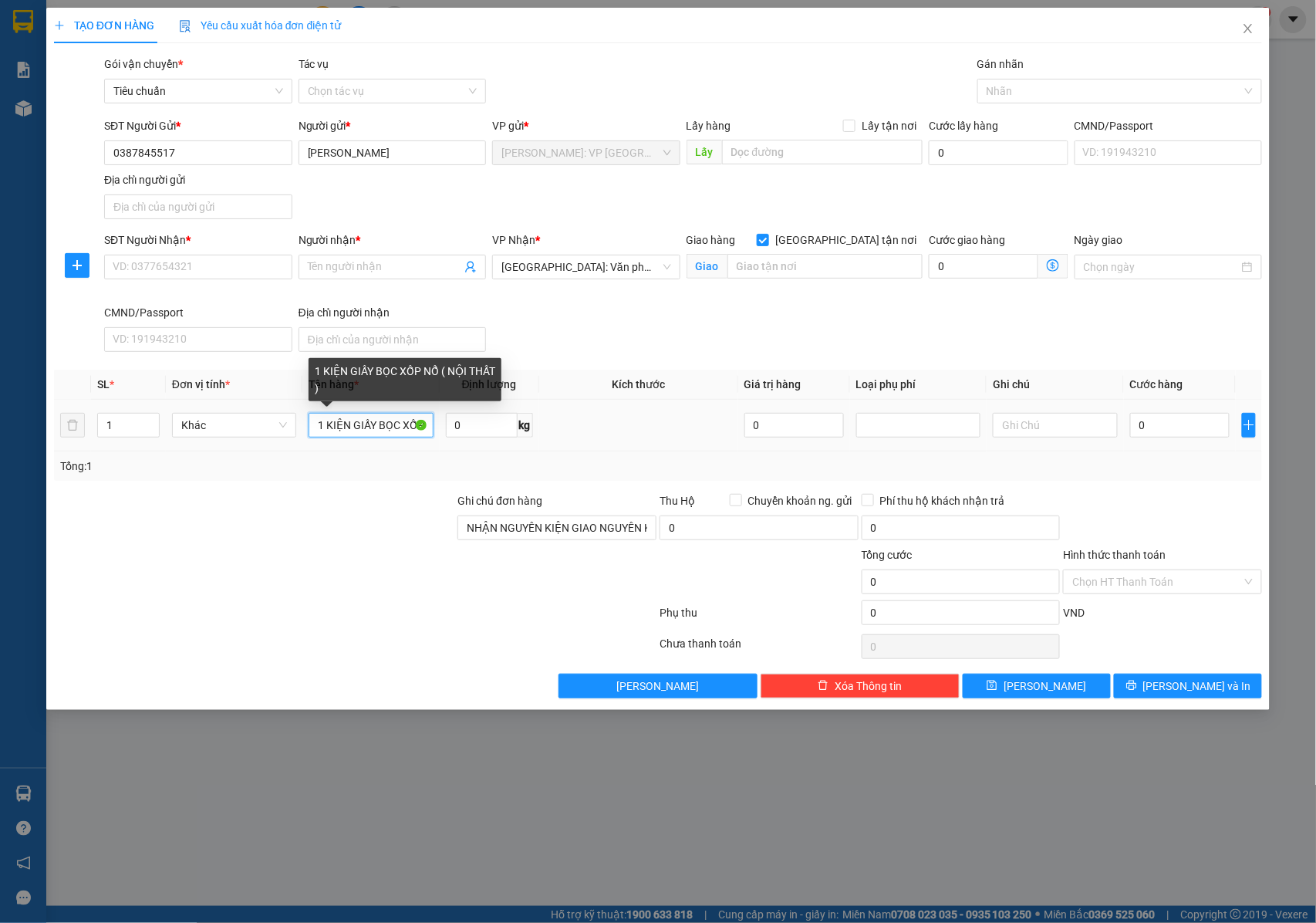
drag, startPoint x: 377, startPoint y: 426, endPoint x: 389, endPoint y: 426, distance: 12.0
click at [389, 426] on input "1 KIỆN GIẤY BỌC XỐP NỔ ( NỘI THẤT )" at bounding box center [370, 425] width 124 height 24
click at [680, 448] on td at bounding box center [639, 425] width 199 height 52
click at [994, 95] on div at bounding box center [1112, 91] width 261 height 18
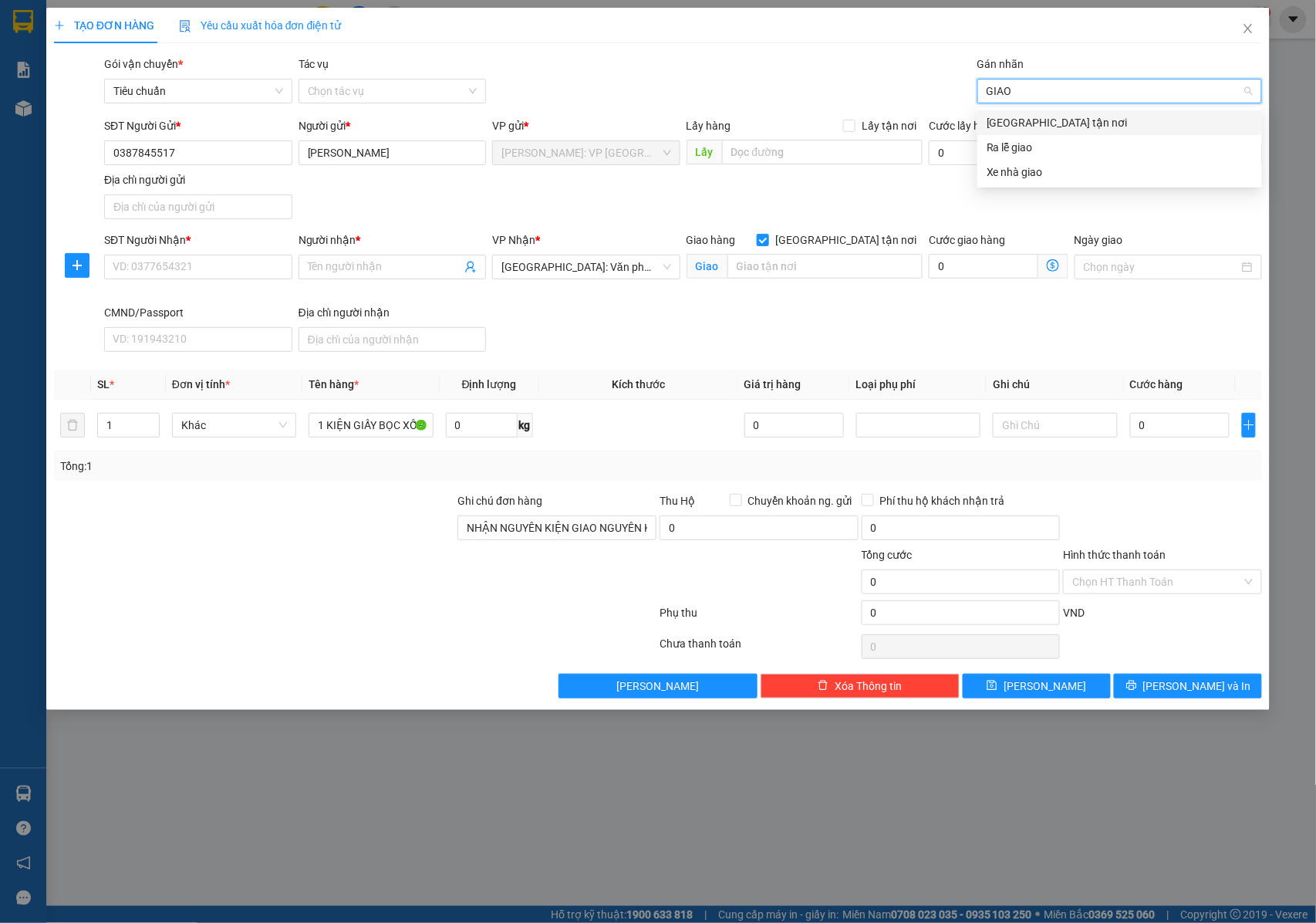
click at [1062, 119] on div "[GEOGRAPHIC_DATA] tận nơi" at bounding box center [1119, 122] width 266 height 17
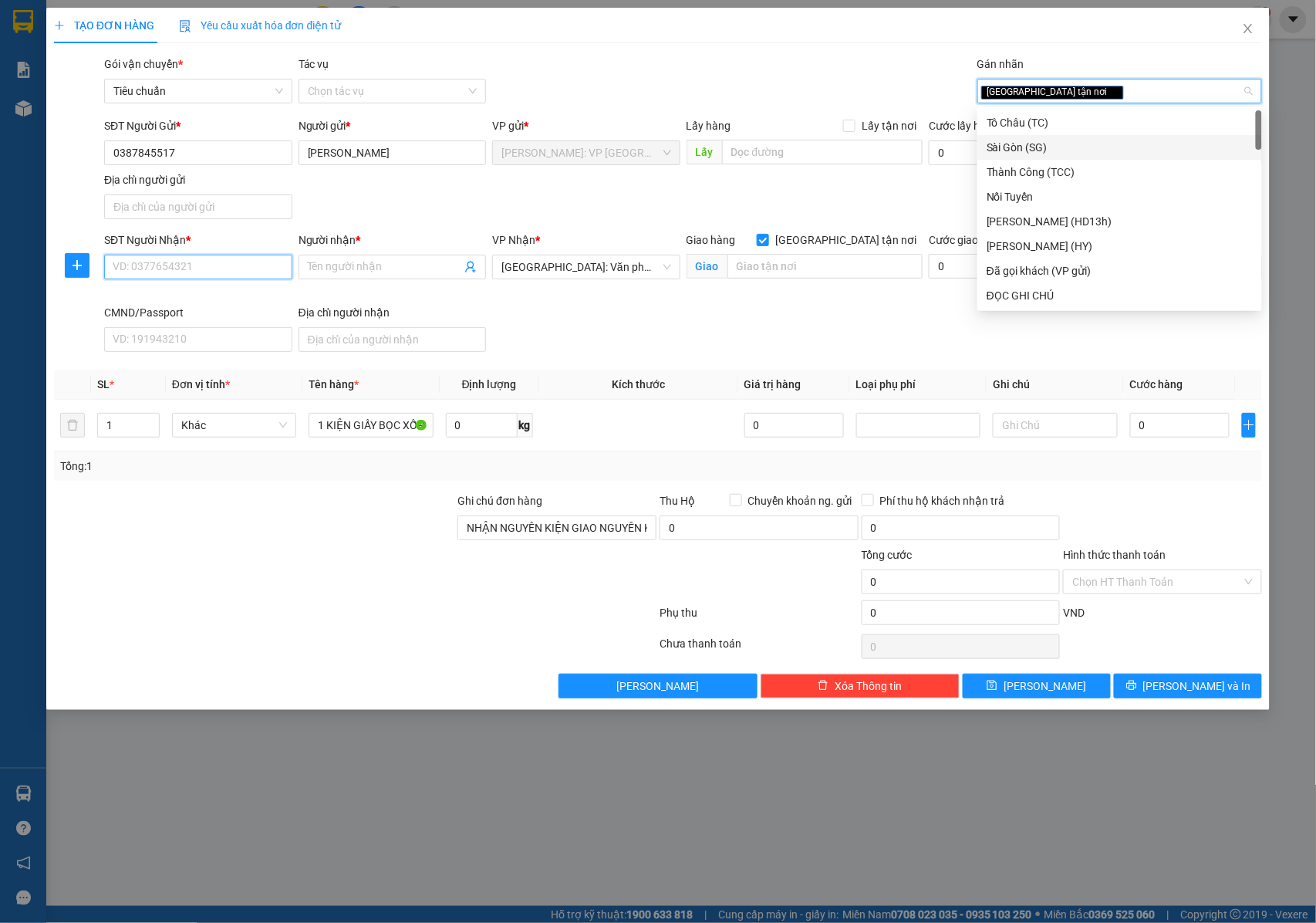
click at [181, 271] on input "SĐT Người Nhận *" at bounding box center [198, 266] width 188 height 24
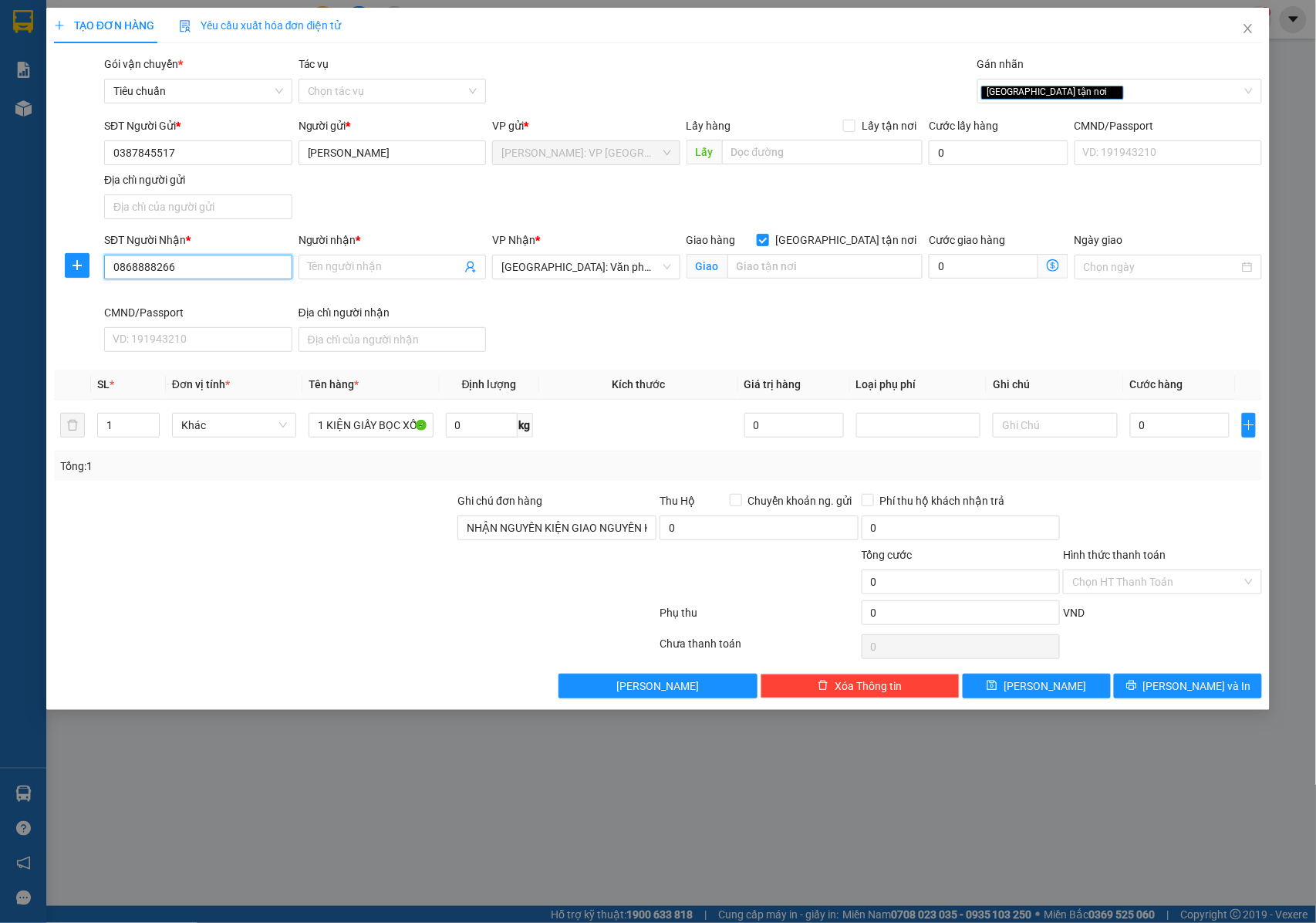
drag, startPoint x: 181, startPoint y: 271, endPoint x: 102, endPoint y: 279, distance: 79.4
click at [102, 279] on div "SĐT Người Nhận * 0868888266 0868888266" at bounding box center [198, 267] width 194 height 73
click at [337, 270] on input "Người nhận *" at bounding box center [385, 267] width 154 height 17
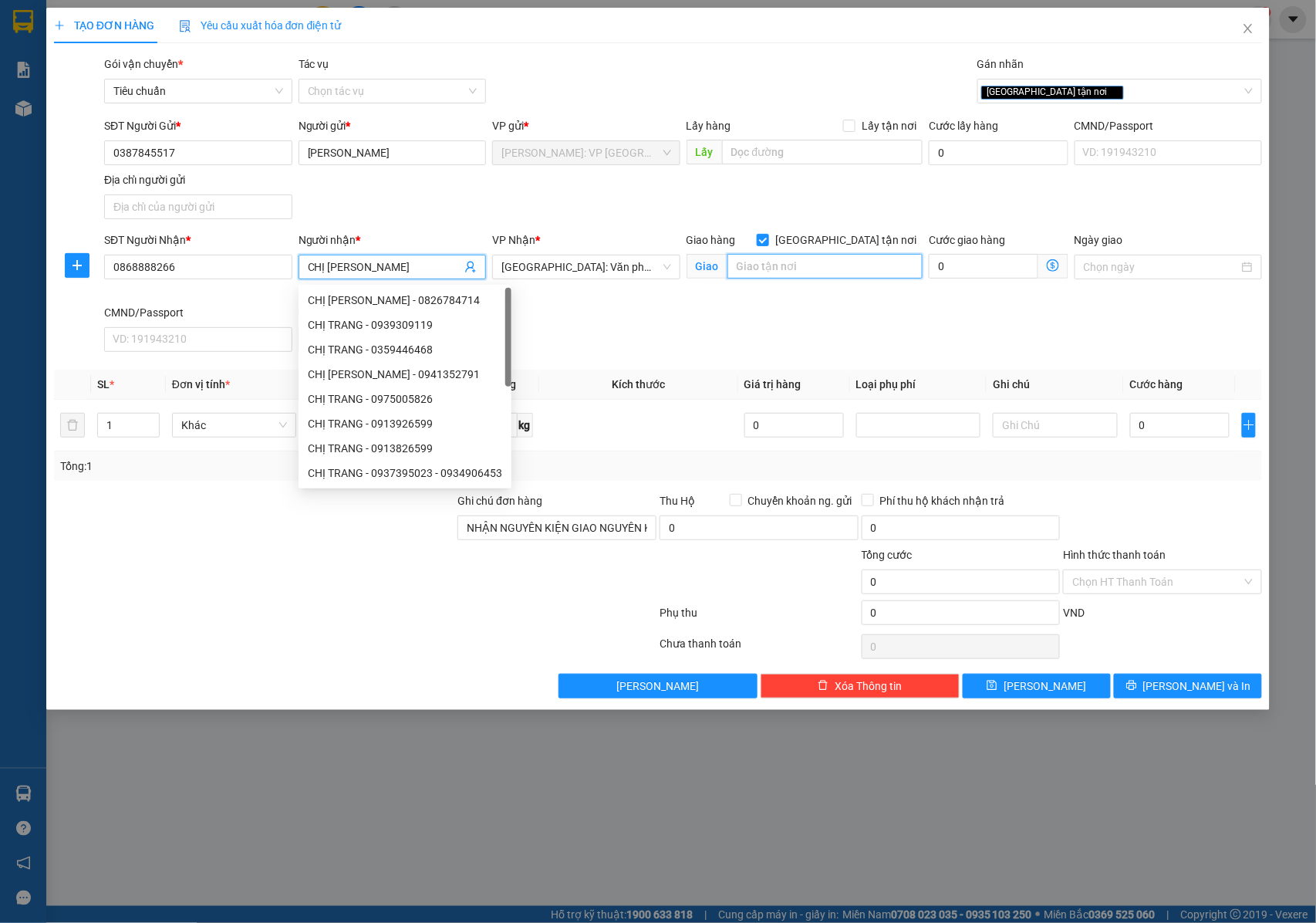
click at [769, 272] on input "text" at bounding box center [825, 266] width 195 height 24
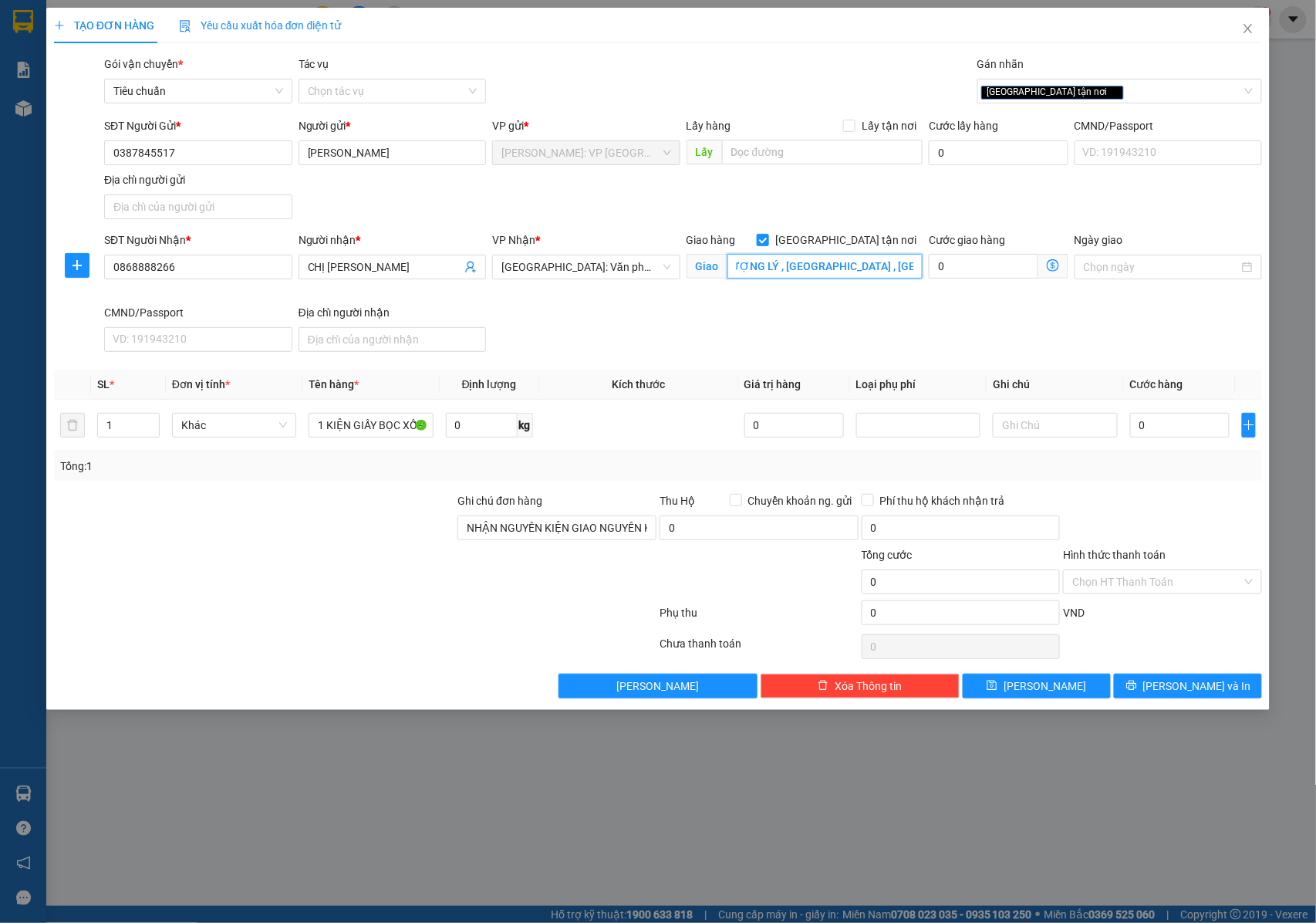
scroll to position [0, 190]
click at [1170, 436] on input "0" at bounding box center [1180, 425] width 100 height 24
click at [1157, 696] on button "[PERSON_NAME] và In" at bounding box center [1187, 685] width 148 height 24
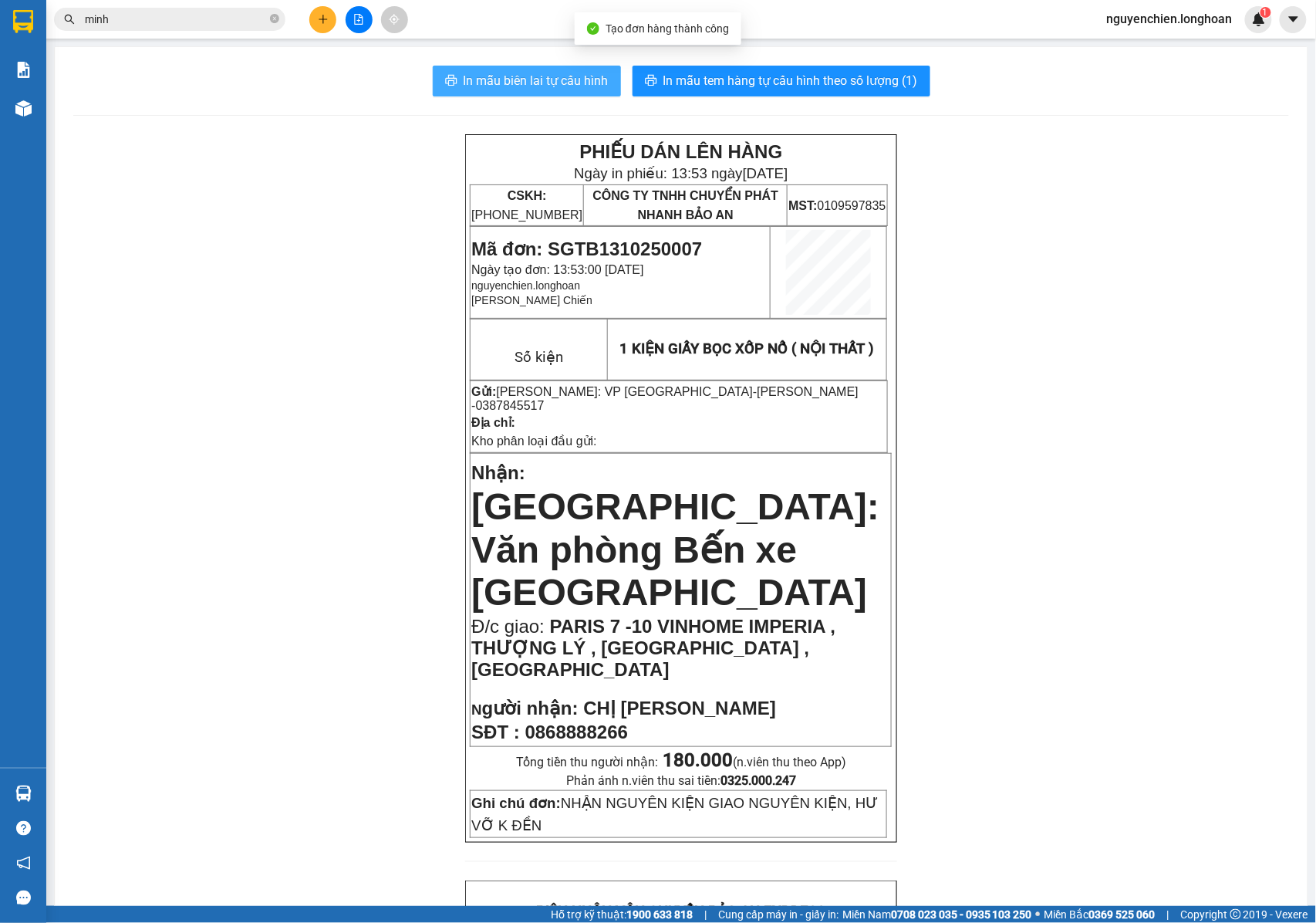
click at [582, 73] on span "In mẫu biên lai tự cấu hình" at bounding box center [536, 80] width 145 height 19
click at [527, 81] on span "In mẫu biên lai tự cấu hình" at bounding box center [536, 80] width 145 height 19
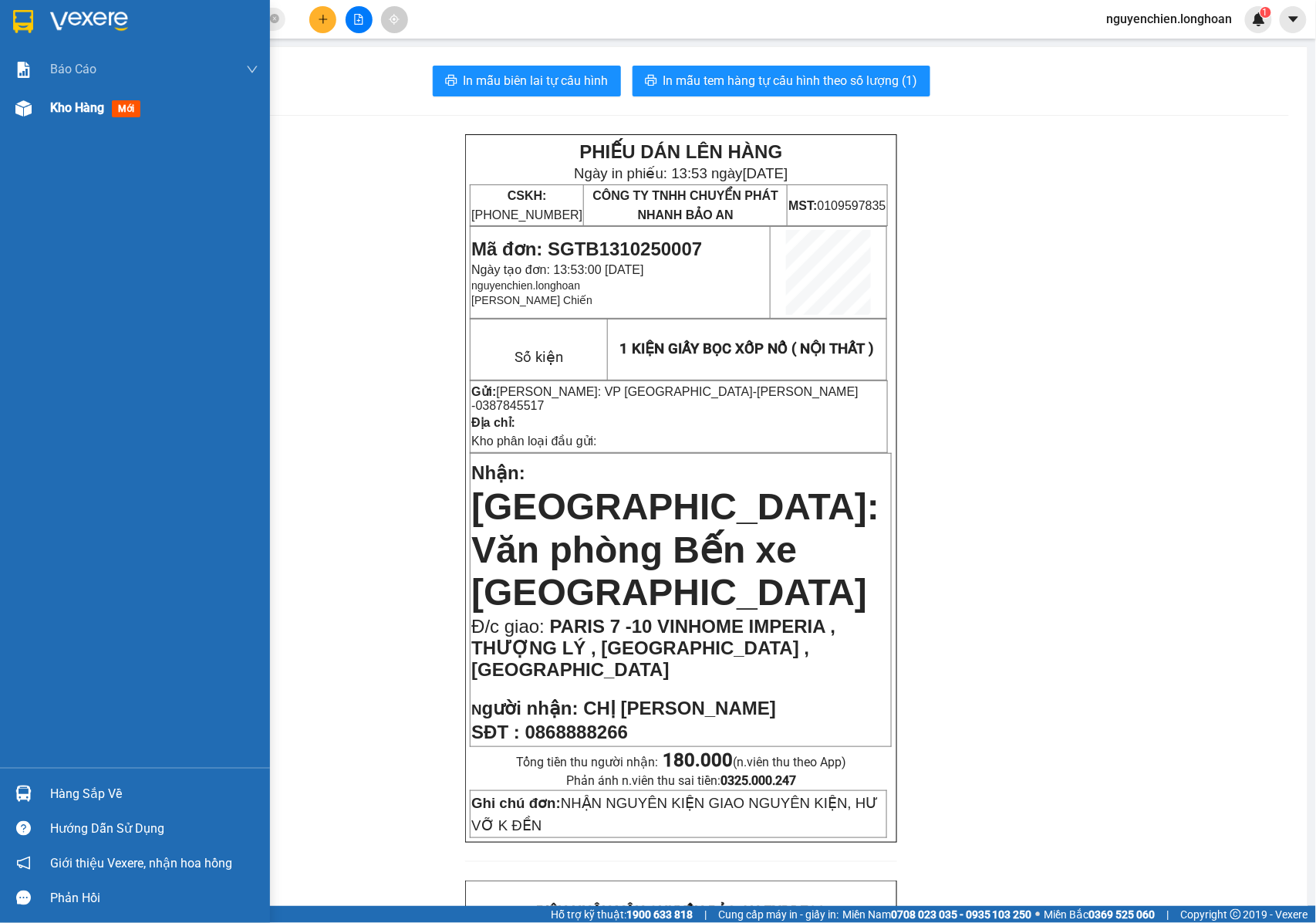
click at [35, 115] on div at bounding box center [23, 108] width 27 height 27
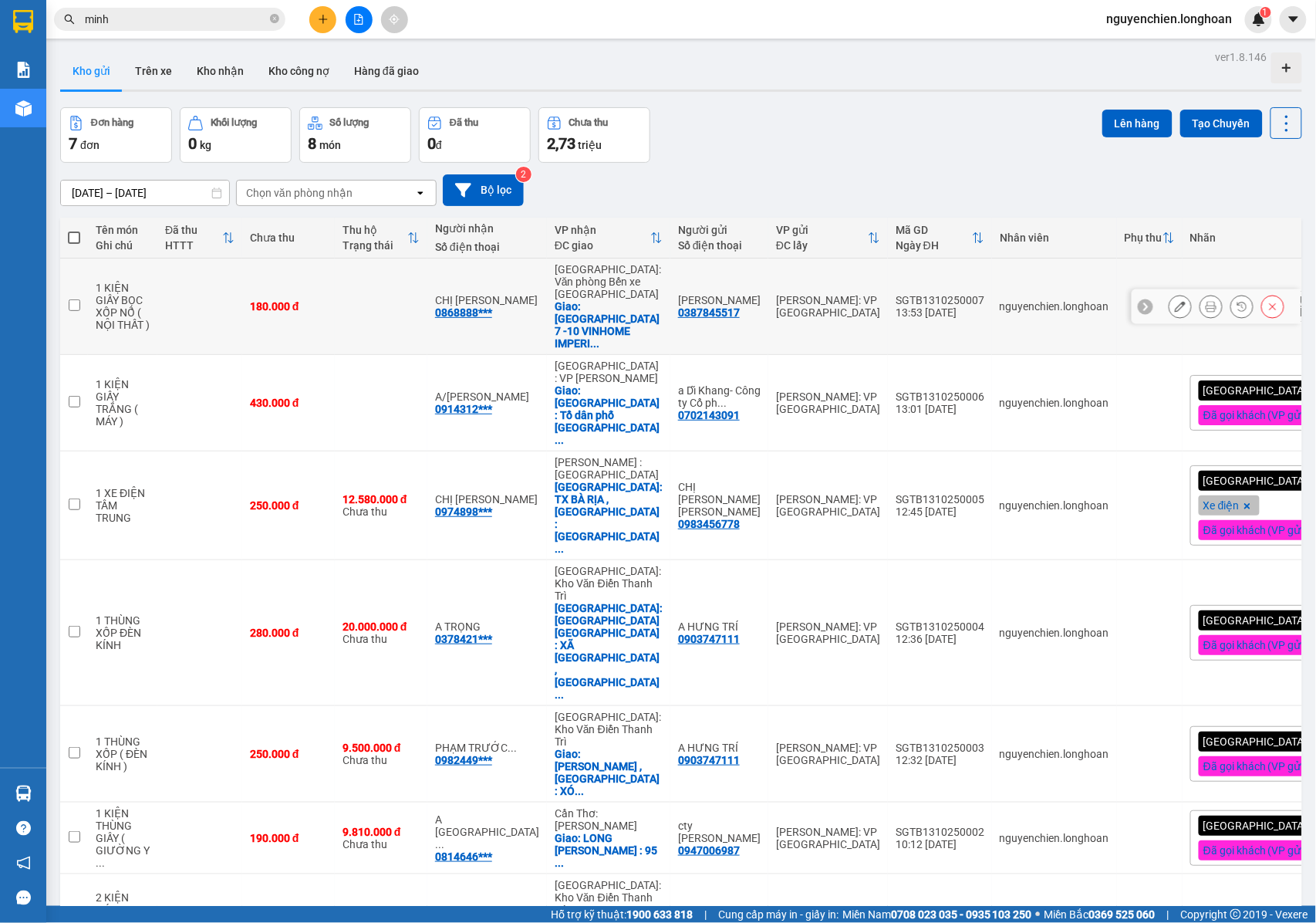
click at [1175, 301] on icon at bounding box center [1180, 306] width 11 height 11
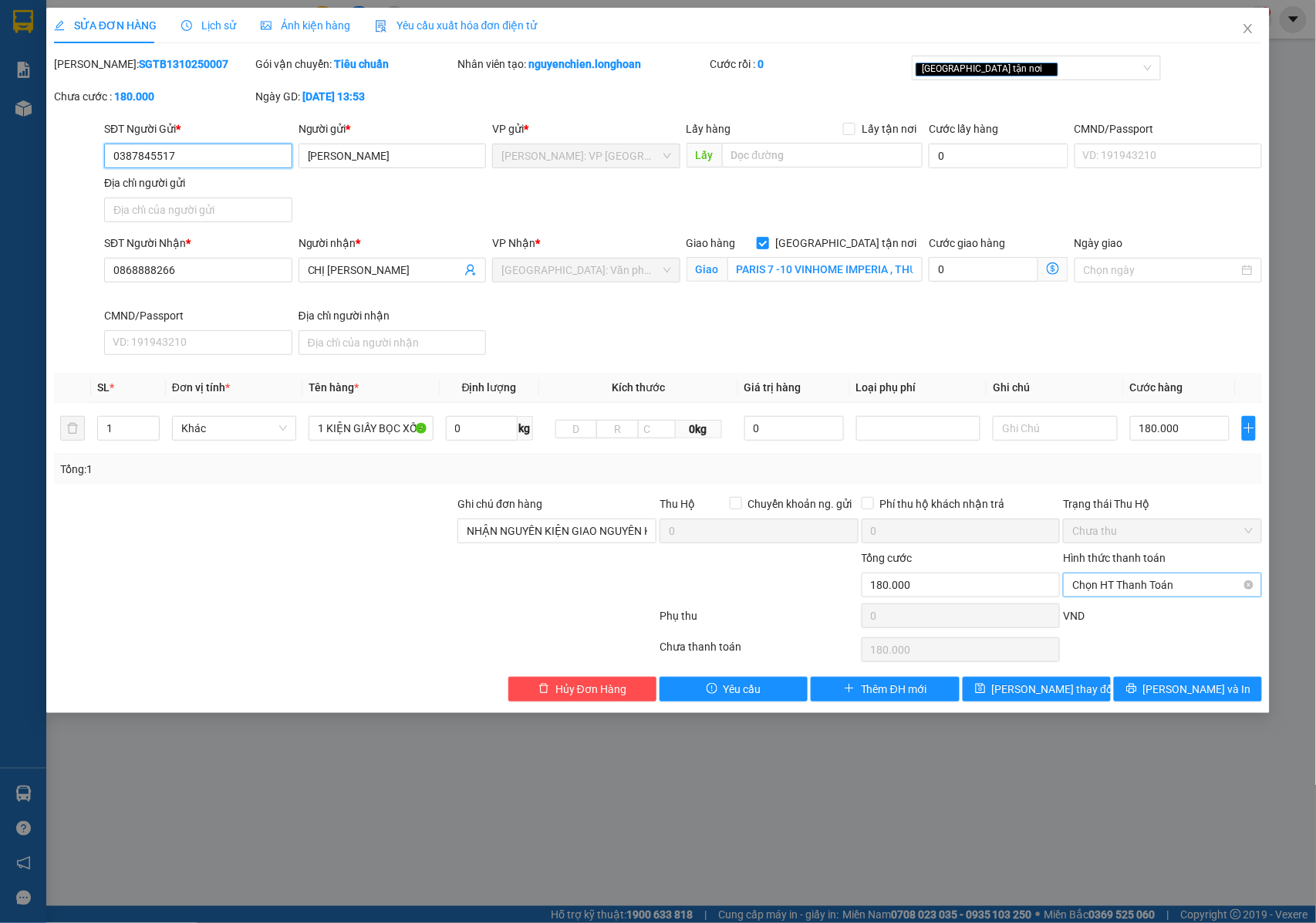
click at [1112, 590] on span "Chọn HT Thanh Toán" at bounding box center [1163, 585] width 181 height 23
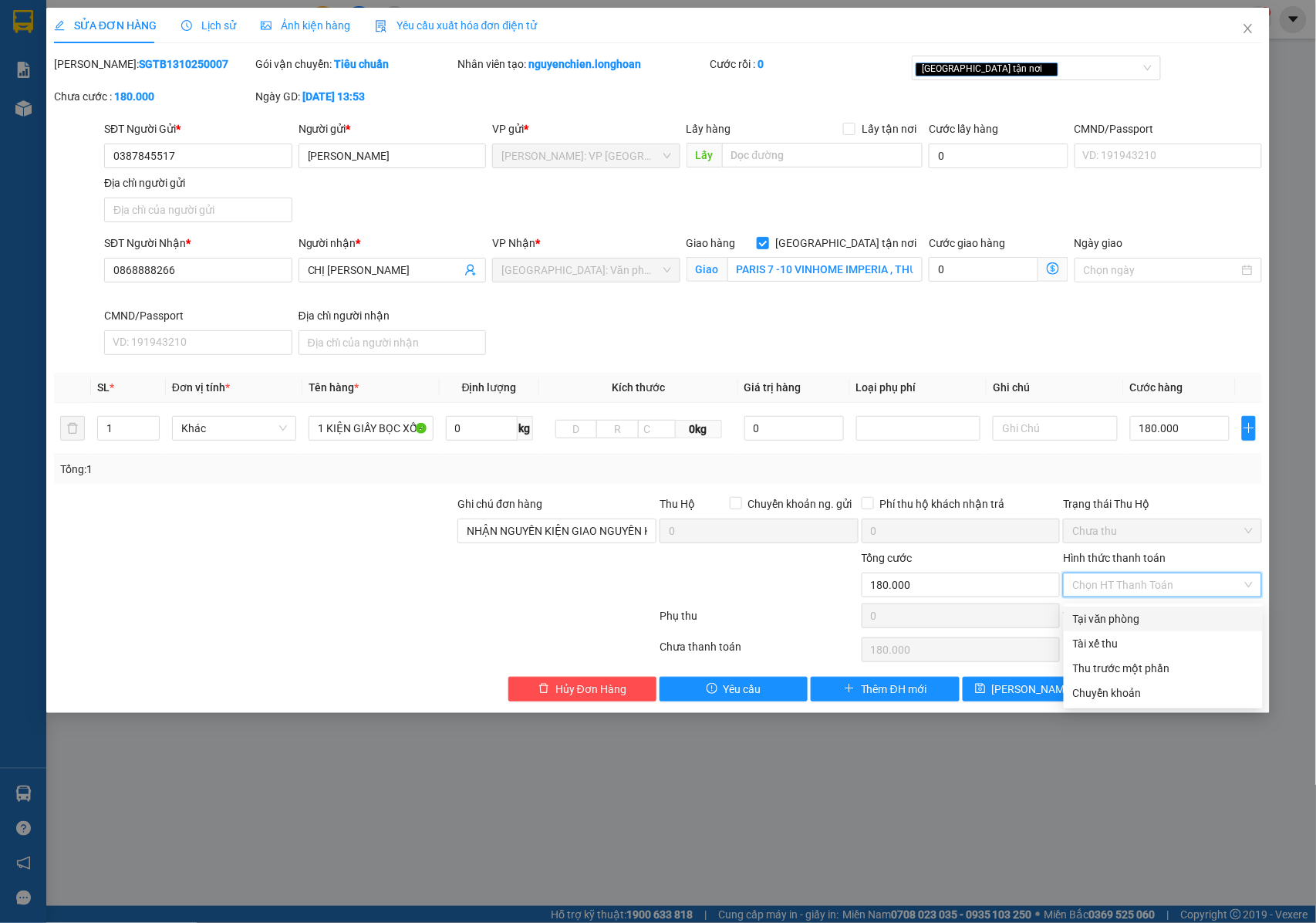
click at [1109, 628] on div "Tại văn phòng" at bounding box center [1163, 618] width 199 height 24
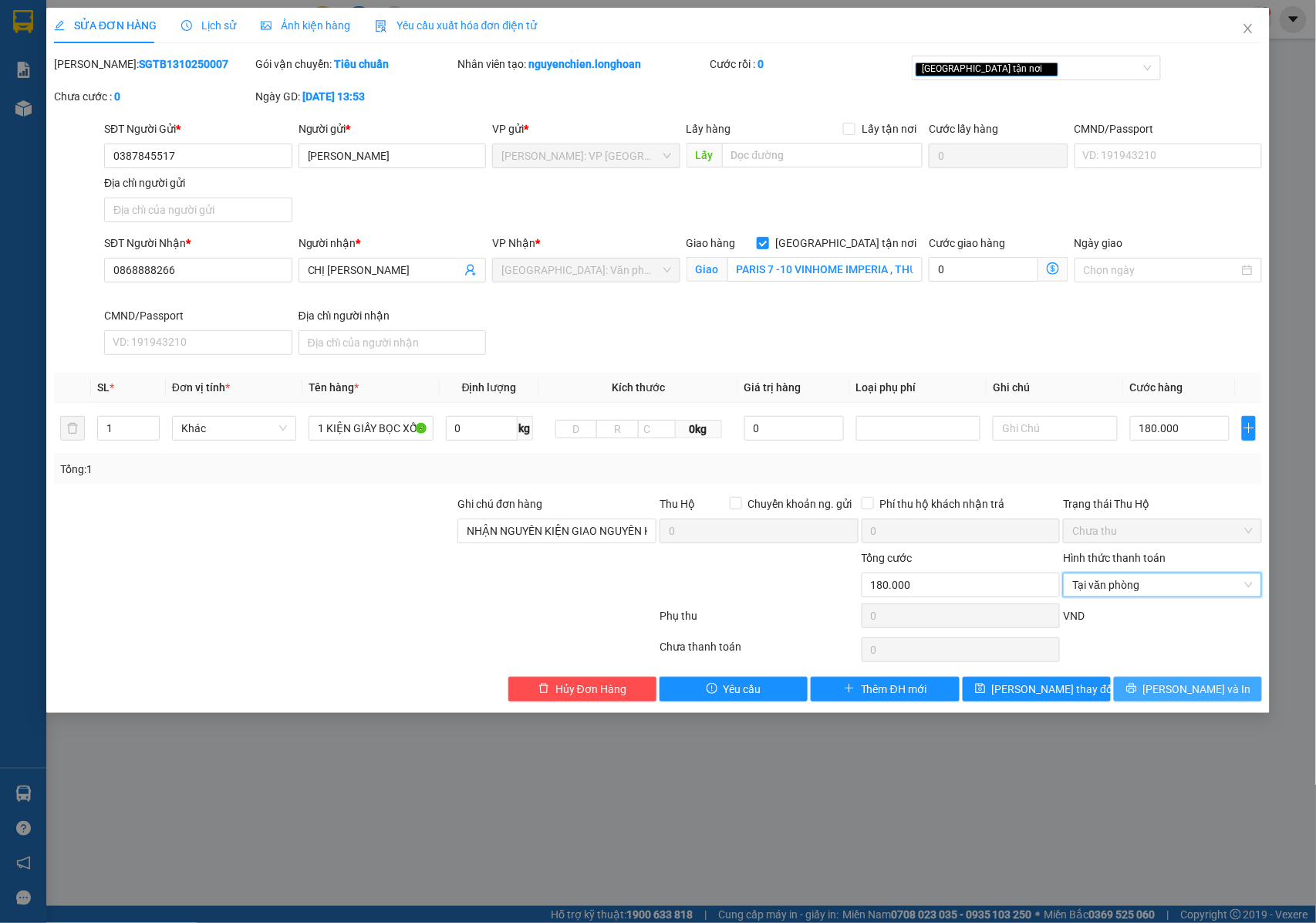
click at [1172, 698] on button "[PERSON_NAME] và In" at bounding box center [1187, 688] width 148 height 24
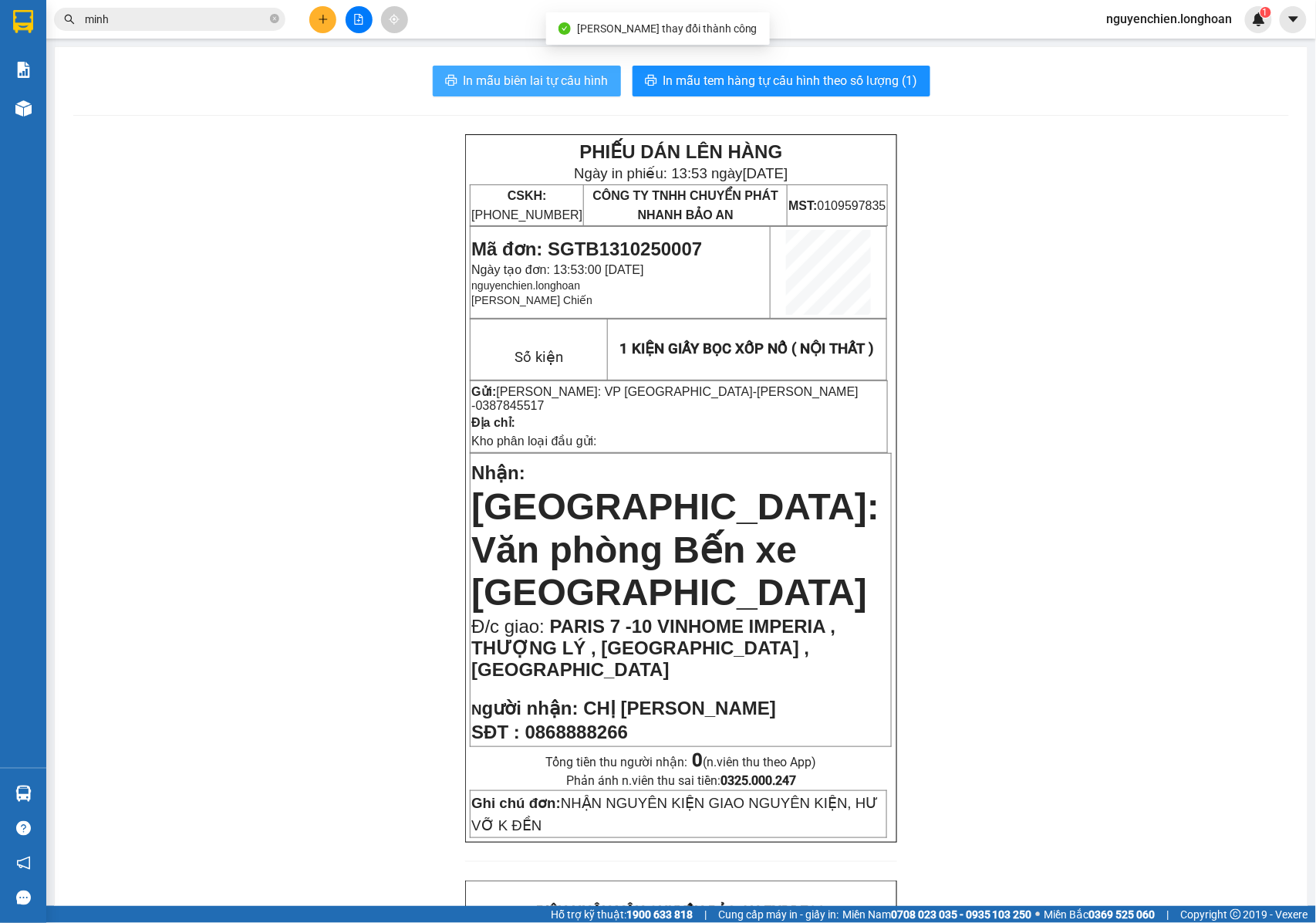
click at [544, 83] on span "In mẫu biên lai tự cấu hình" at bounding box center [536, 80] width 145 height 19
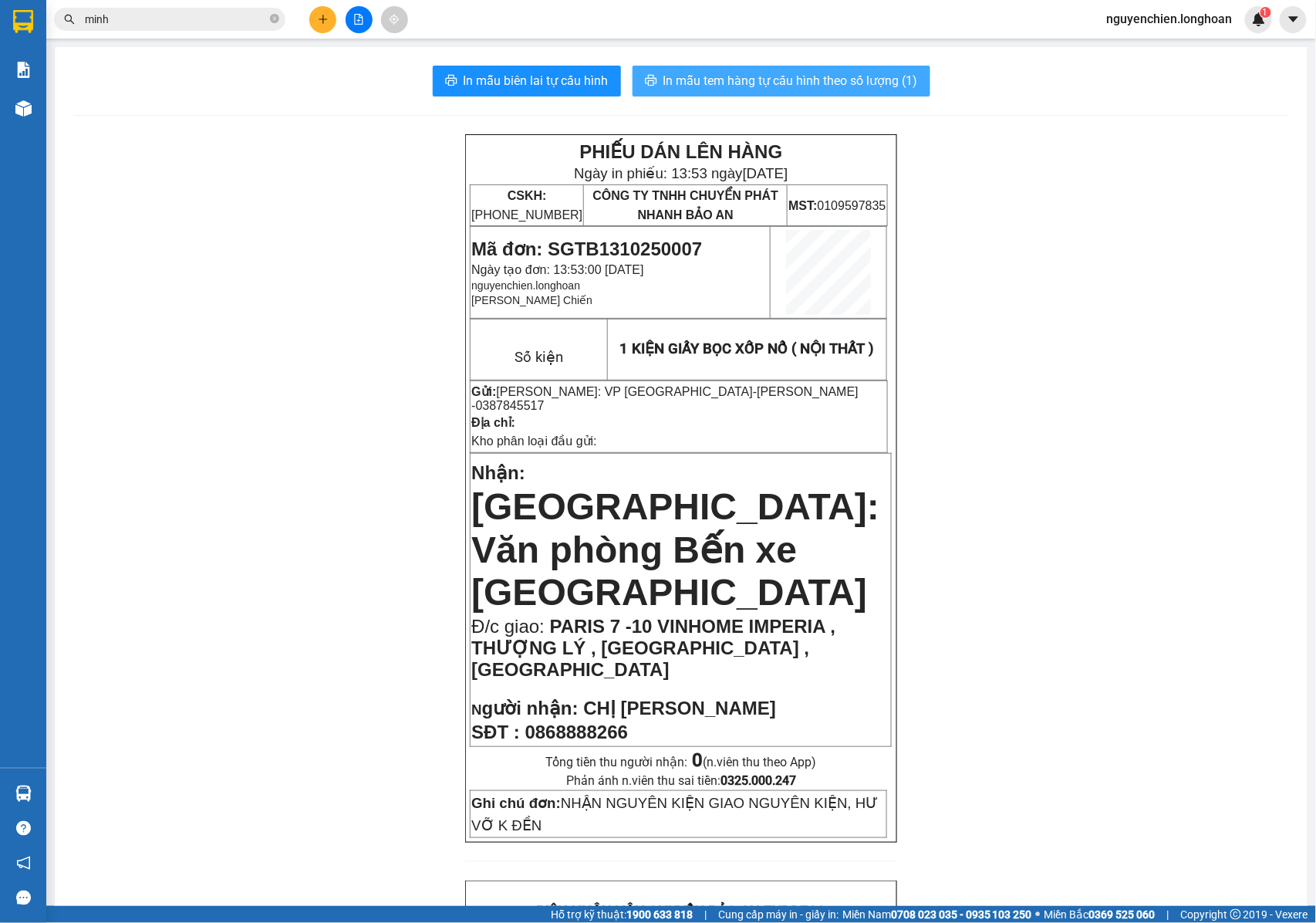
click at [710, 81] on span "In mẫu tem hàng tự cấu hình theo số lượng (1)" at bounding box center [790, 80] width 254 height 19
drag, startPoint x: 1018, startPoint y: 406, endPoint x: 954, endPoint y: 286, distance: 136.0
click at [844, 73] on span "In mẫu tem hàng tự cấu hình theo số lượng (1)" at bounding box center [790, 80] width 254 height 19
